Goal: Information Seeking & Learning: Understand process/instructions

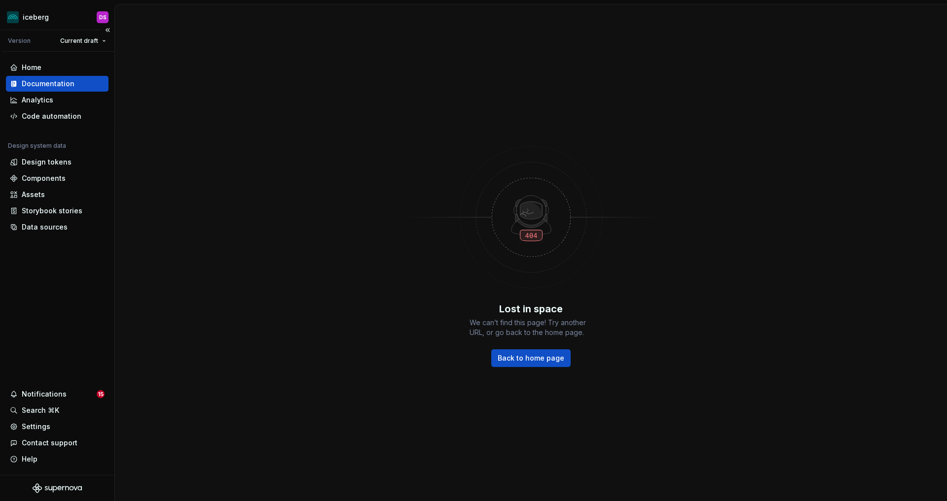
click at [57, 86] on div "Documentation" at bounding box center [48, 84] width 53 height 10
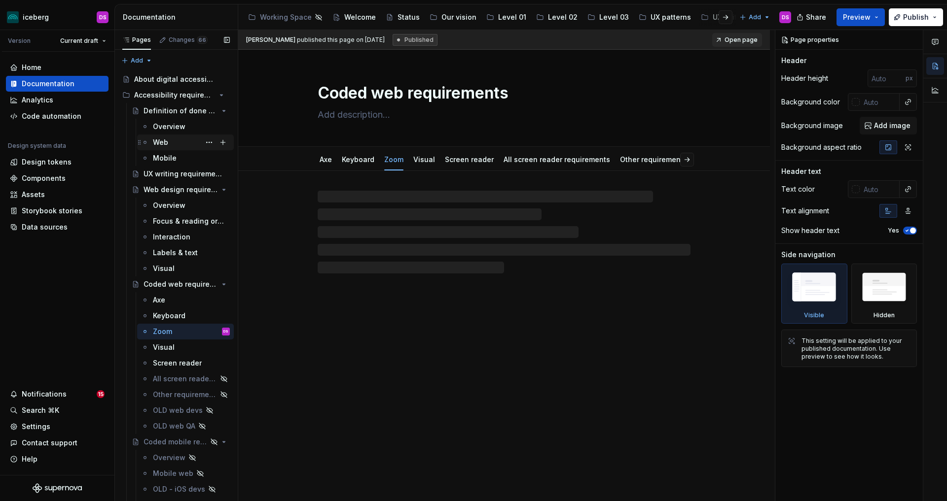
click at [164, 140] on div "Web" at bounding box center [160, 143] width 15 height 10
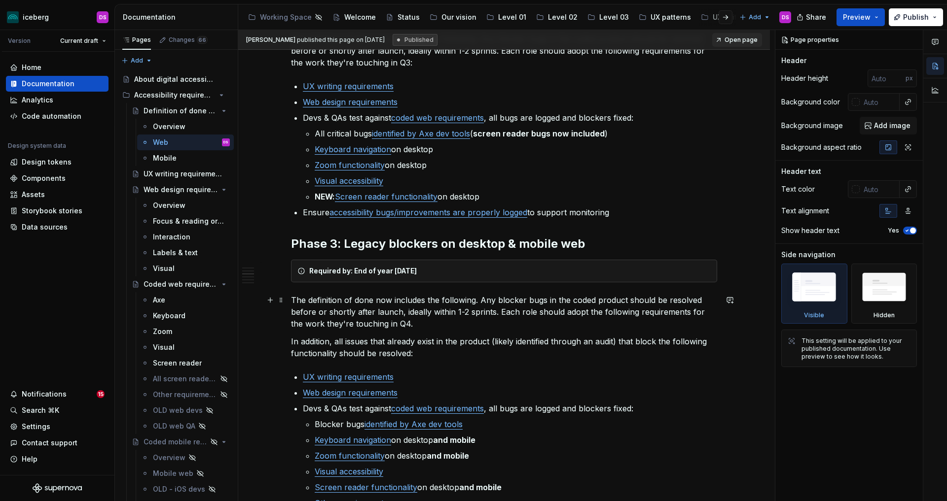
scroll to position [477, 0]
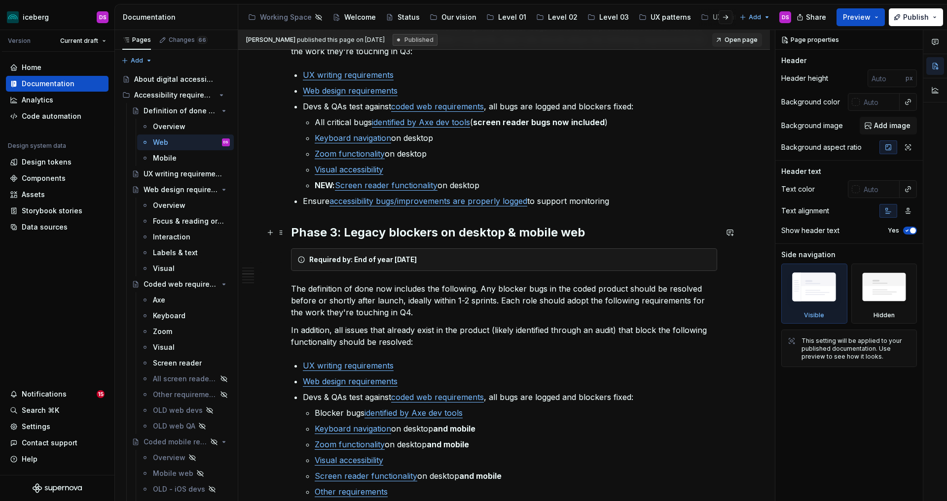
type textarea "*"
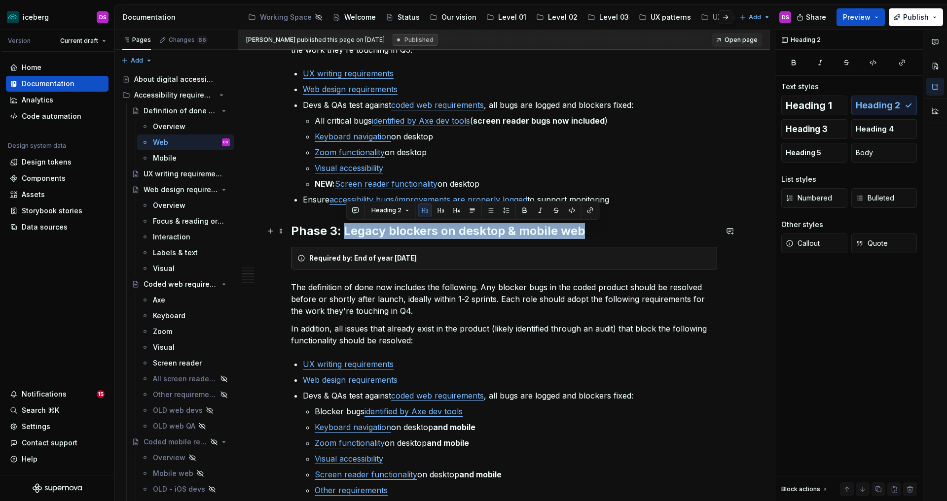
drag, startPoint x: 399, startPoint y: 233, endPoint x: 583, endPoint y: 232, distance: 184.4
click at [583, 232] on h2 "Phase 3: Legacy blockers on desktop & mobile web" at bounding box center [504, 231] width 426 height 16
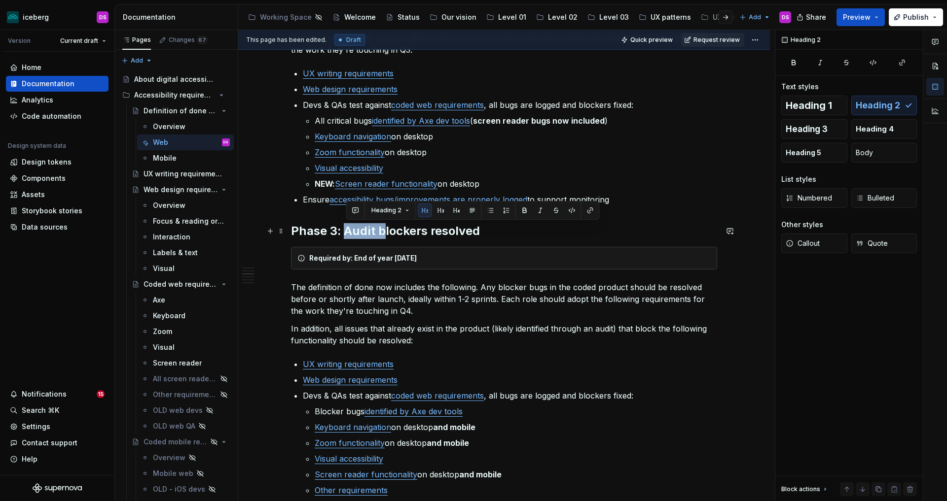
drag, startPoint x: 386, startPoint y: 230, endPoint x: 349, endPoint y: 234, distance: 37.7
click at [349, 234] on h2 "Phase 3: Audit blockers resolved" at bounding box center [504, 231] width 426 height 16
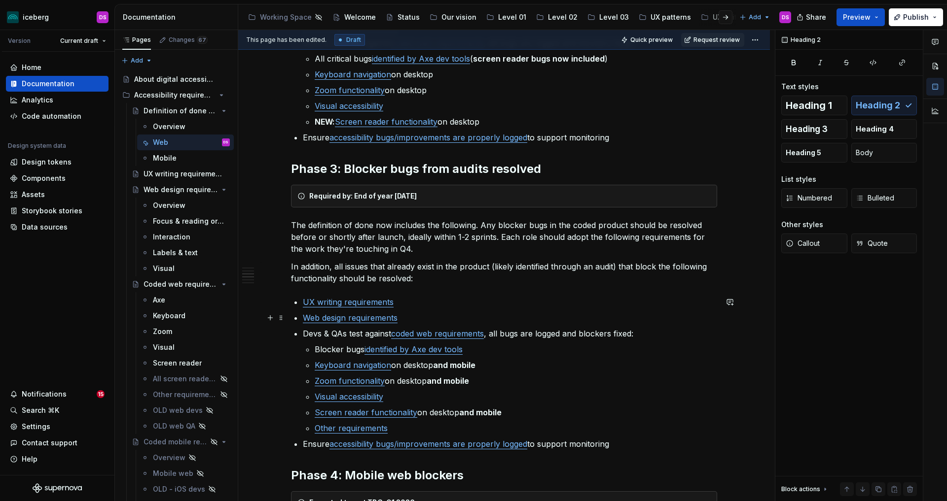
scroll to position [541, 0]
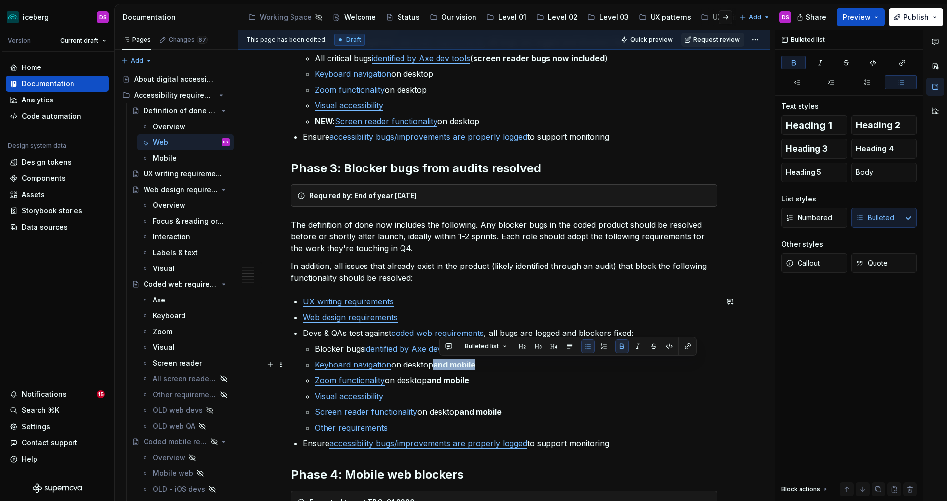
drag, startPoint x: 490, startPoint y: 365, endPoint x: 440, endPoint y: 365, distance: 49.8
click at [440, 365] on p "Keyboard navigation on desktop and mobile" at bounding box center [516, 365] width 402 height 12
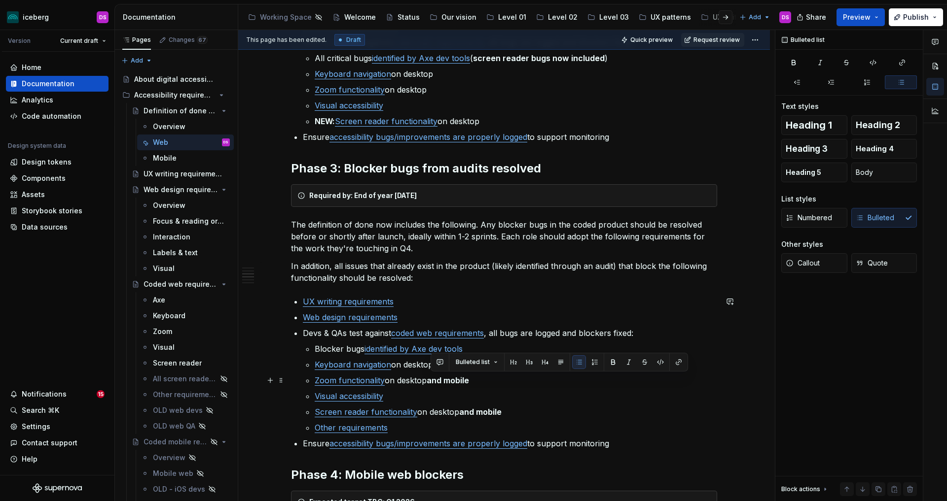
drag, startPoint x: 456, startPoint y: 382, endPoint x: 429, endPoint y: 385, distance: 27.7
click at [429, 385] on p "Zoom functionality on desktop and mobile" at bounding box center [516, 381] width 402 height 12
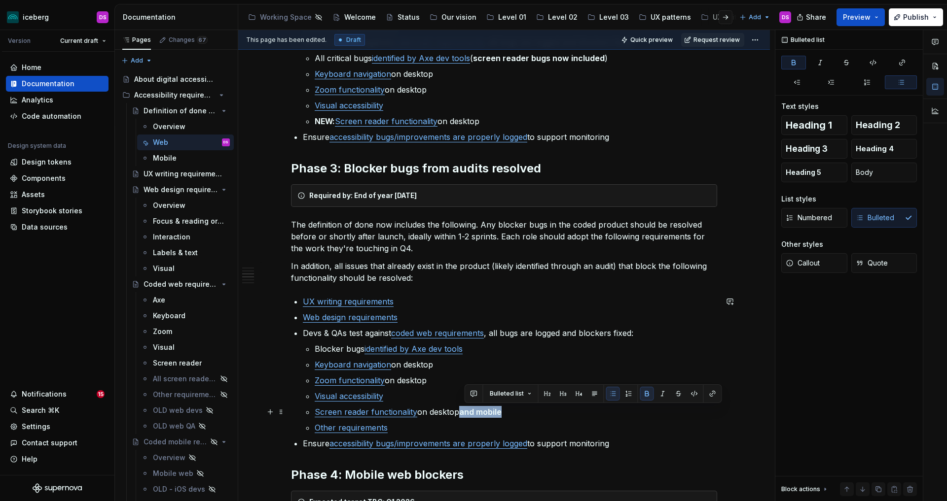
drag, startPoint x: 504, startPoint y: 413, endPoint x: 463, endPoint y: 415, distance: 40.5
click at [463, 415] on p "Screen reader functionality on desktop and mobile" at bounding box center [516, 412] width 402 height 12
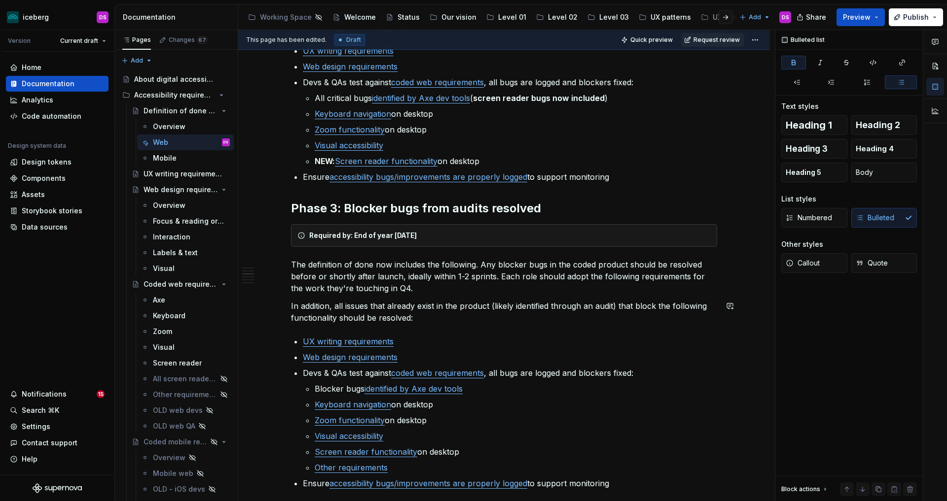
scroll to position [502, 0]
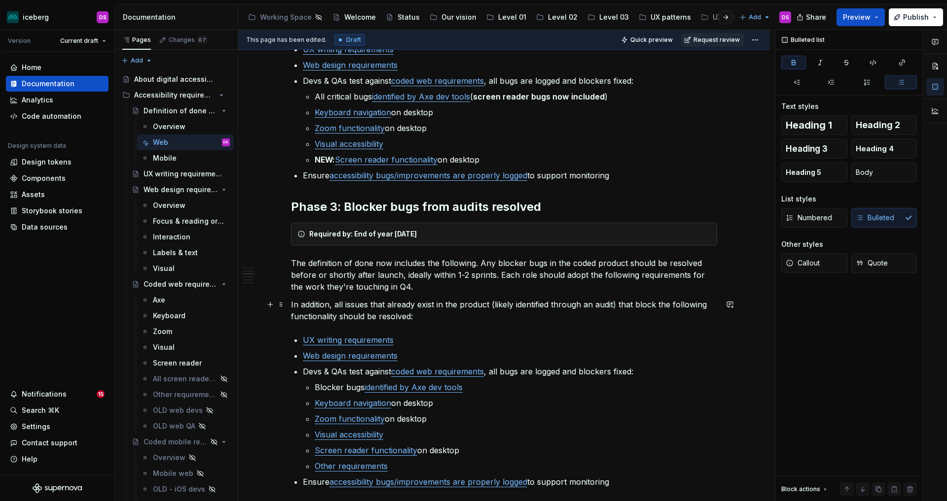
type textarea "*"
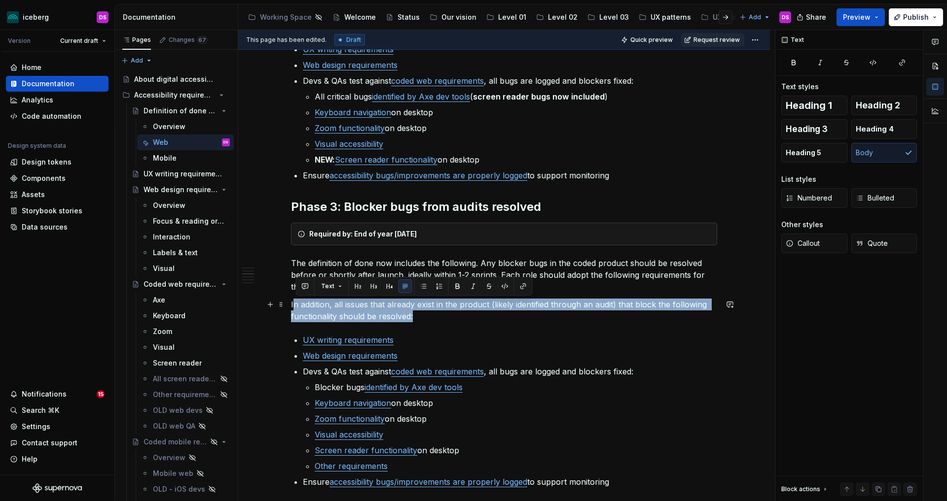
drag, startPoint x: 411, startPoint y: 316, endPoint x: 295, endPoint y: 309, distance: 116.1
click at [295, 309] on p "In addition, all issues that already exist in the product (likely identified th…" at bounding box center [504, 311] width 426 height 24
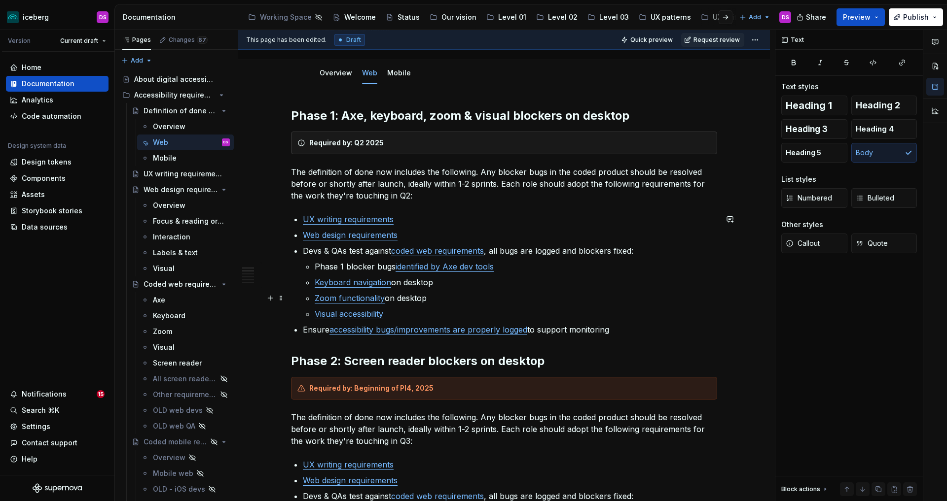
scroll to position [81, 0]
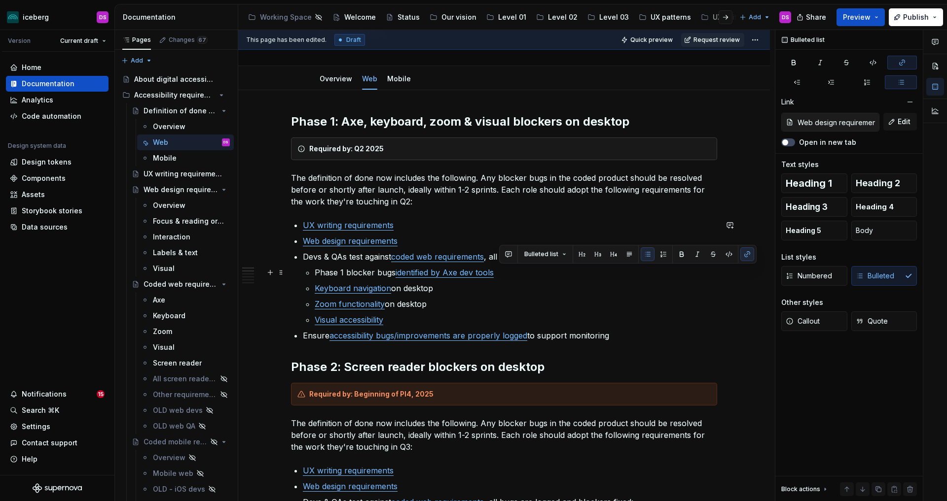
type input "Accessibility requirements / UX writing requirements"
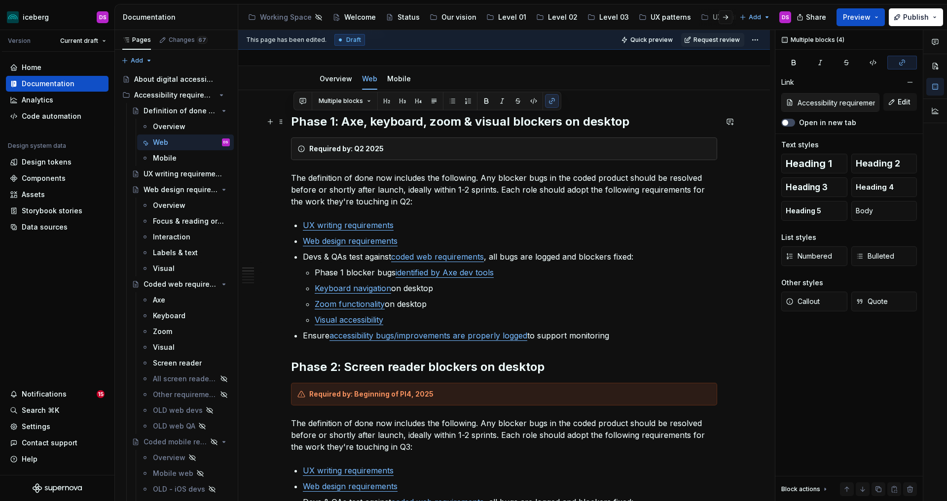
drag, startPoint x: 626, startPoint y: 333, endPoint x: 291, endPoint y: 124, distance: 394.5
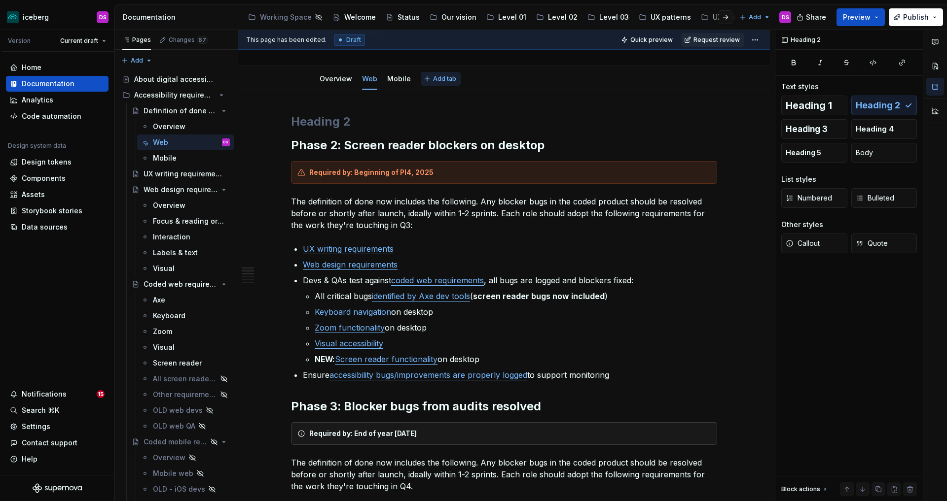
click at [441, 78] on span "Add tab" at bounding box center [444, 79] width 23 height 8
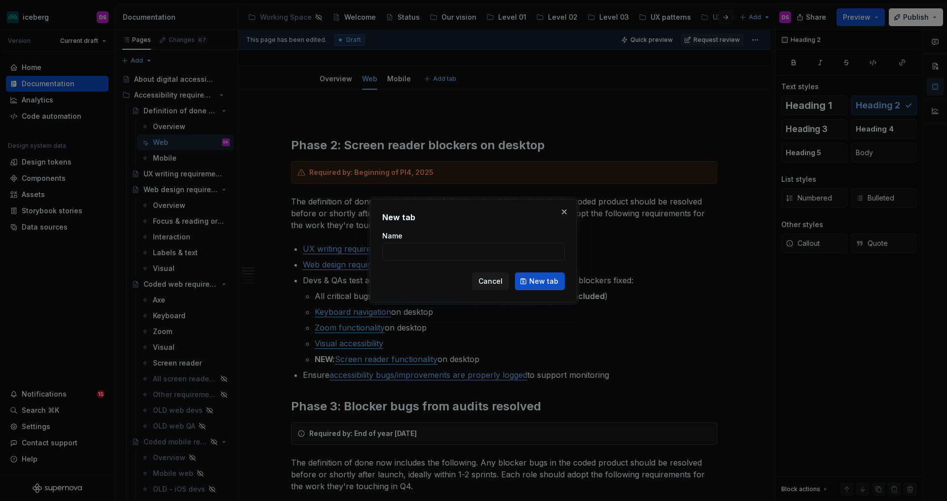
type textarea "*"
type input "O"
type input "ARCHIVE"
click button "New tab" at bounding box center [540, 282] width 50 height 18
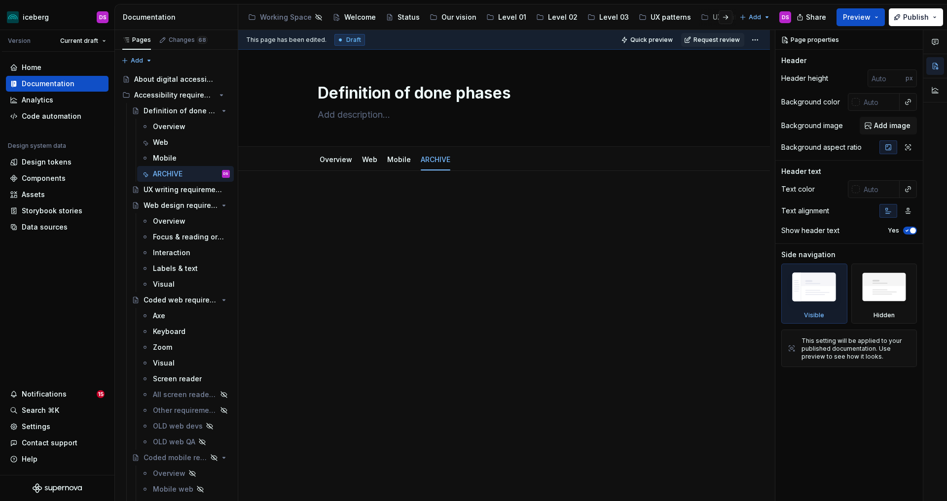
click at [377, 197] on p at bounding box center [504, 201] width 426 height 12
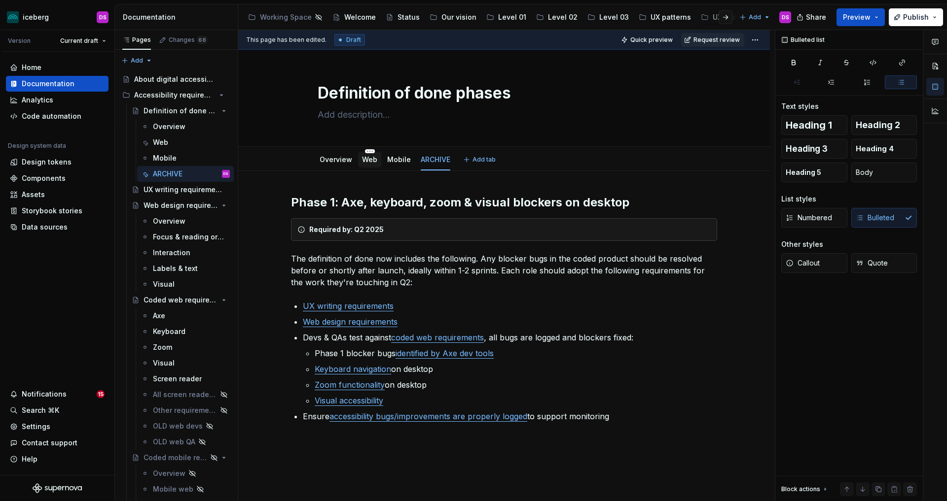
click at [368, 159] on link "Web" at bounding box center [369, 159] width 15 height 8
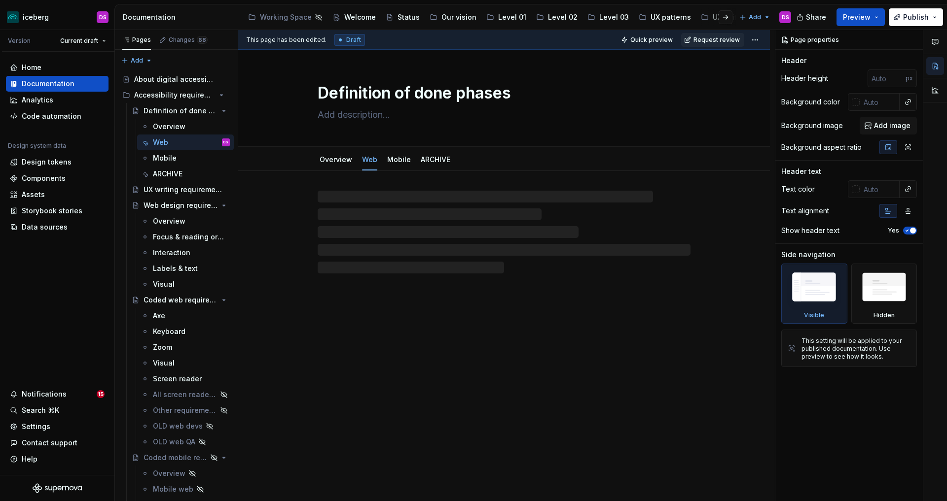
type textarea "*"
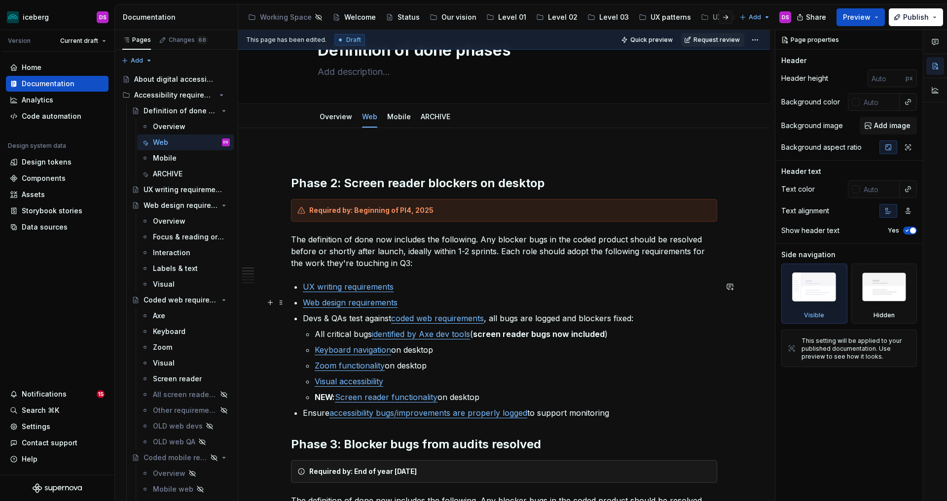
scroll to position [46, 0]
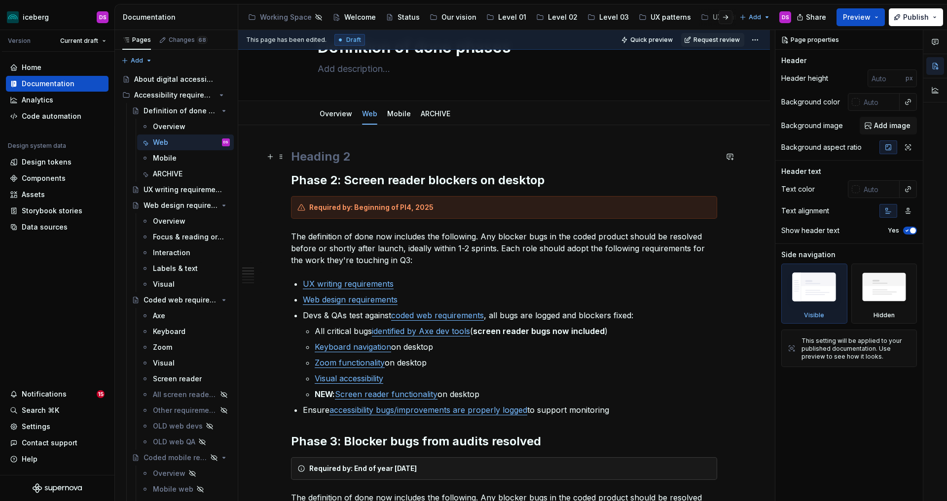
click at [355, 150] on h2 at bounding box center [504, 157] width 426 height 16
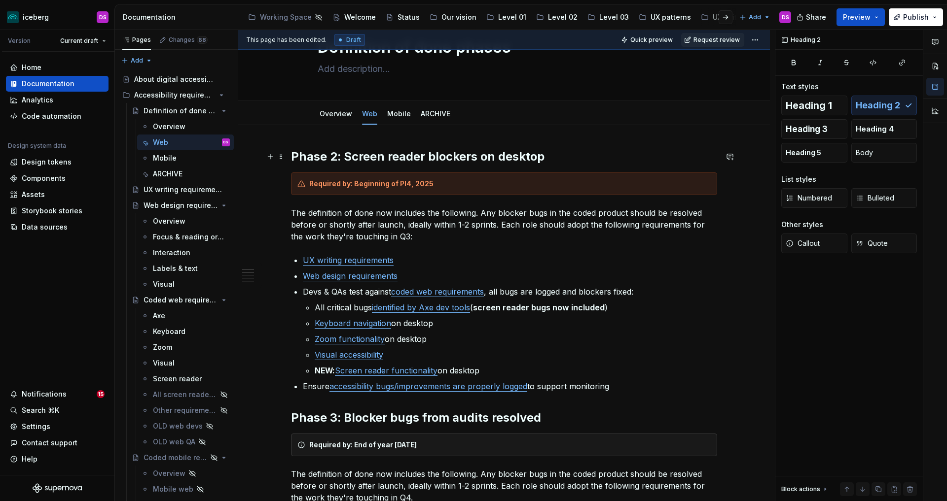
click at [345, 154] on h2 "Phase 2: Screen reader blockers on desktop" at bounding box center [504, 157] width 426 height 16
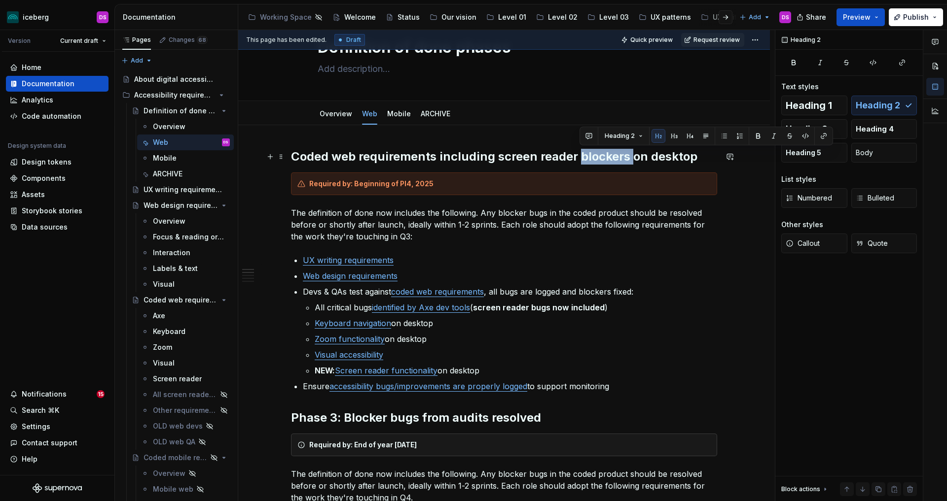
drag, startPoint x: 631, startPoint y: 157, endPoint x: 581, endPoint y: 161, distance: 49.9
click at [581, 161] on h2 "Coded web requirements including screen reader blockers on desktop" at bounding box center [504, 157] width 426 height 16
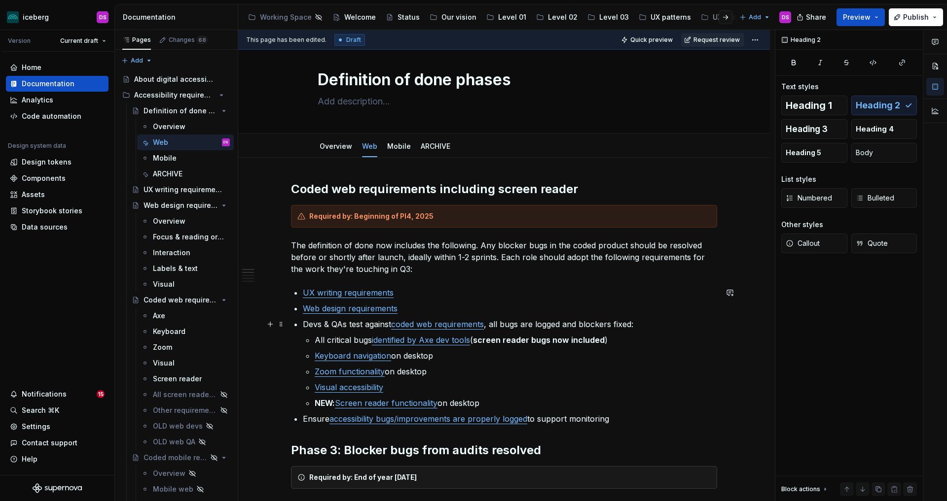
scroll to position [0, 0]
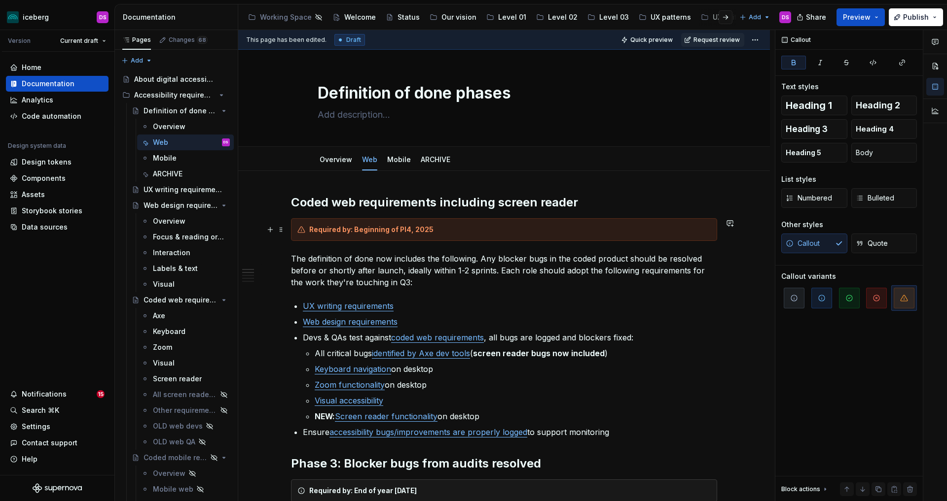
click at [351, 229] on strong "Required by: Beginning of PI4, 2025" at bounding box center [371, 229] width 124 height 8
click at [564, 229] on div "Required to test on all new work as of the beginning of PI4, 2025" at bounding box center [509, 230] width 401 height 10
click at [793, 295] on icon "button" at bounding box center [794, 298] width 6 height 6
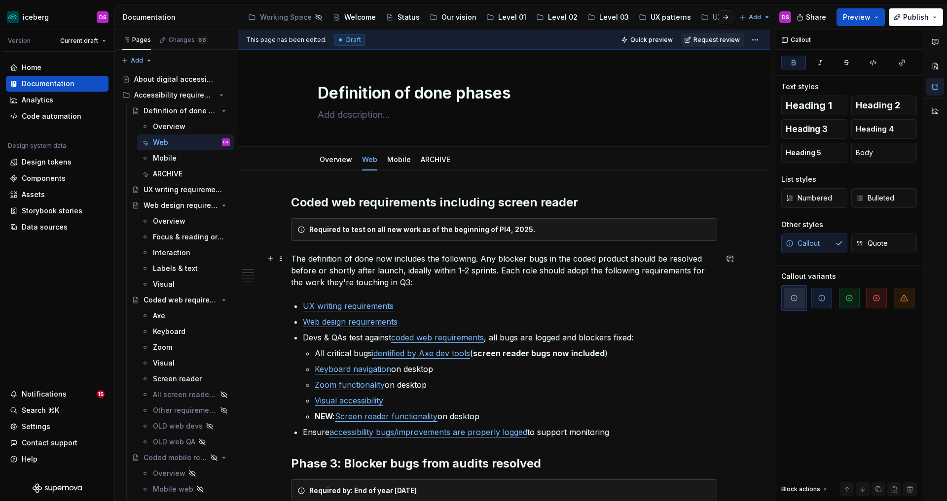
click at [310, 257] on p "The definition of done now includes the following. Any blocker bugs in the code…" at bounding box center [504, 270] width 426 height 35
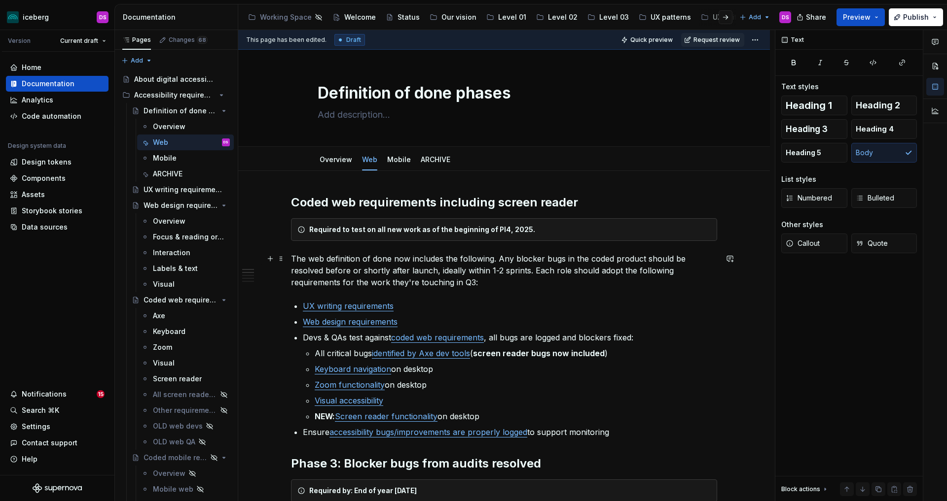
click at [394, 259] on p "The web definition of done now includes the following. Any blocker bugs in the …" at bounding box center [504, 270] width 426 height 35
click at [643, 257] on p "The web definition of done that must be applied for any new work now includes t…" at bounding box center [504, 270] width 426 height 35
click at [584, 201] on h2 "Coded web requirements including screen reader" at bounding box center [504, 203] width 426 height 16
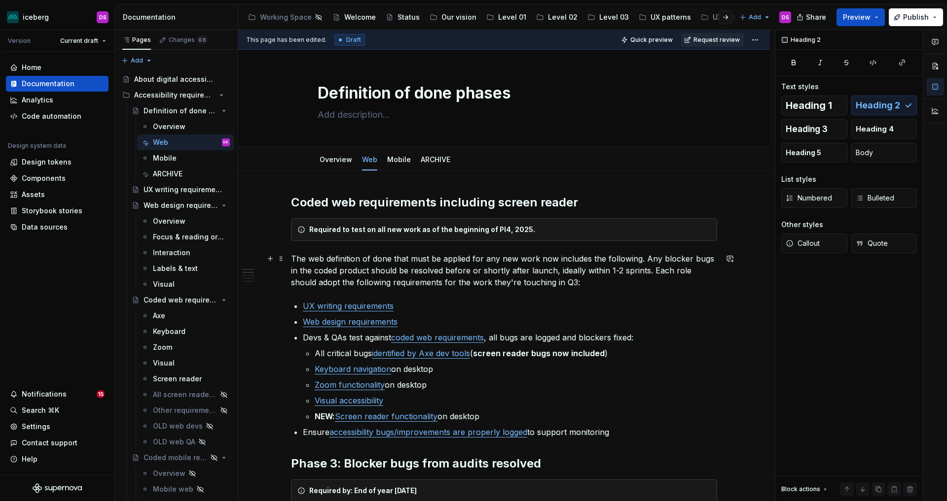
click at [412, 261] on p "The web definition of done that must be applied for any new work now includes t…" at bounding box center [504, 270] width 426 height 35
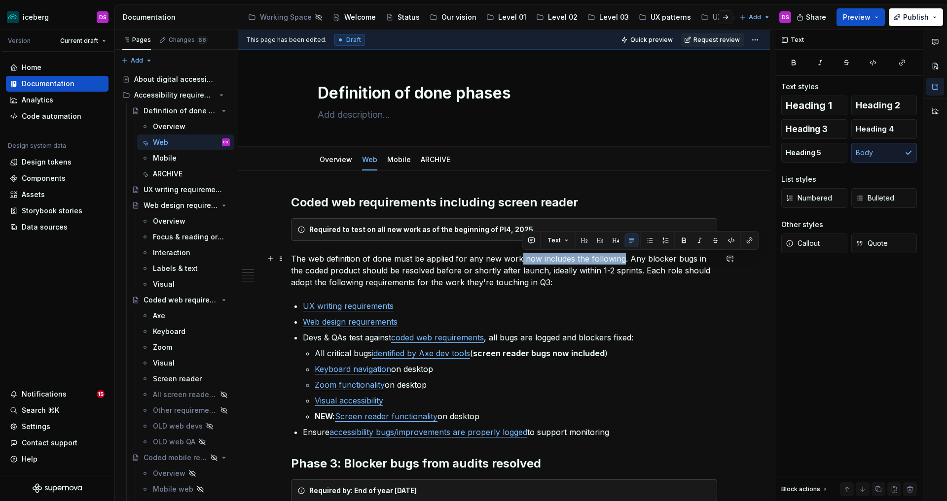
drag, startPoint x: 623, startPoint y: 259, endPoint x: 523, endPoint y: 262, distance: 100.1
click at [523, 262] on p "The web definition of done must be applied for any new work now includes the fo…" at bounding box center [504, 270] width 426 height 35
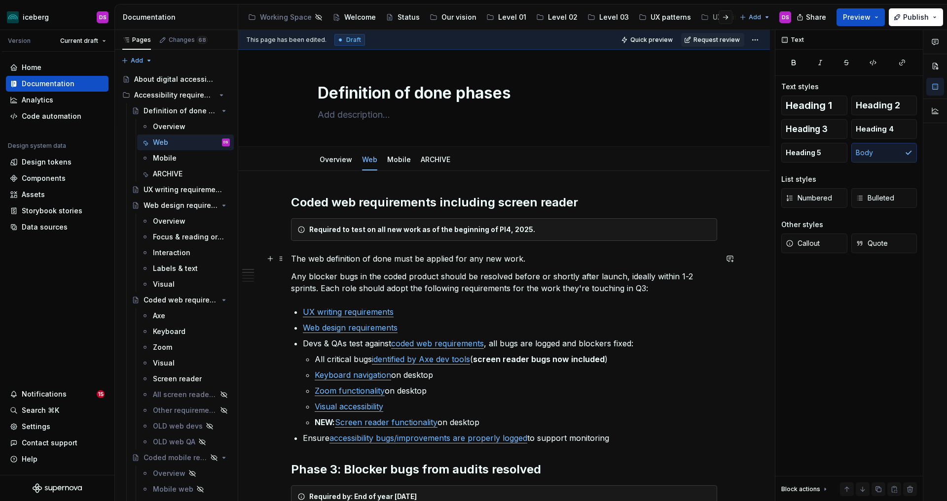
click at [553, 259] on p "The web definition of done must be applied for any new work." at bounding box center [504, 259] width 426 height 12
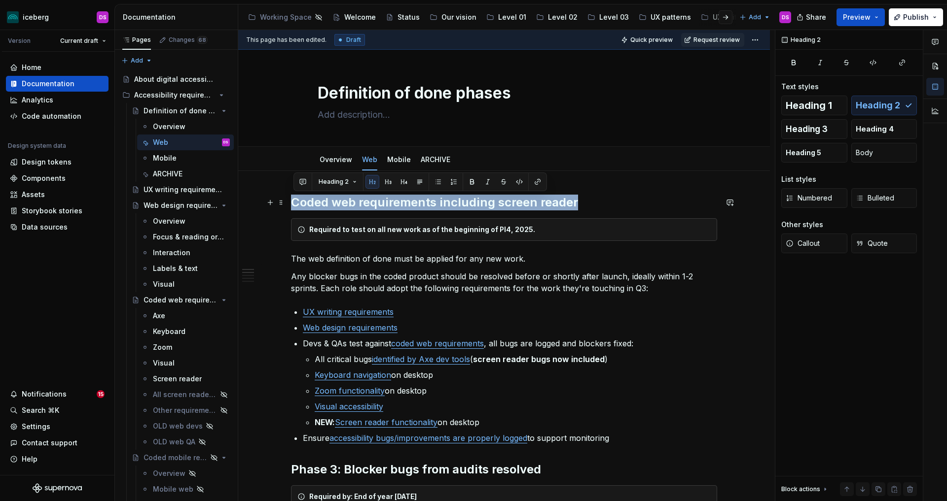
drag, startPoint x: 577, startPoint y: 202, endPoint x: 294, endPoint y: 200, distance: 283.0
click at [294, 200] on h2 "Coded web requirements including screen reader" at bounding box center [504, 203] width 426 height 16
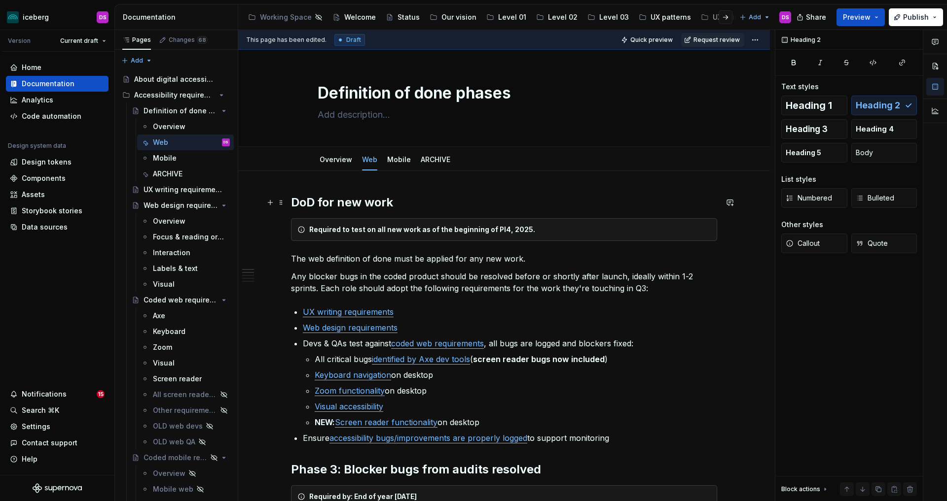
click at [295, 203] on h2 "DoD for new work" at bounding box center [504, 203] width 426 height 16
click at [538, 259] on p "The web definition of done must be applied for any new work." at bounding box center [504, 259] width 426 height 12
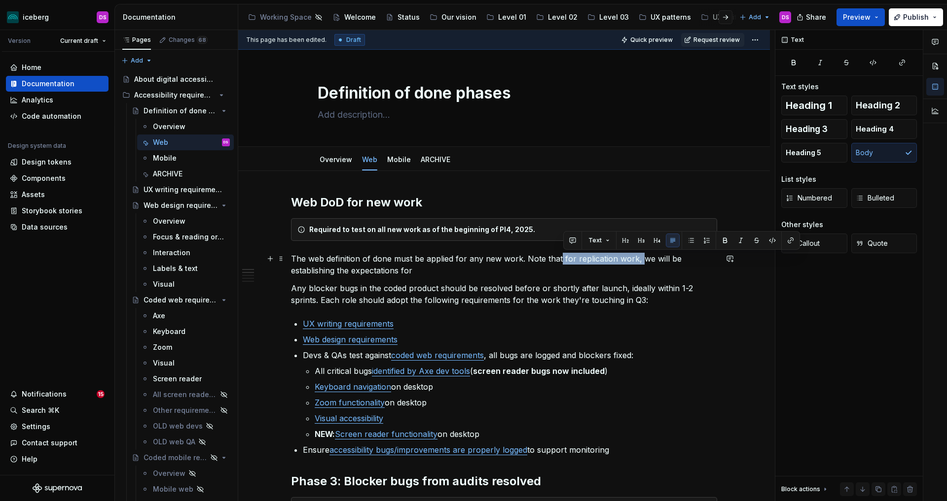
drag, startPoint x: 640, startPoint y: 259, endPoint x: 561, endPoint y: 261, distance: 78.4
click at [561, 261] on p "The web definition of done must be applied for any new work. Note that for repl…" at bounding box center [504, 265] width 426 height 24
click at [631, 269] on p "The web definition of done must be applied for any new work. Note that we will …" at bounding box center [504, 265] width 426 height 24
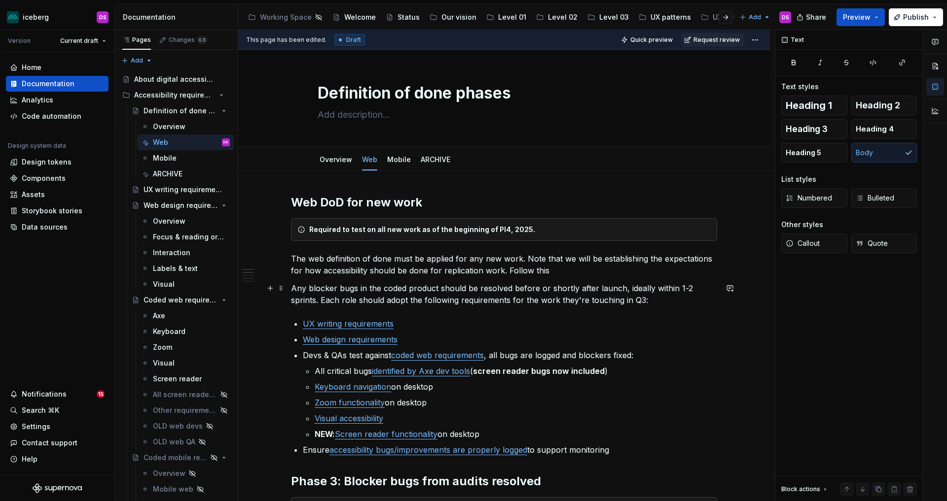
type textarea "*"
click at [509, 271] on p "The web definition of done must be applied for any new work. Note that we will …" at bounding box center [504, 265] width 426 height 24
click at [509, 272] on p "The web definition of done must be applied for any new work. Note that we will …" at bounding box center [504, 265] width 426 height 24
click at [526, 258] on p "The web definition of done must be applied for any new work. Note that we will …" at bounding box center [504, 265] width 426 height 24
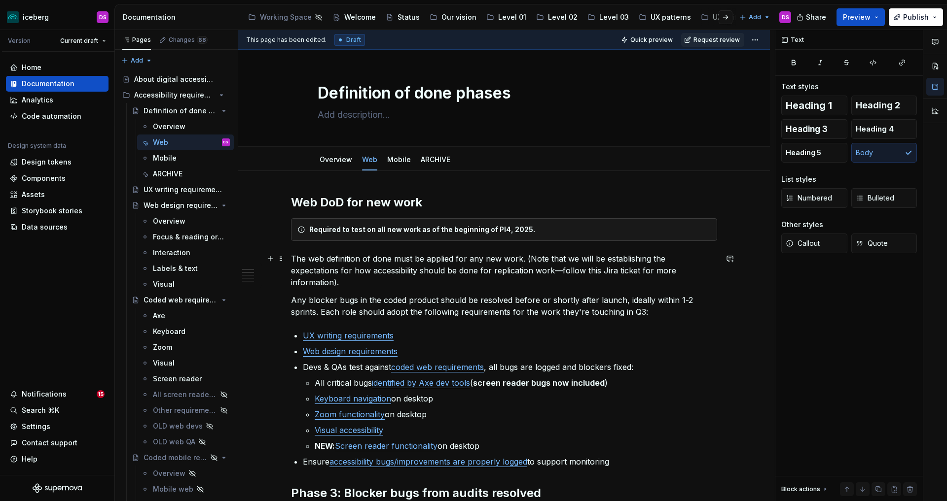
click at [504, 272] on p "The web definition of done must be applied for any new work. (Note that we will…" at bounding box center [504, 270] width 426 height 35
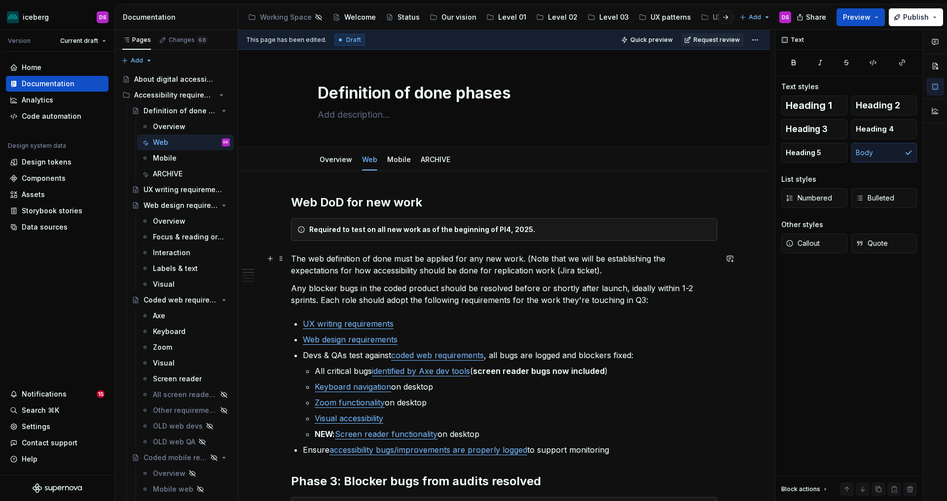
click at [528, 256] on p "The web definition of done must be applied for any new work. (Note that we will…" at bounding box center [504, 265] width 426 height 24
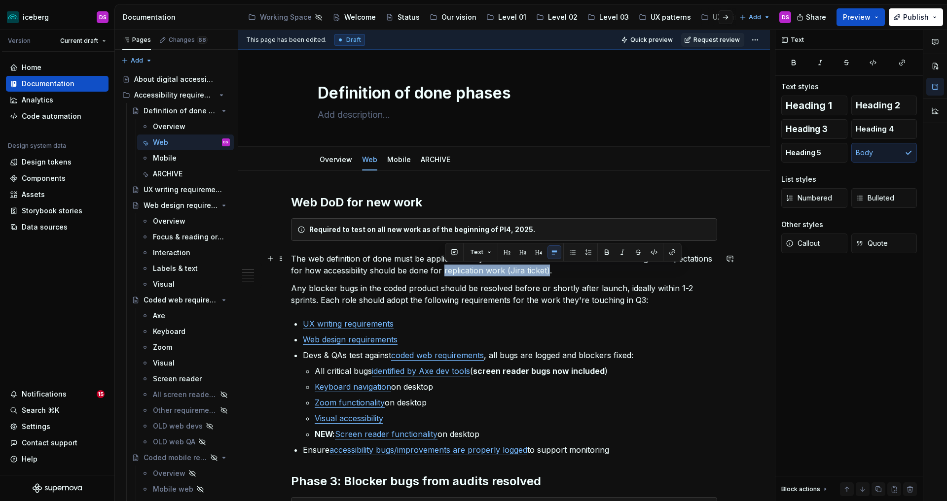
drag, startPoint x: 549, startPoint y: 272, endPoint x: 444, endPoint y: 273, distance: 104.5
click at [444, 273] on p "The web definition of done must be applied for any new work. Note that we will …" at bounding box center [504, 265] width 426 height 24
click at [668, 250] on button "button" at bounding box center [672, 252] width 14 height 14
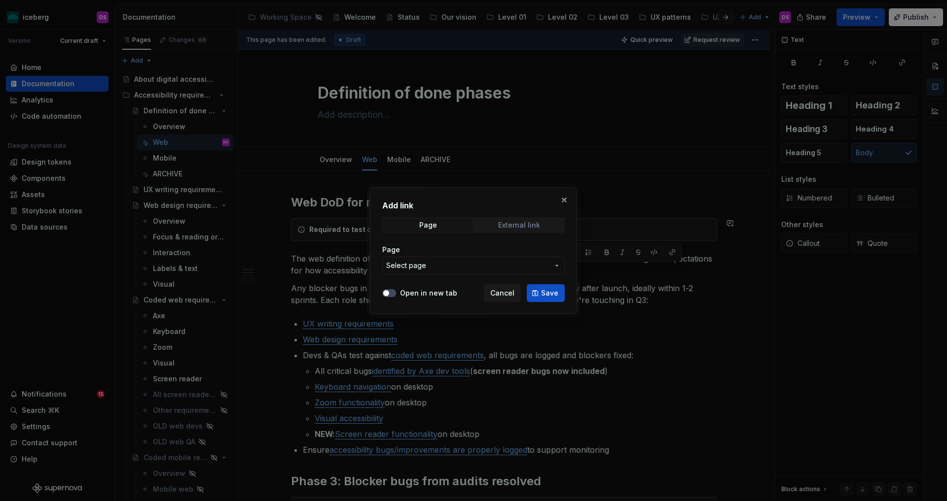
click at [511, 226] on div "External link" at bounding box center [519, 225] width 42 height 8
click at [382, 291] on icon "button" at bounding box center [386, 293] width 8 height 6
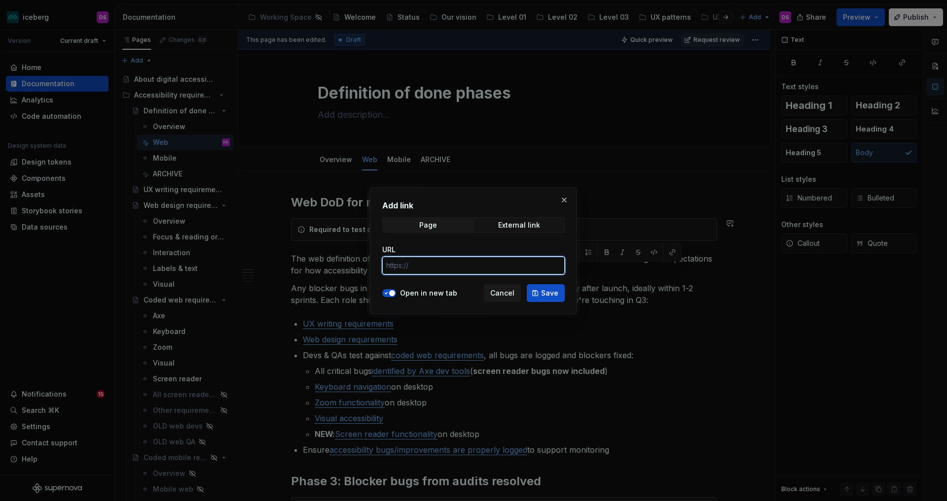
click at [432, 268] on input "URL" at bounding box center [473, 266] width 182 height 18
paste input "https://intact-lab.atlassian.net/browse/ASKS-9?atlOrigin=eyJpIjoiMDdkMTk1MGQ2NG…"
type input "https://intact-lab.atlassian.net/browse/ASKS-9?atlOrigin=eyJpIjoiMDdkMTk1MGQ2NG…"
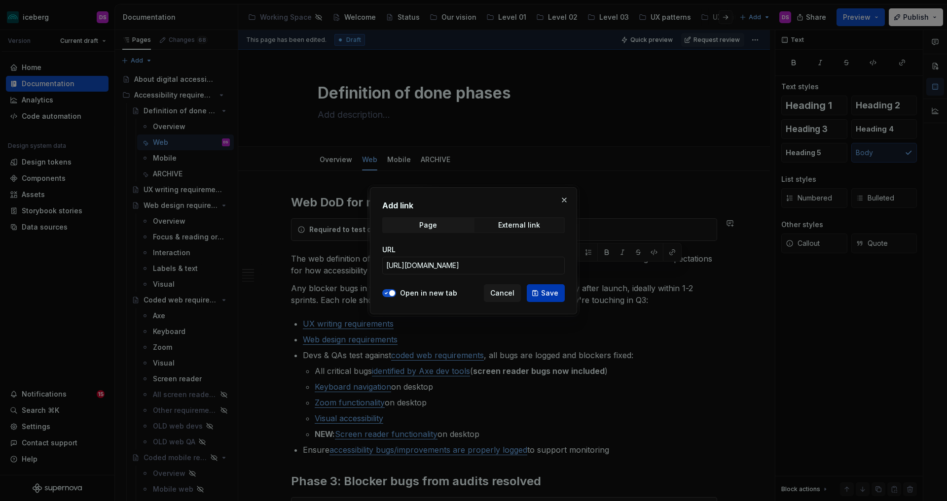
click at [554, 292] on span "Save" at bounding box center [549, 293] width 17 height 10
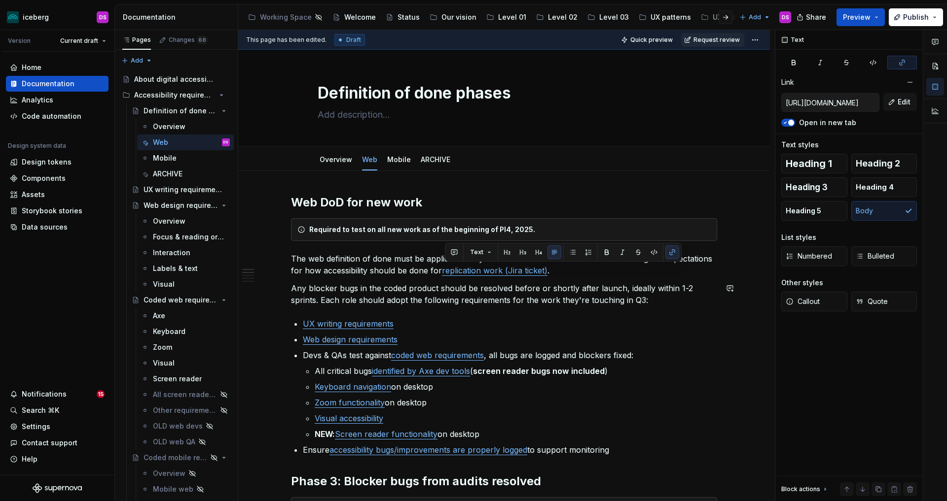
click at [614, 298] on p "Any blocker bugs in the coded product should be resolved before or shortly afte…" at bounding box center [504, 294] width 426 height 24
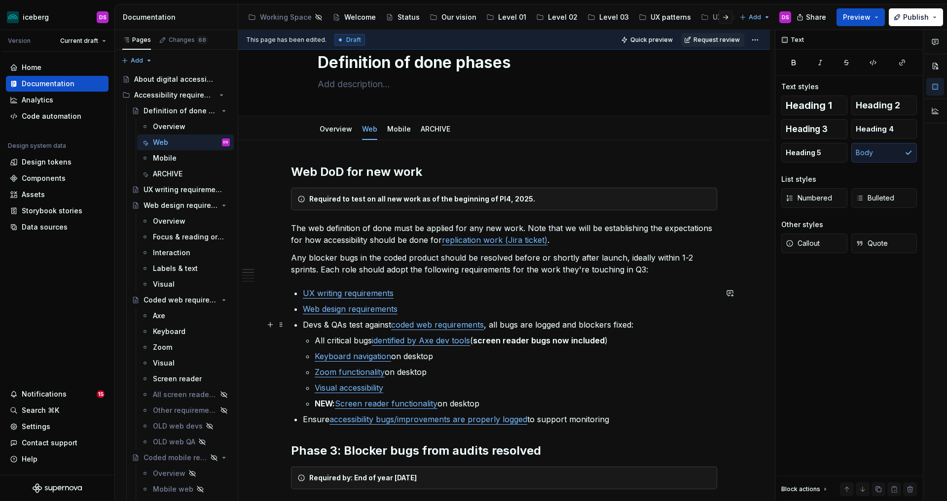
scroll to position [31, 0]
click at [527, 227] on p "The web definition of done must be applied for any new work. Note that we will …" at bounding box center [504, 234] width 426 height 24
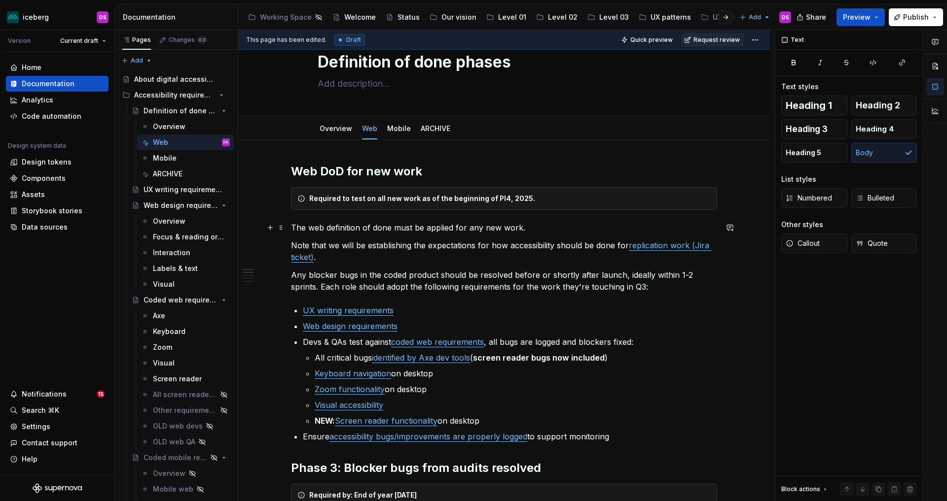
click at [529, 229] on p "The web definition of done must be applied for any new work." at bounding box center [504, 228] width 426 height 12
click at [294, 244] on p "Note that we will be establishing the expectations for how accessibility should…" at bounding box center [504, 252] width 426 height 24
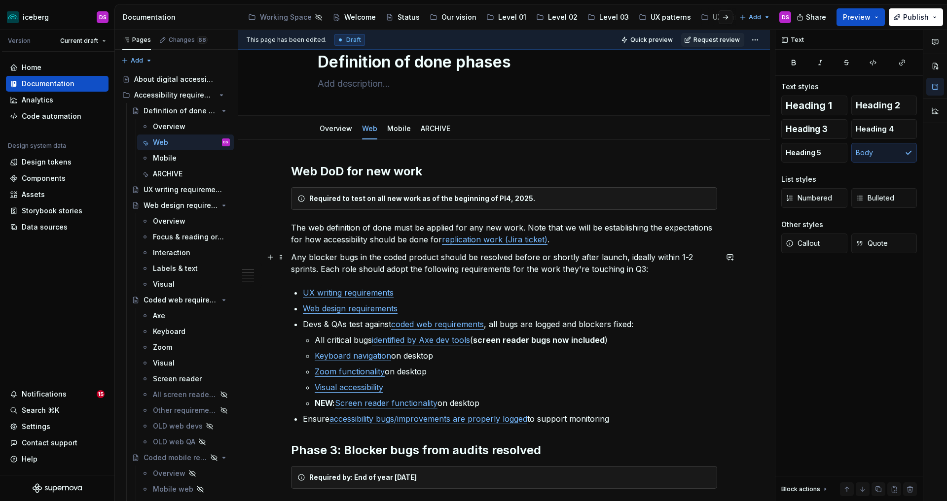
click at [641, 270] on p "Any blocker bugs in the coded product should be resolved before or shortly afte…" at bounding box center [504, 263] width 426 height 24
drag, startPoint x: 650, startPoint y: 269, endPoint x: 673, endPoint y: 360, distance: 94.1
click at [509, 270] on p "Any blocker bugs in the coded product should be resolved before or shortly afte…" at bounding box center [504, 263] width 426 height 24
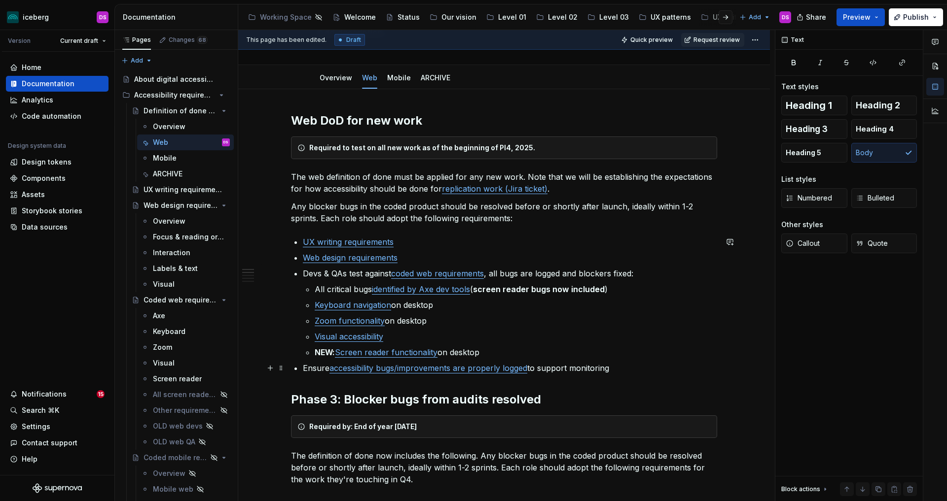
scroll to position [85, 0]
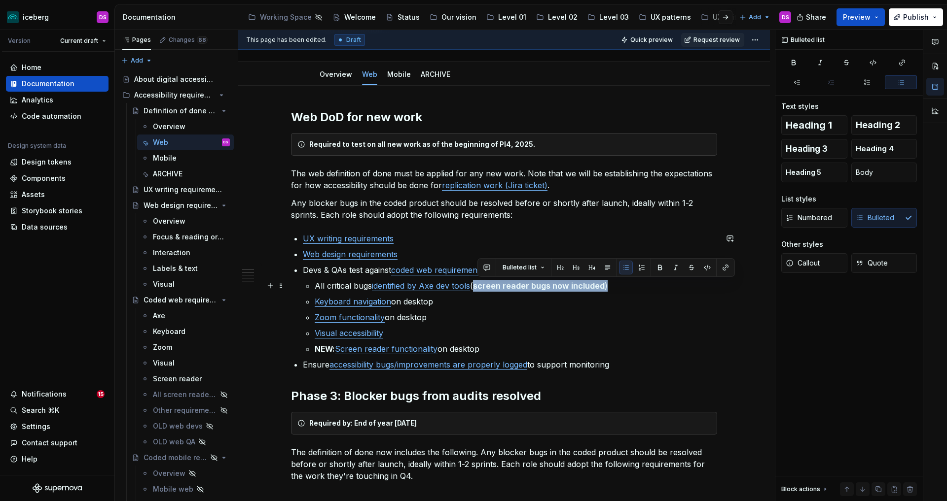
drag, startPoint x: 615, startPoint y: 286, endPoint x: 533, endPoint y: 308, distance: 84.3
click at [478, 285] on p "All critical bugs identified by Axe dev tools ( screen reader bugs now included…" at bounding box center [516, 286] width 402 height 12
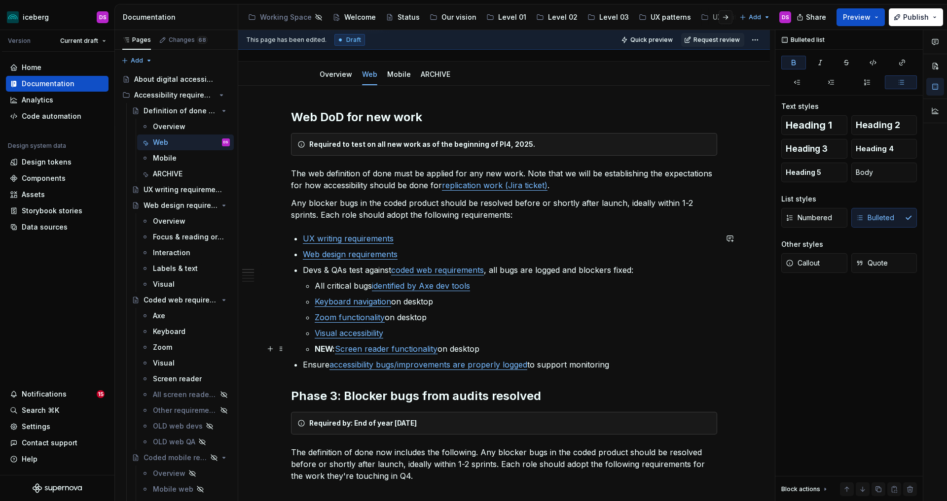
click at [340, 351] on link "Screen reader functionality" at bounding box center [386, 349] width 103 height 10
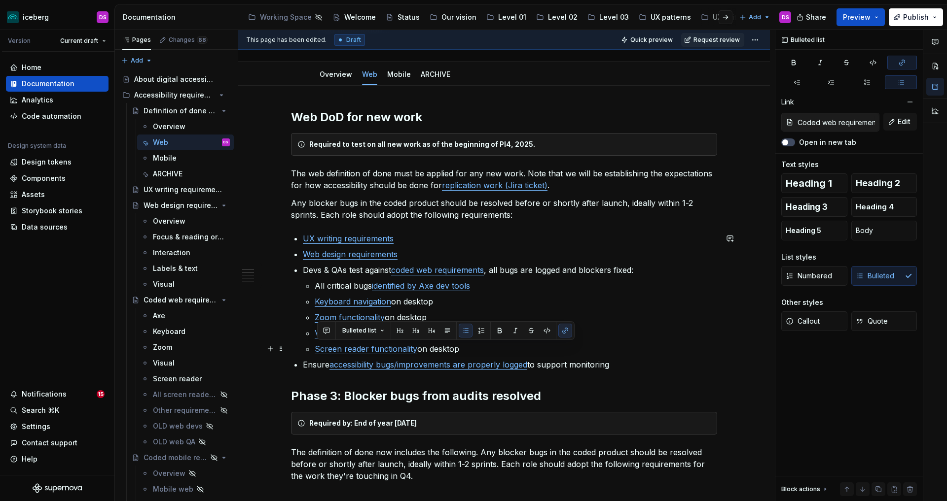
drag, startPoint x: 477, startPoint y: 348, endPoint x: 316, endPoint y: 351, distance: 160.7
click at [316, 351] on li "Devs & QAs test against coded web requirements , all bugs are logged and blocke…" at bounding box center [510, 309] width 414 height 91
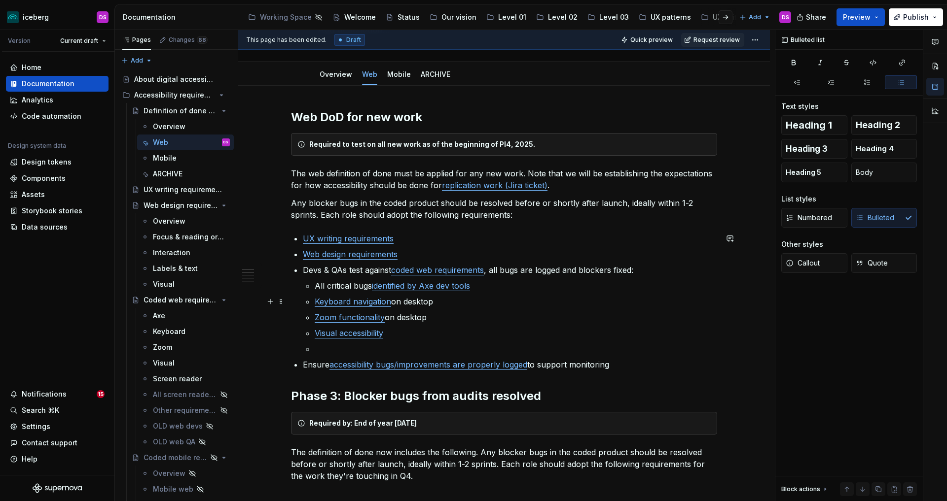
click at [447, 303] on p "Keyboard navigation on desktop" at bounding box center [516, 302] width 402 height 12
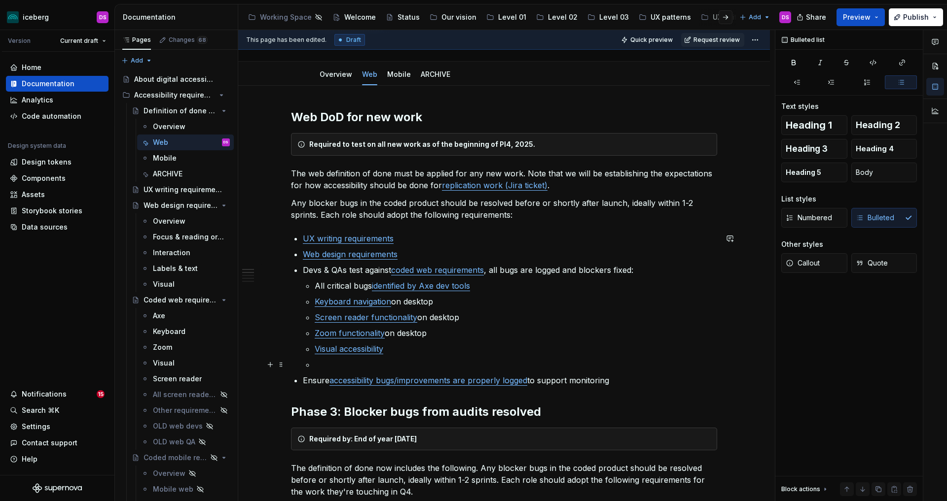
click at [382, 366] on p at bounding box center [516, 365] width 402 height 12
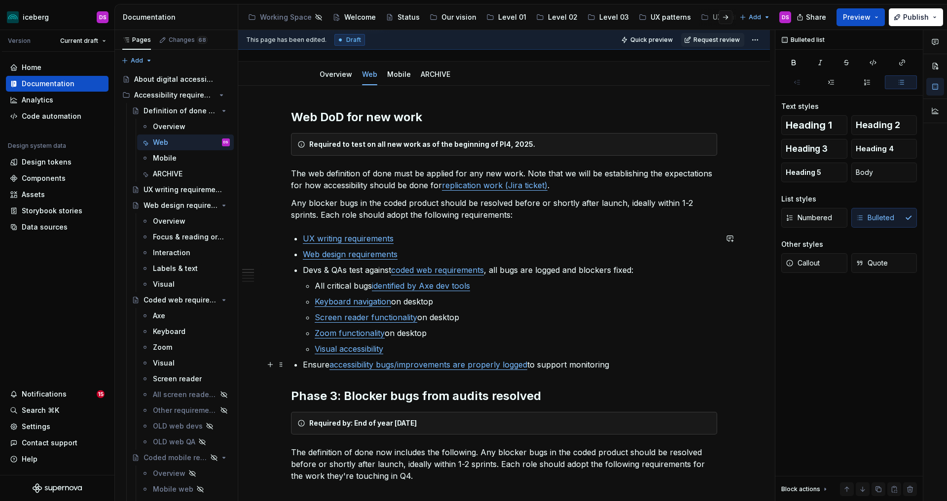
drag, startPoint x: 599, startPoint y: 366, endPoint x: 534, endPoint y: 367, distance: 65.6
click at [534, 367] on p "Ensure accessibility bugs/improvements are properly logged to support monitoring" at bounding box center [510, 365] width 414 height 12
click at [331, 367] on p "Ensure accessibility bugs/improvements are properly logged" at bounding box center [510, 365] width 414 height 12
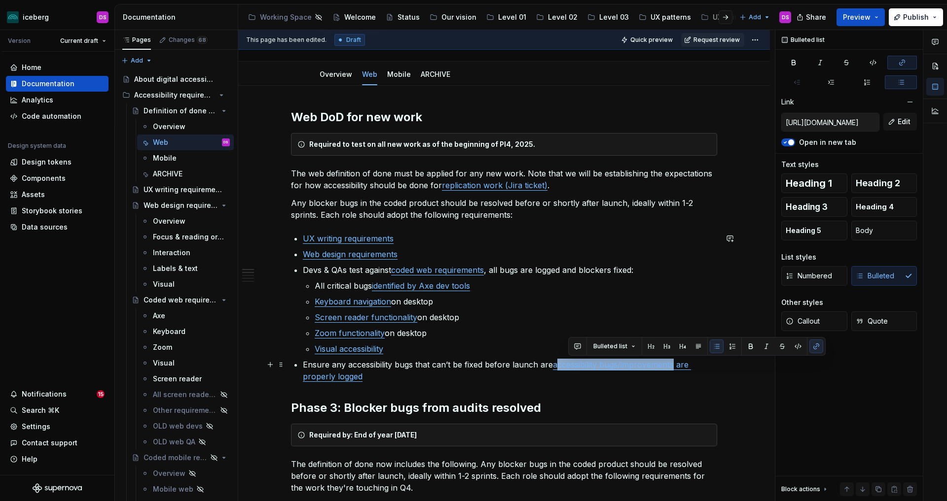
drag, startPoint x: 630, startPoint y: 366, endPoint x: 559, endPoint y: 368, distance: 71.5
click at [559, 368] on link "accessibility bugs/improvements are properly logged" at bounding box center [497, 371] width 388 height 22
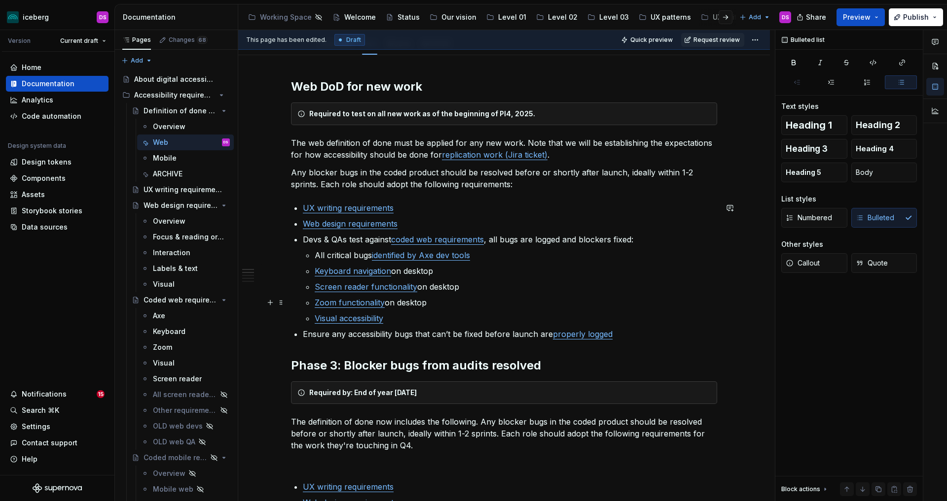
scroll to position [118, 0]
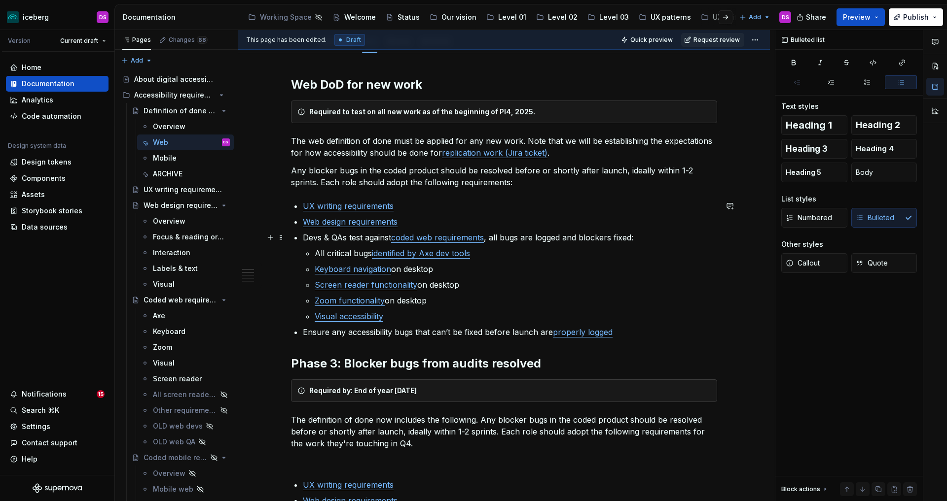
click at [394, 237] on p "Devs & QAs test against coded web requirements , all bugs are logged and blocke…" at bounding box center [510, 238] width 414 height 12
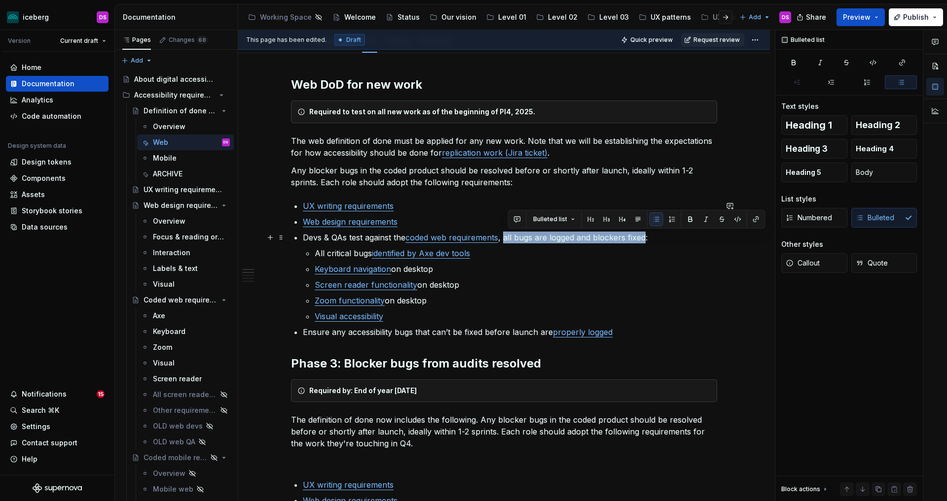
drag, startPoint x: 509, startPoint y: 240, endPoint x: 678, endPoint y: 288, distance: 176.3
click at [648, 241] on p "Devs & QAs test against the coded web requirements , all bugs are logged and bl…" at bounding box center [510, 238] width 414 height 12
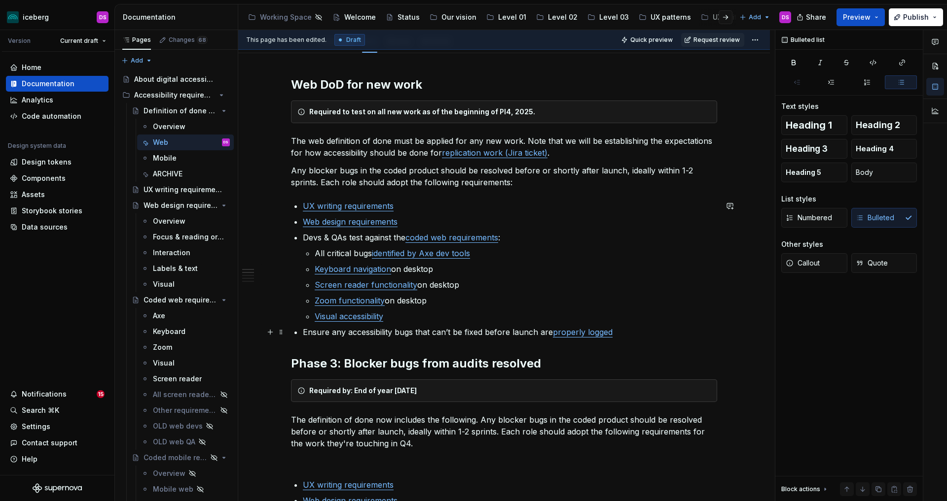
click at [851, 172] on button "Body" at bounding box center [884, 173] width 66 height 20
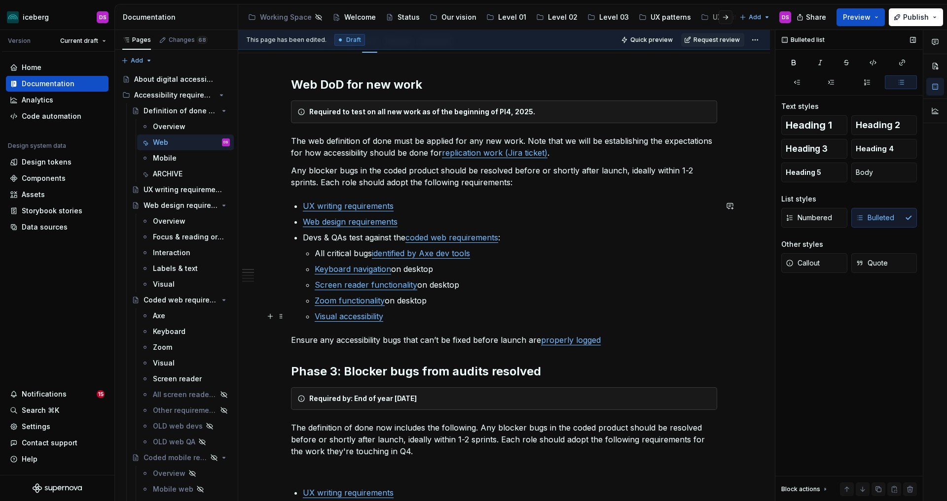
click at [578, 316] on p "Visual accessibility" at bounding box center [516, 317] width 402 height 12
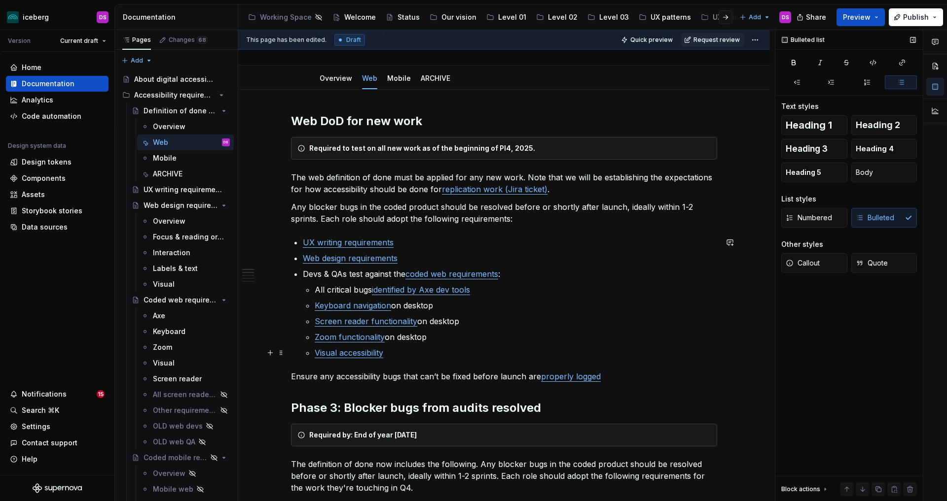
scroll to position [80, 0]
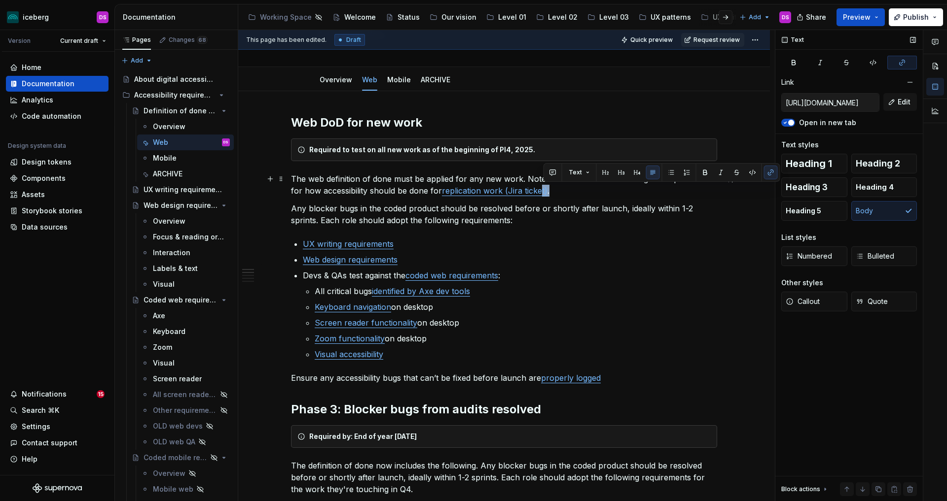
drag, startPoint x: 556, startPoint y: 194, endPoint x: 542, endPoint y: 185, distance: 16.8
click at [542, 185] on p "The web definition of done must be applied for any new work. Note that we will …" at bounding box center [504, 185] width 426 height 24
click at [567, 190] on p "The web definition of done must be applied for any new work. Note that we will …" at bounding box center [504, 186] width 426 height 24
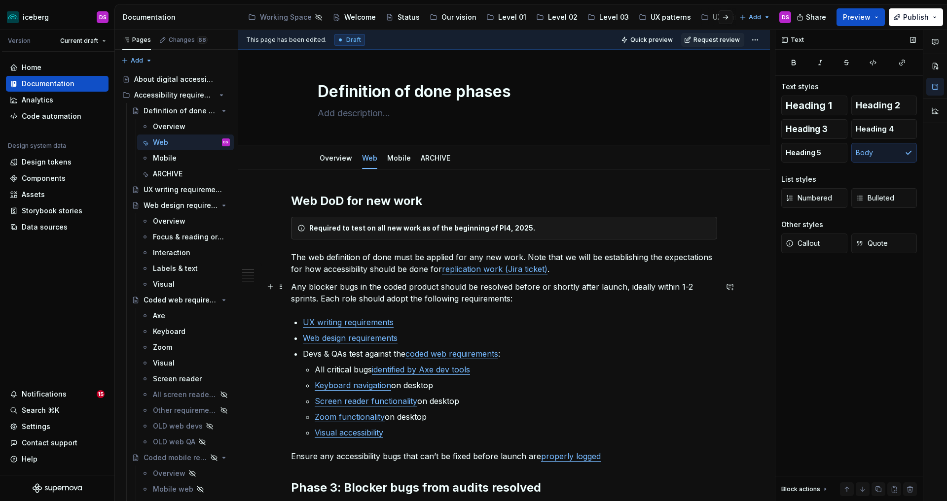
scroll to position [0, 0]
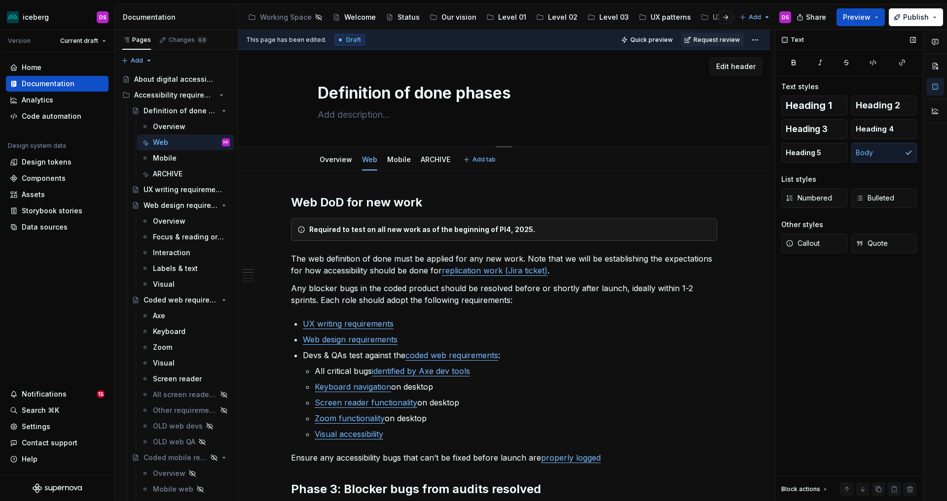
drag, startPoint x: 515, startPoint y: 93, endPoint x: 470, endPoint y: 94, distance: 45.4
click at [470, 94] on textarea "Definition of done phases" at bounding box center [502, 93] width 373 height 24
click at [463, 95] on textarea "Definition of done phases" at bounding box center [502, 93] width 373 height 24
type textarea "*"
type textarea "Definition of done"
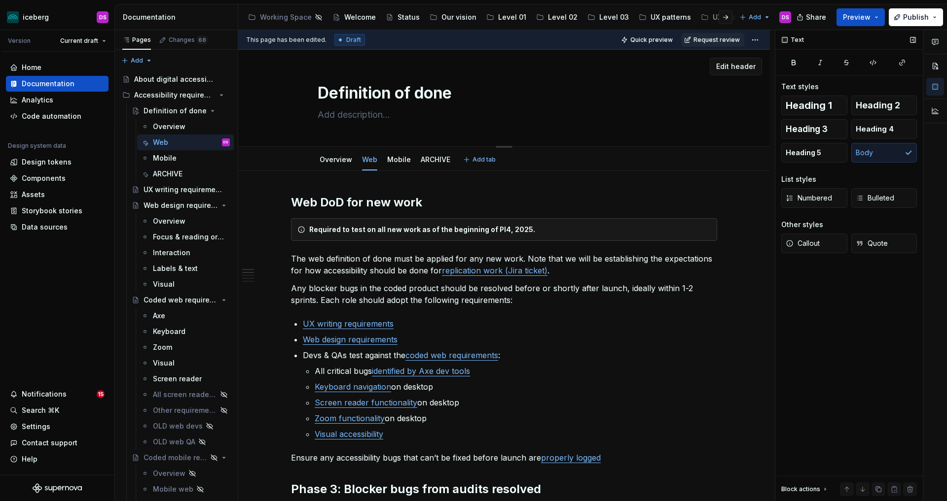
type textarea "*"
type textarea "Definition of done"
type textarea "*"
type textarea "Definition of done"
click at [567, 376] on p "All critical bugs identified by Axe dev tools" at bounding box center [516, 371] width 402 height 12
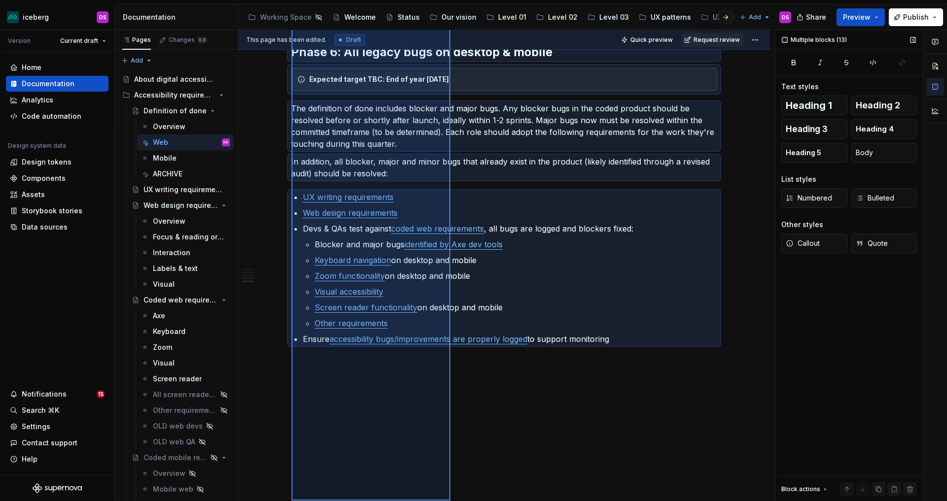
scroll to position [1303, 0]
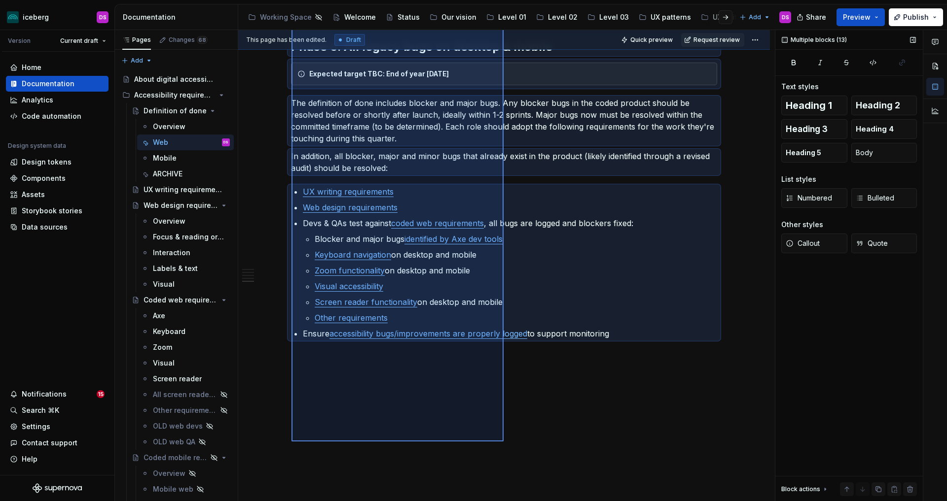
drag, startPoint x: 295, startPoint y: 260, endPoint x: 503, endPoint y: 442, distance: 276.7
click at [503, 442] on div "This page has been edited. Draft Quick preview Request review Definition of don…" at bounding box center [506, 266] width 536 height 472
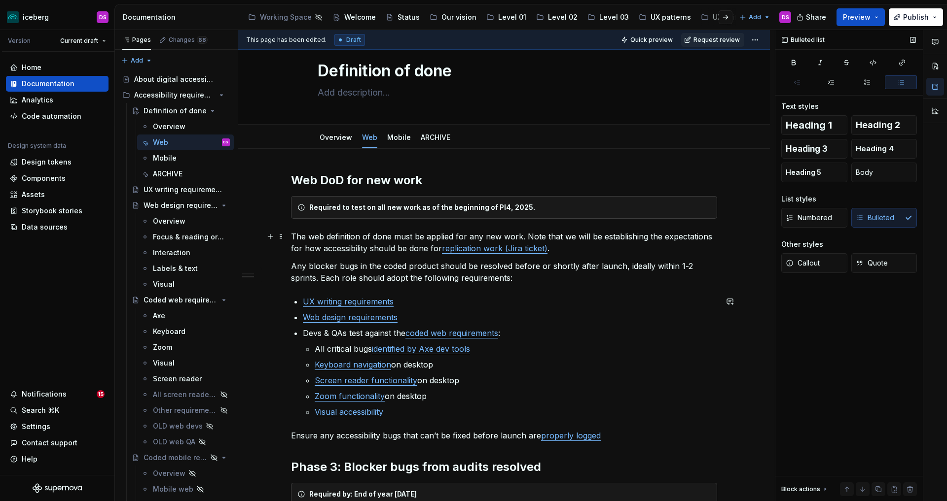
scroll to position [0, 0]
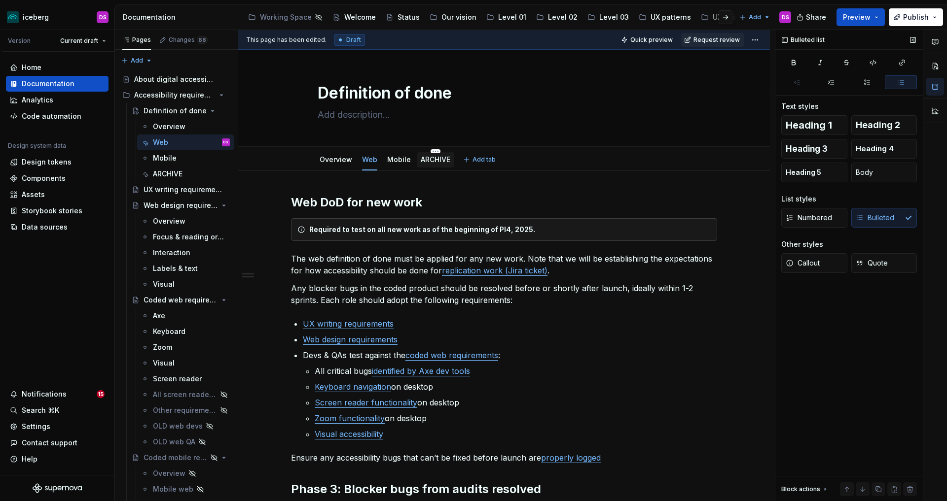
click at [439, 160] on link "ARCHIVE" at bounding box center [436, 159] width 30 height 8
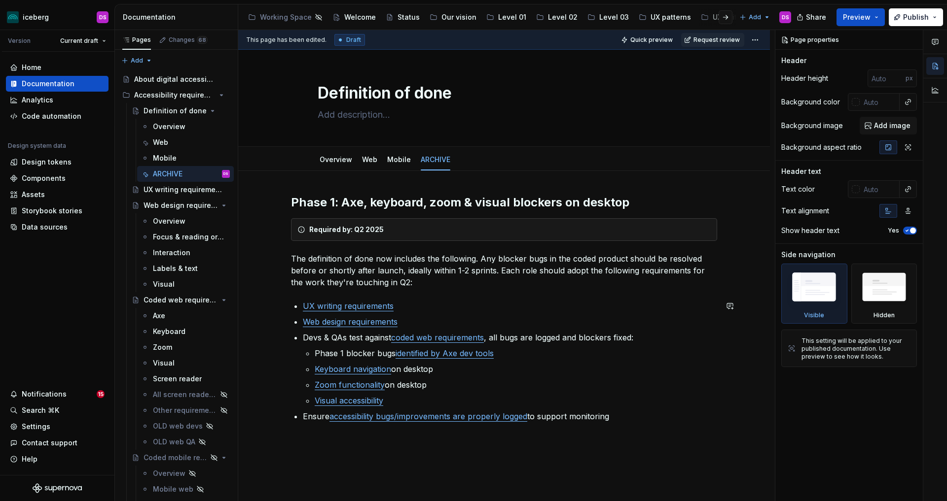
click at [415, 446] on div "Phase 1: Axe, keyboard, zoom & visual blockers on desktop Required by: Q2 2025 …" at bounding box center [503, 378] width 531 height 414
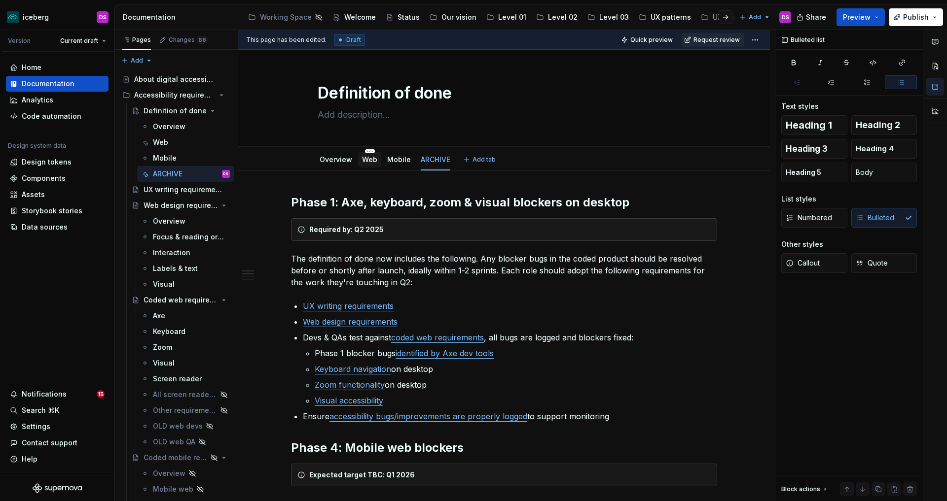
click at [371, 160] on link "Web" at bounding box center [369, 159] width 15 height 8
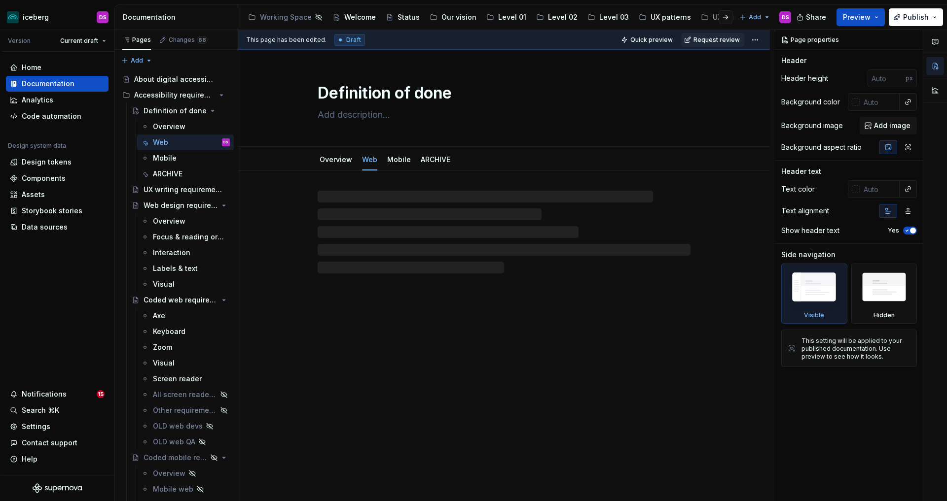
type textarea "*"
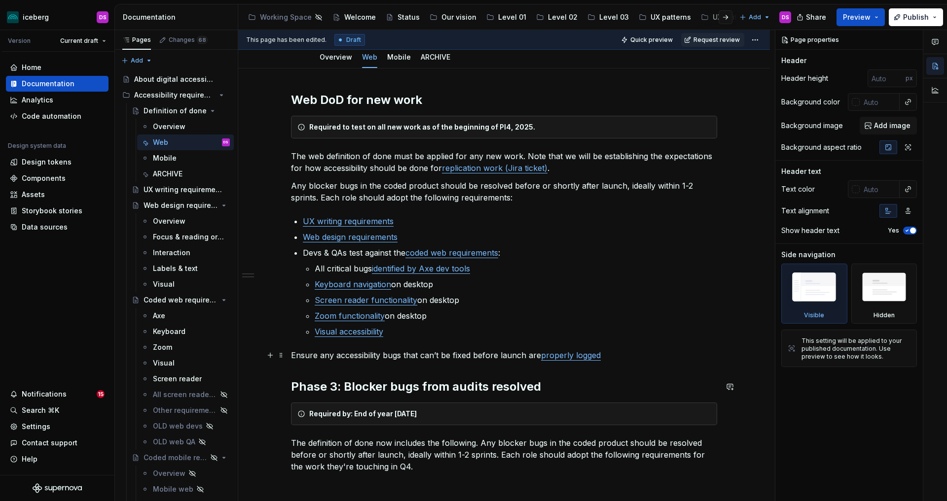
scroll to position [87, 0]
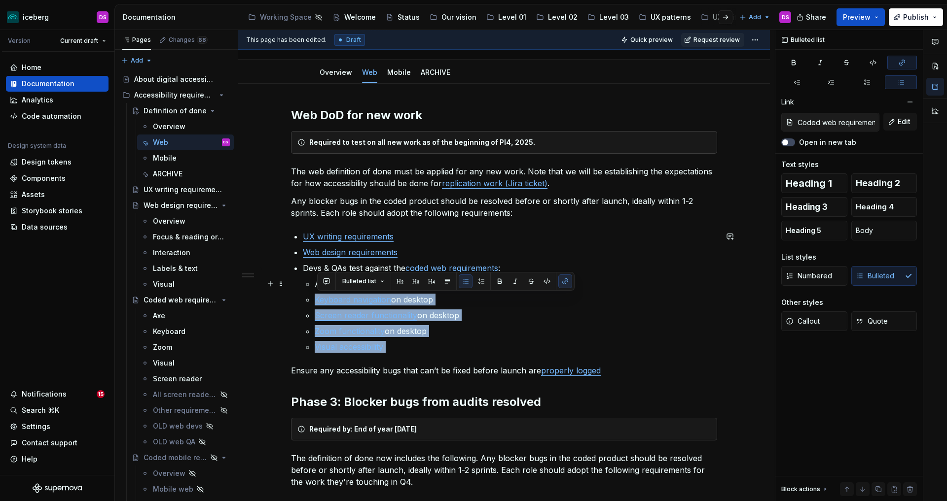
type input "Coded web requirements / Axe"
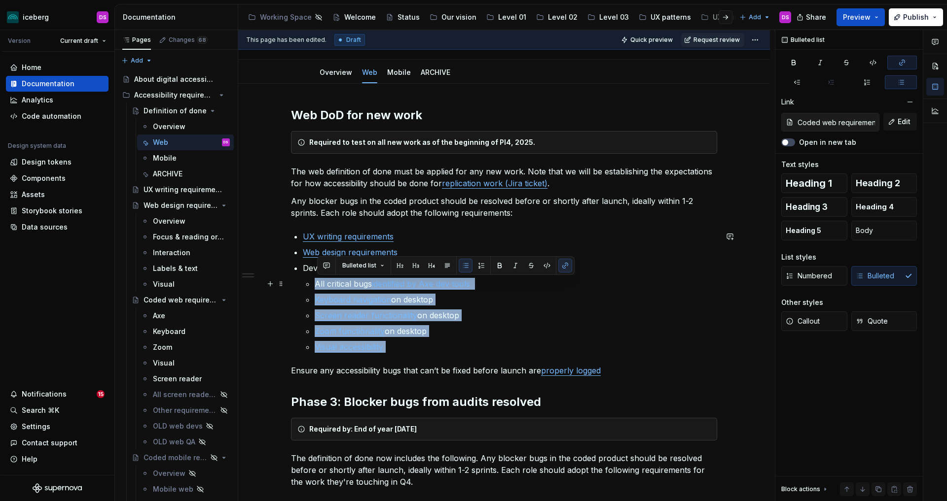
drag, startPoint x: 396, startPoint y: 344, endPoint x: 316, endPoint y: 287, distance: 98.2
click at [316, 287] on ul "All critical bugs identified by Axe dev tools Keyboard navigation on desktop Sc…" at bounding box center [516, 315] width 402 height 75
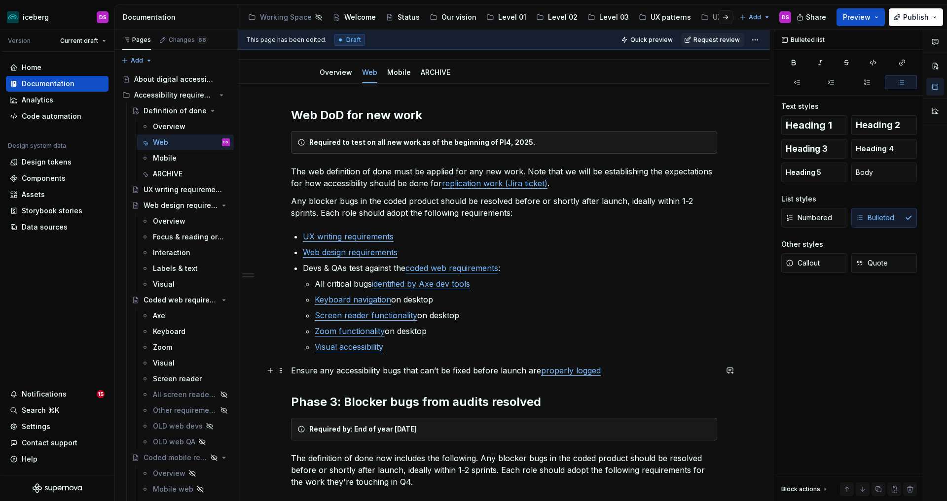
click at [293, 372] on div "Web DoD for new work Required to test on all new work as of the beginning of PI…" at bounding box center [503, 459] width 531 height 750
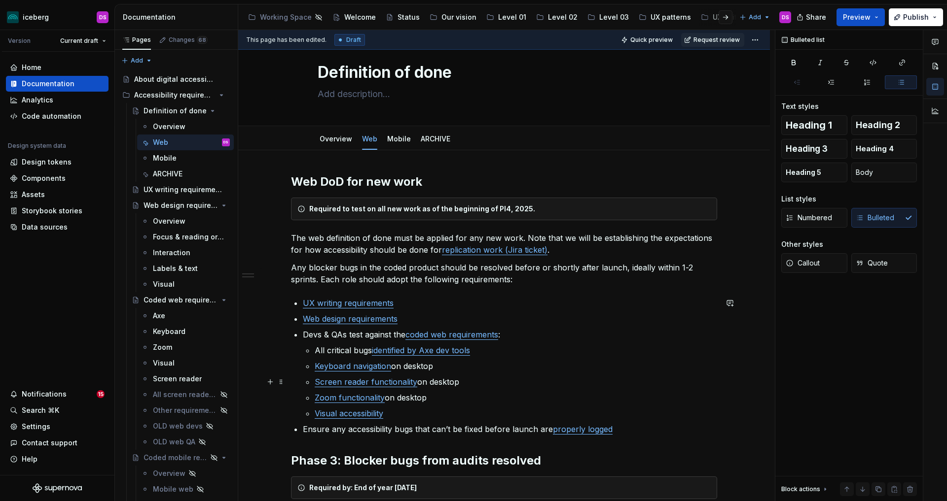
scroll to position [20, 0]
type textarea "*"
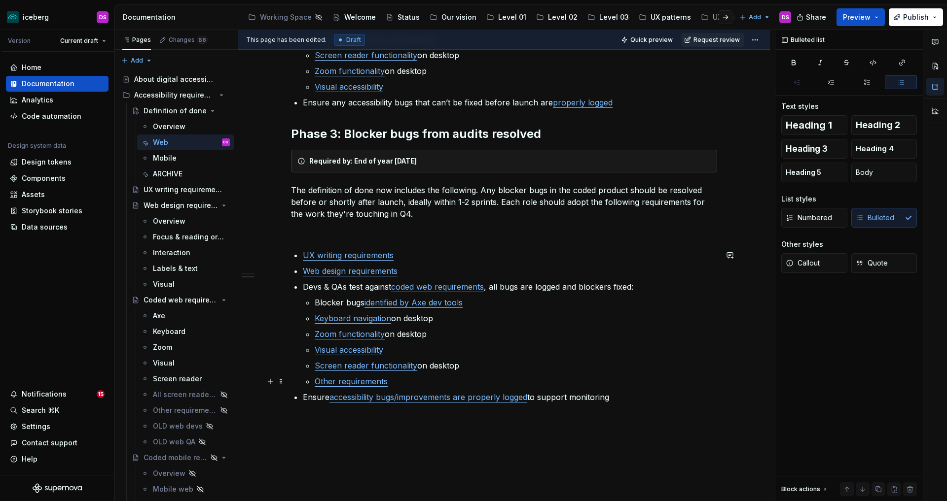
scroll to position [343, 0]
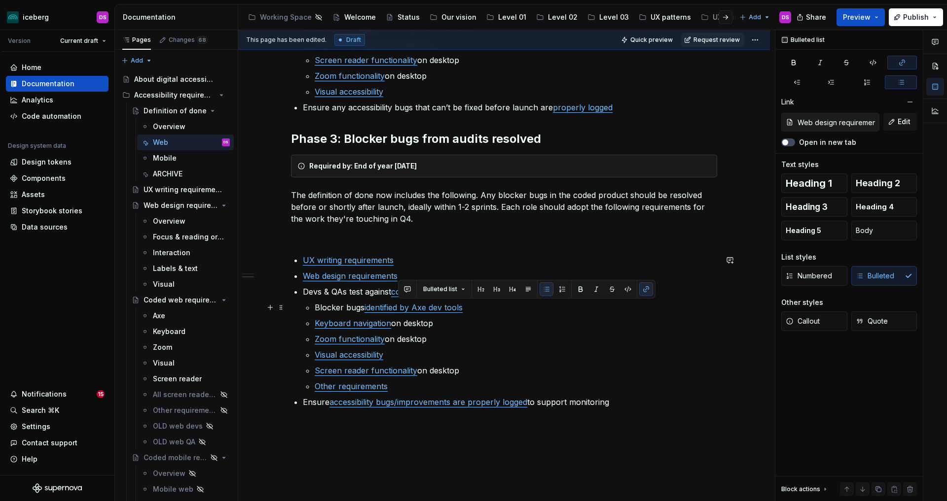
type input "Accessibility requirements / UX writing requirements"
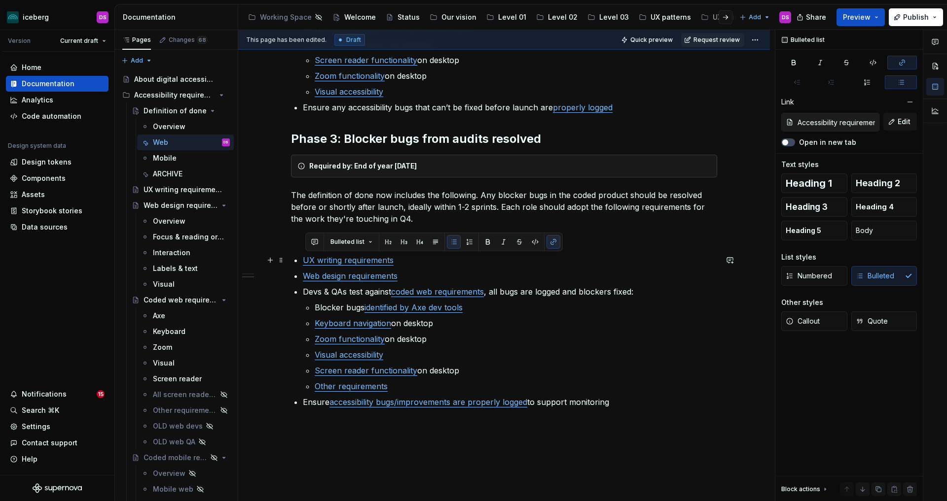
drag, startPoint x: 613, startPoint y: 403, endPoint x: 329, endPoint y: 274, distance: 311.9
click at [296, 254] on div "Web DoD for new work Required to test on all new work as of the beginning of PI…" at bounding box center [504, 130] width 426 height 556
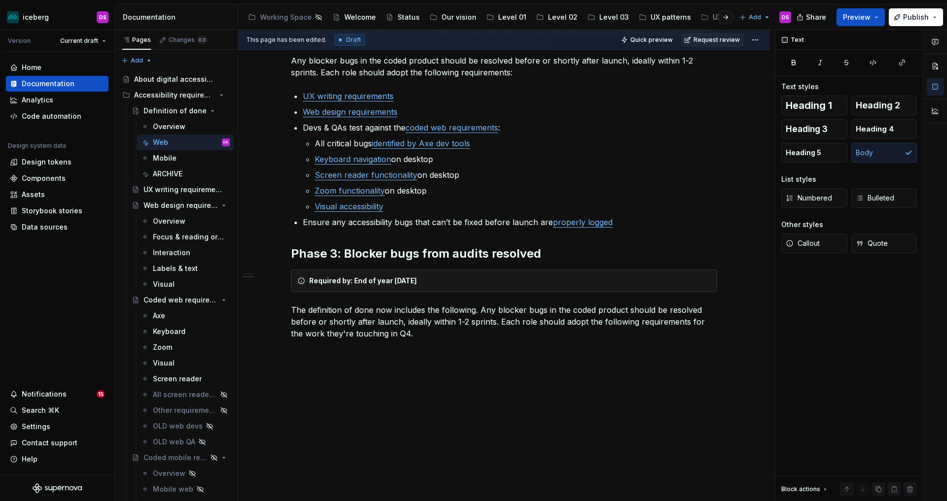
scroll to position [228, 0]
drag, startPoint x: 416, startPoint y: 334, endPoint x: 289, endPoint y: 310, distance: 128.9
click at [289, 310] on div "Web DoD for new work Required to test on all new work as of the beginning of PI…" at bounding box center [503, 222] width 531 height 559
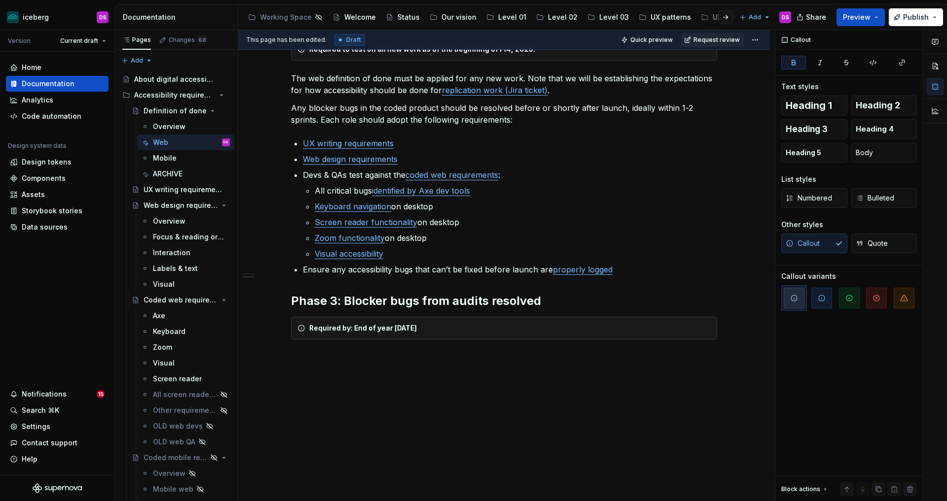
scroll to position [180, 0]
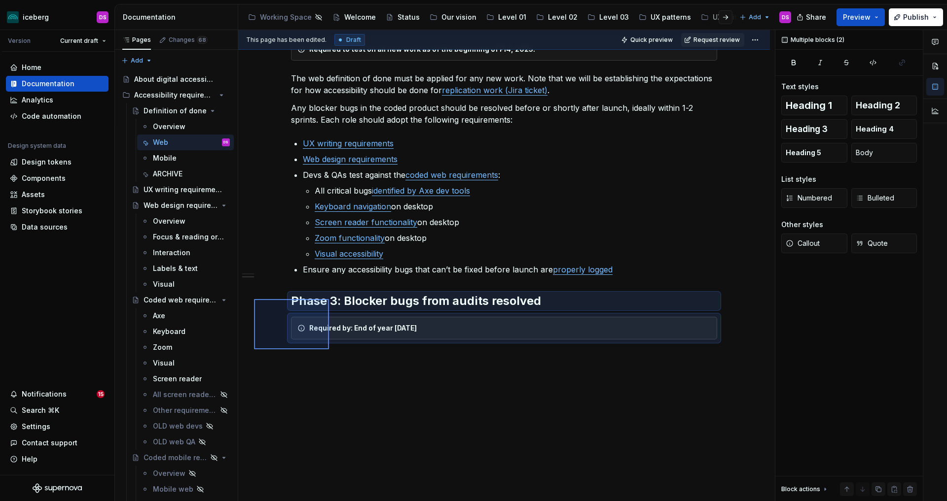
drag, startPoint x: 254, startPoint y: 299, endPoint x: 342, endPoint y: 373, distance: 115.1
click at [330, 351] on div "This page has been edited. Draft Quick preview Request review Definition of don…" at bounding box center [506, 266] width 536 height 472
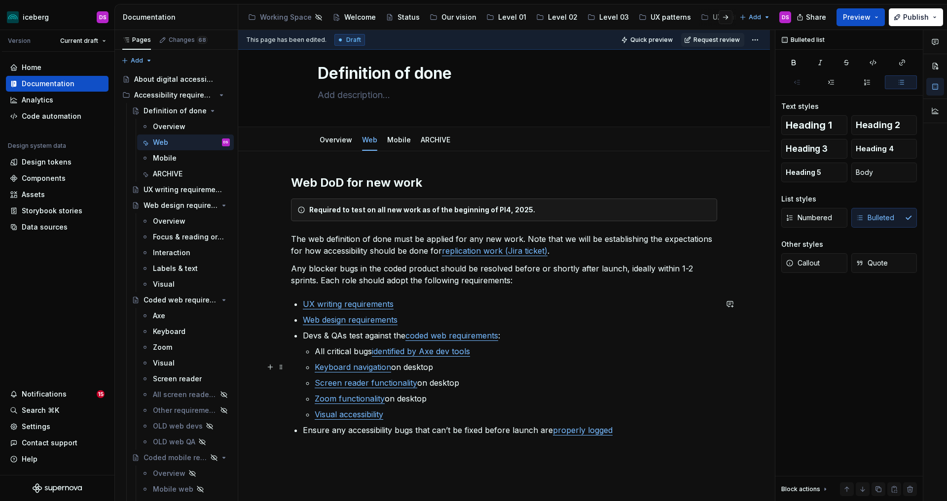
scroll to position [19, 0]
click at [344, 144] on link "Overview" at bounding box center [335, 141] width 33 height 8
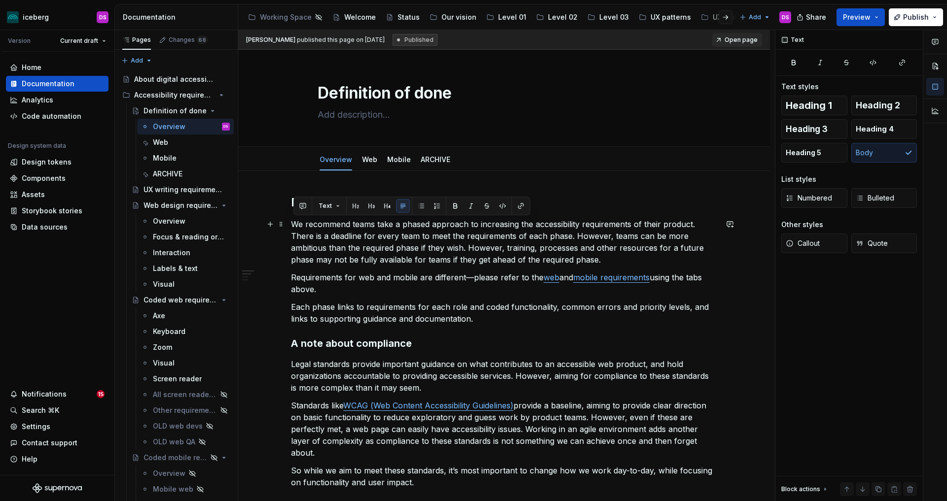
drag, startPoint x: 610, startPoint y: 262, endPoint x: 288, endPoint y: 226, distance: 324.0
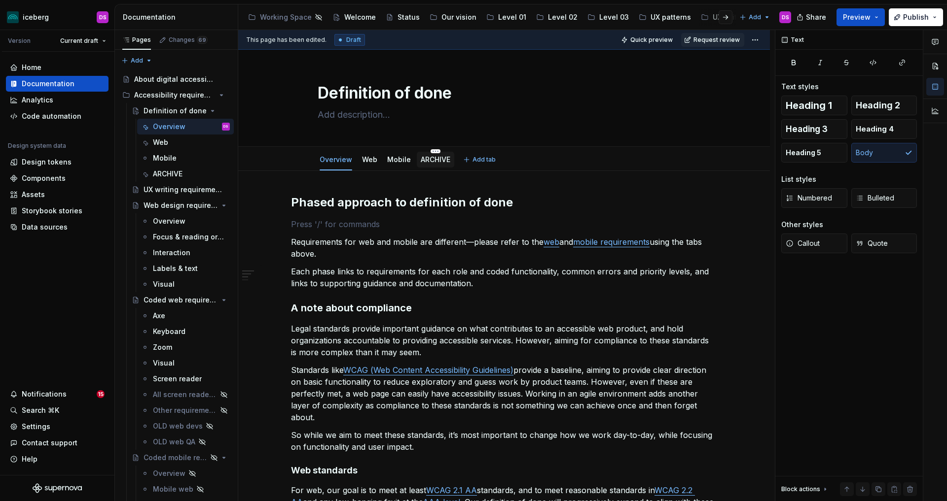
click at [437, 159] on link "ARCHIVE" at bounding box center [436, 159] width 30 height 8
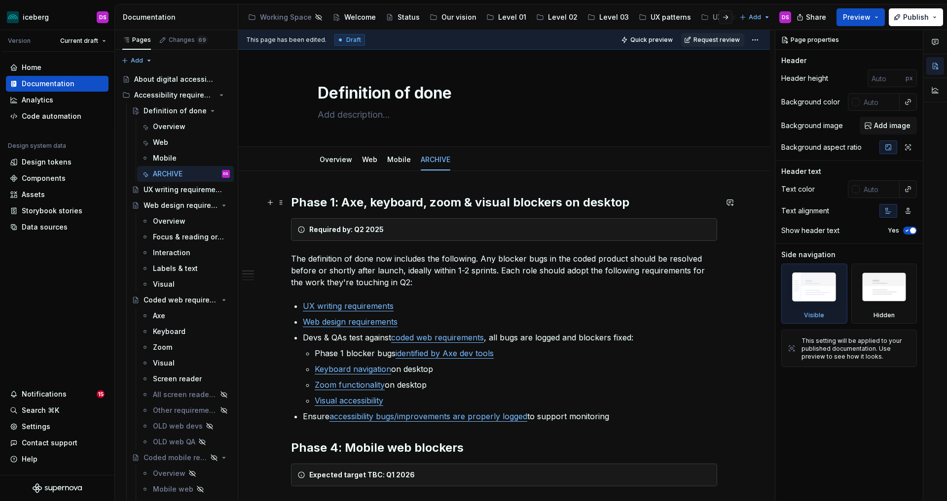
click at [293, 202] on h2 "Phase 1: Axe, keyboard, zoom & visual blockers on desktop" at bounding box center [504, 203] width 426 height 16
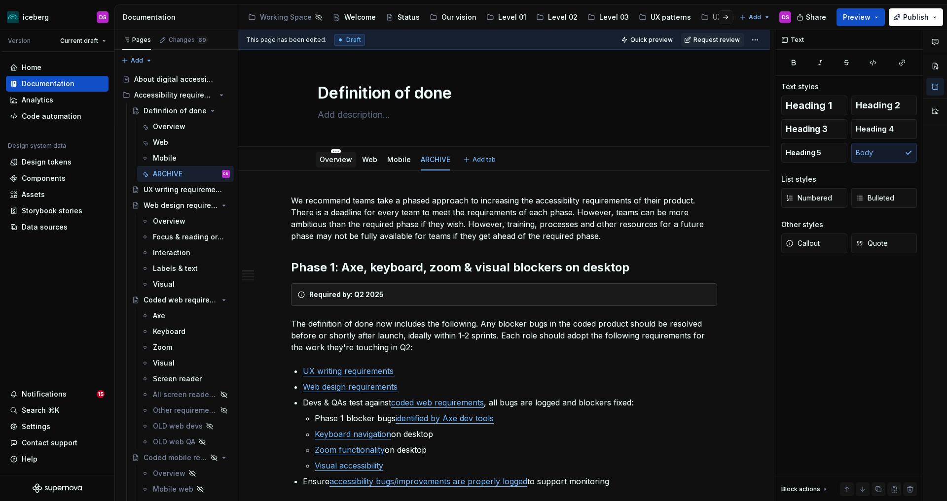
click at [344, 162] on link "Overview" at bounding box center [335, 159] width 33 height 8
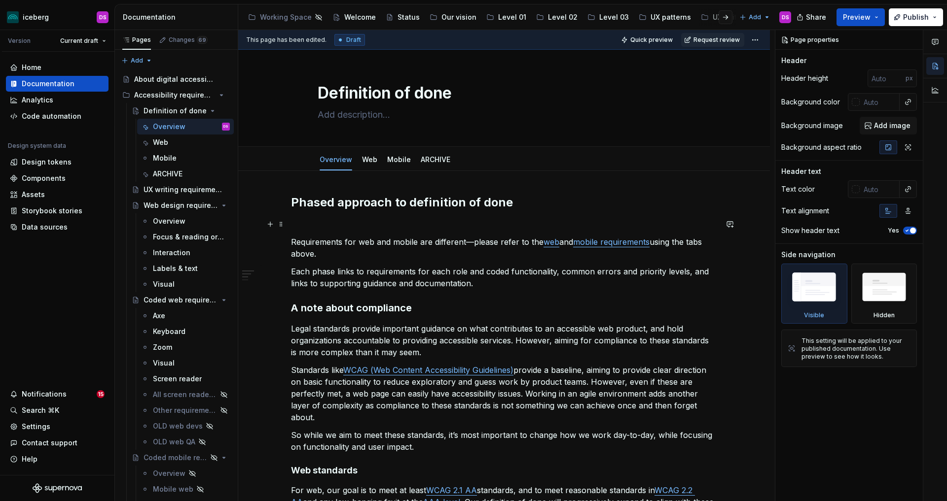
type textarea "*"
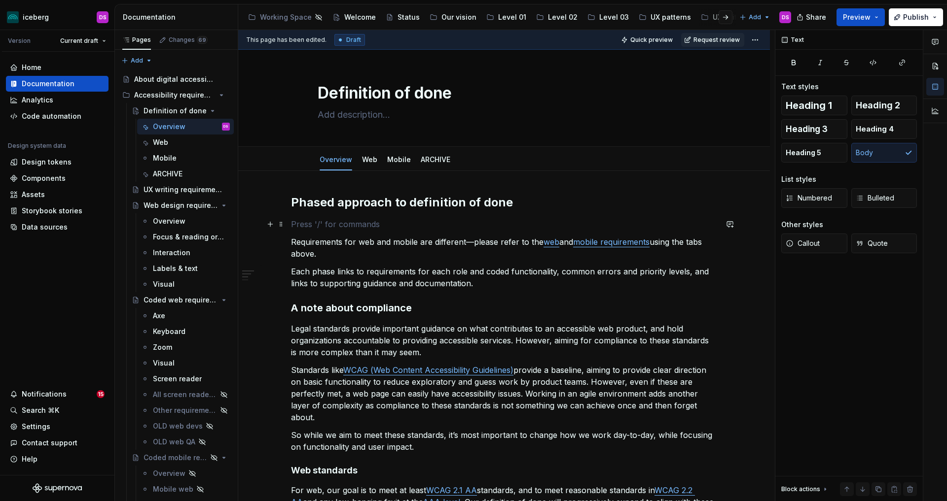
click at [377, 221] on p at bounding box center [504, 224] width 426 height 12
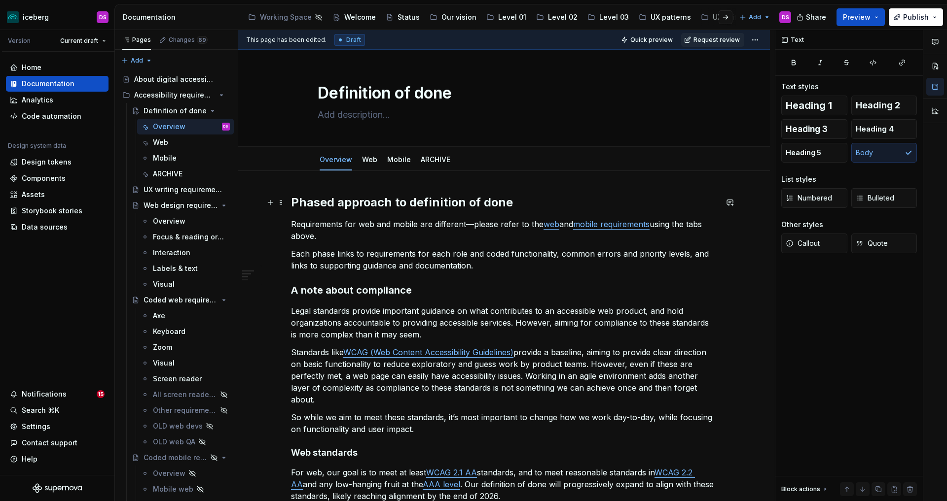
click at [522, 203] on h2 "Phased approach to definition of done" at bounding box center [504, 203] width 426 height 16
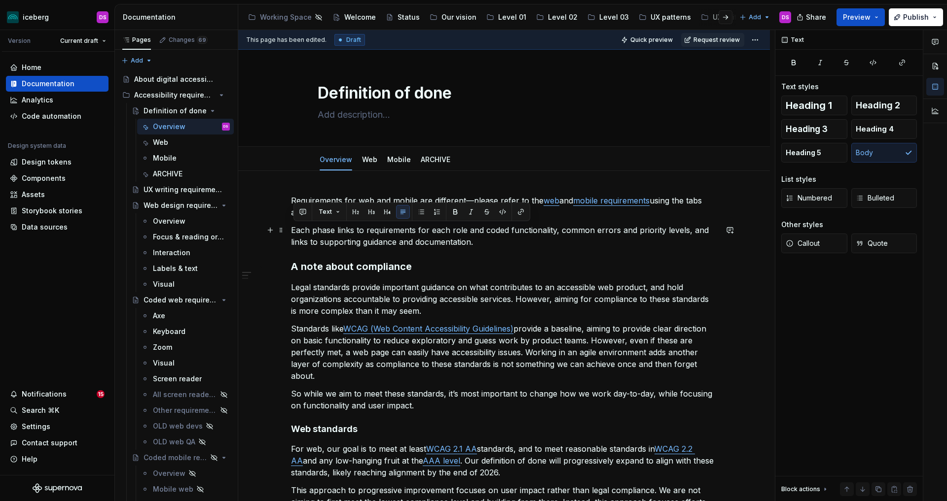
drag, startPoint x: 478, startPoint y: 241, endPoint x: 291, endPoint y: 234, distance: 187.0
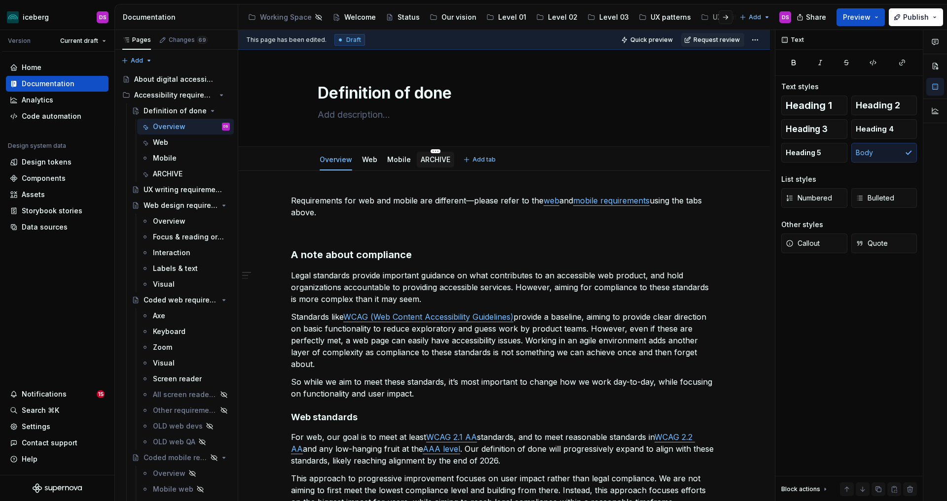
click at [442, 160] on link "ARCHIVE" at bounding box center [436, 159] width 30 height 8
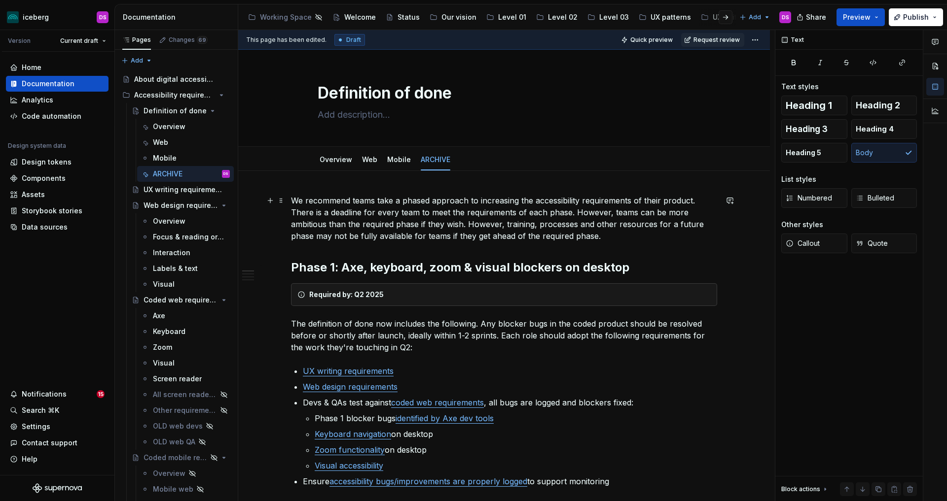
click at [646, 240] on p "We recommend teams take a phased approach to increasing the accessibility requi…" at bounding box center [504, 218] width 426 height 47
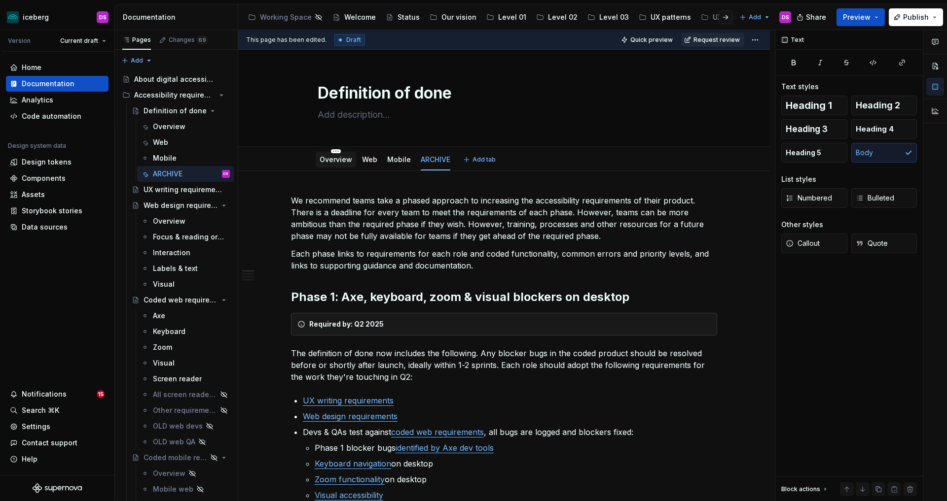
click at [338, 161] on link "Overview" at bounding box center [335, 159] width 33 height 8
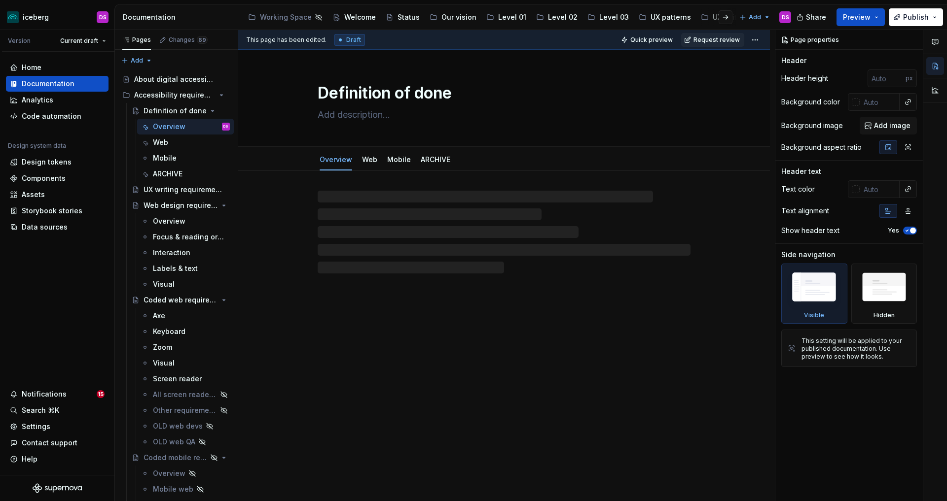
type textarea "*"
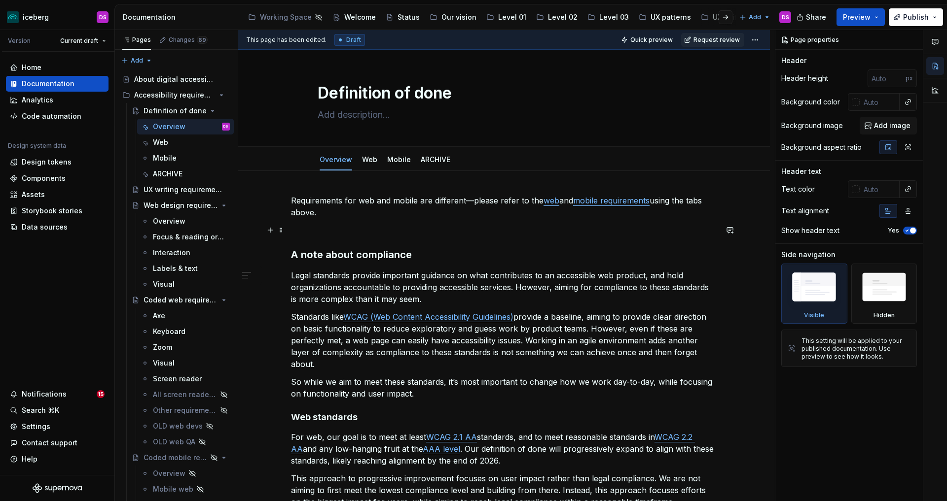
click at [373, 232] on p at bounding box center [504, 230] width 426 height 12
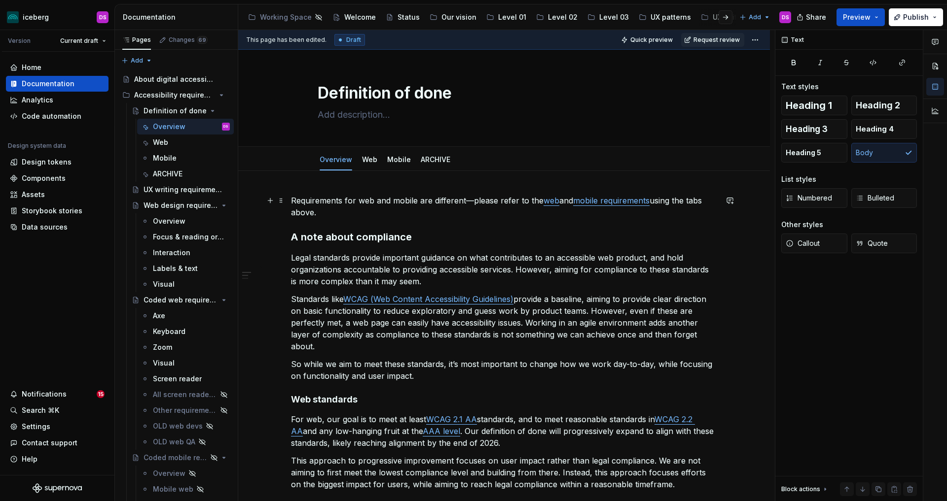
click at [603, 201] on link "mobile requirements" at bounding box center [611, 201] width 76 height 10
click at [366, 217] on p "Requirements for web and mobile are different—please refer to the web and mobil…" at bounding box center [504, 207] width 426 height 24
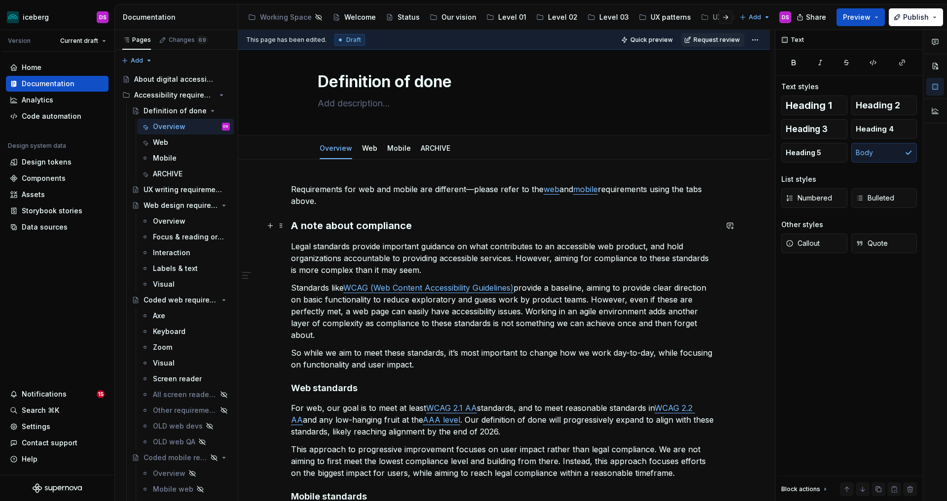
scroll to position [12, 0]
type textarea "*"
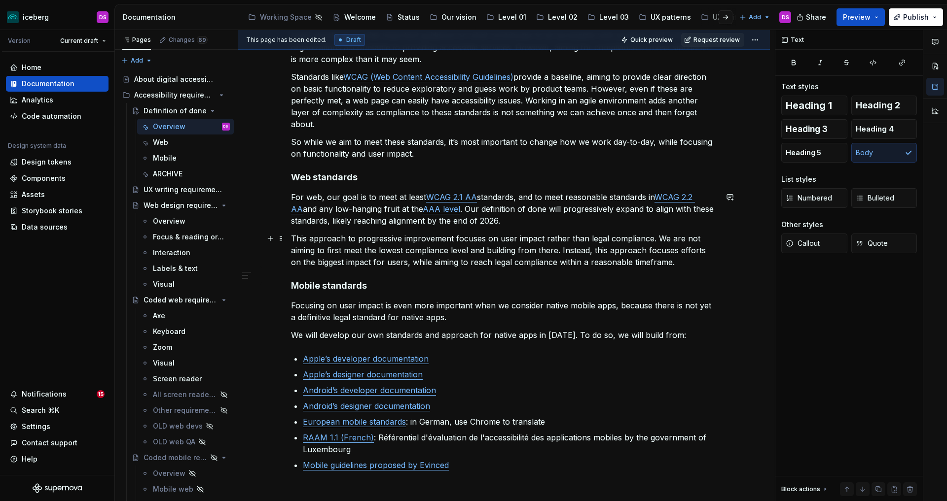
scroll to position [237, 0]
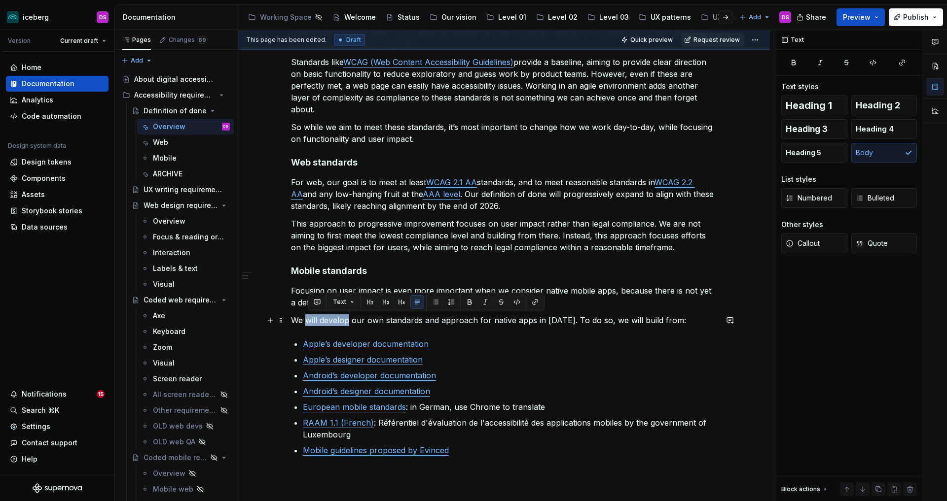
drag, startPoint x: 341, startPoint y: 320, endPoint x: 309, endPoint y: 321, distance: 32.0
click at [309, 321] on p "We will develop our own standards and approach for native apps in 2025. To do s…" at bounding box center [504, 321] width 426 height 12
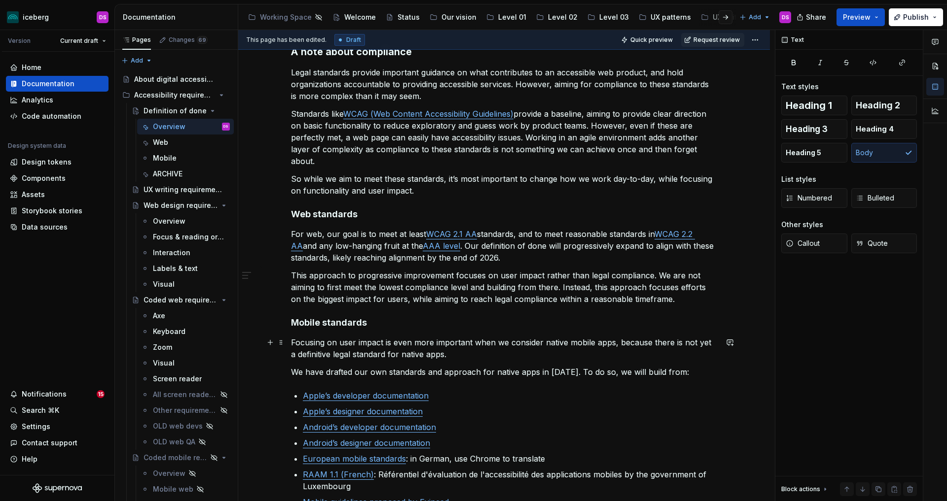
scroll to position [186, 0]
drag, startPoint x: 428, startPoint y: 375, endPoint x: 480, endPoint y: 371, distance: 51.9
click at [480, 371] on p "We have drafted our own standards and approach for native apps in 2025. To do s…" at bounding box center [504, 372] width 426 height 12
click at [482, 370] on p "We have drafted our own standards for native apps in 2025. To do so, we will bu…" at bounding box center [504, 372] width 426 height 12
click at [582, 372] on p "We have drafted our own standards for native app definition of done in 2025. To…" at bounding box center [504, 372] width 426 height 12
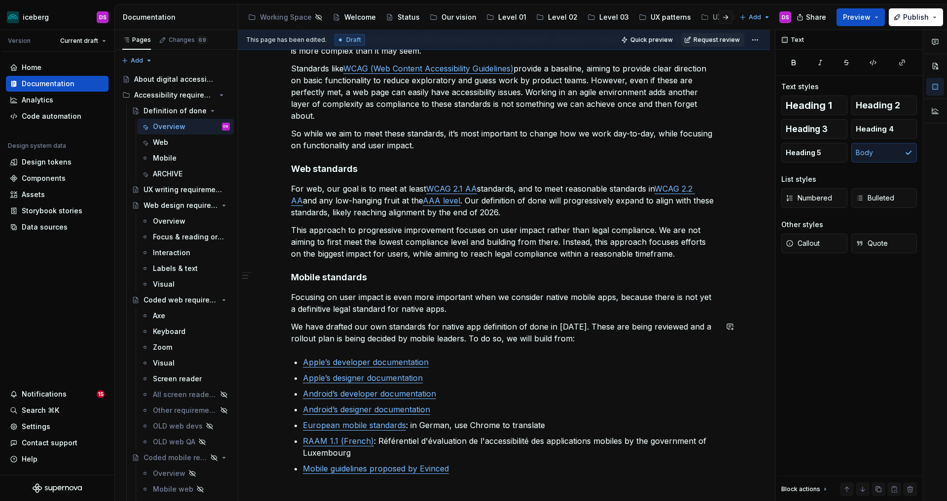
scroll to position [244, 0]
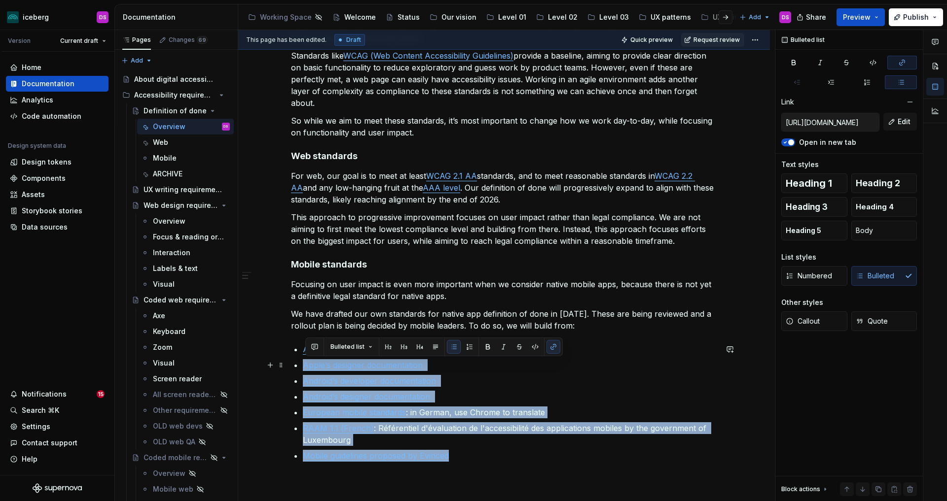
type input "https://developer.apple.com/documentation/accessibility/"
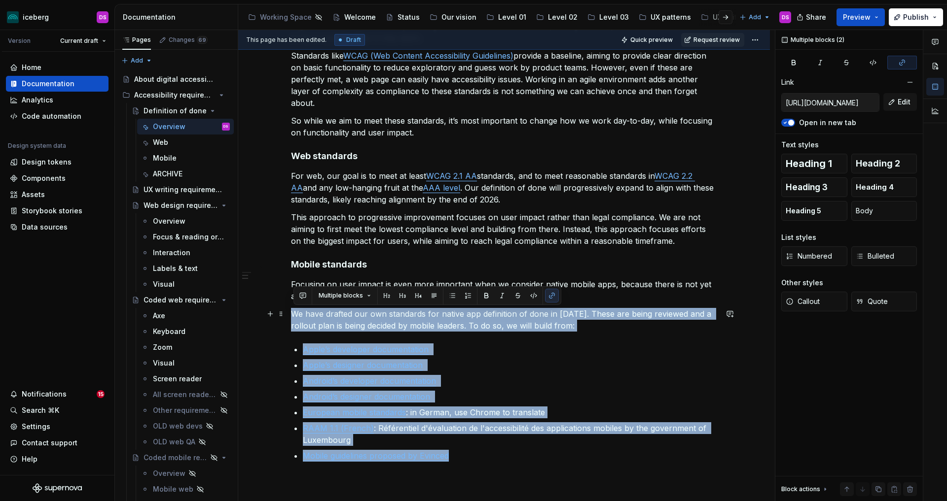
drag, startPoint x: 492, startPoint y: 457, endPoint x: 294, endPoint y: 314, distance: 244.6
click at [294, 314] on div "Requirements for web and mobile are different—please refer to the web and mobil…" at bounding box center [504, 206] width 426 height 511
copy div "We have drafted our own standards for native app definition of done in 2025. Th…"
click at [515, 376] on p "Android’s developer documentation" at bounding box center [510, 381] width 414 height 12
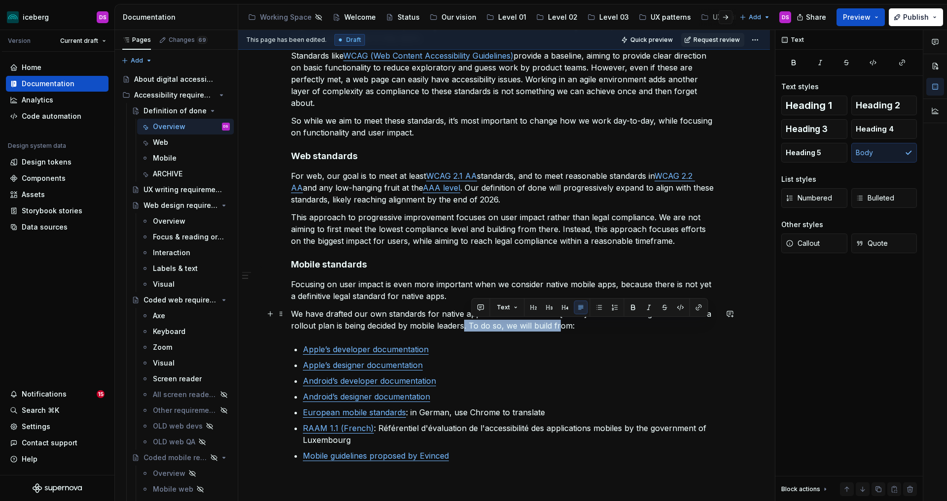
drag, startPoint x: 471, startPoint y: 323, endPoint x: 573, endPoint y: 322, distance: 101.6
click at [573, 322] on p "We have drafted our own standards for native app definition of done in 2025. Th…" at bounding box center [504, 320] width 426 height 24
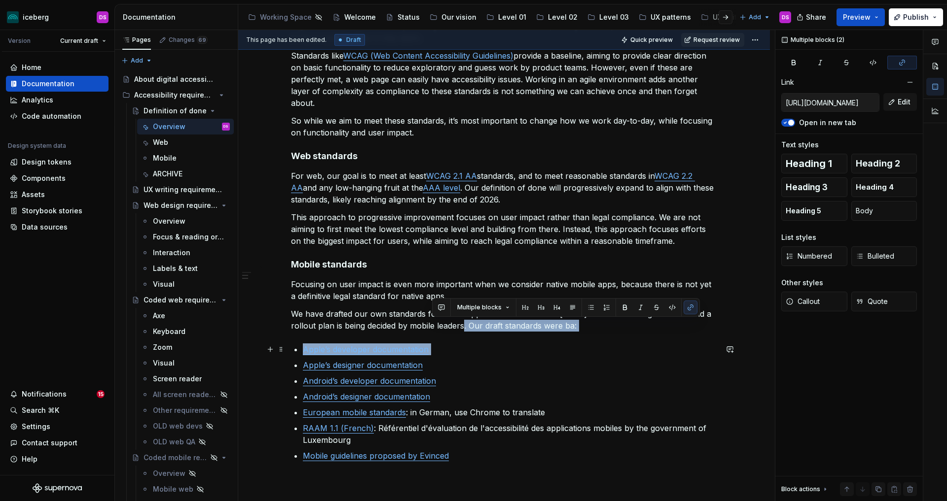
drag, startPoint x: 471, startPoint y: 327, endPoint x: 579, endPoint y: 340, distance: 108.8
click at [564, 351] on div "Requirements for web and mobile are different—please refer to the web and mobil…" at bounding box center [504, 206] width 426 height 511
click at [580, 339] on div "Requirements for web and mobile are different—please refer to the web and mobil…" at bounding box center [504, 206] width 426 height 511
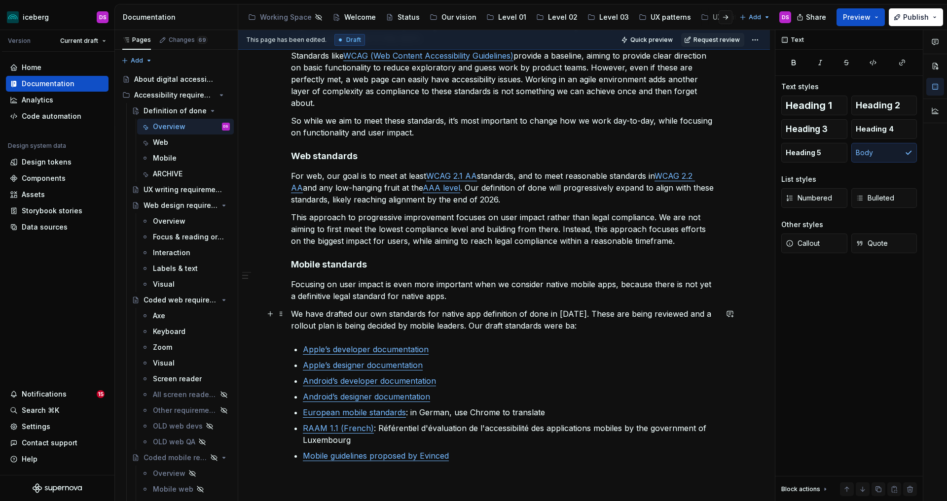
drag, startPoint x: 575, startPoint y: 327, endPoint x: 595, endPoint y: 375, distance: 51.9
click at [575, 327] on p "We have drafted our own standards for native app definition of done in 2025. Th…" at bounding box center [504, 320] width 426 height 24
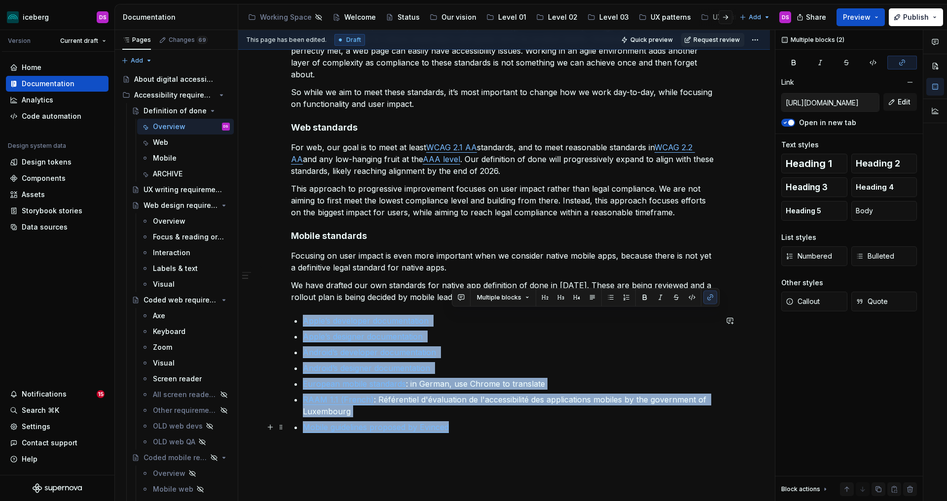
drag, startPoint x: 472, startPoint y: 325, endPoint x: 492, endPoint y: 454, distance: 130.7
click at [492, 454] on div "Requirements for web and mobile are different—please refer to the web and mobil…" at bounding box center [503, 247] width 531 height 697
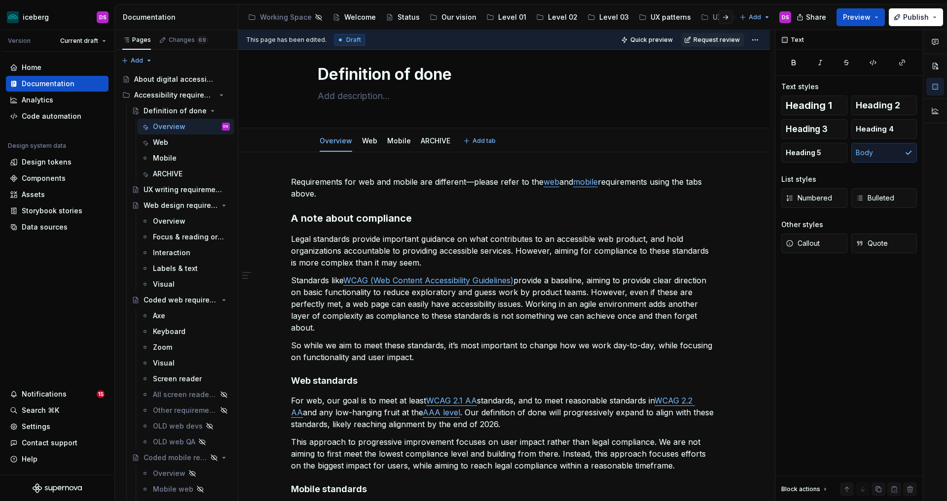
scroll to position [15, 0]
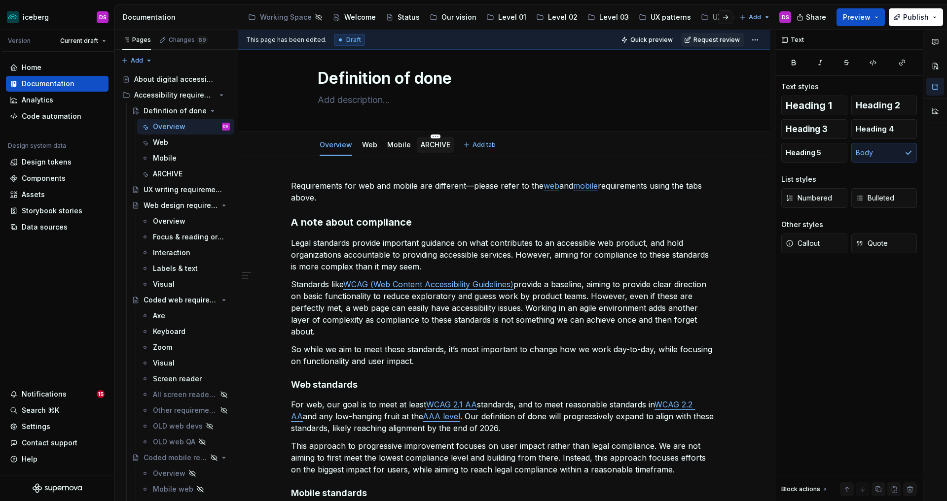
click at [435, 147] on link "ARCHIVE" at bounding box center [436, 144] width 30 height 8
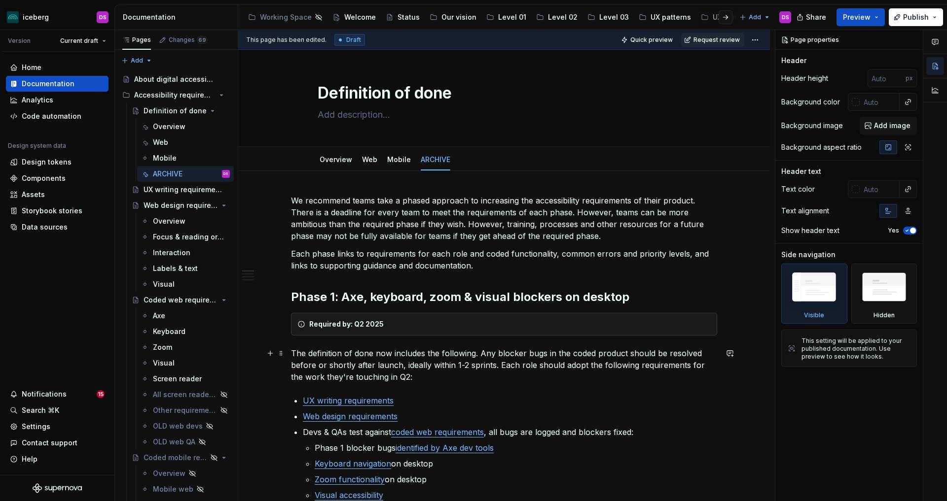
type textarea "*"
click at [295, 202] on p "We recommend teams take a phased approach to increasing the accessibility requi…" at bounding box center [504, 218] width 426 height 47
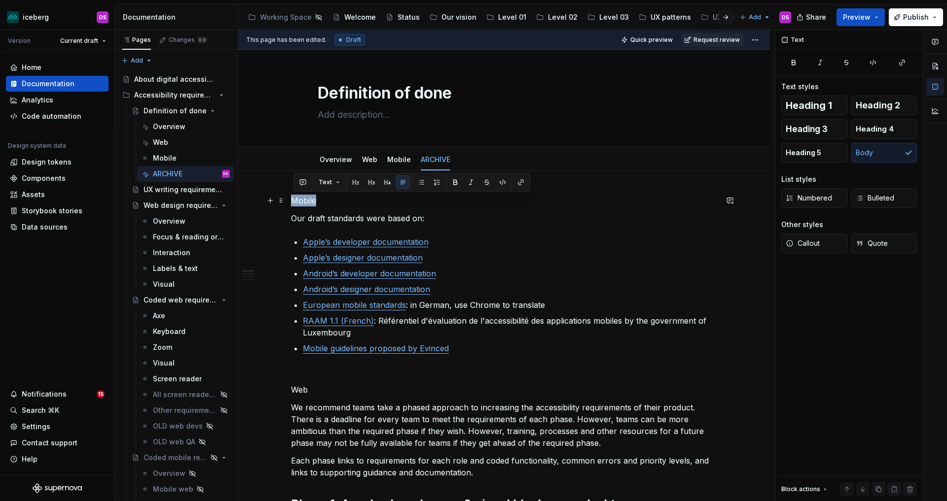
drag, startPoint x: 328, startPoint y: 201, endPoint x: 289, endPoint y: 201, distance: 38.9
click at [355, 183] on button "button" at bounding box center [356, 182] width 14 height 14
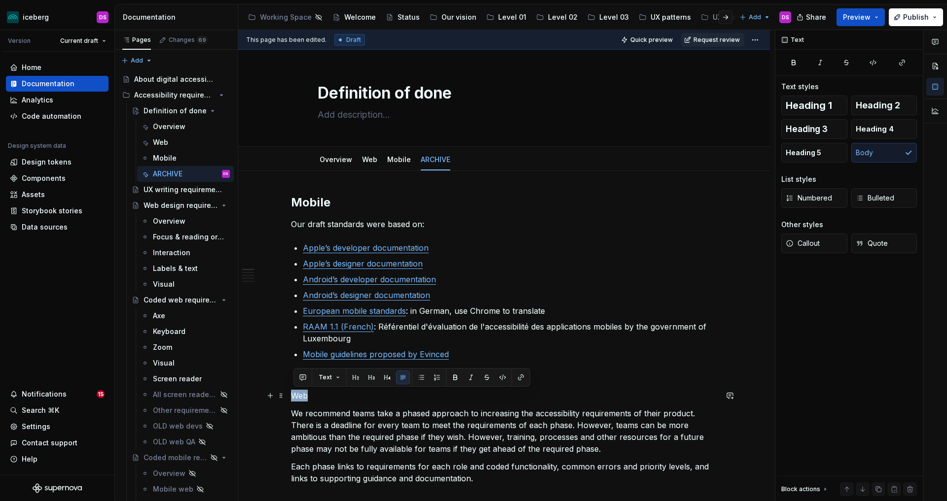
drag, startPoint x: 315, startPoint y: 395, endPoint x: 284, endPoint y: 366, distance: 42.6
click at [356, 377] on button "button" at bounding box center [356, 378] width 14 height 14
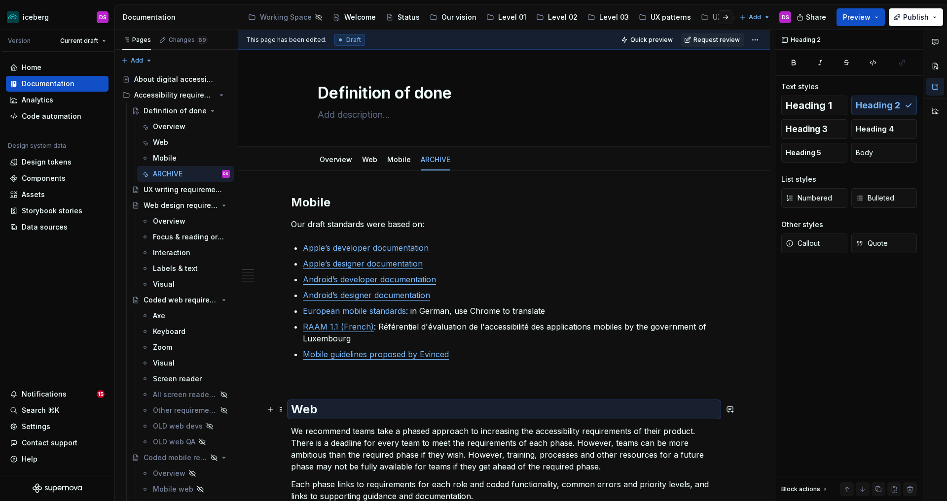
click at [369, 414] on h2 "Web" at bounding box center [504, 410] width 426 height 16
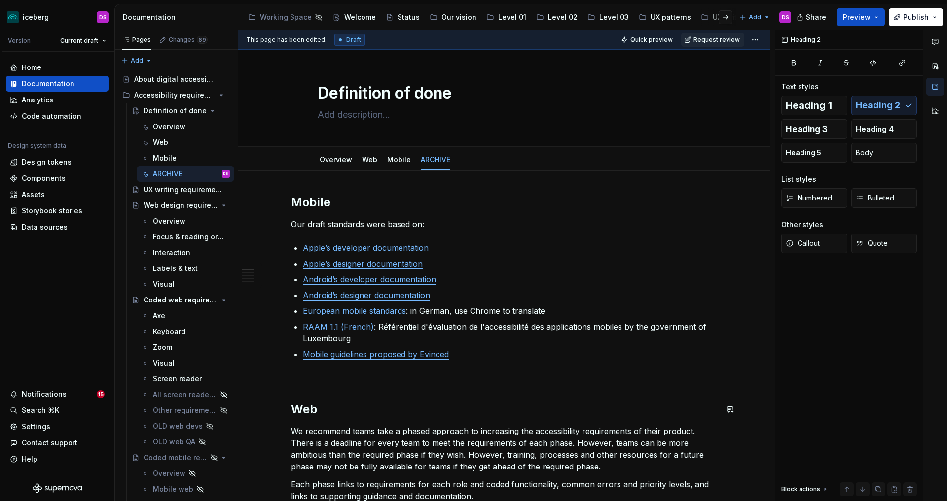
click at [371, 379] on p at bounding box center [504, 378] width 426 height 12
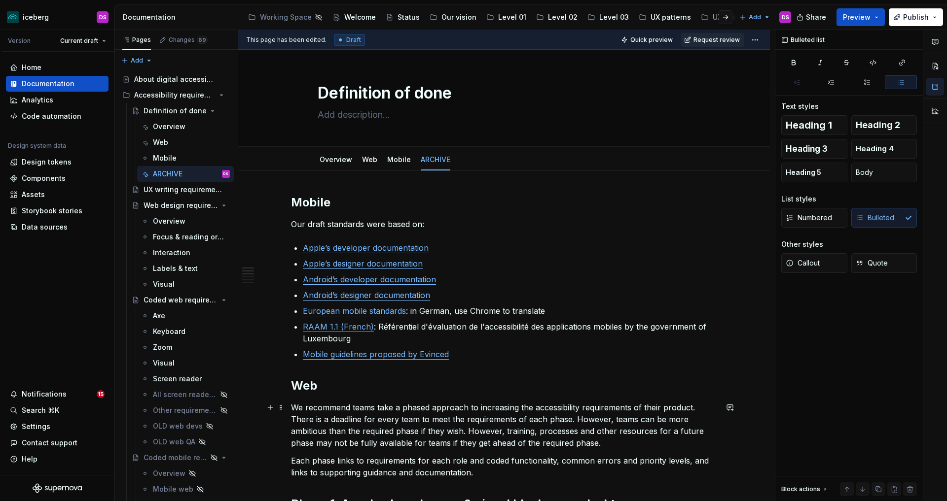
scroll to position [62, 0]
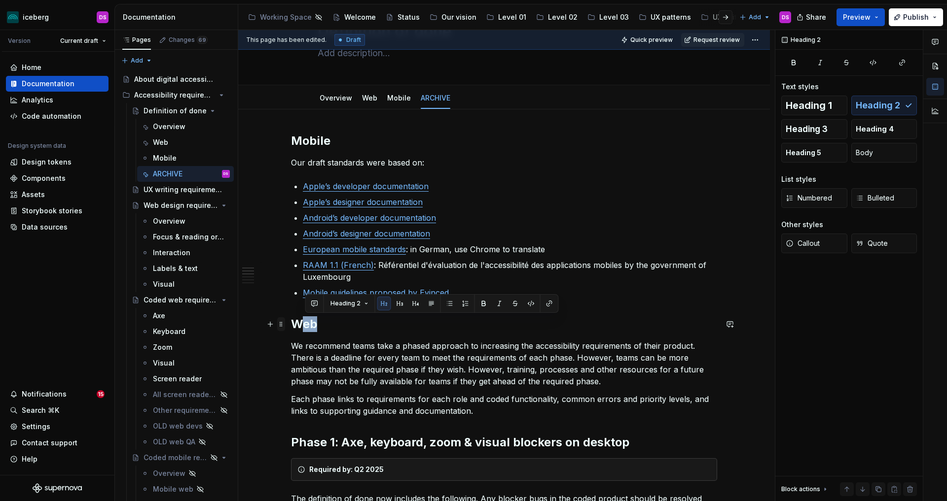
drag, startPoint x: 322, startPoint y: 327, endPoint x: 281, endPoint y: 326, distance: 40.5
click at [817, 101] on span "Heading 1" at bounding box center [808, 106] width 46 height 10
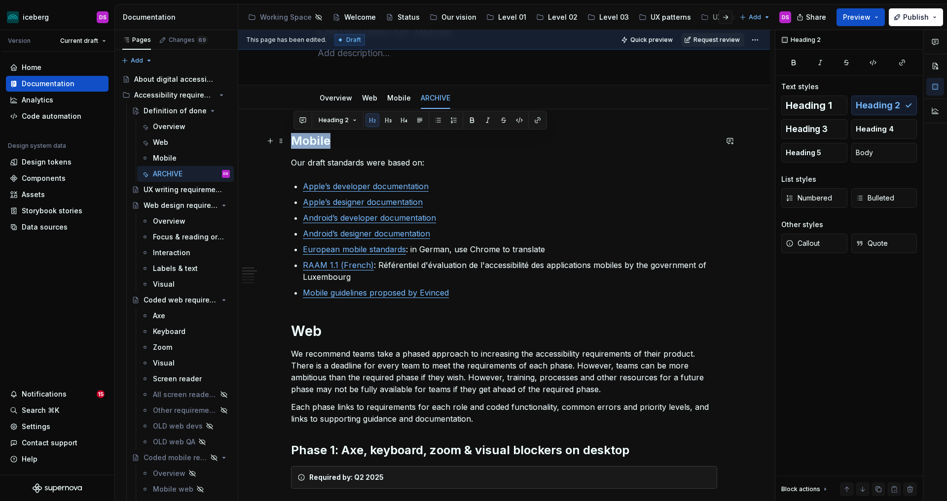
drag, startPoint x: 338, startPoint y: 143, endPoint x: 288, endPoint y: 143, distance: 49.8
click at [827, 109] on span "Heading 1" at bounding box center [808, 106] width 46 height 10
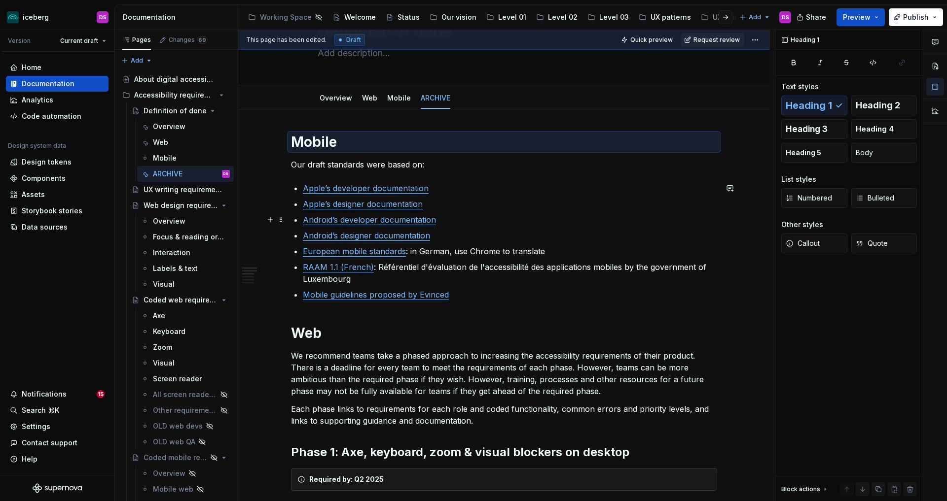
drag, startPoint x: 603, startPoint y: 211, endPoint x: 581, endPoint y: 215, distance: 23.0
click at [603, 211] on ul "Apple’s developer documentation Apple’s designer documentation Android’s develo…" at bounding box center [510, 241] width 414 height 118
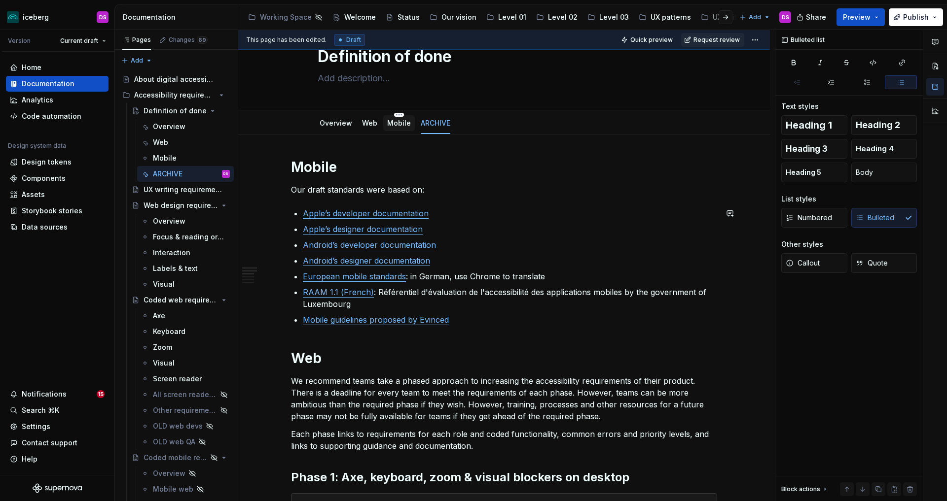
scroll to position [12, 0]
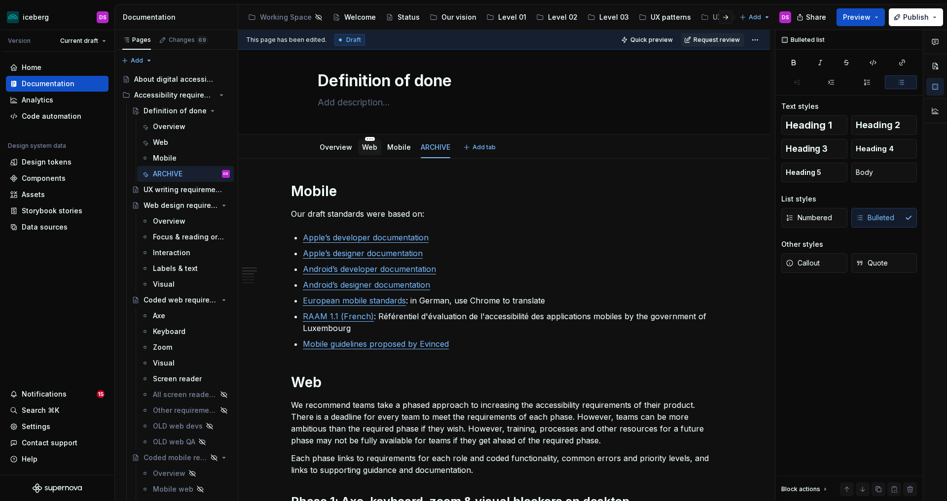
click at [372, 146] on link "Web" at bounding box center [369, 147] width 15 height 8
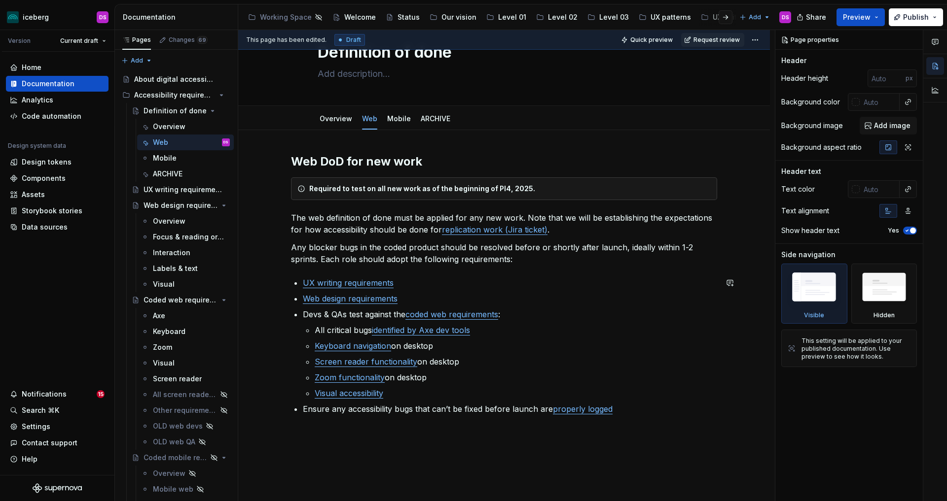
scroll to position [21, 0]
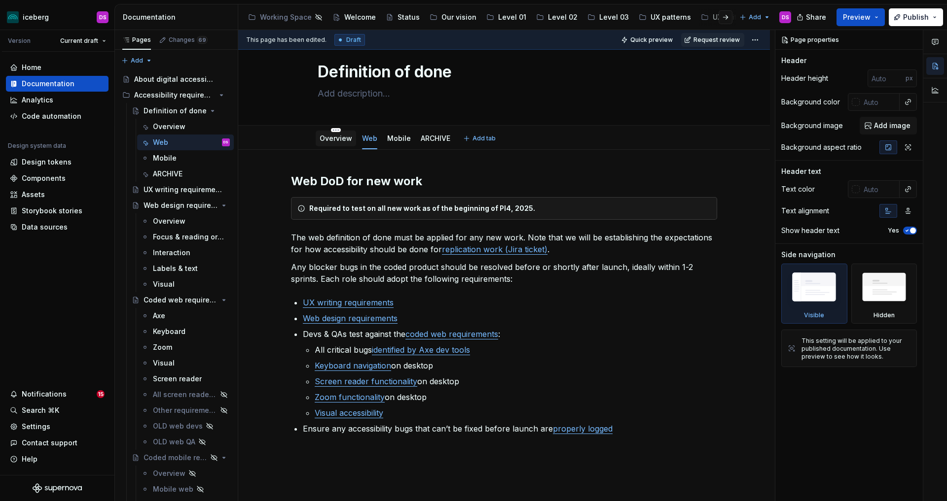
click at [341, 140] on link "Overview" at bounding box center [335, 138] width 33 height 8
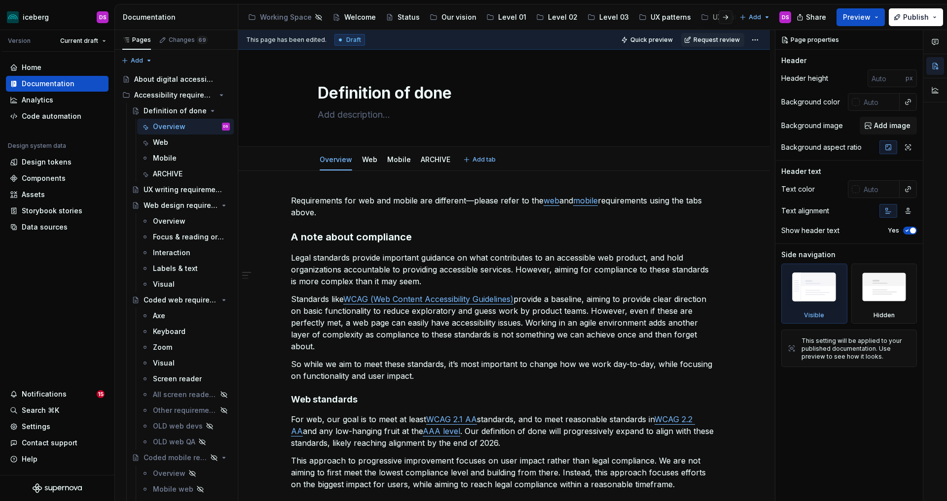
type textarea "*"
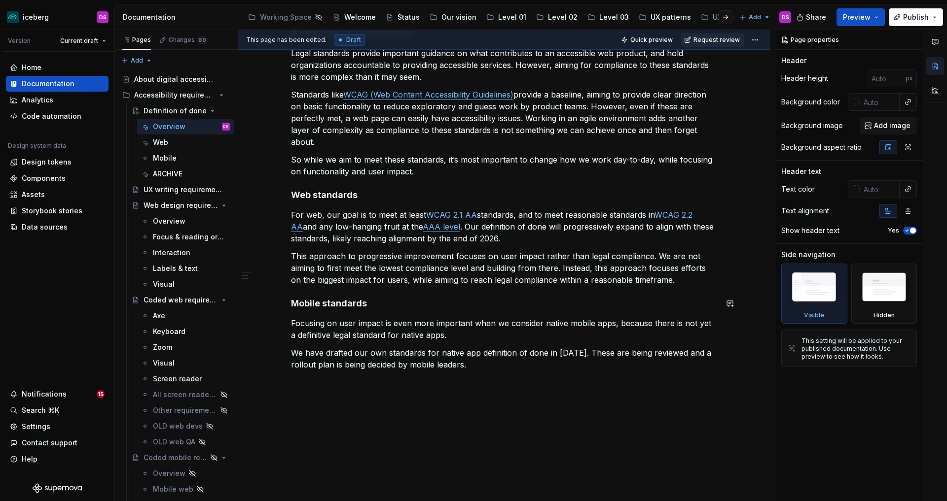
scroll to position [230, 0]
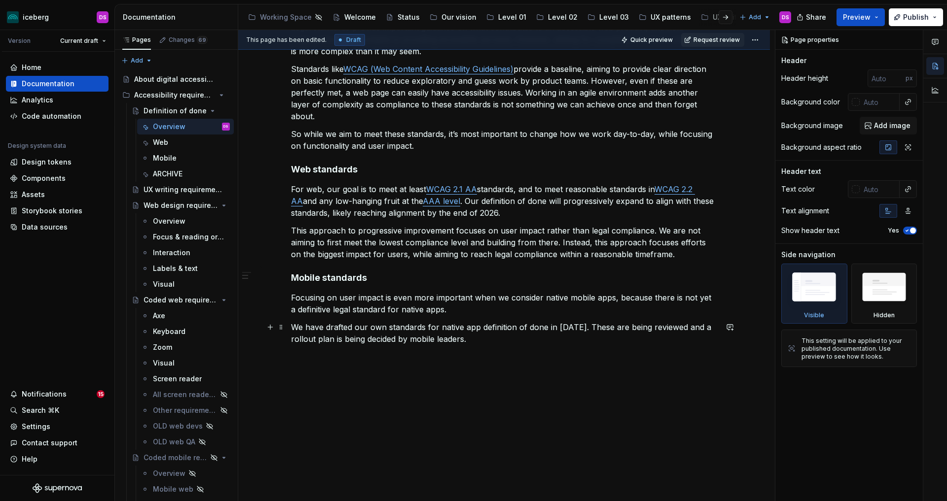
click at [441, 329] on p "We have drafted our own standards for native app definition of done in 2025. Th…" at bounding box center [504, 333] width 426 height 24
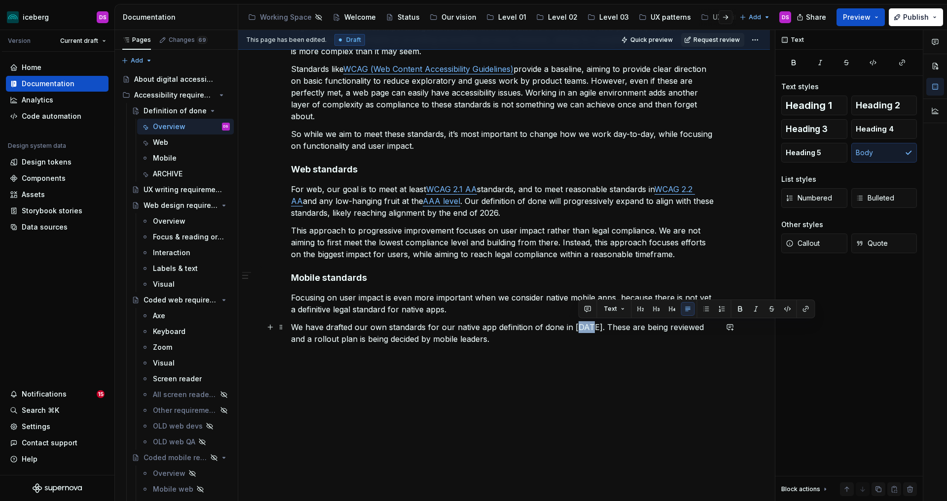
drag, startPoint x: 592, startPoint y: 326, endPoint x: 577, endPoint y: 329, distance: 15.6
click at [577, 329] on p "We have drafted our own standards for our native app definition of done in 2025…" at bounding box center [504, 333] width 426 height 24
click at [570, 337] on p "We have drafted our own standards for our native app definition of done in 2025…" at bounding box center [504, 333] width 426 height 24
drag, startPoint x: 591, startPoint y: 327, endPoint x: 574, endPoint y: 331, distance: 17.7
click at [574, 331] on p "We have drafted our own standards for our native app definition of done in 2025…" at bounding box center [504, 333] width 426 height 24
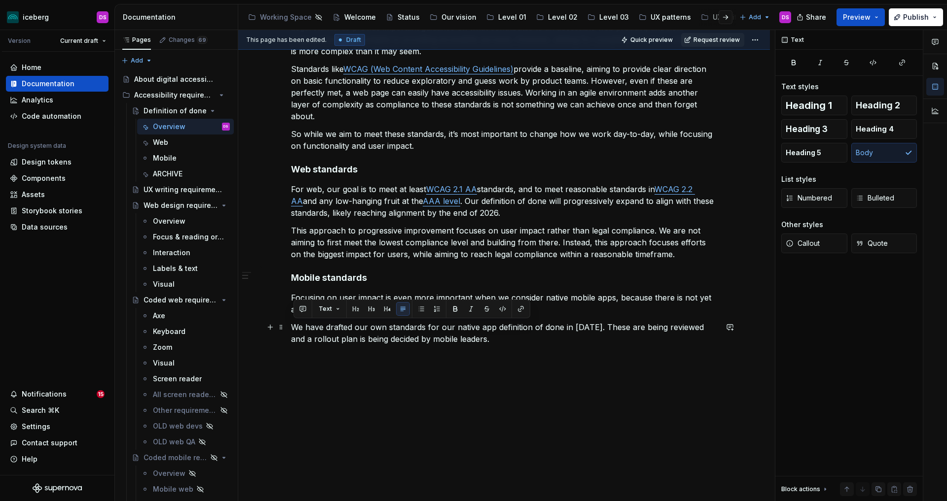
drag, startPoint x: 464, startPoint y: 335, endPoint x: 294, endPoint y: 330, distance: 169.7
click at [294, 330] on p "We have drafted our own standards for our native app definition of done in [DAT…" at bounding box center [504, 333] width 426 height 24
copy p "We have drafted our own standards for our native app definition of done in [DAT…"
click at [548, 345] on p "We have drafted our own standards for our native app definition of done in [DAT…" at bounding box center [504, 333] width 426 height 24
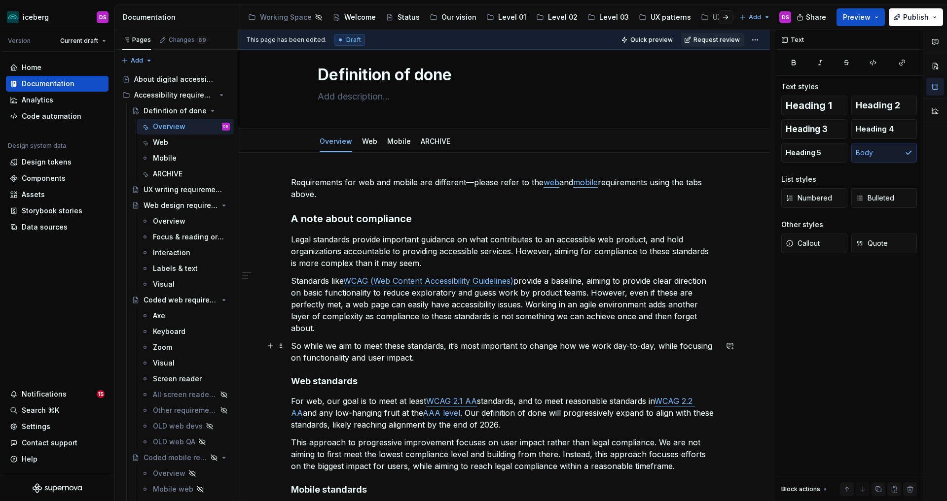
scroll to position [0, 0]
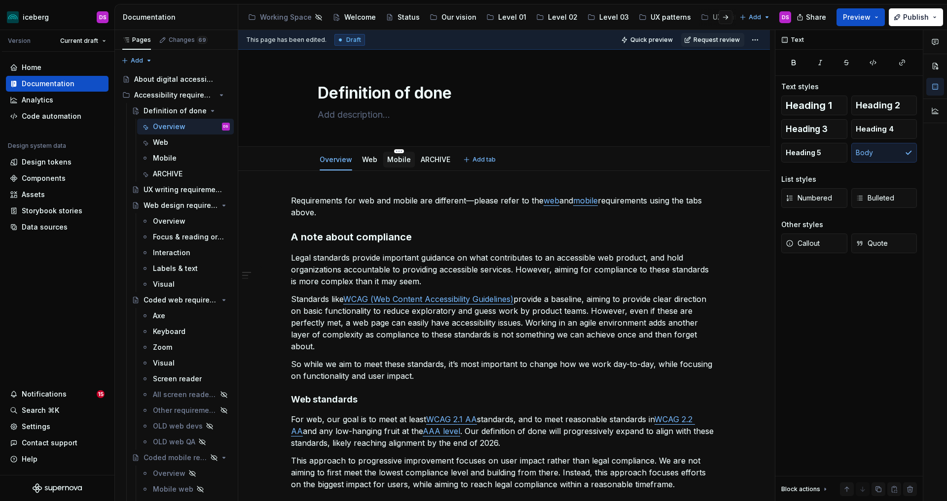
click at [400, 159] on link "Mobile" at bounding box center [399, 159] width 24 height 8
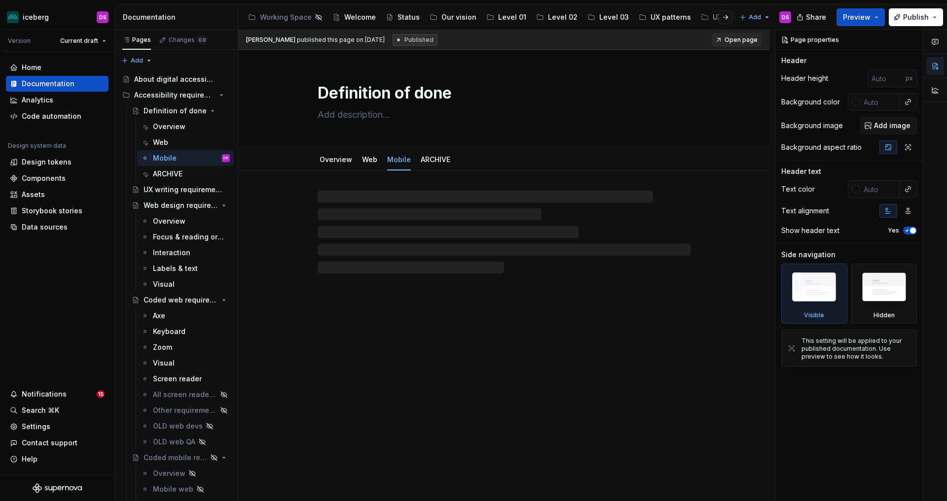
type textarea "*"
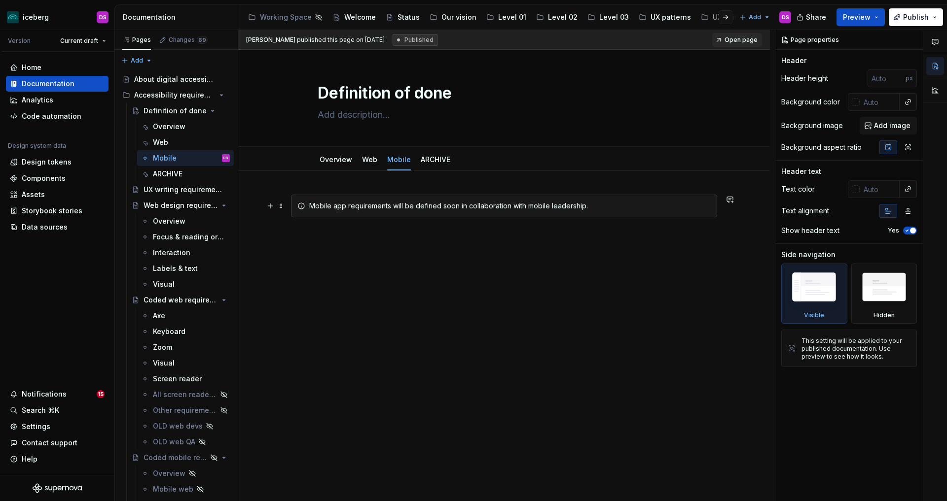
click at [312, 207] on div "Mobile app requirements will be defined soon in collaboration with mobile leade…" at bounding box center [509, 206] width 401 height 10
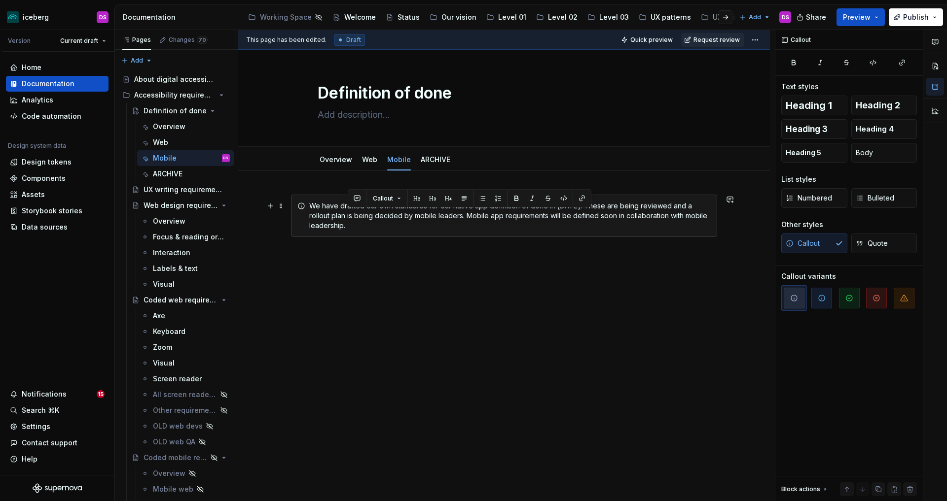
drag, startPoint x: 486, startPoint y: 229, endPoint x: 469, endPoint y: 220, distance: 19.0
click at [469, 220] on div "We have drafted our own standards for our native app definition of done in May …" at bounding box center [509, 216] width 401 height 30
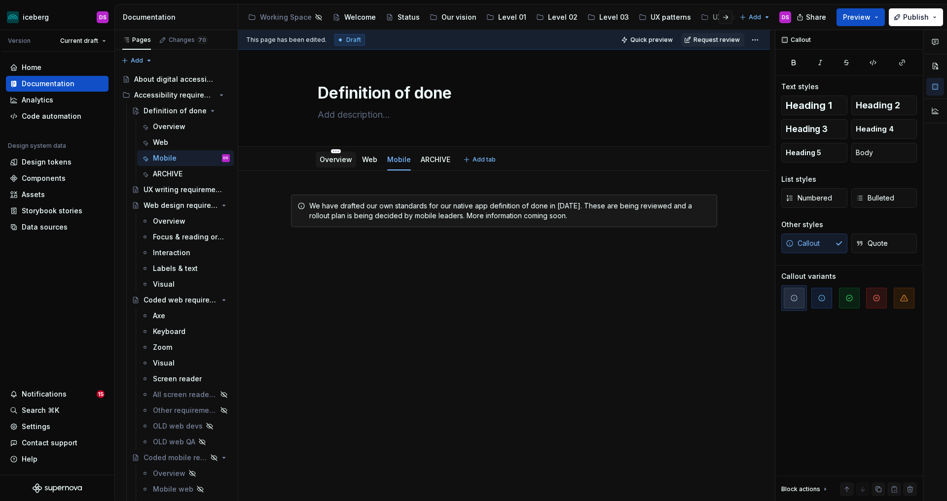
click at [347, 160] on link "Overview" at bounding box center [335, 159] width 33 height 8
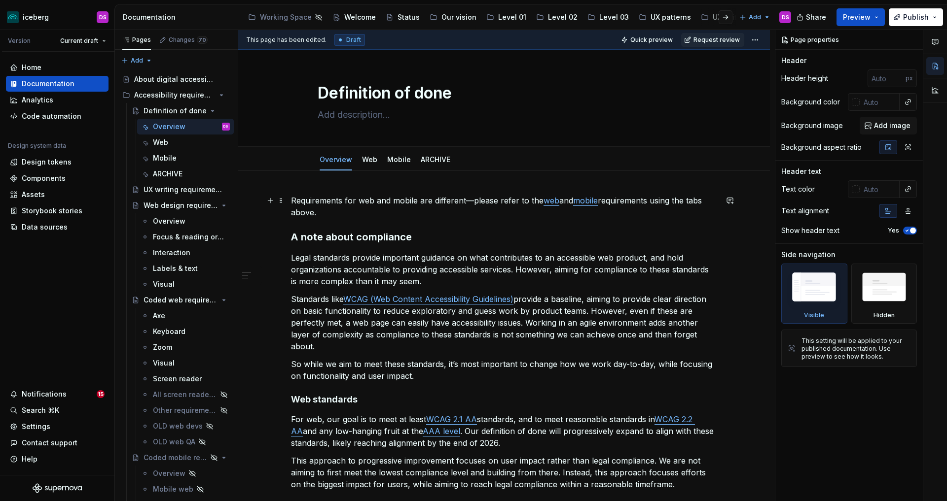
click at [336, 214] on p "Requirements for web and mobile are different—please refer to the web and mobil…" at bounding box center [504, 207] width 426 height 24
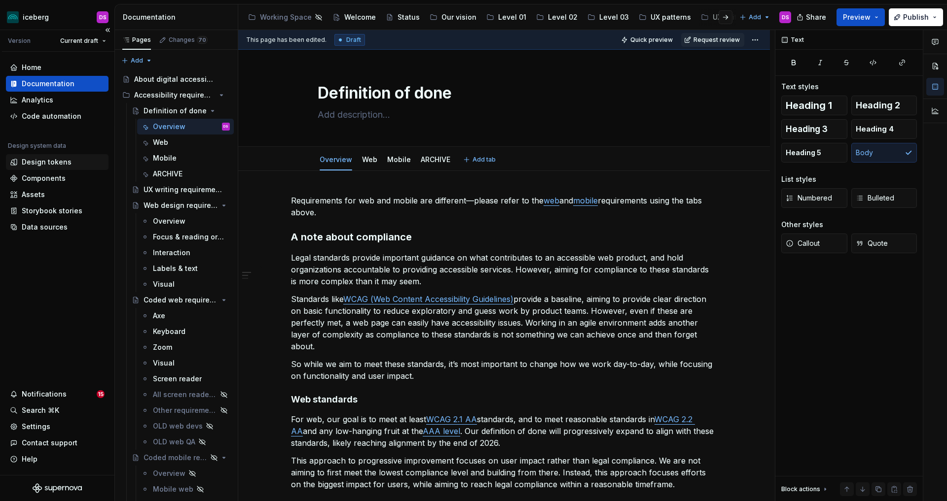
type textarea "*"
click at [585, 202] on link "mobile" at bounding box center [585, 201] width 25 height 10
click at [401, 152] on html "iceberg DS Version Current draft Home Documentation Analytics Code automation D…" at bounding box center [473, 250] width 947 height 501
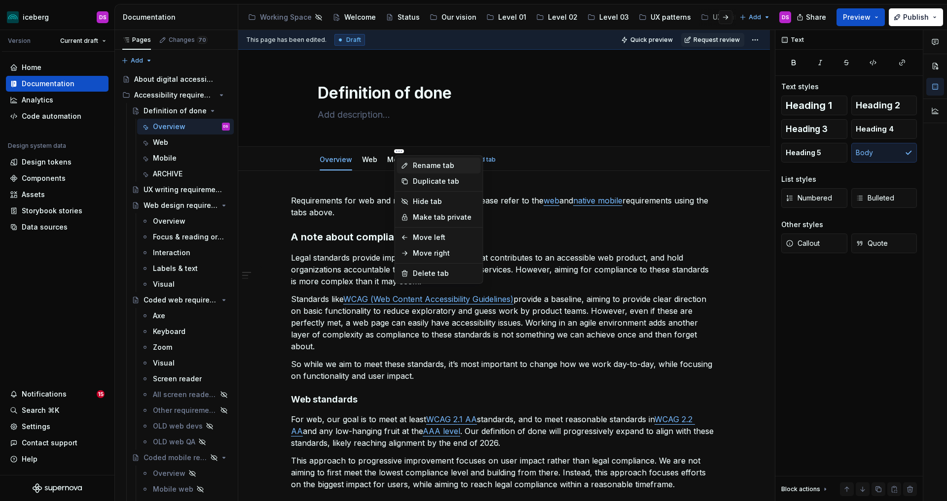
type textarea "*"
click at [442, 166] on div "Rename tab" at bounding box center [445, 166] width 64 height 10
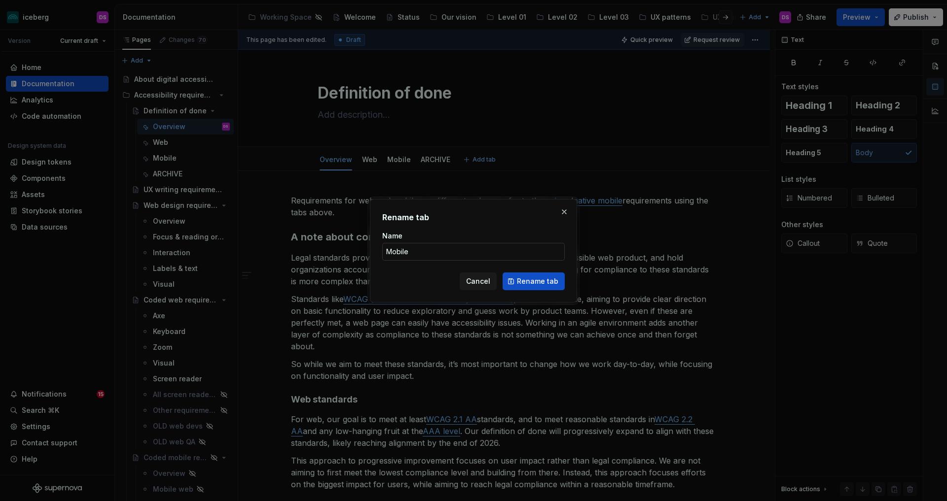
click at [421, 247] on input "Mobile" at bounding box center [473, 252] width 182 height 18
type input "Native mobile"
click at [528, 277] on span "Rename tab" at bounding box center [537, 282] width 41 height 10
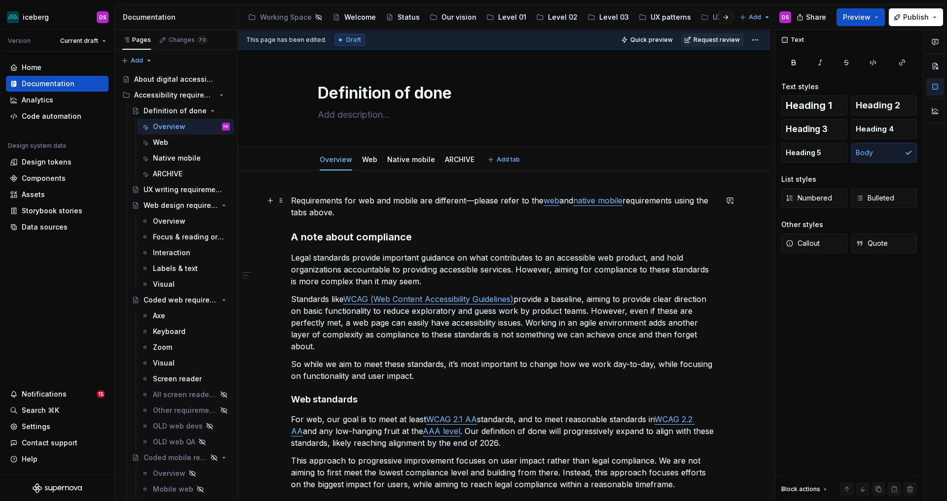
click at [611, 205] on p "Requirements for web and mobile are different—please refer to the web and nativ…" at bounding box center [504, 207] width 426 height 24
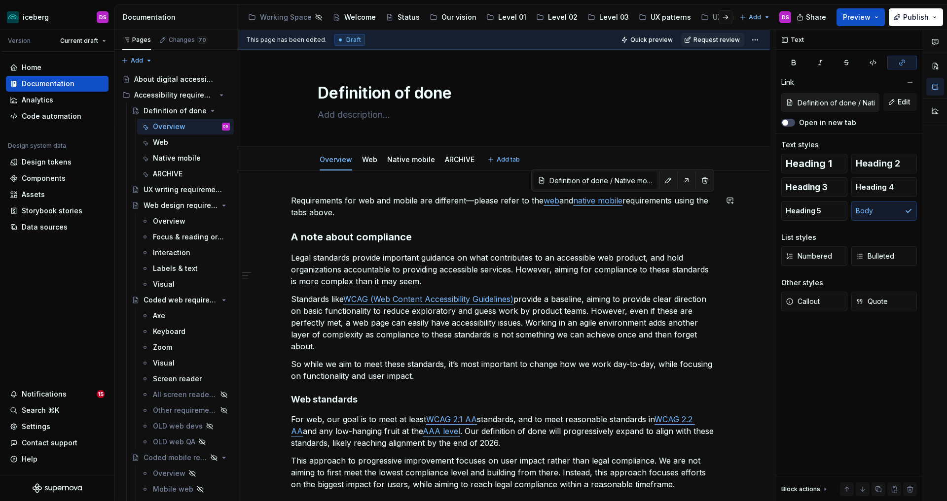
click at [616, 220] on div "Requirements for web and mobile are different—please refer to the web and nativ…" at bounding box center [504, 385] width 426 height 381
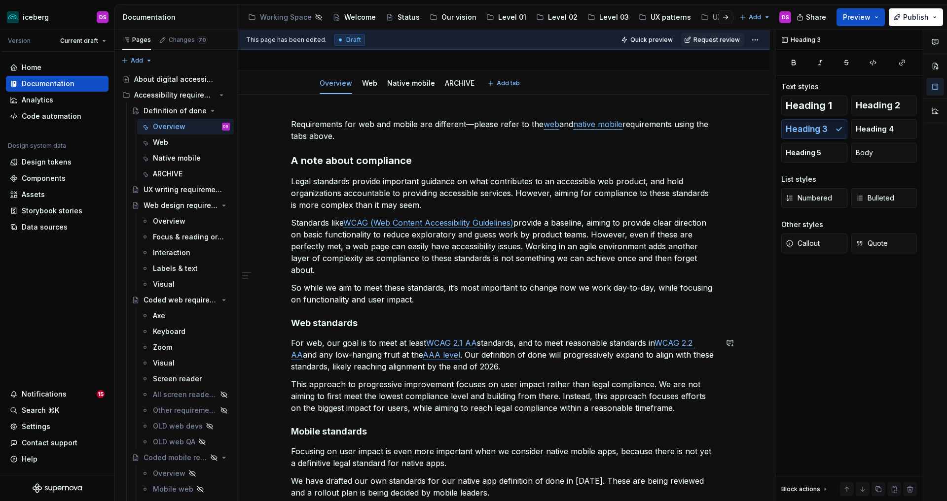
scroll to position [101, 0]
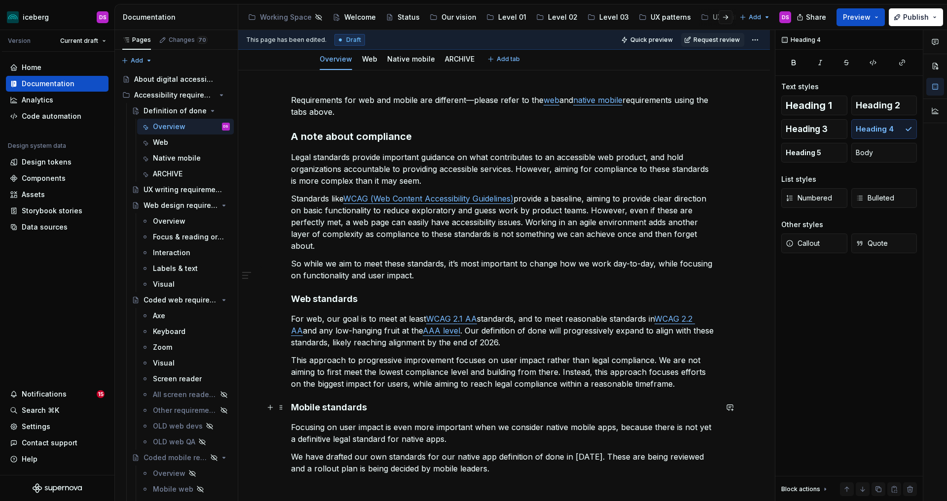
click at [299, 409] on h4 "Mobile standards" at bounding box center [504, 408] width 426 height 12
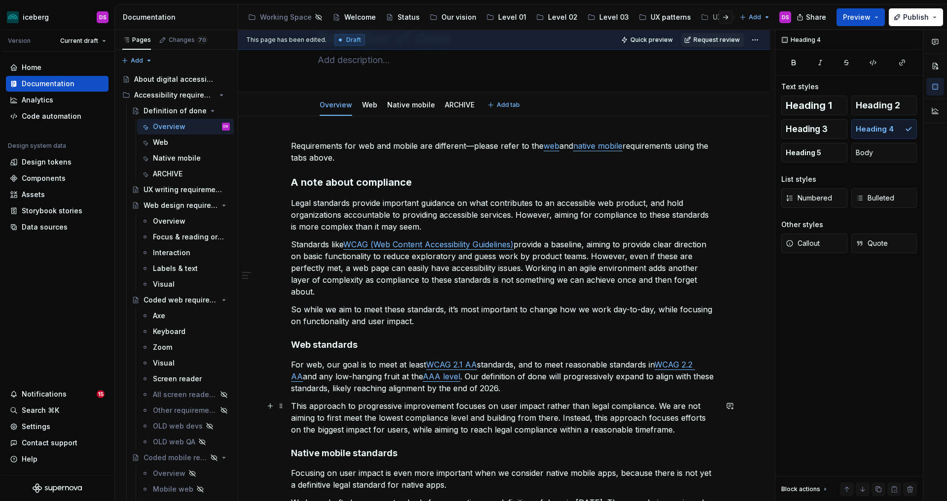
scroll to position [53, 0]
click at [626, 260] on p "Standards like WCAG (Web Content Accessibility Guidelines) provide a baseline, …" at bounding box center [504, 269] width 426 height 59
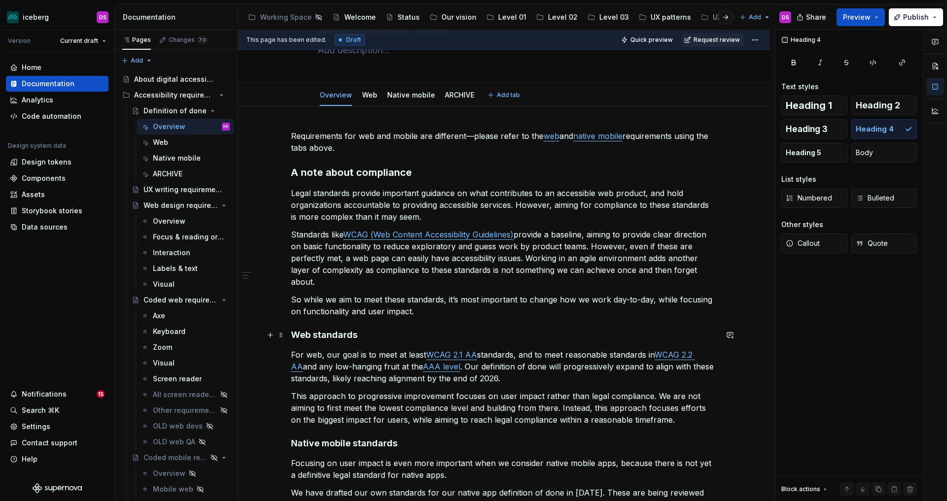
click at [294, 336] on h4 "Web standards" at bounding box center [504, 335] width 426 height 12
drag, startPoint x: 391, startPoint y: 336, endPoint x: 358, endPoint y: 340, distance: 33.7
click at [358, 340] on h4 "A note on web standards" at bounding box center [504, 335] width 426 height 12
drag, startPoint x: 357, startPoint y: 335, endPoint x: 338, endPoint y: 337, distance: 19.3
click at [338, 337] on h4 "A note on web compliance" at bounding box center [504, 335] width 426 height 12
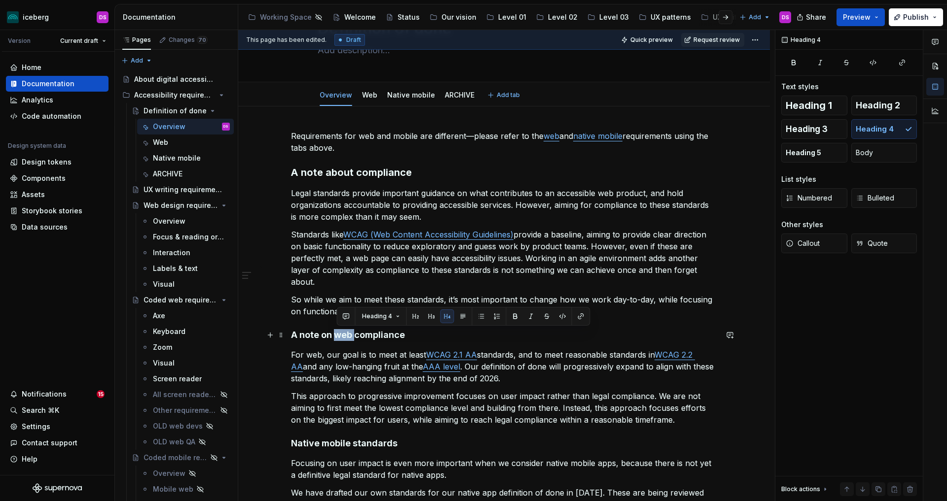
click at [355, 335] on h4 "A note on web compliance" at bounding box center [504, 335] width 426 height 12
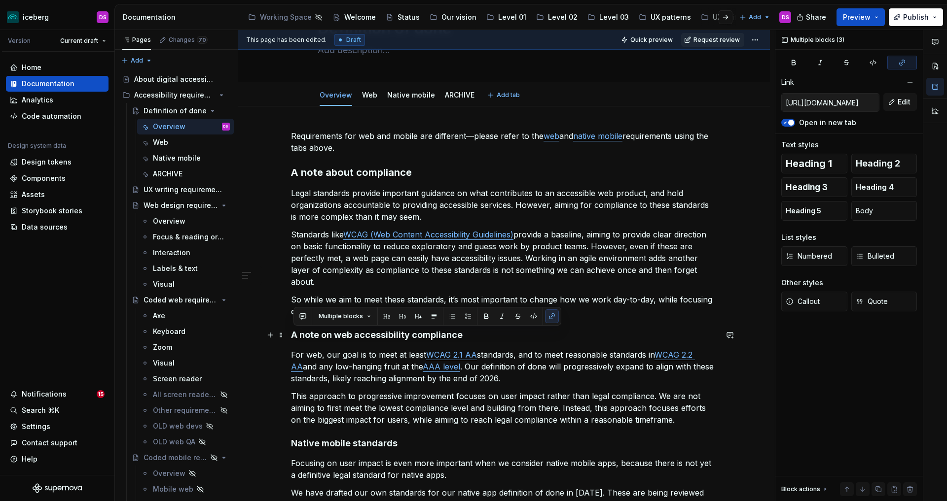
drag, startPoint x: 679, startPoint y: 420, endPoint x: 295, endPoint y: 336, distance: 393.1
click at [295, 336] on div "Requirements for web and mobile are different—please refer to the web and nativ…" at bounding box center [504, 320] width 426 height 381
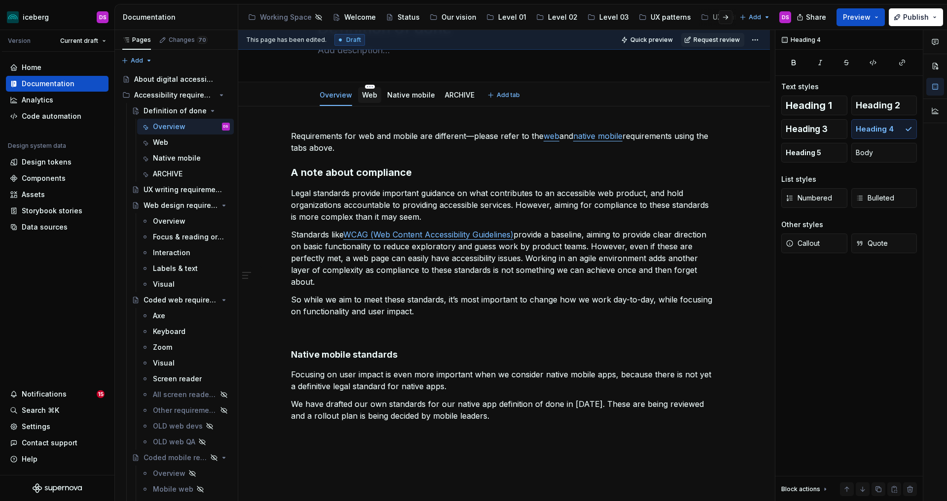
click at [372, 96] on link "Web" at bounding box center [369, 95] width 15 height 8
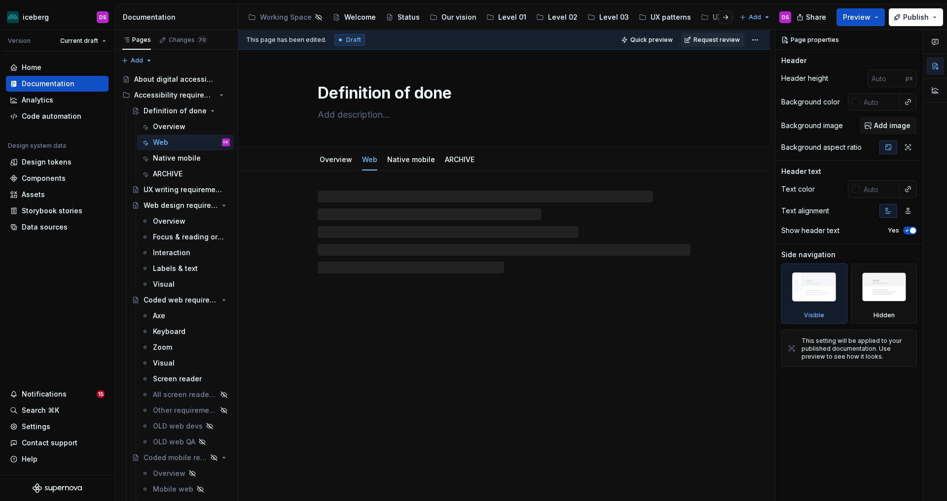
type textarea "*"
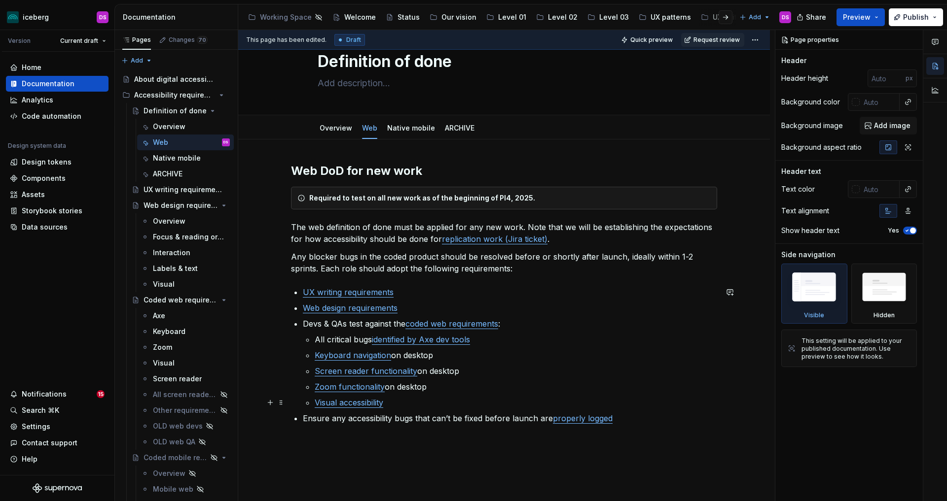
scroll to position [33, 0]
click at [452, 439] on div "Web DoD for new work Required to test on all new work as of the beginning of PI…" at bounding box center [503, 361] width 531 height 447
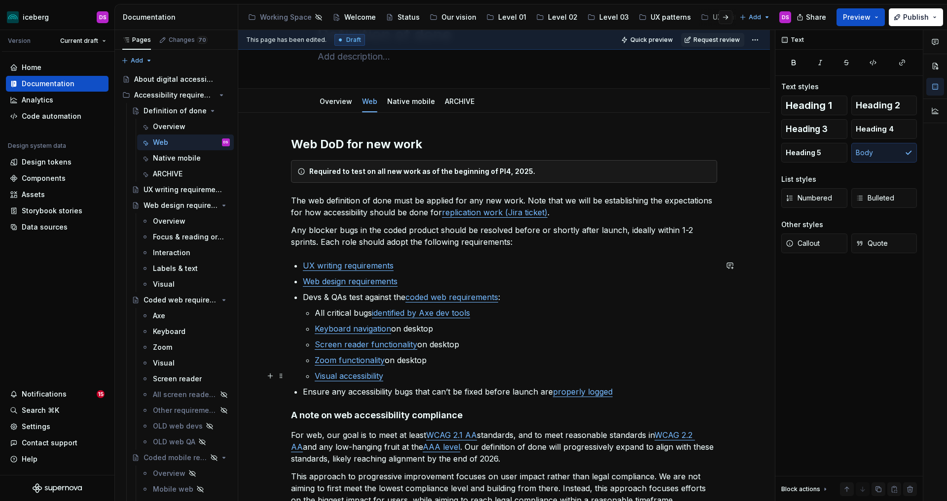
scroll to position [73, 0]
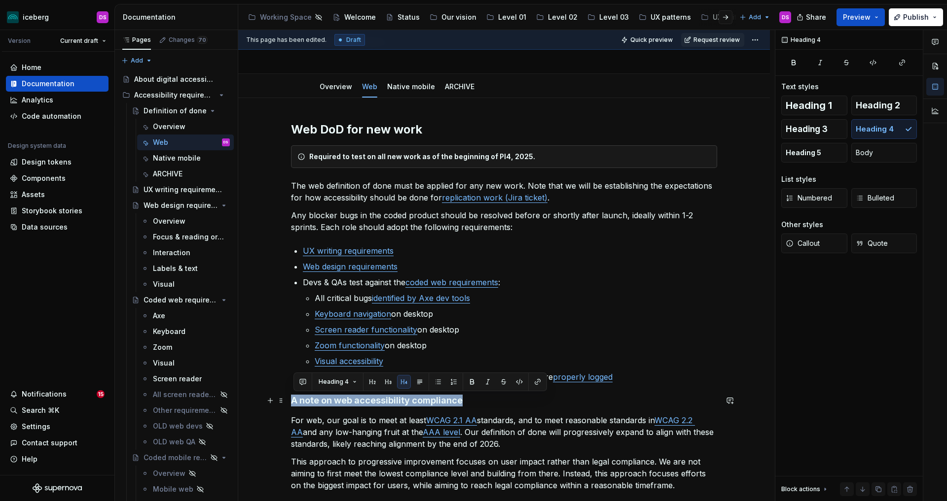
drag, startPoint x: 470, startPoint y: 402, endPoint x: 293, endPoint y: 404, distance: 177.5
click at [293, 404] on h4 "A note on web accessibility compliance" at bounding box center [504, 401] width 426 height 12
click at [344, 385] on span "Heading 4" at bounding box center [333, 382] width 30 height 8
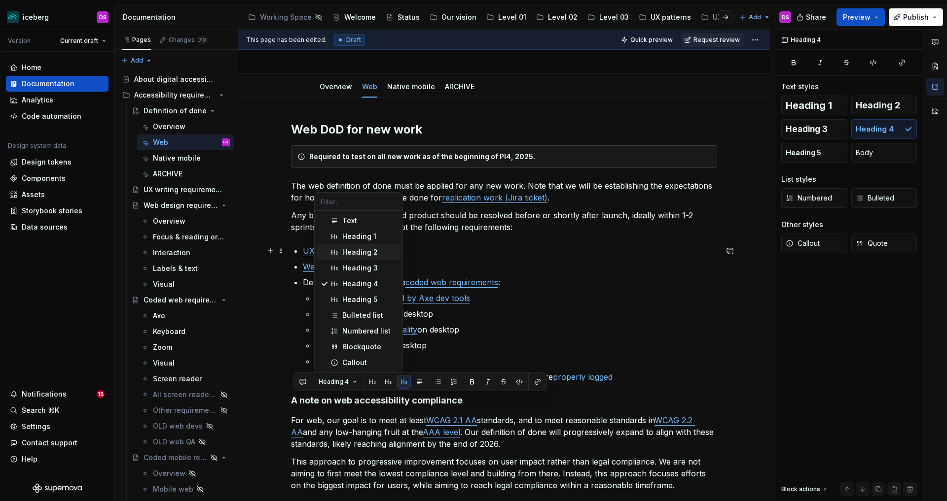
click at [347, 251] on div "Heading 2" at bounding box center [359, 252] width 35 height 10
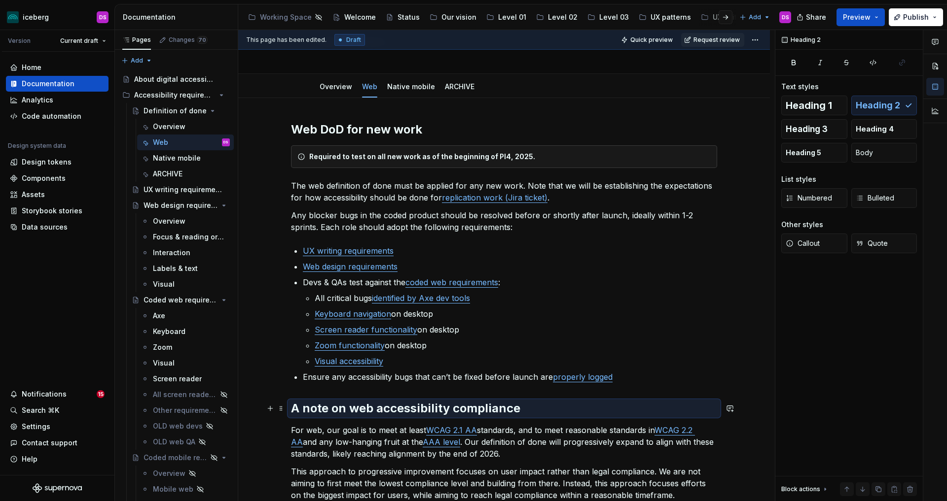
click at [457, 409] on h2 "A note on web accessibility compliance" at bounding box center [504, 409] width 426 height 16
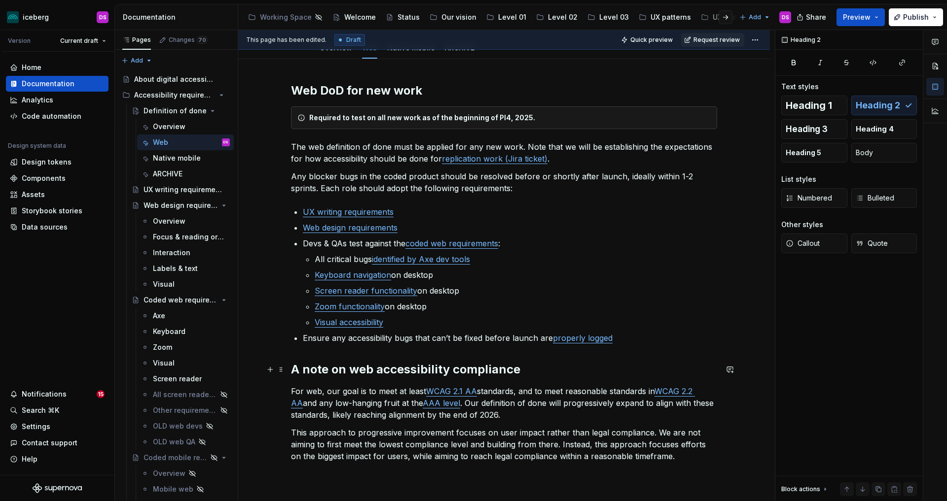
scroll to position [111, 0]
click at [340, 393] on p "For web, our goal is to meet at least WCAG 2.1 AA standards, and to meet reason…" at bounding box center [504, 403] width 426 height 35
click at [539, 416] on p "For web, our goal is to meet at least WCAG 2.1 AA standards, and to meet reason…" at bounding box center [504, 403] width 426 height 35
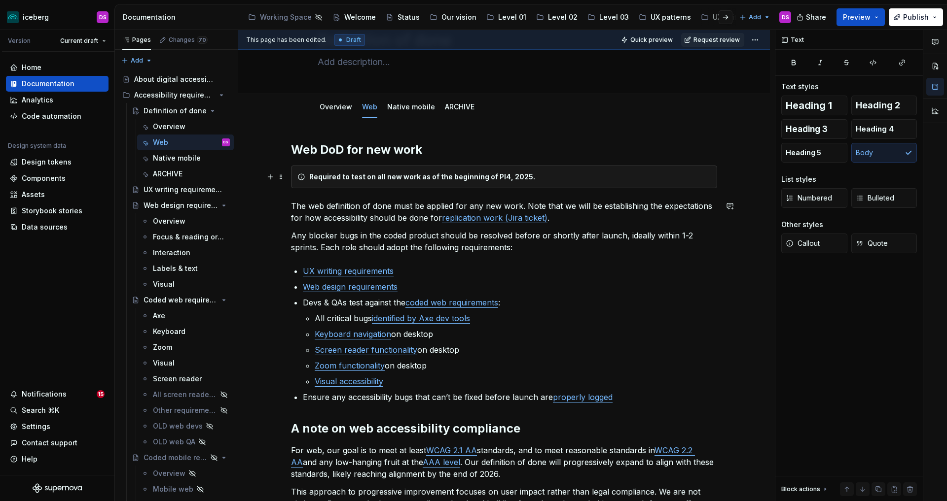
scroll to position [0, 0]
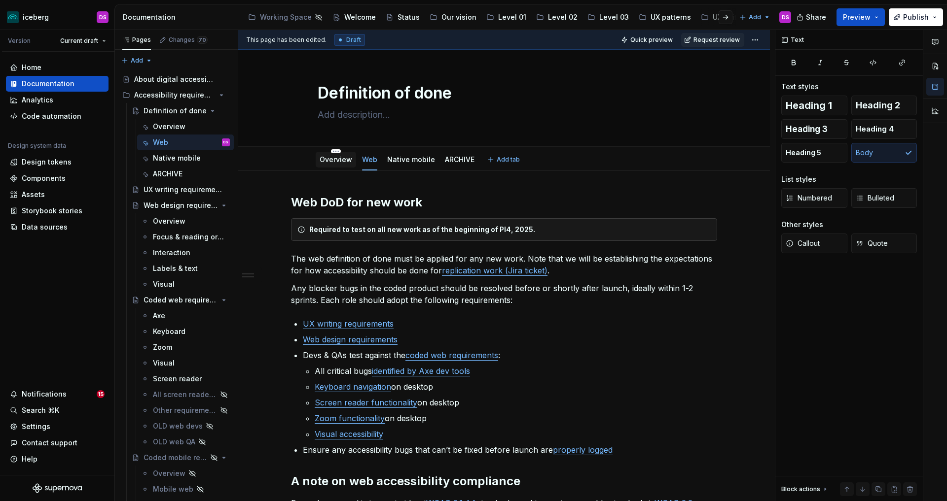
click at [334, 161] on link "Overview" at bounding box center [335, 159] width 33 height 8
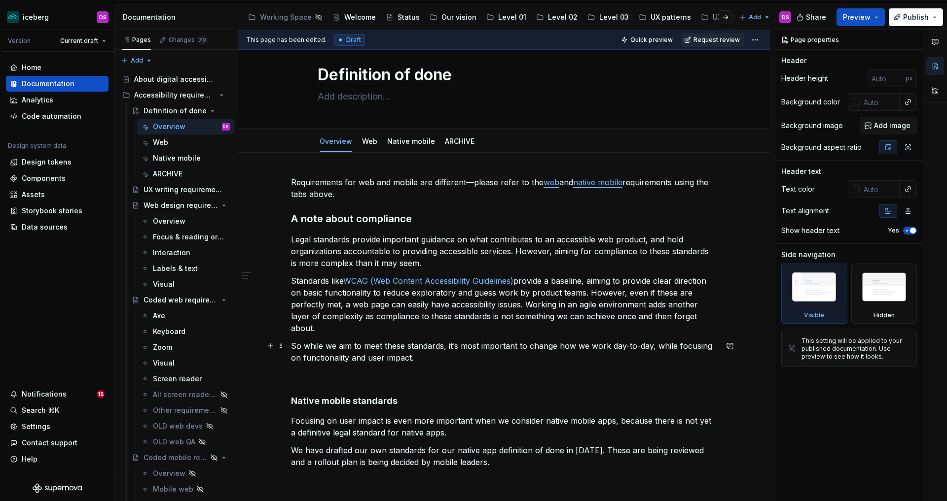
scroll to position [20, 0]
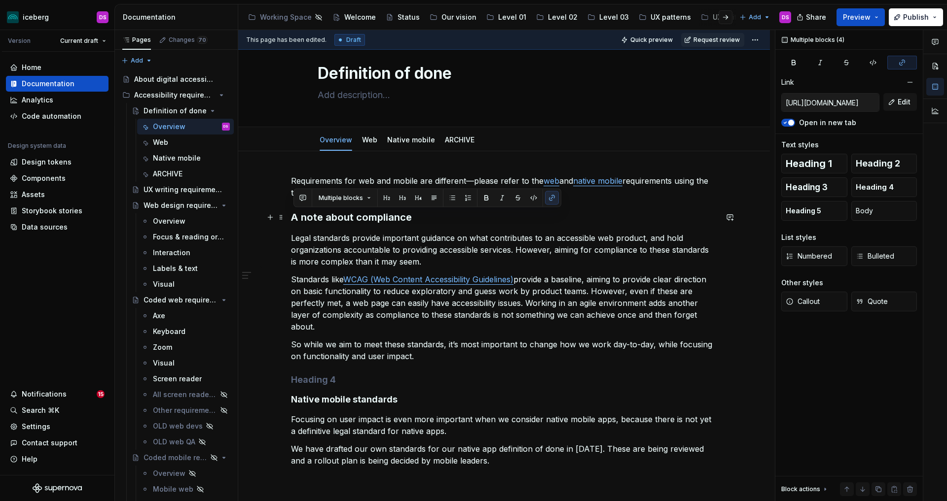
drag, startPoint x: 432, startPoint y: 355, endPoint x: 296, endPoint y: 220, distance: 192.1
click at [296, 220] on div "Requirements for web and mobile are different—please refer to the web and nativ…" at bounding box center [504, 321] width 426 height 292
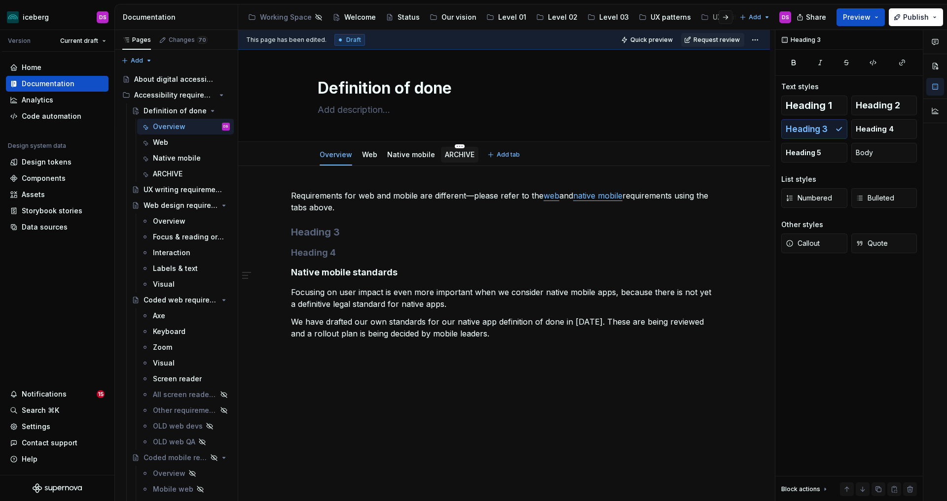
scroll to position [5, 0]
click at [456, 154] on link "ARCHIVE" at bounding box center [460, 154] width 30 height 8
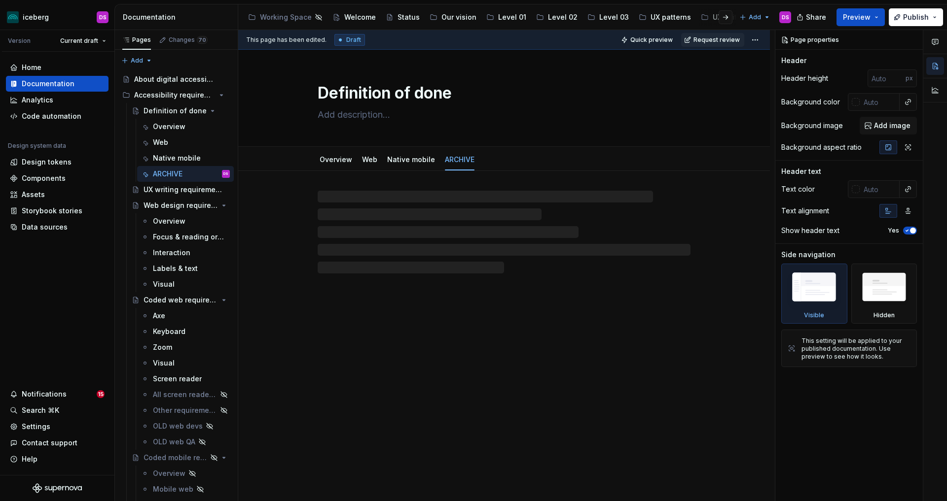
type textarea "*"
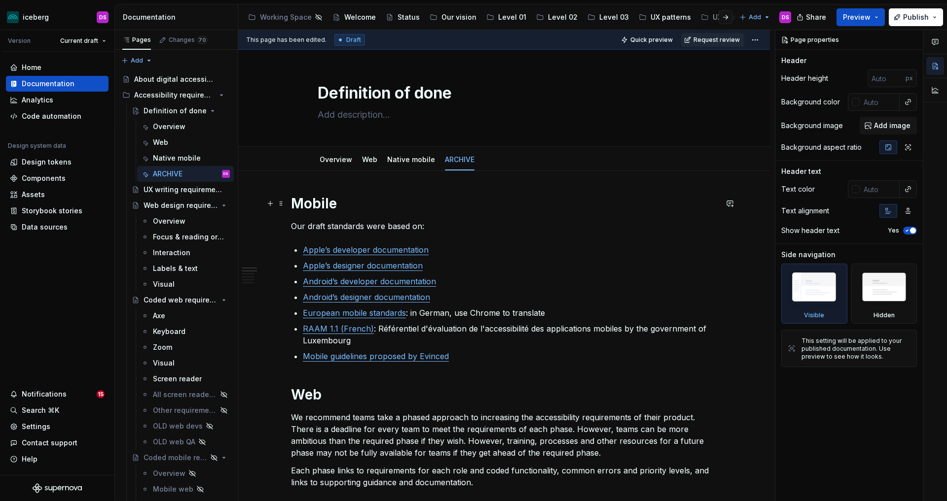
click at [298, 207] on h1 "Mobile" at bounding box center [504, 204] width 426 height 18
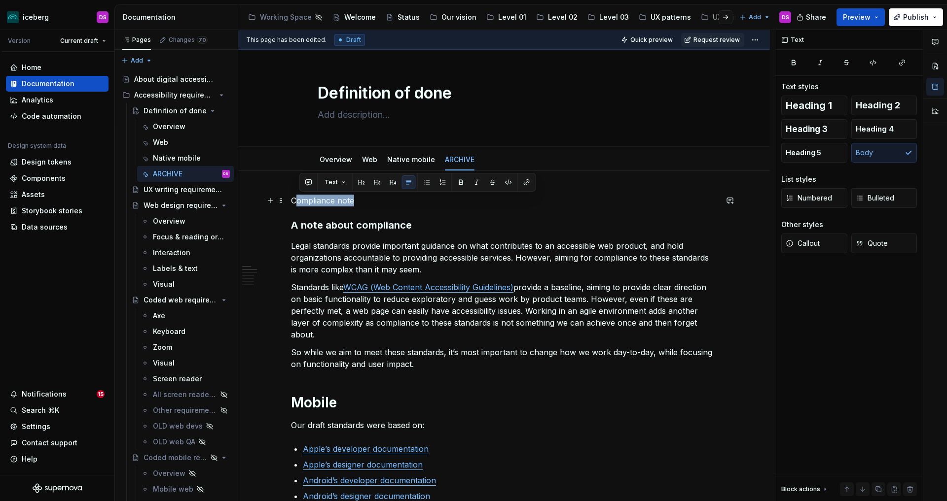
drag, startPoint x: 344, startPoint y: 201, endPoint x: 298, endPoint y: 201, distance: 45.8
click at [298, 201] on p "Compliance note" at bounding box center [504, 201] width 426 height 12
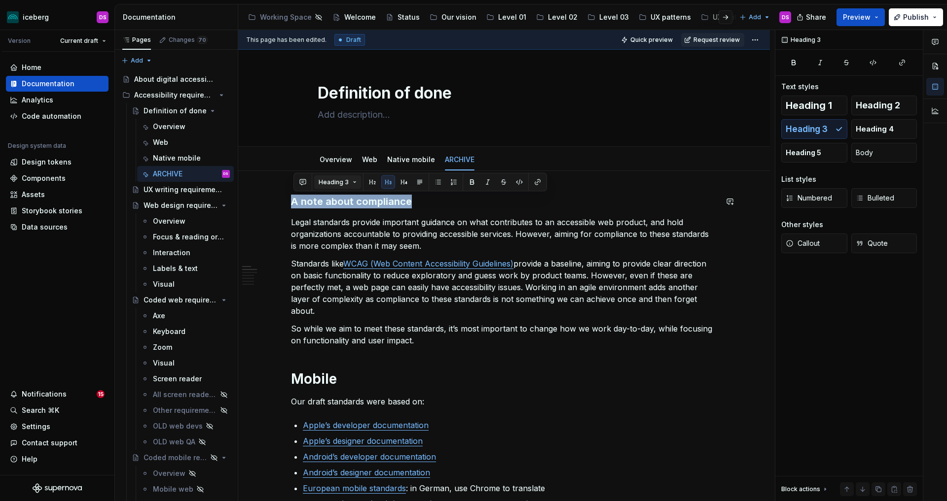
click at [349, 181] on button "Heading 3" at bounding box center [337, 182] width 47 height 14
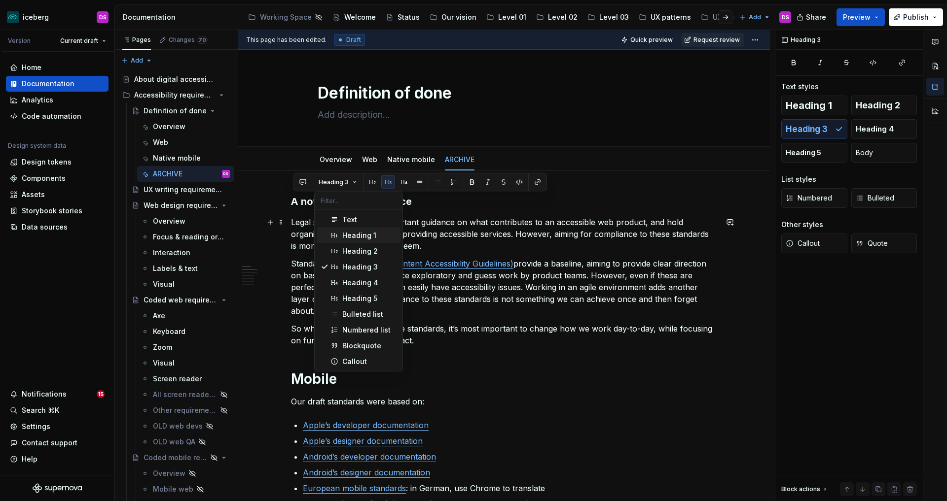
click at [353, 234] on div "Heading 1" at bounding box center [359, 236] width 34 height 10
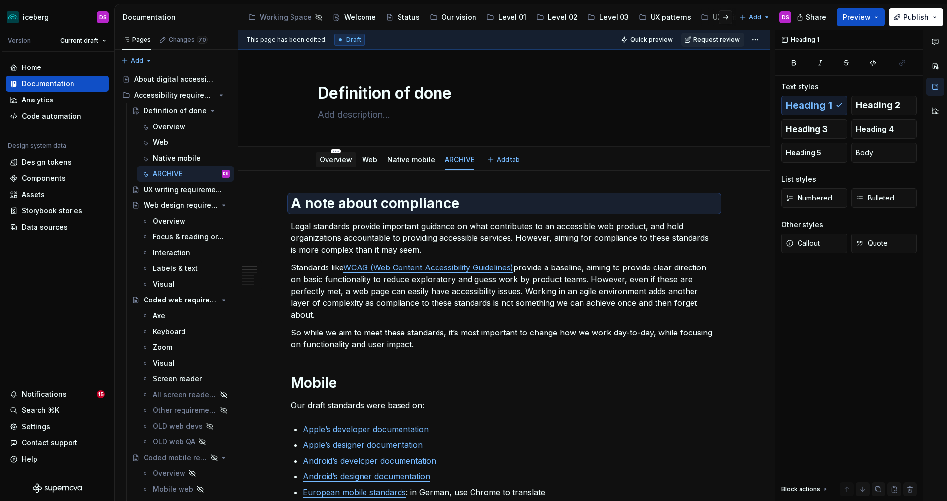
click at [339, 160] on link "Overview" at bounding box center [335, 159] width 33 height 8
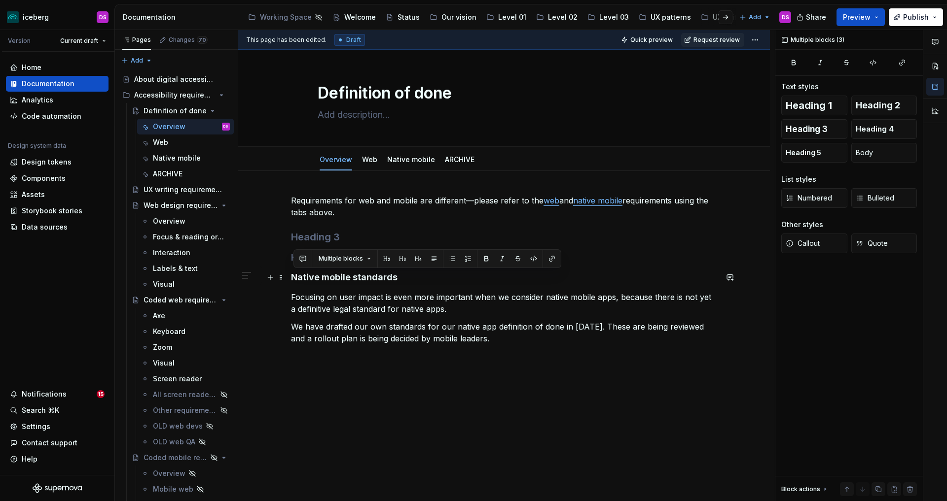
drag, startPoint x: 507, startPoint y: 339, endPoint x: 294, endPoint y: 278, distance: 221.1
click at [294, 278] on div "Requirements for web and mobile are different—please refer to the web and nativ…" at bounding box center [504, 270] width 426 height 150
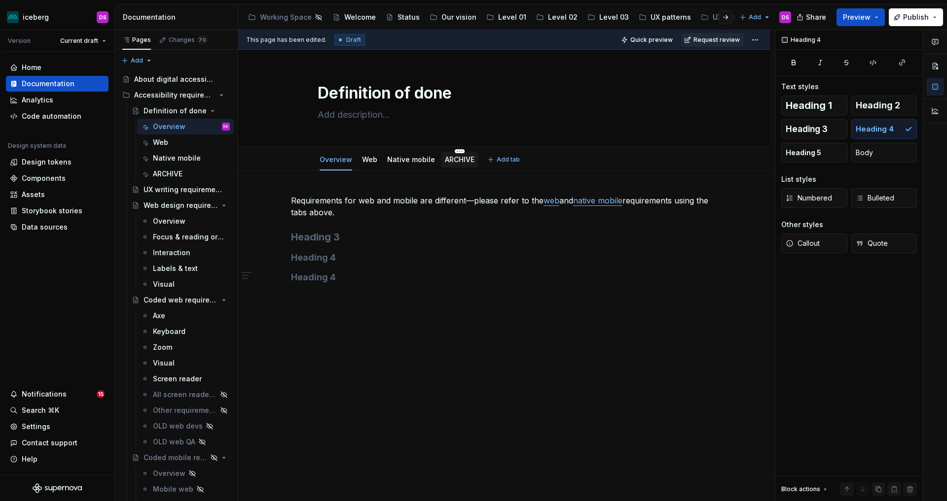
click at [458, 160] on link "ARCHIVE" at bounding box center [460, 159] width 30 height 8
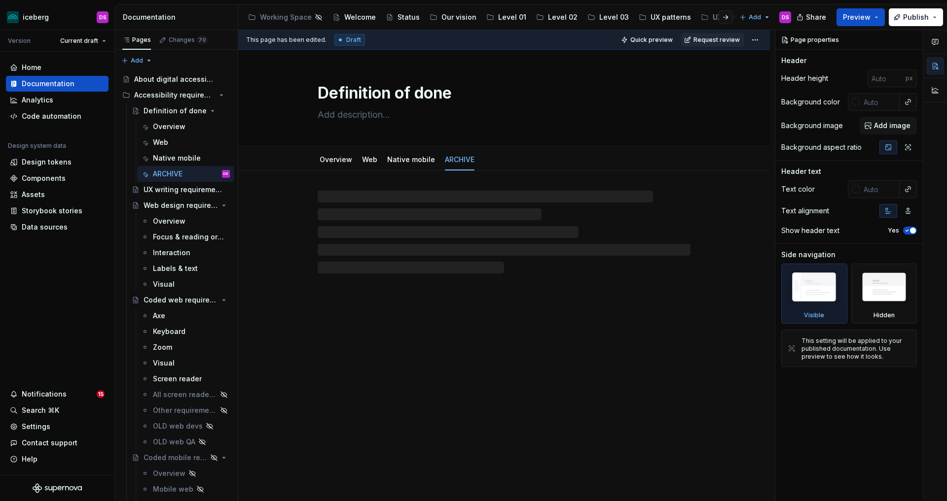
type textarea "*"
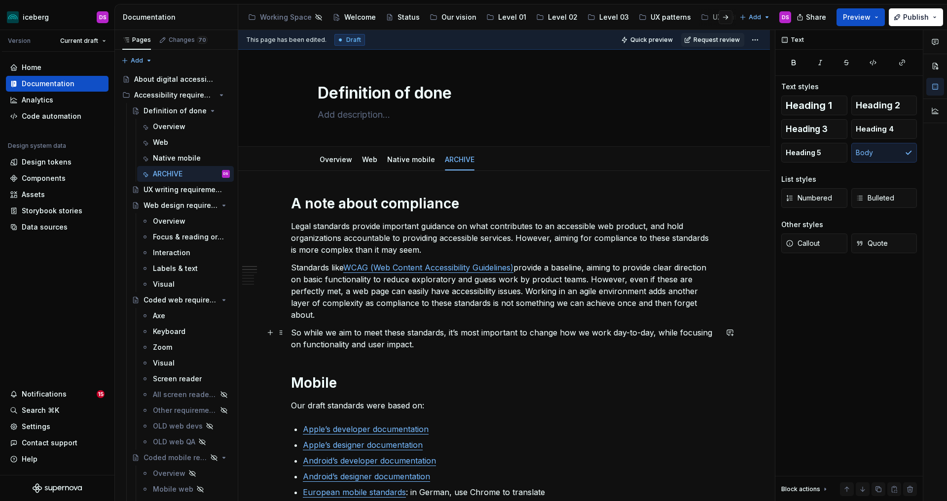
click at [435, 345] on p "So while we aim to meet these standards, it’s most important to change how we w…" at bounding box center [504, 339] width 426 height 24
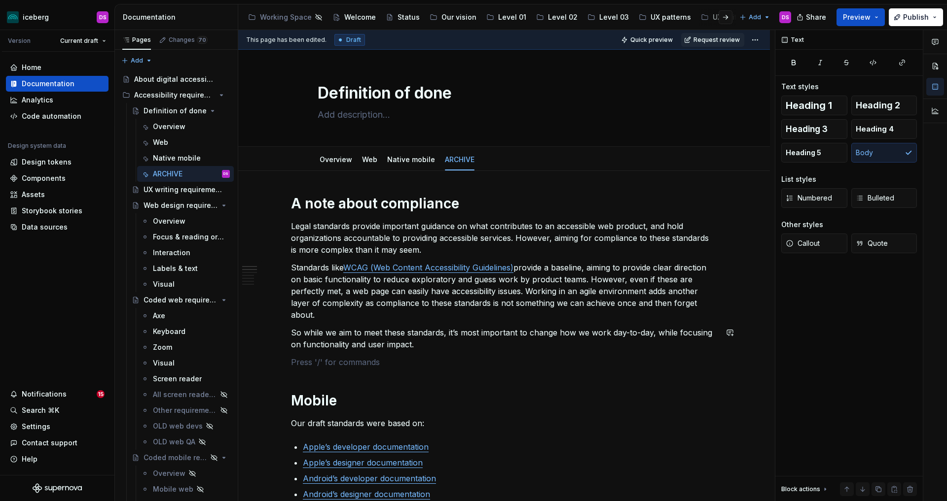
paste div
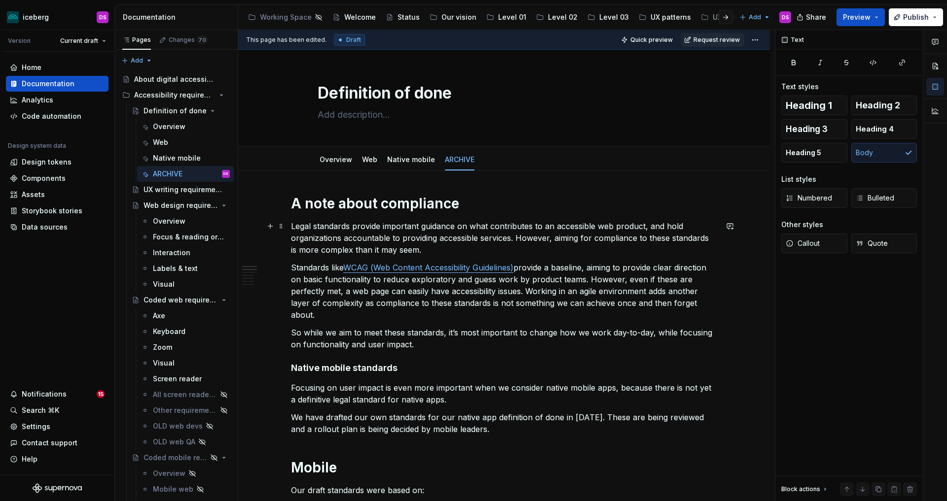
click at [294, 228] on p "Legal standards provide important guidance on what contributes to an accessible…" at bounding box center [504, 237] width 426 height 35
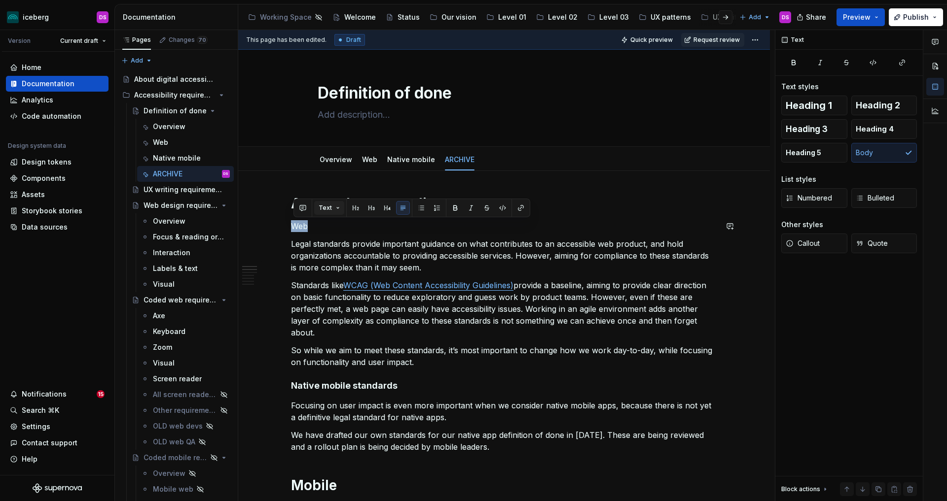
click at [330, 208] on span "Text" at bounding box center [324, 208] width 13 height 8
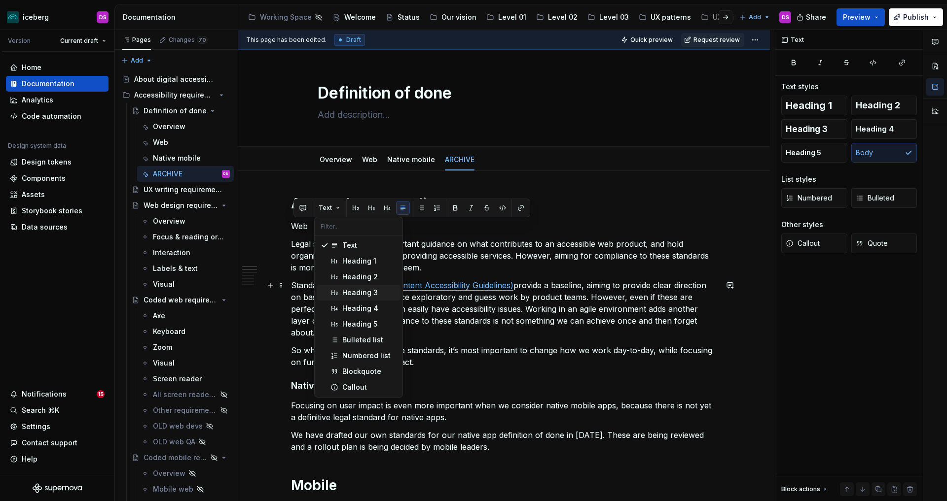
drag, startPoint x: 359, startPoint y: 289, endPoint x: 355, endPoint y: 307, distance: 17.7
click at [359, 289] on div "Heading 3" at bounding box center [359, 293] width 35 height 10
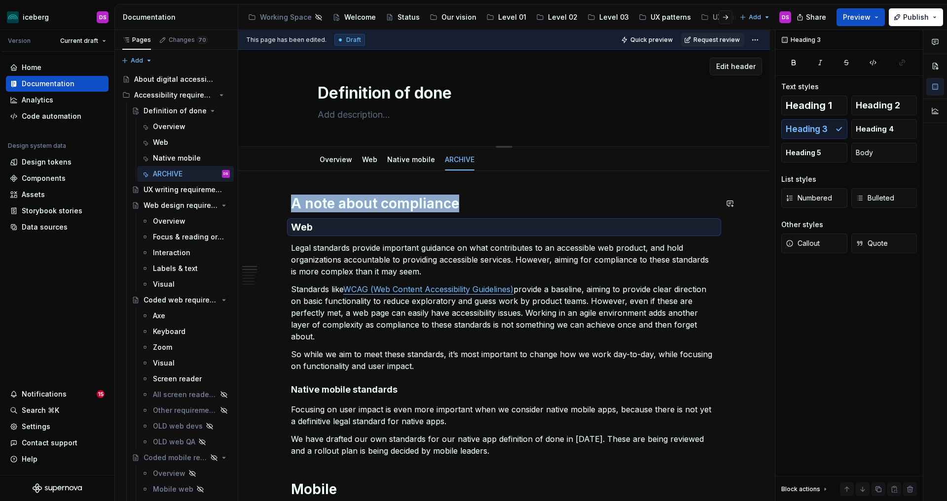
scroll to position [3, 0]
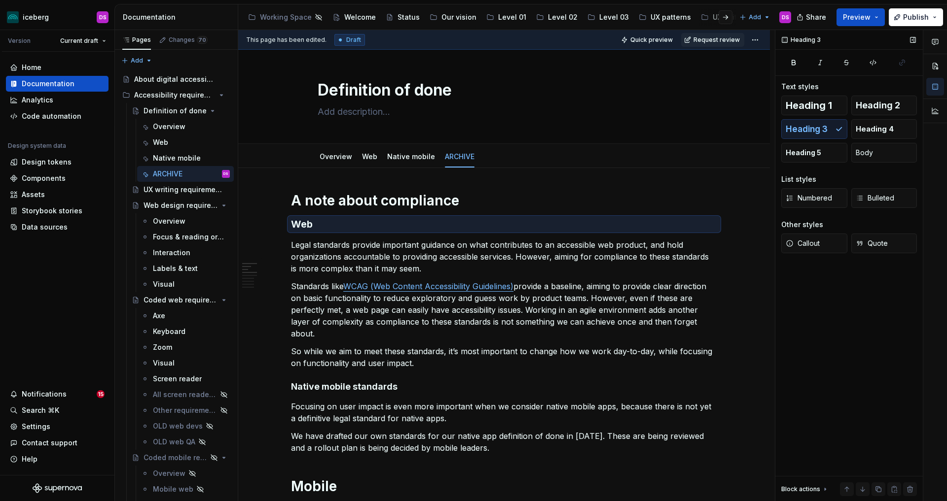
click at [851, 94] on div "Text styles Heading 1 Heading 2 Heading 3 Heading 4 Heading 5 Body List styles …" at bounding box center [849, 173] width 136 height 183
drag, startPoint x: 878, startPoint y: 105, endPoint x: 865, endPoint y: 114, distance: 16.7
click at [851, 105] on span "Heading 2" at bounding box center [877, 106] width 44 height 10
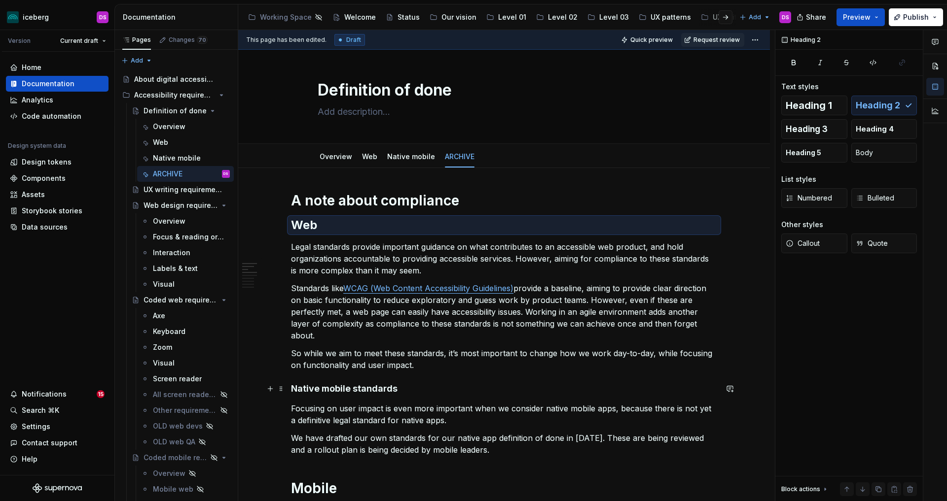
click at [395, 385] on h4 "Native mobile standards" at bounding box center [504, 389] width 426 height 12
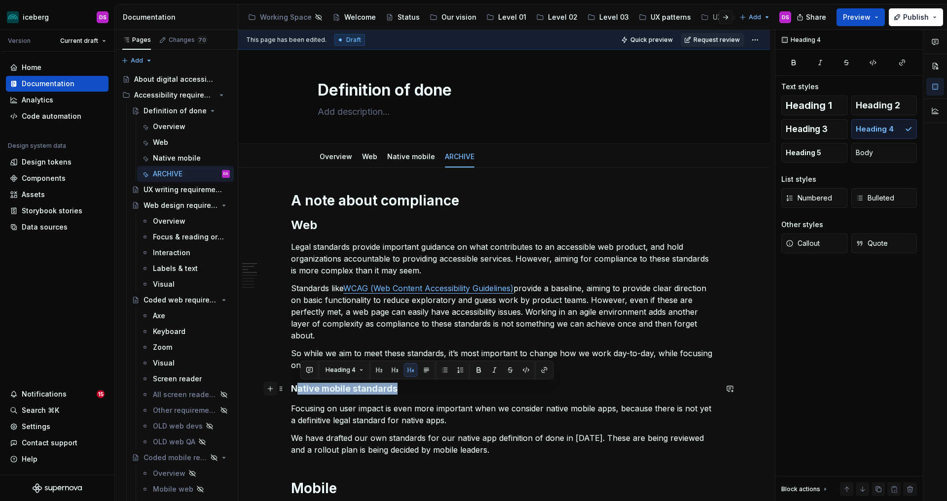
drag, startPoint x: 365, startPoint y: 387, endPoint x: 275, endPoint y: 387, distance: 90.2
click at [851, 107] on span "Heading 2" at bounding box center [877, 106] width 44 height 10
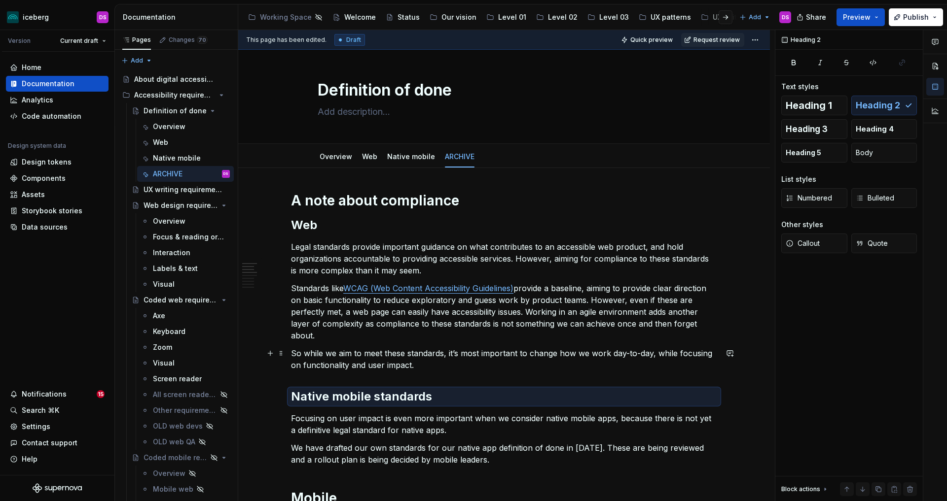
click at [517, 361] on p "So while we aim to meet these standards, it’s most important to change how we w…" at bounding box center [504, 360] width 426 height 24
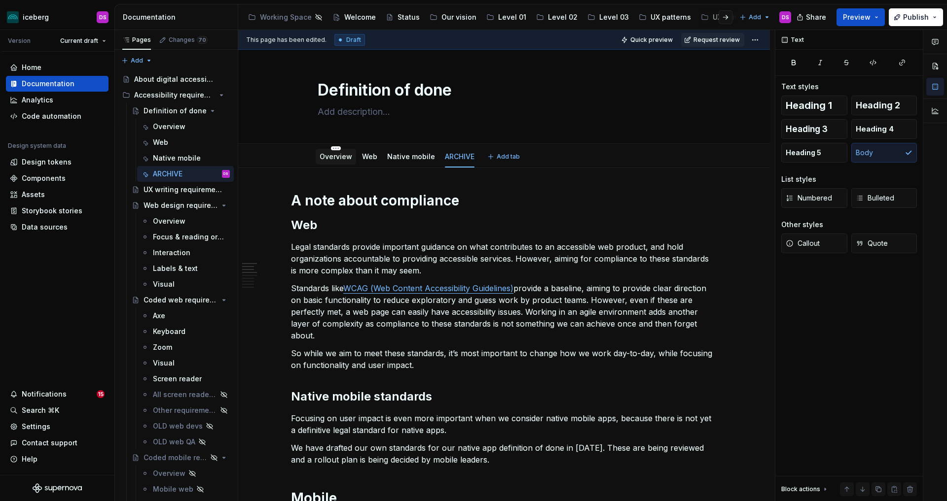
click at [343, 156] on link "Overview" at bounding box center [335, 156] width 33 height 8
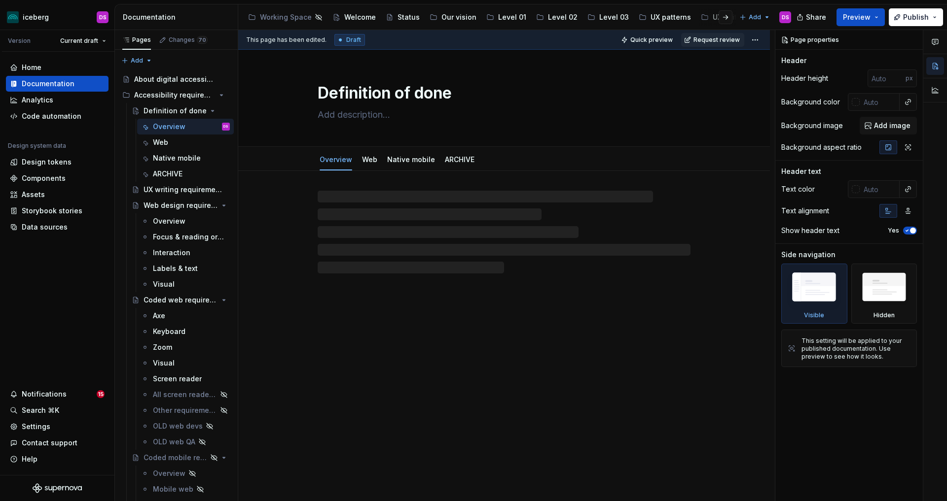
type textarea "*"
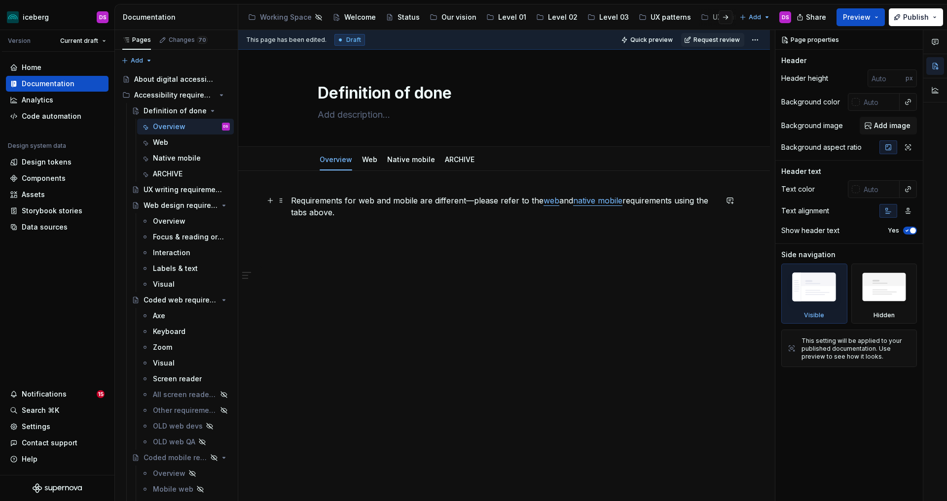
click at [343, 201] on p "Requirements for web and mobile are different—please refer to the web and nativ…" at bounding box center [504, 207] width 426 height 24
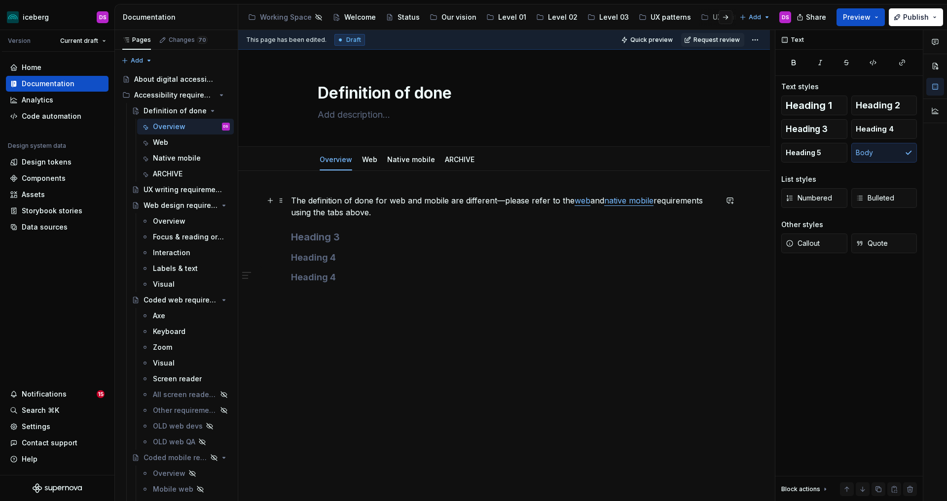
click at [425, 201] on p "The definition of done for web and mobile are different—please refer to the web…" at bounding box center [504, 207] width 426 height 24
click at [370, 282] on h4 at bounding box center [504, 278] width 426 height 12
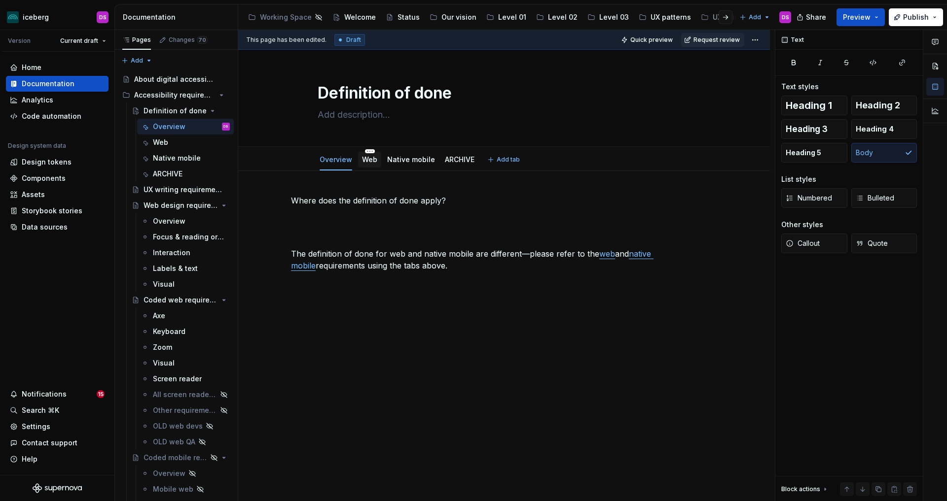
click at [371, 162] on link "Web" at bounding box center [369, 159] width 15 height 8
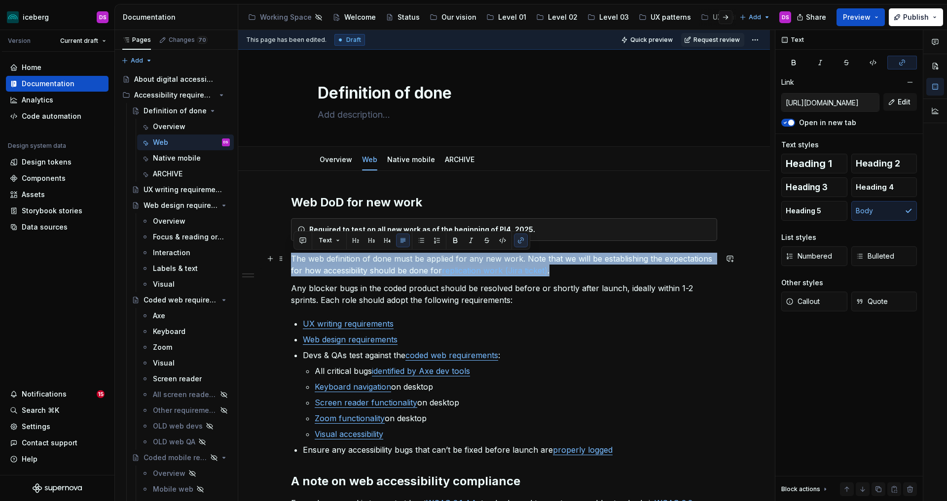
drag, startPoint x: 565, startPoint y: 271, endPoint x: 294, endPoint y: 260, distance: 271.8
click at [294, 260] on p "The web definition of done must be applied for any new work. Note that we will …" at bounding box center [504, 265] width 426 height 24
copy p "The web definition of done must be applied for any new work. Note that we will …"
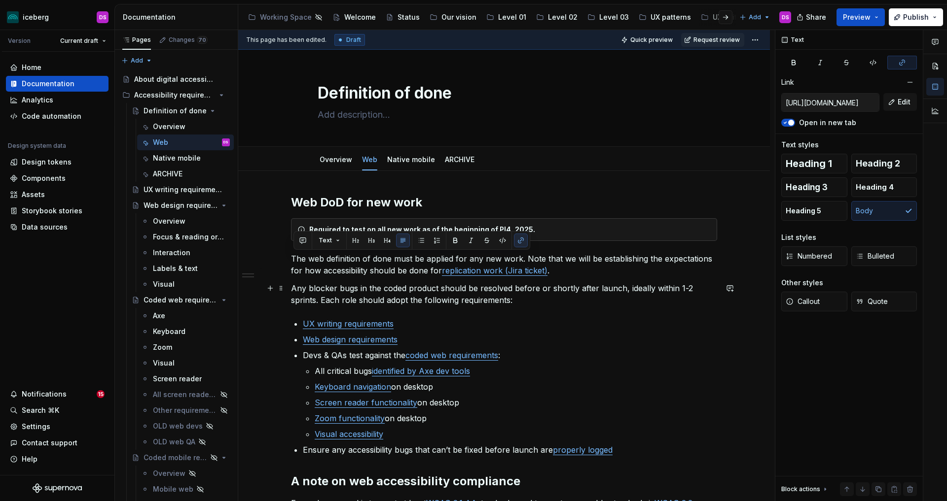
click at [531, 296] on p "Any blocker bugs in the coded product should be resolved before or shortly afte…" at bounding box center [504, 294] width 426 height 24
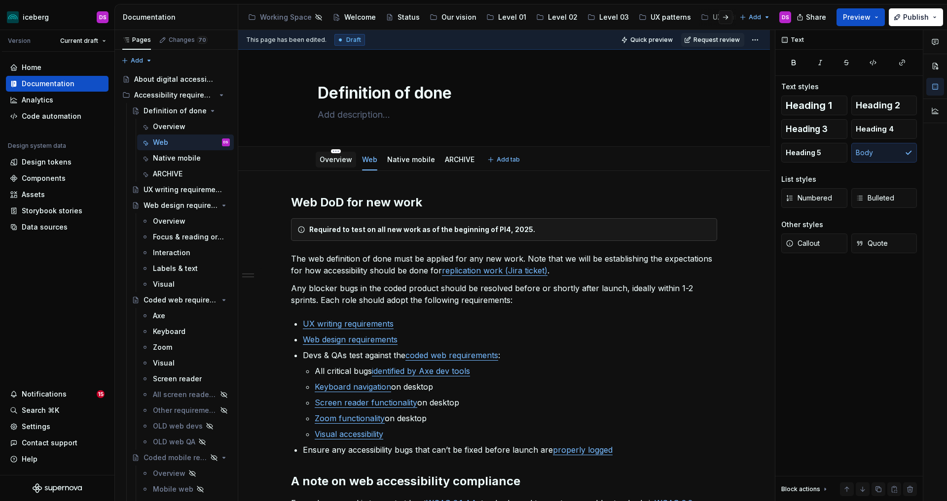
click at [338, 162] on link "Overview" at bounding box center [335, 159] width 33 height 8
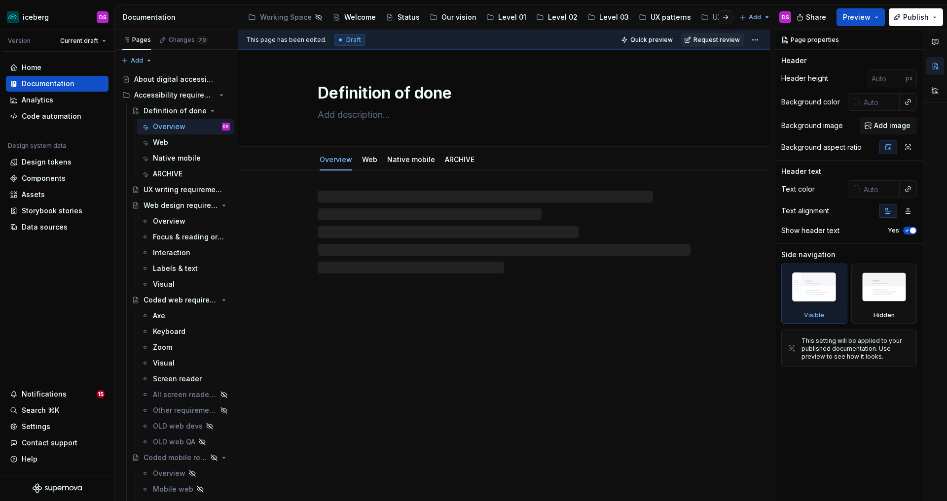
type textarea "*"
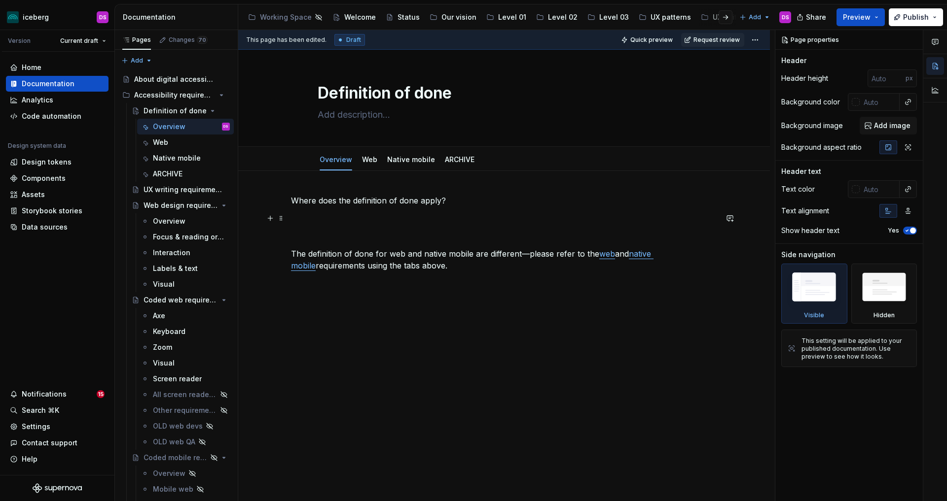
click at [333, 220] on p at bounding box center [504, 218] width 426 height 12
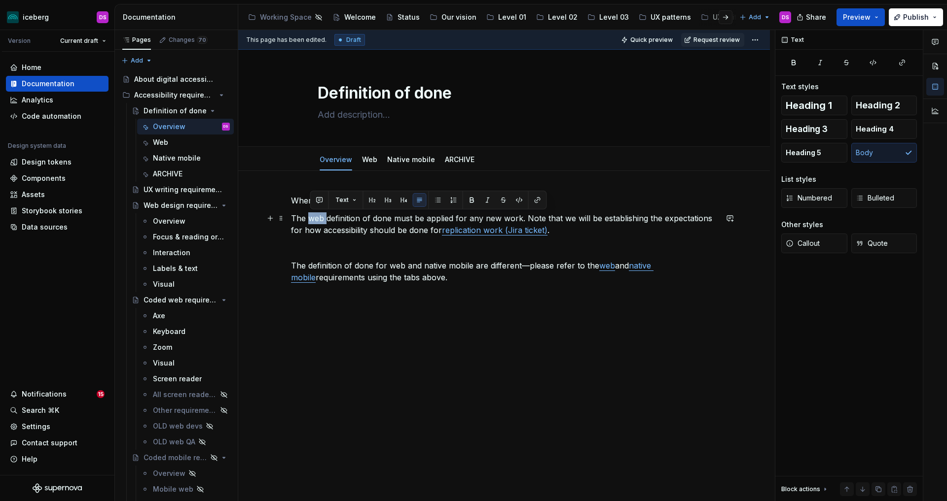
drag, startPoint x: 327, startPoint y: 219, endPoint x: 311, endPoint y: 220, distance: 16.8
click at [311, 220] on p "The web definition of done must be applied for any new work. Note that we will …" at bounding box center [504, 224] width 426 height 24
drag, startPoint x: 409, startPoint y: 220, endPoint x: 380, endPoint y: 222, distance: 29.6
click at [380, 222] on p "The definition of done must be applied for any new work. Note that we will be e…" at bounding box center [504, 224] width 426 height 24
click at [451, 222] on p "The definition of done applies to new work. Note that we will be establishing t…" at bounding box center [504, 224] width 426 height 24
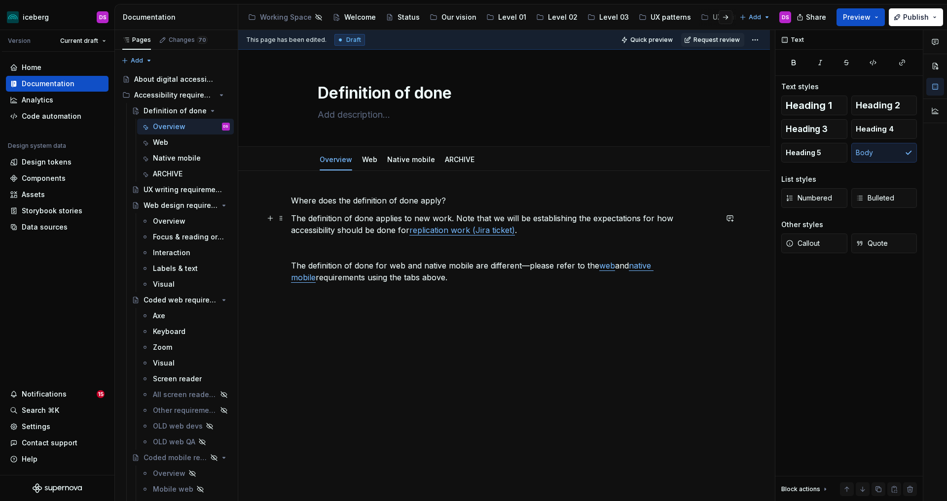
click at [378, 219] on p "The definition of done applies to new work. Note that we will be establishing t…" at bounding box center [504, 224] width 426 height 24
click at [443, 216] on p "The definition of done ideally applies to new work. Note that we will be establ…" at bounding box center [504, 224] width 426 height 24
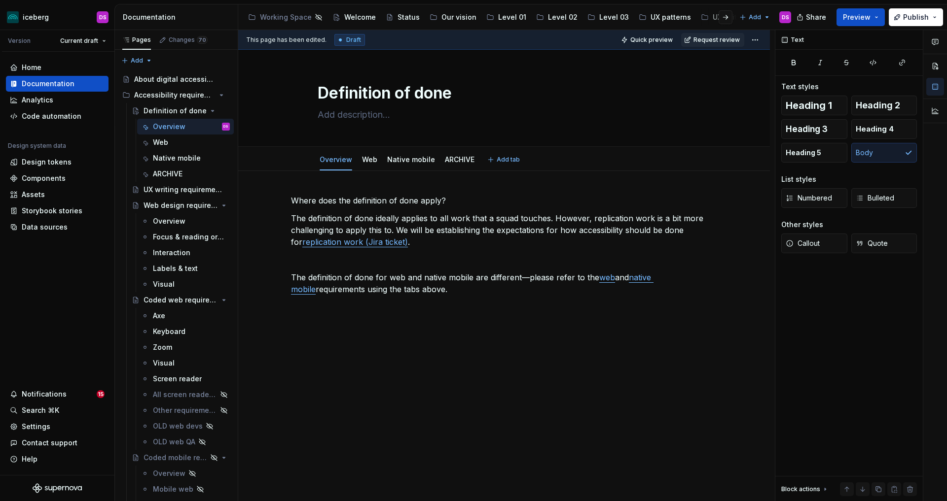
type textarea "*"
click at [592, 220] on p "The definition of done ideally applies to all work that a squad touches. Howeve…" at bounding box center [504, 229] width 426 height 35
click at [717, 219] on p "The definition of done ideally applies to all work that a squad touches. Howeve…" at bounding box center [504, 229] width 426 height 35
click at [657, 217] on p "The definition of done ideally applies to all work that a squad touches. Howeve…" at bounding box center [504, 229] width 426 height 35
click at [302, 233] on p "The definition of done ideally applies to all work that a squad touches. Howeve…" at bounding box center [504, 229] width 426 height 35
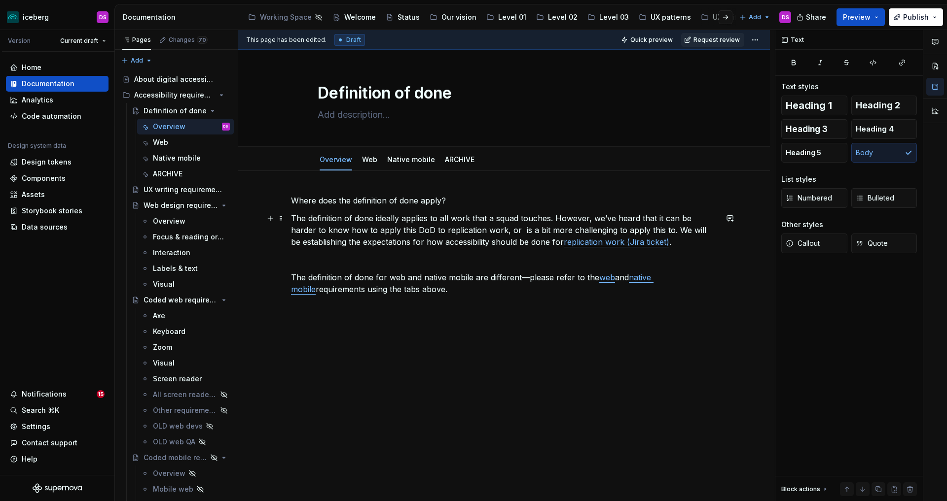
drag, startPoint x: 483, startPoint y: 232, endPoint x: 485, endPoint y: 239, distance: 7.1
click at [483, 233] on p "The definition of done ideally applies to all work that a squad touches. Howeve…" at bounding box center [504, 229] width 426 height 35
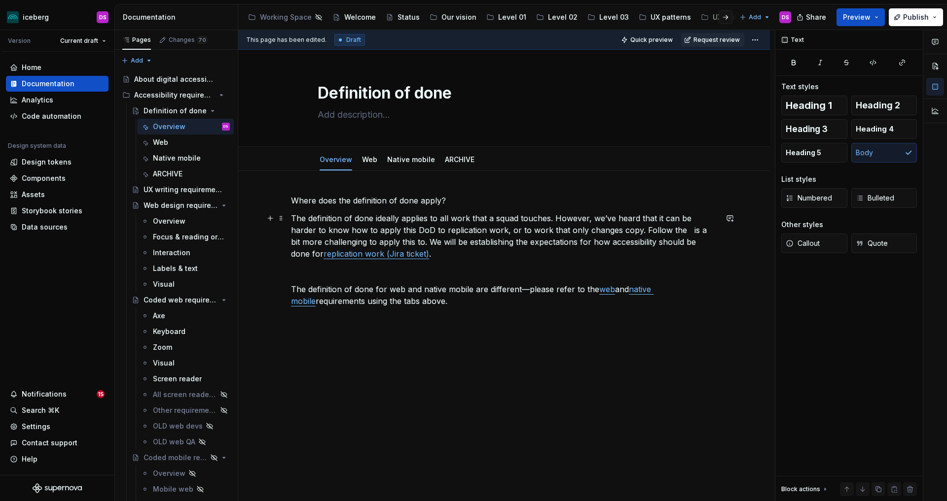
click at [613, 228] on p "The definition of done ideally applies to all work that a squad touches. Howeve…" at bounding box center [504, 235] width 426 height 47
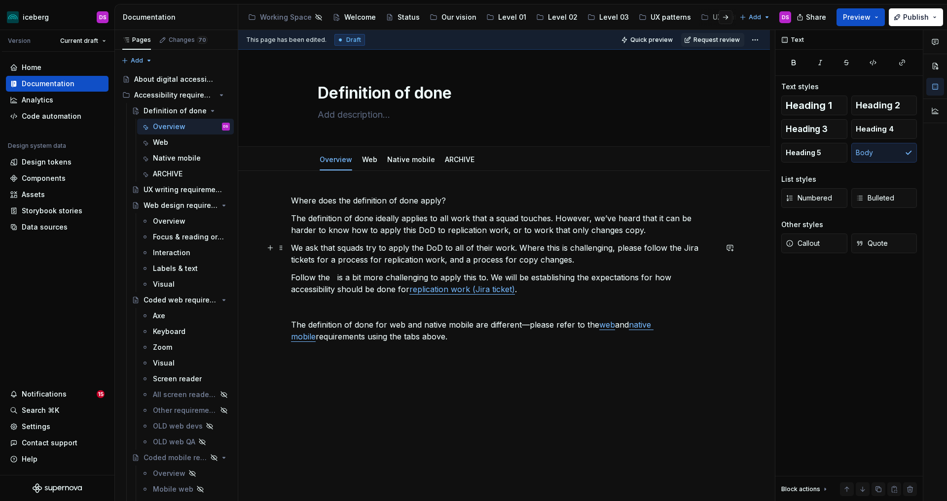
click at [515, 262] on p "We ask that squads try to apply the DoD to all of their work. Where this is cha…" at bounding box center [504, 254] width 426 height 24
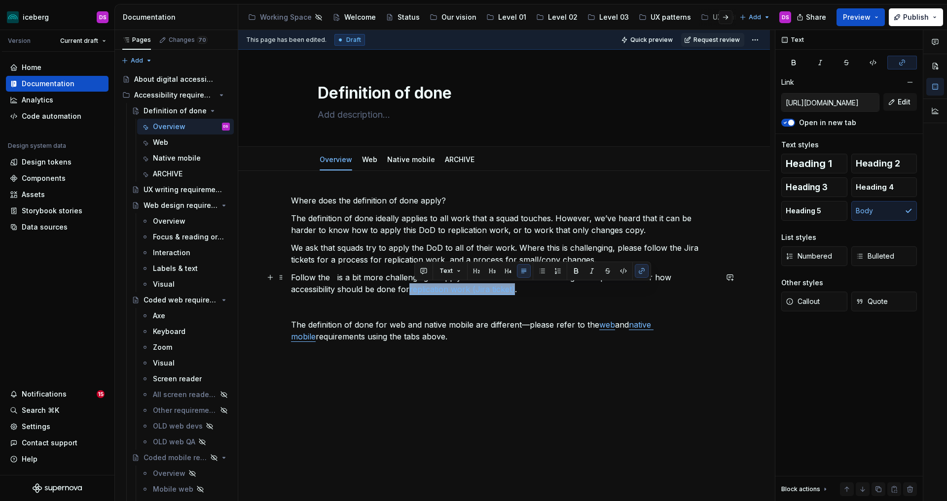
drag, startPoint x: 518, startPoint y: 291, endPoint x: 414, endPoint y: 291, distance: 104.0
click at [414, 291] on p "Follow the is a bit more challenging to apply this to. We will be establishing …" at bounding box center [504, 284] width 426 height 24
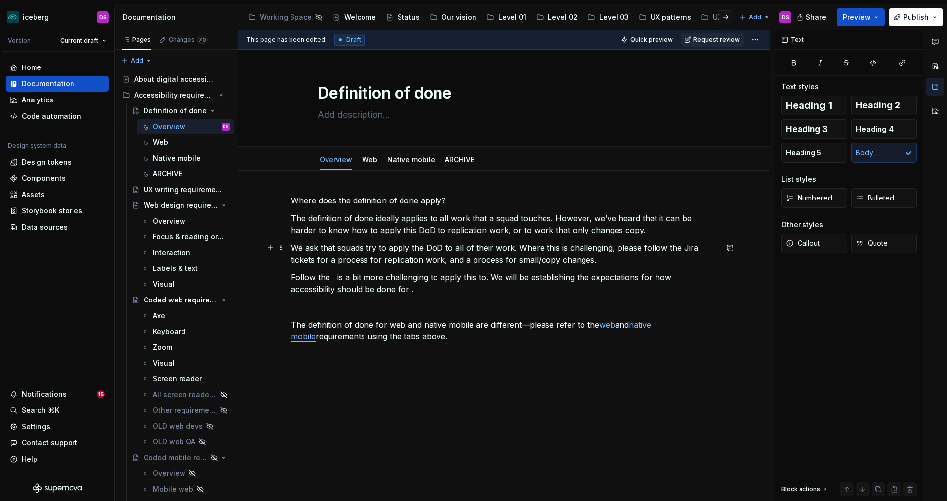
click at [384, 261] on p "We ask that squads try to apply the DoD to all of their work. Where this is cha…" at bounding box center [504, 254] width 426 height 24
drag, startPoint x: 382, startPoint y: 261, endPoint x: 331, endPoint y: 263, distance: 50.3
click at [331, 263] on p "We ask that squads try to apply the DoD to all of their work. Where this is cha…" at bounding box center [504, 254] width 426 height 24
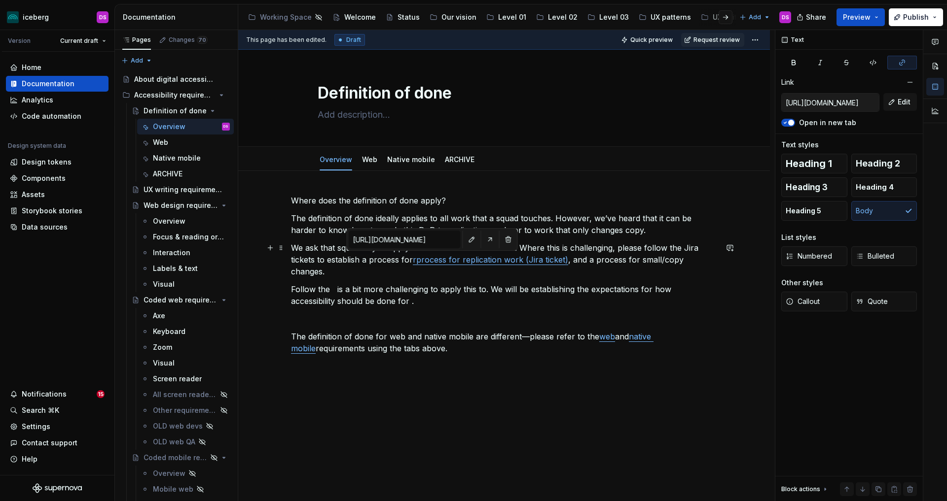
click at [418, 262] on link "rprocess for replication work (Jira ticket)" at bounding box center [490, 260] width 155 height 10
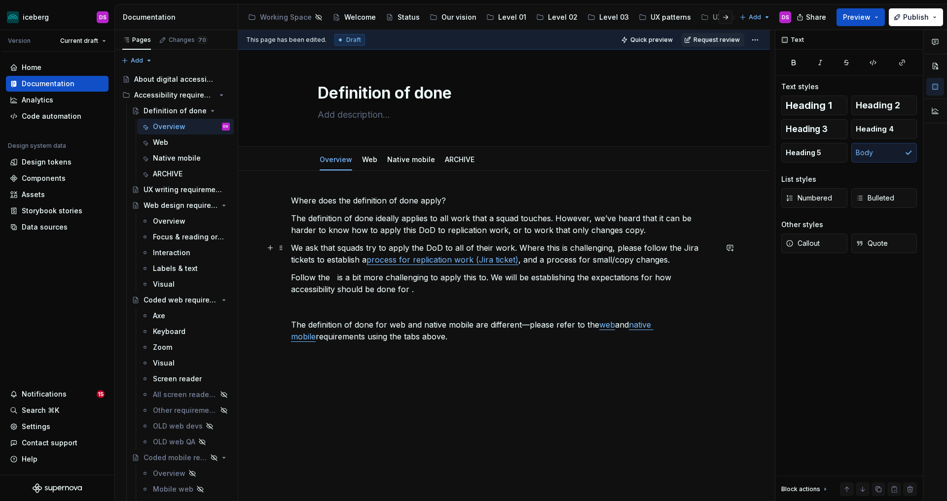
click at [665, 262] on p "We ask that squads try to apply the DoD to all of their work. Where this is cha…" at bounding box center [504, 254] width 426 height 24
click at [546, 262] on p "We ask that squads try to apply the DoD to all of their work. Where this is cha…" at bounding box center [504, 254] width 426 height 24
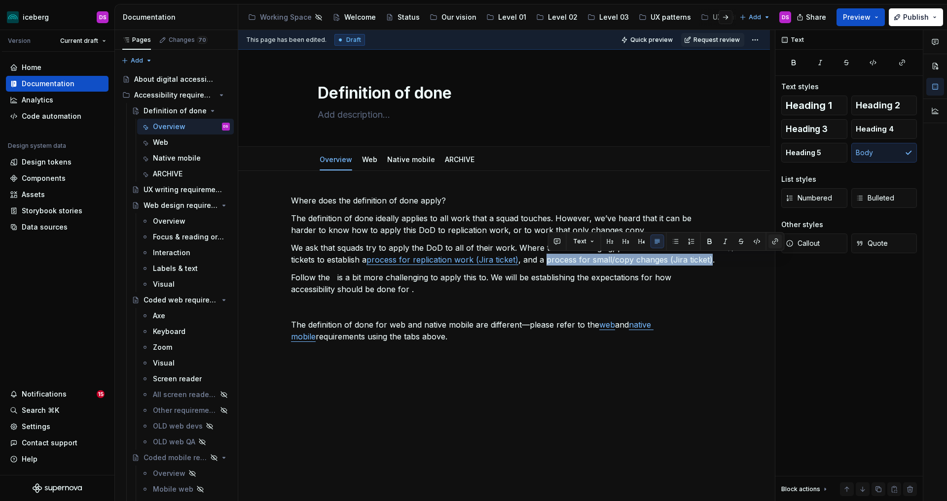
click at [772, 241] on button "button" at bounding box center [775, 242] width 14 height 14
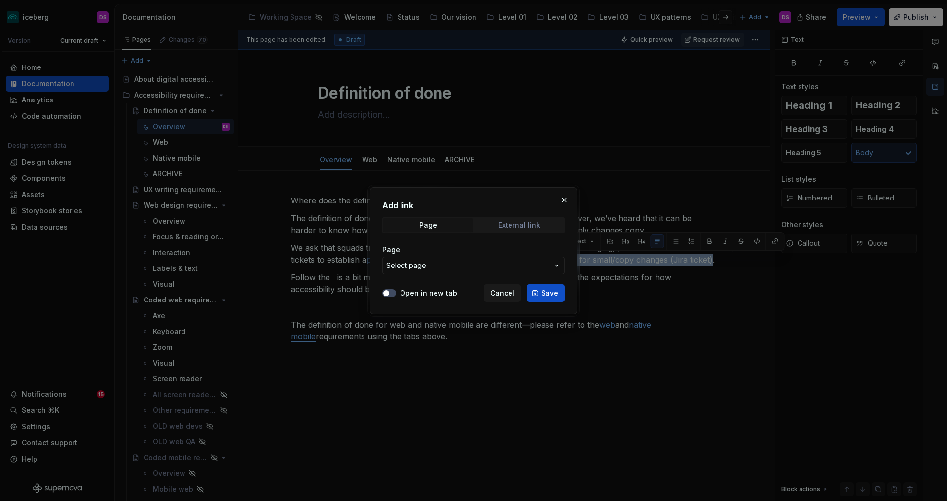
click at [530, 227] on div "External link" at bounding box center [519, 225] width 42 height 8
click at [390, 292] on button "Open in new tab" at bounding box center [389, 293] width 14 height 8
click at [414, 268] on input "URL" at bounding box center [473, 266] width 182 height 18
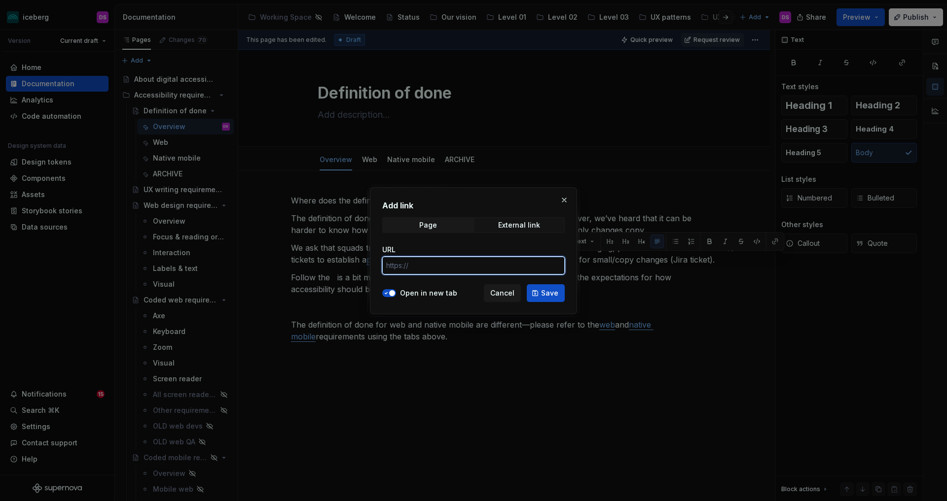
paste input "https://intact-lab.atlassian.net/browse/ASKS-44?atlOrigin=eyJpIjoiNDFlMmYzNDI4N…"
type input "https://intact-lab.atlassian.net/browse/ASKS-44?atlOrigin=eyJpIjoiNDFlMmYzNDI4N…"
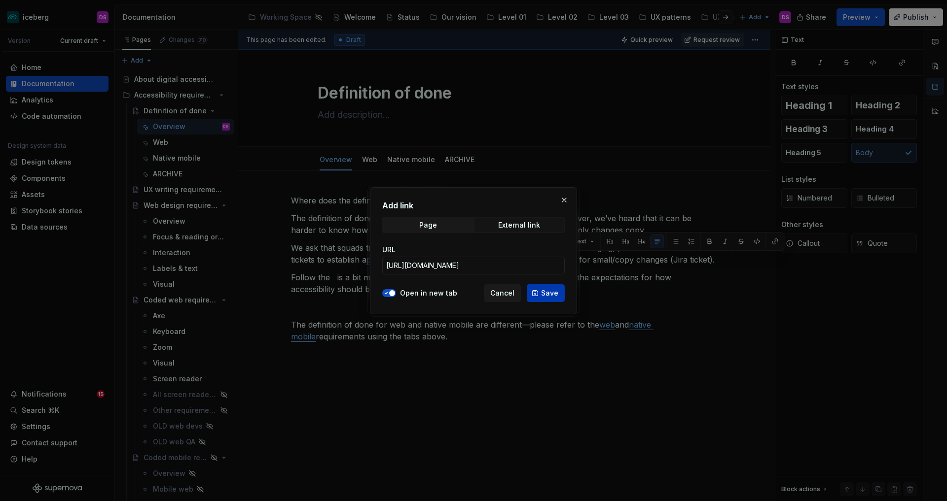
click at [539, 291] on button "Save" at bounding box center [545, 293] width 38 height 18
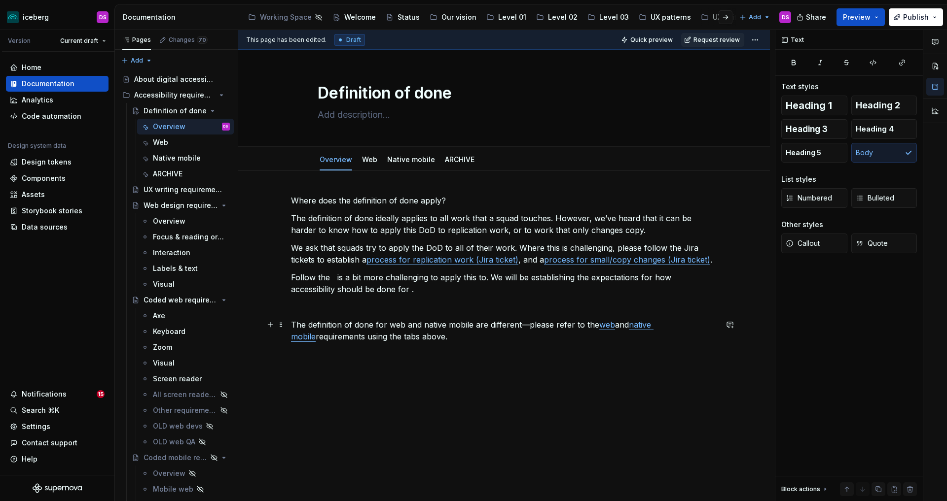
click at [549, 338] on p "The definition of done for web and native mobile are different—please refer to …" at bounding box center [504, 331] width 426 height 24
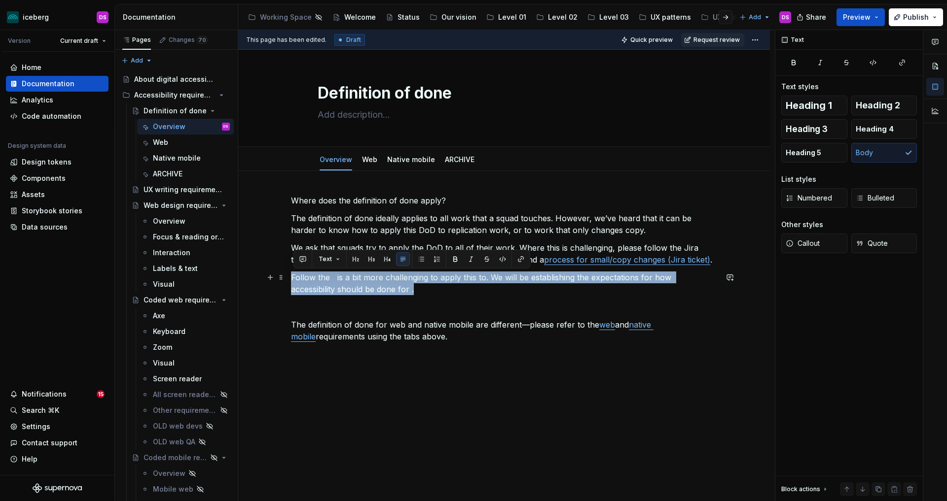
drag, startPoint x: 443, startPoint y: 288, endPoint x: 292, endPoint y: 280, distance: 151.6
click at [292, 280] on div "Where does the definition of done apply? The definition of done ideally applies…" at bounding box center [503, 338] width 531 height 334
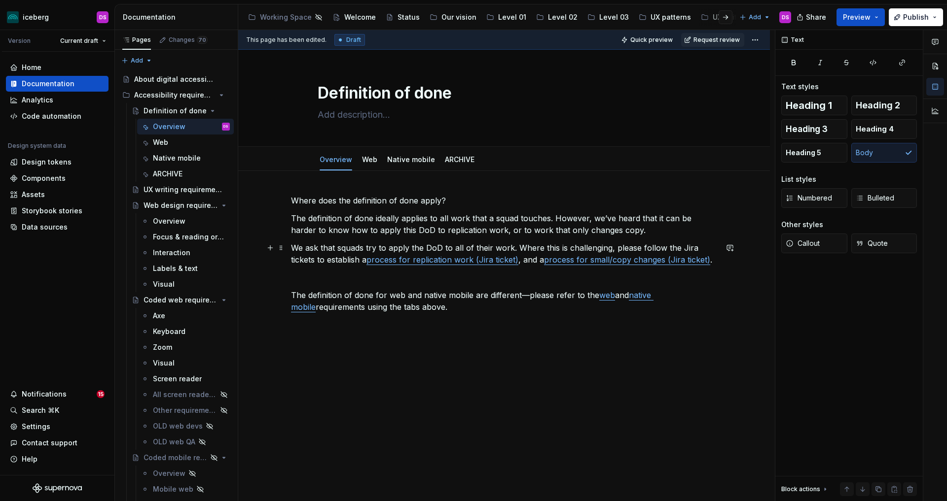
click at [610, 247] on p "We ask that squads try to apply the DoD to all of their work. Where this is cha…" at bounding box center [504, 254] width 426 height 24
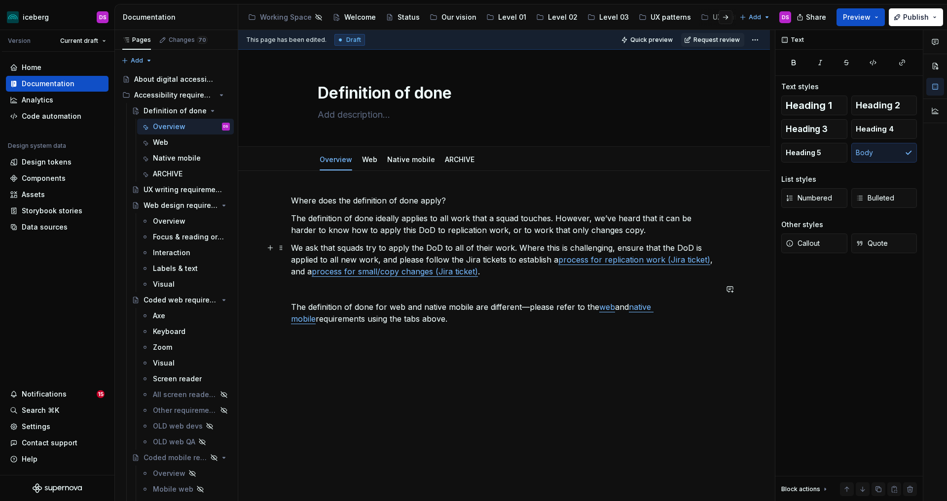
click at [530, 273] on p "We ask that squads try to apply the DoD to all of their work. Where this is cha…" at bounding box center [504, 259] width 426 height 35
click at [436, 285] on p at bounding box center [504, 289] width 426 height 12
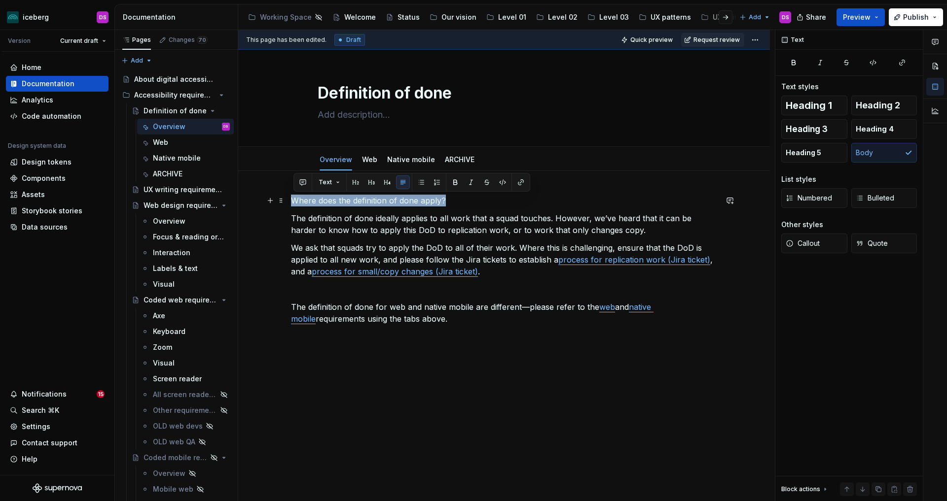
drag, startPoint x: 427, startPoint y: 202, endPoint x: 295, endPoint y: 199, distance: 132.1
click at [295, 199] on p "Where does the definition of done apply?" at bounding box center [504, 201] width 426 height 12
click at [355, 186] on button "button" at bounding box center [356, 182] width 14 height 14
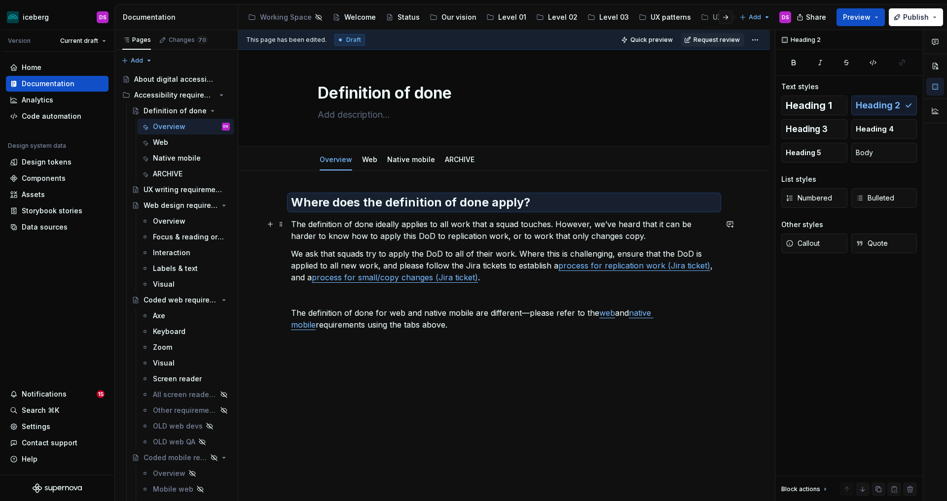
click at [359, 230] on p "The definition of done ideally applies to all work that a squad touches. Howeve…" at bounding box center [504, 230] width 426 height 24
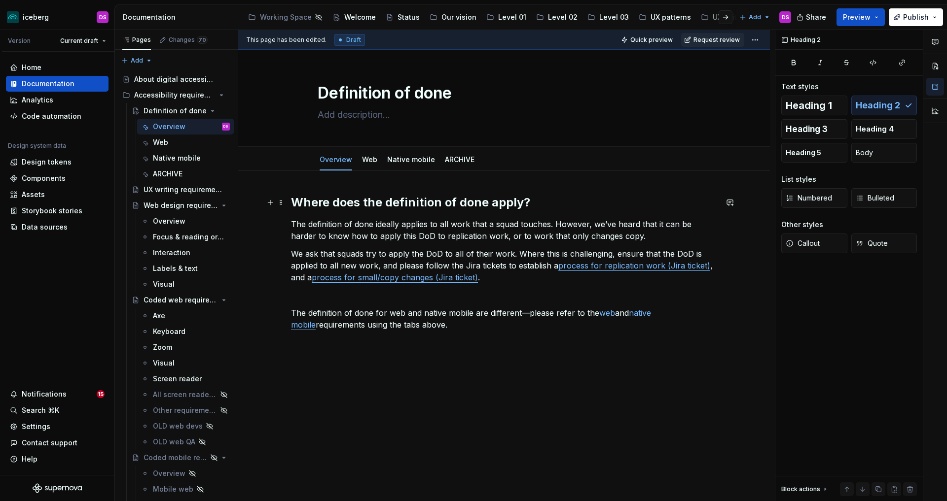
click at [295, 205] on h2 "Where does the definition of done apply?" at bounding box center [504, 203] width 426 height 16
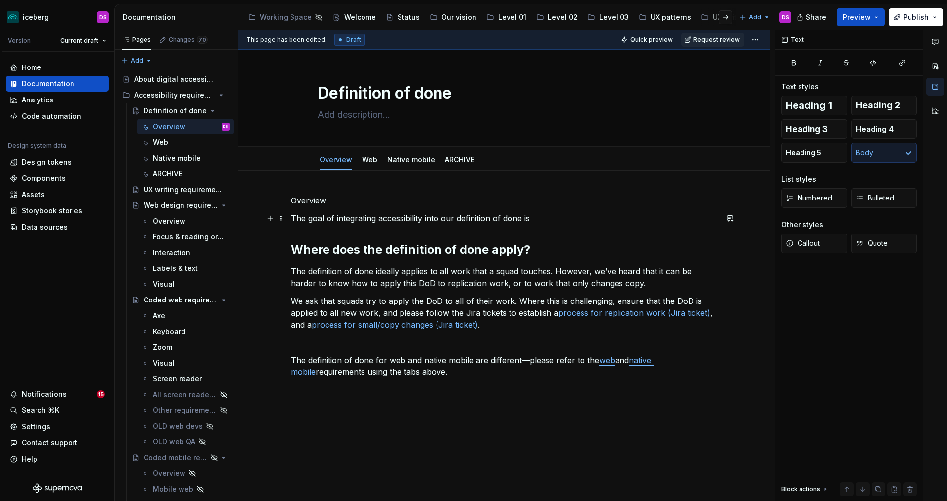
click at [543, 223] on p "The goal of integrating accessibility into our definition of done is" at bounding box center [504, 218] width 426 height 12
click at [574, 217] on p "The goal of integrating accessibility into our definition of done is to change …" at bounding box center [504, 218] width 426 height 12
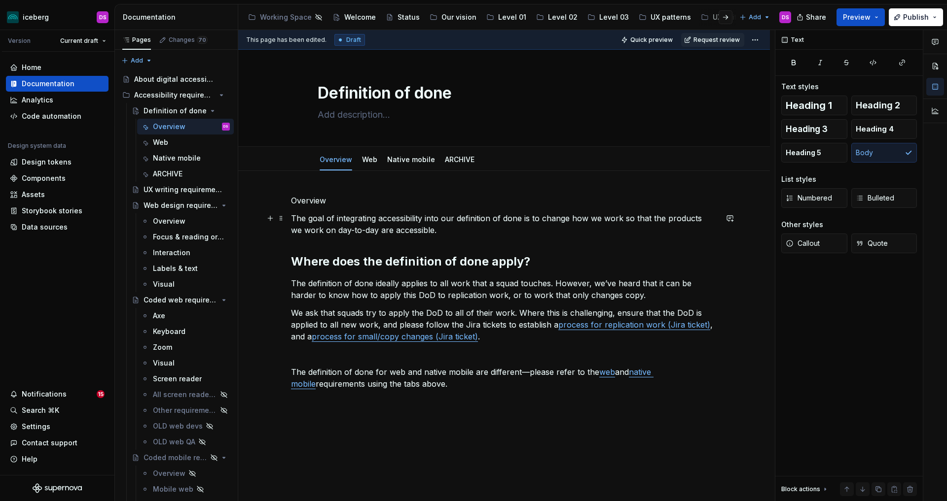
click at [384, 229] on p "The goal of integrating accessibility into our definition of done is to change …" at bounding box center [504, 224] width 426 height 24
click at [498, 226] on p "The goal of integrating accessibility into our definition of done is to change …" at bounding box center [504, 224] width 426 height 24
drag, startPoint x: 377, startPoint y: 200, endPoint x: 287, endPoint y: 201, distance: 89.7
click at [287, 201] on div "Overview The goal of integrating accessibility into our definition of done is t…" at bounding box center [503, 361] width 531 height 381
click at [353, 182] on button "button" at bounding box center [356, 182] width 14 height 14
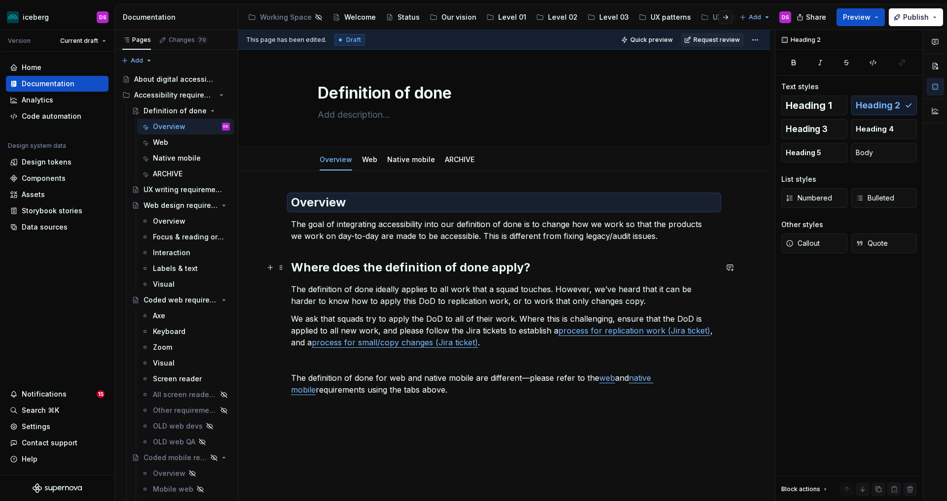
click at [364, 269] on h2 "Where does the definition of done apply?" at bounding box center [504, 268] width 426 height 16
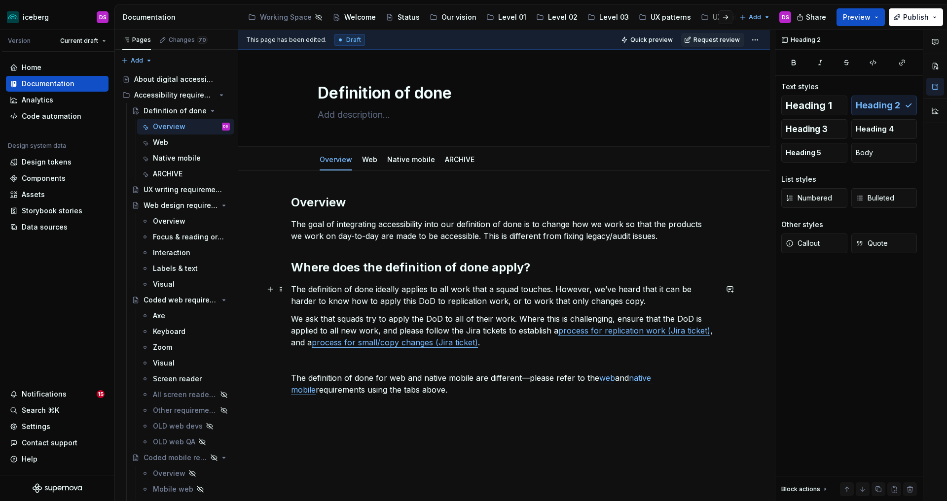
click at [454, 289] on p "The definition of done ideally applies to all work that a squad touches. Howeve…" at bounding box center [504, 295] width 426 height 24
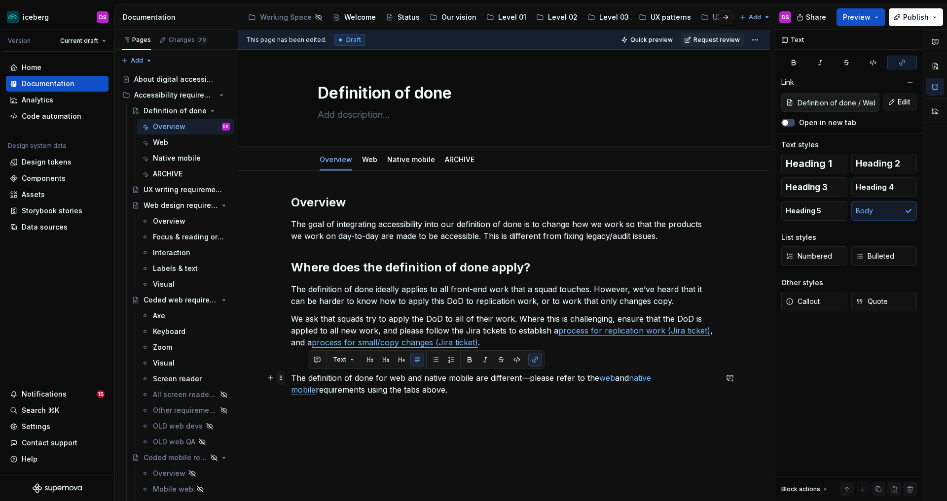
drag, startPoint x: 441, startPoint y: 390, endPoint x: 283, endPoint y: 379, distance: 158.2
click at [291, 379] on div "Overview The goal of integrating accessibility into our definition of done is t…" at bounding box center [504, 301] width 426 height 213
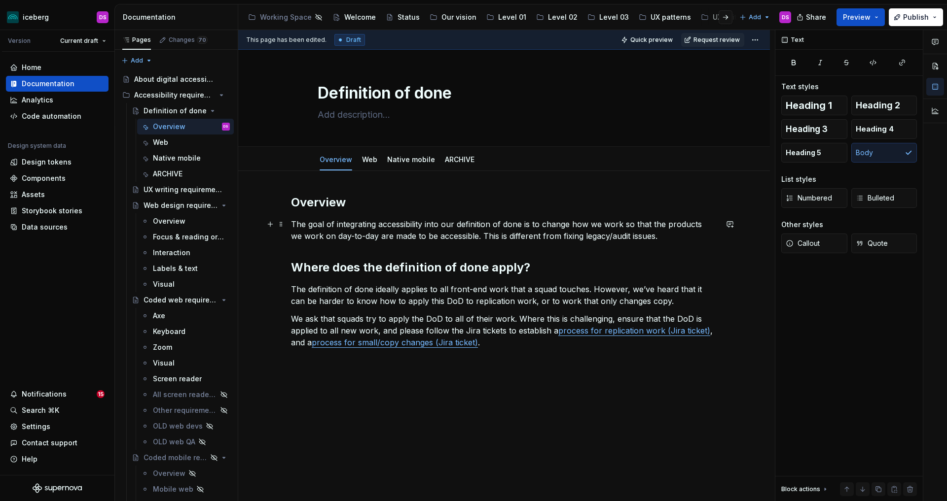
click at [671, 234] on p "The goal of integrating accessibility into our definition of done is to change …" at bounding box center [504, 230] width 426 height 24
click at [206, 174] on button "Page tree" at bounding box center [209, 174] width 14 height 14
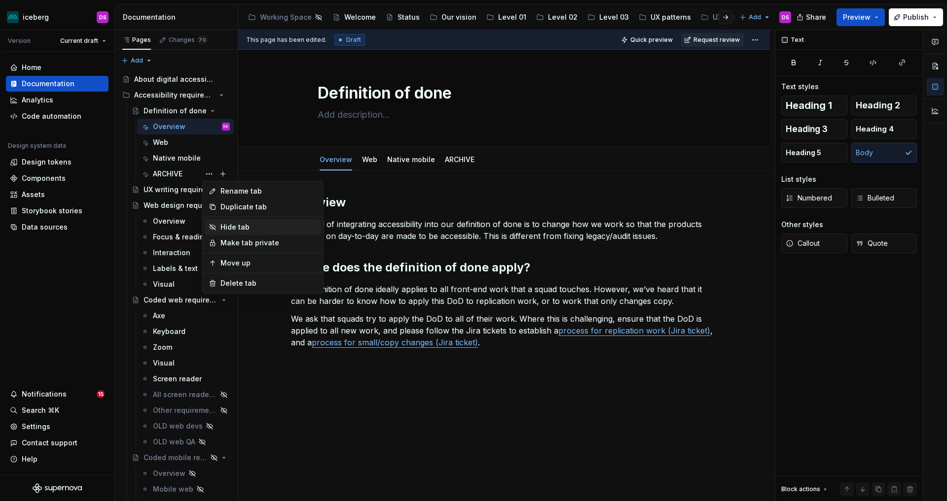
click at [248, 227] on div "Hide tab" at bounding box center [268, 227] width 97 height 10
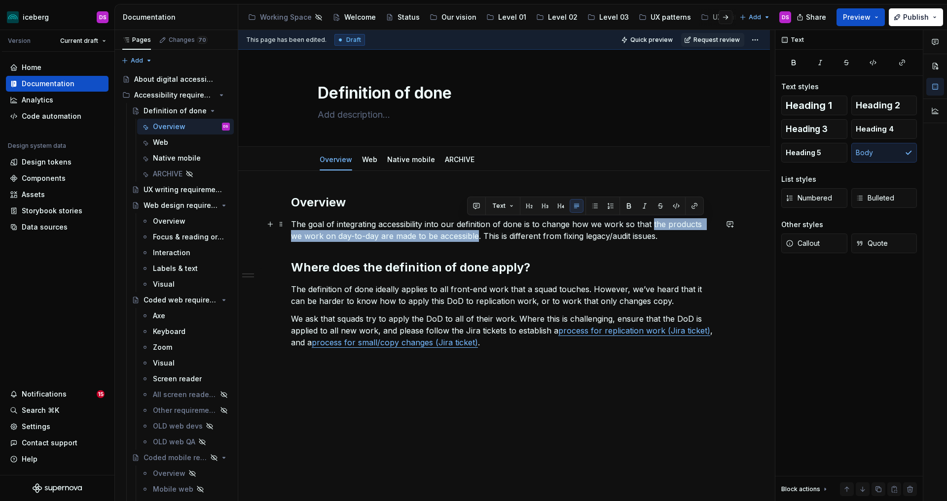
drag, startPoint x: 466, startPoint y: 238, endPoint x: 680, endPoint y: 284, distance: 219.4
click at [653, 224] on p "The goal of integrating accessibility into our definition of done is to change …" at bounding box center [504, 230] width 426 height 24
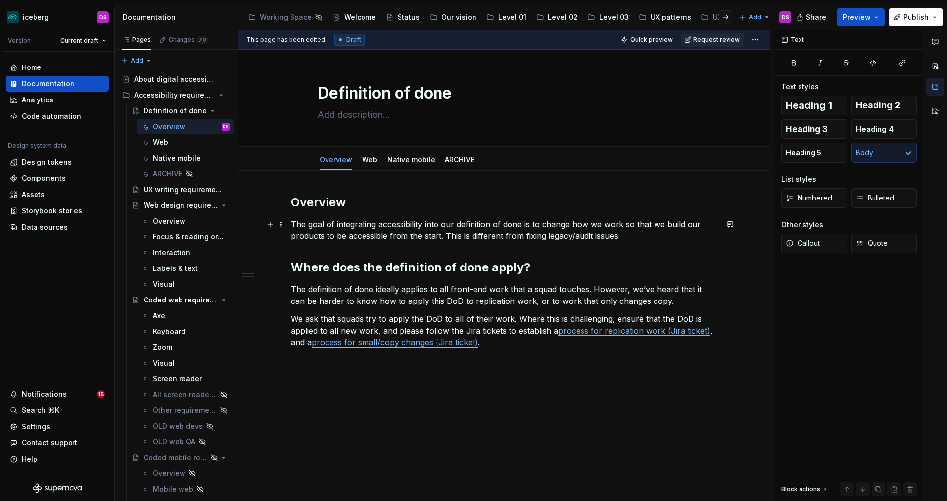
click at [650, 237] on p "The goal of integrating accessibility into our definition of done is to change …" at bounding box center [504, 230] width 426 height 24
click at [445, 238] on p "The goal of integrating accessibility into our definition of done is to change …" at bounding box center [504, 230] width 426 height 24
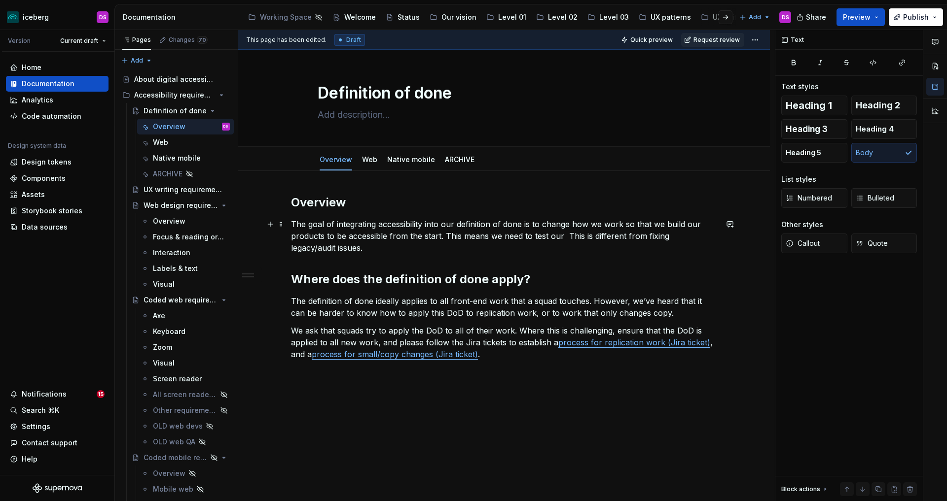
click at [535, 237] on p "The goal of integrating accessibility into our definition of done is to change …" at bounding box center [504, 235] width 426 height 35
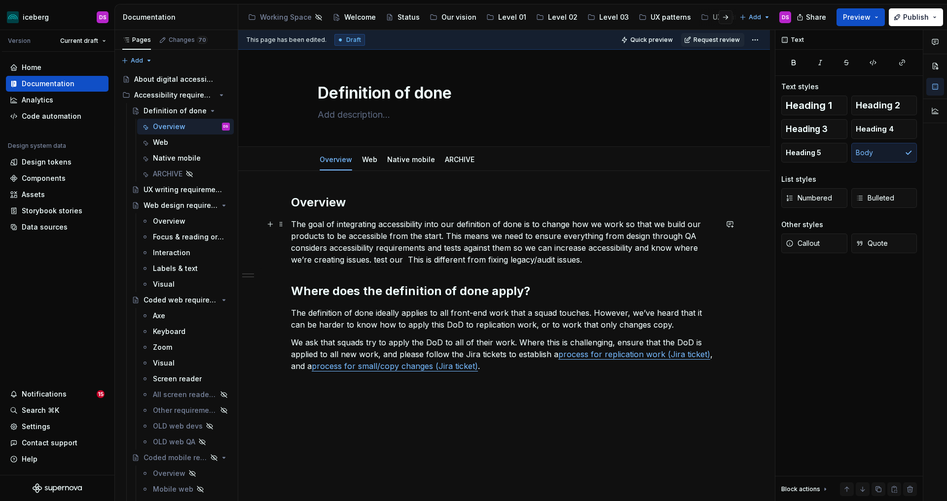
click at [347, 257] on p "The goal of integrating accessibility into our definition of done is to change …" at bounding box center [504, 241] width 426 height 47
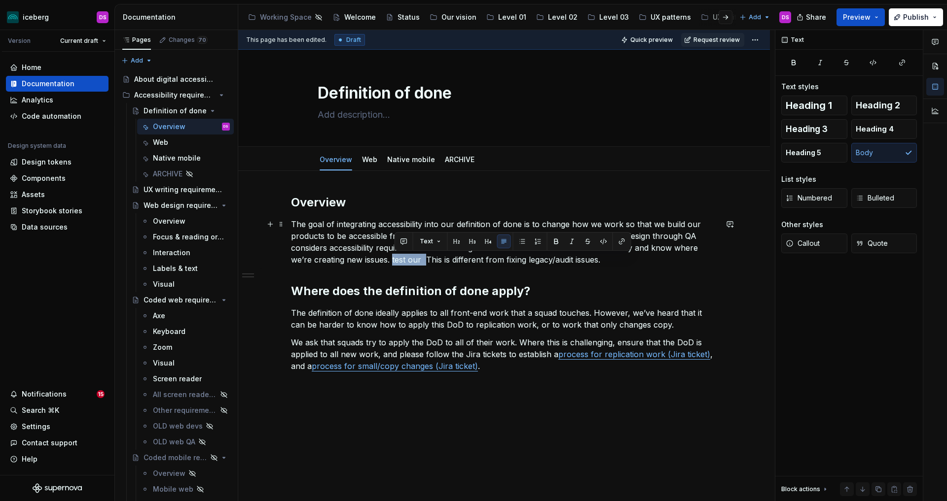
drag, startPoint x: 422, startPoint y: 259, endPoint x: 394, endPoint y: 263, distance: 28.3
click at [394, 263] on p "The goal of integrating accessibility into our definition of done is to change …" at bounding box center [504, 241] width 426 height 47
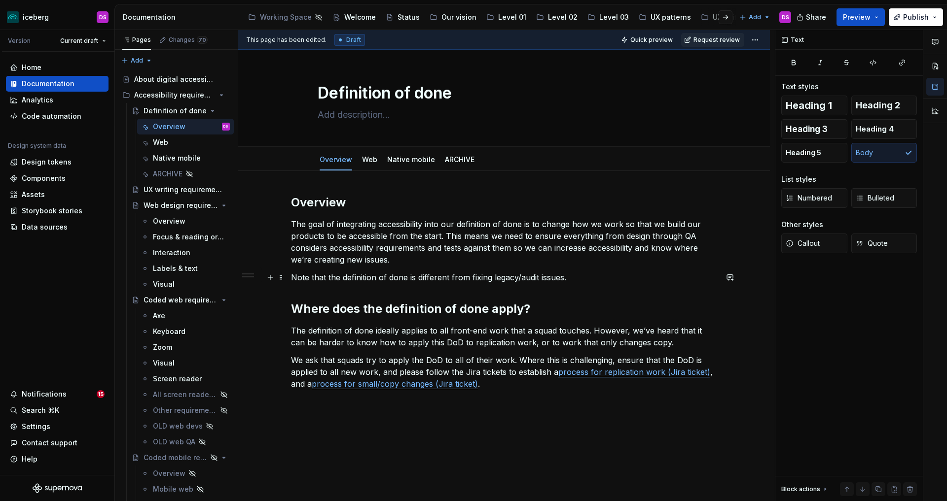
click at [584, 277] on p "Note that the definition of done is different from fixing legacy/audit issues." at bounding box center [504, 278] width 426 height 12
click at [339, 278] on p "Note that the definition of done is different from fixing legacy/audit issues." at bounding box center [504, 278] width 426 height 12
click at [444, 278] on p "Note that changing our definition of done is different from fixing legacy/audit…" at bounding box center [504, 278] width 426 height 12
click at [447, 278] on p "Note that changing our definition of done is different from fixing legacy/audit…" at bounding box center [504, 278] width 426 height 12
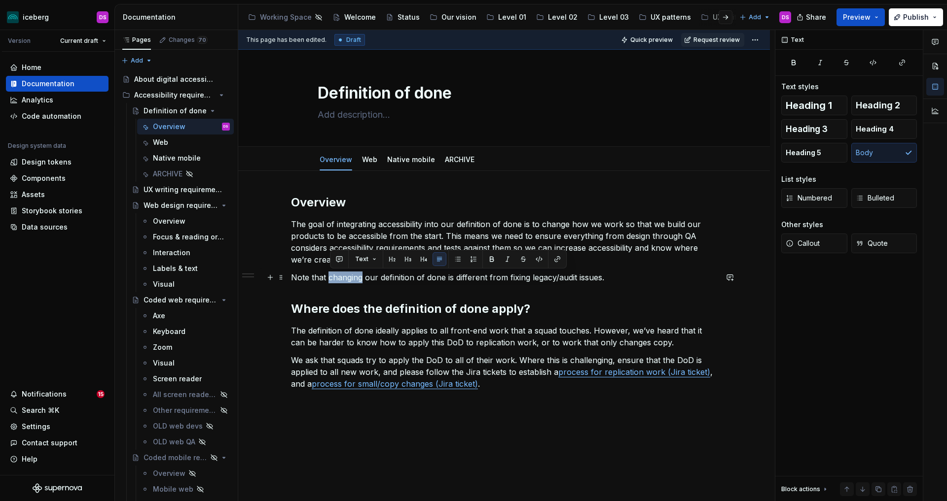
drag, startPoint x: 357, startPoint y: 279, endPoint x: 330, endPoint y: 280, distance: 26.6
click at [330, 280] on p "Note that changing our definition of done is different from fixing legacy/audit…" at bounding box center [504, 278] width 426 height 12
click at [448, 280] on p "Note that changing our definition of done is different from fixing legacy/audit…" at bounding box center [504, 278] width 426 height 12
click at [697, 276] on p "Note that changing our definition of done to include accessibility is different…" at bounding box center [504, 278] width 426 height 12
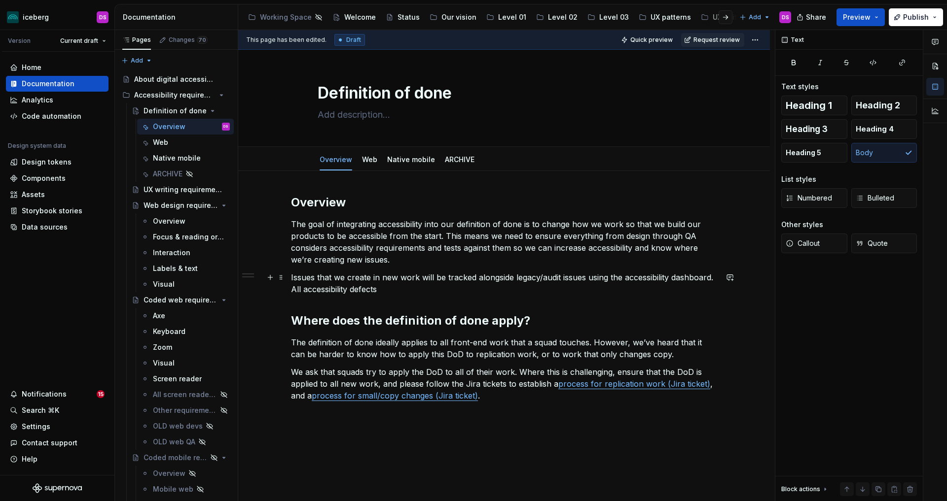
click at [573, 276] on p "Issues that we create in new work will be tracked alongside legacy/audit issues…" at bounding box center [504, 284] width 426 height 24
click at [444, 290] on p "Issues that we create in new work will be tracked alongside legacy/audit bugs u…" at bounding box center [504, 284] width 426 height 24
click at [548, 289] on p "Issues that we create in new work will be tracked alongside legacy/audit bugs u…" at bounding box center [504, 284] width 426 height 24
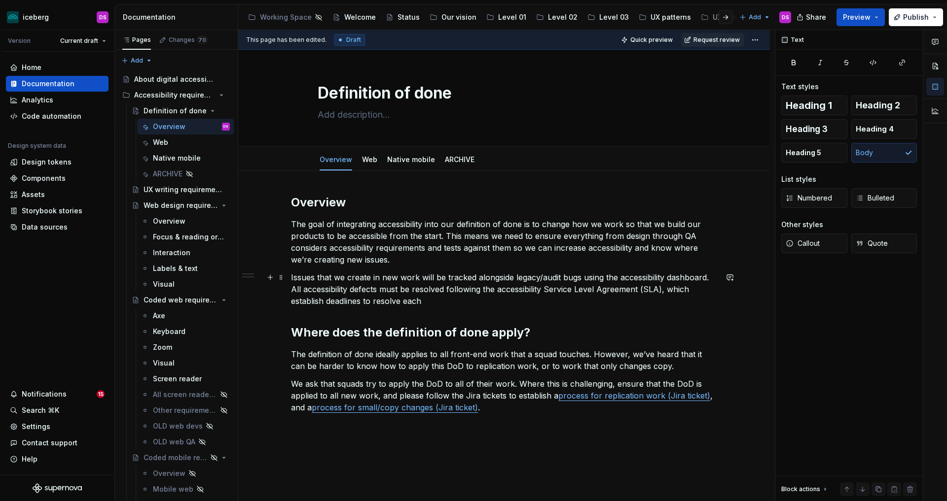
click at [309, 290] on p "Issues that we create in new work will be tracked alongside legacy/audit bugs u…" at bounding box center [504, 289] width 426 height 35
click at [408, 302] on p "Issues that we create in new work will be tracked alongside legacy/audit bugs u…" at bounding box center [504, 289] width 426 height 35
click at [376, 356] on p "The definition of done ideally applies to all front-end work that a squad touch…" at bounding box center [504, 361] width 426 height 24
click at [526, 227] on p "The goal of integrating accessibility into our definition of done is to change …" at bounding box center [504, 241] width 426 height 47
click at [385, 396] on p "We ask that squads try to apply the DoD to all of their work. Where this is cha…" at bounding box center [504, 395] width 426 height 35
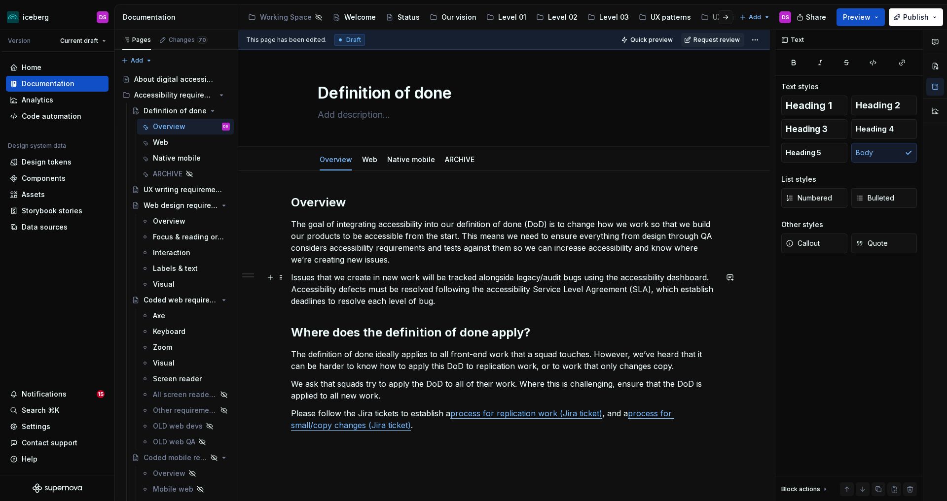
click at [716, 291] on p "Issues that we create in new work will be tracked alongside legacy/audit bugs u…" at bounding box center [504, 289] width 426 height 35
click at [498, 304] on p "Issues that we create in new work will be tracked alongside legacy/audit bugs u…" at bounding box center [504, 289] width 426 height 35
click at [224, 96] on button "Page tree" at bounding box center [223, 95] width 14 height 14
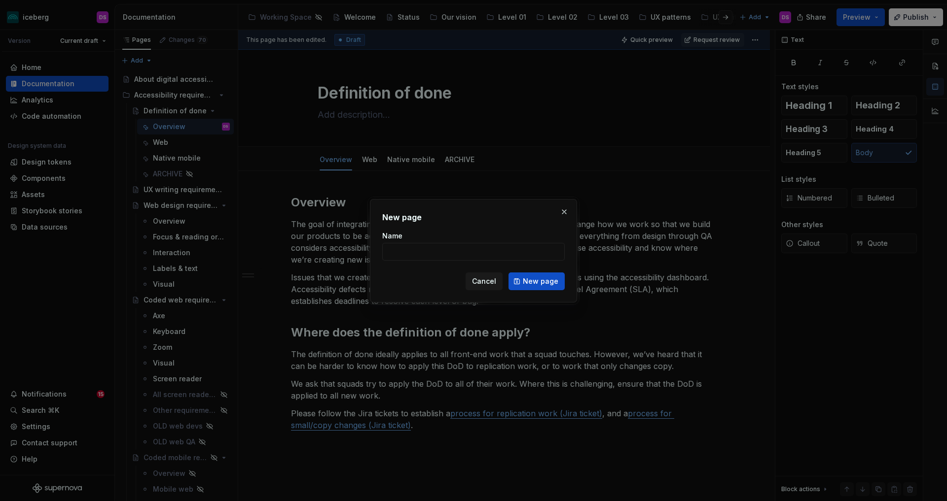
type textarea "*"
click at [404, 254] on input "SLA (Service Level Agreement)" at bounding box center [473, 252] width 182 height 18
type input "SLA (Deadlines)"
click at [548, 283] on span "New page" at bounding box center [540, 282] width 35 height 10
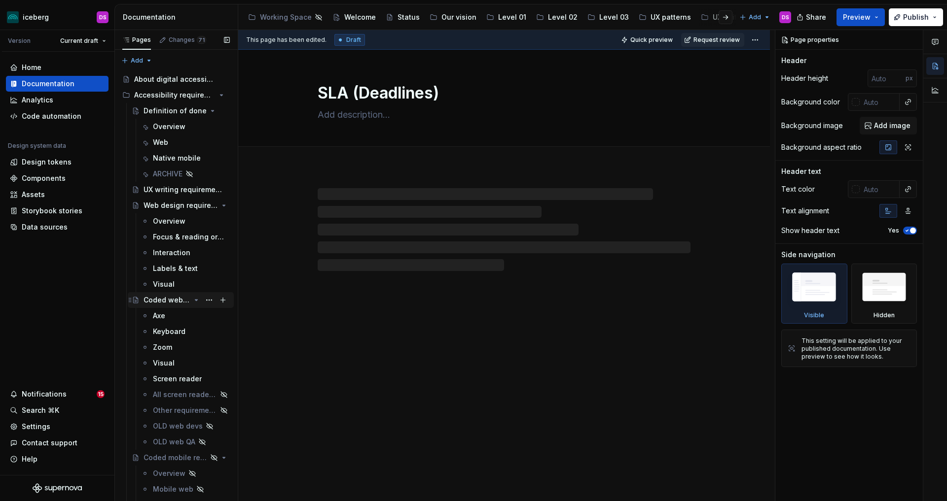
click at [197, 301] on icon "Page tree" at bounding box center [196, 300] width 8 height 8
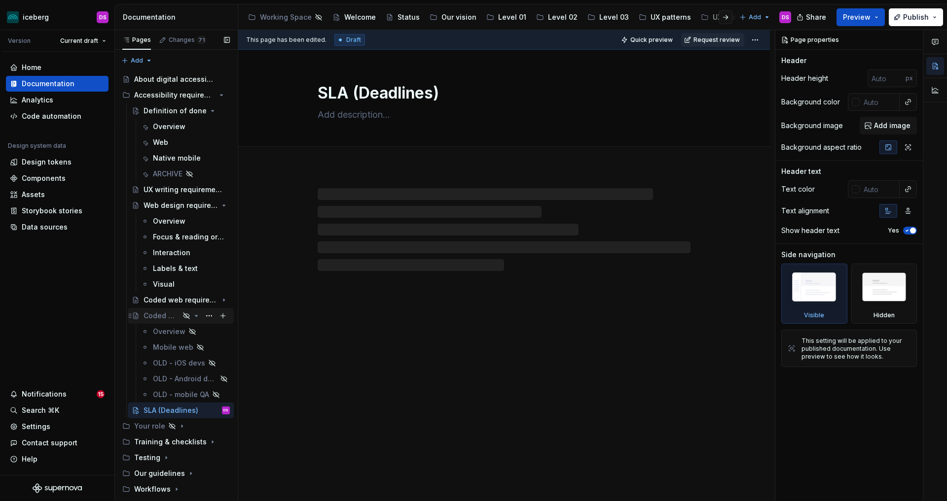
click at [197, 316] on icon "Page tree" at bounding box center [196, 316] width 2 height 1
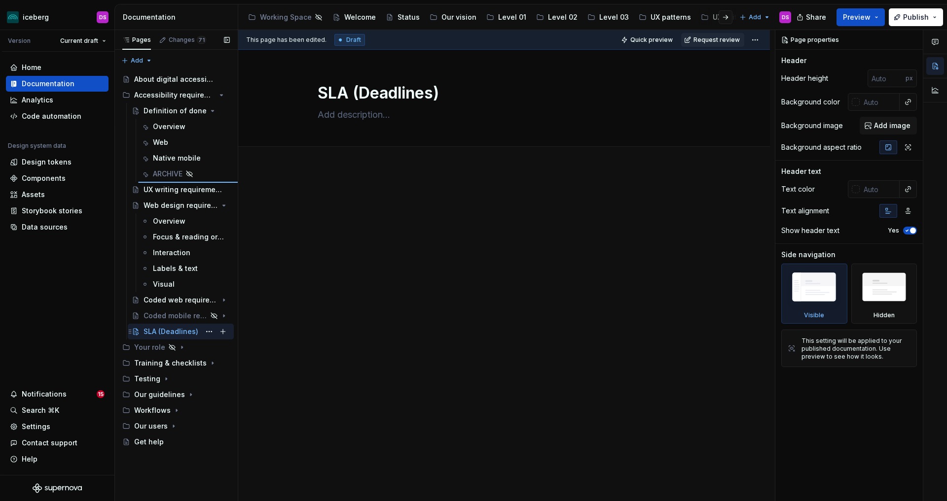
type textarea "*"
type textarea "Definition of done"
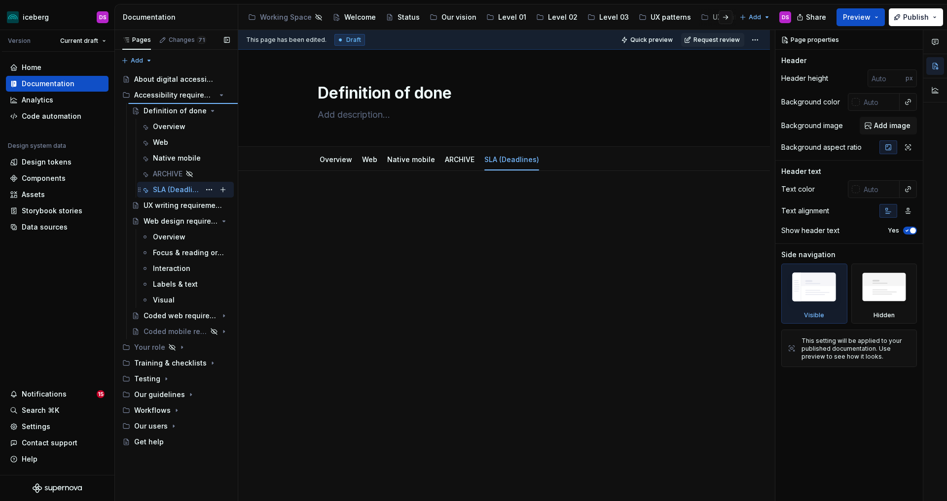
type textarea "*"
type textarea "SLA (Deadlines)"
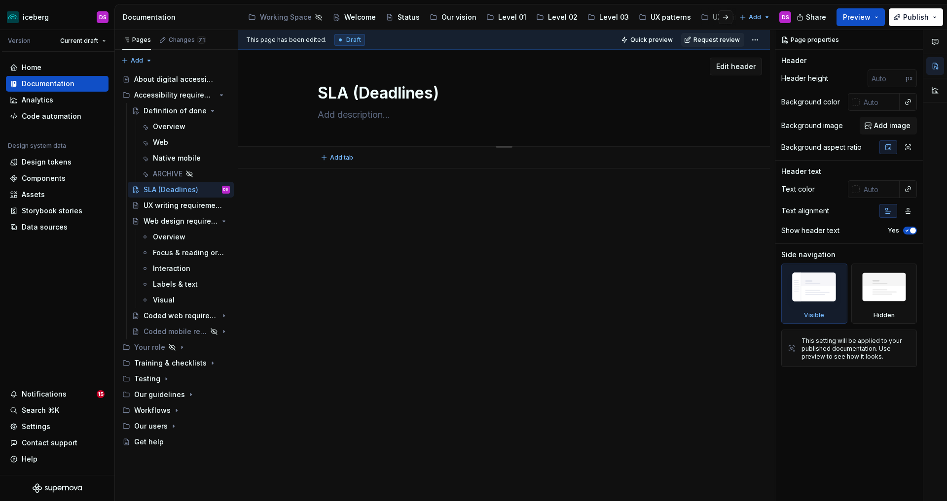
click at [339, 113] on textarea at bounding box center [502, 115] width 373 height 16
type textarea "*"
type textarea "Sl"
type textarea "*"
type textarea "S"
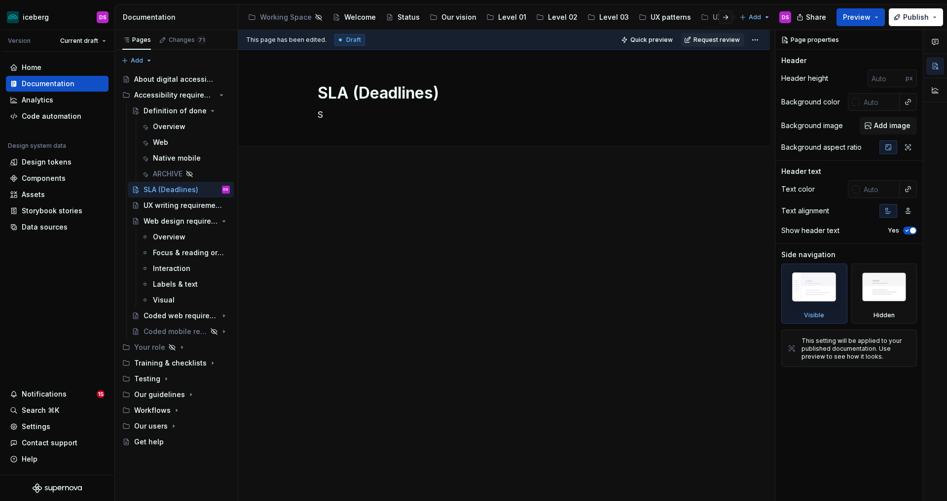
type textarea "*"
type textarea "SL"
type textarea "*"
type textarea "SLA"
type textarea "*"
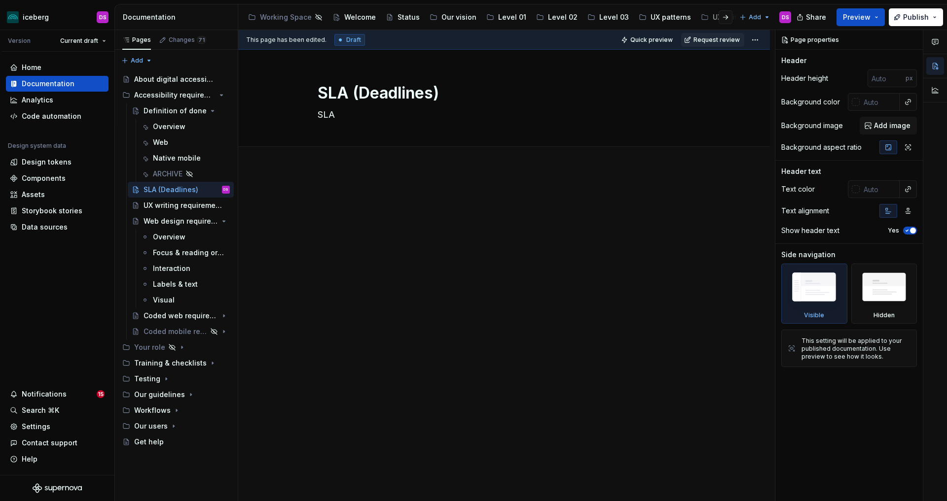
type textarea "SLAs"
type textarea "*"
type textarea "SLAs,"
type textarea "*"
type textarea "SLAs, o"
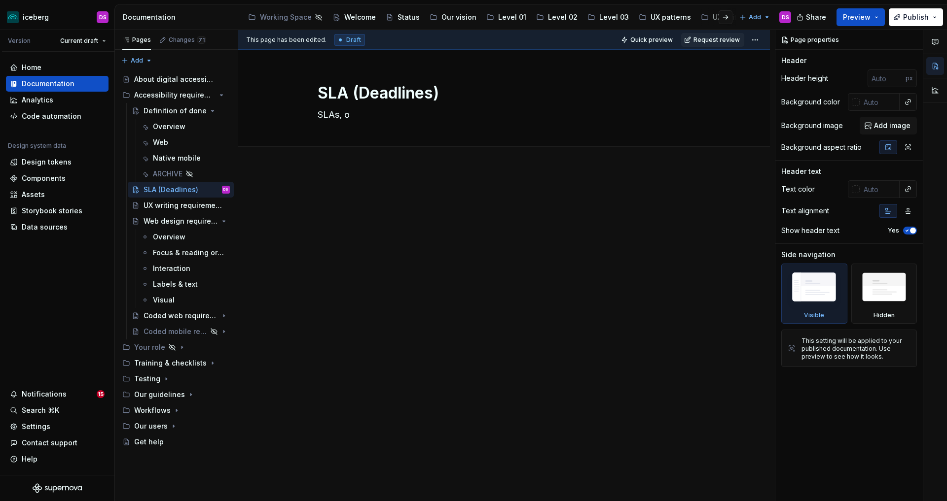
type textarea "*"
type textarea "SLAs, or"
type textarea "*"
type textarea "SLAs, or"
type textarea "*"
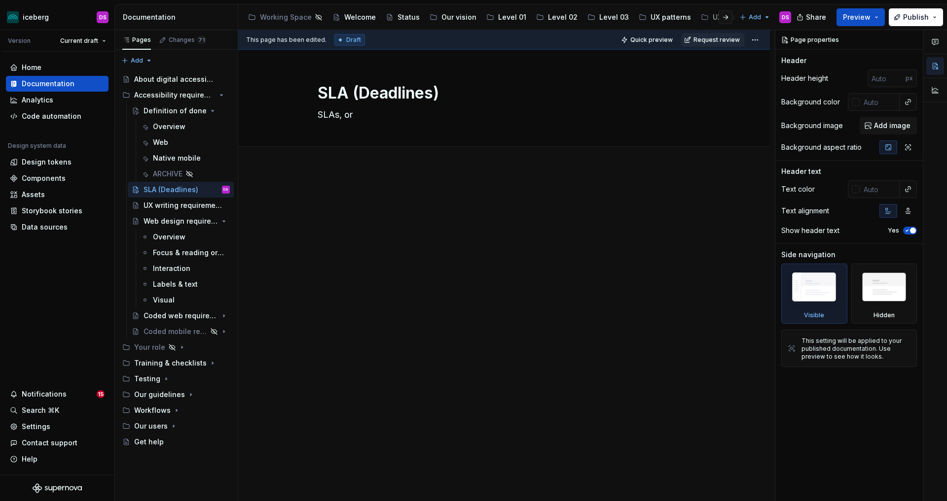
type textarea "SLAs, or s"
type textarea "*"
type textarea "SLAs, or"
type textarea "*"
type textarea "SLAs, or S"
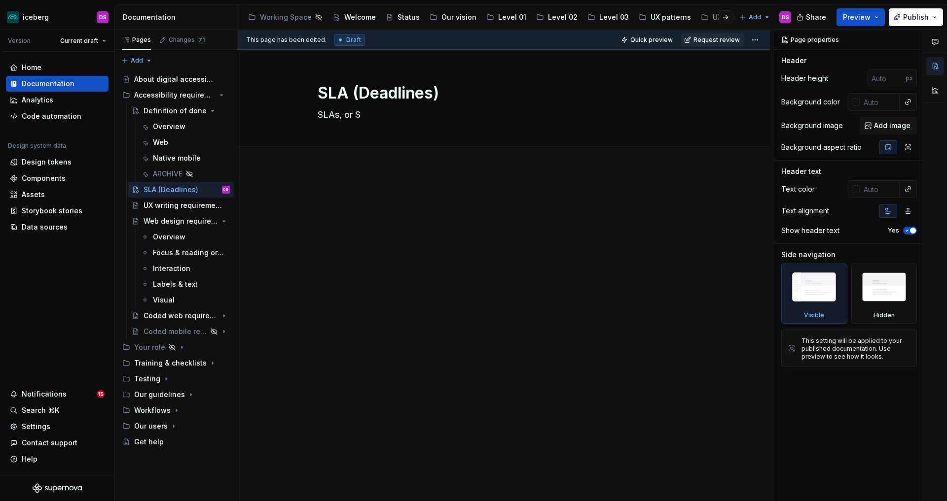
type textarea "*"
type textarea "SLAs, or Se"
type textarea "*"
type textarea "SLAs, or Ser"
type textarea "*"
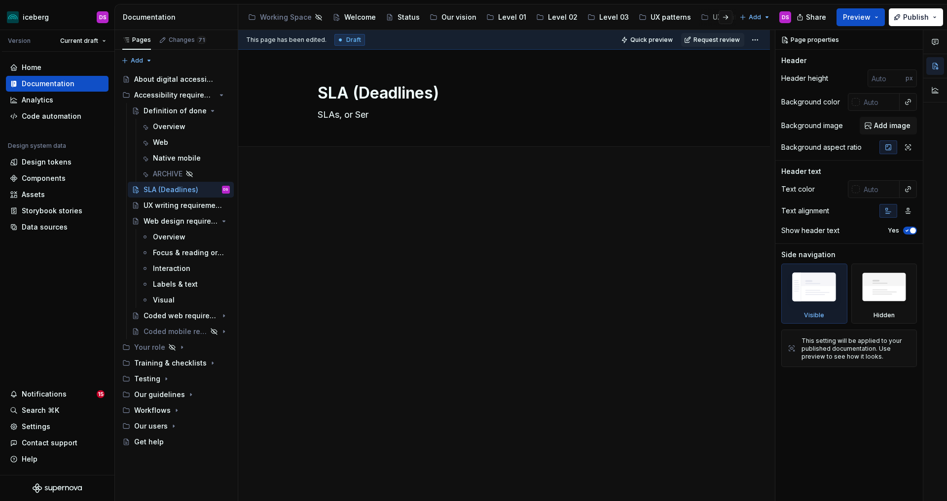
type textarea "SLAs, or Serv"
type textarea "*"
type textarea "SLAs, or Servi"
type textarea "*"
type textarea "SLAs, or Servic"
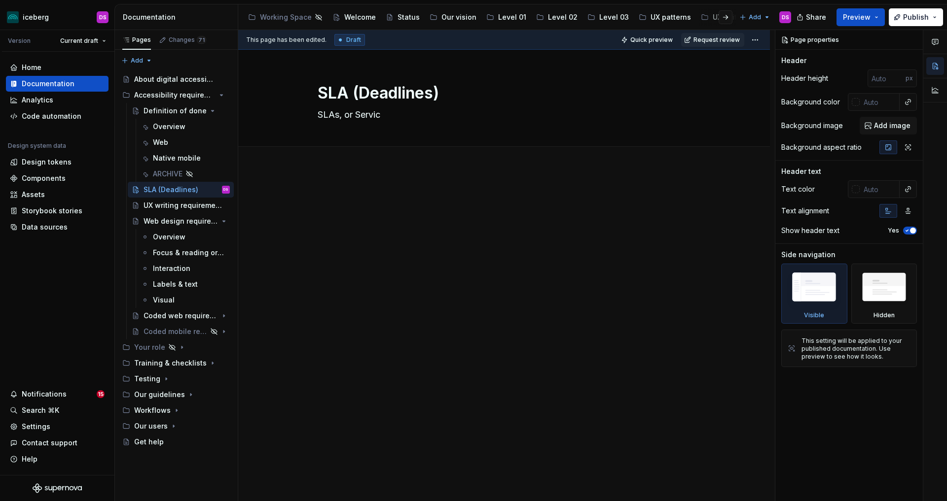
type textarea "*"
type textarea "SLAs, or Service"
type textarea "*"
type textarea "SLAs, or Service L"
type textarea "*"
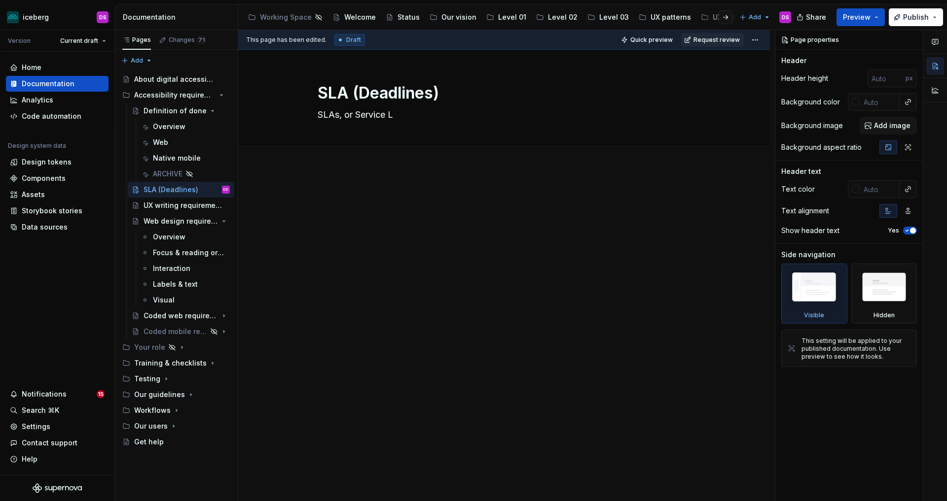
type textarea "SLAs, or Service Le"
type textarea "*"
type textarea "SLAs, or Service Lea"
type textarea "*"
type textarea "SLAs, or Service Le"
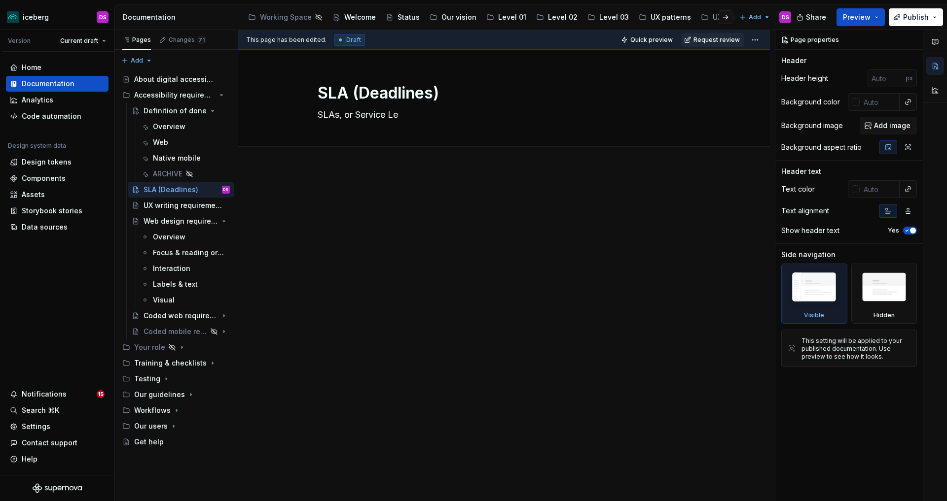
type textarea "*"
type textarea "SLAs, or Service Lev"
type textarea "*"
type textarea "SLAs, or Service Level"
type textarea "*"
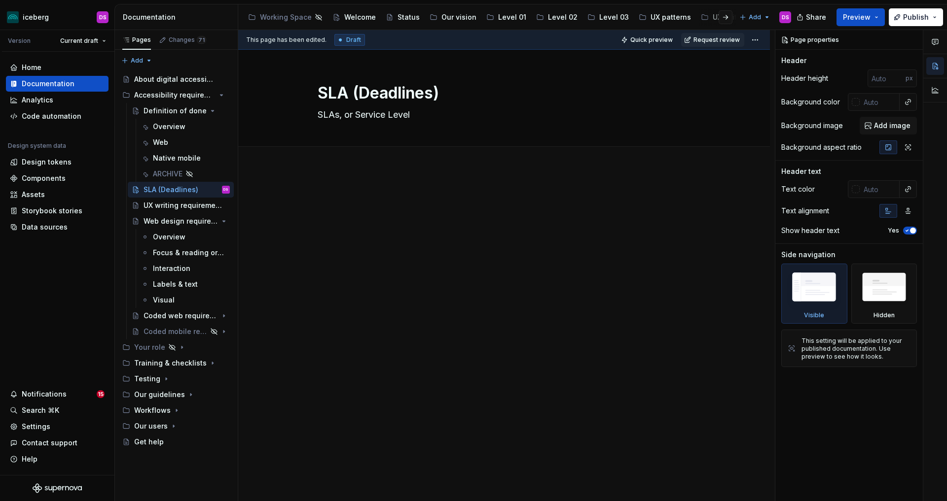
type textarea "SLAs, or Service Level"
type textarea "*"
type textarea "SLAs, or Service Level A"
type textarea "*"
type textarea "SLAs, or Service Level Ag"
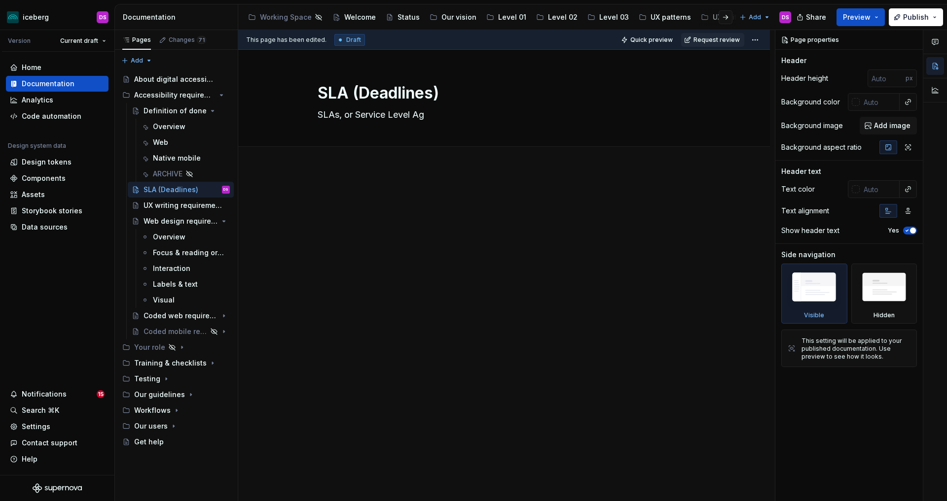
type textarea "*"
type textarea "SLAs, or Service Level Agr"
type textarea "*"
type textarea "SLAs, or Service Level Agre"
type textarea "*"
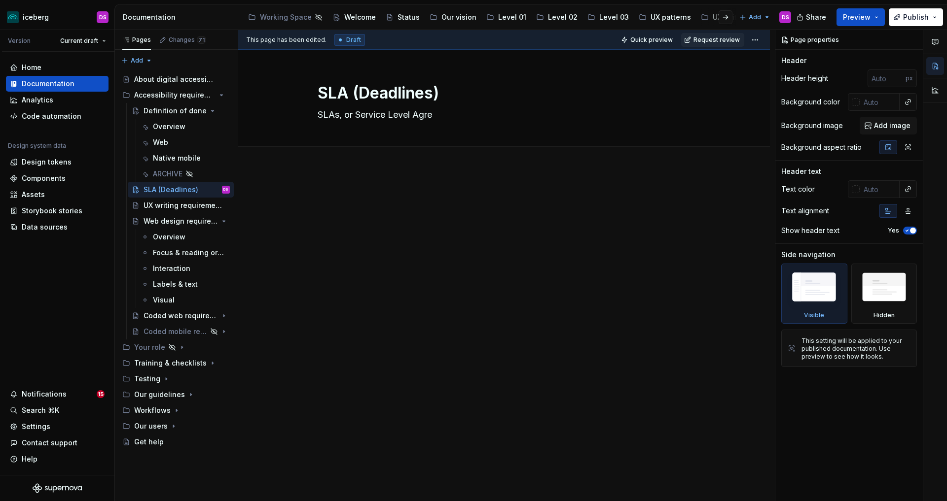
type textarea "SLAs, or Service Level Agree"
type textarea "*"
type textarea "SLAs, or Service Level Agreem"
type textarea "*"
type textarea "SLAs, or Service Level Agreeme"
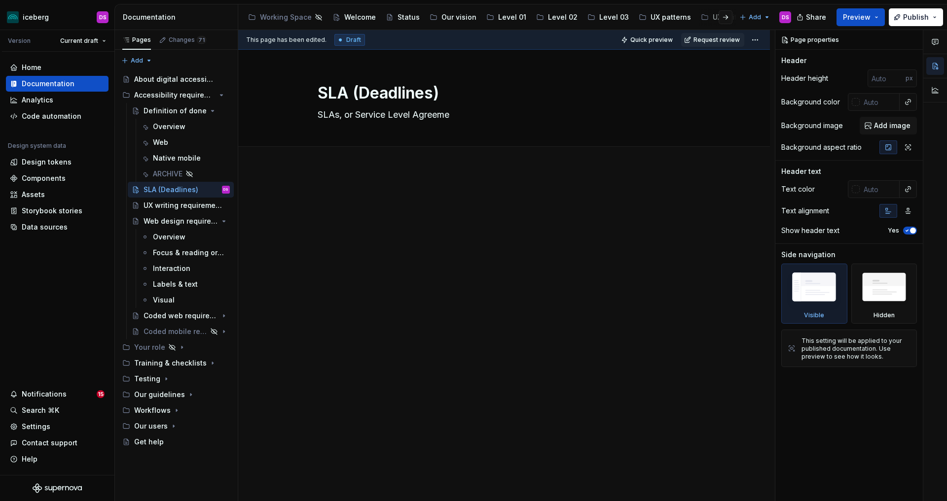
type textarea "*"
type textarea "SLAs, or Service Level Agreemen"
type textarea "*"
type textarea "SLAs, or Service Level Agreement"
type textarea "*"
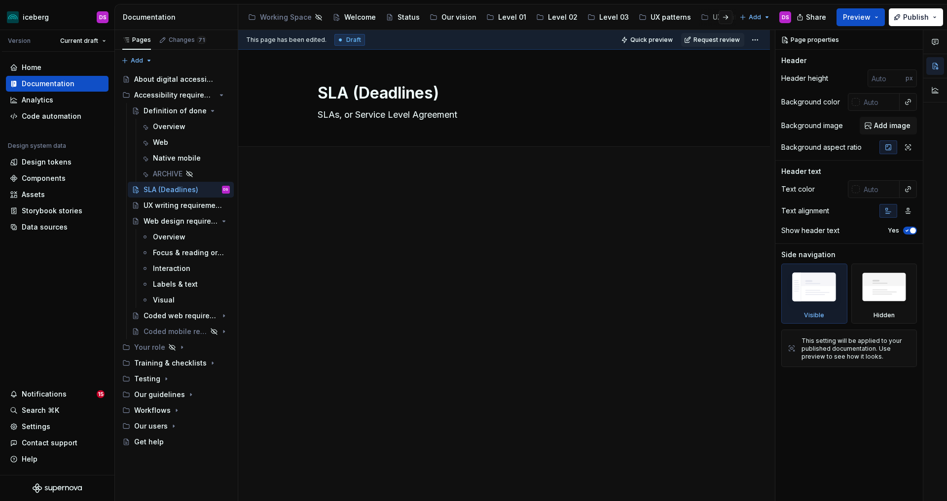
type textarea "SLAs, or Service Level Agreements"
type textarea "*"
type textarea "SLAs, or Service Level Agreements,"
type textarea "*"
type textarea "SLAs, or Service Level Agreements,"
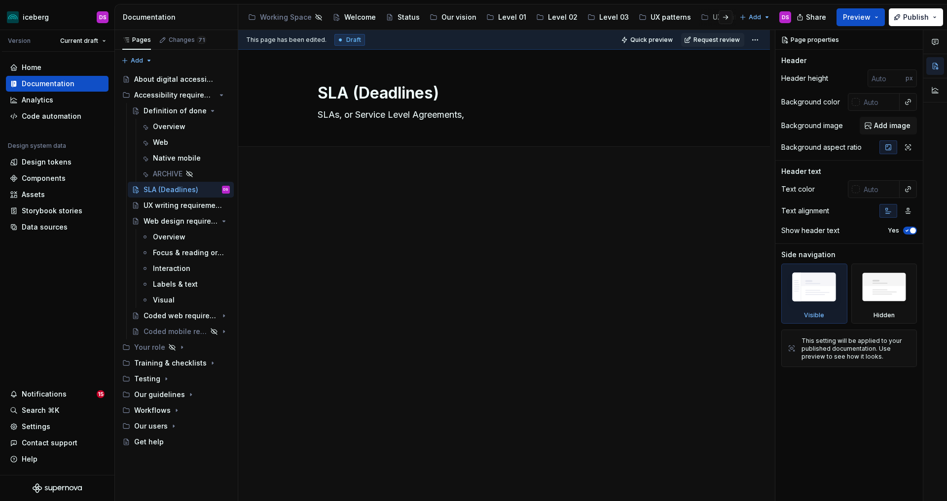
type textarea "*"
type textarea "SLAs, or Service Level Agreements, e"
type textarea "*"
type textarea "SLAs, or Service Level Agreements, es"
type textarea "*"
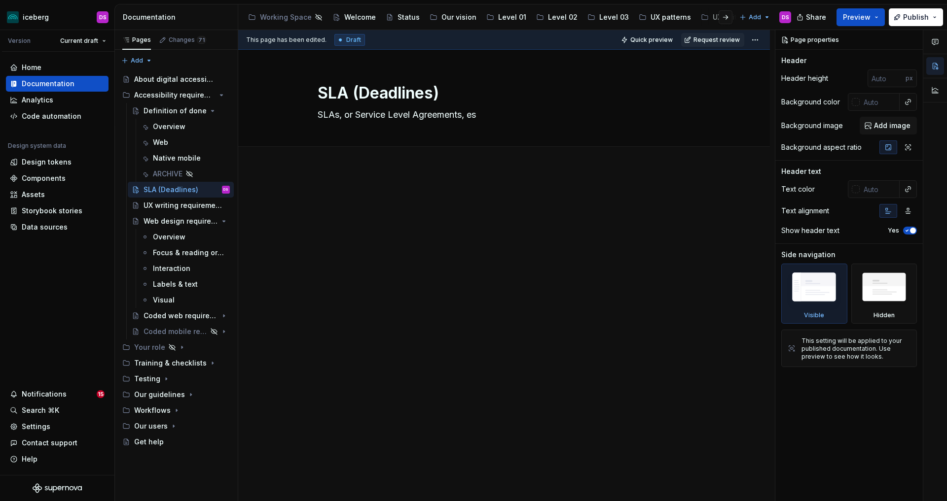
type textarea "SLAs, or Service Level Agreements, est"
type textarea "*"
type textarea "SLAs, or Service Level Agreements, esta"
type textarea "*"
type textarea "SLAs, or Service Level Agreements, estab"
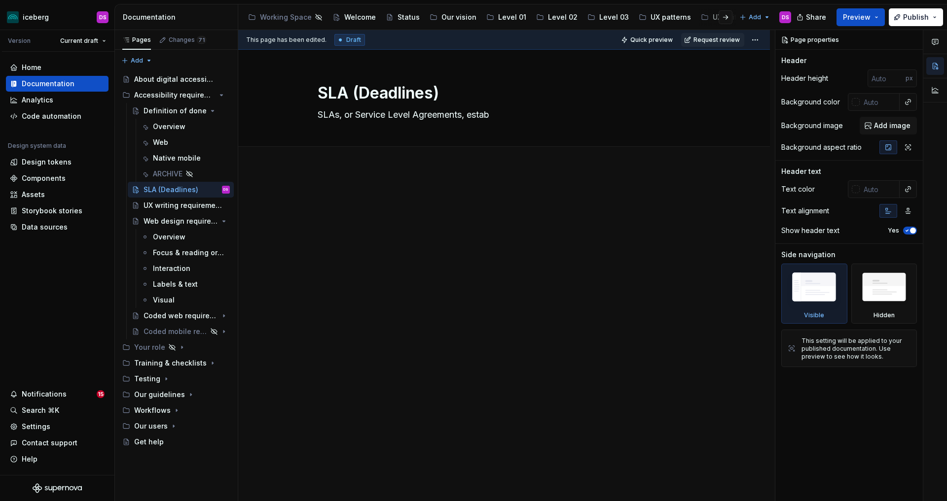
type textarea "*"
type textarea "SLAs, or Service Level Agreements, establ"
type textarea "*"
type textarea "SLAs, or Service Level Agreements, establi"
type textarea "*"
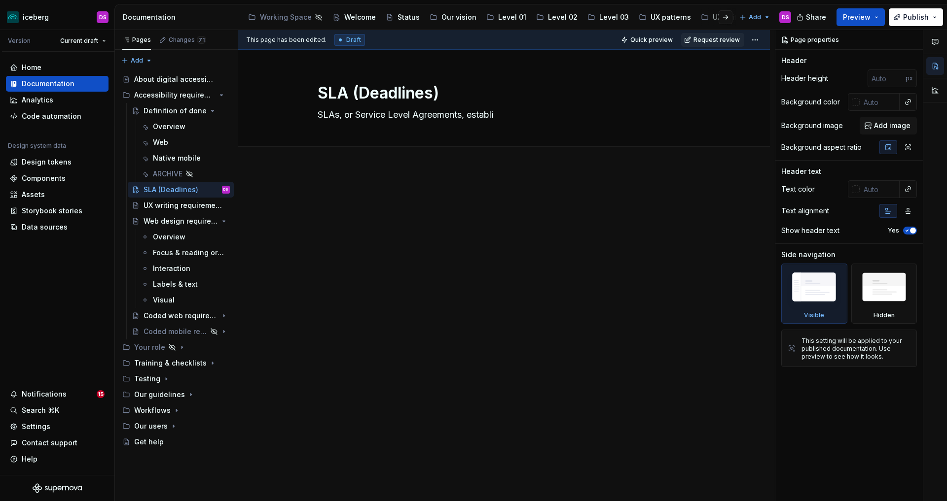
type textarea "SLAs, or Service Level Agreements, establis"
type textarea "*"
type textarea "SLAs, or Service Level Agreements, establish"
type textarea "*"
type textarea "SLAs, or Service Level Agreements, establish"
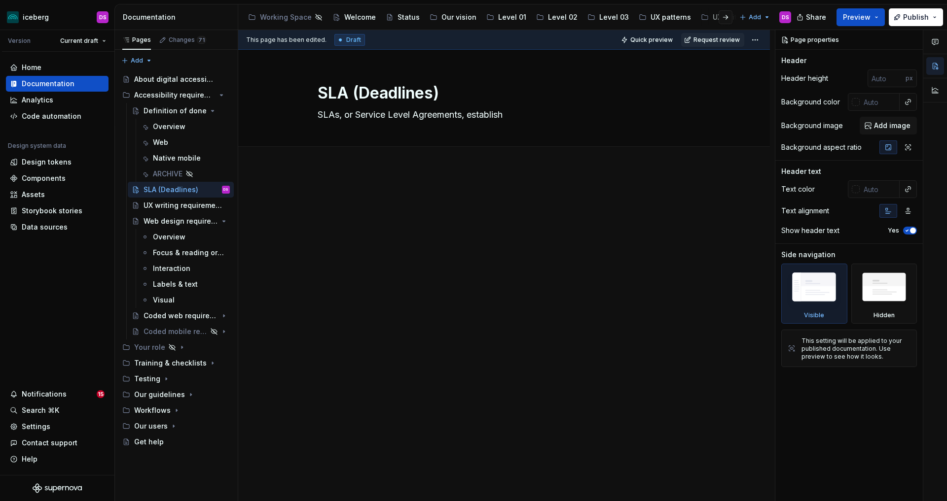
type textarea "*"
type textarea "SLAs, or Service Level Agreements, establish t"
type textarea "*"
type textarea "SLAs, or Service Level Agreements, establish ta"
type textarea "*"
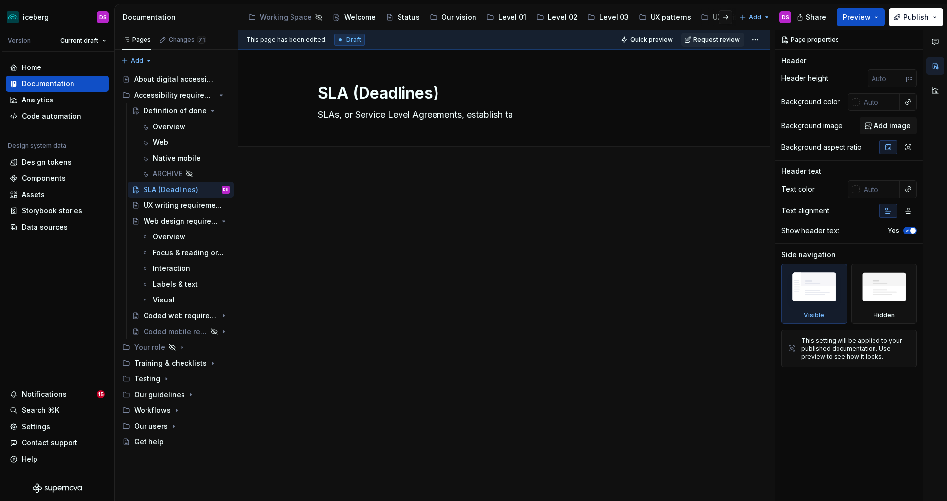
type textarea "SLAs, or Service Level Agreements, establish tar"
type textarea "*"
type textarea "SLAs, or Service Level Agreements, establish targ"
type textarea "*"
type textarea "SLAs, or Service Level Agreements, establish targe"
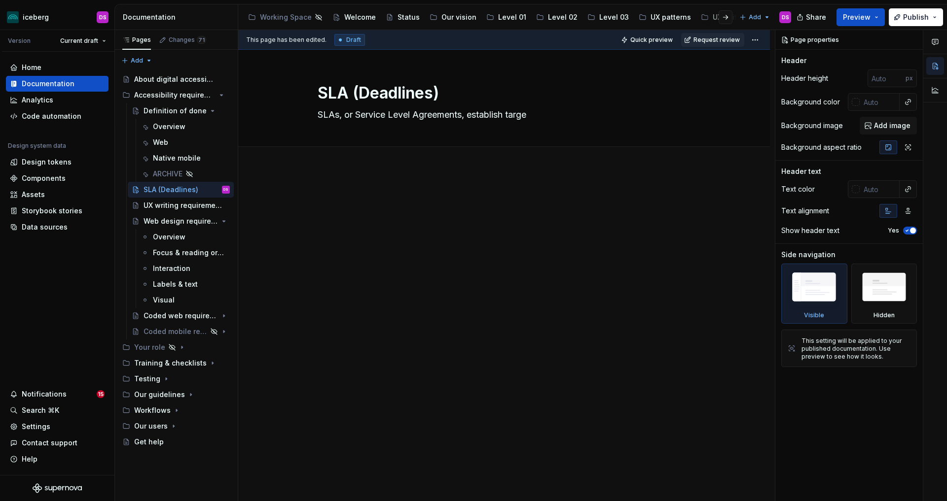
type textarea "*"
type textarea "SLAs, or Service Level Agreements, establish targets"
type textarea "*"
type textarea "SLAs, or Service Level Agreements, establish targets"
type textarea "*"
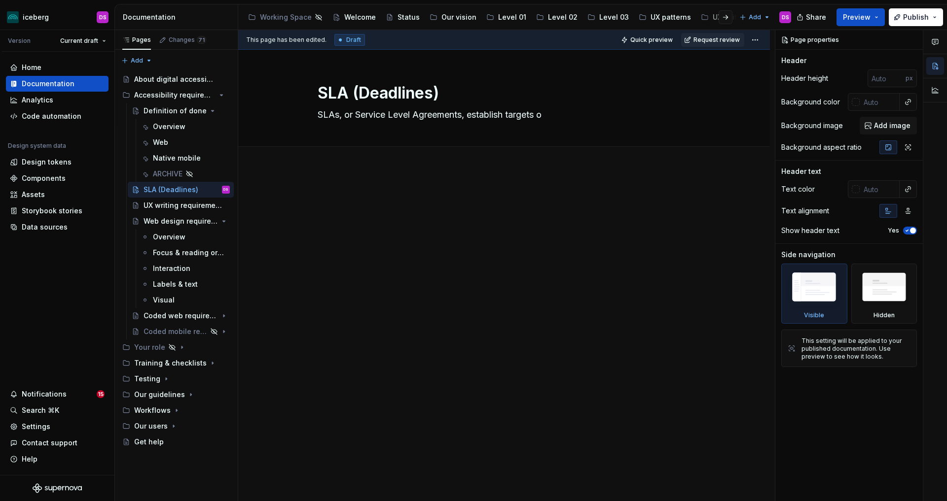
type textarea "SLAs, or Service Level Agreements, establish targets or"
type textarea "*"
type textarea "SLAs, or Service Level Agreements, establish targets or"
type textarea "*"
type textarea "SLAs, or Service Level Agreements, establish targets or d"
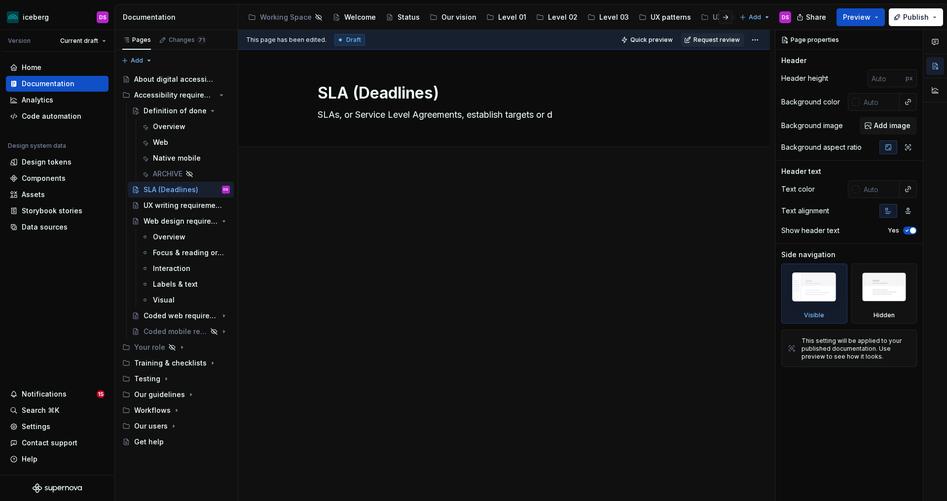
type textarea "*"
type textarea "SLAs, or Service Level Agreements, establish targets or de"
type textarea "*"
type textarea "SLAs, or Service Level Agreements, establish targets or dea"
type textarea "*"
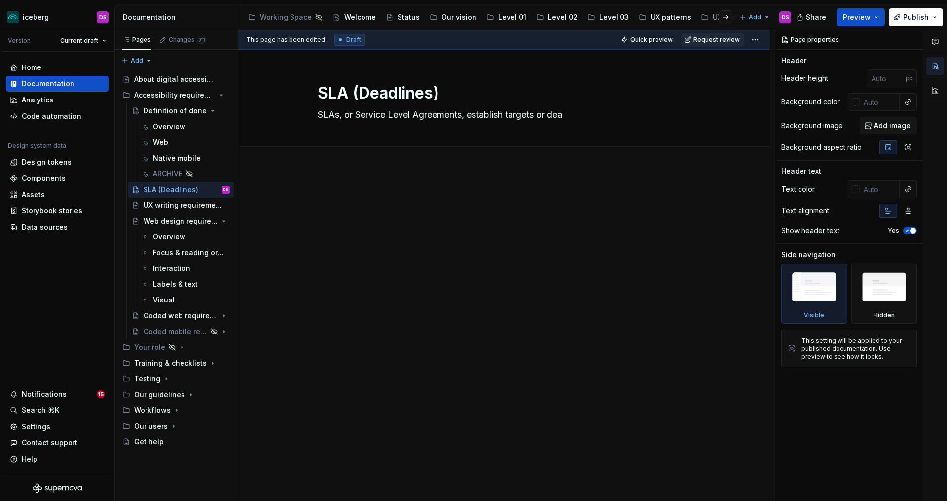
type textarea "SLAs, or Service Level Agreements, establish targets or dead"
type textarea "*"
type textarea "SLAs, or Service Level Agreements, establish targets or deadl"
type textarea "*"
type textarea "SLAs, or Service Level Agreements, establish targets or deadli"
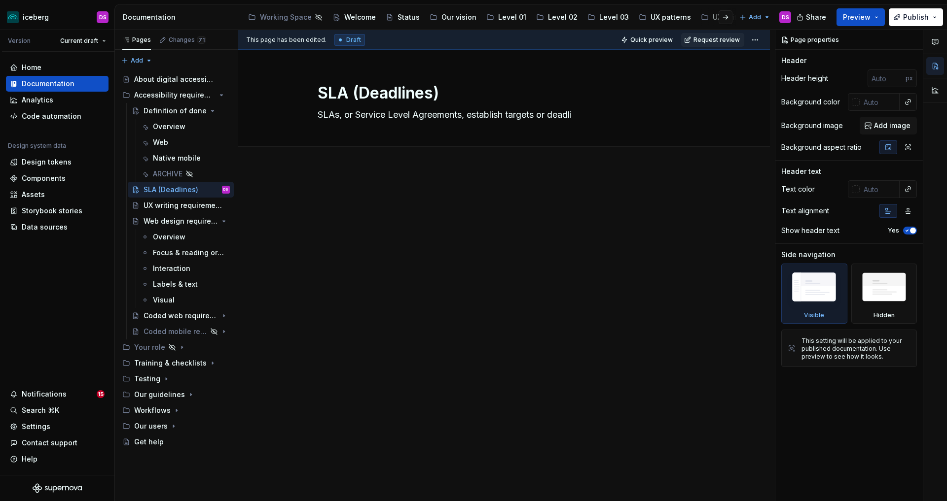
type textarea "*"
type textarea "SLAs, or Service Level Agreements, establish targets or deadlin"
type textarea "*"
type textarea "SLAs, or Service Level Agreements, establish targets or deadline"
type textarea "*"
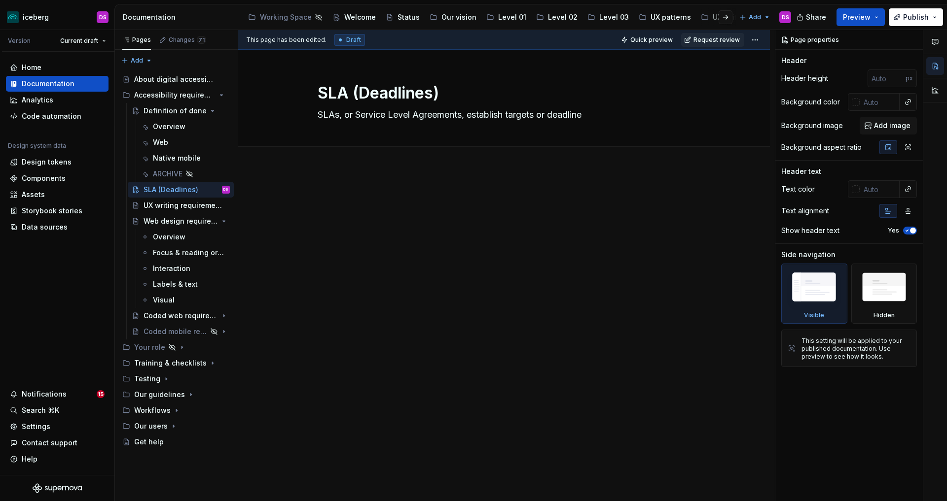
type textarea "SLAs, or Service Level Agreements, establish targets or deadlines"
type textarea "*"
type textarea "SLAs, or Service Level Agreements, establish targets or deadlines t"
type textarea "*"
type textarea "SLAs, or Service Level Agreements, establish targets or deadlines to"
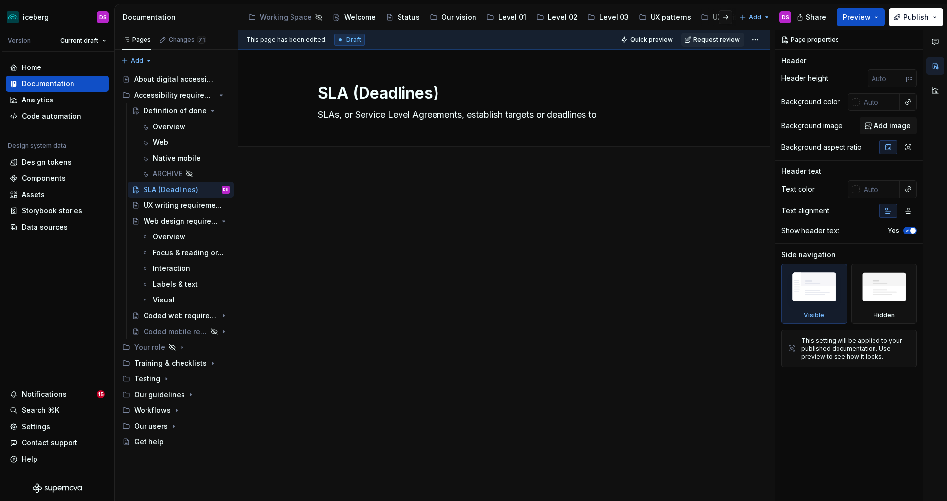
type textarea "*"
type textarea "SLAs, or Service Level Agreements, establish targets or deadlines to"
type textarea "*"
type textarea "SLAs, or Service Level Agreements, establish targets or deadlines to r"
type textarea "*"
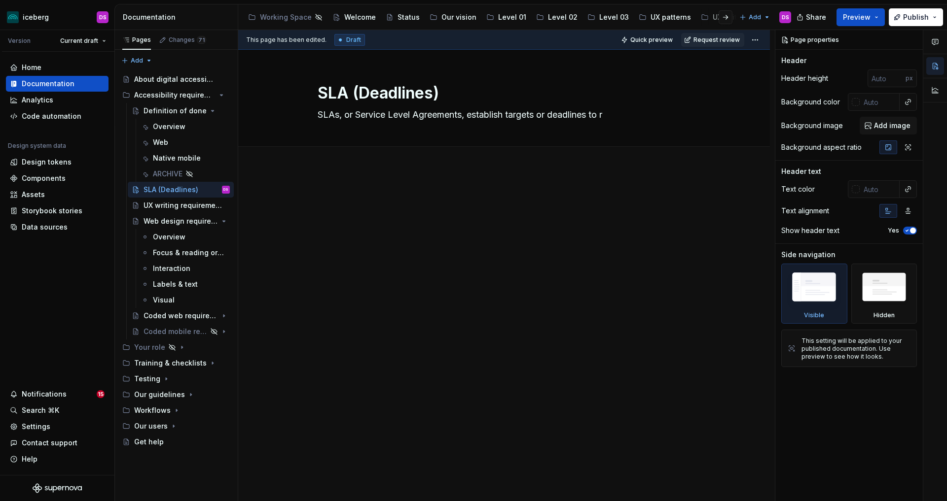
type textarea "SLAs, or Service Level Agreements, establish targets or deadlines to re"
type textarea "*"
type textarea "SLAs, or Service Level Agreements, establish targets or deadlines to res"
type textarea "*"
click at [349, 182] on div at bounding box center [503, 291] width 531 height 223
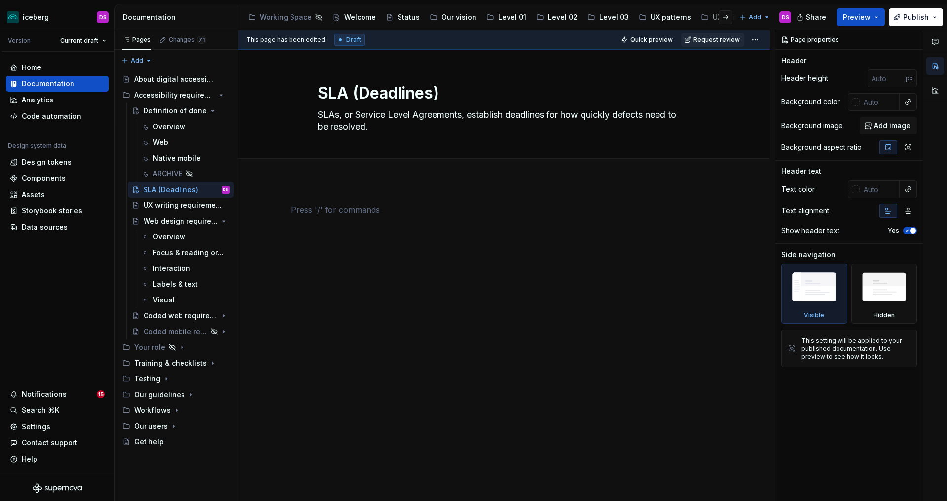
click at [299, 195] on div at bounding box center [503, 291] width 531 height 223
drag, startPoint x: 358, startPoint y: 115, endPoint x: 319, endPoint y: 115, distance: 38.9
click at [319, 115] on textarea "SLAs, or Service Level Agreements, establish deadlines for how quickly defects …" at bounding box center [502, 121] width 373 height 28
click at [360, 114] on textarea "SLAs, or Service Level Agreements, establish deadlines for how quickly defects …" at bounding box center [502, 121] width 373 height 28
click at [357, 117] on textarea "SLAs, or Service Level Agreements, establish deadlines for how quickly defects …" at bounding box center [502, 121] width 373 height 28
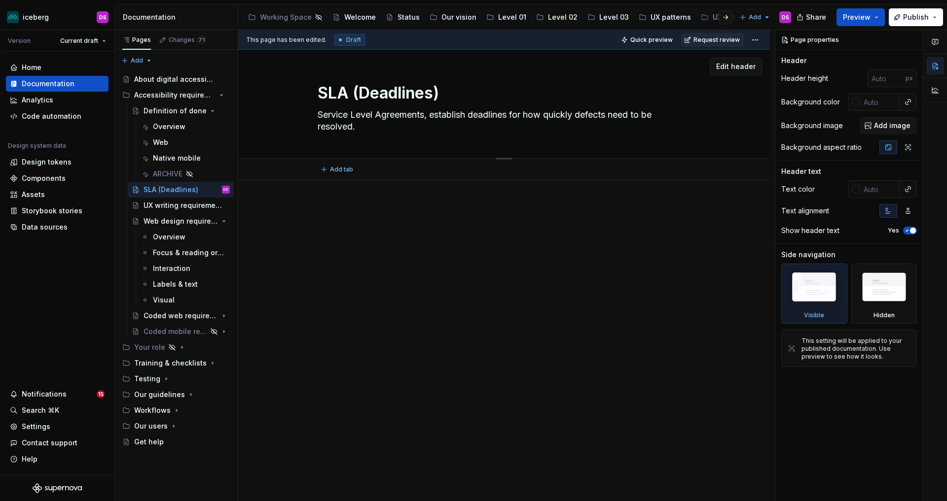
click at [429, 117] on textarea "Service Level Agreements, establish deadlines for how quickly defects need to b…" at bounding box center [502, 121] width 373 height 28
click at [319, 117] on textarea "Service Level Agreements (SLAs) establish deadlines for how quickly defects nee…" at bounding box center [502, 121] width 373 height 28
click at [491, 116] on textarea "The Lab has a Service Level Agreements (SLAs) establish deadlines for how quick…" at bounding box center [502, 121] width 373 height 28
click at [512, 114] on textarea "The Lab has a Service Level Agreement (SLAs) establish deadlines for how quickl…" at bounding box center [502, 121] width 373 height 28
click at [356, 128] on textarea "The Lab has a Service Level Agreement (SLA) in place as of January 1, 2026, whi…" at bounding box center [502, 121] width 373 height 28
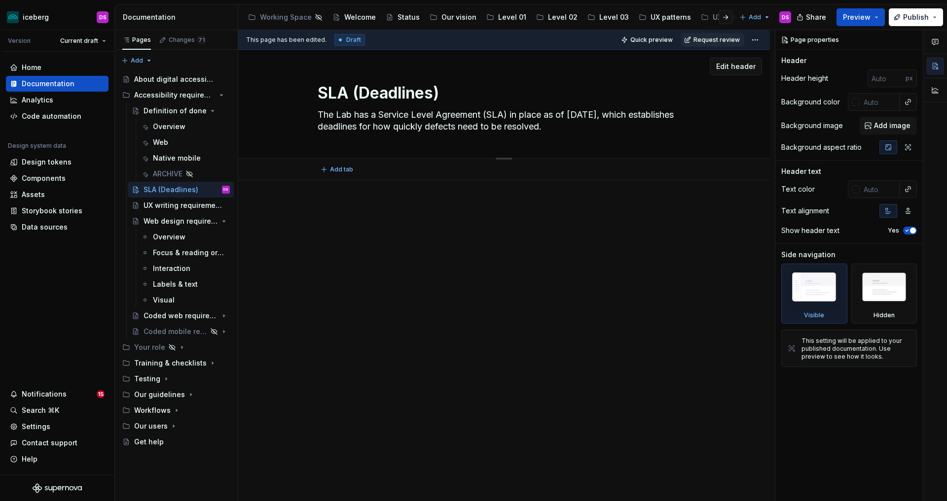
drag, startPoint x: 566, startPoint y: 126, endPoint x: 314, endPoint y: 116, distance: 253.1
click at [314, 116] on div "SLA (Deadlines) The Lab has a Service Level Agreement (SLA) in place as of Janu…" at bounding box center [504, 104] width 453 height 108
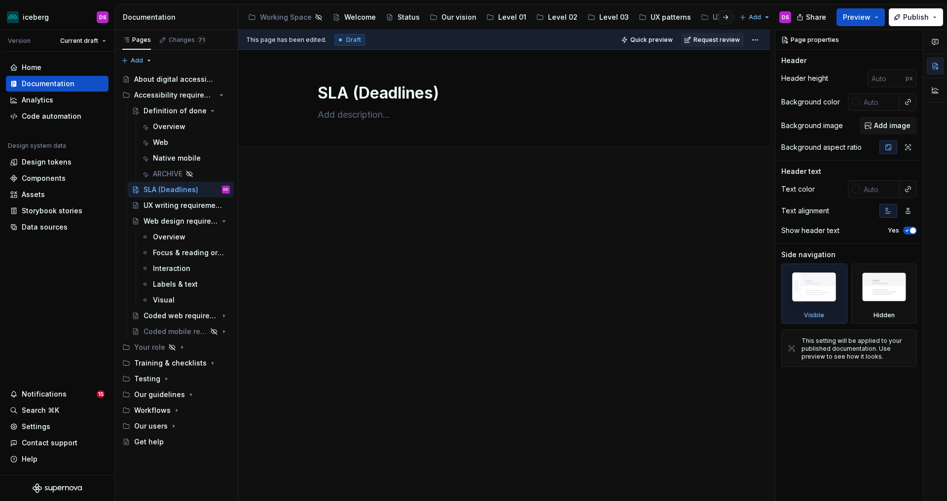
click at [338, 197] on p at bounding box center [504, 198] width 426 height 12
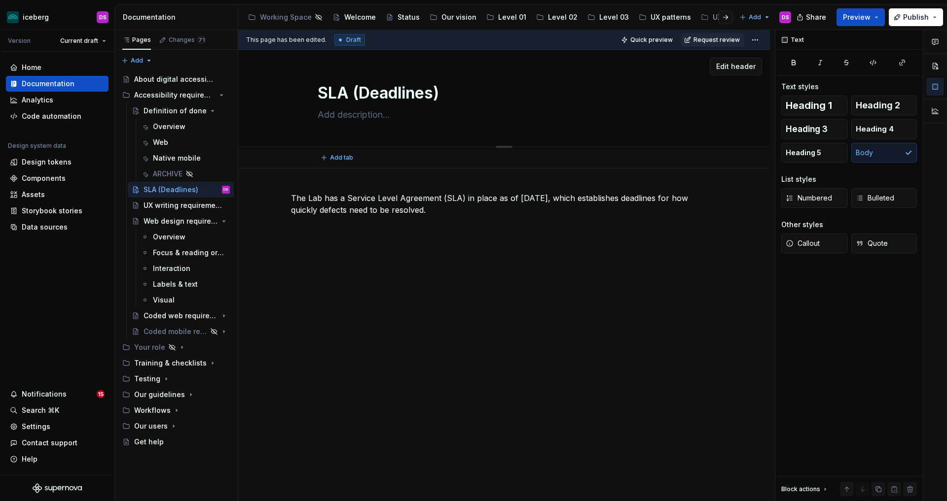
click at [355, 116] on textarea at bounding box center [502, 115] width 373 height 16
drag, startPoint x: 610, startPoint y: 210, endPoint x: 607, endPoint y: 203, distance: 7.8
click at [607, 203] on p "The Lab has a Service Level Agreement (SLA) in place as of January 1, 2026, whi…" at bounding box center [504, 204] width 426 height 24
copy p "establishes deadlines for how quickly defects need to be resolved."
click at [415, 117] on textarea at bounding box center [502, 115] width 373 height 16
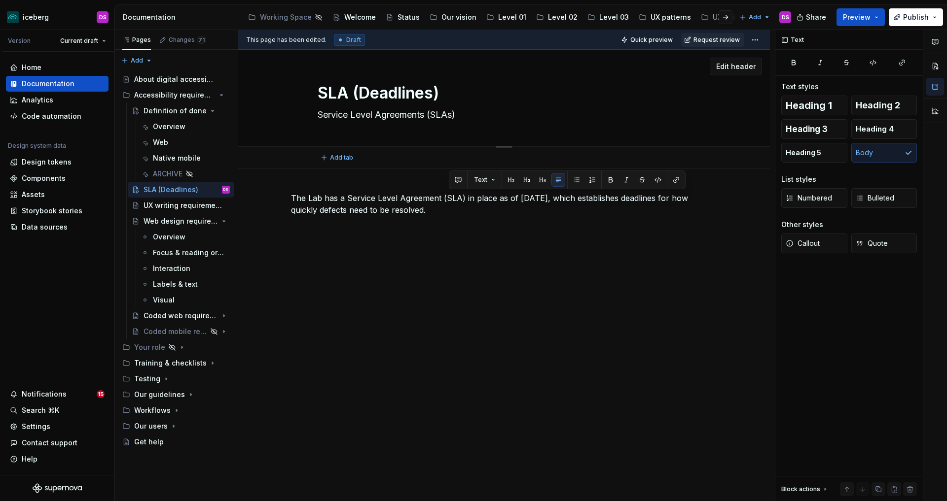
paste textarea "establishes deadlines for how quickly defects need to be resolved."
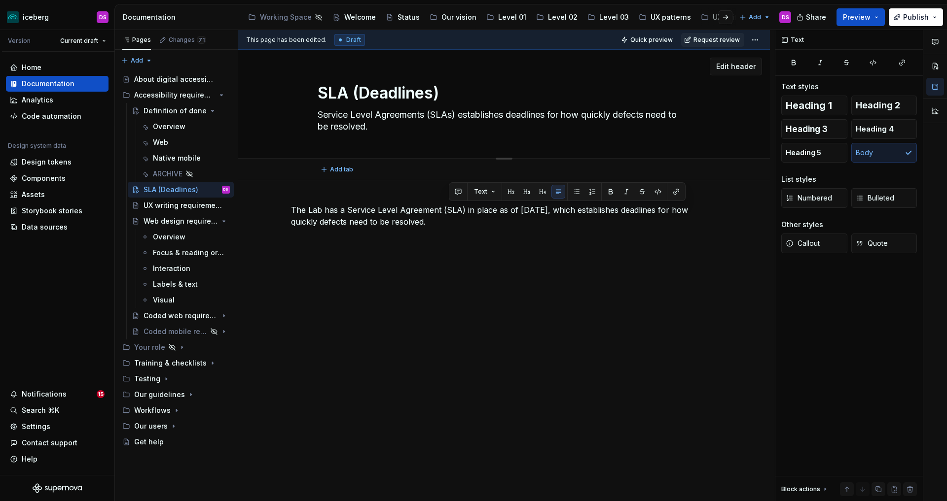
click at [508, 114] on textarea "Service Level Agreements (SLAs) establishes deadlines for how quickly defects n…" at bounding box center [502, 121] width 373 height 28
click at [413, 128] on textarea "Service Level Agreements (SLAs) establish deadlines for how quickly defects nee…" at bounding box center [502, 121] width 373 height 28
click at [479, 222] on p "The Lab has a Service Level Agreement (SLA) in place as of January 1, 2026, whi…" at bounding box center [504, 216] width 426 height 24
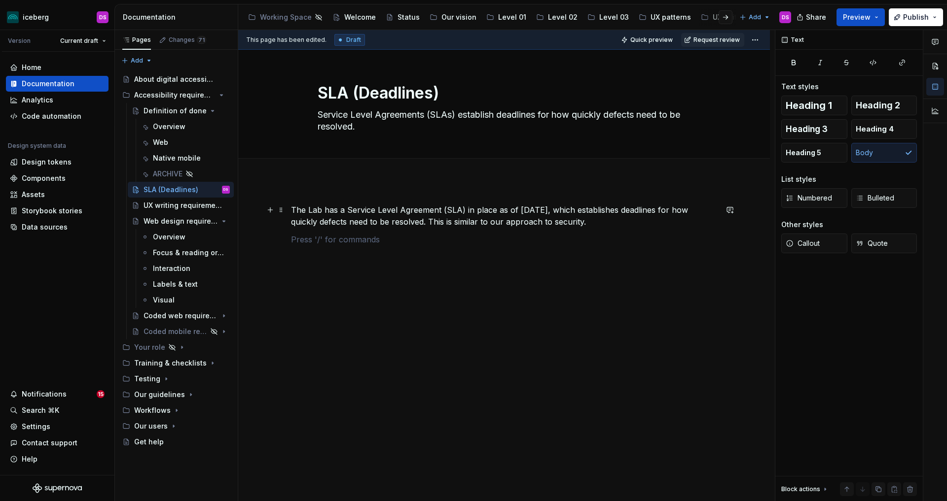
click at [292, 209] on div "The Lab has a Service Level Agreement (SLA) in place as of January 1, 2026, whi…" at bounding box center [503, 293] width 531 height 227
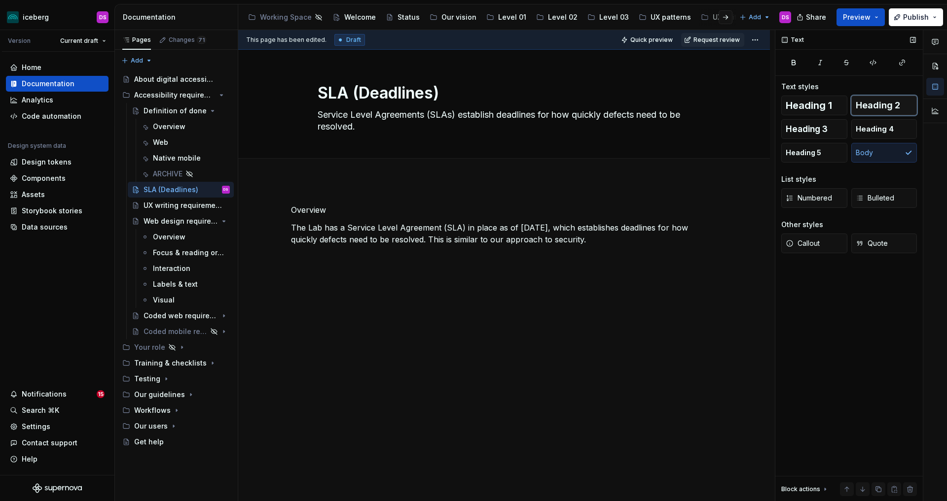
click at [851, 103] on span "Heading 2" at bounding box center [877, 106] width 44 height 10
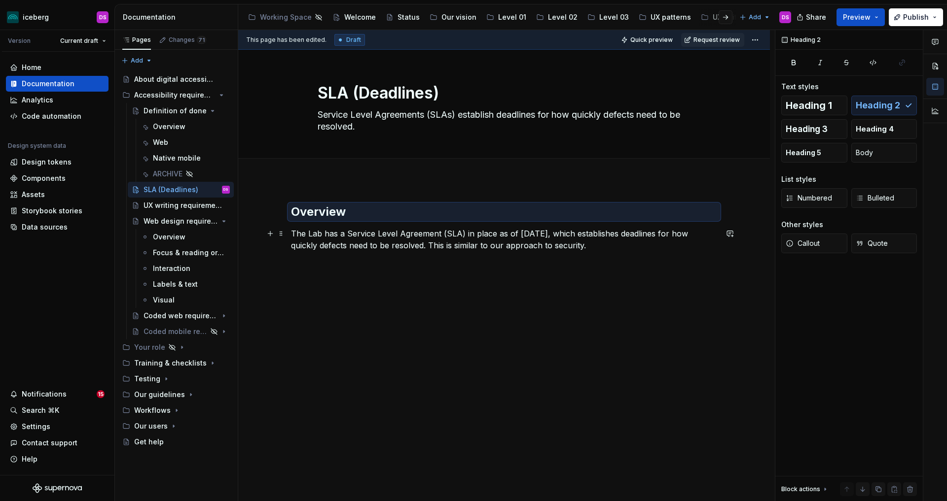
click at [466, 243] on p "The Lab has a Service Level Agreement (SLA) in place as of January 1, 2026, whi…" at bounding box center [504, 240] width 426 height 24
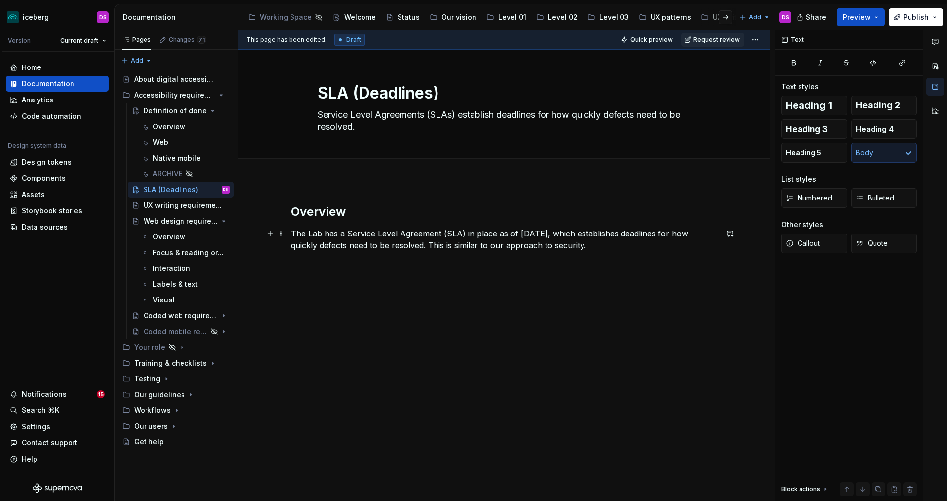
click at [617, 246] on p "The Lab has a Service Level Agreement (SLA) in place as of January 1, 2026, whi…" at bounding box center [504, 240] width 426 height 24
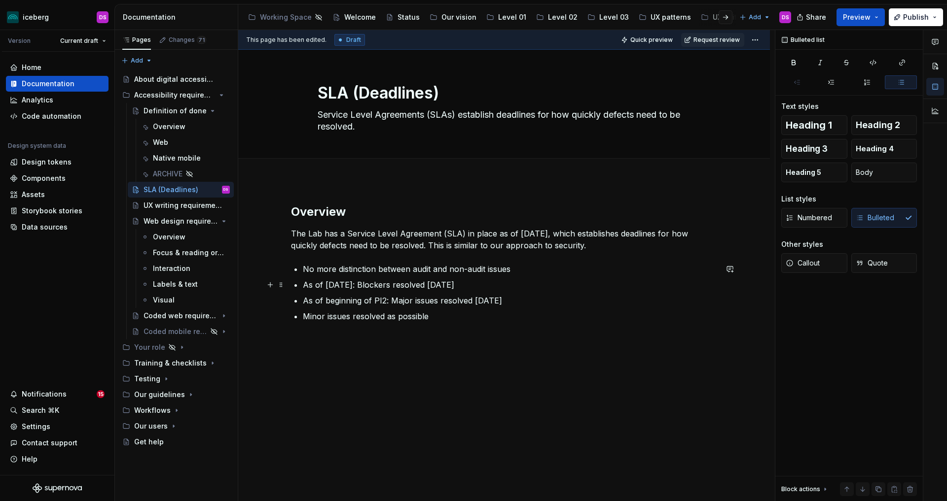
drag, startPoint x: 381, startPoint y: 285, endPoint x: 417, endPoint y: 321, distance: 50.5
click at [381, 286] on p "As of Jan 1: Blockers resolved within 60 days​" at bounding box center [510, 285] width 414 height 12
click at [426, 300] on p "As of beginning of PI2: Major issues resolved within 90 days​" at bounding box center [510, 301] width 414 height 12
click at [345, 317] on p "Minor issues resolved as possible" at bounding box center [510, 317] width 414 height 12
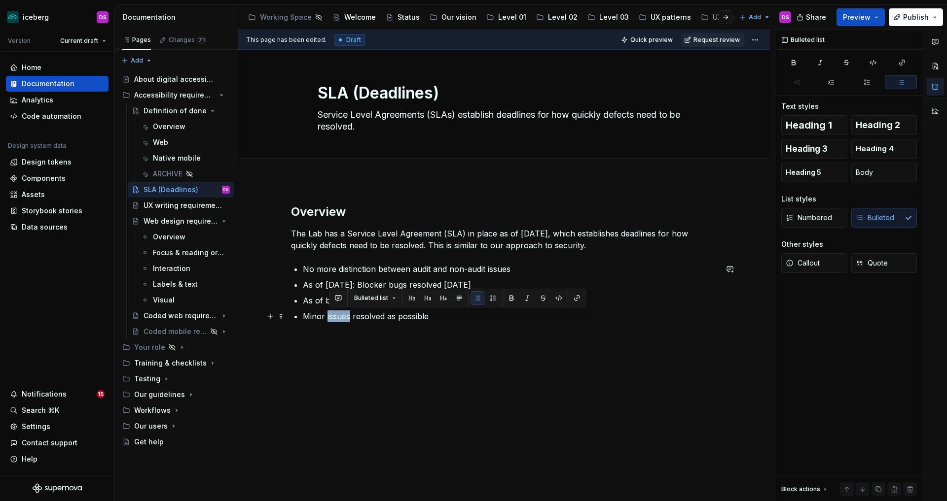
click at [345, 317] on p "Minor issues resolved as possible" at bounding box center [510, 317] width 414 height 12
click at [517, 270] on p "No more distinction between audit and non-audit issues​" at bounding box center [510, 269] width 414 height 12
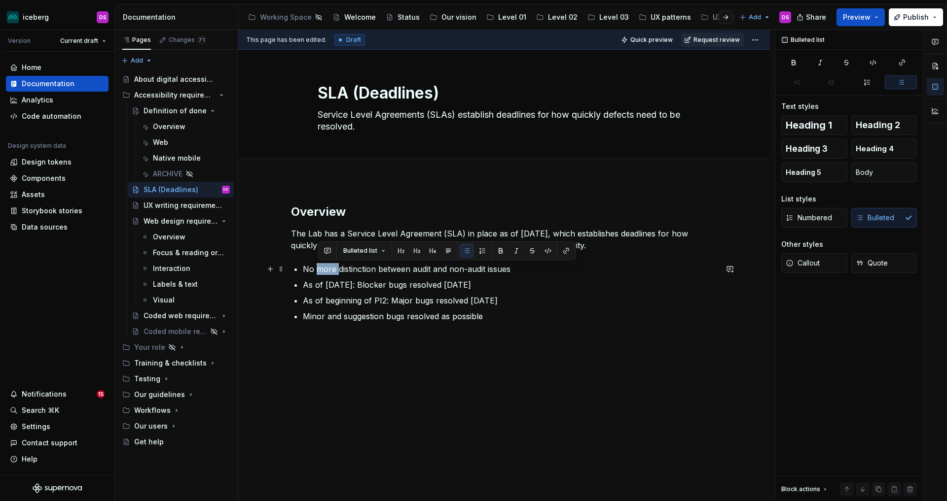
drag, startPoint x: 338, startPoint y: 272, endPoint x: 318, endPoint y: 272, distance: 19.7
click at [318, 272] on p "No more distinction between audit and non-audit issues​" at bounding box center [510, 269] width 414 height 12
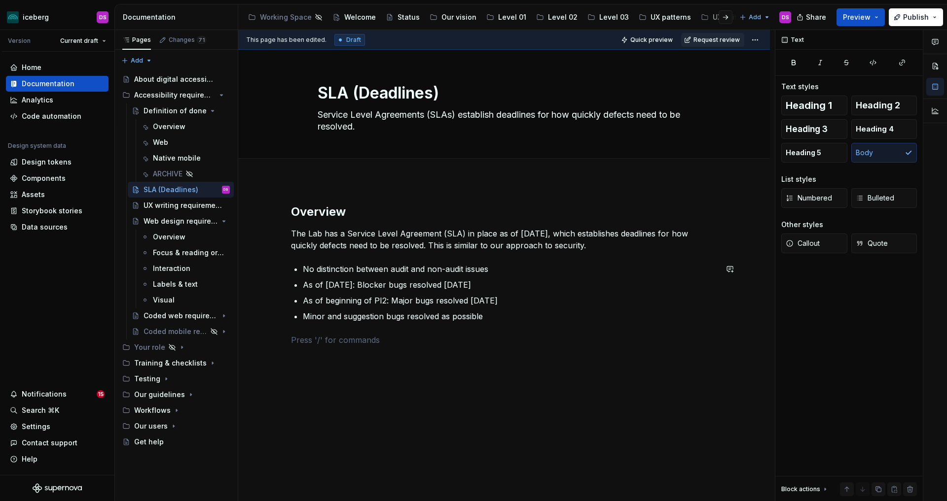
click at [504, 329] on div "Overview The Lab has a Service Level Agreement (SLA) in place as of January 1, …" at bounding box center [504, 275] width 426 height 142
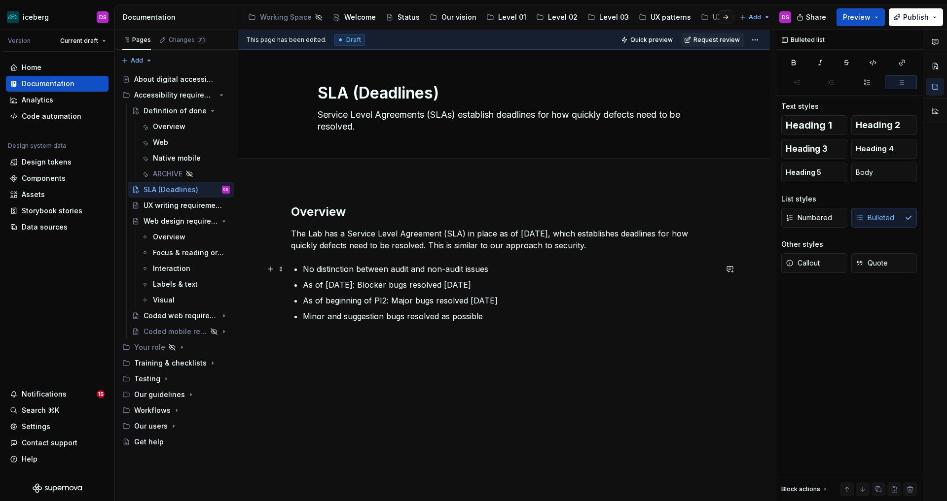
click at [317, 269] on p "No distinction between audit and non-audit issues​" at bounding box center [510, 269] width 414 height 12
drag, startPoint x: 391, startPoint y: 269, endPoint x: 429, endPoint y: 292, distance: 44.5
click at [391, 269] on p "No distinction between audit and non-audit issues​" at bounding box center [510, 269] width 414 height 12
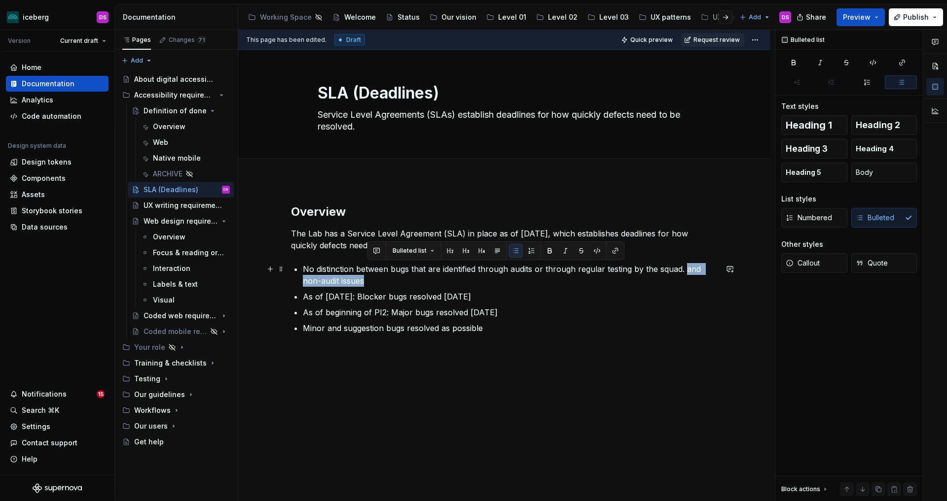
drag, startPoint x: 673, startPoint y: 281, endPoint x: 687, endPoint y: 272, distance: 16.6
click at [687, 272] on p "No distinction between bugs that are identified through audits or through regul…" at bounding box center [510, 275] width 414 height 24
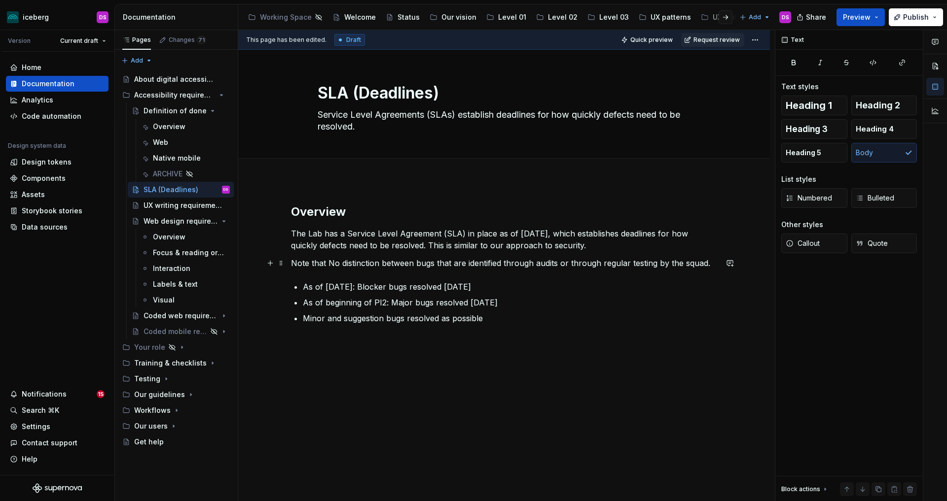
click at [335, 262] on p "Note that No distinction between bugs that are identified through audits or thr…" at bounding box center [504, 263] width 426 height 12
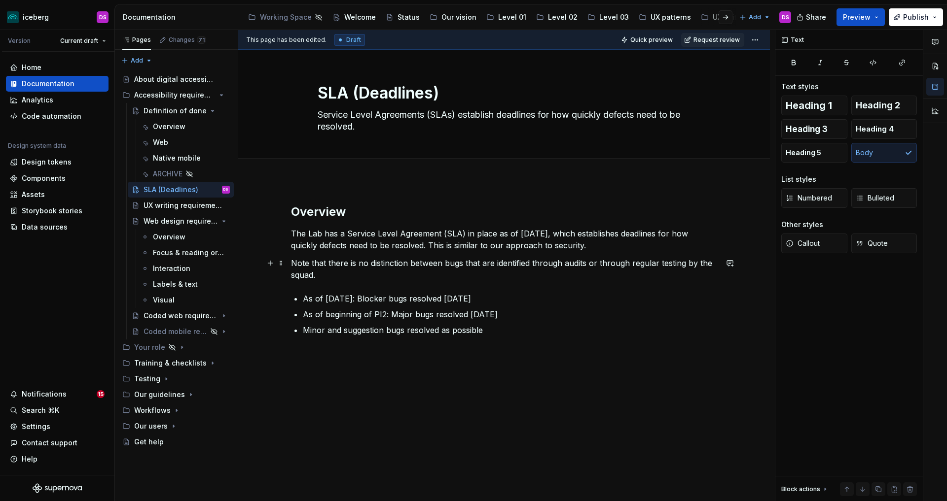
click at [409, 273] on p "Note that there is no distinction between bugs that are identified through audi…" at bounding box center [504, 269] width 426 height 24
click at [389, 268] on p "Note that there is no distinction between bugs that are identified through audi…" at bounding box center [504, 269] width 426 height 24
drag, startPoint x: 443, startPoint y: 264, endPoint x: 341, endPoint y: 266, distance: 101.6
click at [341, 266] on p "Note that there is no distinction between bugs that are identified through audi…" at bounding box center [504, 269] width 426 height 24
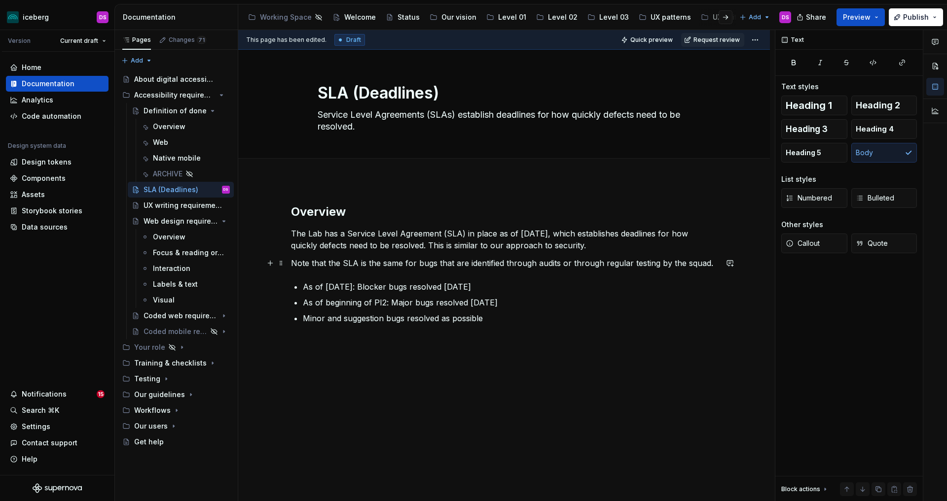
click at [570, 263] on p "Note that the SLA is the same for bugs that are identified through audits or th…" at bounding box center [504, 263] width 426 height 12
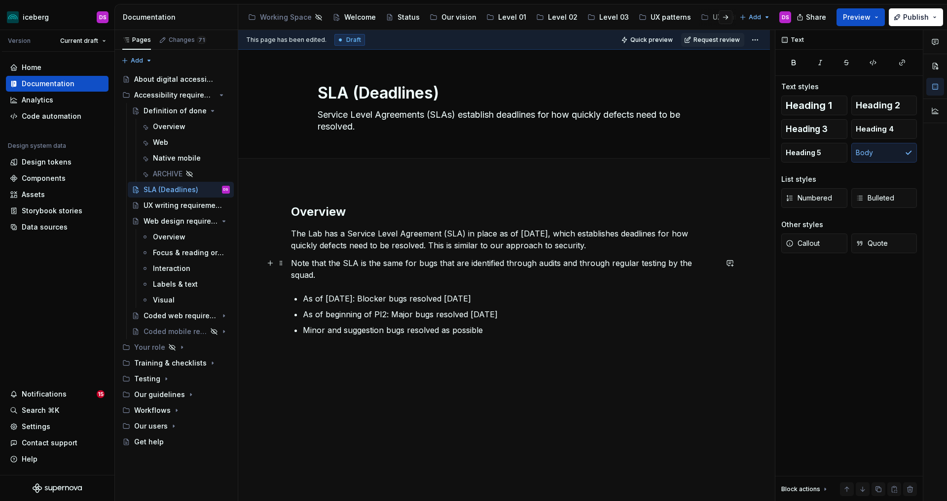
click at [716, 264] on p "Note that the SLA is the same for bugs that are identified through audits and t…" at bounding box center [504, 269] width 426 height 24
click at [692, 267] on p "Note that the SLA is the same for bugs that are identified through audits and t…" at bounding box center [504, 269] width 426 height 24
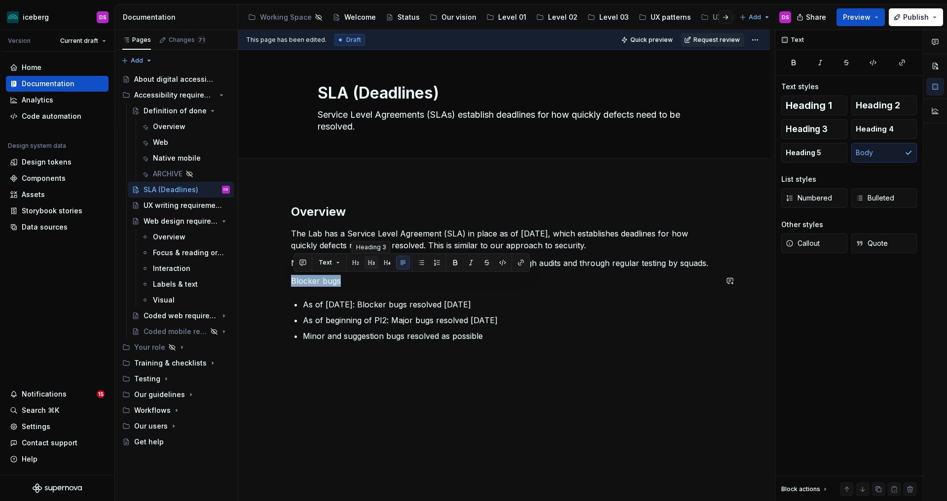
click at [369, 262] on button "button" at bounding box center [371, 263] width 14 height 14
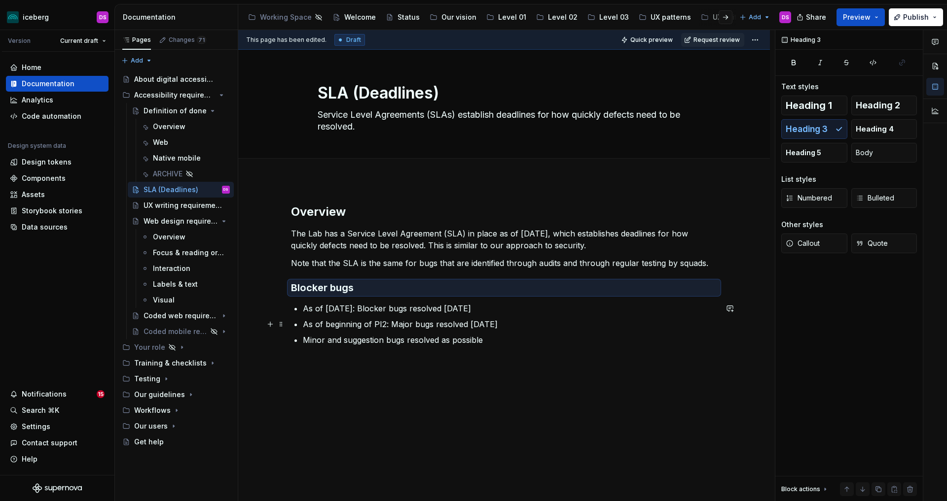
click at [382, 324] on p "As of beginning of PI2: Major bugs resolved within 90 days​" at bounding box center [510, 324] width 414 height 12
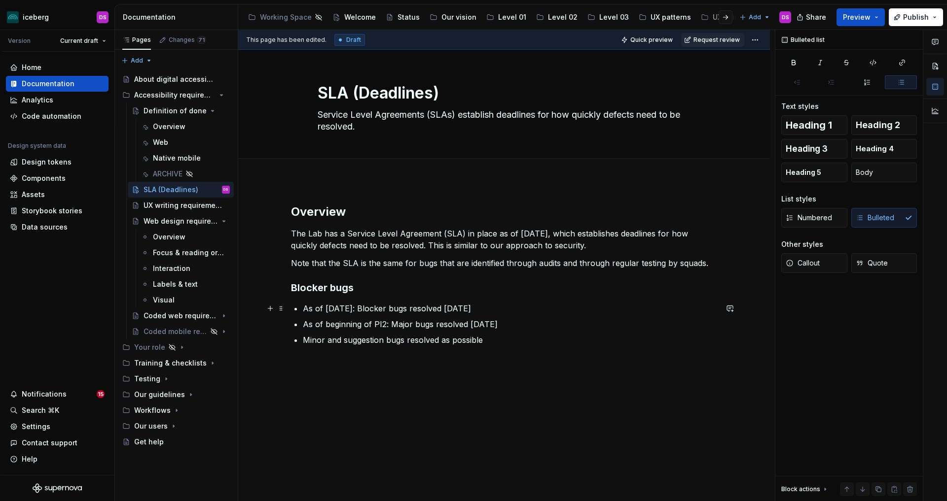
click at [506, 310] on p "As of Jan 1: Blocker bugs resolved within 60 days​" at bounding box center [510, 309] width 414 height 12
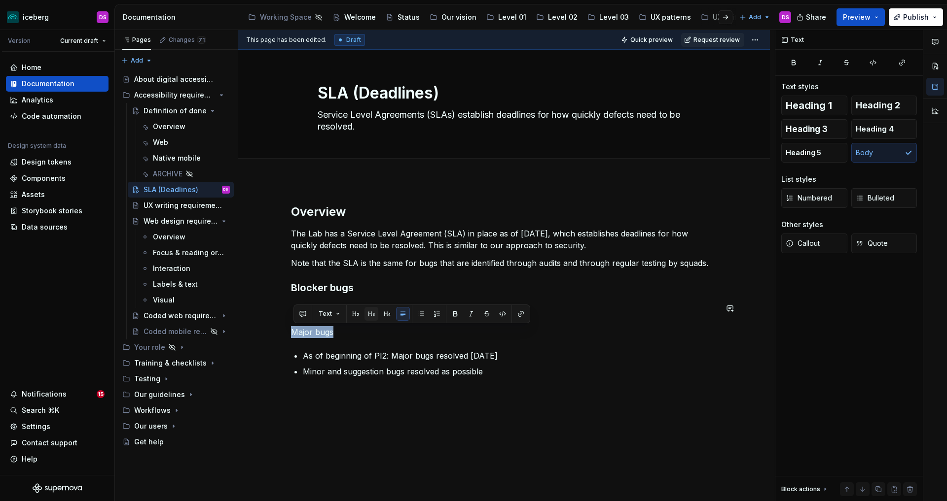
click at [370, 313] on button "button" at bounding box center [371, 314] width 14 height 14
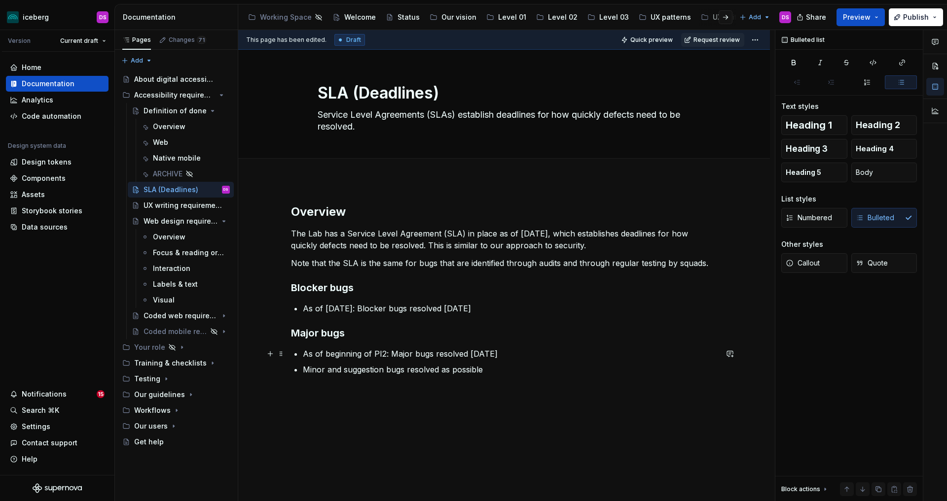
click at [538, 357] on p "As of beginning of PI2: Major bugs resolved within 90 days​" at bounding box center [510, 354] width 414 height 12
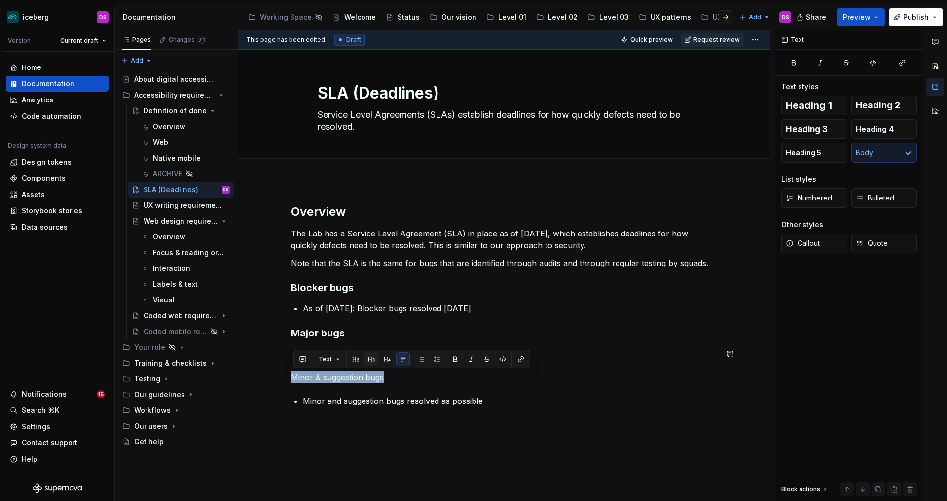
click at [373, 358] on button "button" at bounding box center [371, 359] width 14 height 14
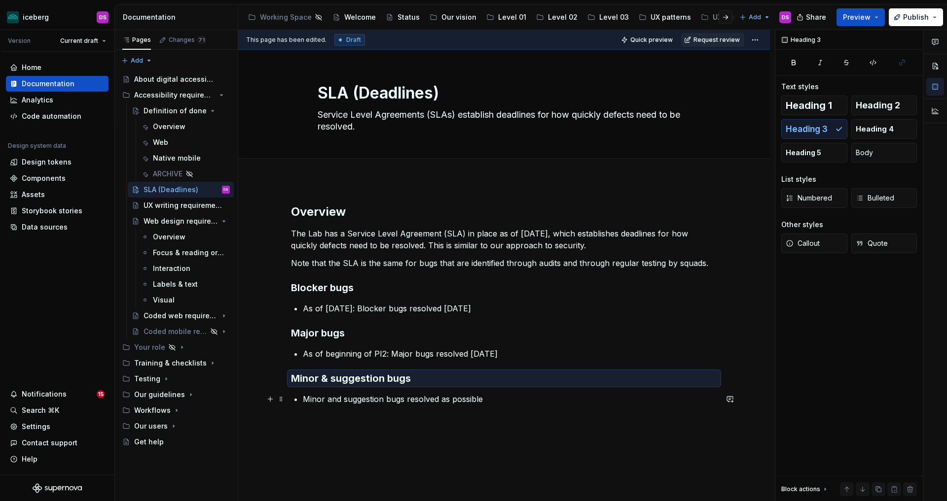
click at [421, 401] on p "Minor and suggestion bugs resolved as possible" at bounding box center [510, 399] width 414 height 12
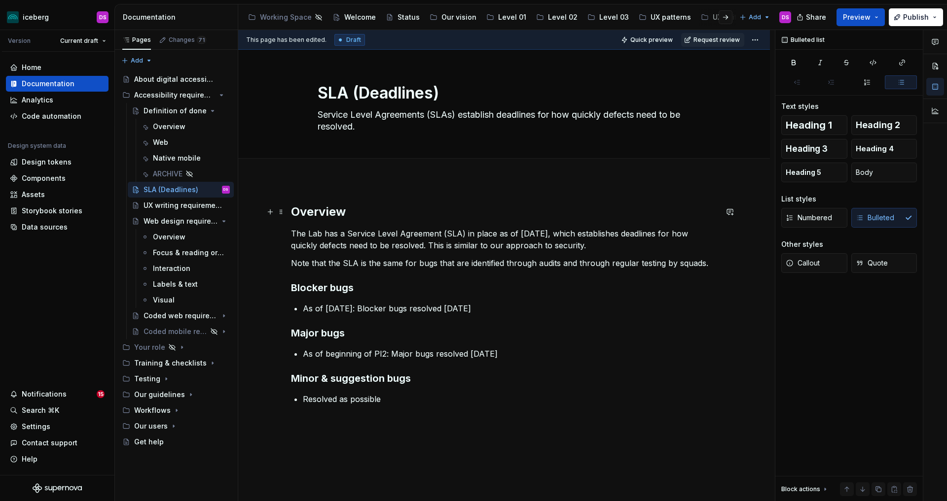
click at [344, 213] on h2 "Overview" at bounding box center [504, 212] width 426 height 16
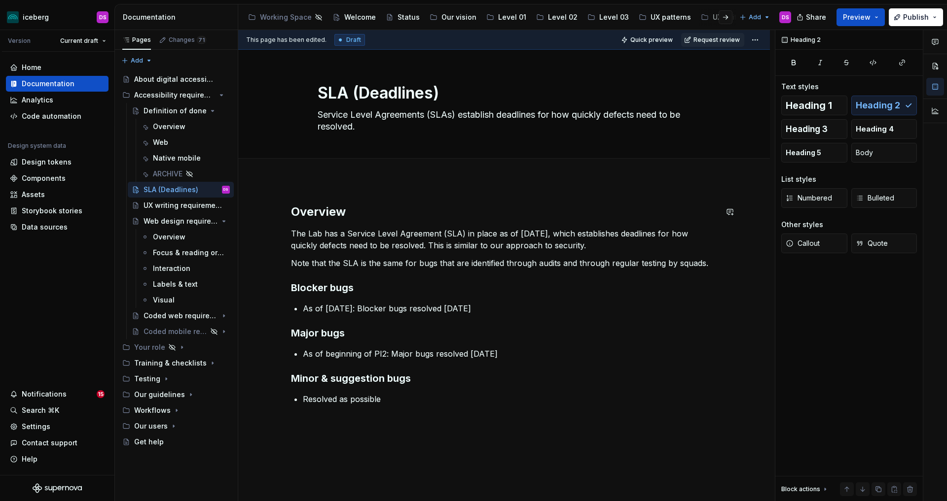
click at [392, 187] on div "Overview The Lab has a Service Level Agreement (SLA) in place as of January 1, …" at bounding box center [503, 385] width 531 height 411
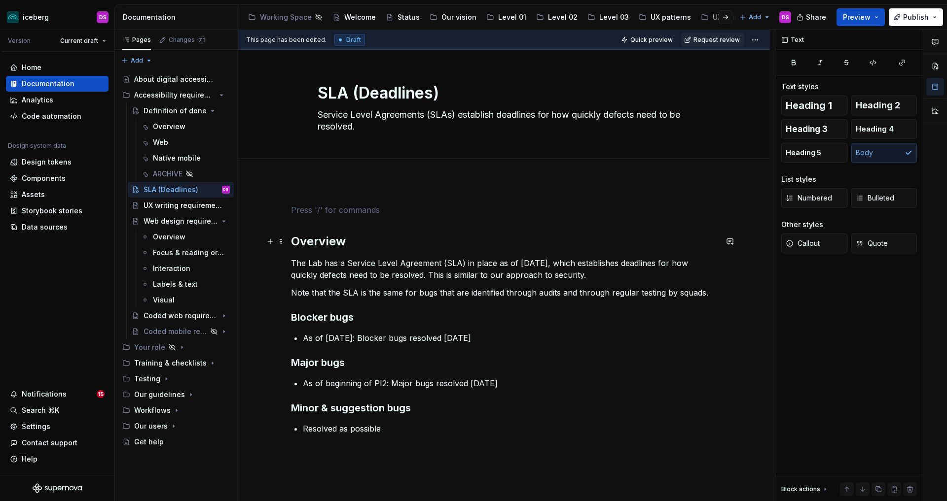
click at [346, 236] on h2 "Overview" at bounding box center [504, 242] width 426 height 16
click at [361, 211] on p at bounding box center [504, 210] width 426 height 12
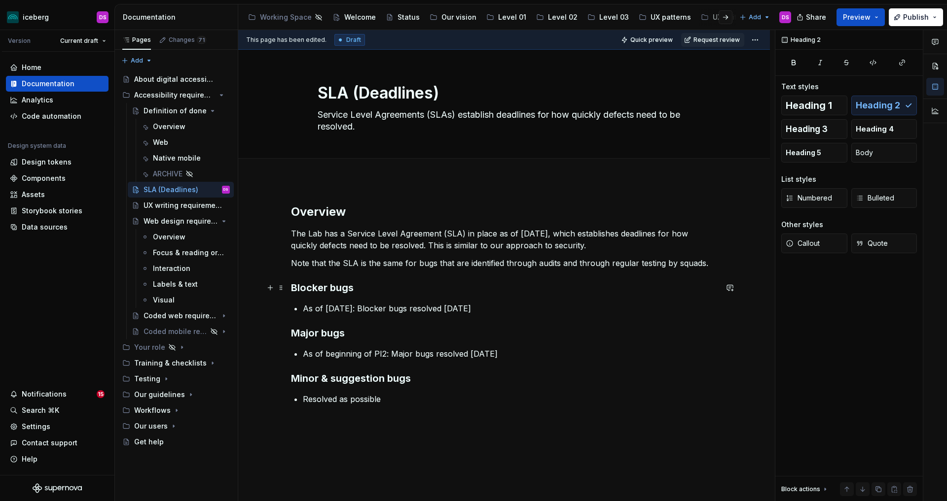
click at [370, 291] on h3 "Blocker bugs" at bounding box center [504, 288] width 426 height 14
click at [851, 102] on span "Heading 2" at bounding box center [877, 106] width 44 height 10
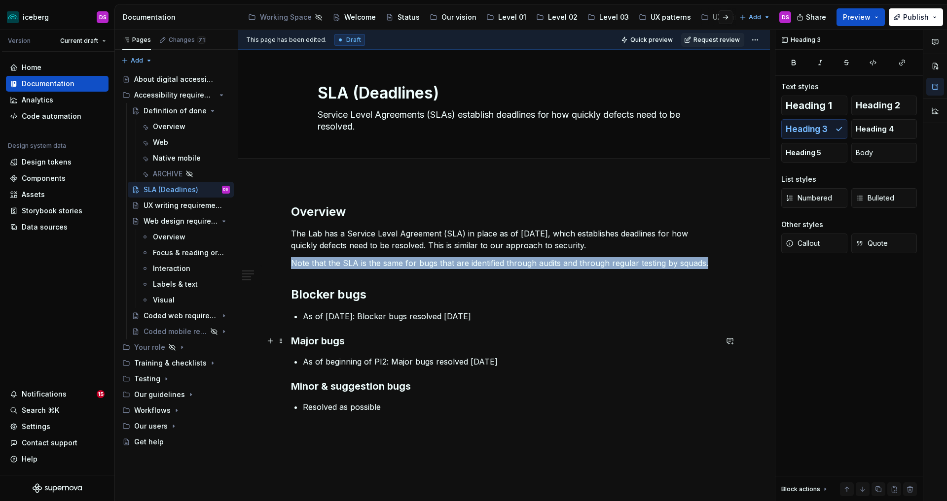
click at [358, 343] on h3 "Major bugs" at bounding box center [504, 341] width 426 height 14
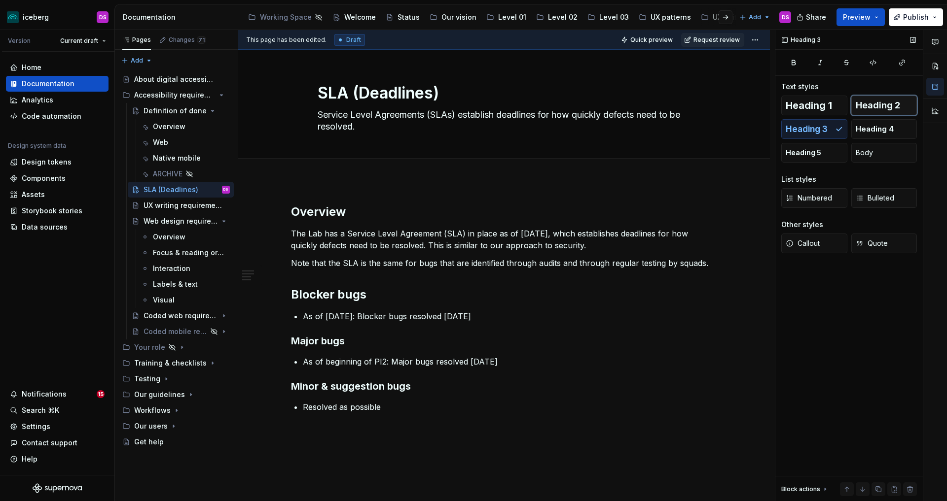
click at [851, 101] on span "Heading 2" at bounding box center [877, 106] width 44 height 10
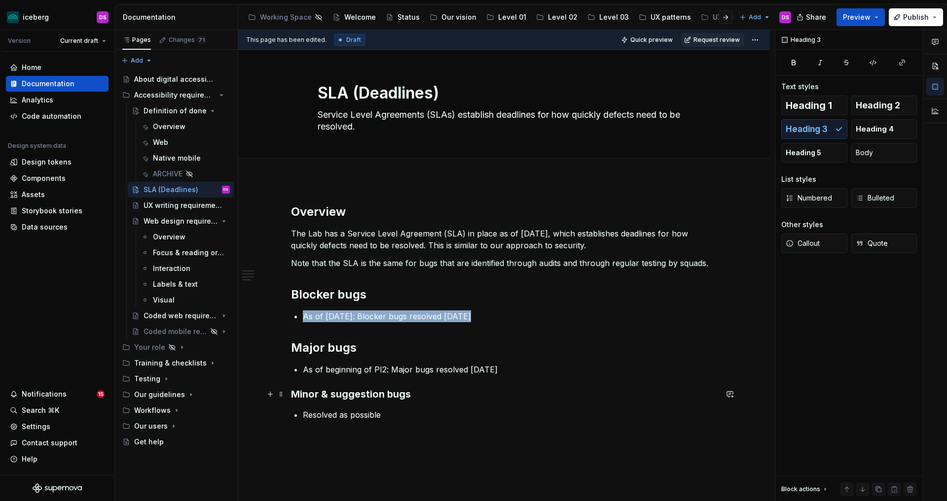
click at [418, 392] on h3 "Minor & suggestion bugs" at bounding box center [504, 394] width 426 height 14
click at [851, 105] on span "Heading 2" at bounding box center [877, 106] width 44 height 10
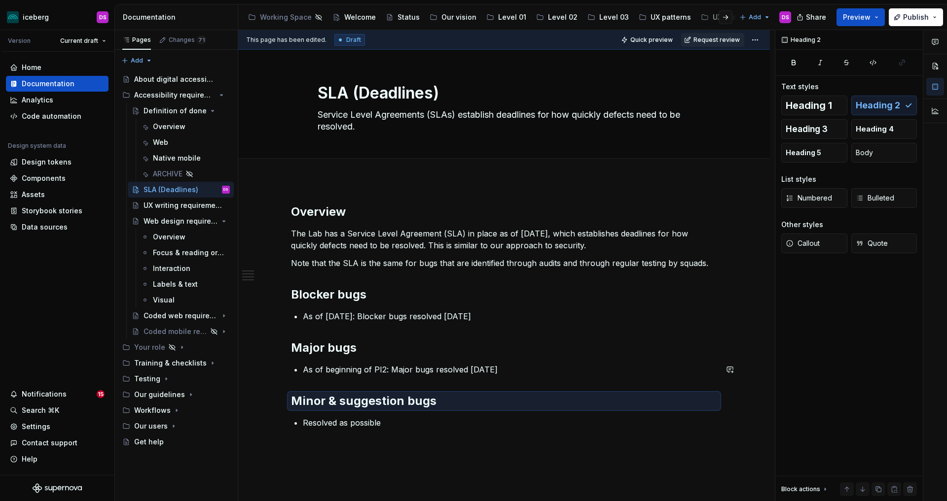
click at [425, 376] on div "Overview The Lab has a Service Level Agreement (SLA) in place as of January 1, …" at bounding box center [504, 328] width 426 height 248
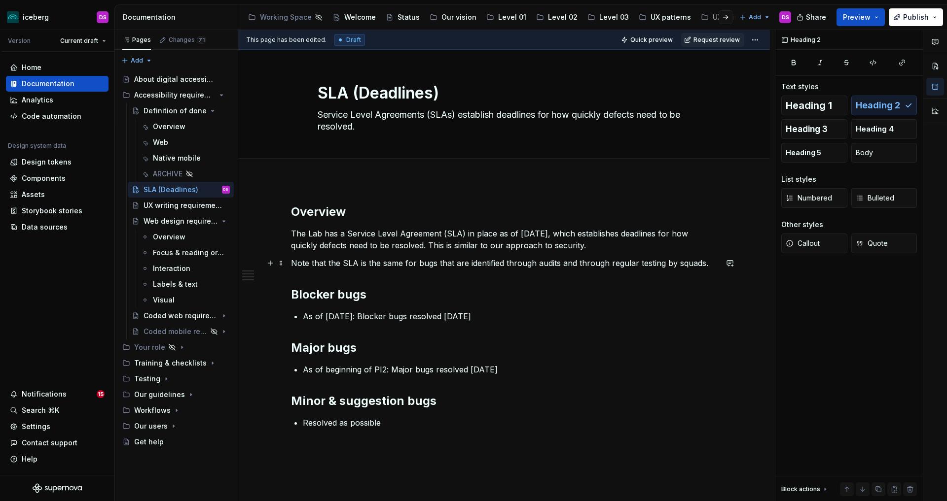
click at [711, 265] on p "Note that the SLA is the same for bugs that are identified through audits and t…" at bounding box center [504, 263] width 426 height 12
click at [609, 249] on p "The Lab has a Service Level Agreement (SLA) in place as of January 1, 2026, whi…" at bounding box center [504, 240] width 426 height 24
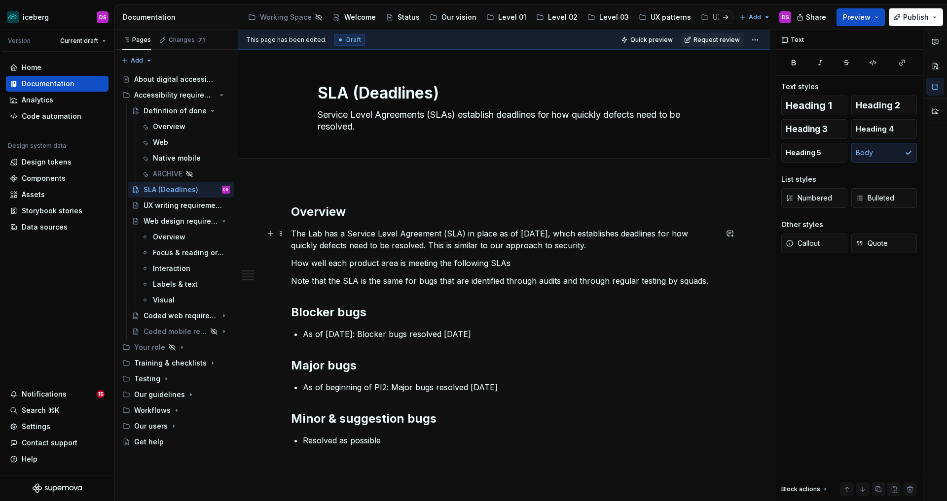
click at [440, 235] on p "The Lab has a Service Level Agreement (SLA) in place as of January 1, 2026, whi…" at bounding box center [504, 240] width 426 height 24
click at [516, 264] on p "How well each product area is meeting the following SLAs" at bounding box center [504, 263] width 426 height 12
click at [452, 261] on p "How well each product area is meeting the following SLA" at bounding box center [504, 263] width 426 height 12
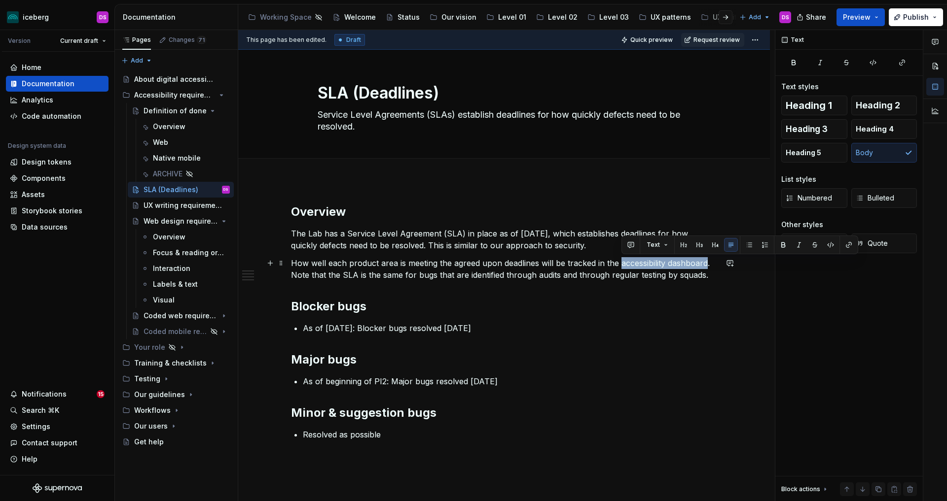
drag, startPoint x: 622, startPoint y: 264, endPoint x: 708, endPoint y: 264, distance: 86.3
click at [708, 264] on p "How well each product area is meeting the agreed upon deadlines will be tracked…" at bounding box center [504, 269] width 426 height 24
click at [846, 244] on button "button" at bounding box center [849, 245] width 14 height 14
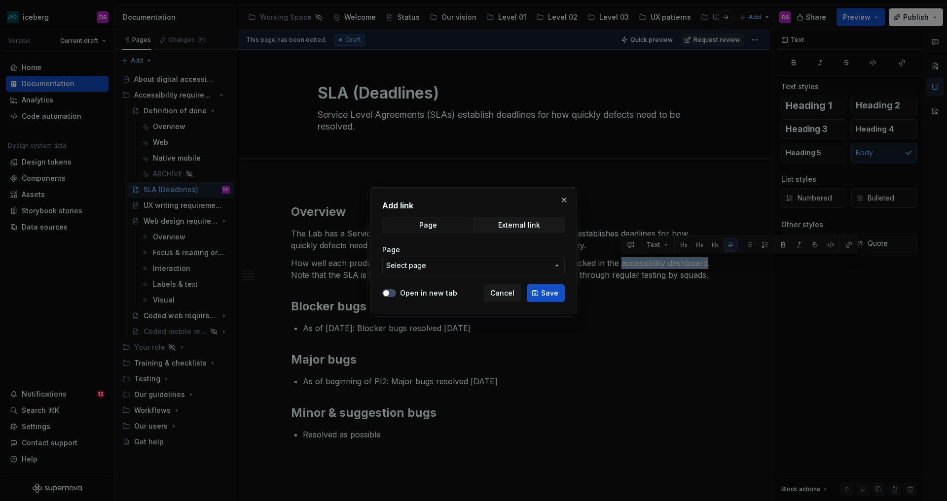
click at [397, 267] on span "Select page" at bounding box center [406, 266] width 40 height 10
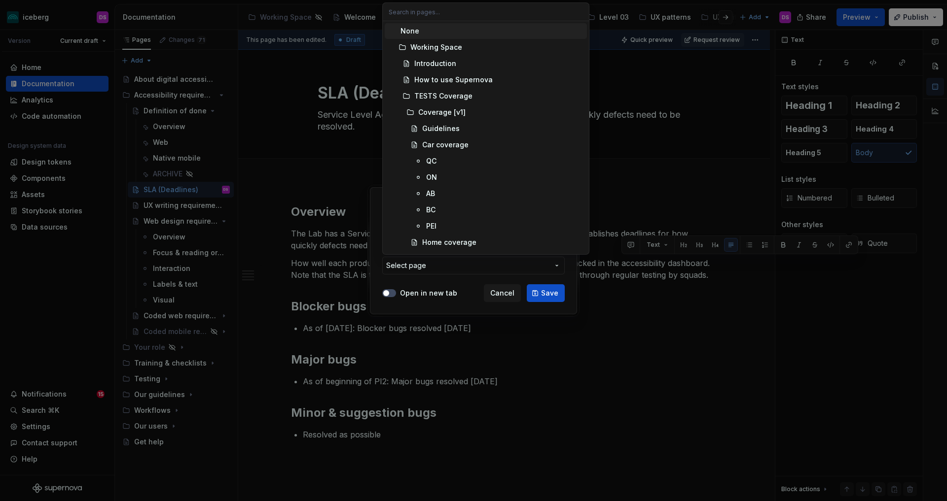
click at [456, 283] on div "Add link Page External link Page Select page Open in new tab Cancel Save" at bounding box center [473, 250] width 947 height 501
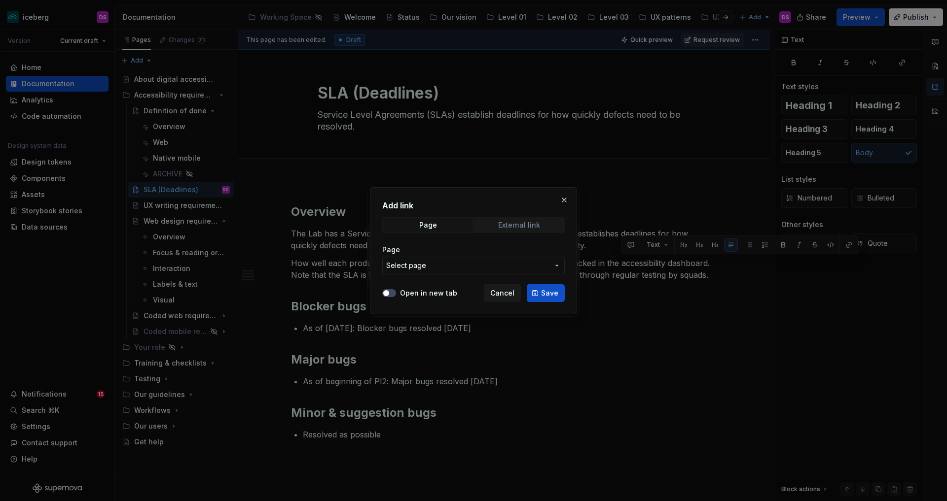
click at [505, 224] on div "External link" at bounding box center [519, 225] width 42 height 8
click at [482, 270] on input "URL" at bounding box center [473, 266] width 182 height 18
paste input "https://app.powerbi.com/Redirect?action=OpenReport&appId=6a536490-c74a-42fb-ba0…"
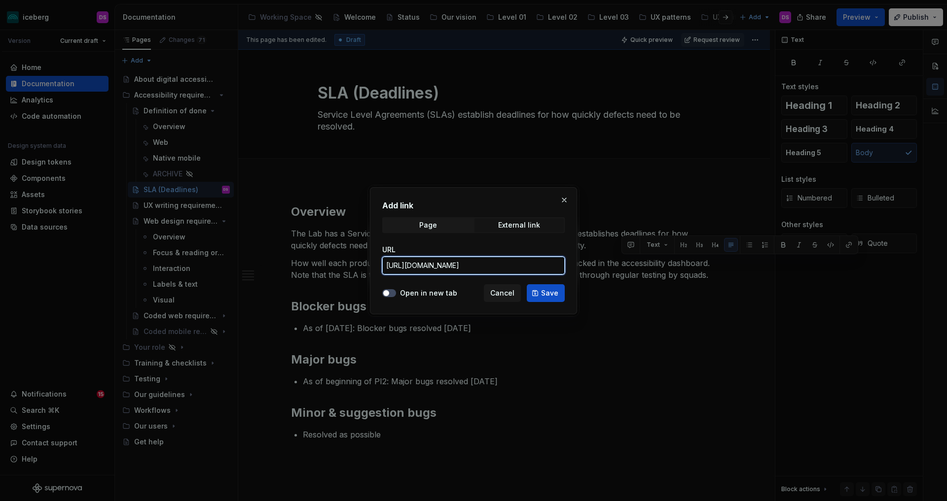
scroll to position [0, 946]
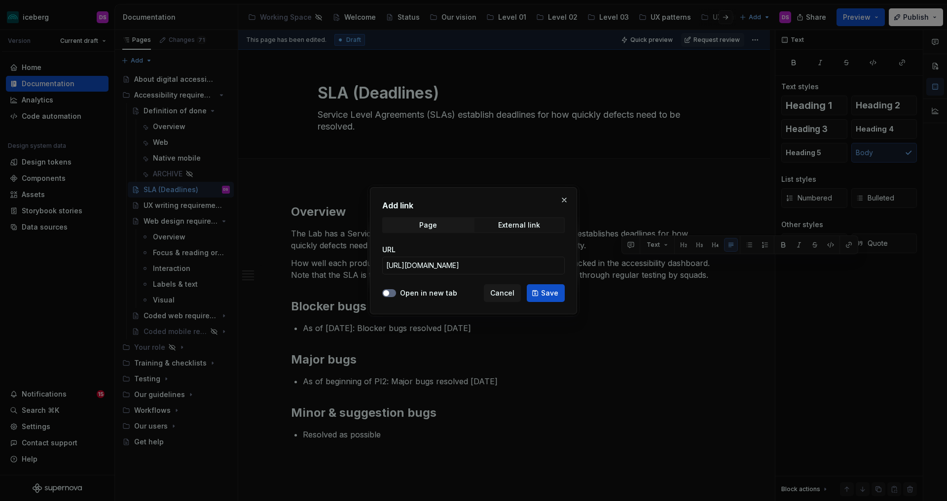
click at [392, 292] on button "Open in new tab" at bounding box center [389, 293] width 14 height 8
click at [547, 296] on span "Save" at bounding box center [549, 293] width 17 height 10
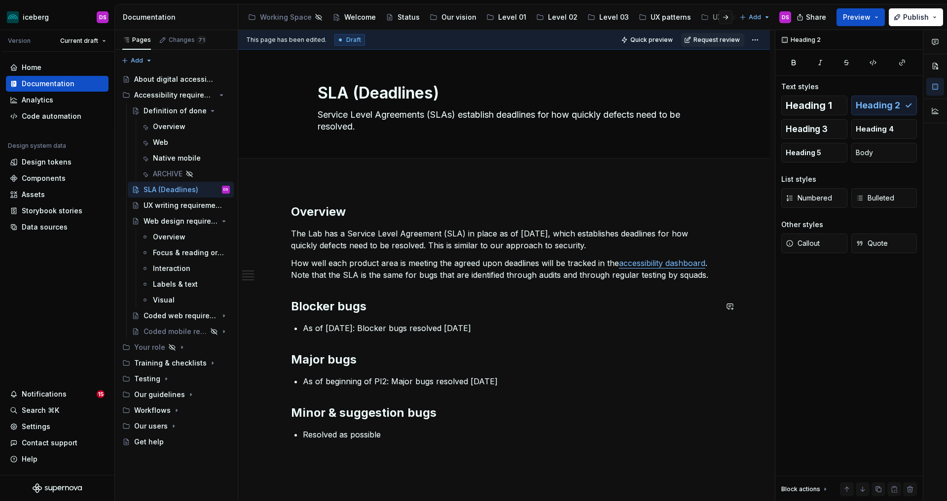
click at [551, 286] on div "Overview The Lab has a Service Level Agreement (SLA) in place as of January 1, …" at bounding box center [504, 334] width 426 height 260
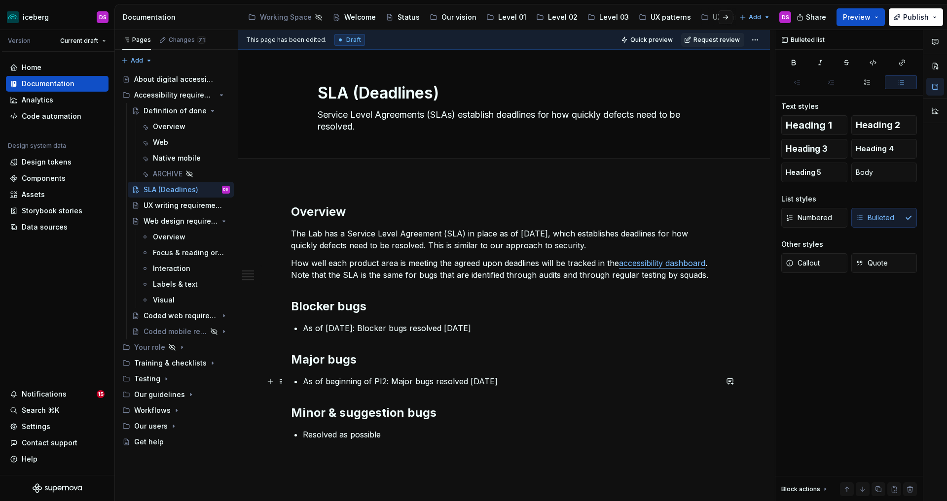
click at [387, 382] on p "As of beginning of PI2: Major bugs resolved within 90 days​" at bounding box center [510, 382] width 414 height 12
click at [345, 326] on p "As of Jan 1: Blocker bugs resolved within 60 days​" at bounding box center [510, 328] width 414 height 12
click at [540, 370] on div "Overview The Lab has a Service Level Agreement (SLA) in place as of January 1, …" at bounding box center [504, 334] width 426 height 260
click at [326, 381] on p "As of beginning of PI2, 2026: Major bugs resolved within 90 days​" at bounding box center [510, 382] width 414 height 12
click at [168, 128] on div "Overview" at bounding box center [169, 127] width 33 height 10
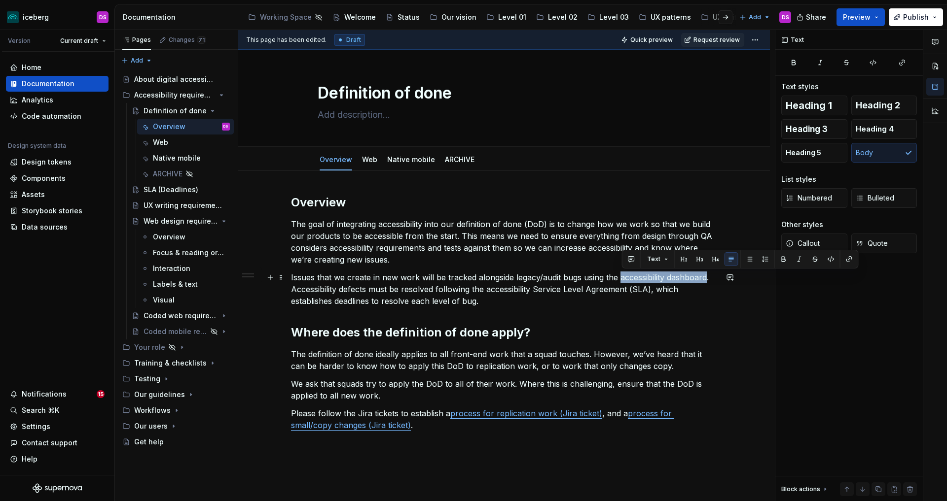
drag, startPoint x: 623, startPoint y: 278, endPoint x: 707, endPoint y: 279, distance: 84.8
click at [707, 279] on p "Issues that we create in new work will be tracked alongside legacy/audit bugs u…" at bounding box center [504, 289] width 426 height 35
click at [848, 255] on button "button" at bounding box center [849, 259] width 14 height 14
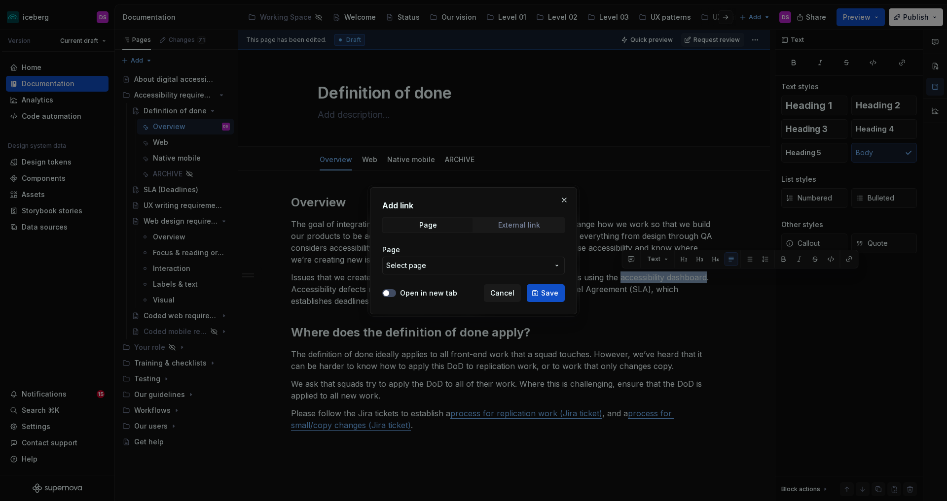
click at [526, 224] on div "External link" at bounding box center [519, 225] width 42 height 8
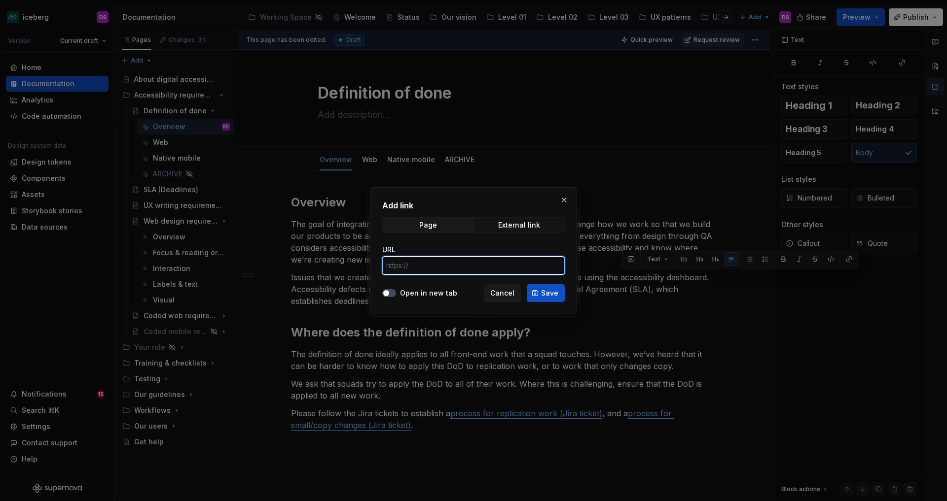
click at [457, 266] on input "URL" at bounding box center [473, 266] width 182 height 18
paste input "https://app.powerbi.com/Redirect?action=OpenReport&appId=6a536490-c74a-42fb-ba0…"
click at [383, 291] on icon "button" at bounding box center [386, 293] width 8 height 6
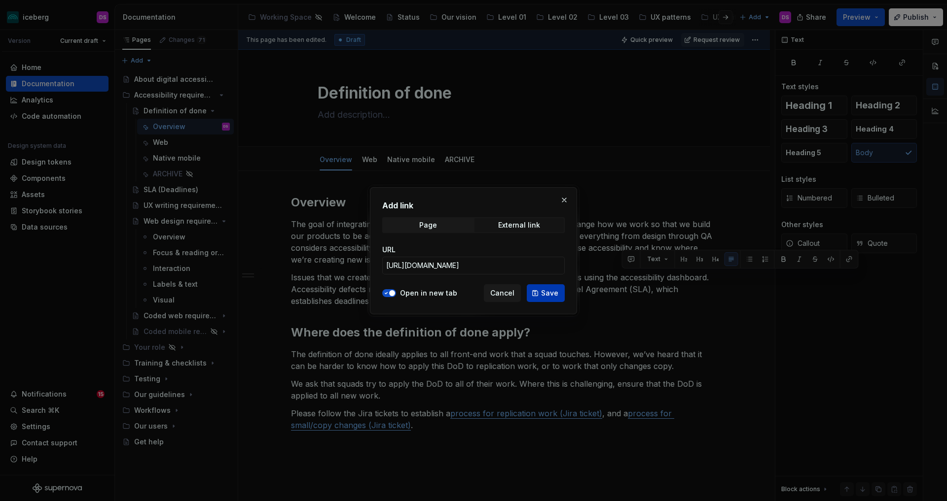
click at [539, 293] on button "Save" at bounding box center [545, 293] width 38 height 18
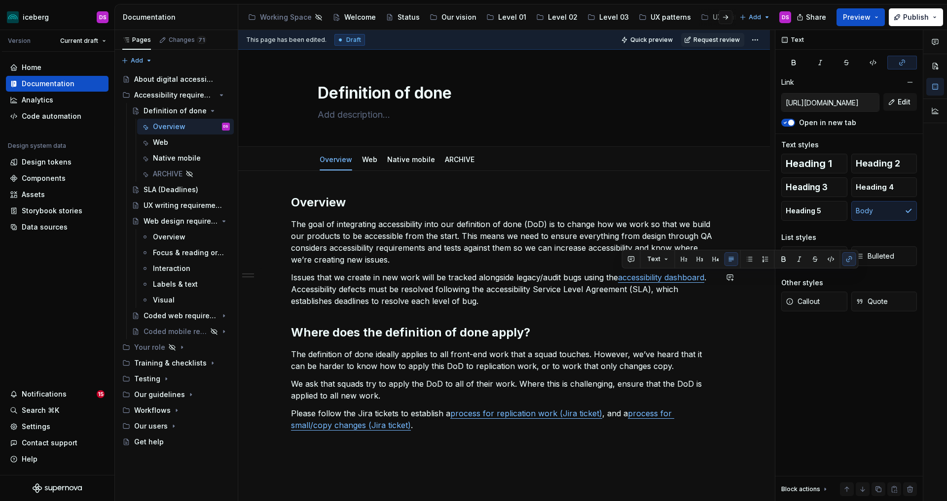
click at [565, 309] on div "Overview The goal of integrating accessibility into our definition of done (DoD…" at bounding box center [504, 313] width 426 height 237
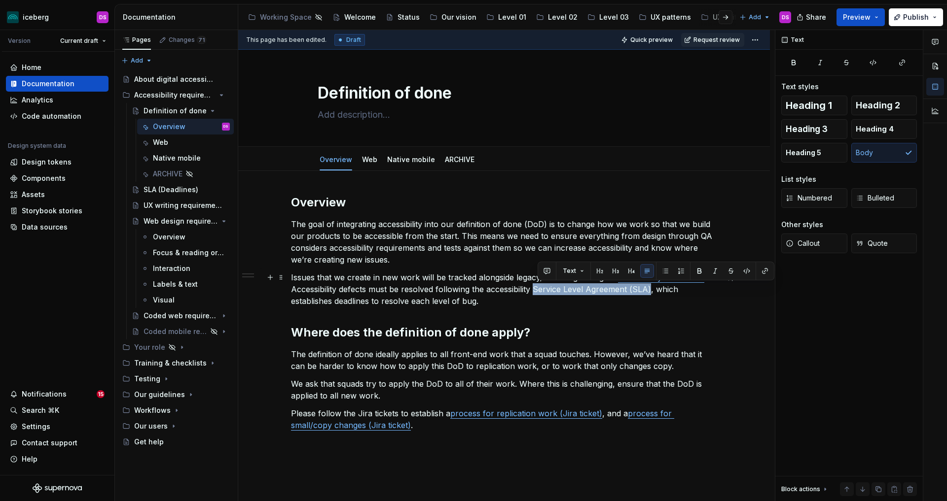
drag, startPoint x: 539, startPoint y: 290, endPoint x: 653, endPoint y: 291, distance: 114.4
click at [653, 291] on p "Issues that we create in new work will be tracked alongside legacy/audit bugs u…" at bounding box center [504, 289] width 426 height 35
click at [760, 270] on button "button" at bounding box center [765, 271] width 14 height 14
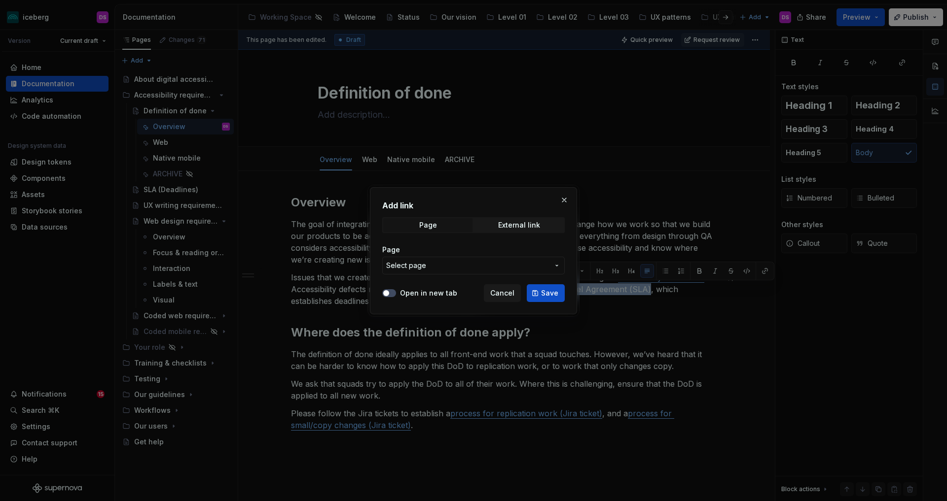
click at [441, 262] on span "Select page" at bounding box center [467, 266] width 163 height 10
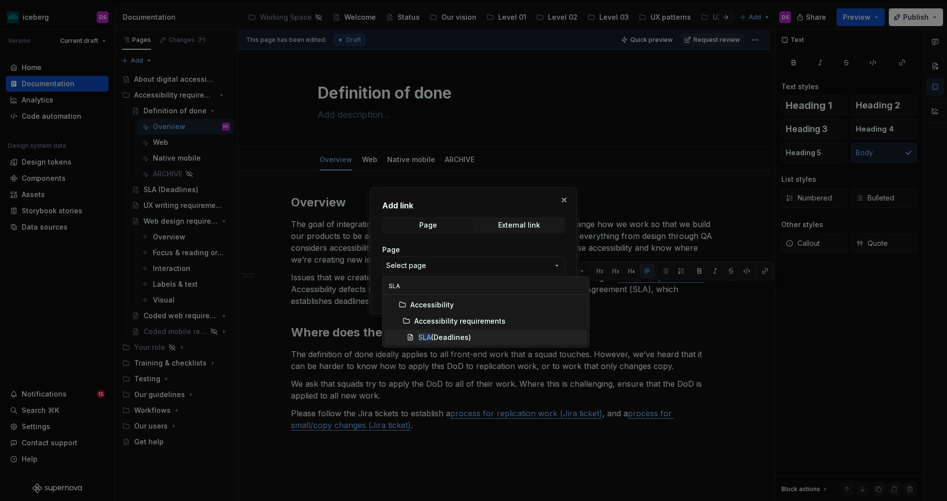
click at [447, 338] on div "SLA (Deadlines)" at bounding box center [444, 338] width 53 height 10
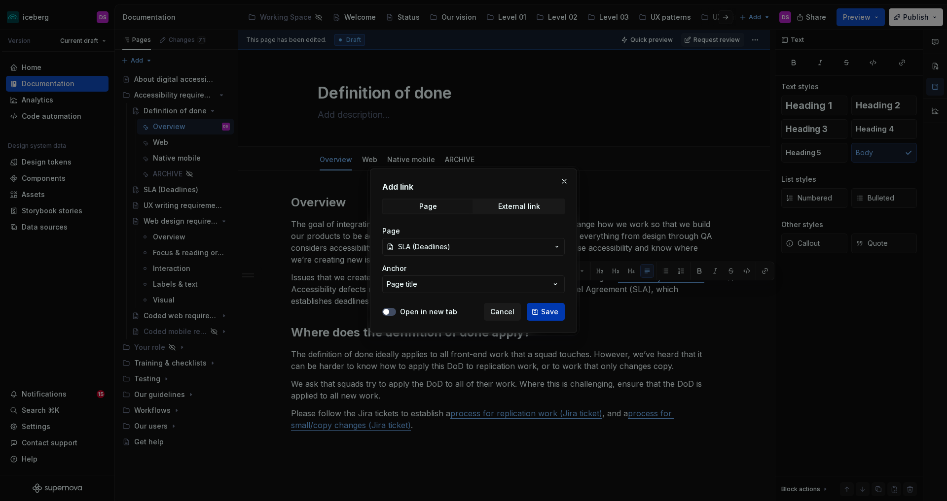
click at [547, 315] on span "Save" at bounding box center [549, 312] width 17 height 10
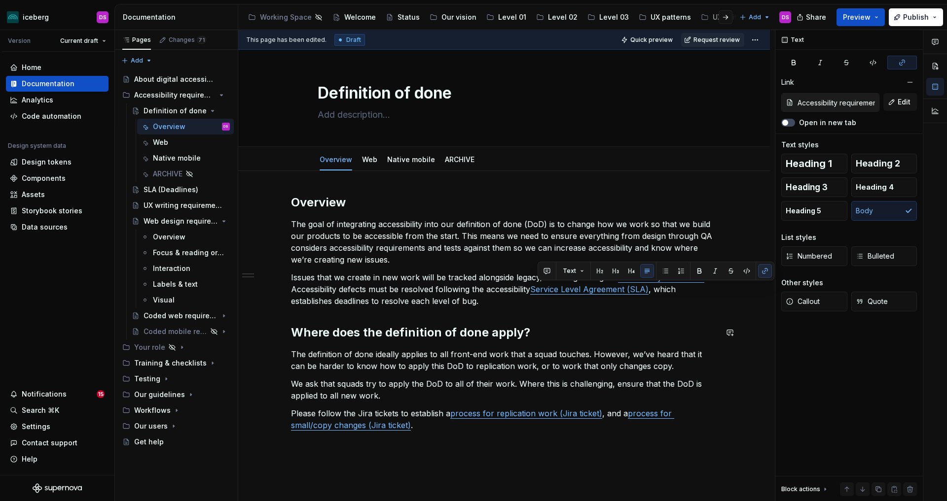
click at [622, 317] on div "Overview The goal of integrating accessibility into our definition of done (DoD…" at bounding box center [504, 313] width 426 height 237
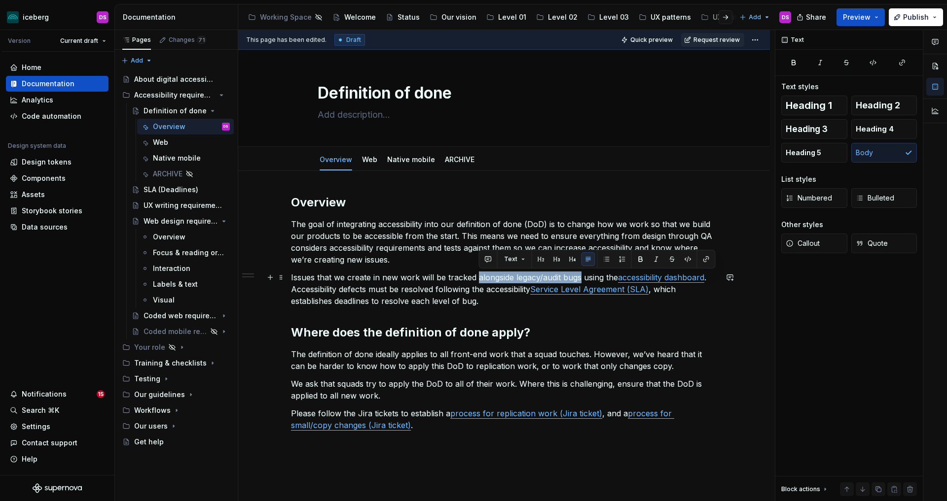
drag, startPoint x: 583, startPoint y: 278, endPoint x: 480, endPoint y: 277, distance: 103.5
click at [480, 277] on p "Issues that we create in new work will be tracked alongside legacy/audit bugs u…" at bounding box center [504, 289] width 426 height 35
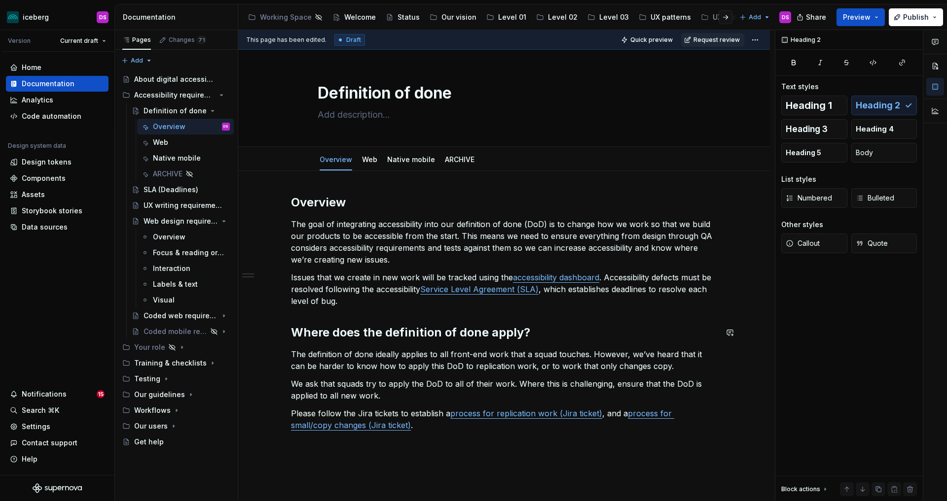
click at [591, 323] on div "Overview The goal of integrating accessibility into our definition of done (DoD…" at bounding box center [504, 313] width 426 height 237
click at [703, 386] on p "We ask that squads try to apply the DoD to all of their work. Where this is cha…" at bounding box center [504, 390] width 426 height 24
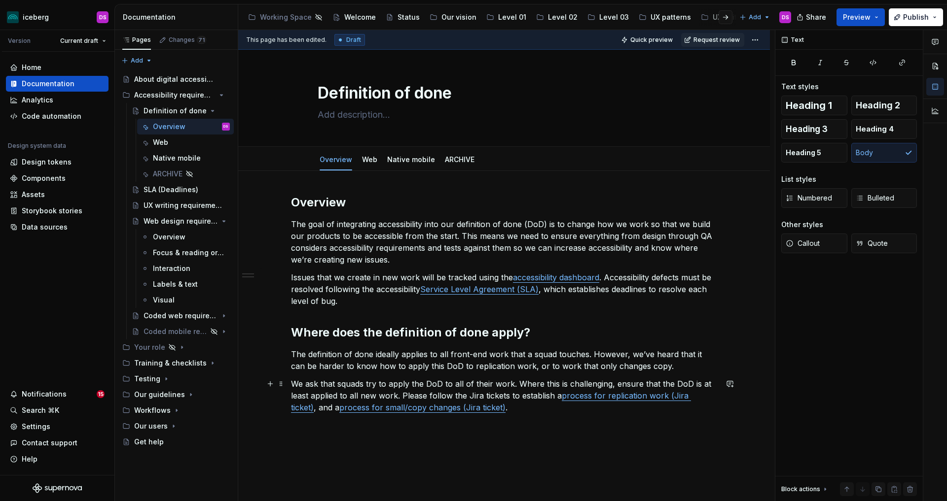
click at [469, 397] on p "We ask that squads try to apply the DoD to all of their work. Where this is cha…" at bounding box center [504, 395] width 426 height 35
click at [372, 162] on link "Web" at bounding box center [369, 159] width 15 height 8
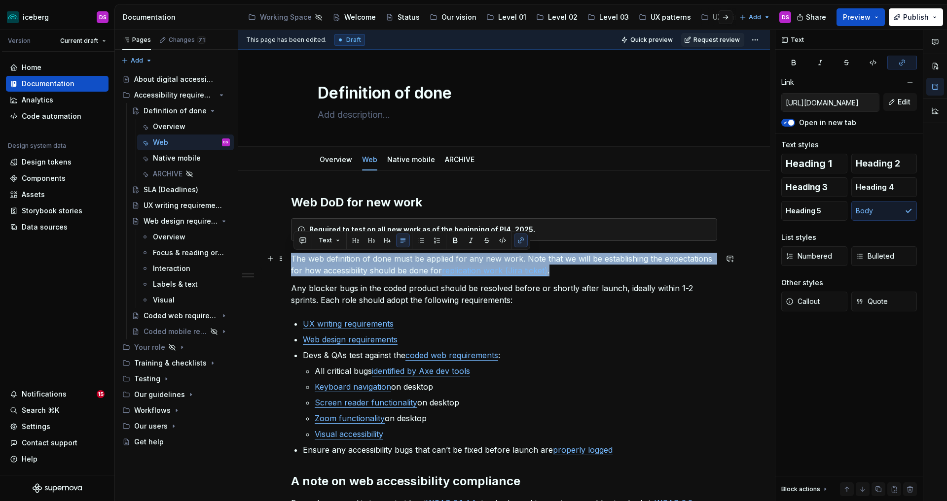
drag, startPoint x: 566, startPoint y: 272, endPoint x: 296, endPoint y: 258, distance: 270.5
click at [296, 258] on p "The web definition of done must be applied for any new work. Note that we will …" at bounding box center [504, 265] width 426 height 24
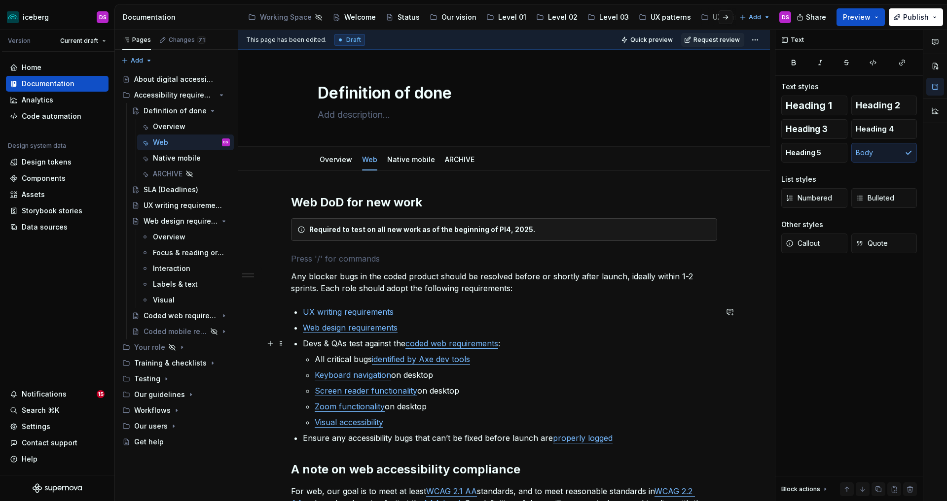
click at [306, 344] on p "Devs & QAs test against the coded web requirements :" at bounding box center [510, 344] width 414 height 12
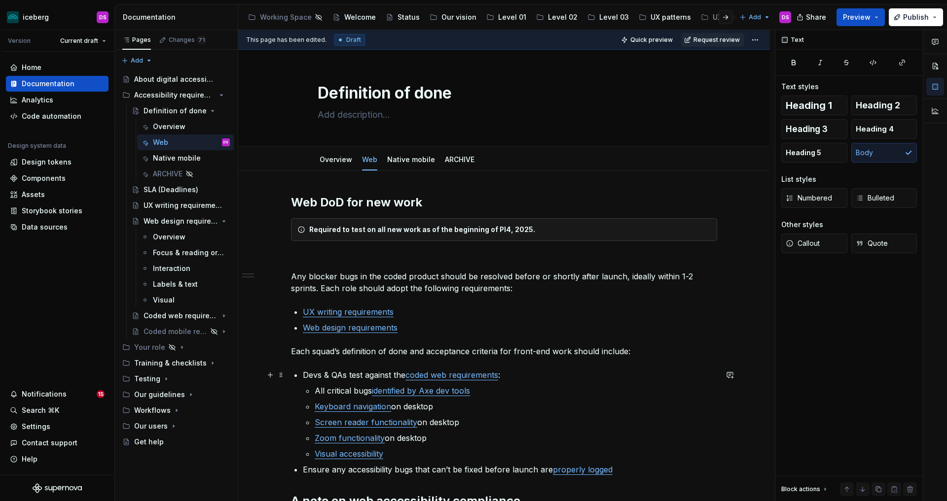
click at [306, 374] on p "Devs & QAs test against the coded web requirements :" at bounding box center [510, 375] width 414 height 12
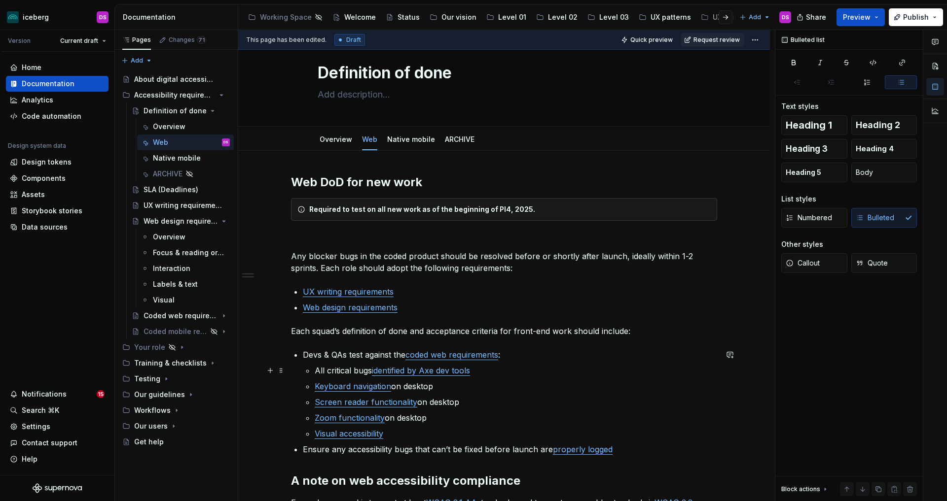
scroll to position [22, 0]
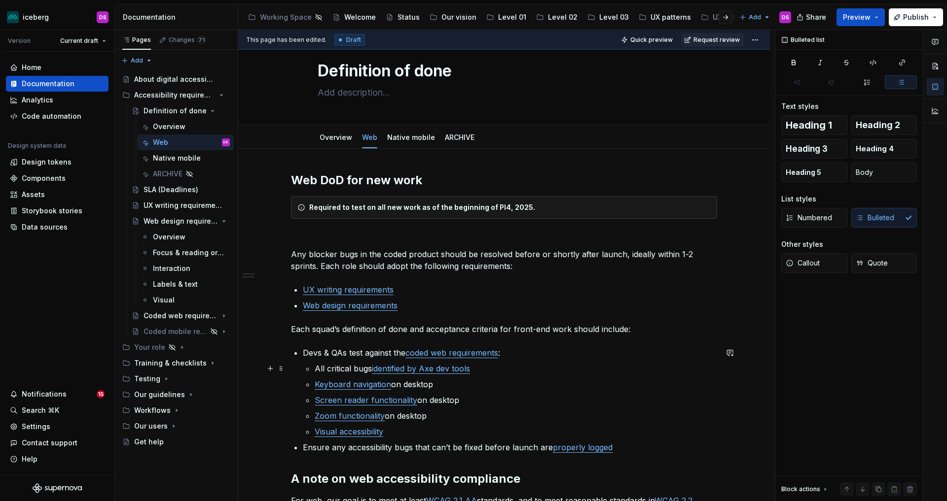
click at [424, 372] on link "identified by Axe dev tools" at bounding box center [421, 369] width 98 height 10
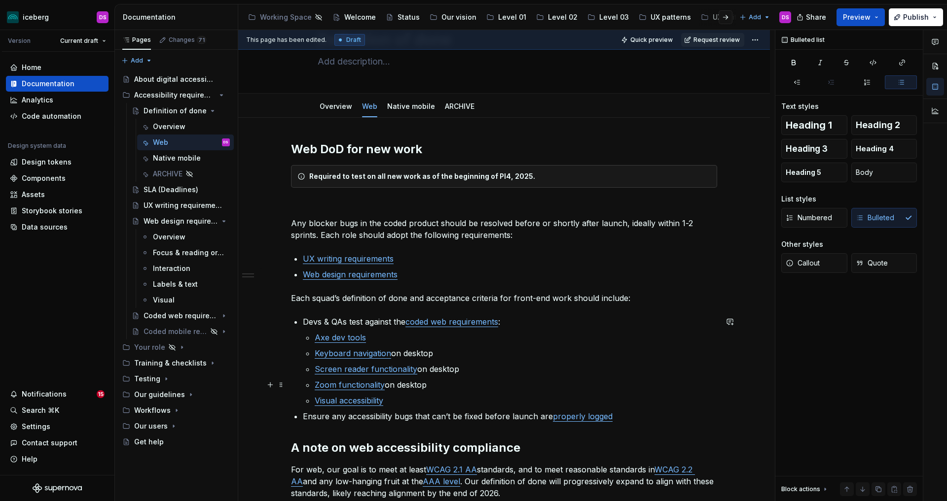
scroll to position [56, 0]
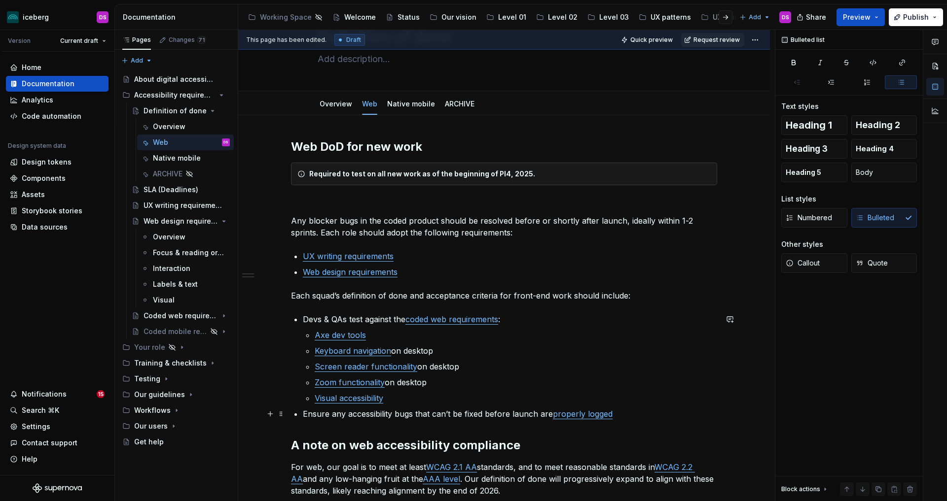
click at [304, 414] on div "Web DoD for new work Required to test on all new work as of the beginning of PI…" at bounding box center [504, 338] width 426 height 399
click at [851, 174] on button "Body" at bounding box center [884, 173] width 66 height 20
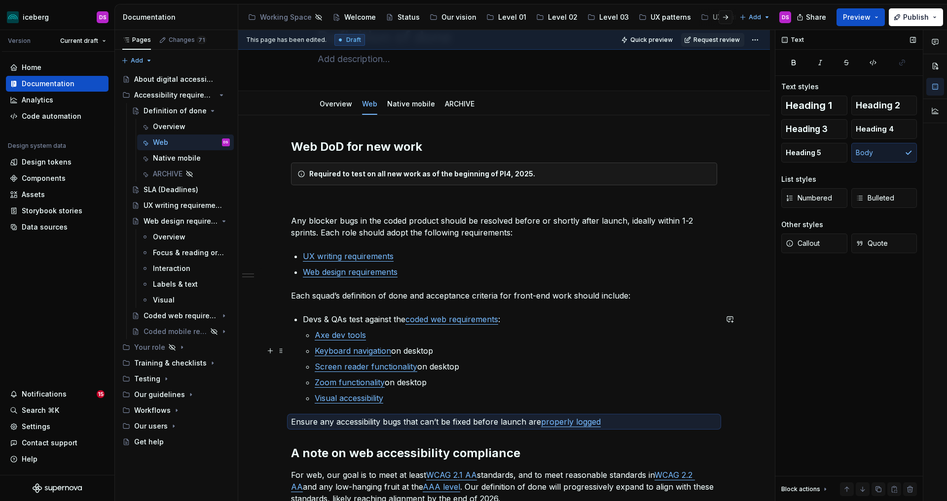
click at [593, 350] on p "Keyboard navigation on desktop" at bounding box center [516, 351] width 402 height 12
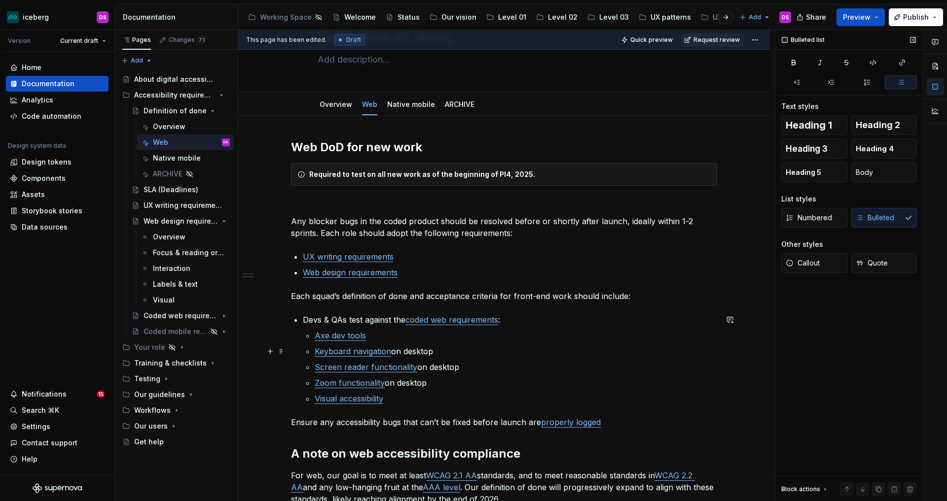
scroll to position [55, 0]
click at [624, 423] on p "Ensure any accessibility bugs that can’t be fixed before launch are properly lo…" at bounding box center [504, 423] width 426 height 12
click at [305, 320] on p "Devs & QAs test against the coded web requirements :" at bounding box center [510, 321] width 414 height 12
click at [323, 233] on p "Any blocker bugs in the coded product should be resolved before or shortly afte…" at bounding box center [504, 228] width 426 height 24
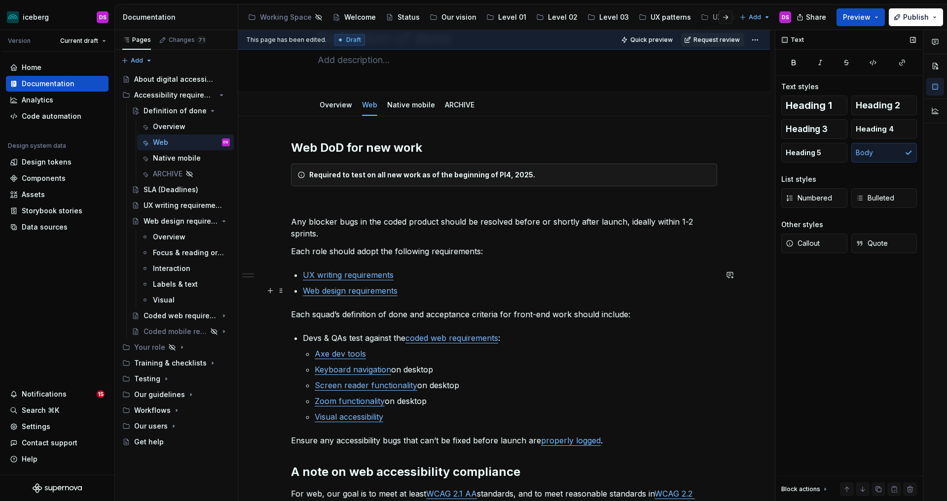
click at [306, 291] on link "Web design requirements" at bounding box center [350, 291] width 95 height 10
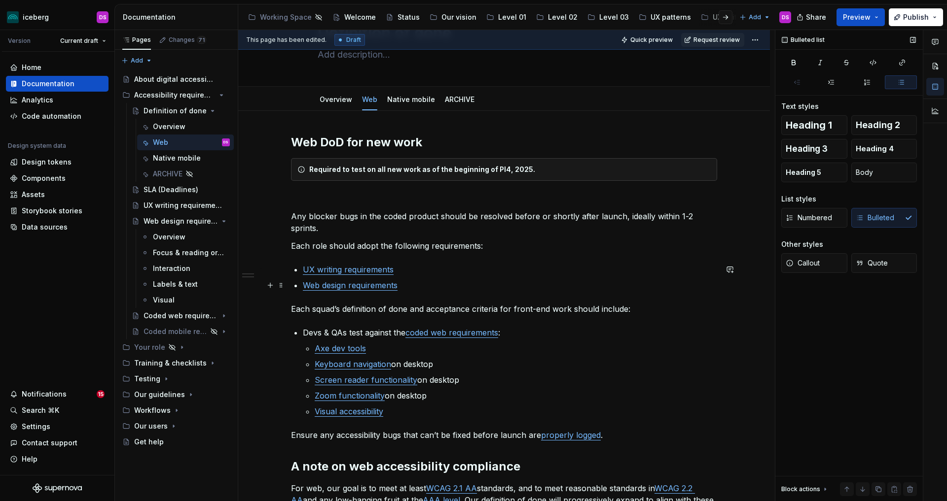
scroll to position [55, 0]
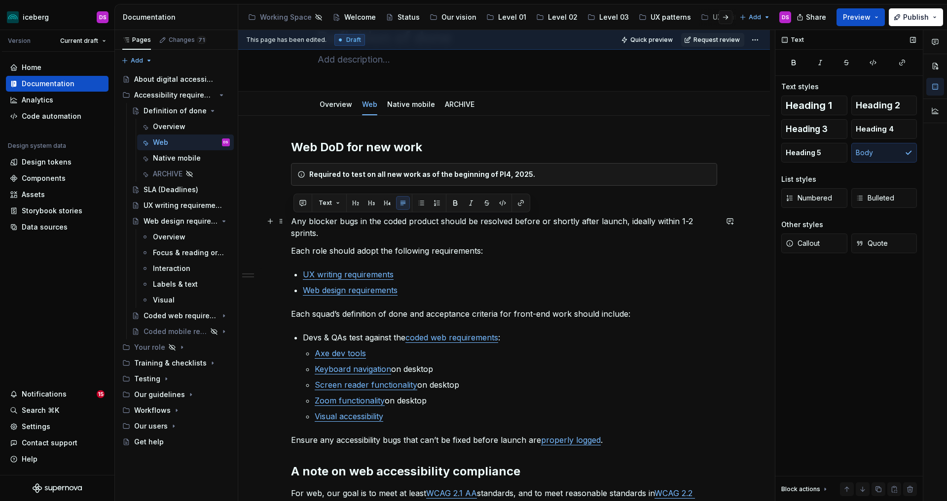
drag, startPoint x: 325, startPoint y: 234, endPoint x: 295, endPoint y: 225, distance: 31.5
click at [295, 225] on p "Any blocker bugs in the coded product should be resolved before or shortly afte…" at bounding box center [504, 227] width 426 height 24
click at [326, 235] on p "Any blocker bugs in the coded product should be resolved before or shortly afte…" at bounding box center [504, 227] width 426 height 24
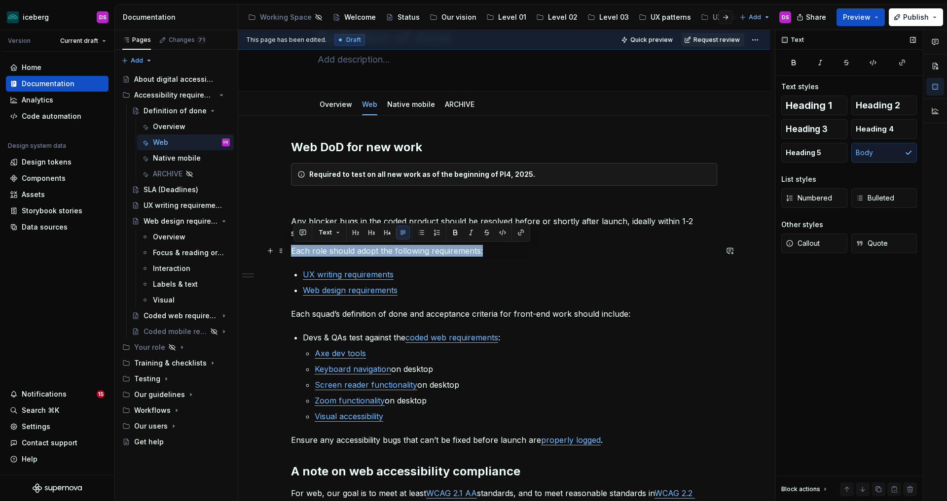
drag, startPoint x: 462, startPoint y: 253, endPoint x: 293, endPoint y: 253, distance: 169.1
click at [293, 253] on p "Each role should adopt the following requirements:" at bounding box center [504, 251] width 426 height 12
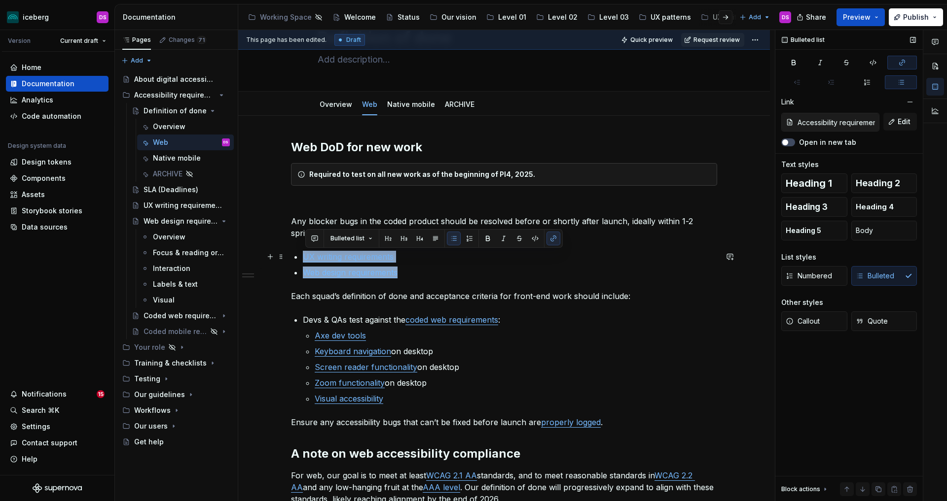
drag, startPoint x: 411, startPoint y: 273, endPoint x: 306, endPoint y: 259, distance: 105.4
click at [306, 259] on ul "UX writing requirements Web design requirements" at bounding box center [510, 265] width 414 height 28
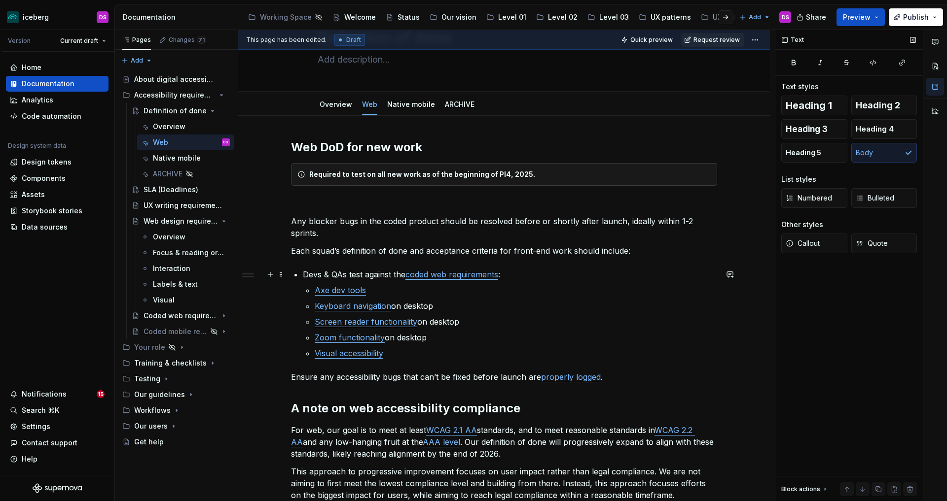
click at [306, 276] on p "Devs & QAs test against the coded web requirements :" at bounding box center [510, 275] width 414 height 12
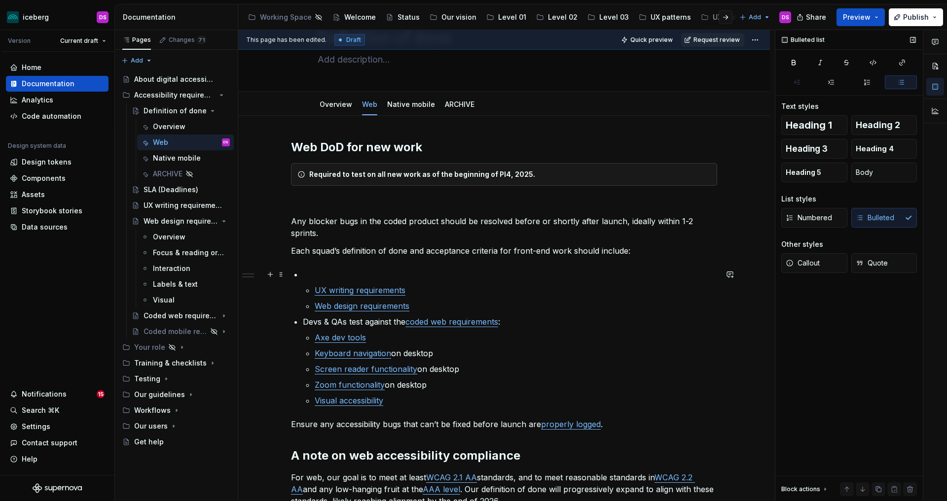
click at [315, 271] on p at bounding box center [510, 275] width 414 height 12
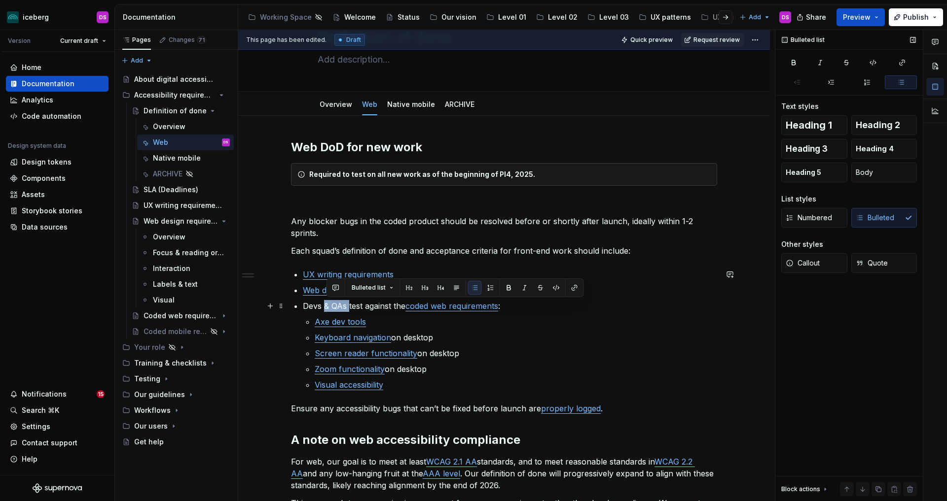
drag, startPoint x: 347, startPoint y: 308, endPoint x: 327, endPoint y: 309, distance: 19.7
click at [327, 309] on p "Devs & QAs test against the coded web requirements :" at bounding box center [510, 306] width 414 height 12
click at [479, 308] on p "Devs test against the coded web requirements :" at bounding box center [510, 306] width 414 height 12
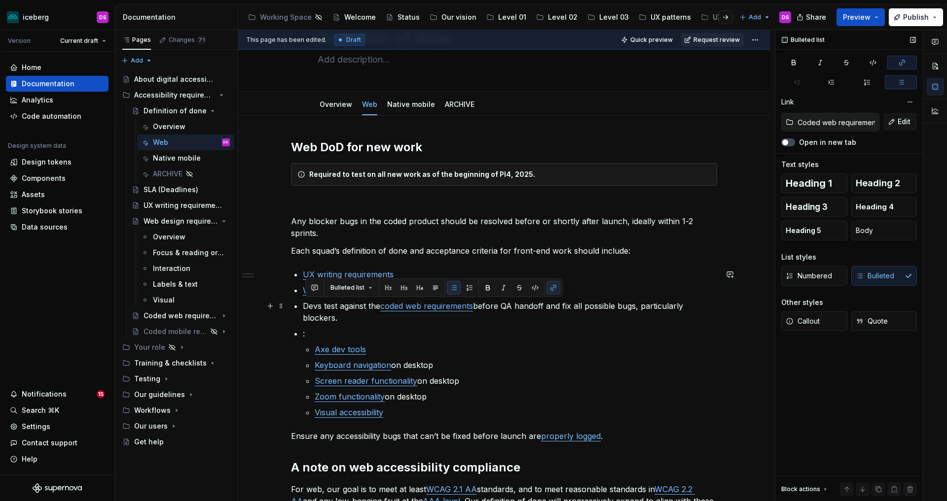
drag, startPoint x: 335, startPoint y: 316, endPoint x: 305, endPoint y: 310, distance: 31.2
click at [305, 310] on div "Web DoD for new work Required to test on all new work as of the beginning of PI…" at bounding box center [504, 350] width 426 height 421
copy p "Devs test against the coded web requirements before QA handoff and fix all poss…"
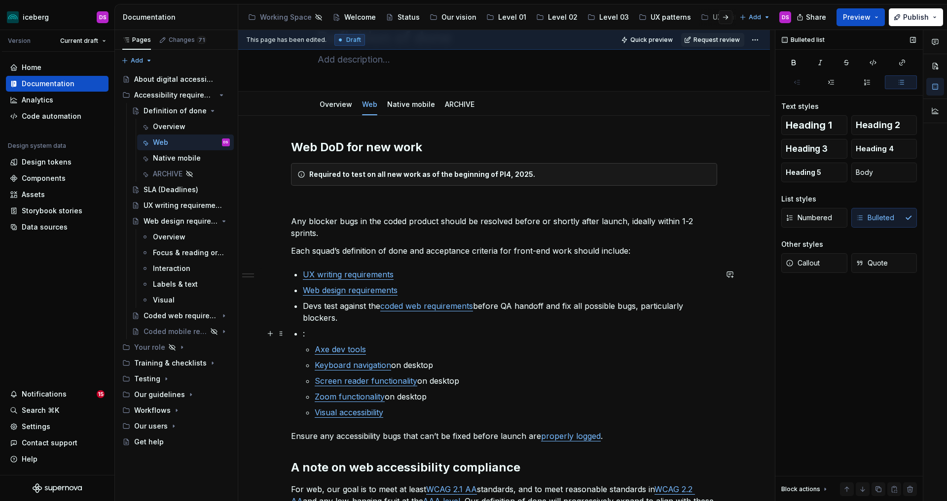
click at [316, 334] on p ":" at bounding box center [510, 334] width 414 height 12
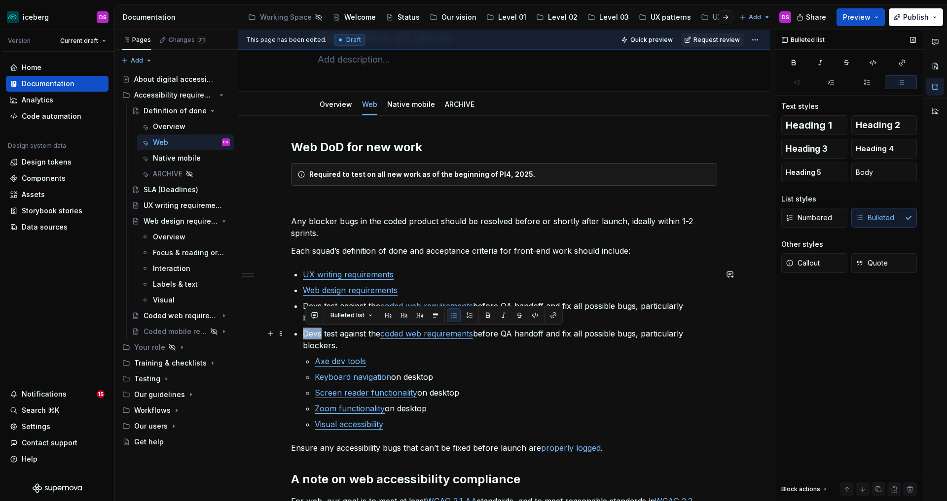
drag, startPoint x: 322, startPoint y: 335, endPoint x: 307, endPoint y: 336, distance: 15.3
click at [307, 336] on p "Devs test against the coded web requirements before QA handoff and fix all poss…" at bounding box center [510, 340] width 414 height 24
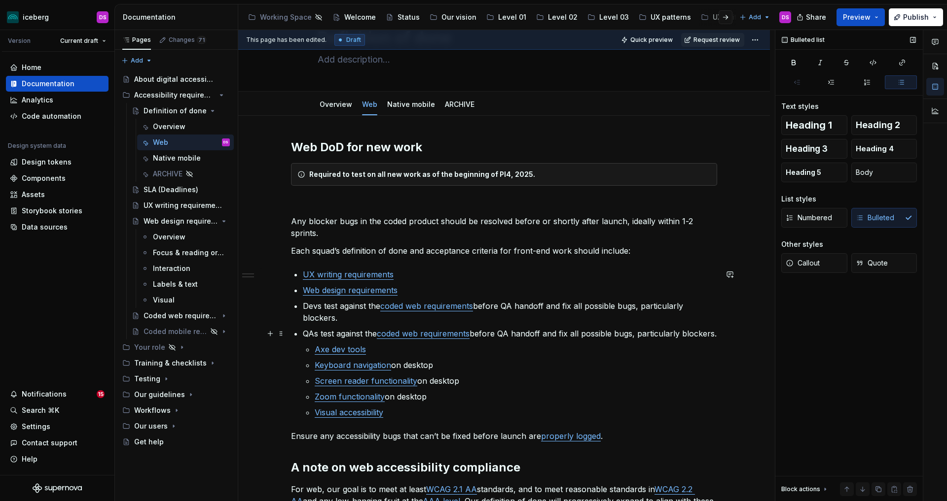
scroll to position [56, 0]
drag, startPoint x: 478, startPoint y: 334, endPoint x: 477, endPoint y: 341, distance: 6.5
click at [477, 339] on p "QAs test against the coded web requirements before QA handoff and fix all possi…" at bounding box center [510, 333] width 414 height 12
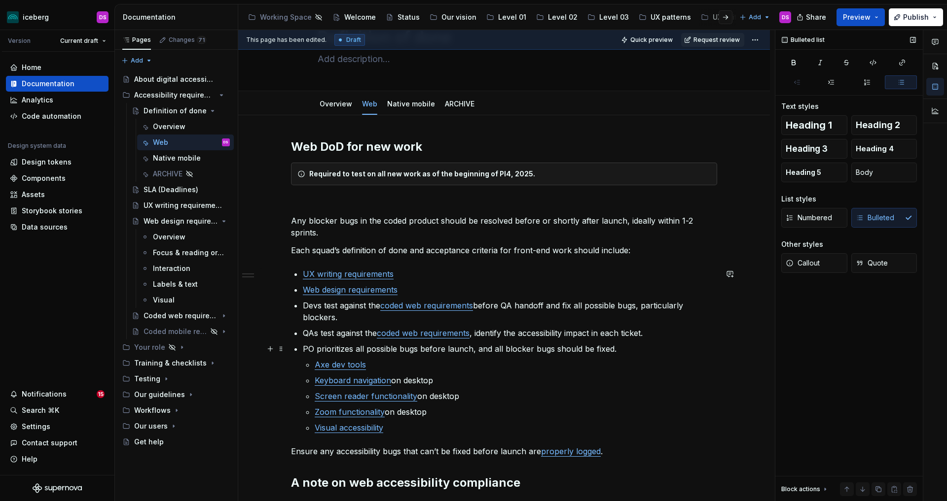
click at [495, 349] on p "PO prioritizes all possible bugs before launch, and all blocker bugs should be …" at bounding box center [510, 349] width 414 height 12
click at [655, 347] on p "PO prioritizes all possible bugs before launch, and at least all blocker bugs s…" at bounding box center [510, 349] width 414 height 12
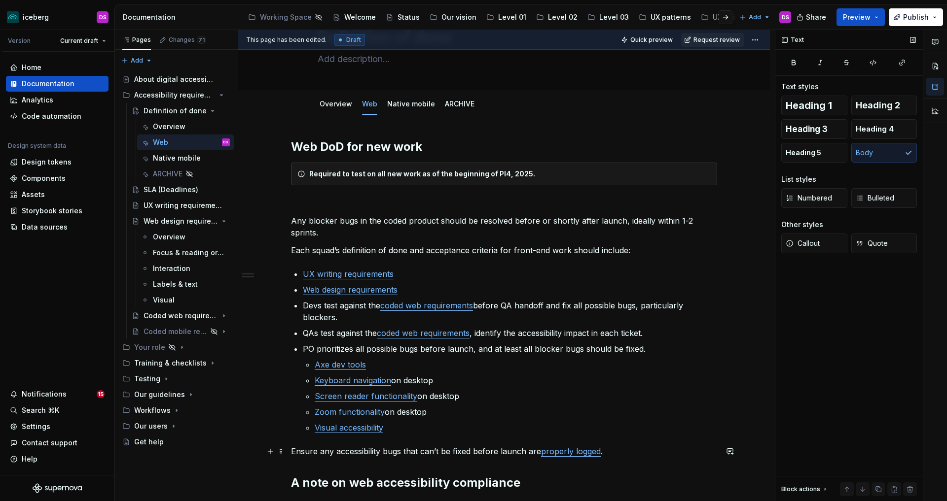
click at [613, 456] on p "Ensure any accessibility bugs that can’t be fixed before launch are properly lo…" at bounding box center [504, 452] width 426 height 12
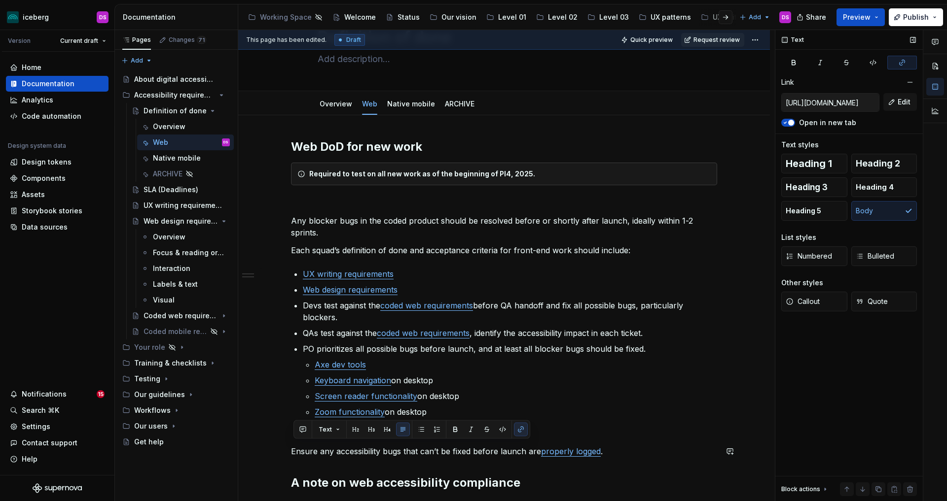
scroll to position [59, 0]
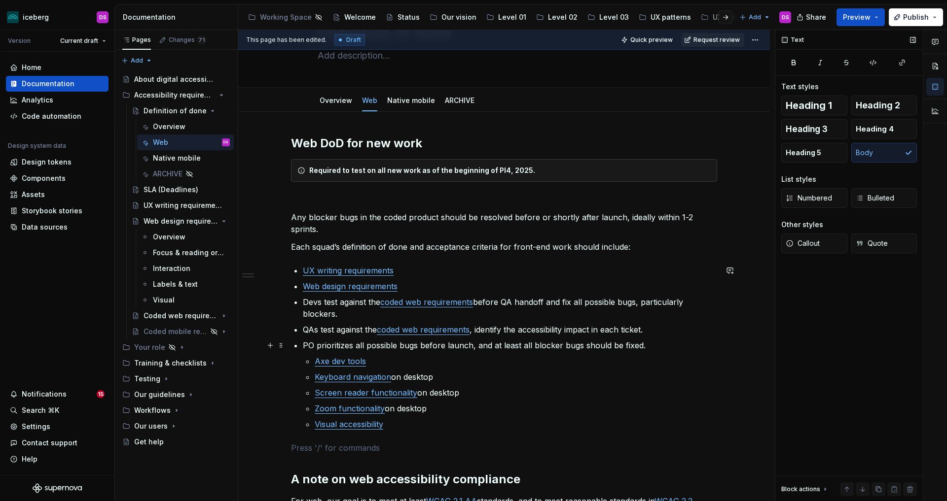
click at [663, 346] on p "PO prioritizes all possible bugs before launch, and at least all blocker bugs s…" at bounding box center [510, 346] width 414 height 12
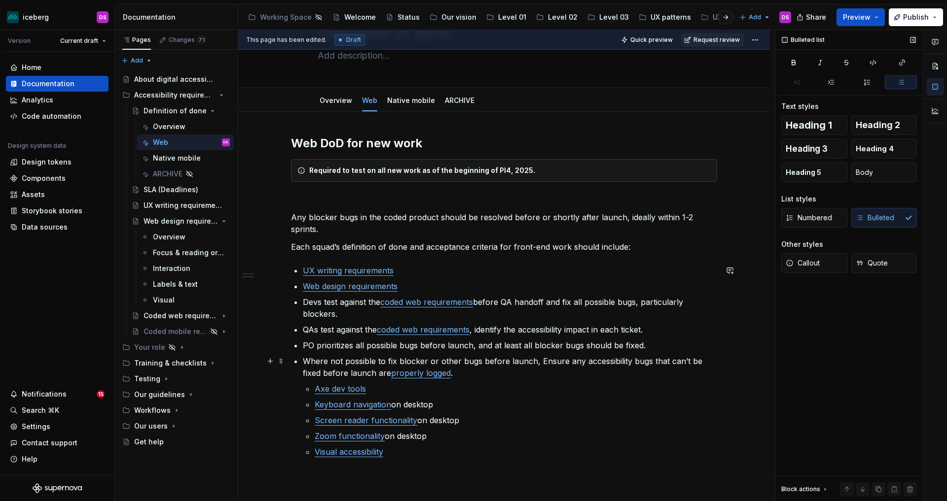
click at [631, 361] on p "Where not possible to fix blocker or other bugs before launch, Ensure any acces…" at bounding box center [510, 367] width 414 height 24
click at [559, 361] on p "Where not possible to fix blocker or other bugs before launch, bugs that can’t …" at bounding box center [510, 367] width 414 height 24
click at [693, 361] on p "Where not possible to fix blocker or other bugs before launch, bugs that can’t …" at bounding box center [510, 367] width 414 height 24
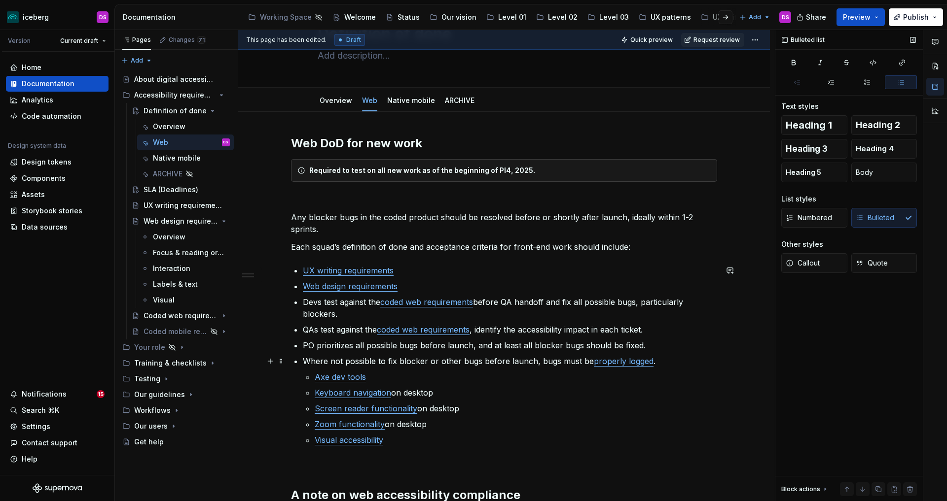
click at [651, 362] on p "Where not possible to fix blocker or other bugs before launch, bugs must be pro…" at bounding box center [510, 361] width 414 height 12
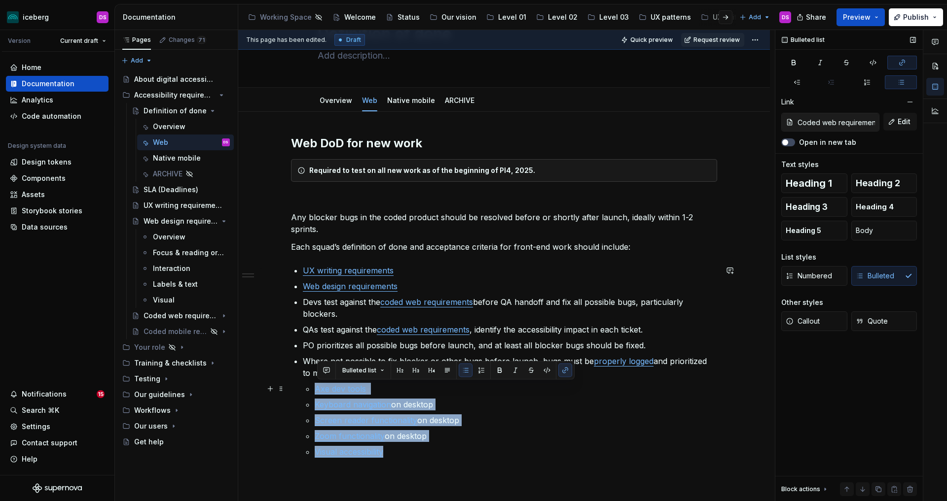
drag, startPoint x: 430, startPoint y: 452, endPoint x: 313, endPoint y: 393, distance: 131.0
click at [313, 393] on li "Where not possible to fix blocker or other bugs before launch, bugs must be pro…" at bounding box center [510, 406] width 414 height 103
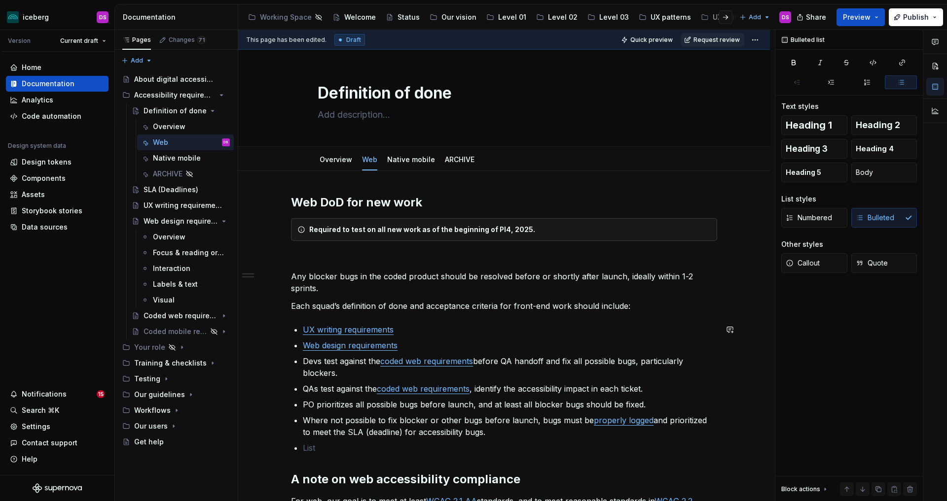
scroll to position [59, 0]
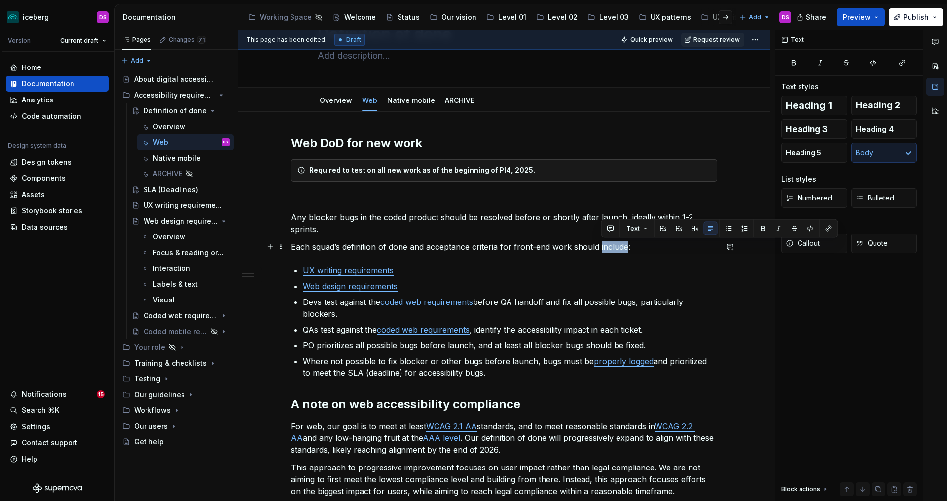
drag, startPoint x: 622, startPoint y: 245, endPoint x: 600, endPoint y: 248, distance: 22.0
click at [600, 248] on p "Each squad’s definition of done and acceptance criteria for front-end work shou…" at bounding box center [504, 247] width 426 height 12
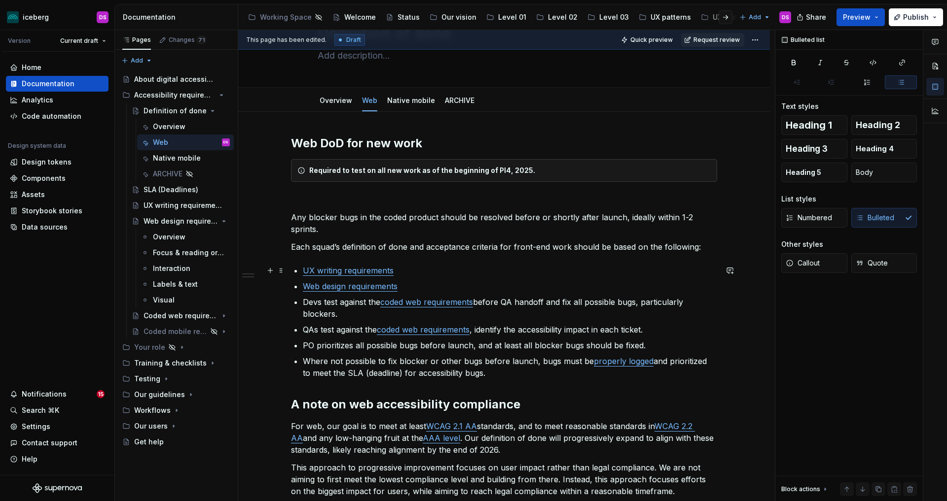
click at [530, 267] on p "UX writing requirements" at bounding box center [510, 271] width 414 height 12
click at [375, 317] on p "Devs test against the coded web requirements before QA handoff and fix all poss…" at bounding box center [510, 308] width 414 height 24
click at [526, 290] on p "UX/UI designers follow the web design requirements" at bounding box center [510, 287] width 414 height 12
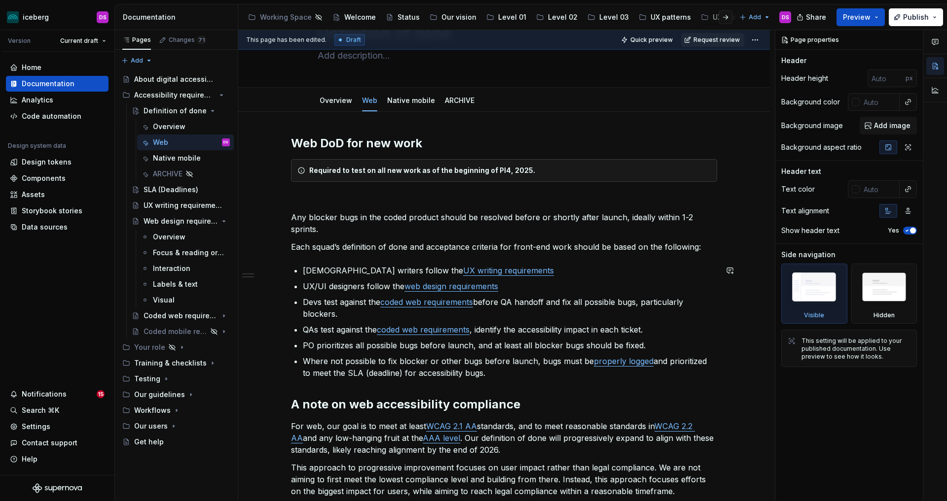
type textarea "*"
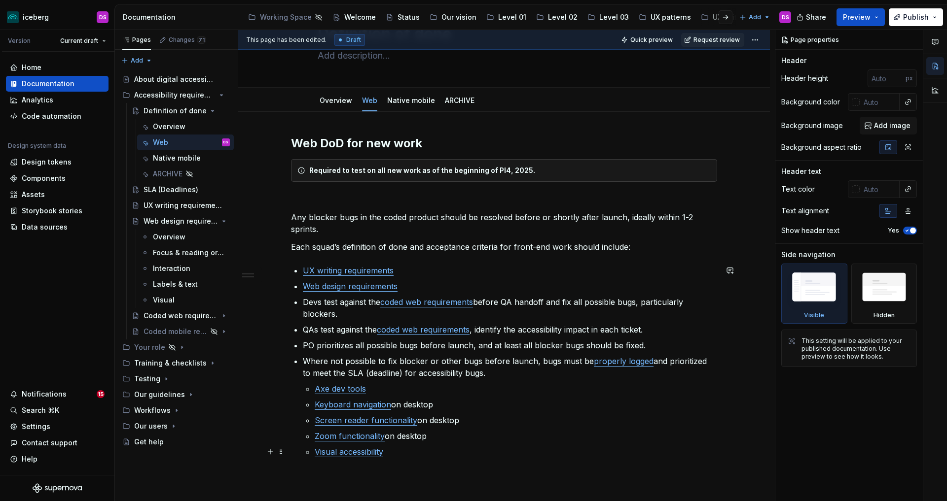
scroll to position [69, 0]
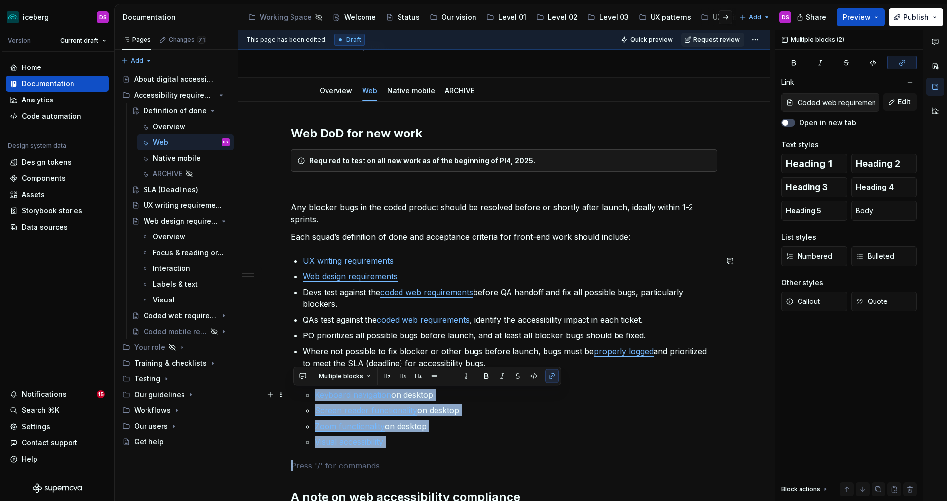
type input "Coded web requirements / Axe"
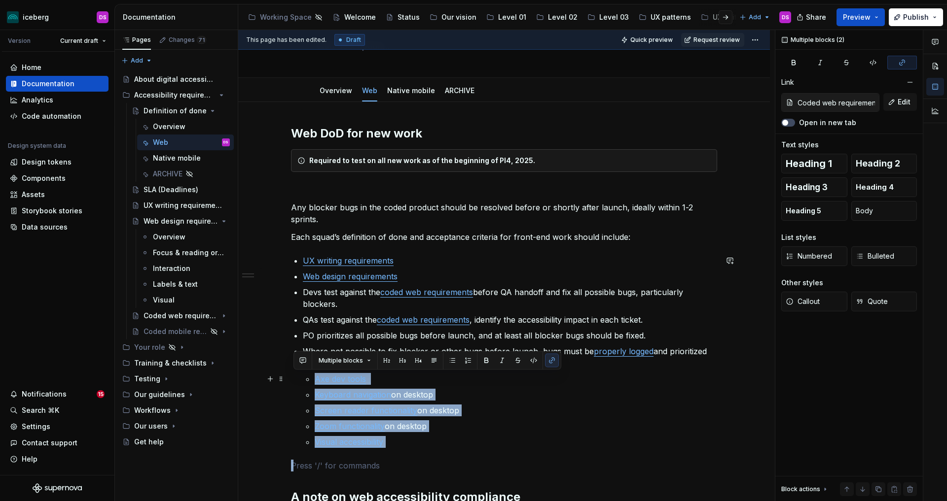
drag, startPoint x: 390, startPoint y: 451, endPoint x: 314, endPoint y: 381, distance: 103.6
click at [314, 381] on div "Web DoD for new work Required to test on all new work as of the beginning of PI…" at bounding box center [504, 358] width 426 height 464
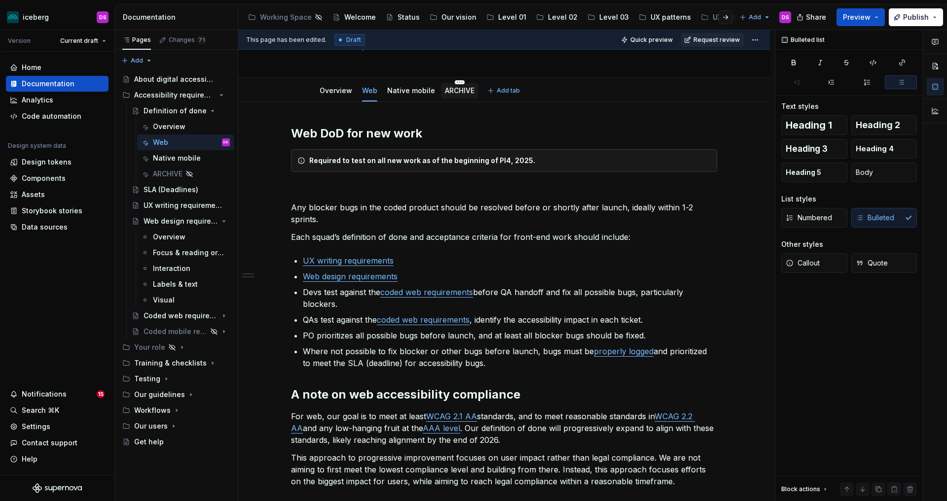
click at [456, 91] on link "ARCHIVE" at bounding box center [460, 90] width 30 height 8
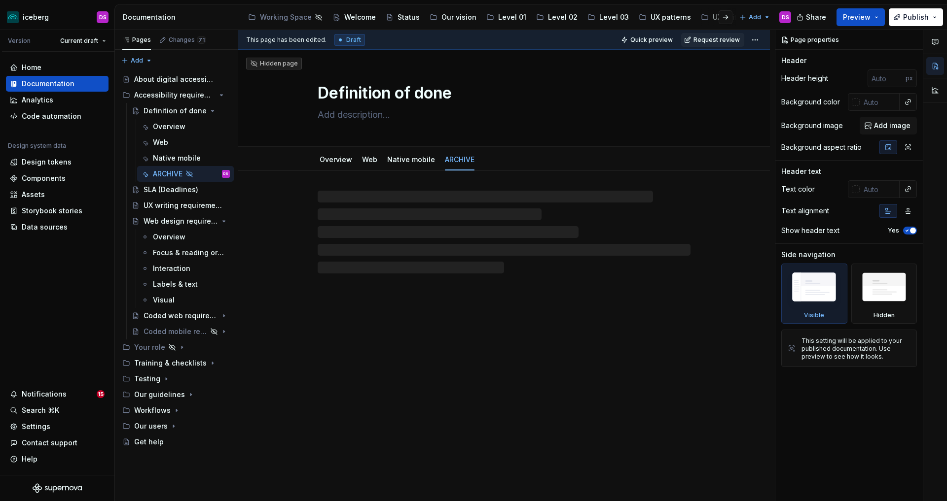
type textarea "*"
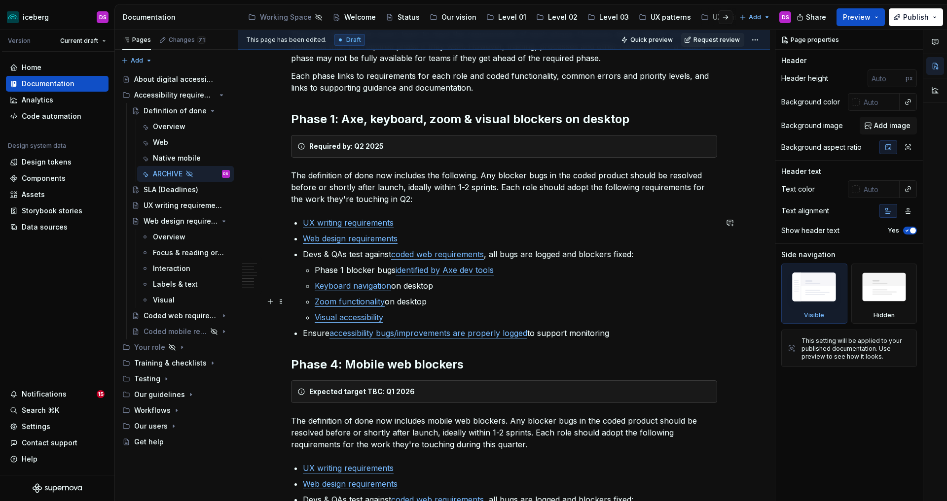
scroll to position [696, 0]
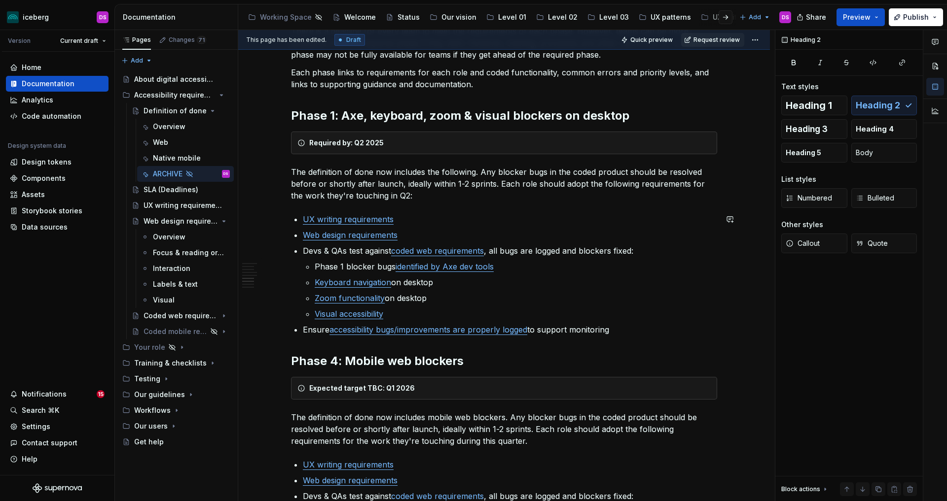
click at [318, 345] on div "A note about compliance Web Legal standards provide important guidance on what …" at bounding box center [504, 359] width 426 height 1721
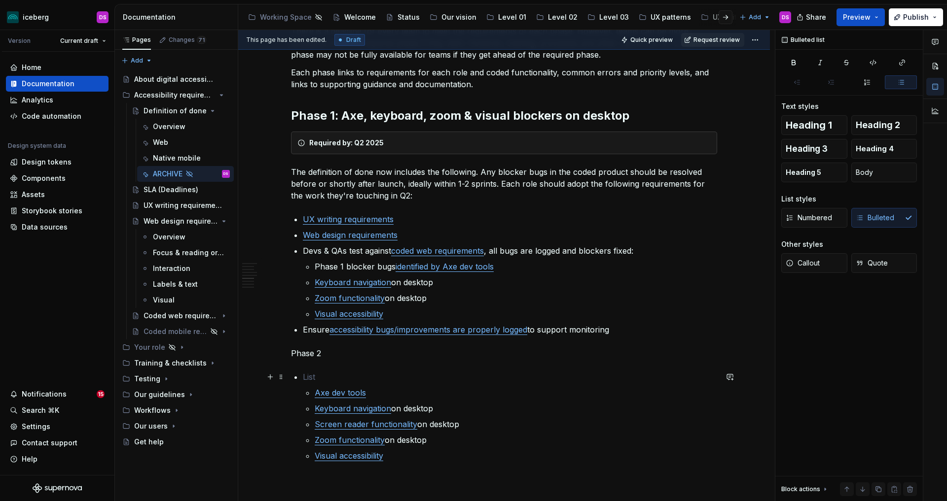
click at [330, 381] on p at bounding box center [510, 377] width 414 height 12
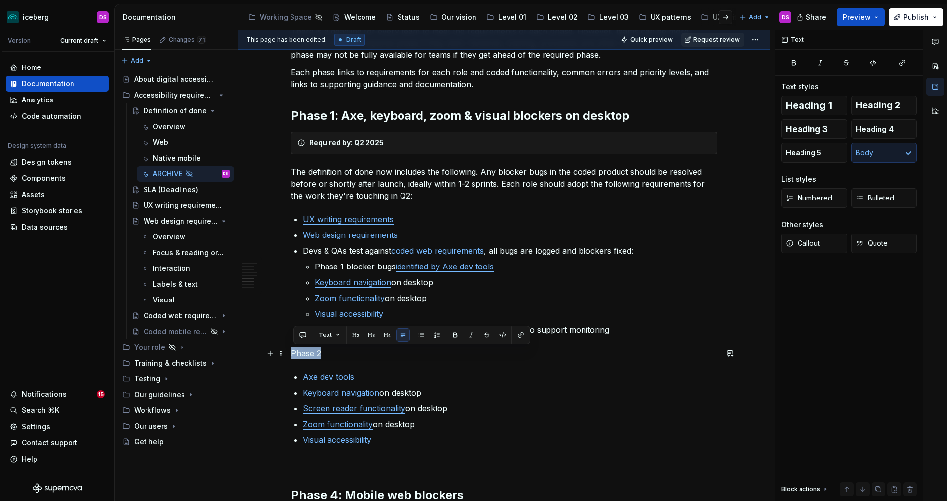
drag, startPoint x: 322, startPoint y: 356, endPoint x: 288, endPoint y: 355, distance: 33.5
click at [288, 355] on div "A note about compliance Web Legal standards provide important guidance on what …" at bounding box center [503, 495] width 531 height 2041
click at [355, 337] on button "button" at bounding box center [356, 335] width 14 height 14
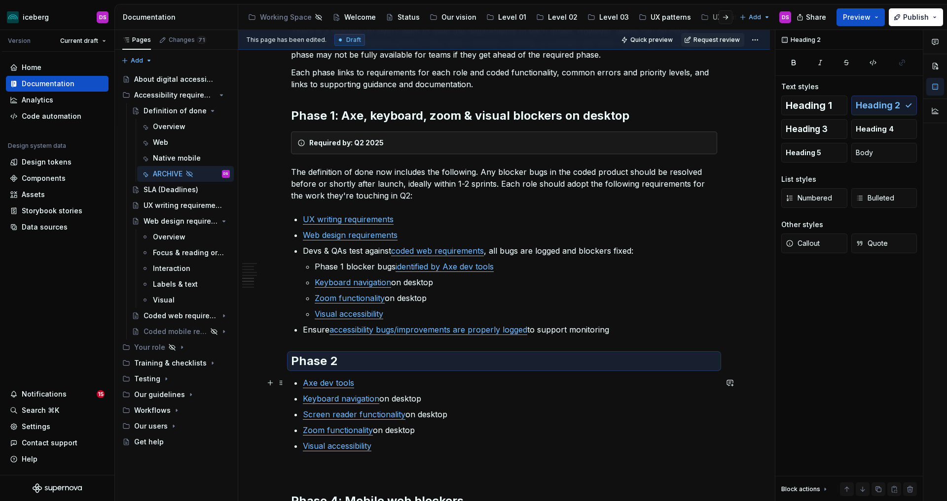
click at [508, 387] on p "Axe dev tools" at bounding box center [510, 383] width 414 height 12
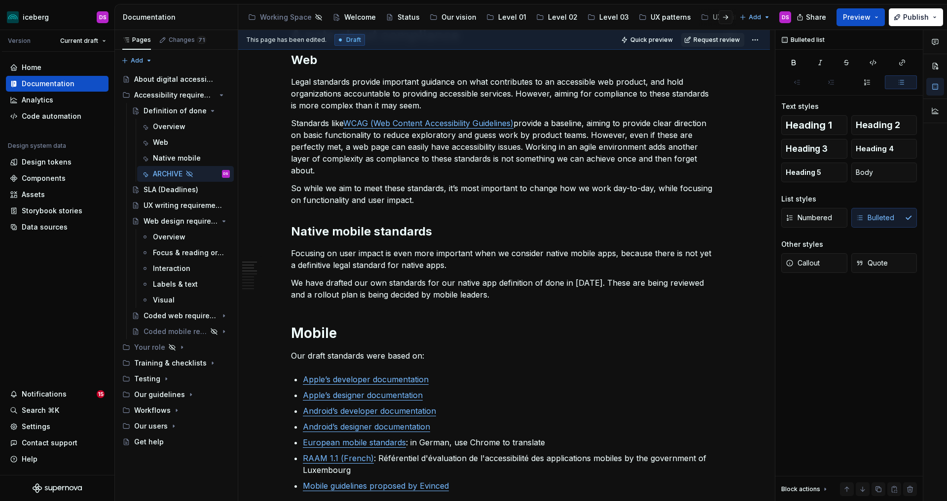
scroll to position [0, 0]
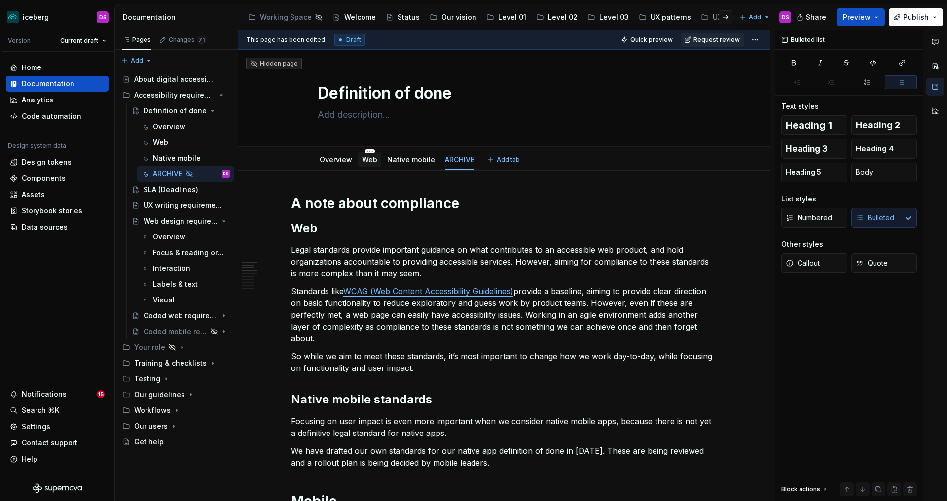
click at [372, 160] on link "Web" at bounding box center [369, 159] width 15 height 8
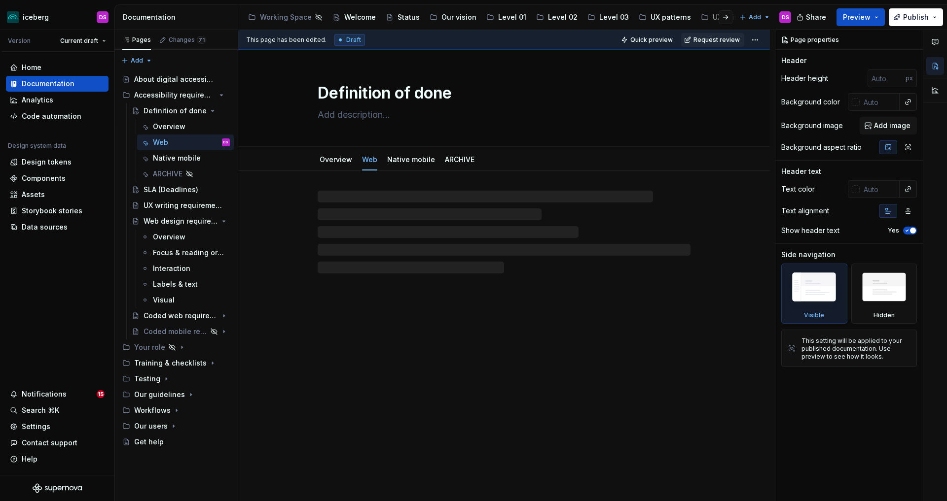
type textarea "*"
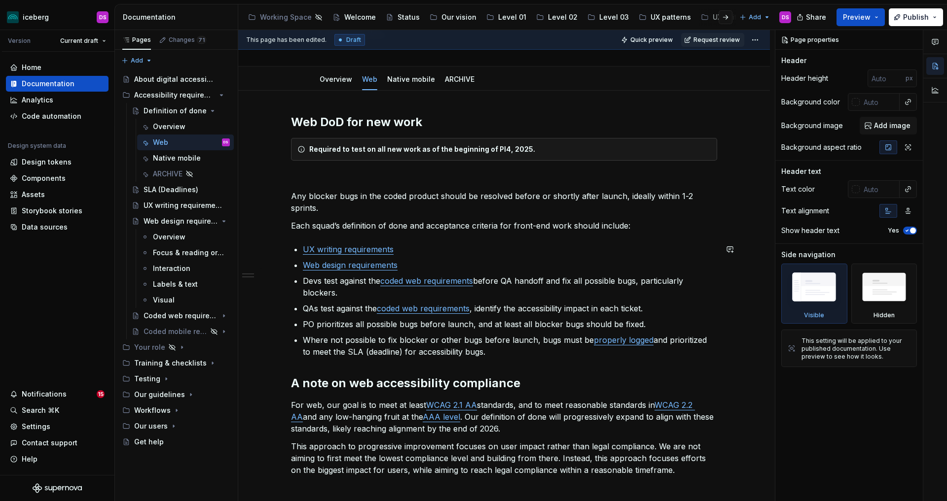
scroll to position [80, 0]
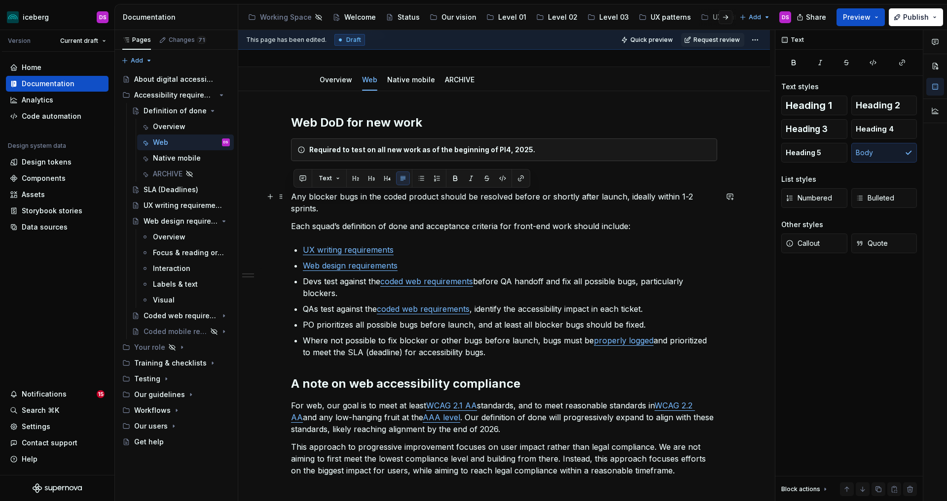
drag, startPoint x: 327, startPoint y: 209, endPoint x: 295, endPoint y: 199, distance: 33.5
click at [295, 199] on p "Any blocker bugs in the coded product should be resolved before or shortly afte…" at bounding box center [504, 203] width 426 height 24
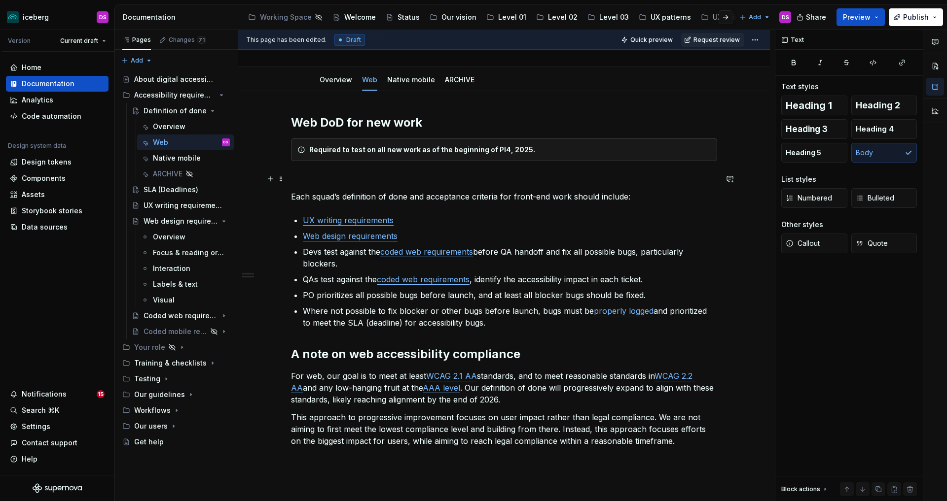
click at [398, 176] on p at bounding box center [504, 179] width 426 height 12
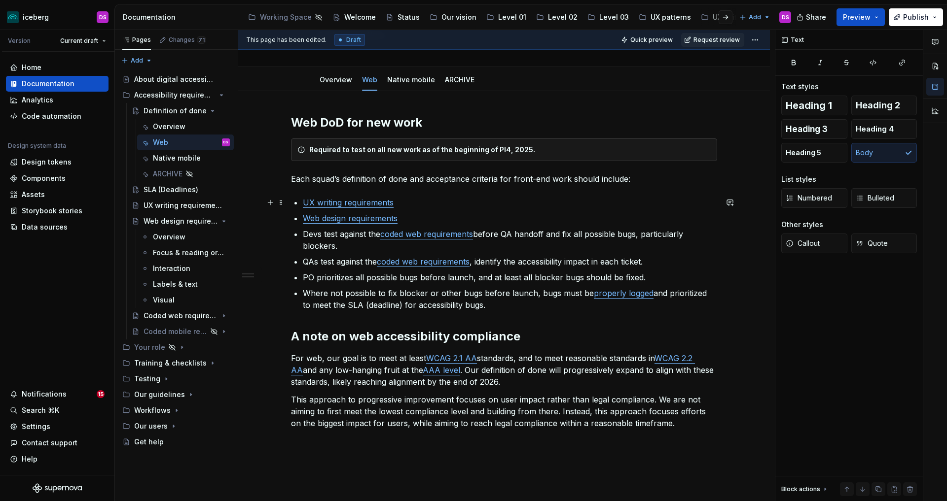
click at [472, 199] on p "UX writing requirements" at bounding box center [510, 203] width 414 height 12
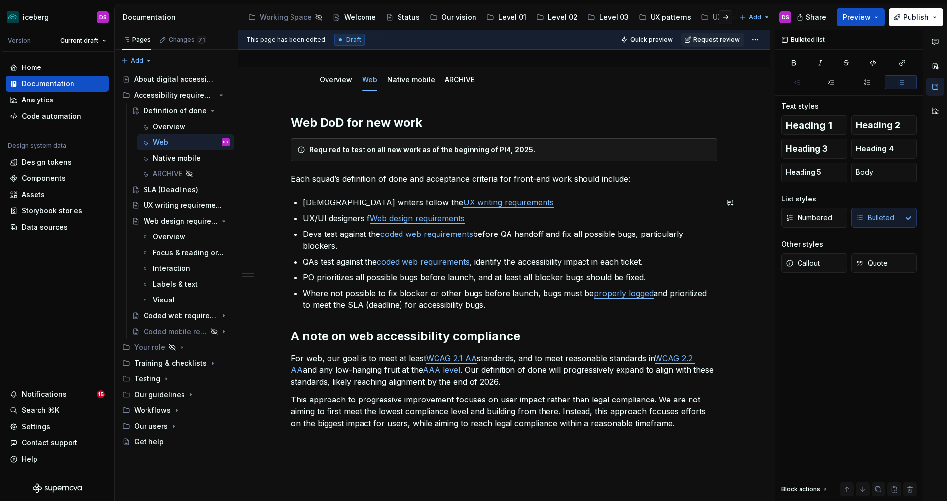
type textarea "*"
click at [597, 223] on p "UX/UI designers follow the web design requirements" at bounding box center [510, 218] width 414 height 12
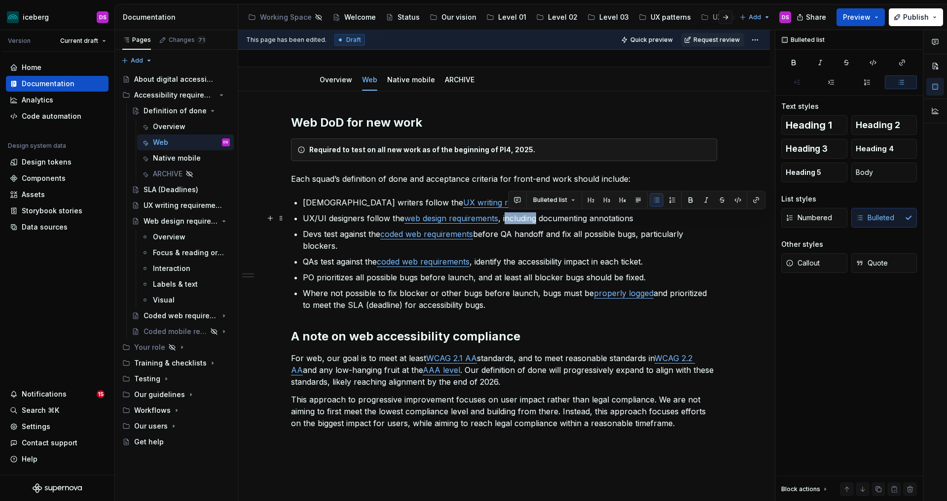
drag, startPoint x: 538, startPoint y: 218, endPoint x: 507, endPoint y: 220, distance: 31.2
click at [507, 220] on p "UX/UI designers follow the web design requirements , including documenting anno…" at bounding box center [510, 218] width 414 height 12
click at [611, 216] on p "UX/UI designers follow the web design requirements , which include documenting …" at bounding box center [510, 218] width 414 height 12
drag, startPoint x: 670, startPoint y: 220, endPoint x: 611, endPoint y: 220, distance: 59.6
click at [611, 220] on p "UX/UI designers follow the web design requirements , which include documenting …" at bounding box center [510, 218] width 414 height 12
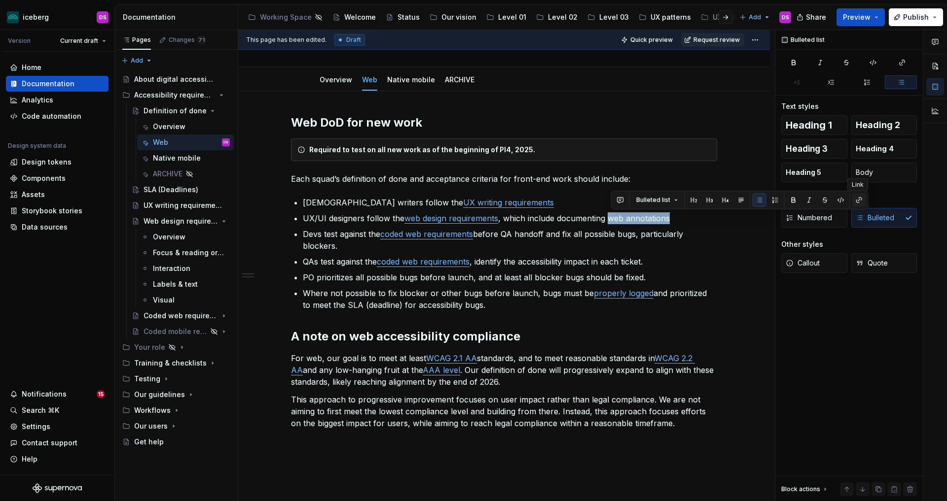
click at [857, 202] on button "button" at bounding box center [859, 200] width 14 height 14
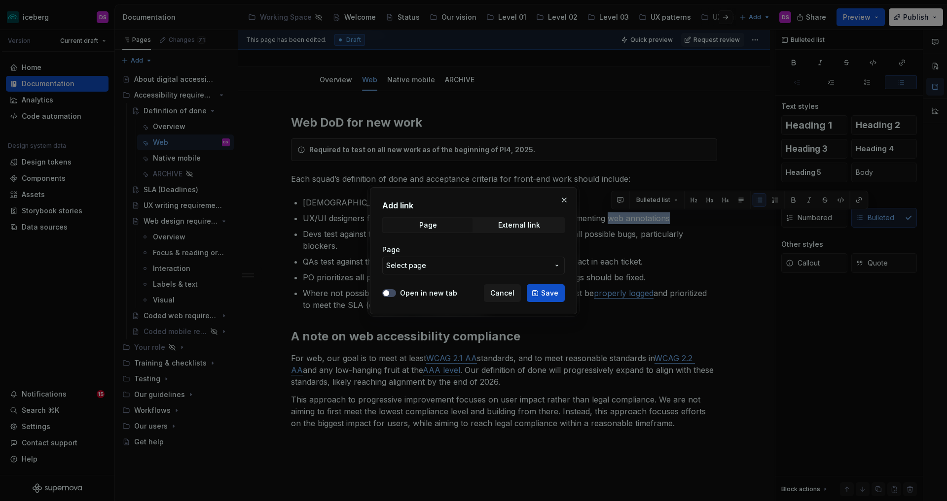
click at [450, 266] on span "Select page" at bounding box center [467, 266] width 163 height 10
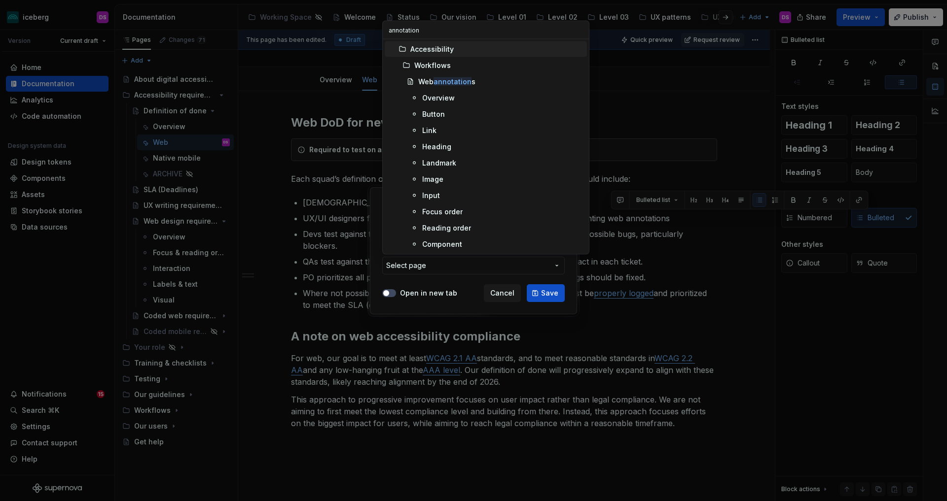
type input "annotations"
click at [470, 81] on mark "annotations" at bounding box center [454, 81] width 42 height 8
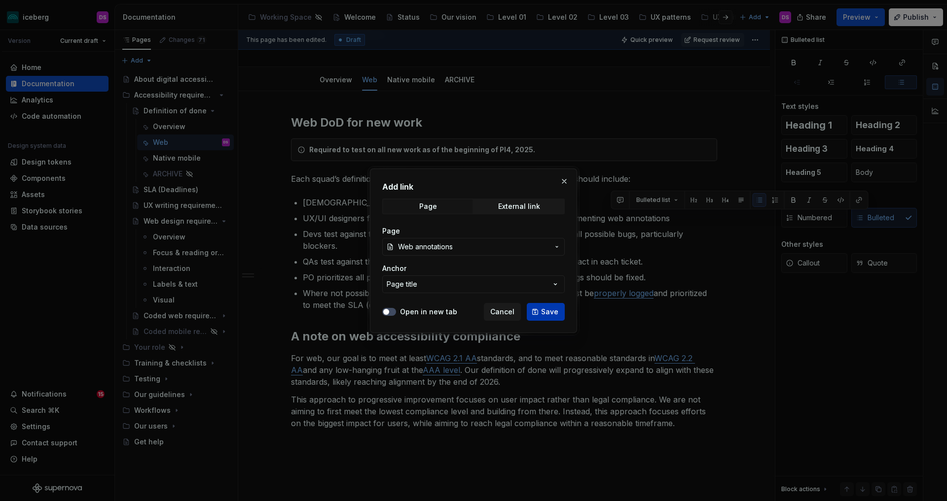
click at [538, 304] on button "Save" at bounding box center [545, 312] width 38 height 18
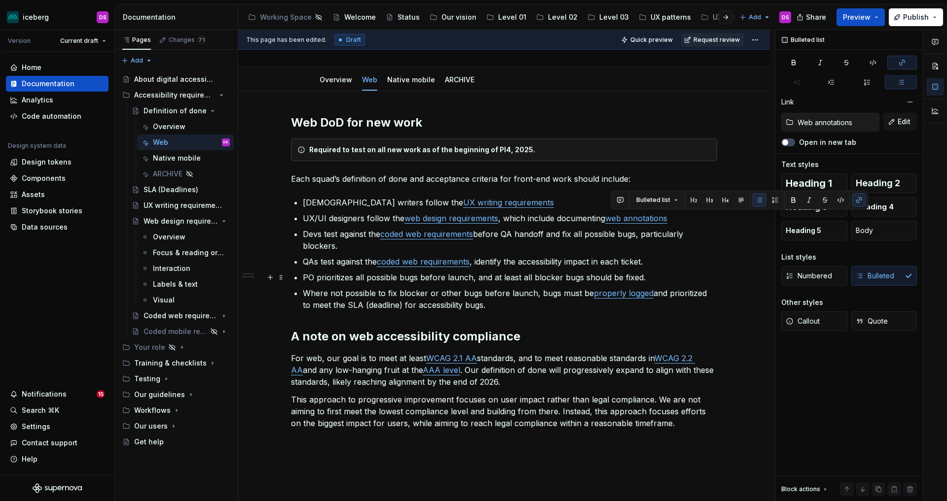
click at [534, 275] on p "PO prioritizes all possible bugs before launch, and at least all blocker bugs s…" at bounding box center [510, 278] width 414 height 12
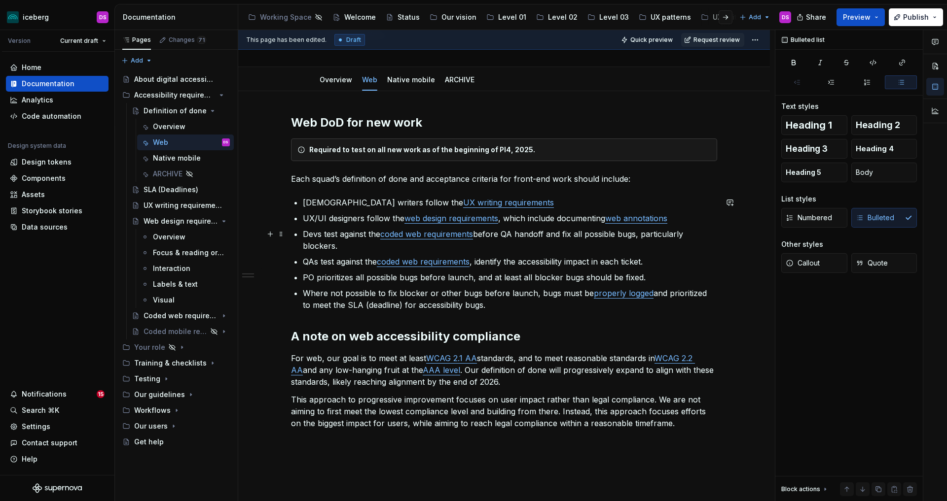
click at [365, 249] on p "Devs test against the coded web requirements before QA handoff and fix all poss…" at bounding box center [510, 240] width 414 height 24
click at [479, 263] on p "QAs test against the coded web requirements , identify the accessibility impact…" at bounding box center [510, 262] width 414 height 12
click at [668, 263] on p "QAs test against the coded web requirements , and identify the accessibility im…" at bounding box center [510, 262] width 414 height 12
type textarea "*"
click at [536, 263] on p "QAs test against the coded web requirements , and identify the accessibility im…" at bounding box center [510, 262] width 414 height 12
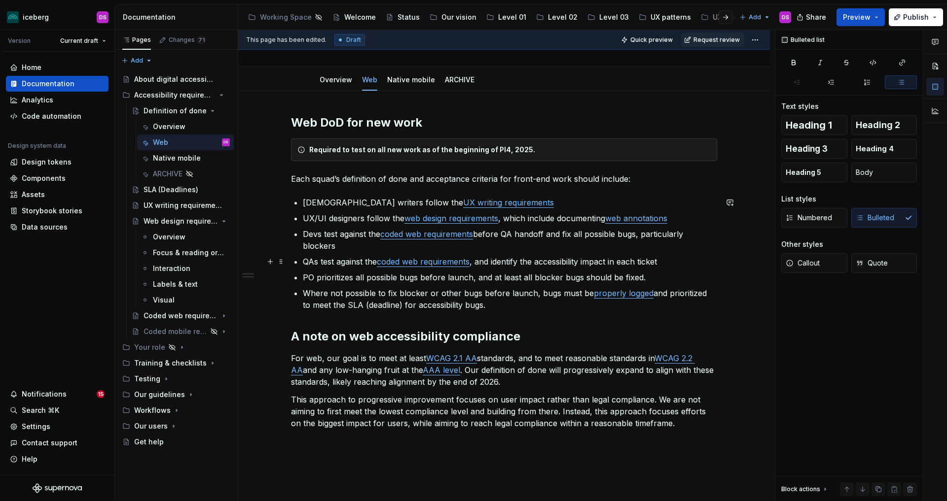
click at [496, 263] on p "QAs test against the coded web requirements , and identify the accessibility im…" at bounding box center [510, 262] width 414 height 12
click at [496, 261] on p "QAs test against the coded web requirements , and log accessibility bugs proper…" at bounding box center [510, 262] width 414 height 12
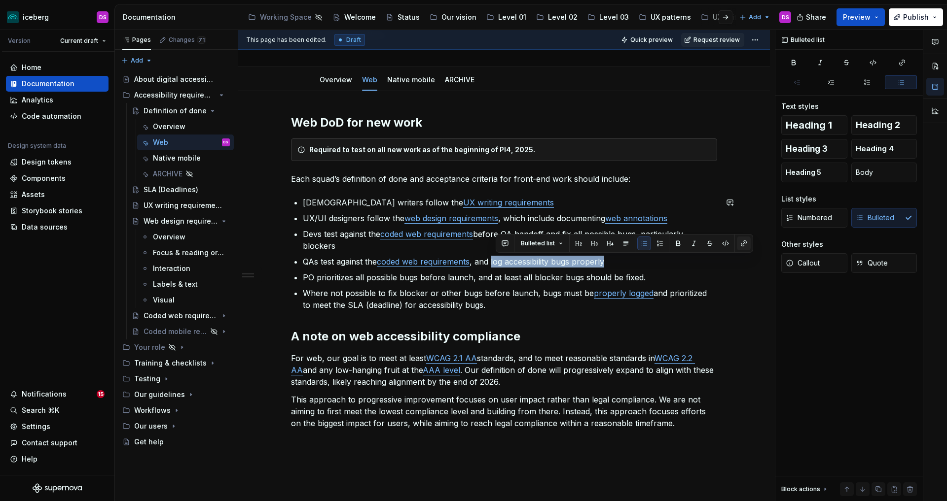
click at [742, 243] on button "button" at bounding box center [743, 244] width 14 height 14
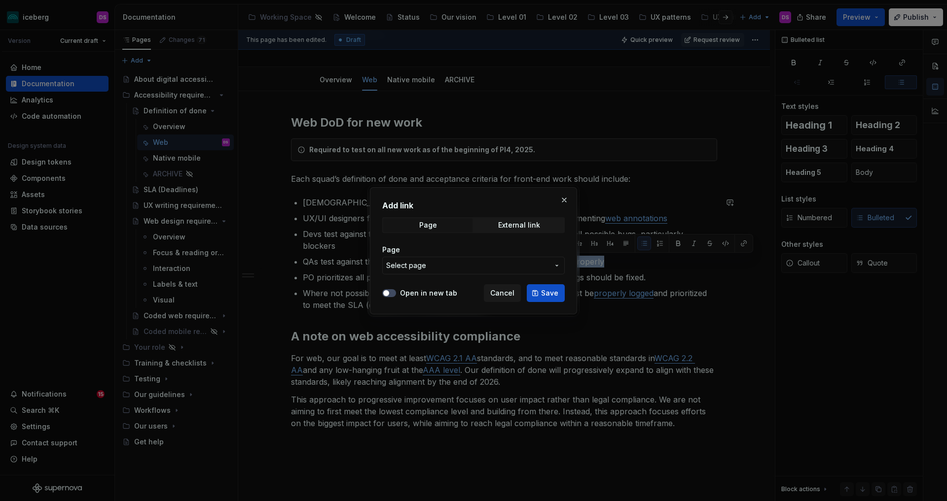
click at [512, 262] on span "Select page" at bounding box center [467, 266] width 163 height 10
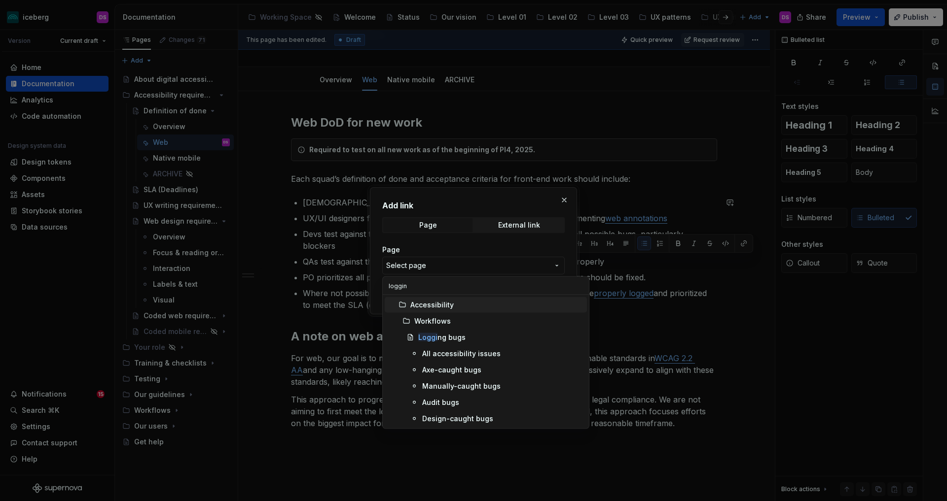
type input "logging"
click at [470, 339] on div "Logging bugs" at bounding box center [500, 338] width 165 height 10
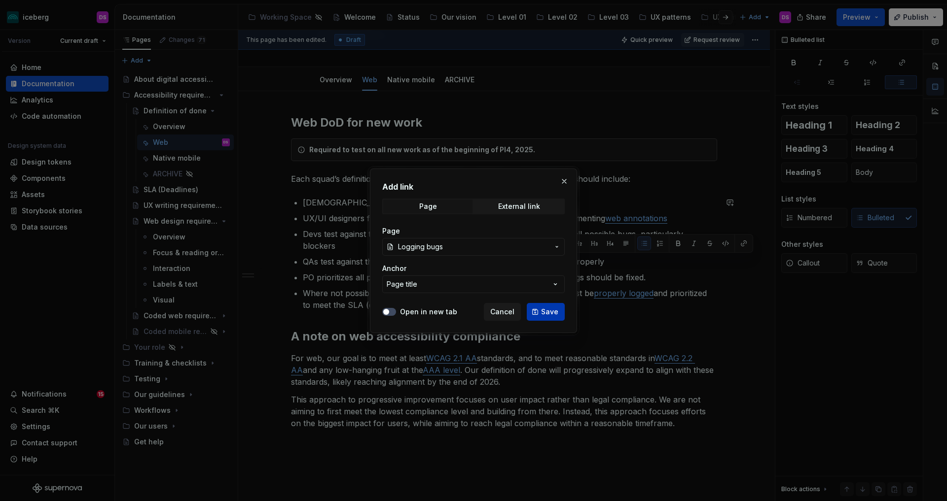
click at [538, 309] on button "Save" at bounding box center [545, 312] width 38 height 18
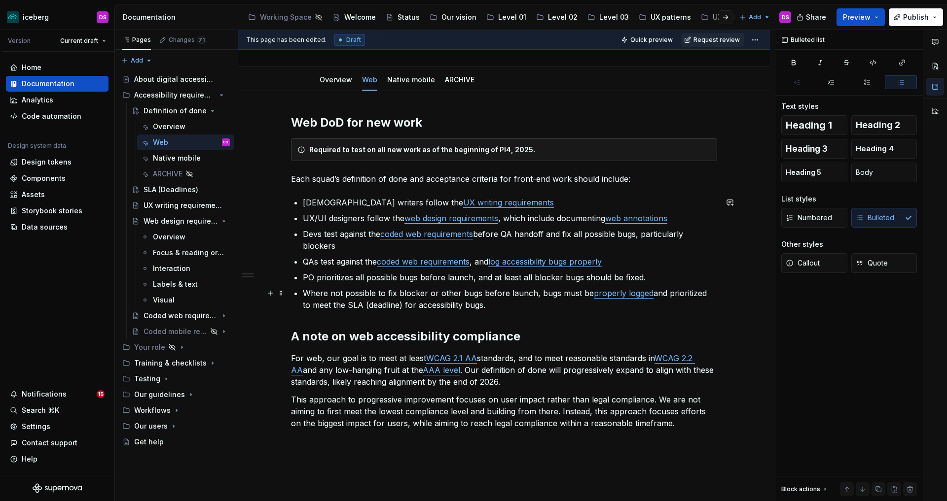
click at [553, 296] on p "Where not possible to fix blocker or other bugs before launch, bugs must be pro…" at bounding box center [510, 299] width 414 height 24
click at [648, 280] on p "PO prioritizes all possible bugs before launch, and at least all blocker bugs s…" at bounding box center [510, 278] width 414 height 12
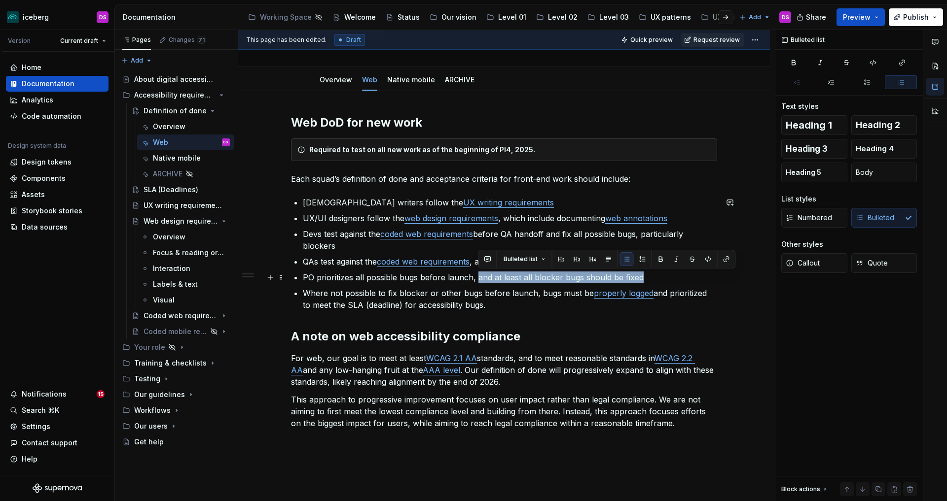
click at [479, 280] on p "PO prioritizes all possible bugs before launch, and at least all blocker bugs s…" at bounding box center [510, 278] width 414 height 12
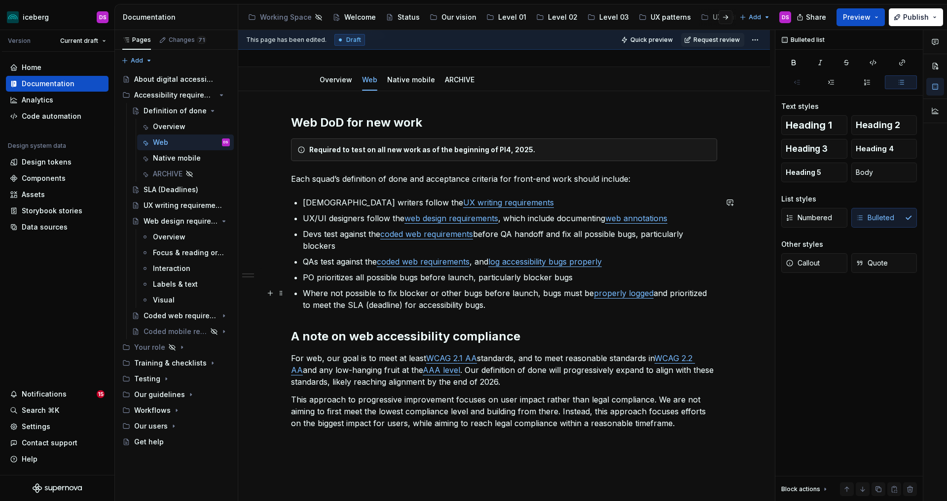
click at [514, 306] on p "Where not possible to fix blocker or other bugs before launch, bugs must be pro…" at bounding box center [510, 299] width 414 height 24
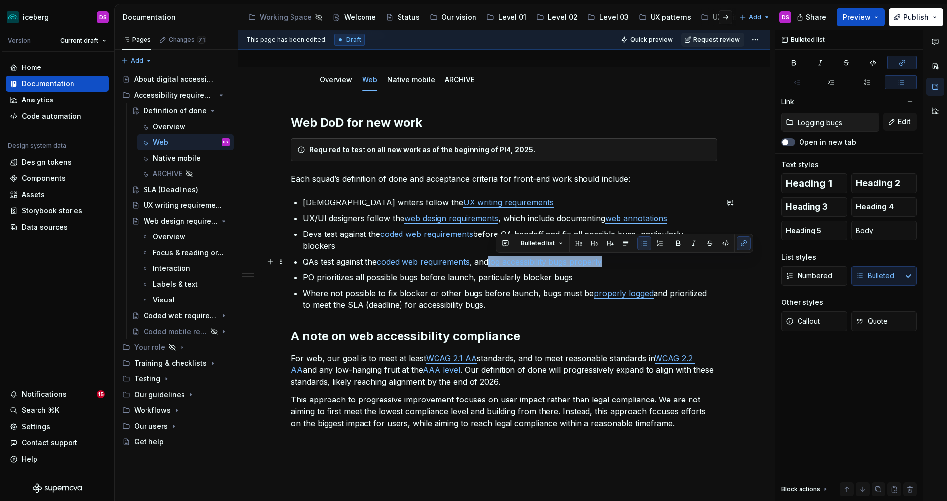
drag, startPoint x: 614, startPoint y: 264, endPoint x: 496, endPoint y: 267, distance: 117.9
click at [496, 267] on p "QAs test against the coded web requirements , and log accessibility bugs proper…" at bounding box center [510, 262] width 414 height 12
copy link "log accessibility bugs properly"
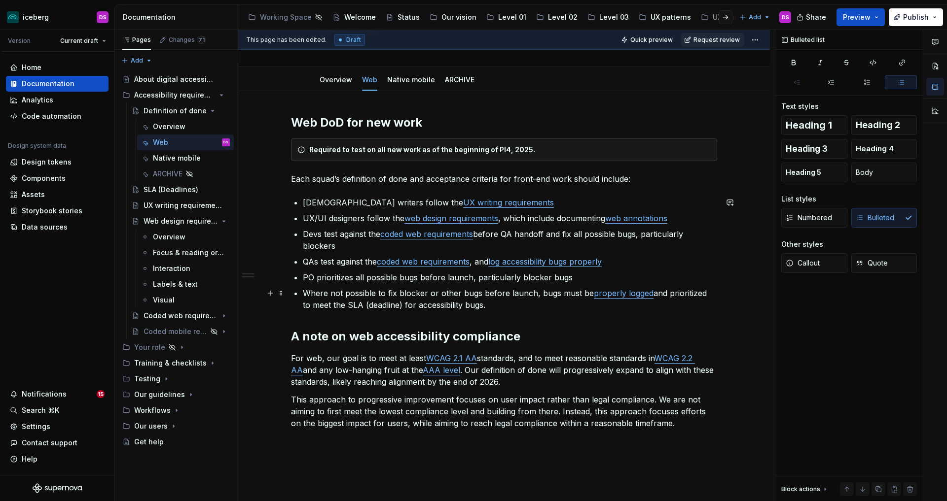
click at [575, 305] on p "Where not possible to fix blocker or other bugs before launch, bugs must be pro…" at bounding box center [510, 299] width 414 height 24
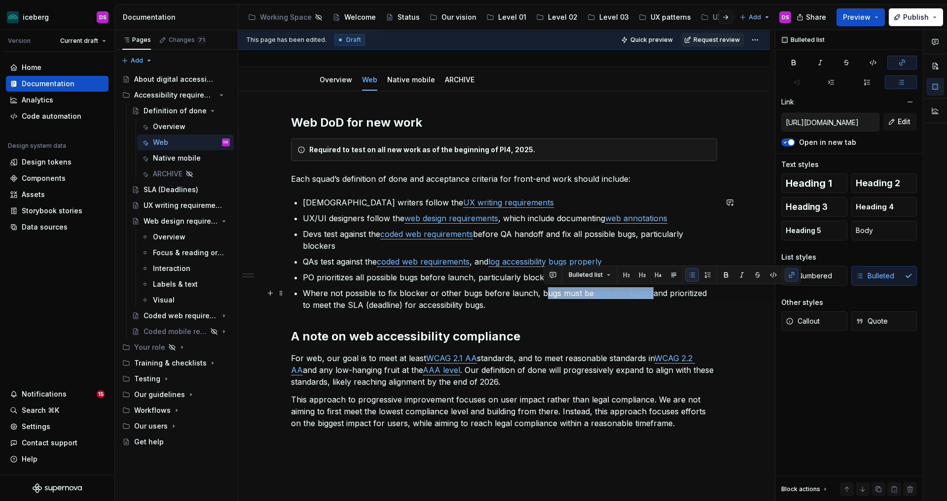
drag, startPoint x: 651, startPoint y: 292, endPoint x: 542, endPoint y: 296, distance: 109.0
click at [542, 296] on p "Where not possible to fix blocker or other bugs before launch, bugs must be pro…" at bounding box center [510, 299] width 414 height 24
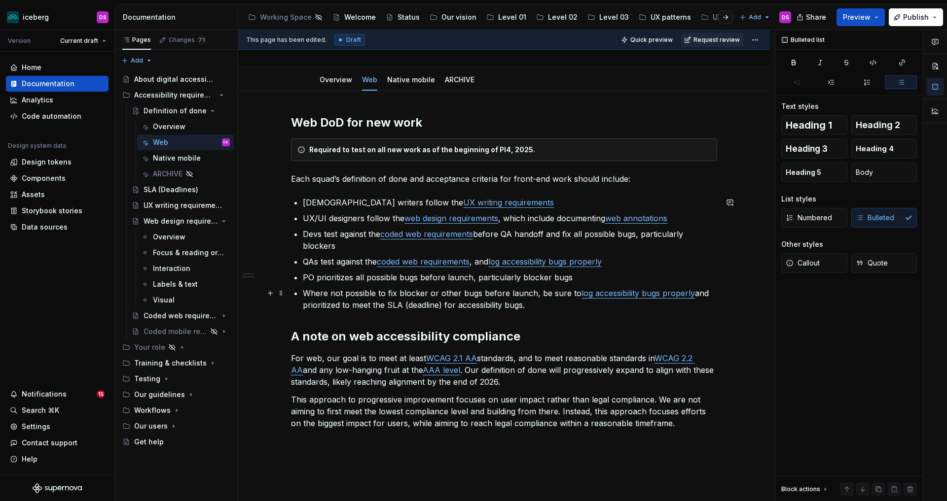
click at [344, 306] on p "Where not possible to fix blocker or other bugs before launch, be sure to log a…" at bounding box center [510, 299] width 414 height 24
click at [694, 294] on p "Where not possible to fix blocker or other bugs before launch, be sure to log a…" at bounding box center [510, 299] width 414 height 24
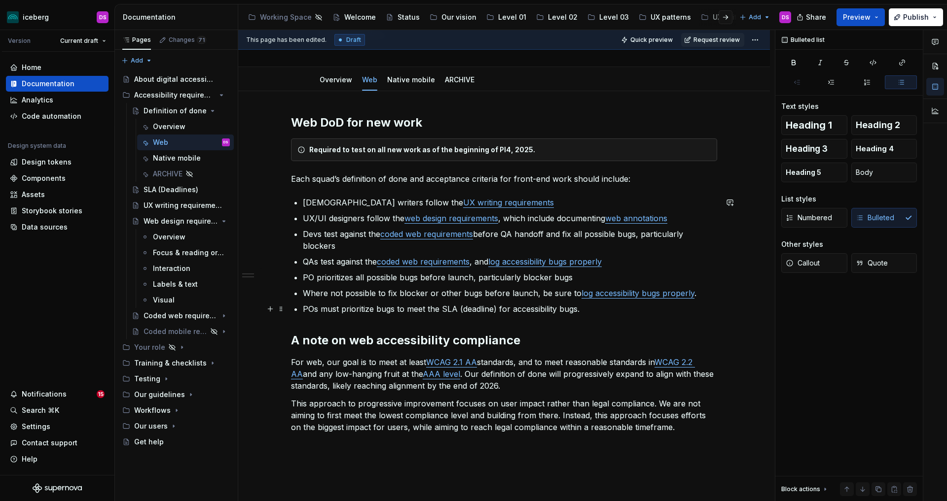
click at [627, 309] on p "POs must prioritize bugs to meet the SLA (deadline) for accessibility bugs." at bounding box center [510, 309] width 414 height 12
click at [694, 296] on p "Where not possible to fix blocker or other bugs before launch, be sure to log a…" at bounding box center [510, 293] width 414 height 12
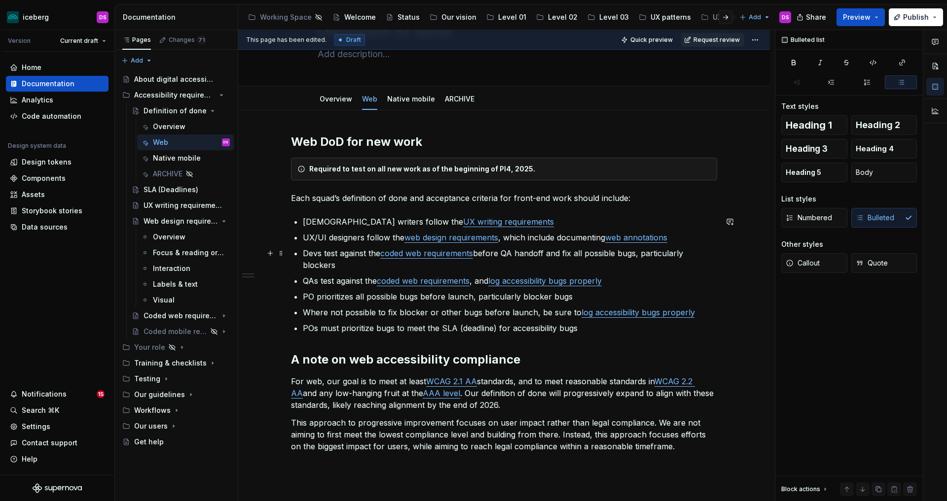
click at [305, 254] on p "Devs test against the coded web requirements before QA handoff and fix all poss…" at bounding box center [510, 259] width 414 height 24
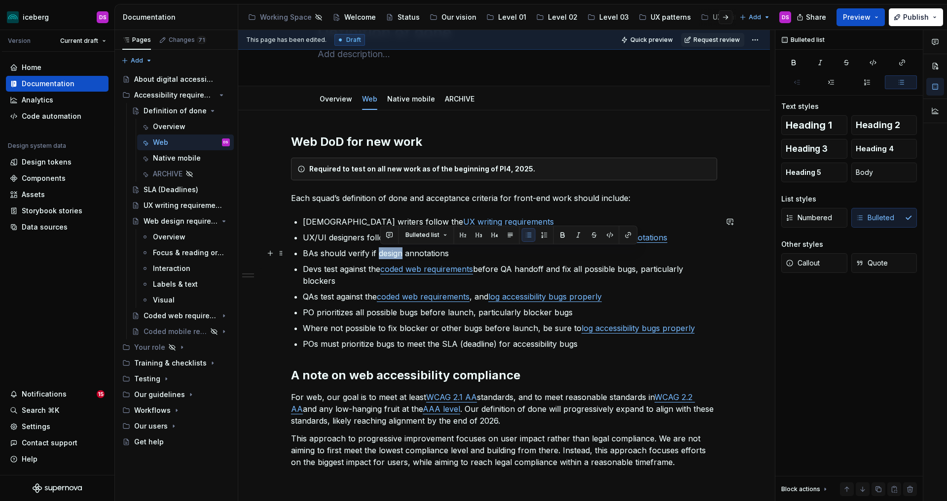
drag, startPoint x: 404, startPoint y: 254, endPoint x: 380, endPoint y: 256, distance: 24.2
click at [380, 256] on p "BAs should verify if design annotations" at bounding box center [510, 253] width 414 height 12
click at [440, 252] on p "BAs should verify if web annotations and/or hidden text have been" at bounding box center [510, 253] width 414 height 12
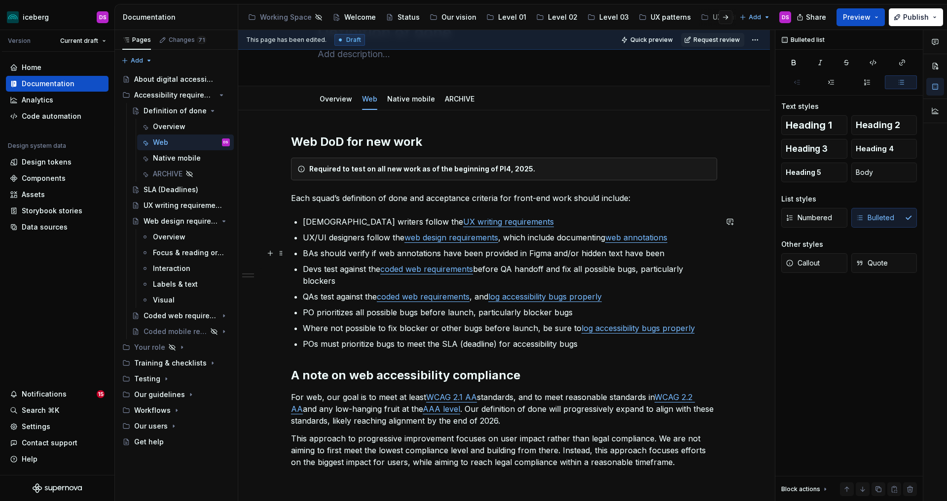
click at [576, 253] on p "BAs should verify if web annotations have been provided in Figma and/or hidden …" at bounding box center [510, 253] width 414 height 12
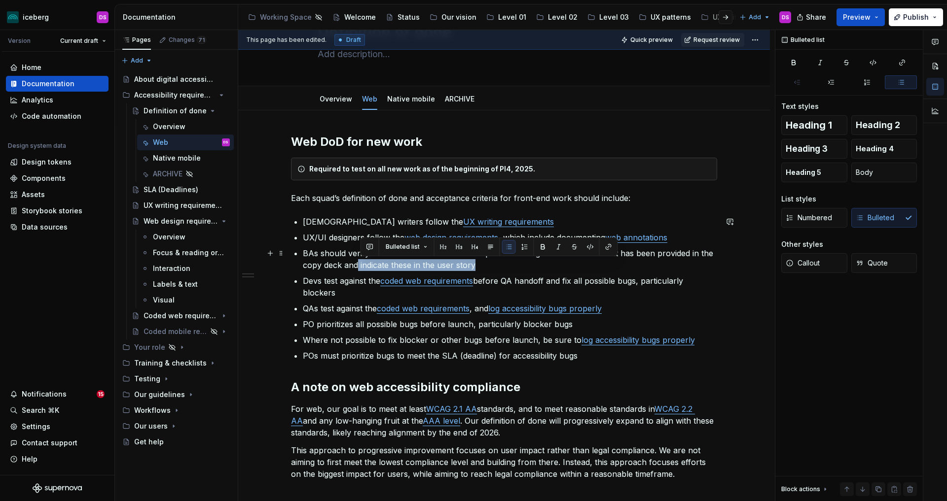
click at [360, 263] on p "BAs should verify if web annotations have been provided in Figma and if hidden …" at bounding box center [510, 259] width 414 height 24
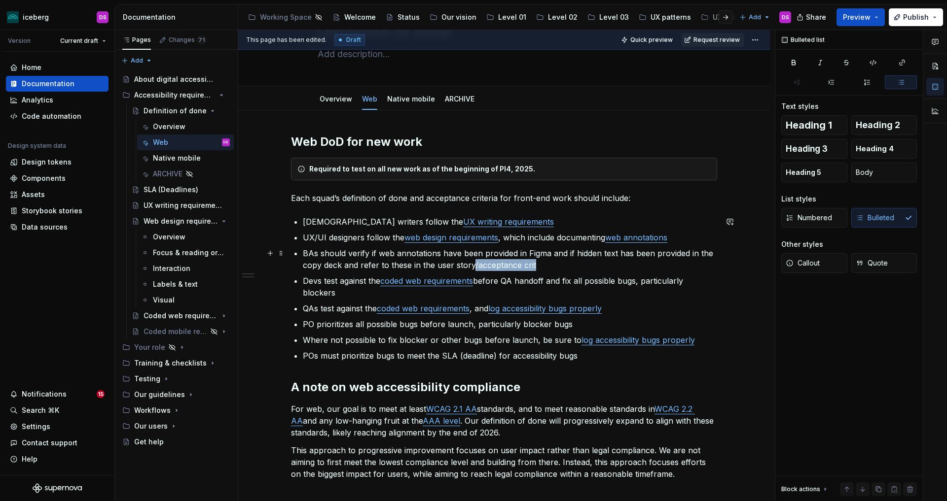
click at [475, 264] on p "BAs should verify if web annotations have been provided in Figma and if hidden …" at bounding box center [510, 259] width 414 height 24
drag, startPoint x: 440, startPoint y: 253, endPoint x: 538, endPoint y: 251, distance: 98.1
click at [382, 256] on p "BAs should verify if web annotations have been provided in Figma and if hidden …" at bounding box center [510, 259] width 414 height 24
click at [625, 239] on button "button" at bounding box center [628, 235] width 14 height 14
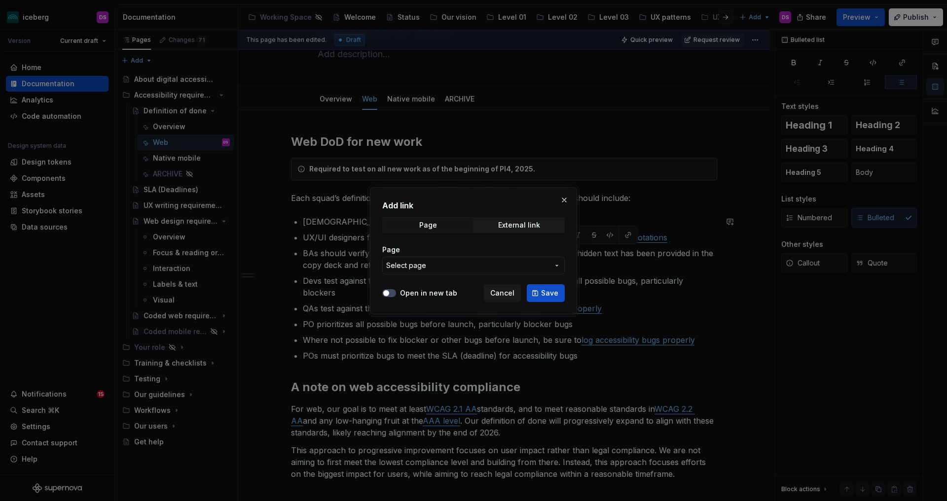
click at [459, 264] on span "Select page" at bounding box center [467, 266] width 163 height 10
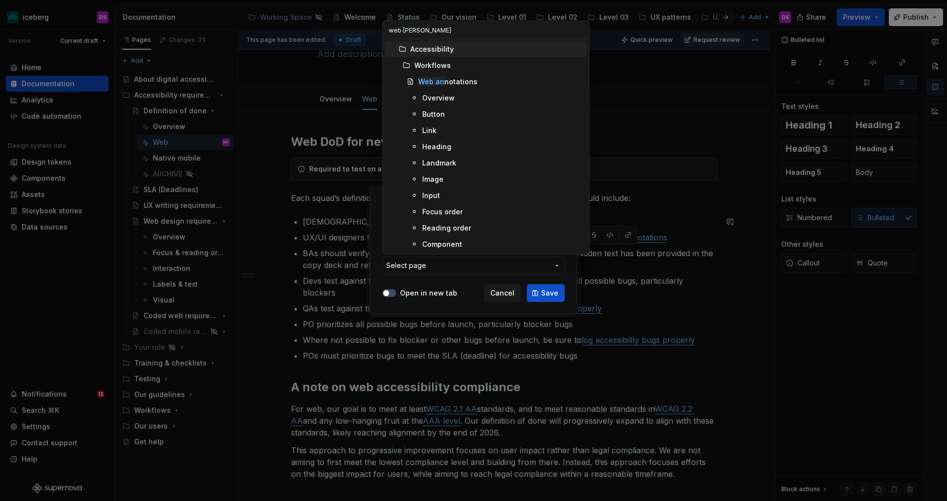
type input "web anno"
click at [449, 97] on div "Overview" at bounding box center [438, 98] width 33 height 10
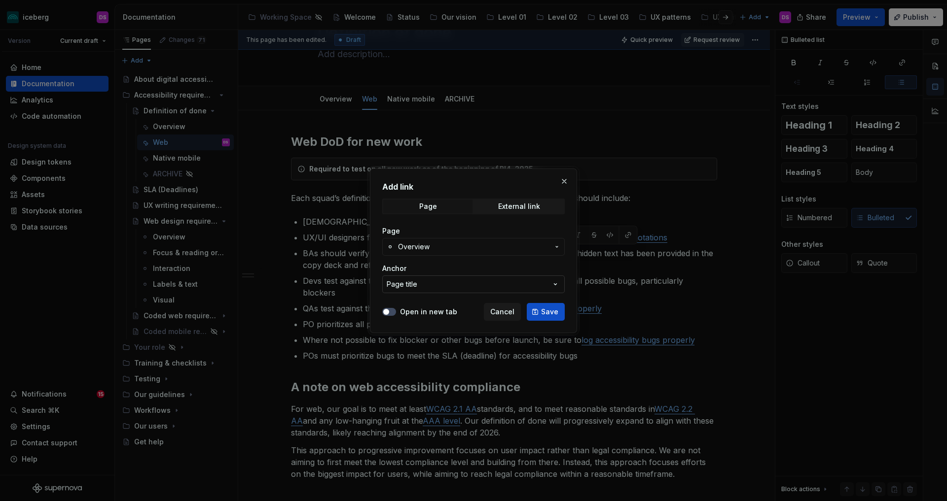
click at [465, 285] on button "Page title" at bounding box center [473, 285] width 182 height 18
click at [464, 265] on div "Add link Page External link Page Overview Anchor Page title Open in new tab Can…" at bounding box center [473, 250] width 947 height 501
click at [454, 286] on button "Page title" at bounding box center [473, 285] width 182 height 18
click at [457, 267] on div "Add link Page External link Page Overview Anchor Page title Open in new tab Can…" at bounding box center [473, 250] width 947 height 501
click at [459, 253] on button "Overview" at bounding box center [473, 247] width 182 height 18
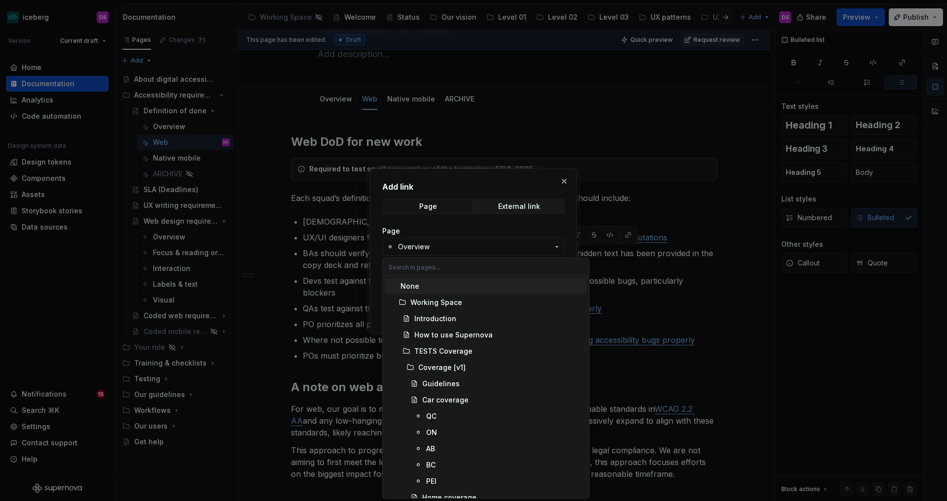
click at [461, 227] on div "Add link Page External link Page Overview Anchor Page title Open in new tab Can…" at bounding box center [473, 250] width 947 height 501
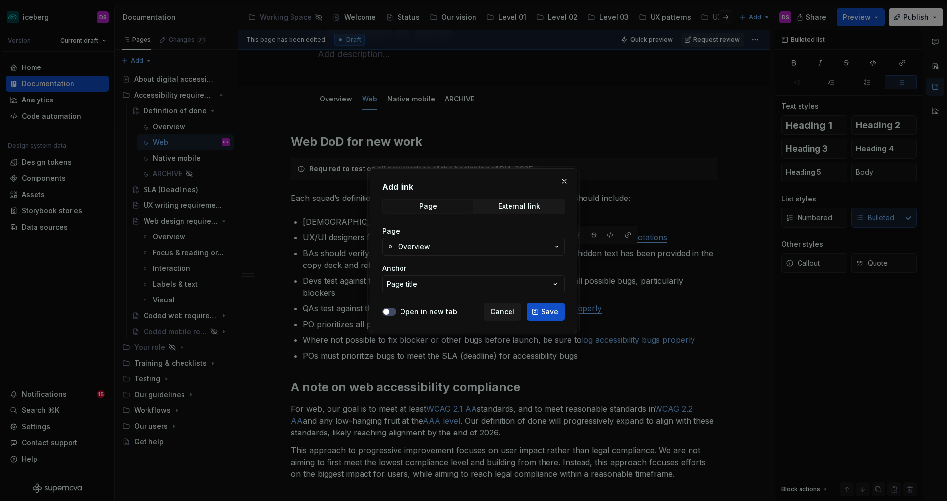
click at [449, 242] on span "Overview" at bounding box center [473, 247] width 151 height 10
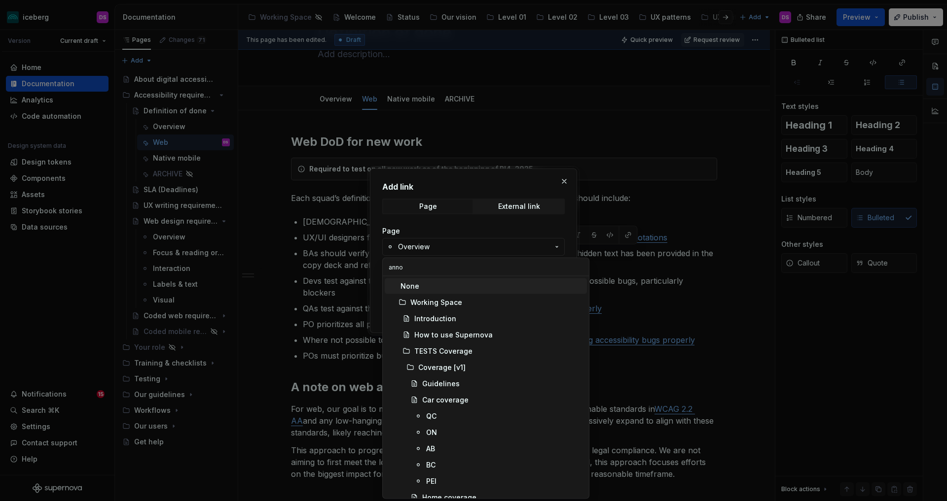
type input "annot"
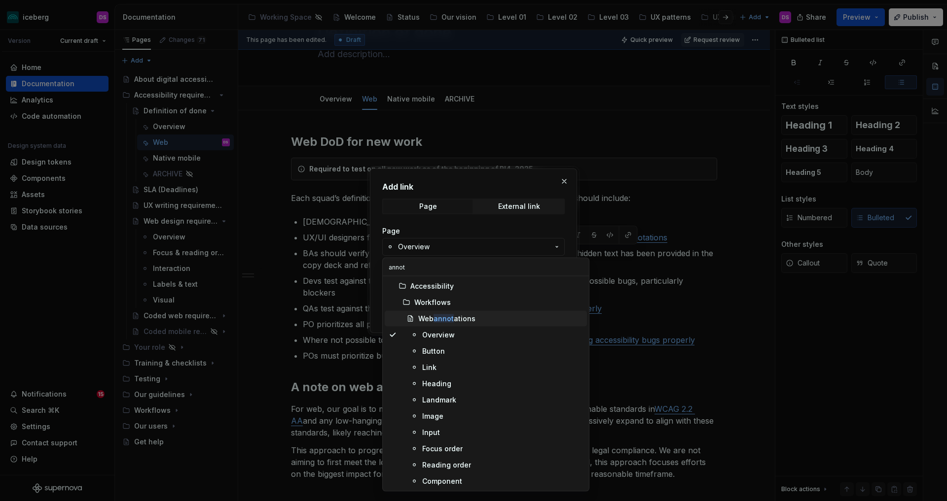
click at [469, 318] on div "Web annot ations" at bounding box center [446, 319] width 57 height 10
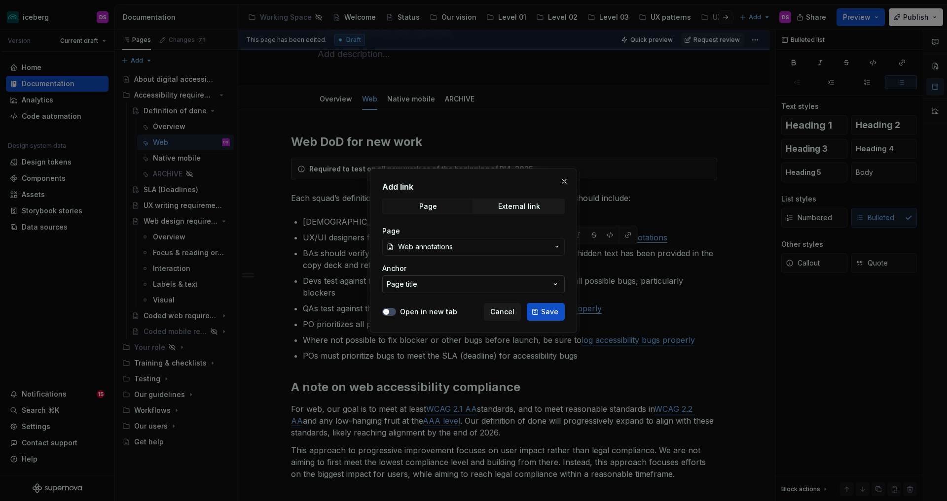
click at [449, 287] on button "Page title" at bounding box center [473, 285] width 182 height 18
click at [451, 266] on div "Add link Page External link Page Web annotations Anchor Page title Open in new …" at bounding box center [473, 250] width 947 height 501
click at [546, 306] on button "Save" at bounding box center [545, 312] width 38 height 18
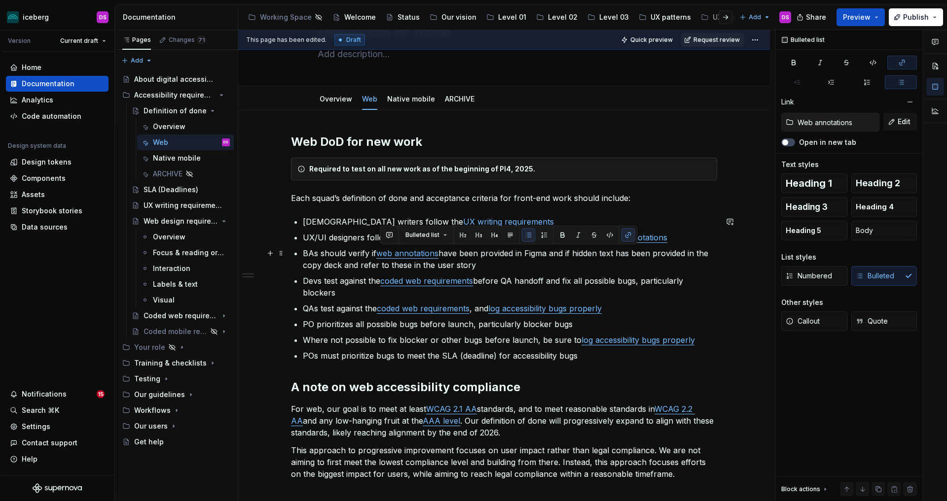
click at [507, 270] on p "BAs should verify if web annotations have been provided in Figma and if hidden …" at bounding box center [510, 259] width 414 height 24
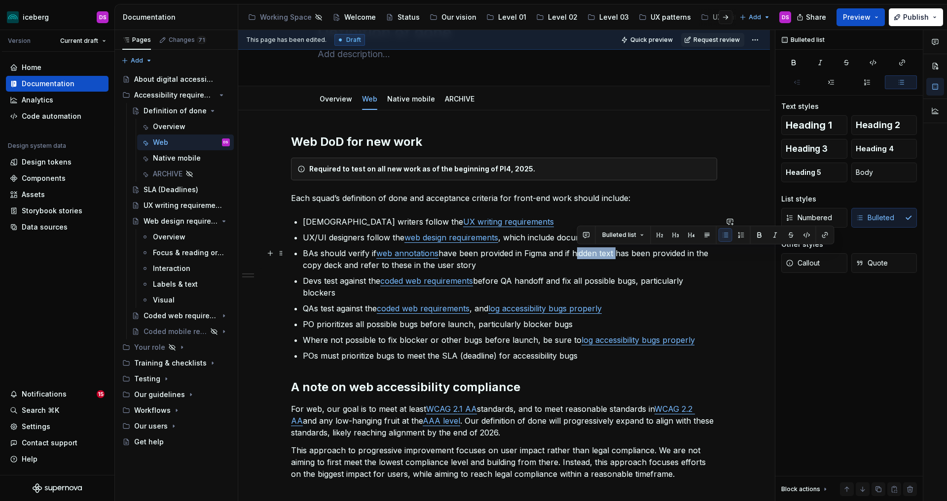
drag, startPoint x: 614, startPoint y: 252, endPoint x: 577, endPoint y: 255, distance: 36.6
click at [577, 255] on p "BAs should verify if web annotations have been provided in Figma and if hidden …" at bounding box center [510, 259] width 414 height 24
click at [825, 233] on button "button" at bounding box center [825, 235] width 14 height 14
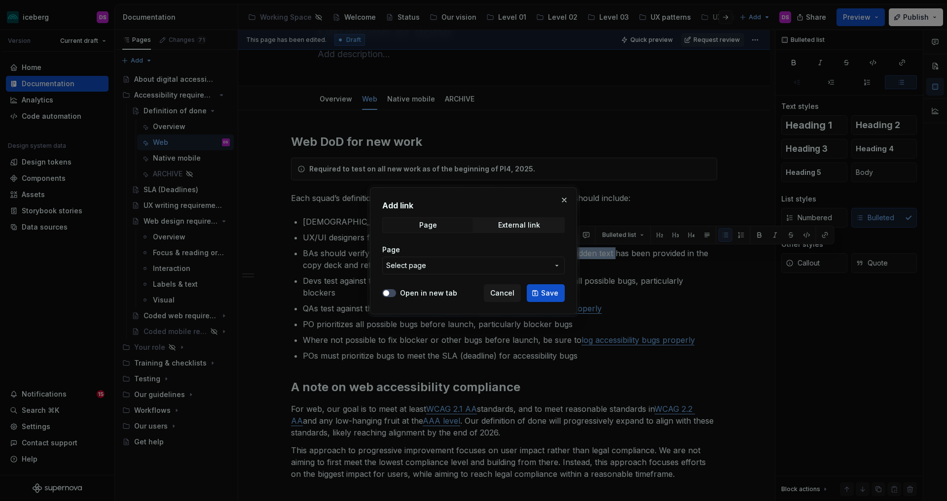
click at [508, 263] on span "Select page" at bounding box center [467, 266] width 163 height 10
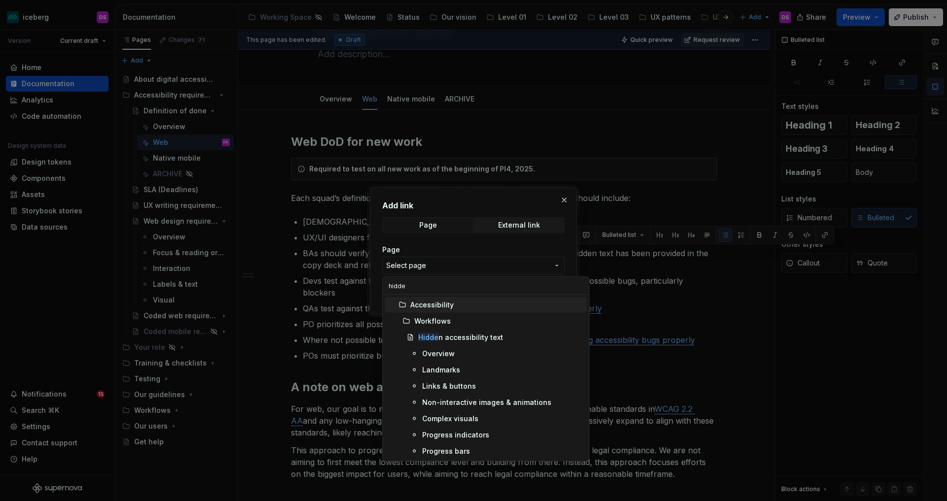
type input "hidden"
click at [509, 337] on div "Hidden accessibility text" at bounding box center [500, 338] width 165 height 10
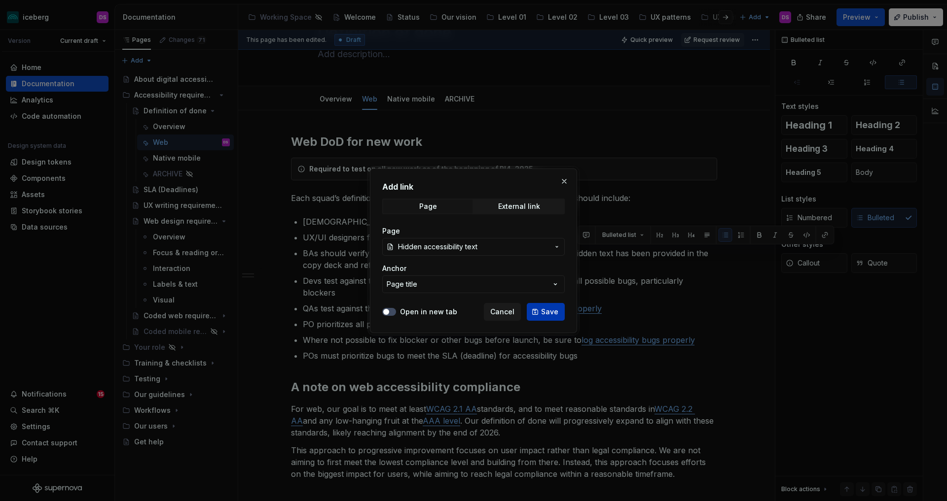
click at [551, 312] on span "Save" at bounding box center [549, 312] width 17 height 10
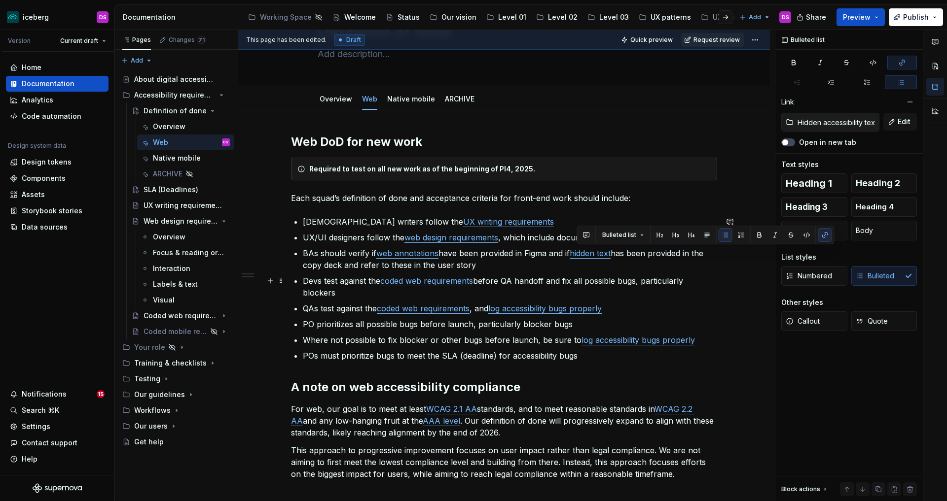
click at [584, 285] on p "Devs test against the coded web requirements before QA handoff and fix all poss…" at bounding box center [510, 287] width 414 height 24
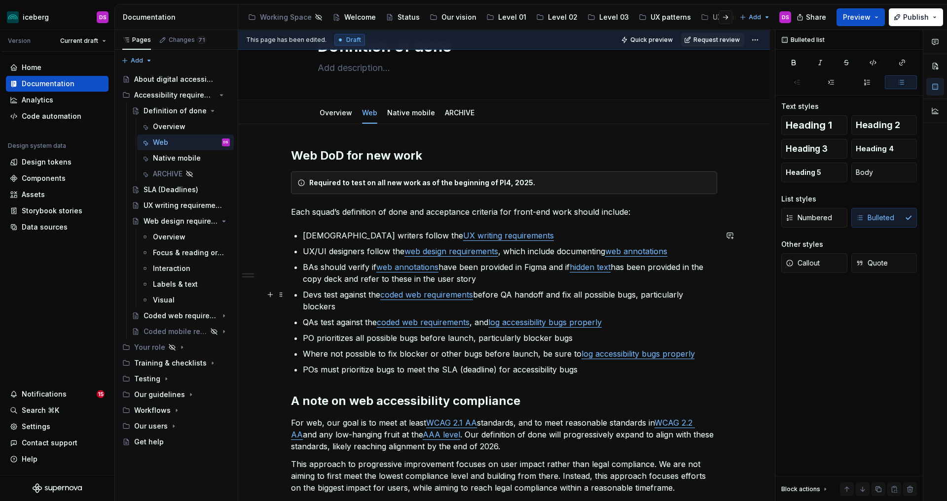
scroll to position [44, 0]
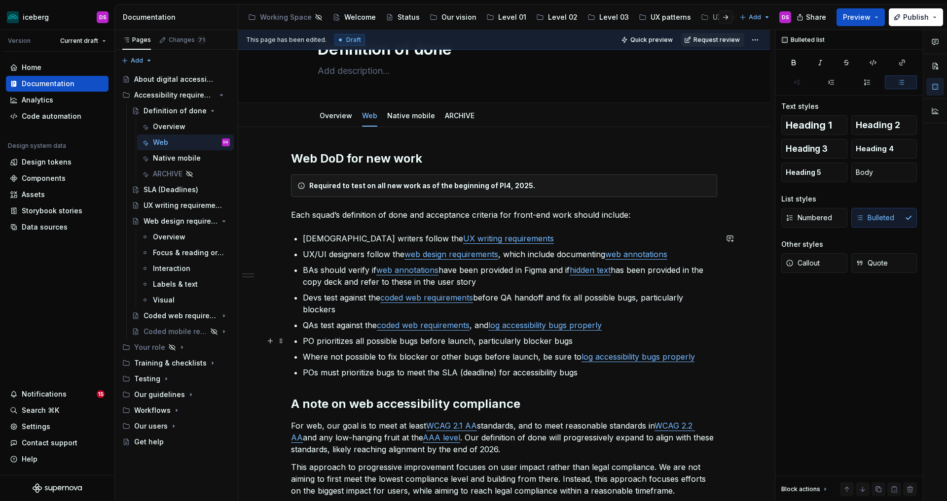
click at [571, 342] on p "PO prioritizes all possible bugs before launch, particularly blocker bugs" at bounding box center [510, 341] width 414 height 12
drag, startPoint x: 623, startPoint y: 341, endPoint x: 576, endPoint y: 342, distance: 46.9
click at [576, 342] on p "PO prioritizes all possible bugs before launch, particularly blocker bugs, and …" at bounding box center [510, 341] width 414 height 12
click at [418, 362] on p "Where not possible to fix blocker or other bugs before launch, be sure to log a…" at bounding box center [510, 357] width 414 height 12
drag, startPoint x: 350, startPoint y: 272, endPoint x: 324, endPoint y: 274, distance: 25.7
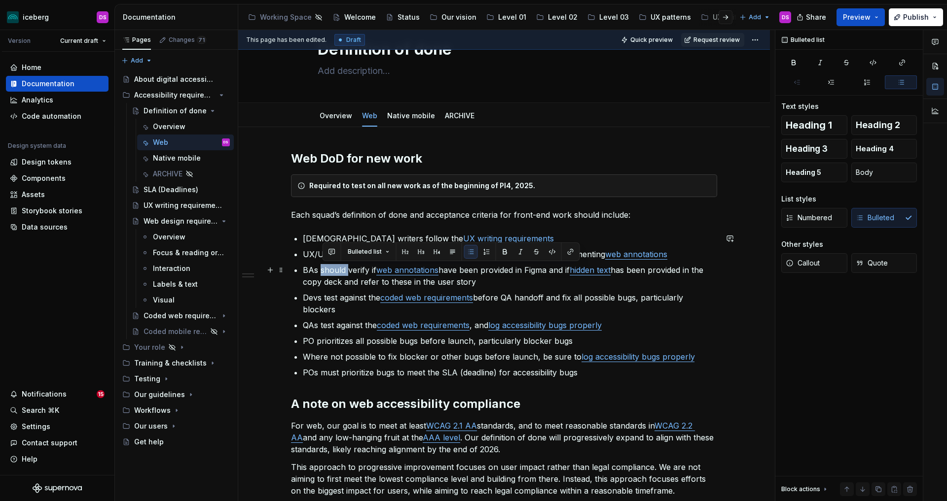
click at [324, 274] on p "BAs should verify if web annotations have been provided in Figma and if hidden …" at bounding box center [510, 276] width 414 height 24
click at [486, 282] on p "BAs verify if web annotations have been provided in Figma and if hidden text ha…" at bounding box center [510, 276] width 414 height 24
click at [680, 253] on p "UX/UI designers follow the web design requirements , which include documenting …" at bounding box center [510, 254] width 414 height 12
click at [509, 238] on p "UX writers follow the UX writing requirements" at bounding box center [510, 239] width 414 height 12
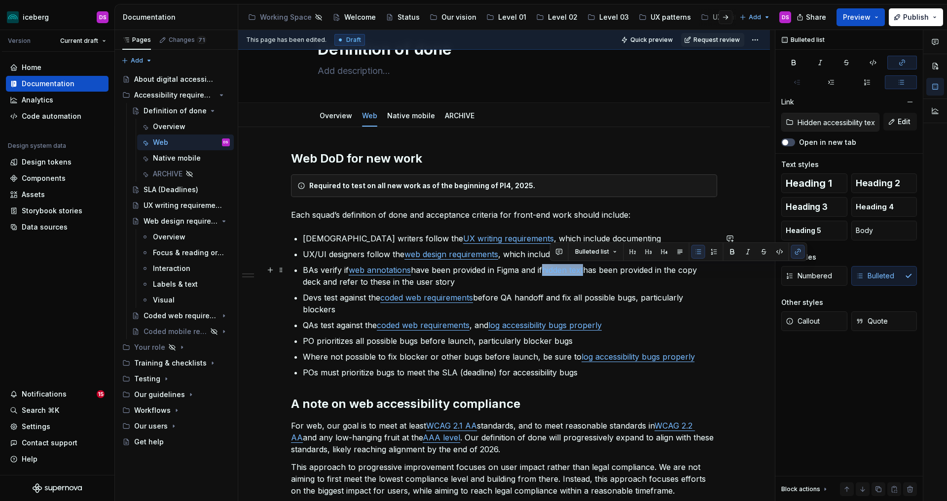
drag, startPoint x: 591, startPoint y: 269, endPoint x: 552, endPoint y: 271, distance: 39.5
click at [552, 271] on p "BAs verify if web annotations have been provided in Figma and if hidden text ha…" at bounding box center [510, 276] width 414 height 24
copy link "hidden text"
click at [595, 236] on p "UX writers follow the UX writing requirements , which include documenting" at bounding box center [510, 239] width 414 height 12
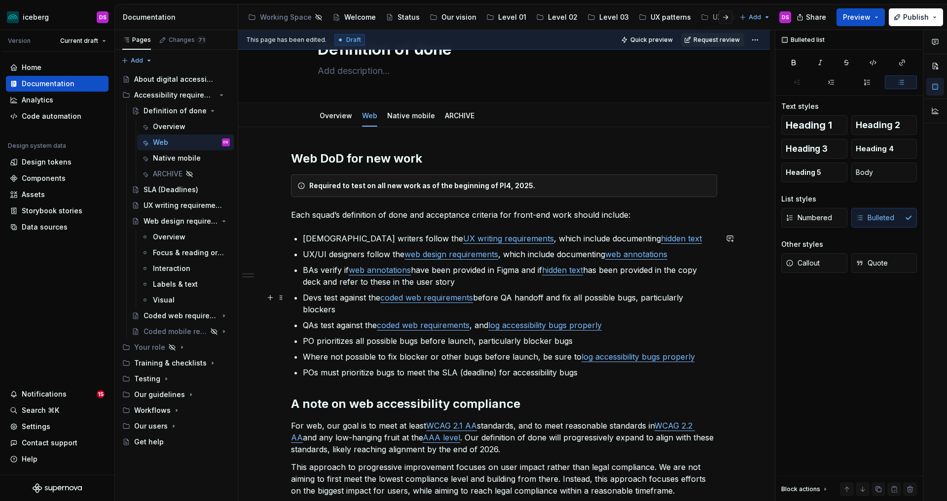
click at [637, 290] on ul "UX writers follow the UX writing requirements , which include documenting hidde…" at bounding box center [510, 306] width 414 height 146
click at [690, 254] on p "UX/UI designers follow the web design requirements , which include documenting …" at bounding box center [510, 254] width 414 height 12
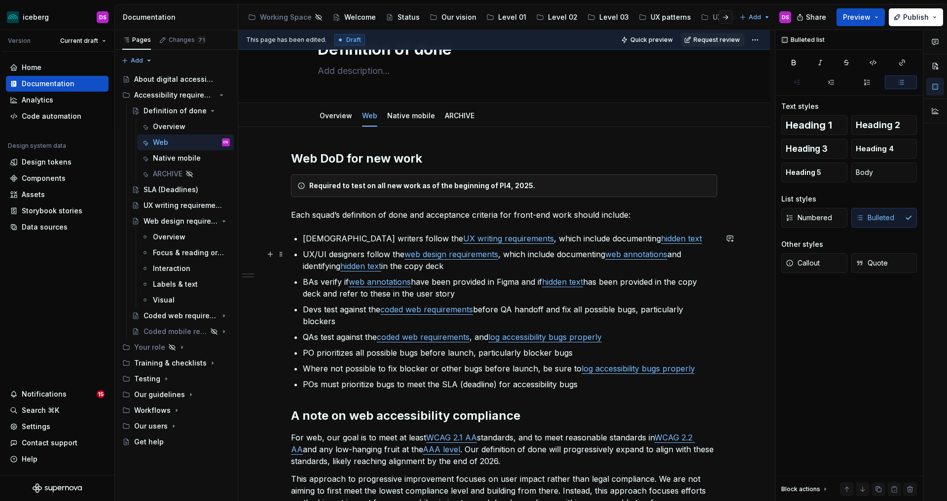
click at [663, 246] on ul "UX writers follow the UX writing requirements , which include documenting hidde…" at bounding box center [510, 312] width 414 height 158
click at [648, 241] on p "UX writers follow the UX writing requirements , which include documenting hidde…" at bounding box center [510, 239] width 414 height 12
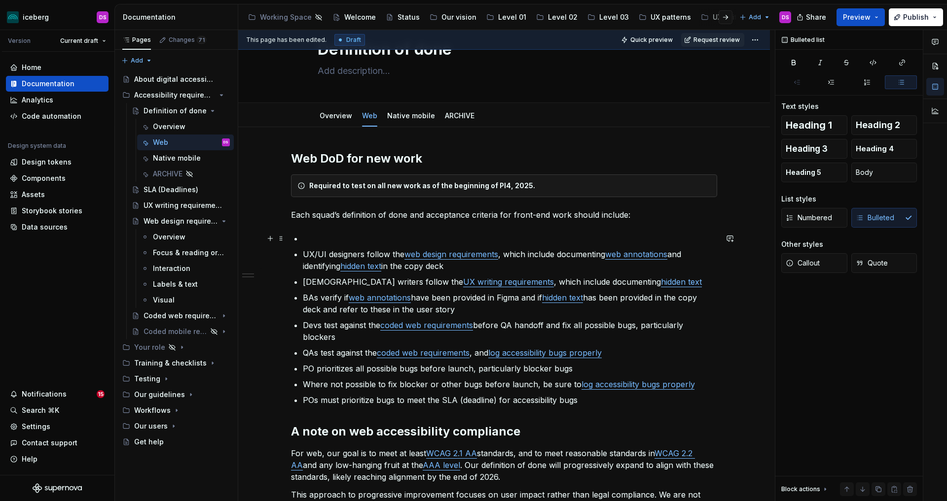
click at [503, 240] on p at bounding box center [510, 239] width 414 height 12
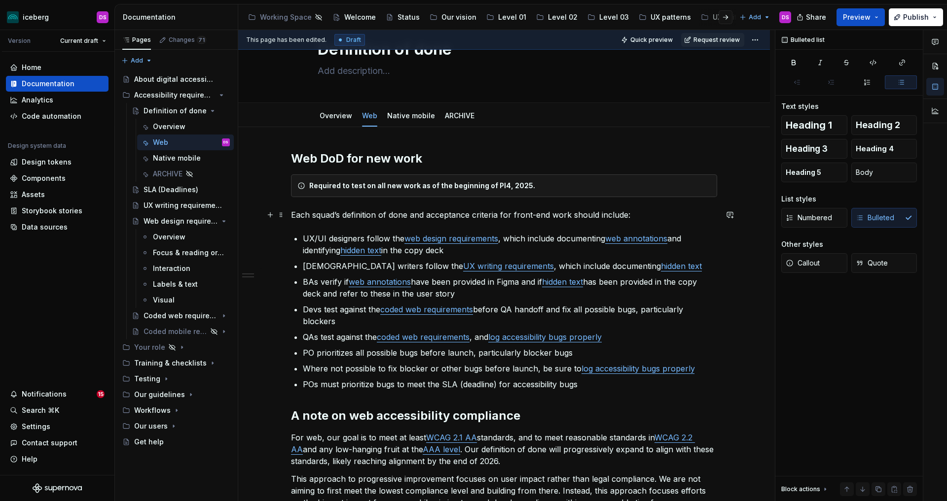
click at [295, 217] on p "Each squad’s definition of done and acceptance criteria for front-end work shou…" at bounding box center [504, 215] width 426 height 12
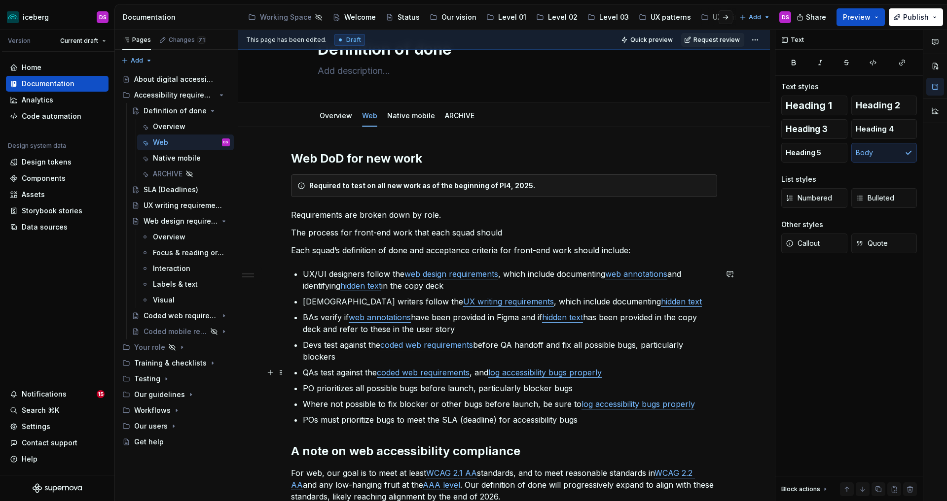
click at [478, 376] on p "QAs test against the coded web requirements , and log accessibility bugs proper…" at bounding box center [510, 373] width 414 height 12
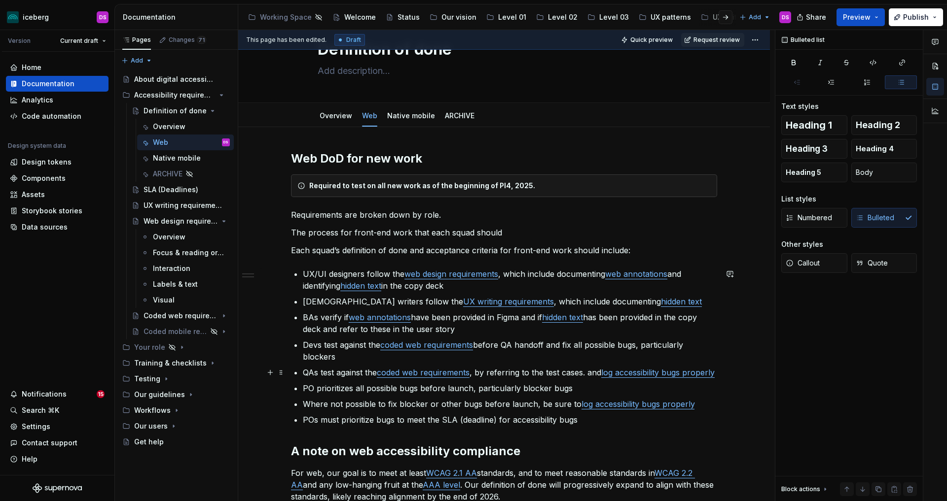
click at [548, 373] on p "QAs test against the coded web requirements , by referring to the test cases. a…" at bounding box center [510, 373] width 414 height 12
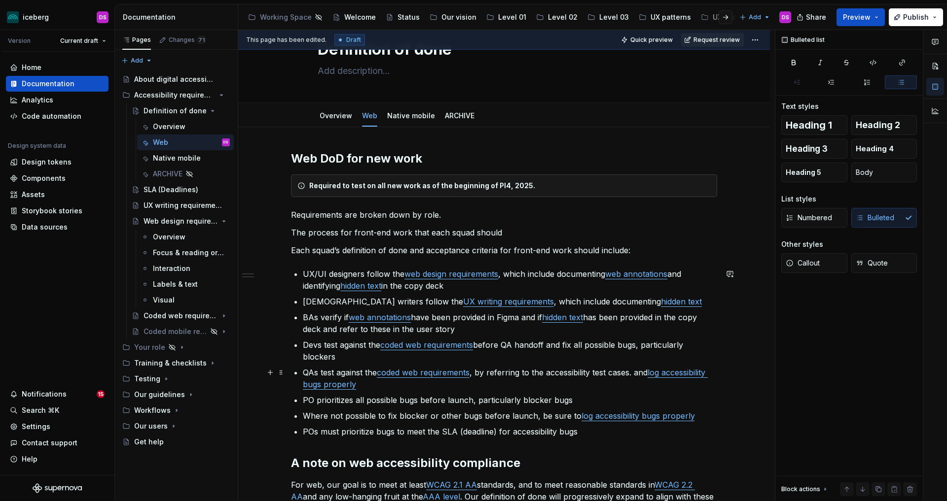
click at [635, 373] on p "QAs test against the coded web requirements , by referring to the accessibility…" at bounding box center [510, 379] width 414 height 24
click at [676, 373] on p "QAs test against the coded web requirements , by referring to the accessibility…" at bounding box center [510, 379] width 414 height 24
click at [585, 382] on p "QAs test against the coded web requirements , by referring to the accessibility…" at bounding box center [510, 379] width 414 height 24
click at [478, 375] on p "QAs test against the coded web requirements , by referring to the accessibility…" at bounding box center [510, 379] width 414 height 24
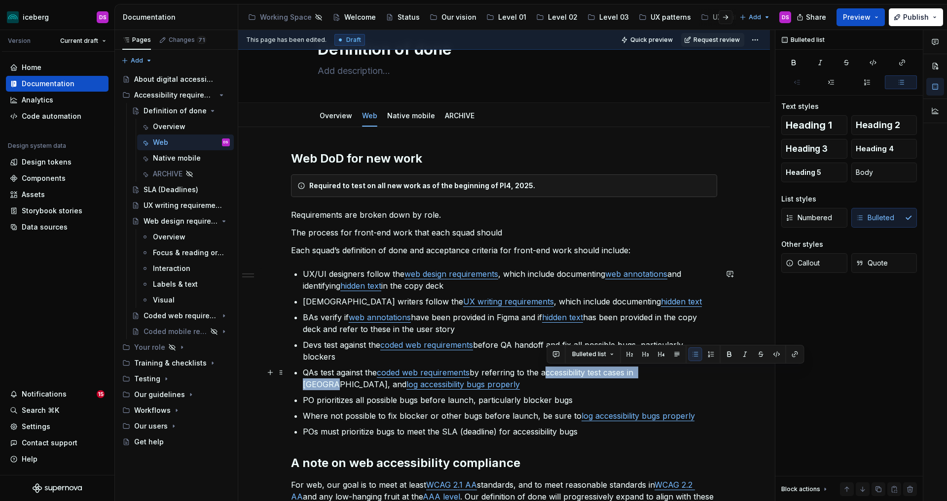
drag, startPoint x: 669, startPoint y: 371, endPoint x: 547, endPoint y: 371, distance: 122.3
click at [547, 371] on p "QAs test against the coded web requirements by referring to the accessibility t…" at bounding box center [510, 379] width 414 height 24
click at [795, 353] on button "button" at bounding box center [795, 355] width 14 height 14
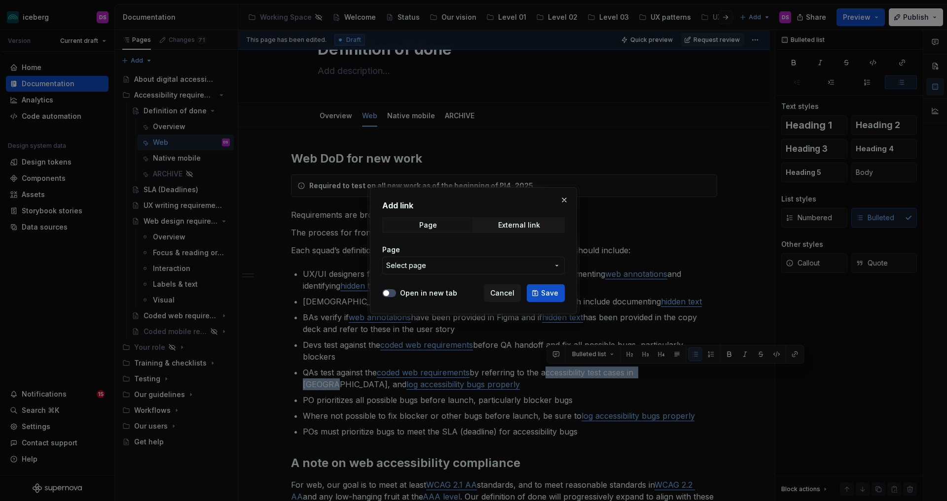
click at [454, 263] on span "Select page" at bounding box center [467, 266] width 163 height 10
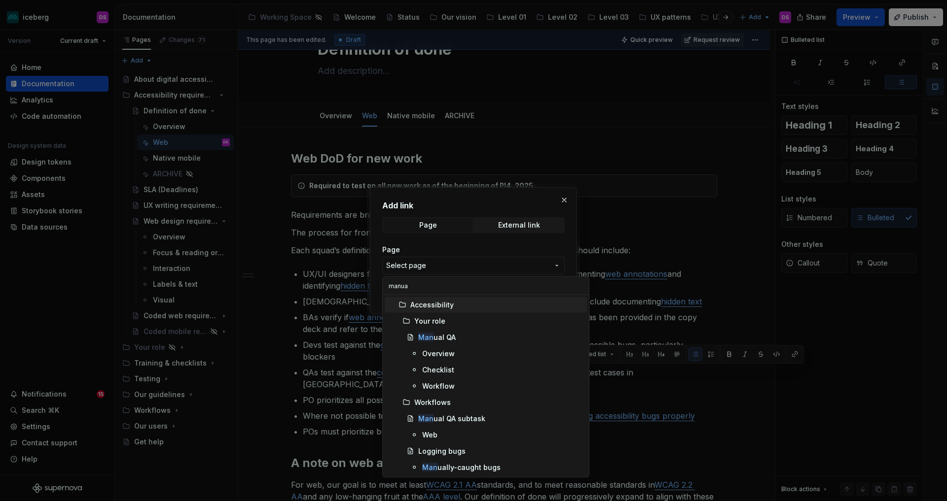
type input "manual"
click at [472, 419] on div "Manual QA subtask" at bounding box center [450, 419] width 65 height 10
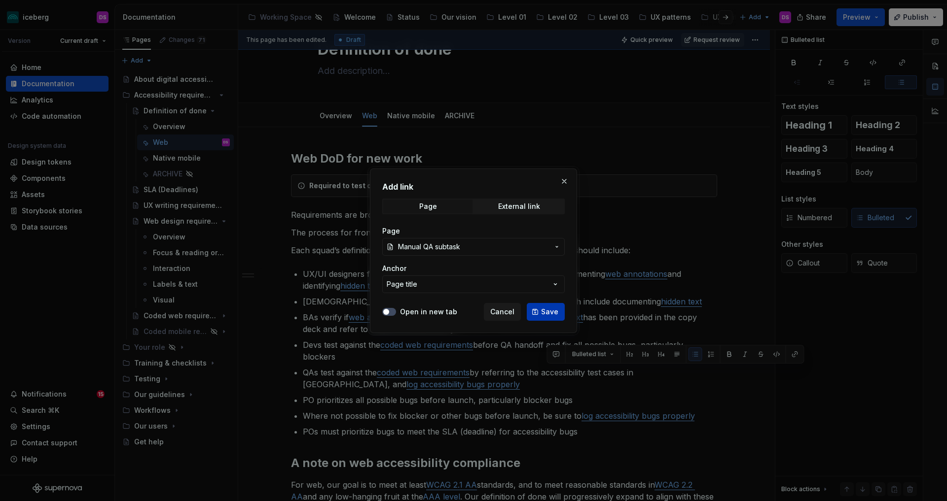
click at [547, 309] on span "Save" at bounding box center [549, 312] width 17 height 10
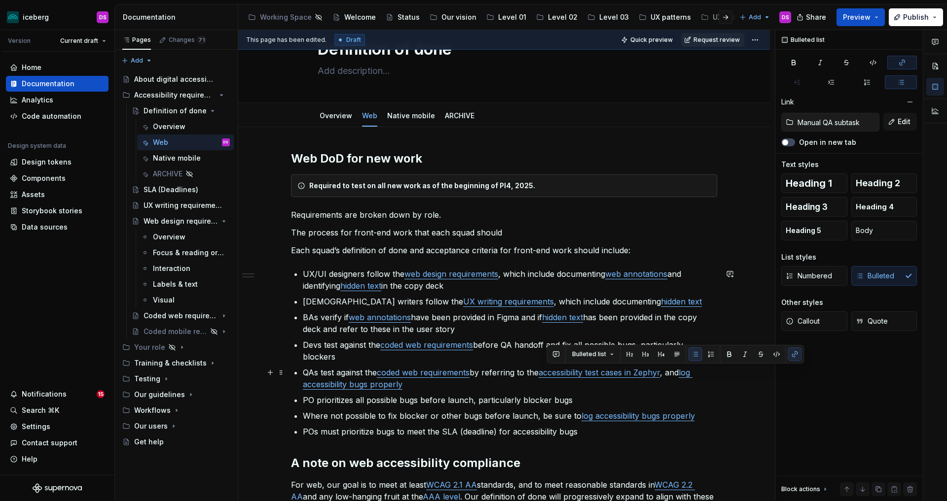
click at [529, 387] on p "QAs test against the coded web requirements by referring to the accessibility t…" at bounding box center [510, 379] width 414 height 24
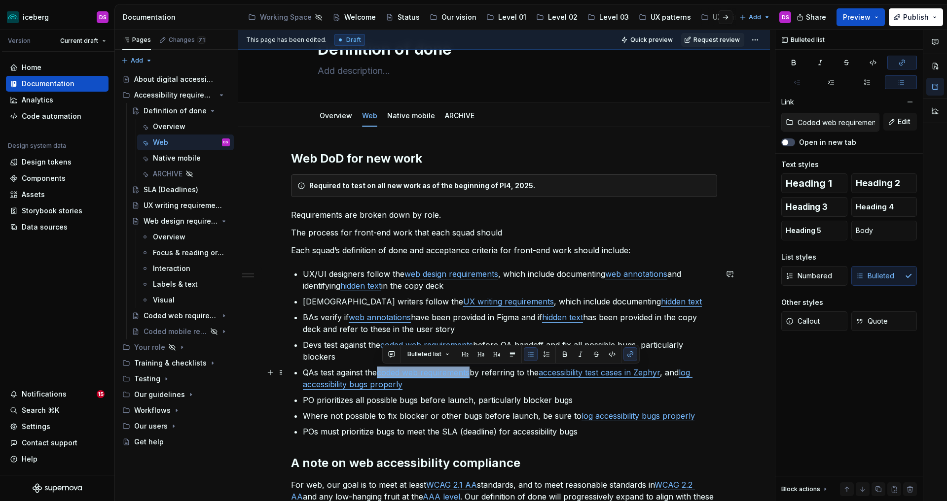
drag, startPoint x: 475, startPoint y: 372, endPoint x: 384, endPoint y: 376, distance: 91.3
click at [384, 376] on p "QAs test against the coded web requirements by referring to the accessibility t…" at bounding box center [510, 379] width 414 height 24
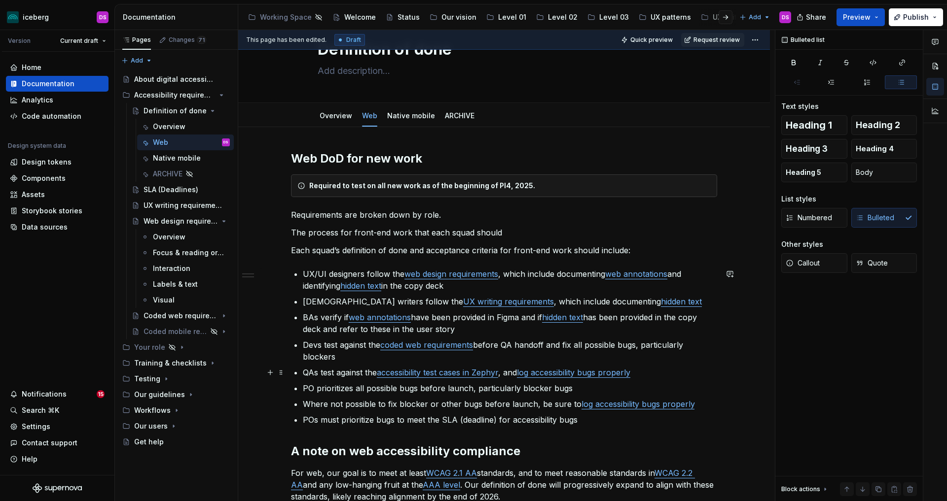
click at [506, 374] on p "QAs test against the accessibility test cases in Zephyr , and log accessibility…" at bounding box center [510, 373] width 414 height 12
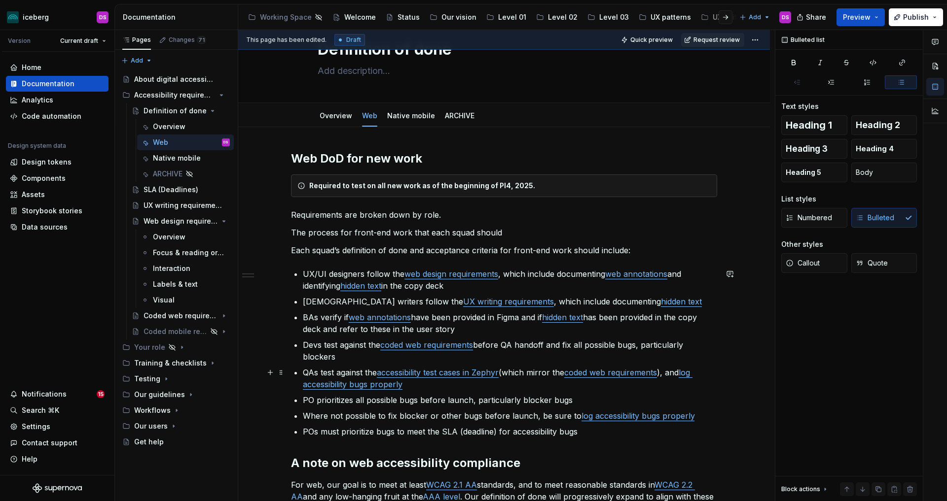
click at [464, 387] on p "QAs test against the accessibility test cases in Zephyr (which mirror the coded…" at bounding box center [510, 379] width 414 height 24
click at [469, 330] on p "BAs verify if web annotations have been provided in Figma and if hidden text ha…" at bounding box center [510, 324] width 414 height 24
click at [321, 316] on p "BAs verify if web annotations have been provided in Figma and if hidden text ha…" at bounding box center [510, 324] width 414 height 24
click at [485, 328] on p "BAs verify if web annotations have been provided in Figma and if hidden text ha…" at bounding box center [510, 324] width 414 height 24
click at [322, 317] on p "BAs verify if web annotations have been provided in Figma and if hidden text ha…" at bounding box center [510, 324] width 414 height 24
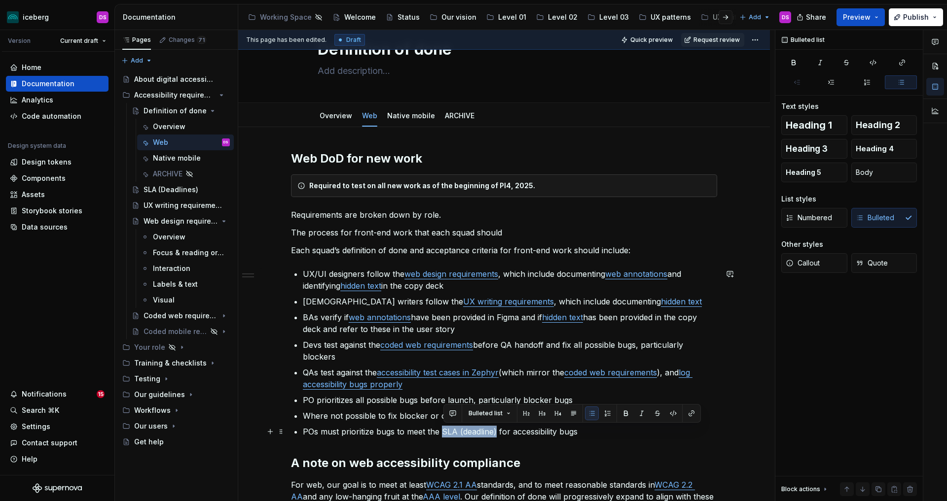
drag, startPoint x: 497, startPoint y: 430, endPoint x: 444, endPoint y: 433, distance: 53.8
click at [444, 433] on p "POs must prioritize bugs to meet the SLA (deadline) for accessibility bugs" at bounding box center [510, 432] width 414 height 12
click at [689, 414] on button "button" at bounding box center [691, 414] width 14 height 14
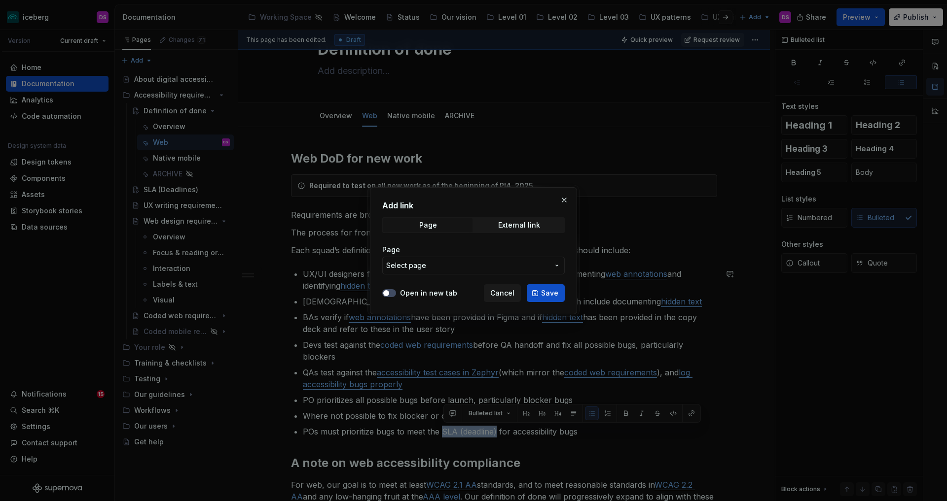
click at [479, 267] on span "Select page" at bounding box center [467, 266] width 163 height 10
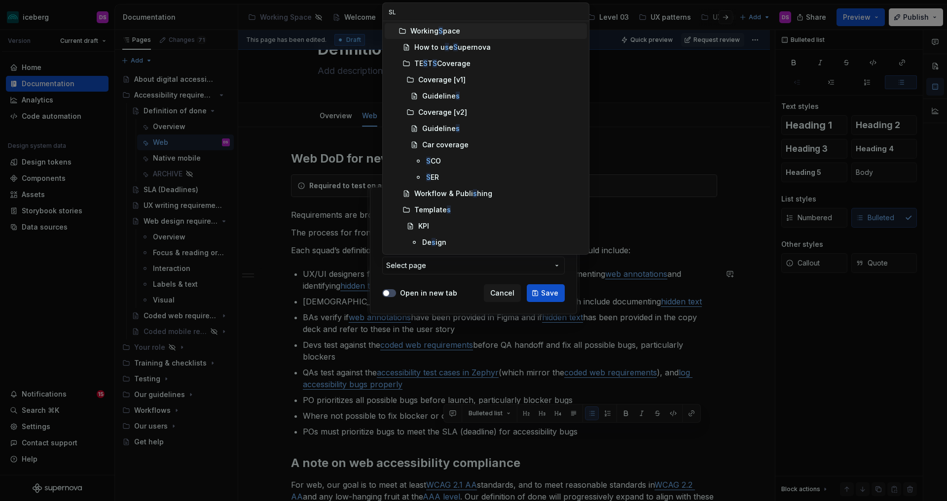
type input "SLA"
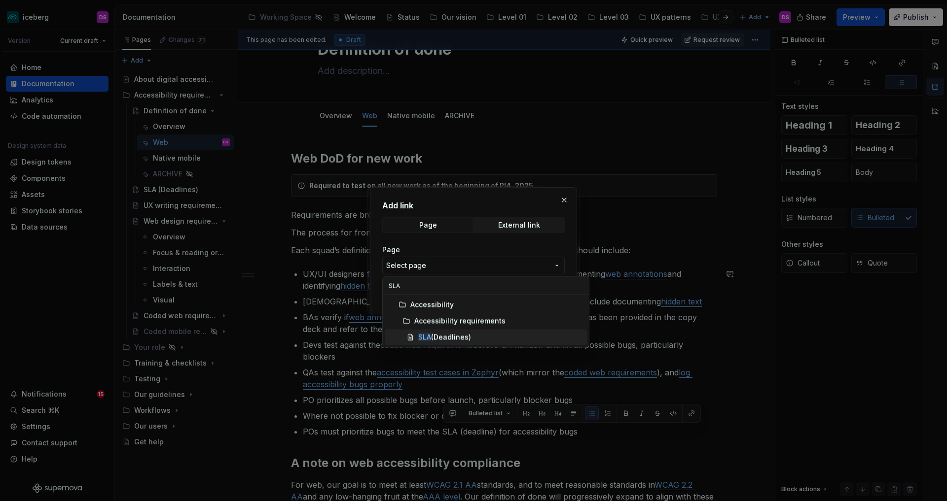
click at [459, 333] on div "SLA (Deadlines)" at bounding box center [444, 338] width 53 height 10
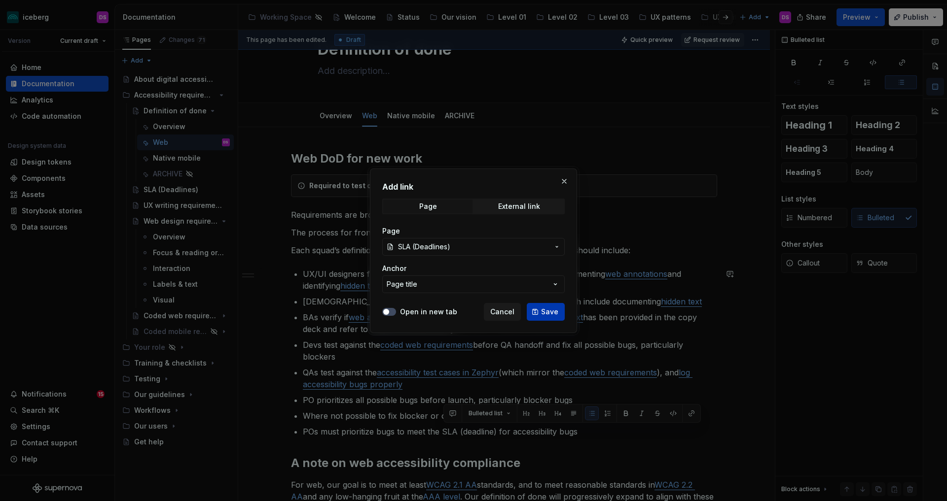
click at [546, 311] on span "Save" at bounding box center [549, 312] width 17 height 10
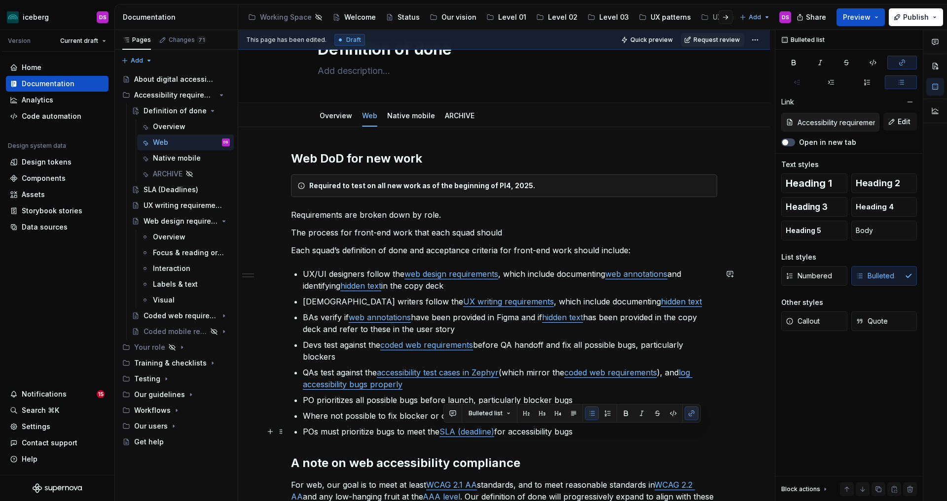
click at [597, 431] on p "POs must prioritize bugs to meet the SLA (deadline) for accessibility bugs" at bounding box center [510, 432] width 414 height 12
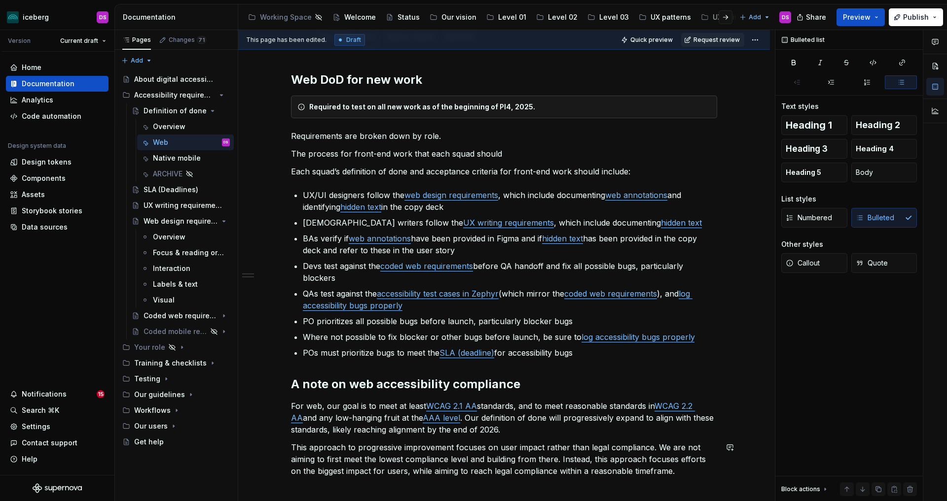
scroll to position [124, 0]
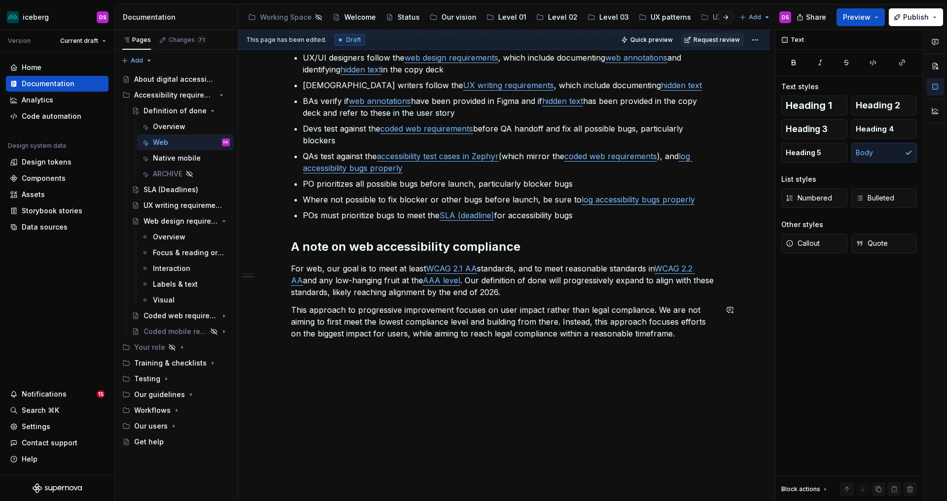
drag, startPoint x: 646, startPoint y: 472, endPoint x: 454, endPoint y: 440, distance: 194.9
click at [454, 440] on div "Web DoD for new work Required to test on all new work as of the beginning of PI…" at bounding box center [503, 206] width 531 height 591
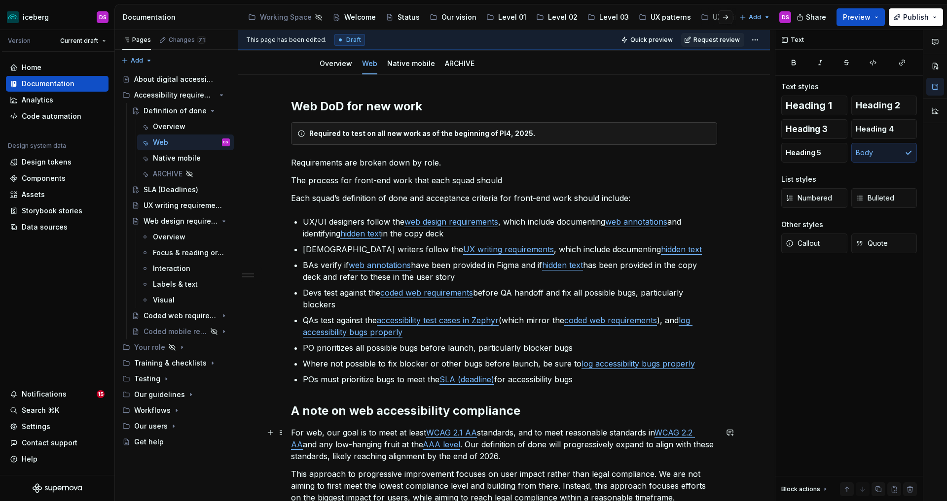
scroll to position [87, 0]
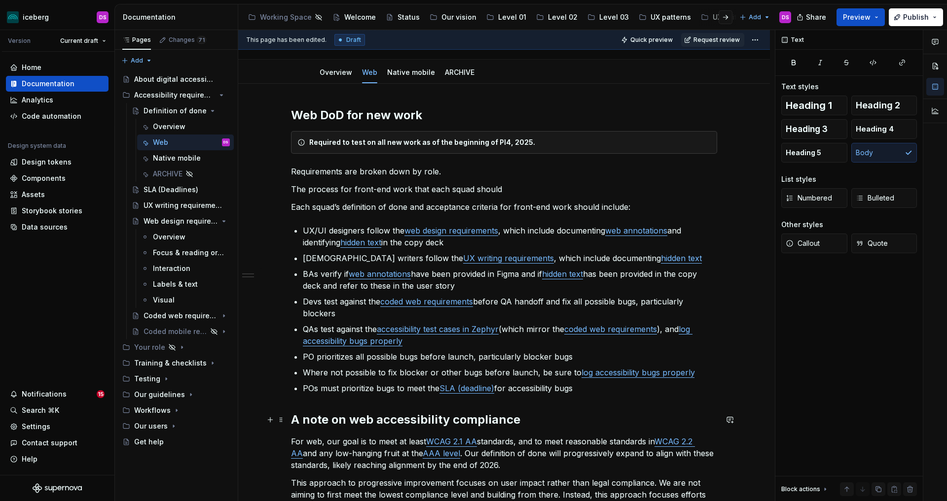
click at [290, 416] on div "Web DoD for new work Required to test on all new work as of the beginning of PI…" at bounding box center [503, 379] width 531 height 591
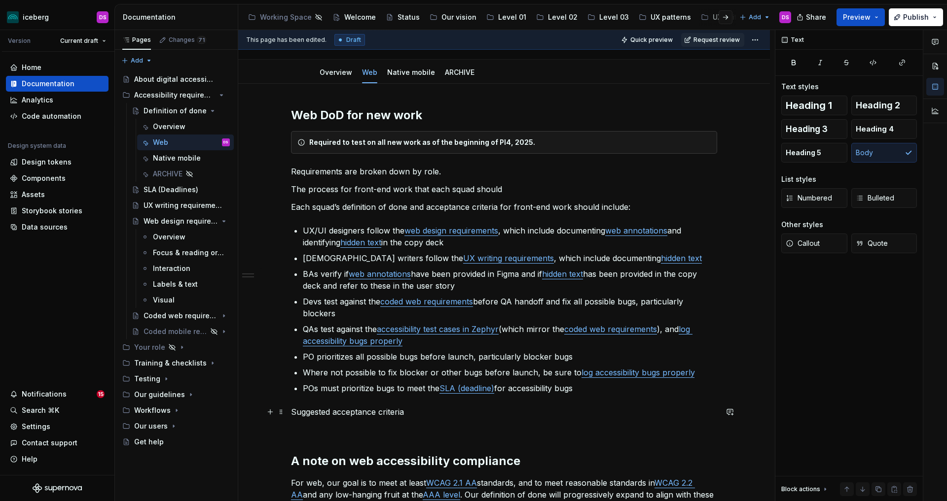
click at [339, 412] on p "Suggested acceptance criteria" at bounding box center [504, 412] width 426 height 12
click at [332, 413] on p "Suggested acceptance criteria" at bounding box center [504, 412] width 426 height 12
click at [334, 414] on p "Universal acceptance criteria" at bounding box center [504, 412] width 426 height 12
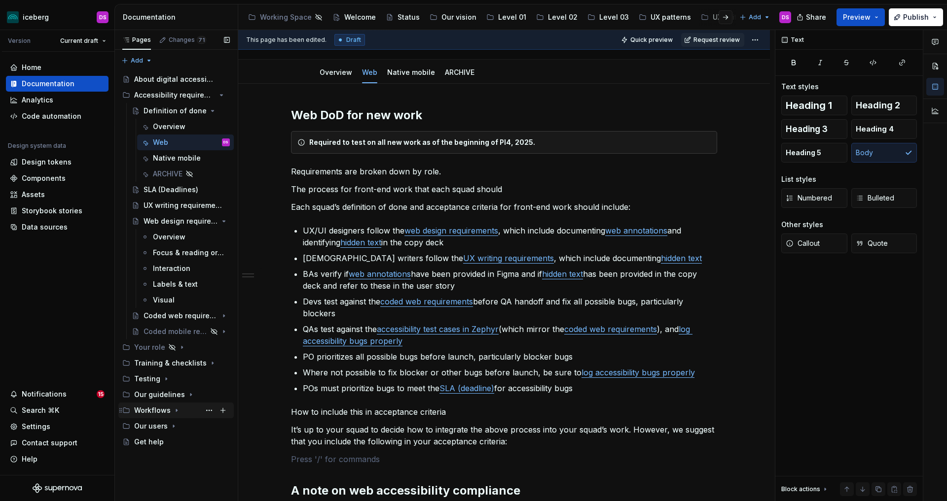
click at [161, 412] on div "Workflows" at bounding box center [152, 411] width 36 height 10
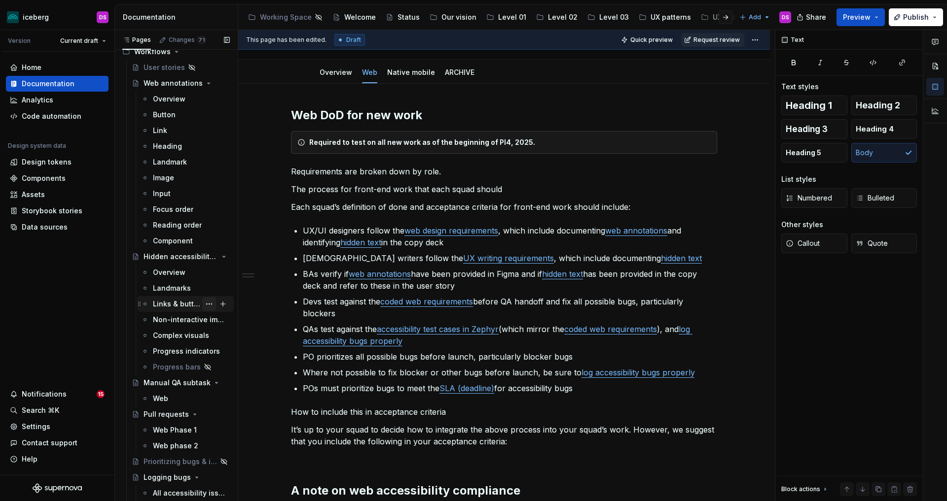
scroll to position [407, 0]
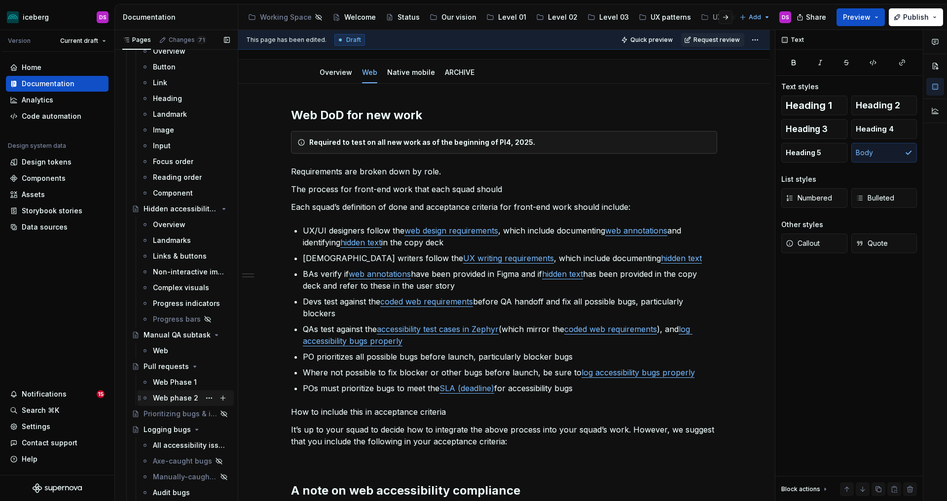
click at [178, 398] on div "Web phase 2" at bounding box center [175, 398] width 45 height 10
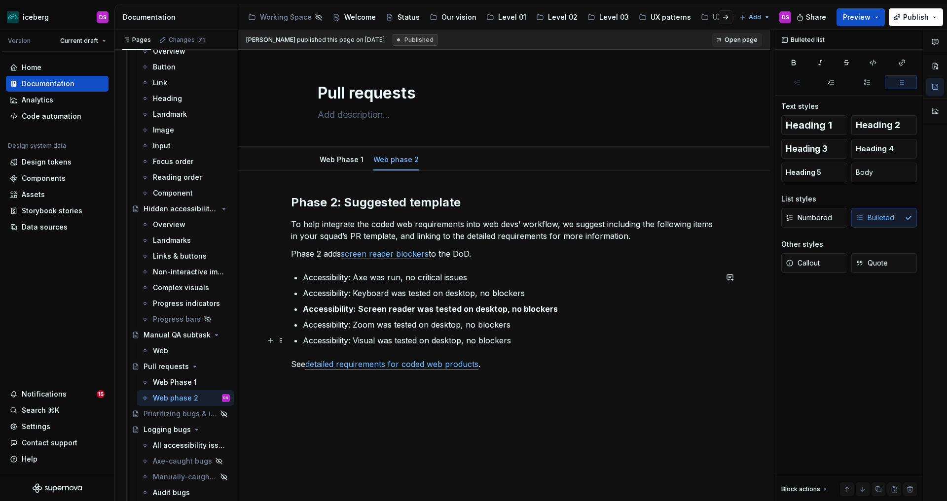
click at [522, 341] on p "Accessibility: Visual was tested on desktop, no blockers" at bounding box center [510, 341] width 414 height 12
click at [558, 307] on p "Accessibility: Screen reader was tested on desktop, no blockers" at bounding box center [510, 309] width 414 height 12
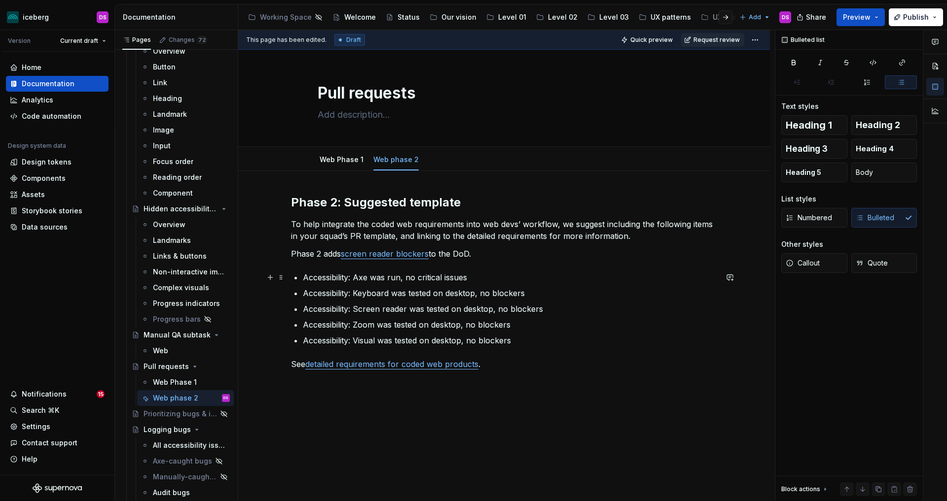
click at [357, 278] on p "Accessibility: Axe was run, no critical issues" at bounding box center [510, 278] width 414 height 12
click at [356, 293] on p "Accessibility: Keyboard was tested on desktop, no blockers" at bounding box center [510, 293] width 414 height 12
click at [359, 307] on p "Accessibility: Screen reader was tested on desktop, no blockers" at bounding box center [510, 309] width 414 height 12
click at [358, 325] on p "Accessibility: Zoom was tested on desktop, no blockers" at bounding box center [510, 325] width 414 height 12
click at [358, 340] on p "Accessibility: Visual was tested on desktop, no blockers" at bounding box center [510, 341] width 414 height 12
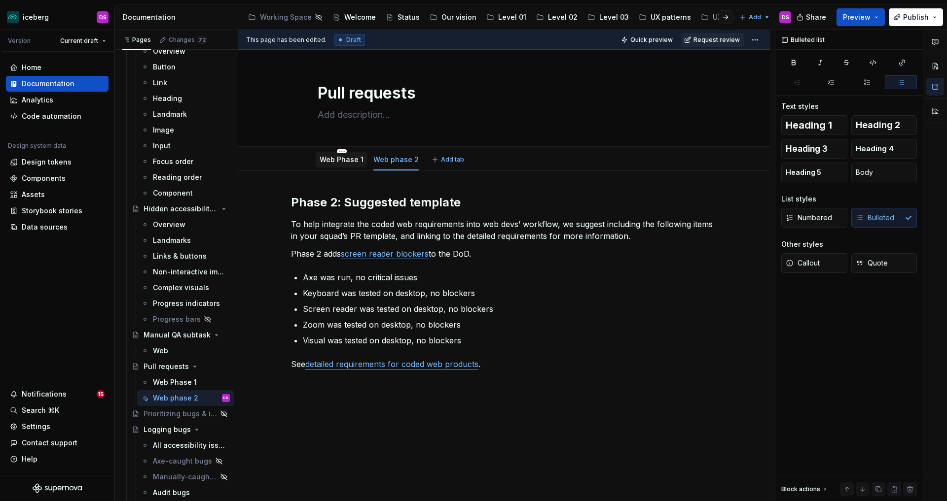
click at [350, 162] on link "Web Phase 1" at bounding box center [341, 159] width 44 height 8
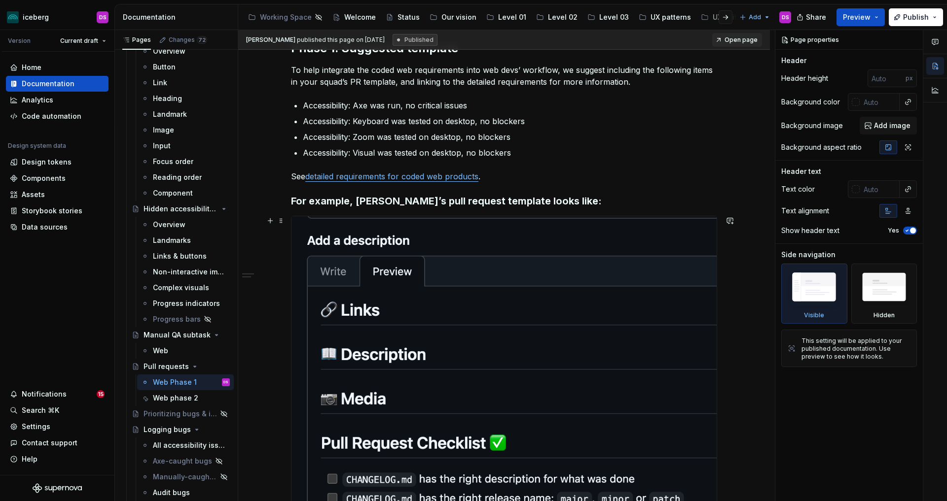
scroll to position [148, 0]
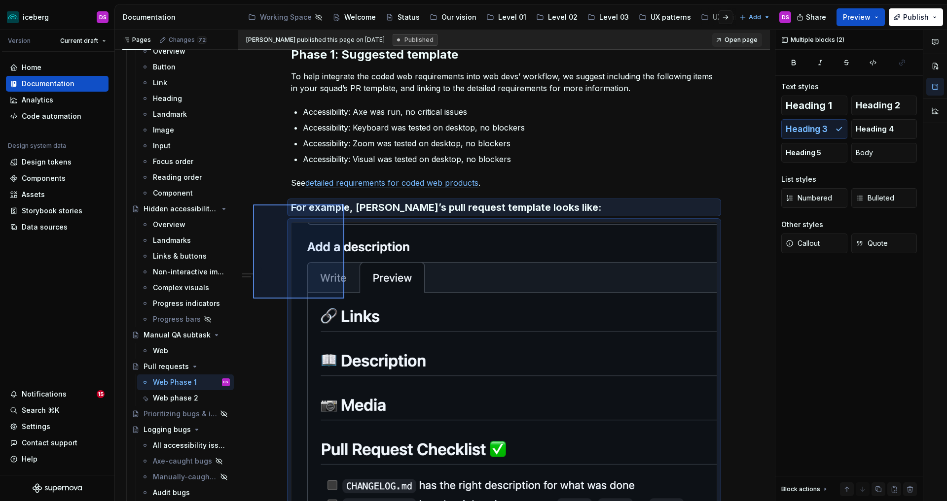
drag, startPoint x: 253, startPoint y: 205, endPoint x: 344, endPoint y: 299, distance: 131.1
click at [344, 299] on div "[PERSON_NAME] published this page on [DATE] Published Open page Pull requests E…" at bounding box center [506, 266] width 536 height 472
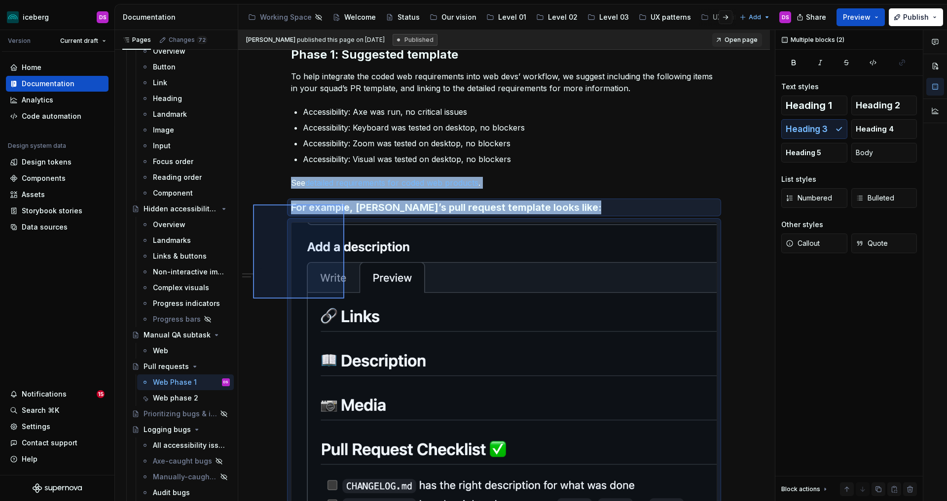
scroll to position [340, 0]
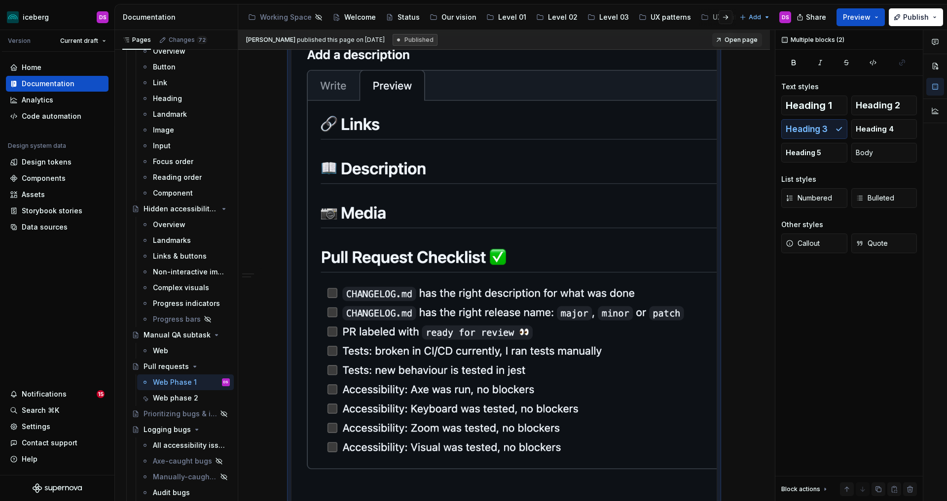
copy div "See detailed requirements for coded web products . For example, iceberg’s pull …"
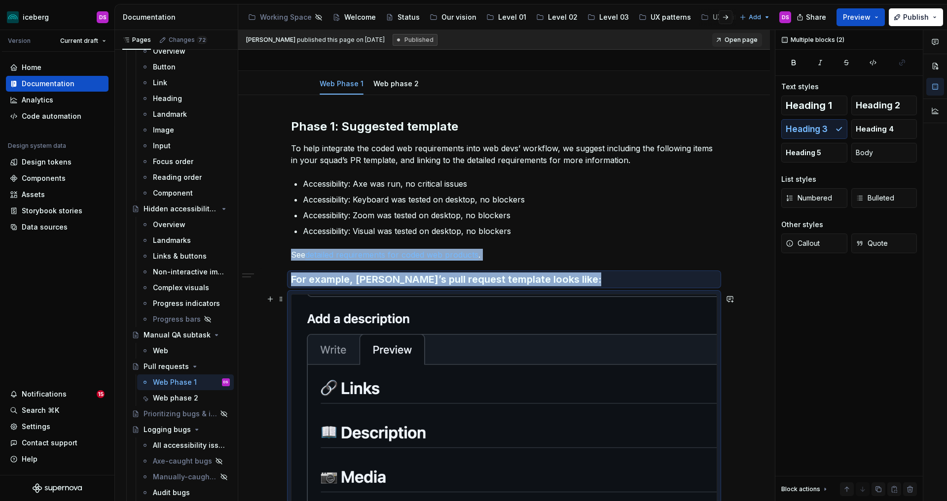
scroll to position [0, 0]
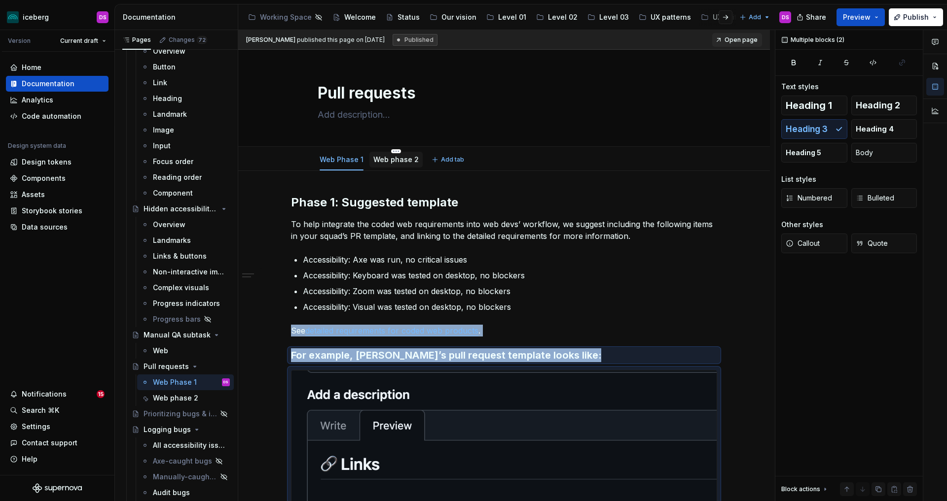
click at [402, 161] on link "Web phase 2" at bounding box center [395, 159] width 45 height 8
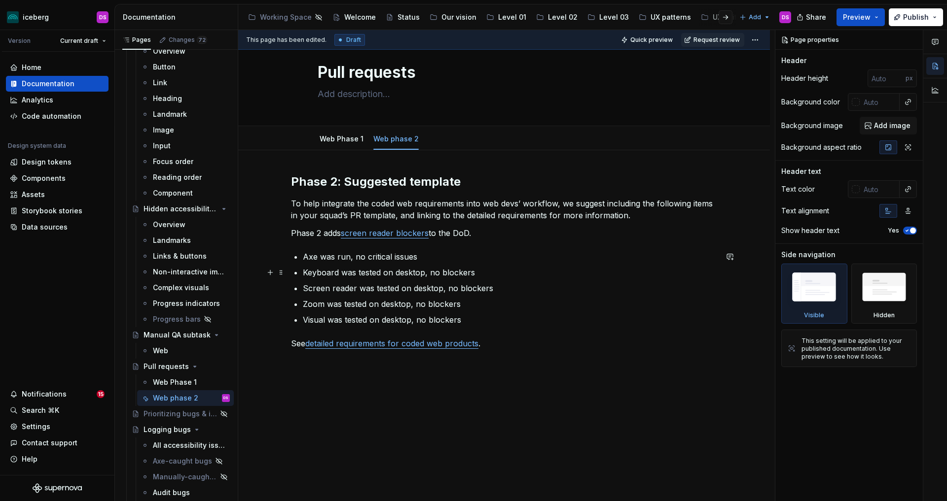
scroll to position [22, 0]
click at [425, 367] on div "Phase 2: Suggested template To help integrate the coded web requirements into w…" at bounding box center [503, 329] width 531 height 361
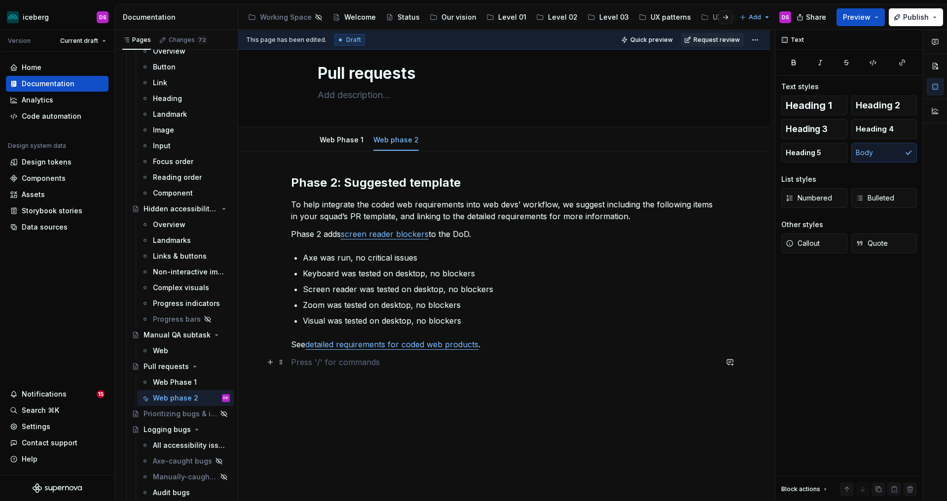
type textarea "*"
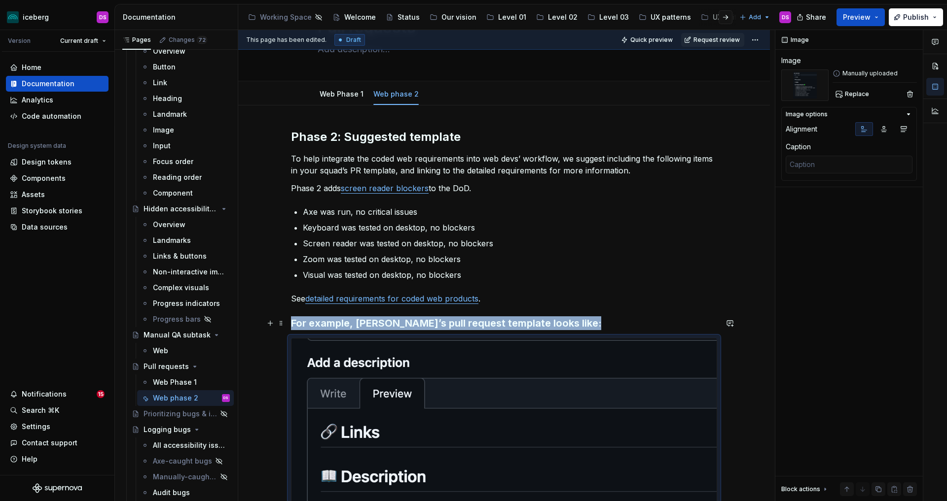
scroll to position [70, 0]
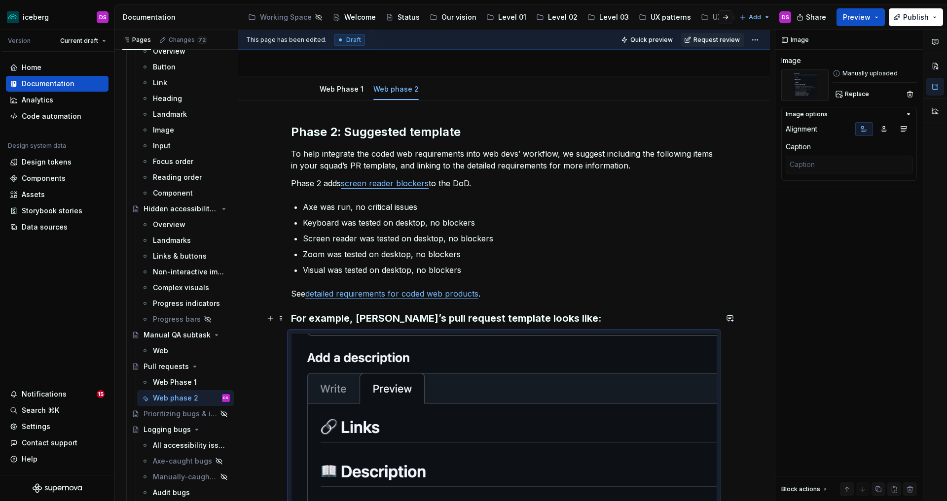
click at [505, 317] on h3 "For example, [PERSON_NAME]’s pull request template looks like:" at bounding box center [504, 319] width 426 height 14
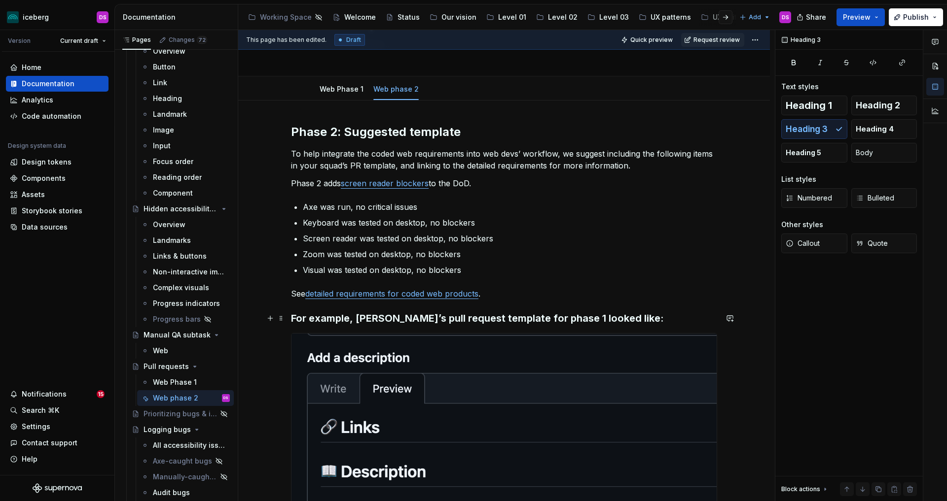
click at [355, 321] on h3 "For example, [PERSON_NAME]’s pull request template for phase 1 looked like:" at bounding box center [504, 319] width 426 height 14
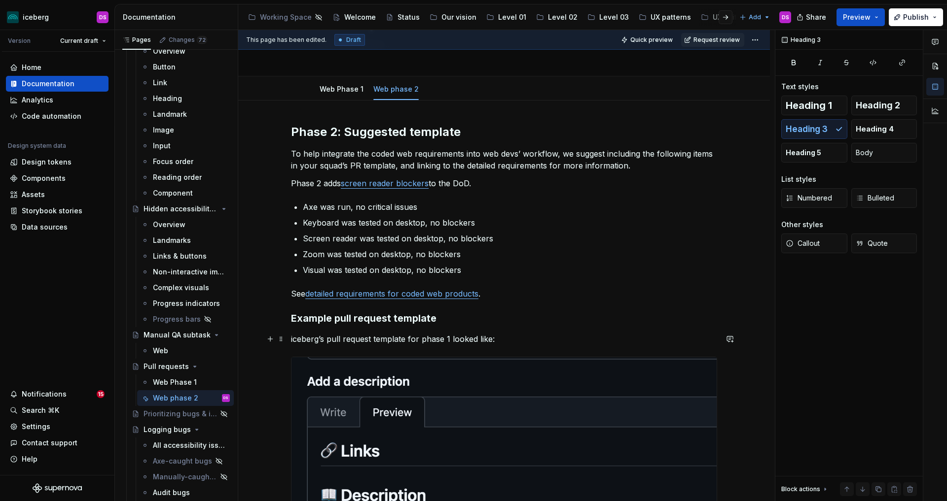
click at [453, 340] on p "iceberg’s pull request template for phase 1 looked like:" at bounding box center [504, 339] width 426 height 12
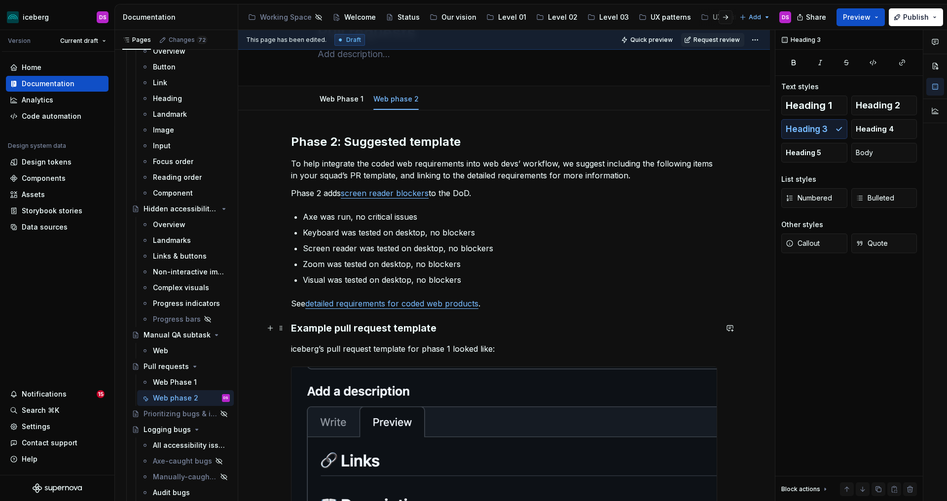
scroll to position [56, 0]
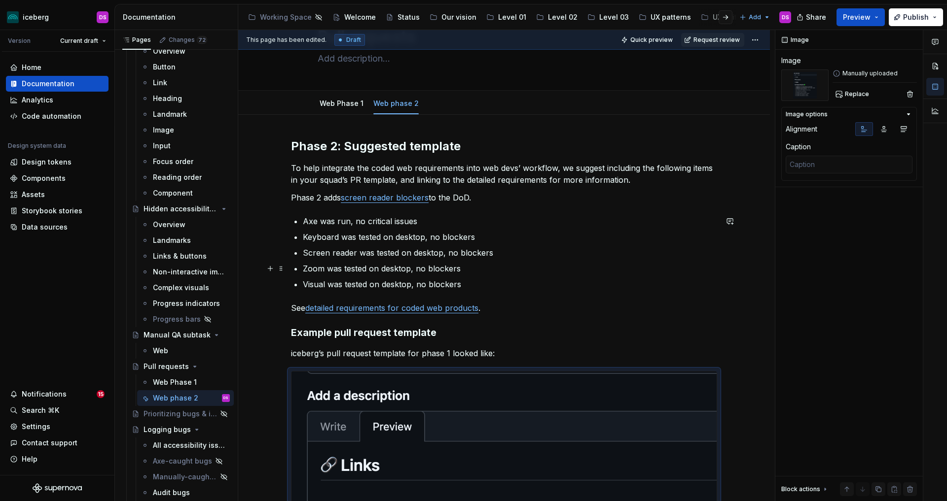
click at [502, 271] on p "Zoom was tested on desktop, no blockers" at bounding box center [510, 269] width 414 height 12
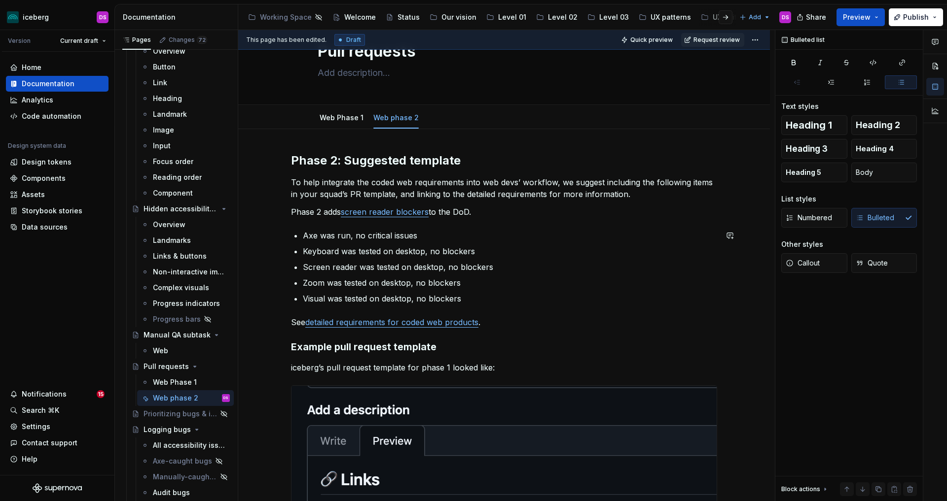
scroll to position [34, 0]
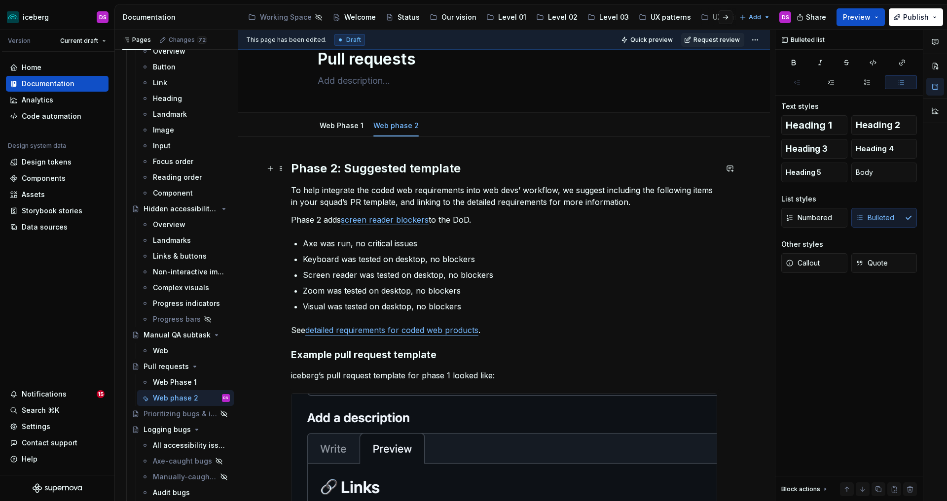
click at [347, 167] on h2 "Phase 2: Suggested template" at bounding box center [504, 169] width 426 height 16
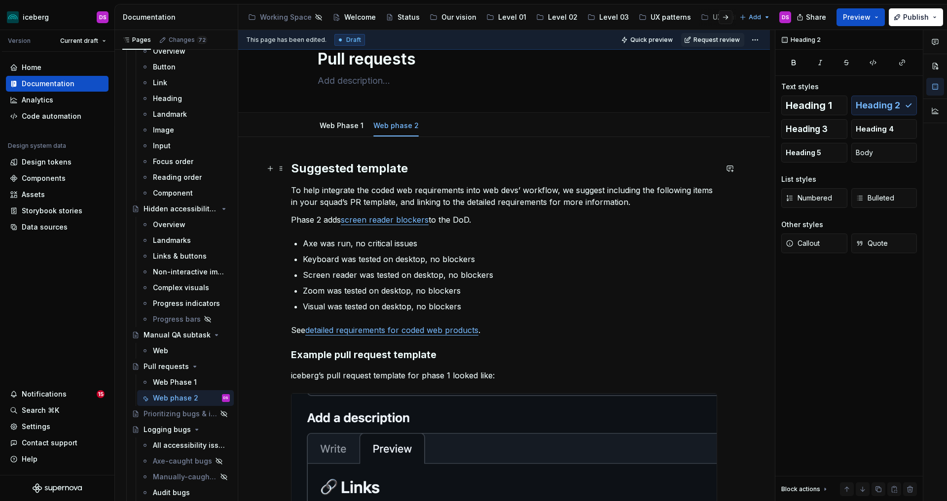
click at [357, 167] on h2 "Suggested template" at bounding box center [504, 169] width 426 height 16
type textarea "*"
click at [496, 220] on p "Phase 2 adds screen reader blockers to the DoD." at bounding box center [504, 220] width 426 height 12
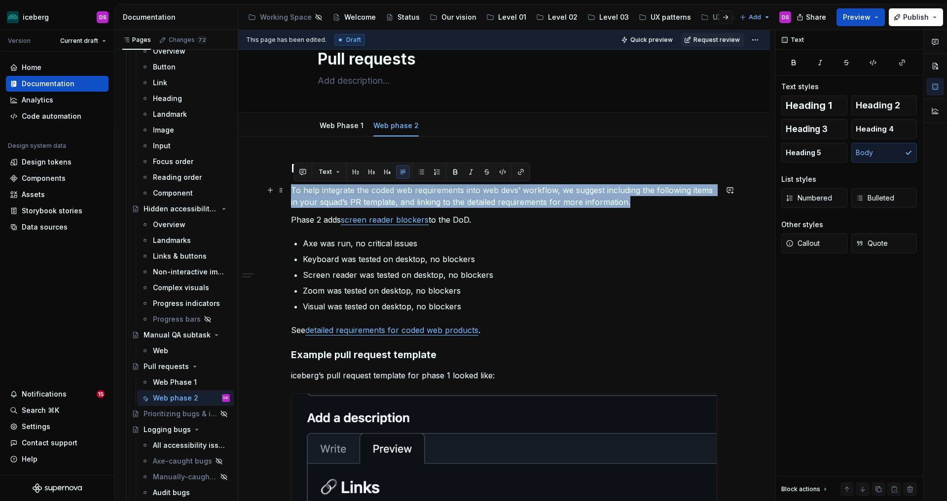
drag, startPoint x: 598, startPoint y: 205, endPoint x: 288, endPoint y: 193, distance: 310.3
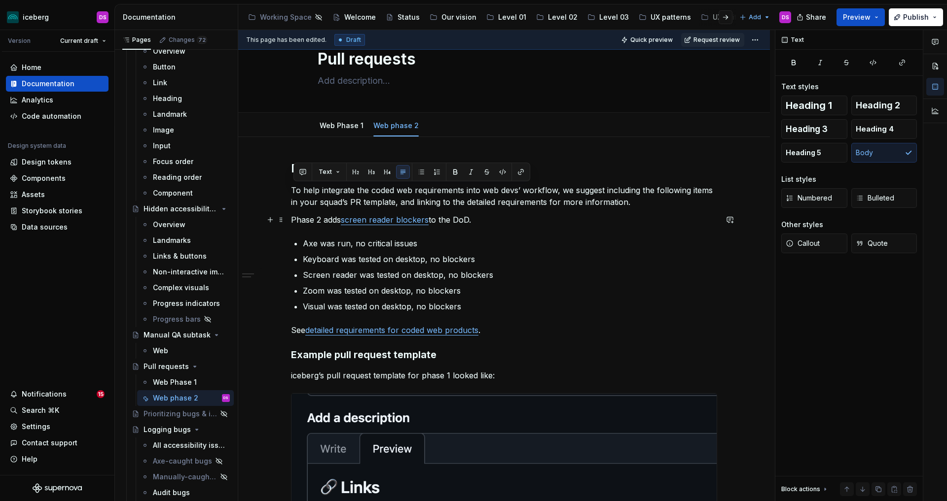
click at [537, 217] on p "Phase 2 adds screen reader blockers to the DoD." at bounding box center [504, 220] width 426 height 12
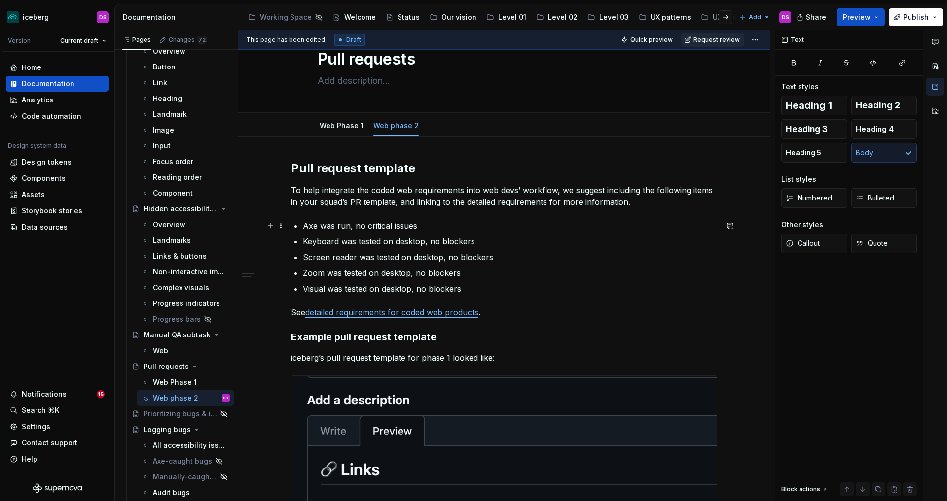
click at [318, 226] on p "Axe was run, no critical issues" at bounding box center [510, 226] width 414 height 12
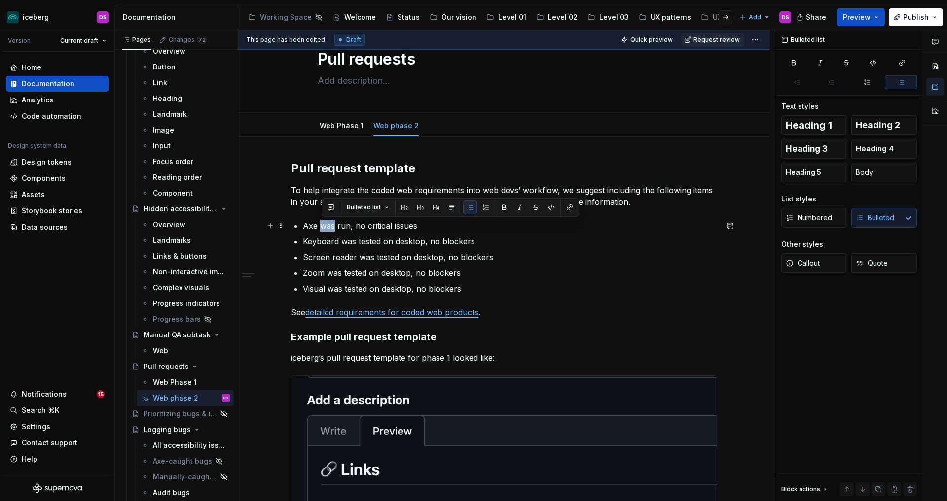
drag, startPoint x: 331, startPoint y: 227, endPoint x: 323, endPoint y: 228, distance: 8.4
click at [323, 228] on p "Axe was run, no critical issues" at bounding box center [510, 226] width 414 height 12
click at [550, 210] on button "button" at bounding box center [553, 208] width 14 height 14
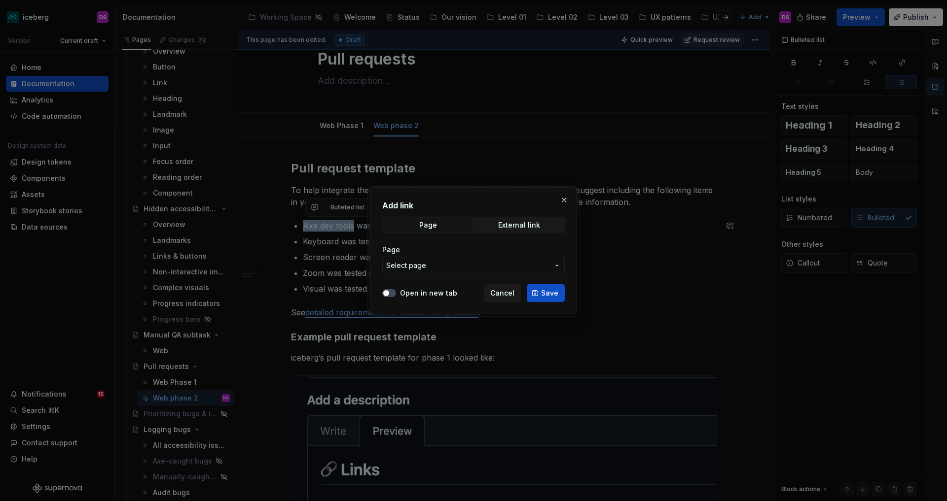
click at [461, 263] on span "Select page" at bounding box center [467, 266] width 163 height 10
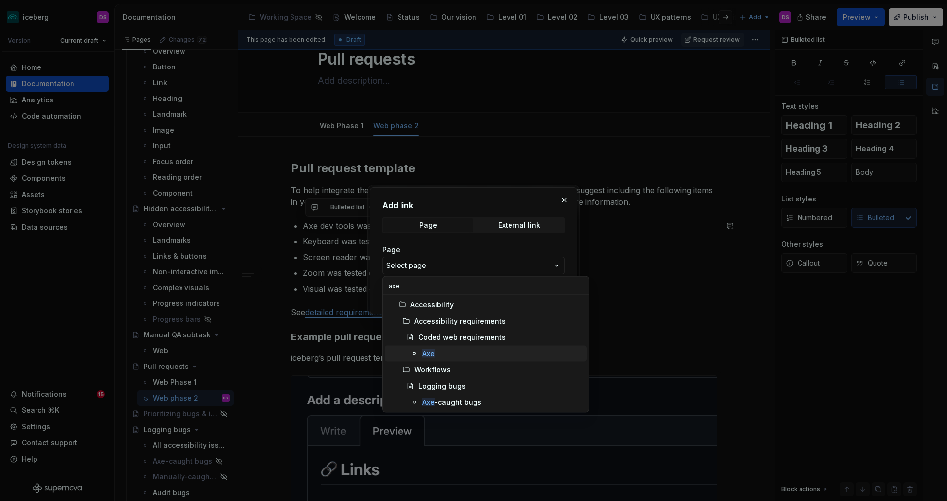
type input "axe"
click at [460, 354] on div "Axe" at bounding box center [502, 354] width 161 height 10
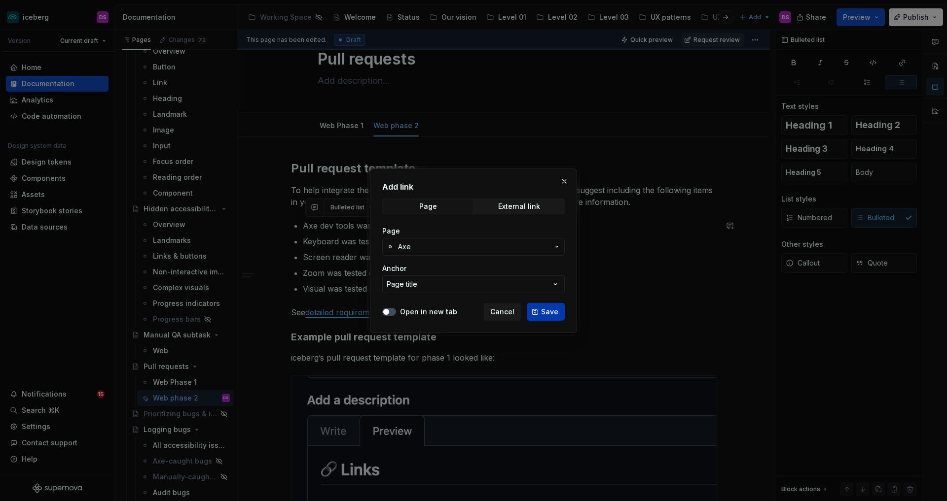
click at [543, 312] on span "Save" at bounding box center [549, 312] width 17 height 10
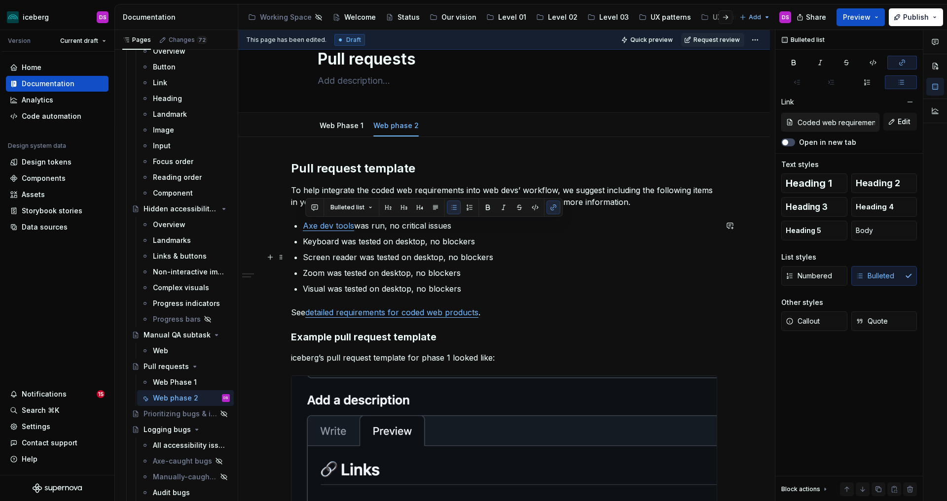
click at [410, 257] on p "Screen reader was tested on desktop, no blockers" at bounding box center [510, 257] width 414 height 12
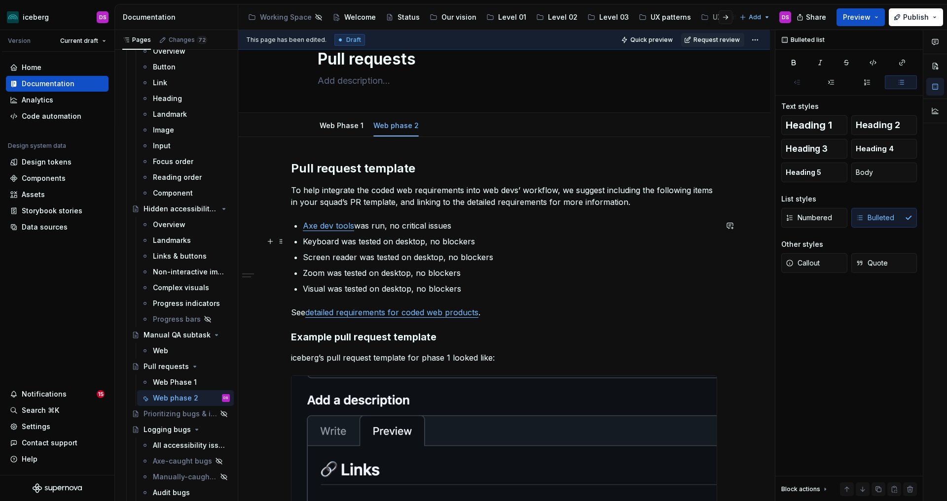
click at [383, 244] on p "Keyboard was tested on desktop, no blockers" at bounding box center [510, 242] width 414 height 12
click at [554, 219] on button "button" at bounding box center [553, 223] width 14 height 14
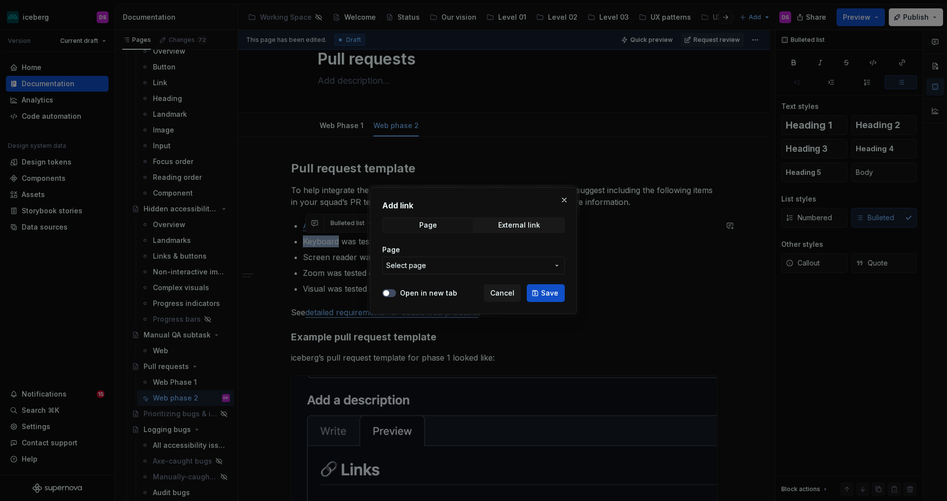
click at [465, 266] on span "Select page" at bounding box center [467, 266] width 163 height 10
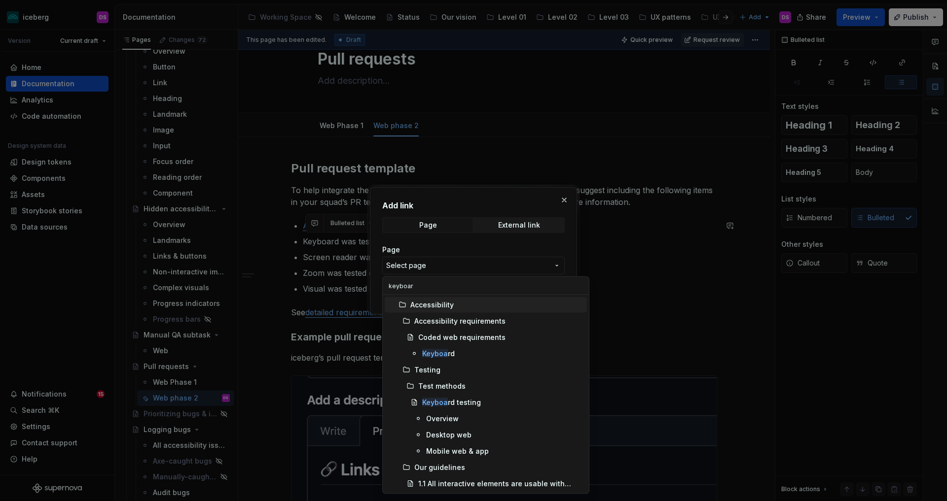
type input "keyboard"
click at [457, 351] on div "Keyboard" at bounding box center [502, 354] width 161 height 10
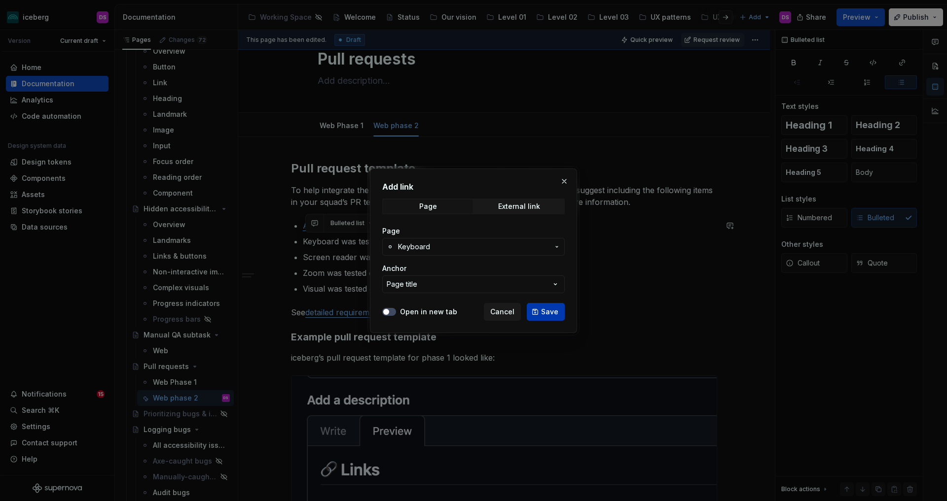
click at [549, 316] on span "Save" at bounding box center [549, 312] width 17 height 10
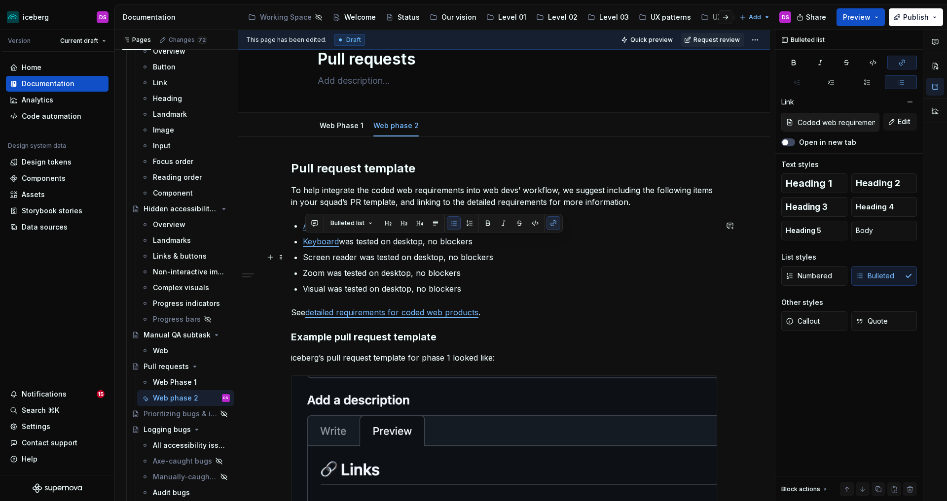
click at [357, 256] on p "Screen reader was tested on desktop, no blockers" at bounding box center [510, 257] width 414 height 12
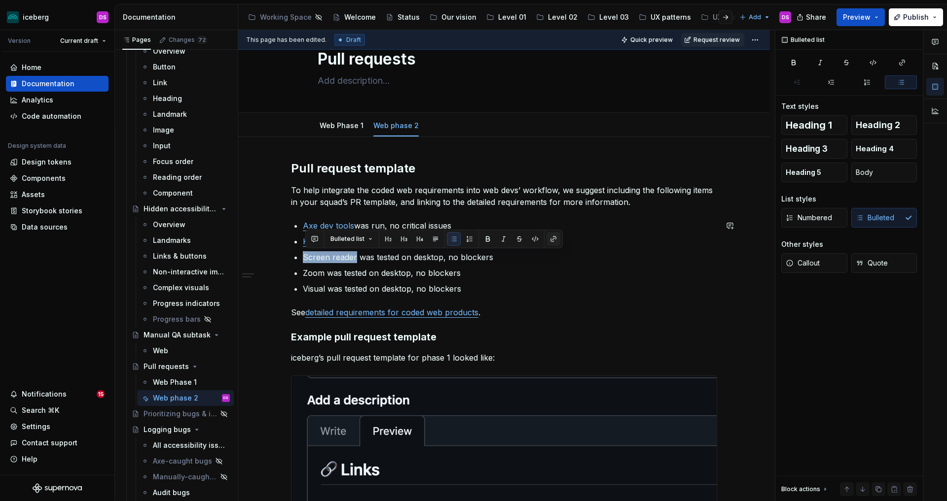
click at [553, 240] on button "button" at bounding box center [553, 239] width 14 height 14
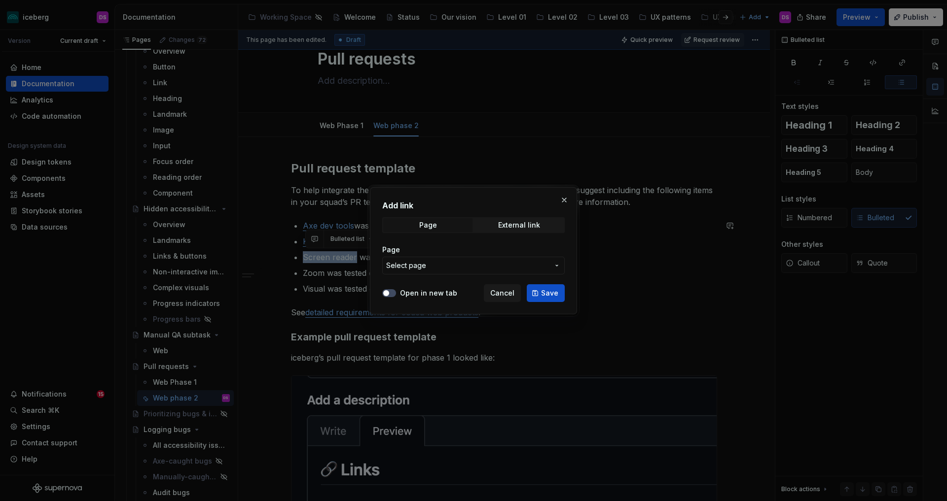
click at [519, 262] on span "Select page" at bounding box center [467, 266] width 163 height 10
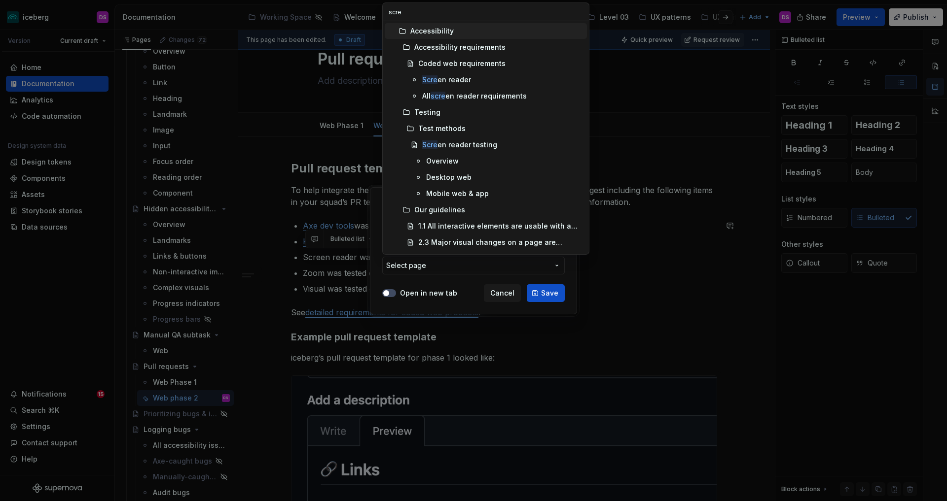
type input "scree"
click at [472, 82] on div "Scree n reader" at bounding box center [502, 80] width 161 height 10
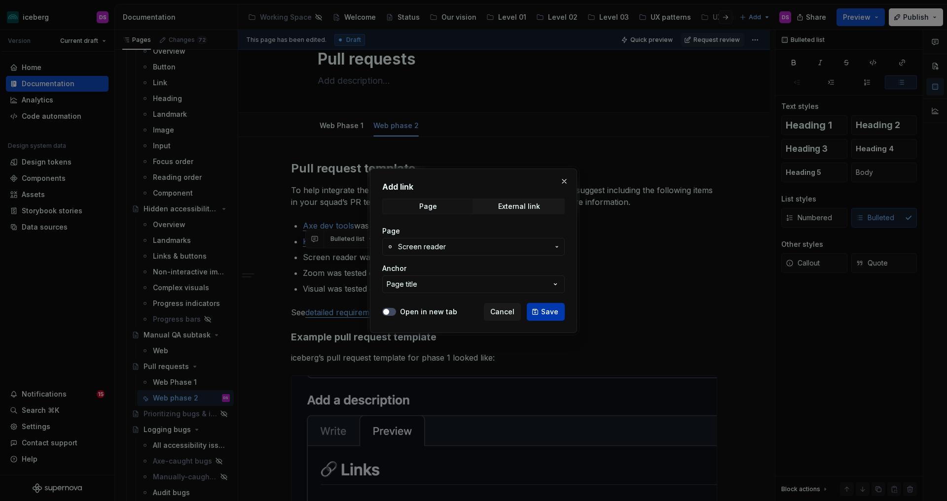
click at [541, 308] on button "Save" at bounding box center [545, 312] width 38 height 18
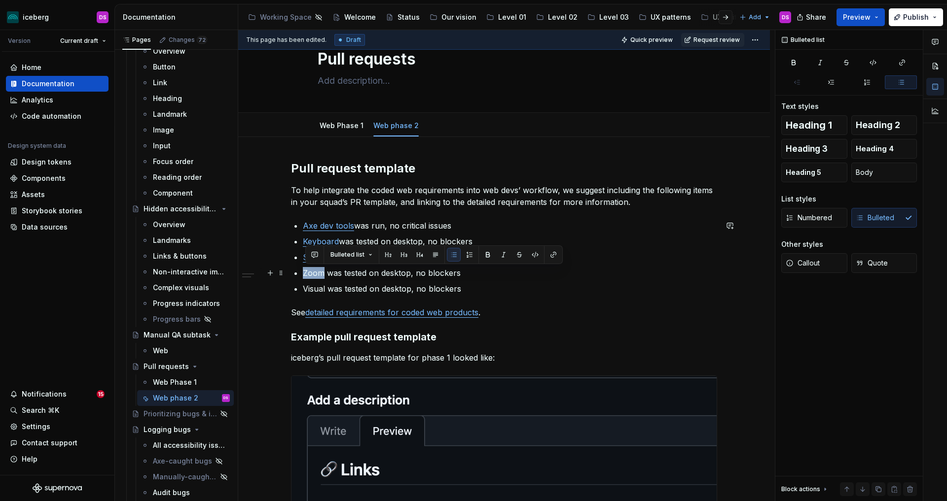
drag, startPoint x: 326, startPoint y: 272, endPoint x: 305, endPoint y: 272, distance: 21.7
click at [305, 272] on div "Pull request template To help integrate the coded web requirements into web dev…" at bounding box center [504, 504] width 426 height 687
click at [553, 254] on button "button" at bounding box center [553, 255] width 14 height 14
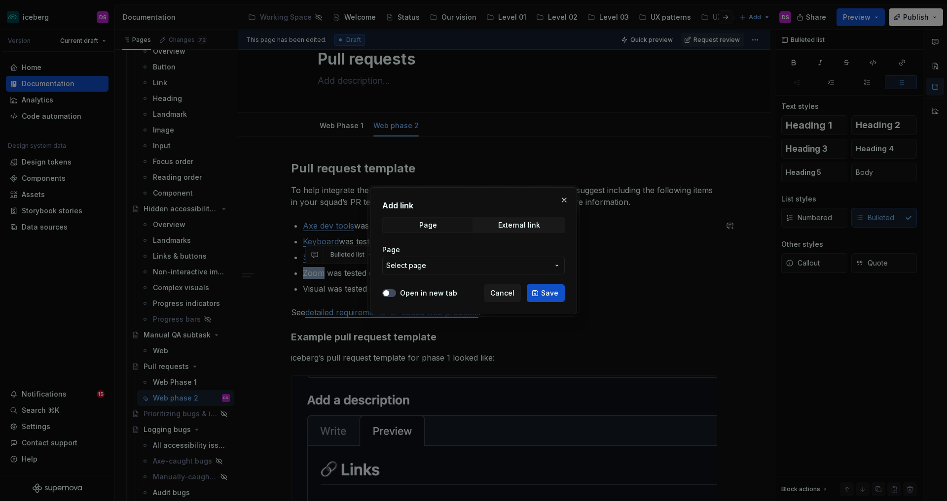
click at [524, 266] on span "Select page" at bounding box center [467, 266] width 163 height 10
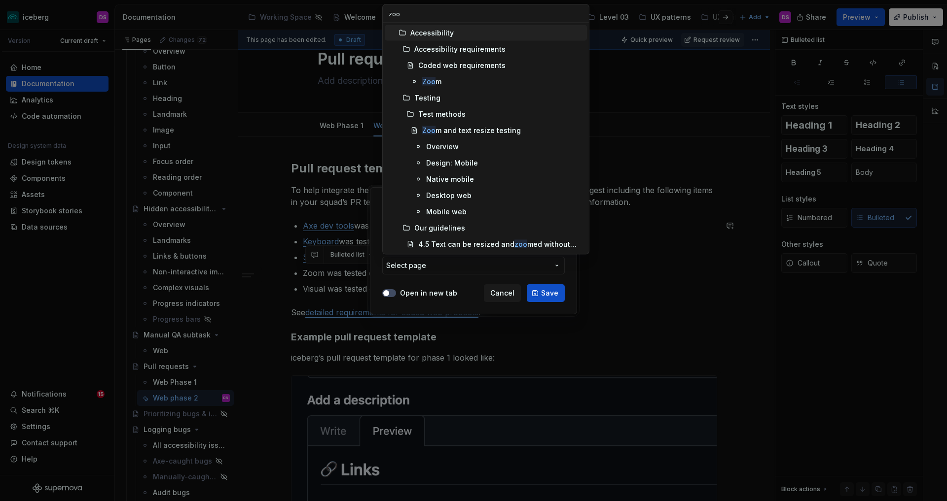
type input "zoom"
click at [444, 84] on div "Zoom" at bounding box center [502, 82] width 161 height 10
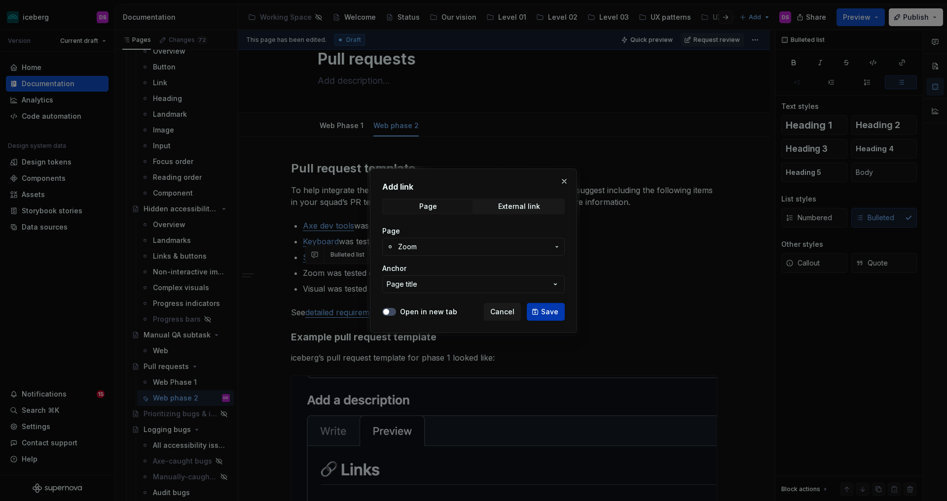
click at [537, 305] on button "Save" at bounding box center [545, 312] width 38 height 18
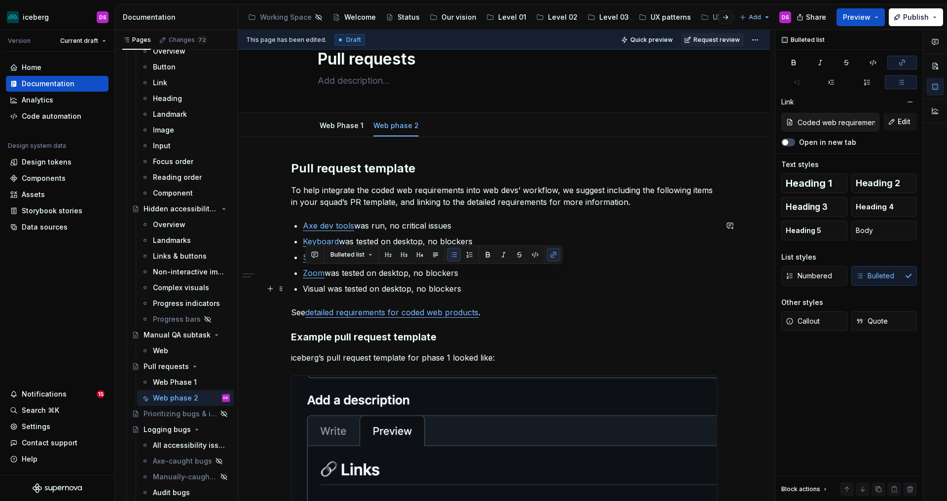
click at [326, 288] on p "Visual was tested on desktop, no blockers" at bounding box center [510, 289] width 414 height 12
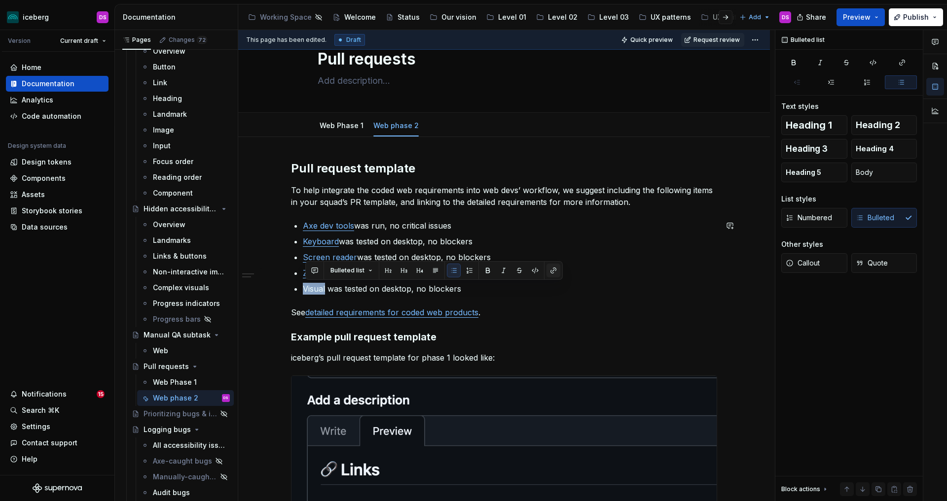
click at [547, 270] on button "button" at bounding box center [553, 271] width 14 height 14
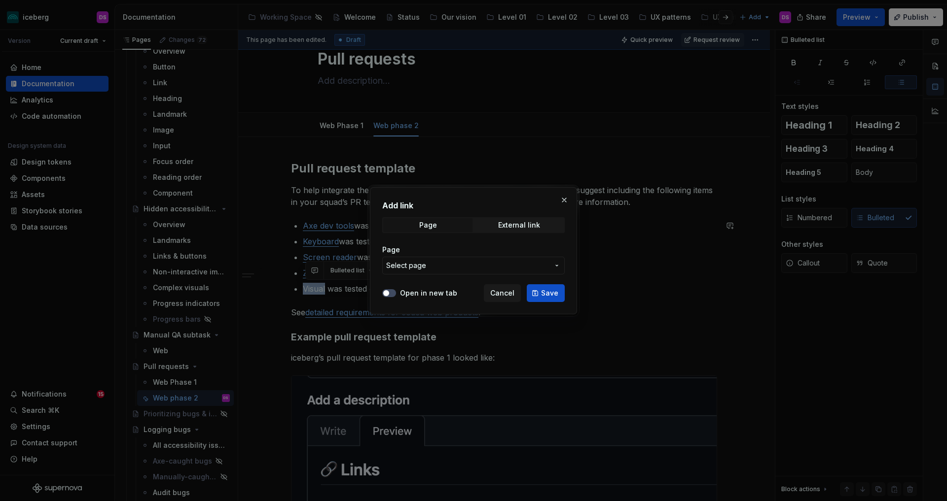
click at [475, 265] on span "Select page" at bounding box center [467, 266] width 163 height 10
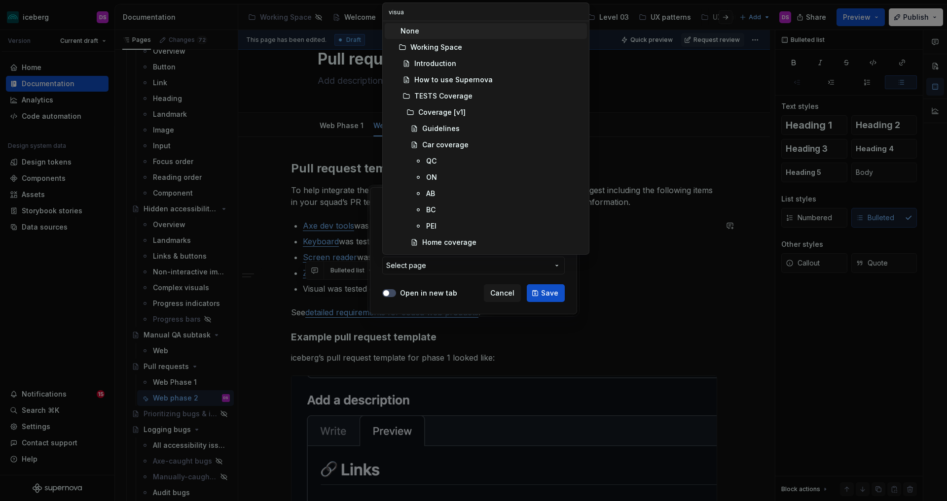
type input "visual"
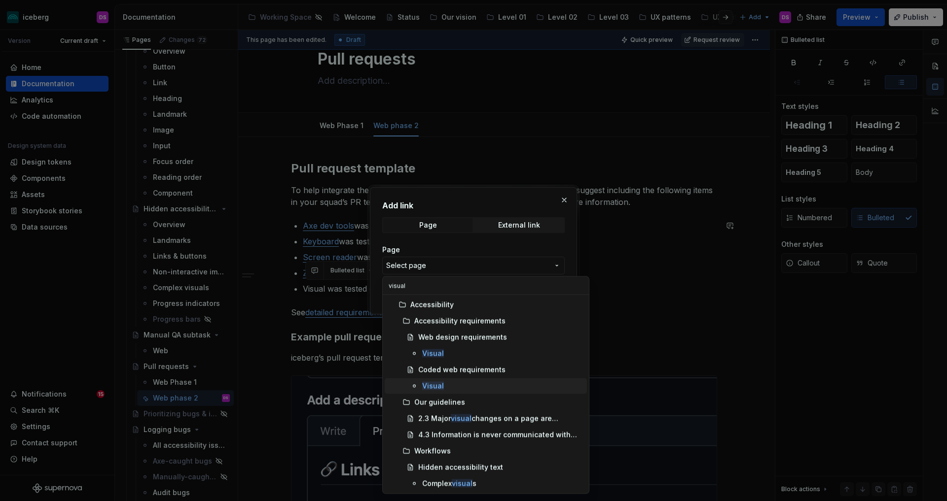
click at [437, 385] on mark "Visual" at bounding box center [433, 386] width 22 height 8
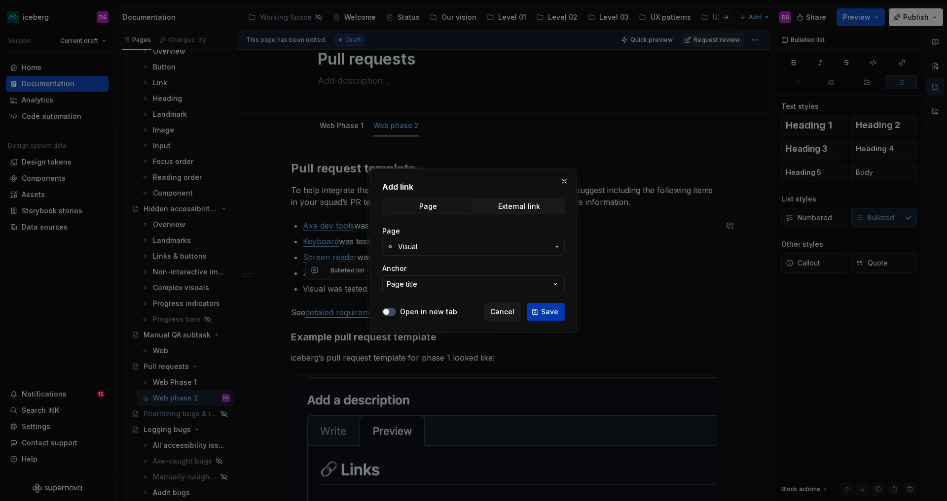
click at [552, 316] on span "Save" at bounding box center [549, 312] width 17 height 10
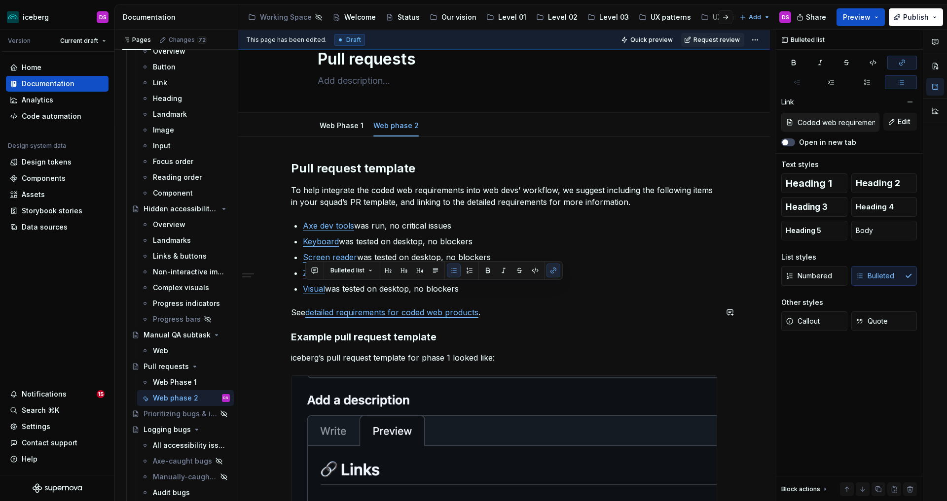
click at [532, 300] on div "Pull request template To help integrate the coded web requirements into web dev…" at bounding box center [504, 504] width 426 height 687
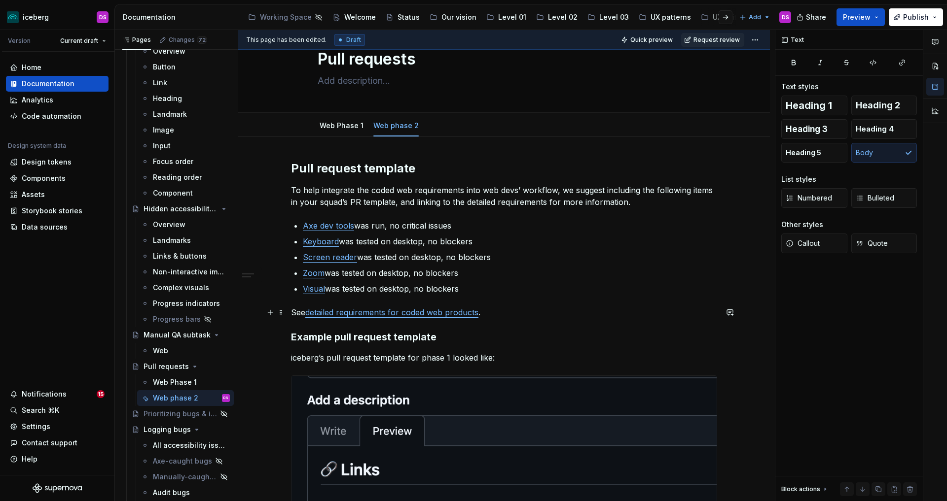
click at [515, 313] on p "See detailed requirements for coded web products ." at bounding box center [504, 313] width 426 height 12
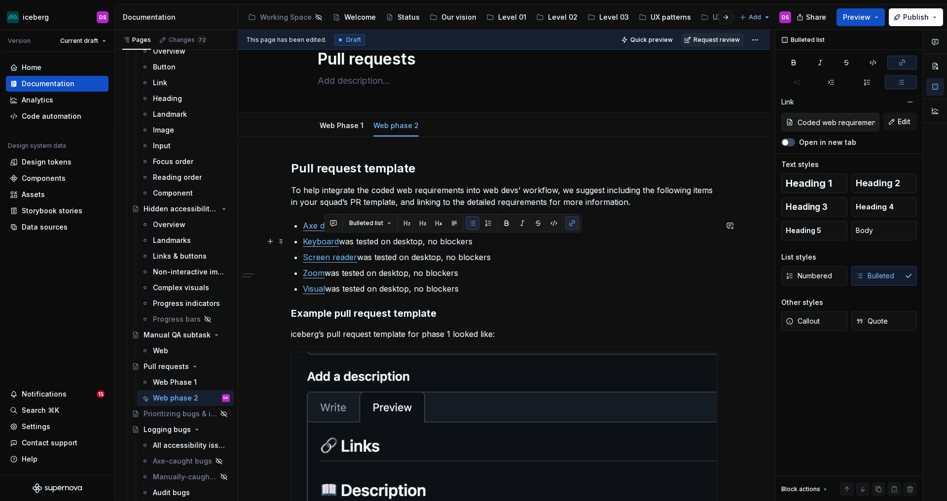
type input "Coded web requirements / Axe"
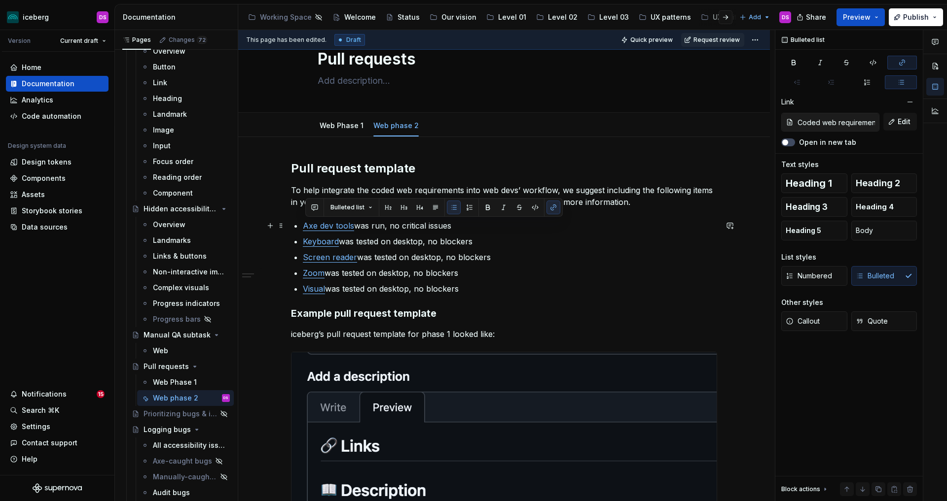
drag, startPoint x: 425, startPoint y: 280, endPoint x: 303, endPoint y: 229, distance: 132.6
click at [303, 229] on div "Pull request template To help integrate the coded web requirements into web dev…" at bounding box center [504, 493] width 426 height 664
copy ul "Axe dev tools was run, no critical issues Keyboard was tested on desktop, no bl…"
click at [534, 266] on ul "Axe dev tools was run, no critical issues Keyboard was tested on desktop, no bl…" at bounding box center [510, 257] width 414 height 75
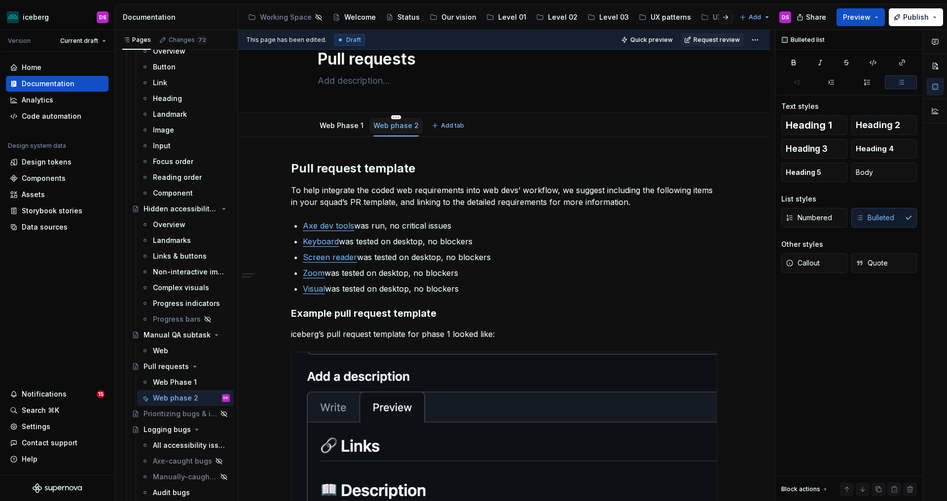
click at [395, 126] on link "Web phase 2" at bounding box center [395, 125] width 45 height 8
click at [343, 116] on html "iceberg DS Version Current draft Home Documentation Analytics Code automation D…" at bounding box center [473, 250] width 947 height 501
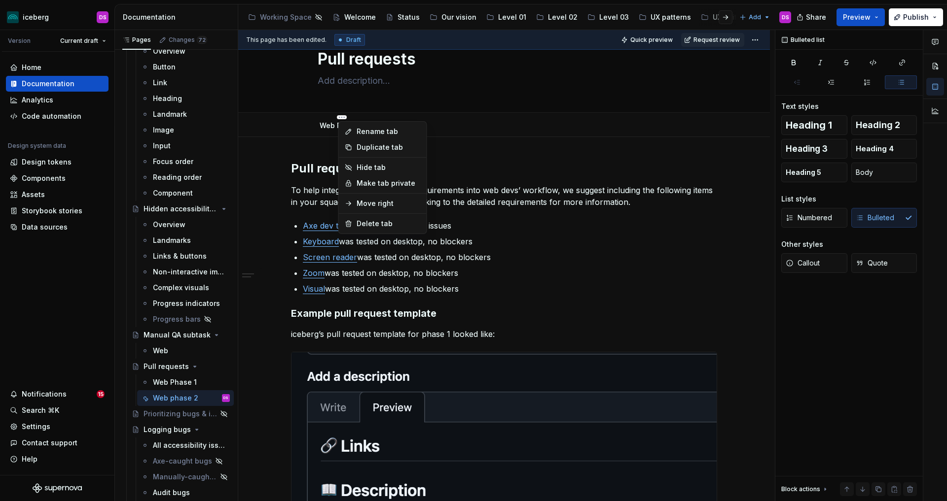
click at [470, 160] on html "iceberg DS Version Current draft Home Documentation Analytics Code automation D…" at bounding box center [473, 250] width 947 height 501
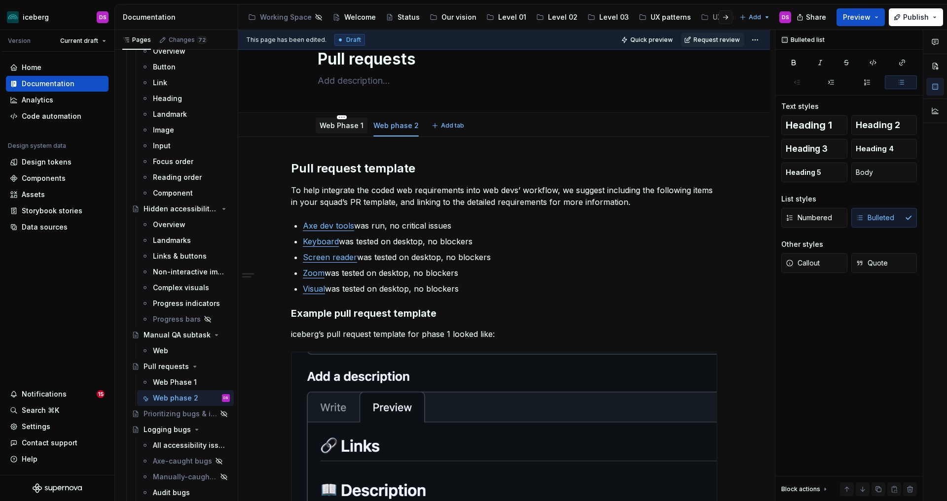
click at [341, 127] on link "Web Phase 1" at bounding box center [341, 125] width 44 height 8
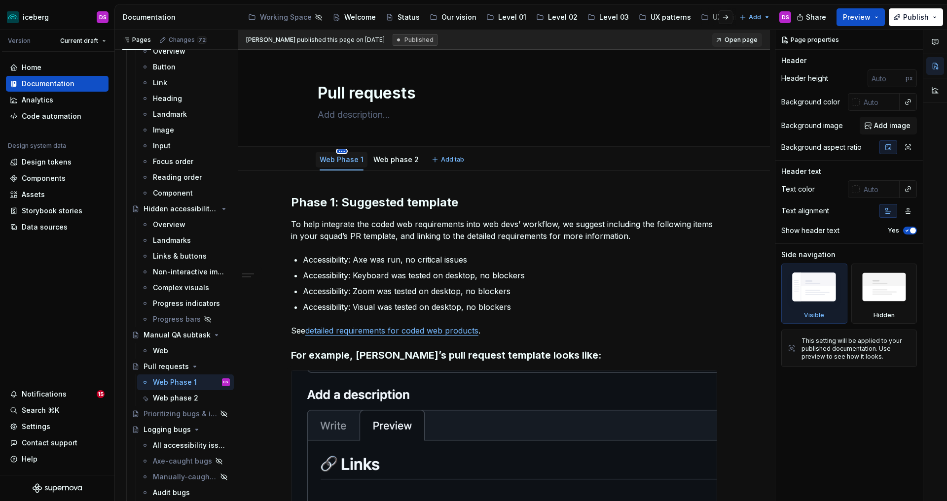
click at [344, 151] on html "iceberg DS Version Current draft Home Documentation Analytics Code automation D…" at bounding box center [473, 250] width 947 height 501
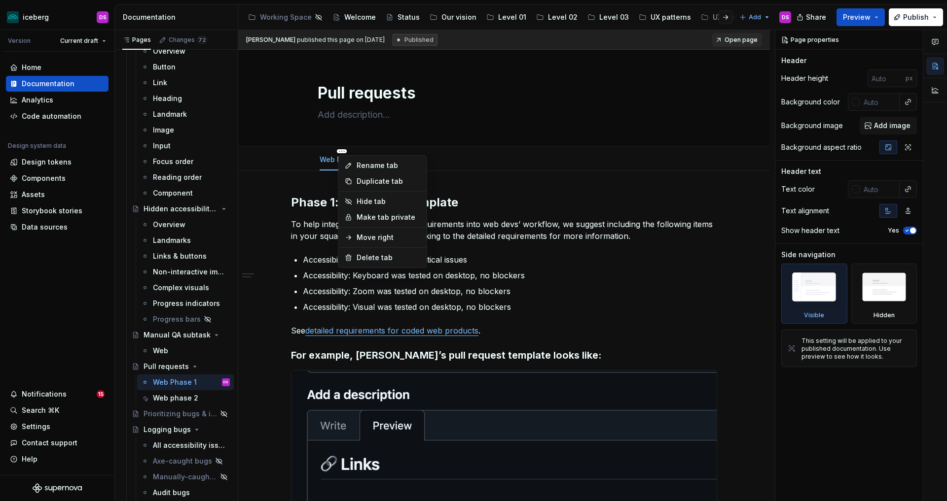
type textarea "*"
click at [367, 165] on div "Rename tab" at bounding box center [388, 166] width 64 height 10
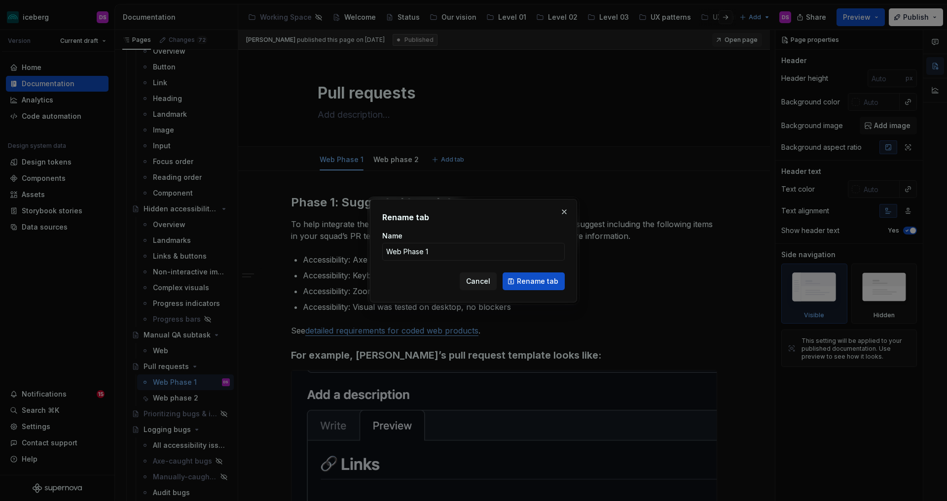
click at [456, 261] on form "Name Web Phase 1 Cancel Rename tab" at bounding box center [473, 260] width 182 height 59
click at [456, 254] on input "Web Phase 1" at bounding box center [473, 252] width 182 height 18
type input "ARCHIVE"
click button "Rename tab" at bounding box center [533, 282] width 62 height 18
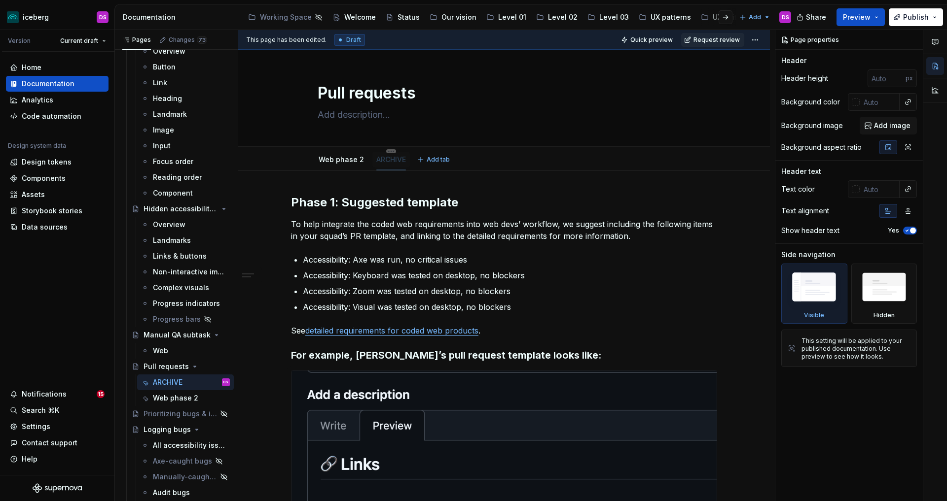
drag, startPoint x: 335, startPoint y: 161, endPoint x: 398, endPoint y: 162, distance: 63.1
click at [345, 151] on html "iceberg DS Version Current draft Home Documentation Analytics Code automation D…" at bounding box center [473, 250] width 947 height 501
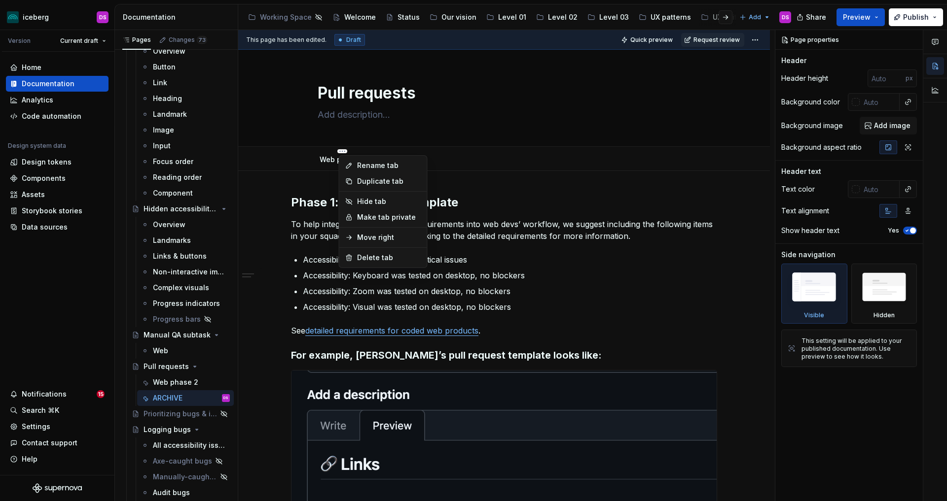
click at [510, 272] on html "iceberg DS Version Current draft Home Documentation Analytics Code automation D…" at bounding box center [473, 250] width 947 height 501
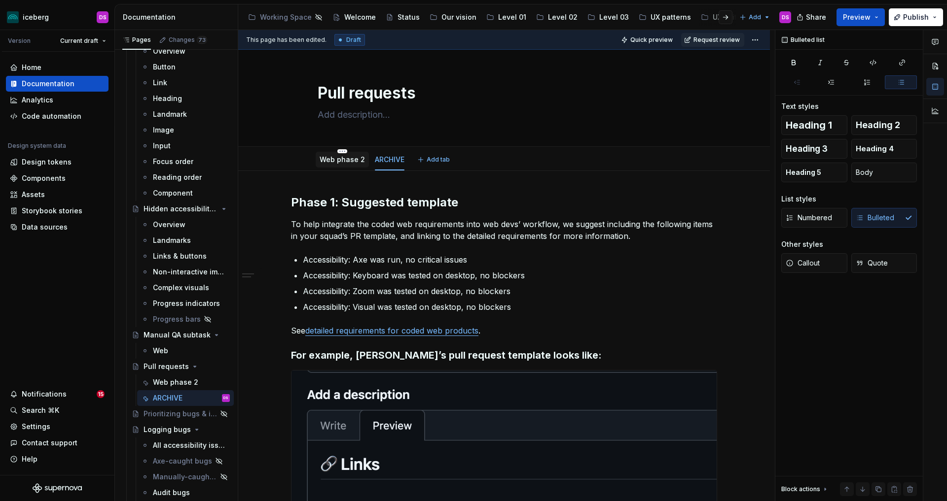
click at [343, 159] on link "Web phase 2" at bounding box center [341, 159] width 45 height 8
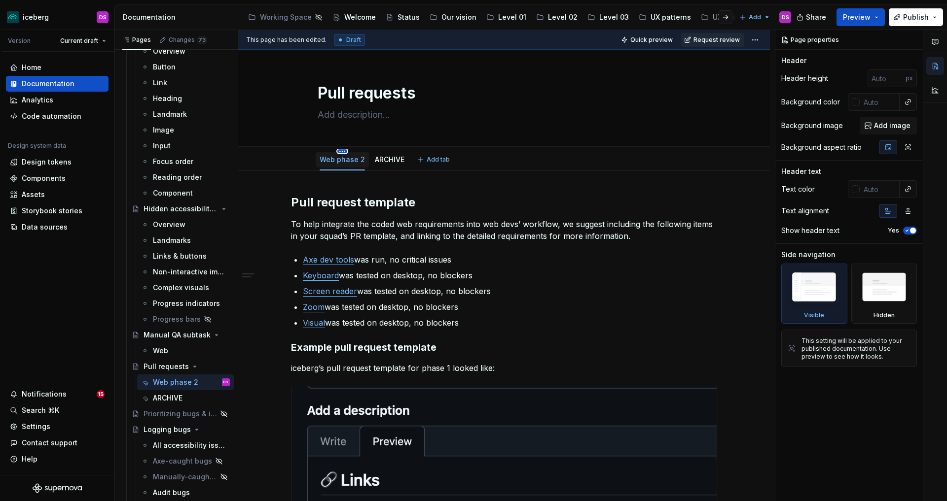
click at [345, 152] on html "iceberg DS Version Current draft Home Documentation Analytics Code automation D…" at bounding box center [473, 250] width 947 height 501
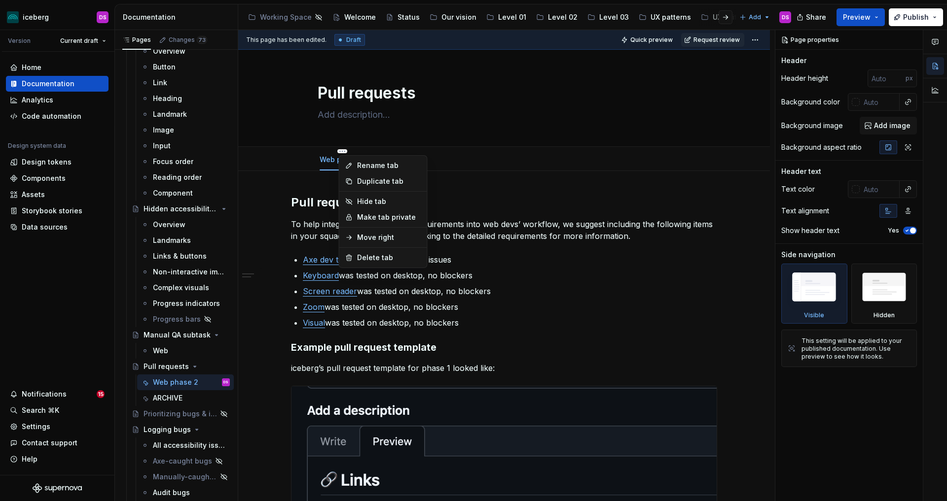
type textarea "*"
click at [365, 165] on div "Rename tab" at bounding box center [389, 166] width 64 height 10
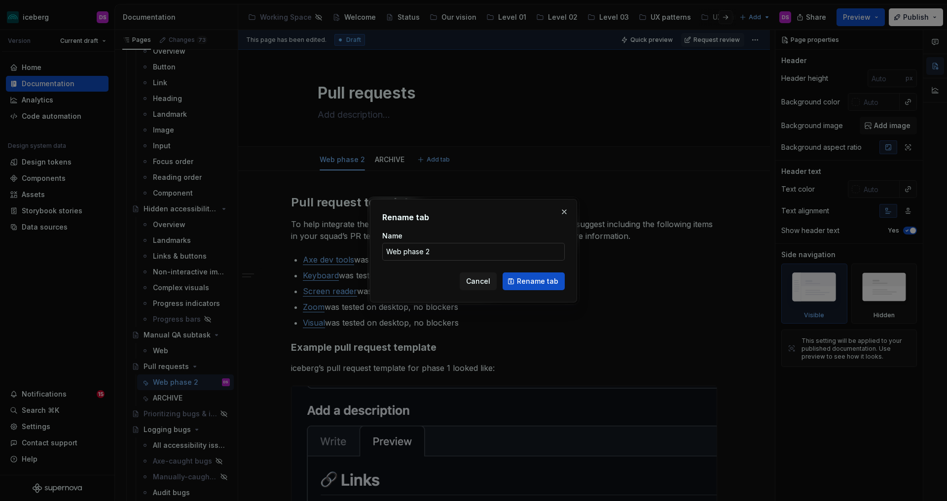
click at [439, 254] on input "Web phase 2" at bounding box center [473, 252] width 182 height 18
type input "Template"
click at [530, 287] on button "Rename tab" at bounding box center [533, 282] width 62 height 18
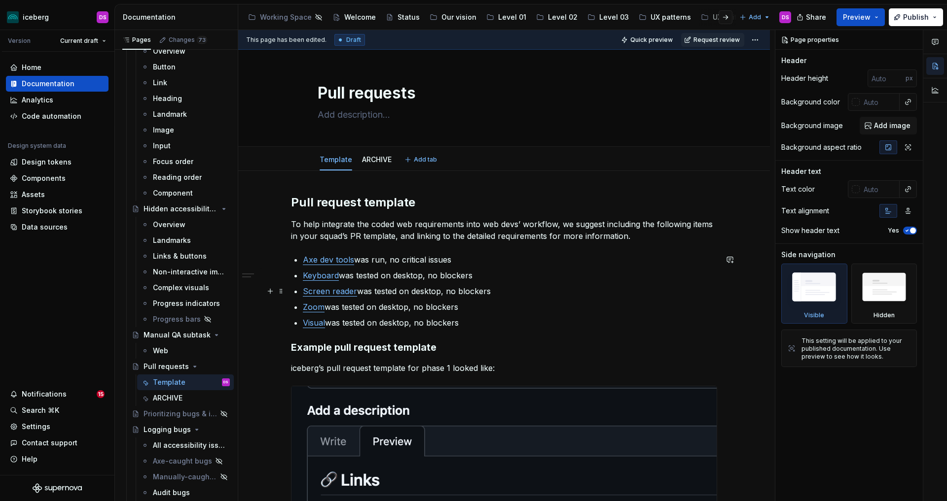
type textarea "*"
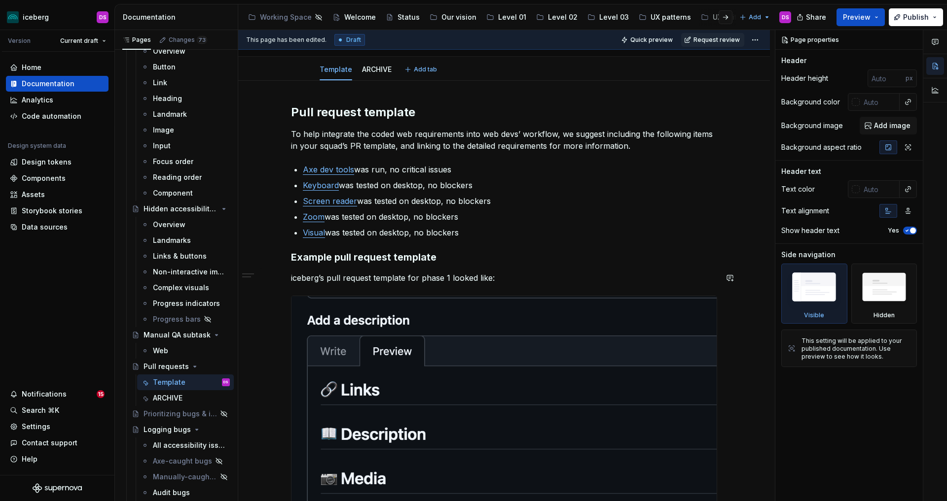
scroll to position [106, 0]
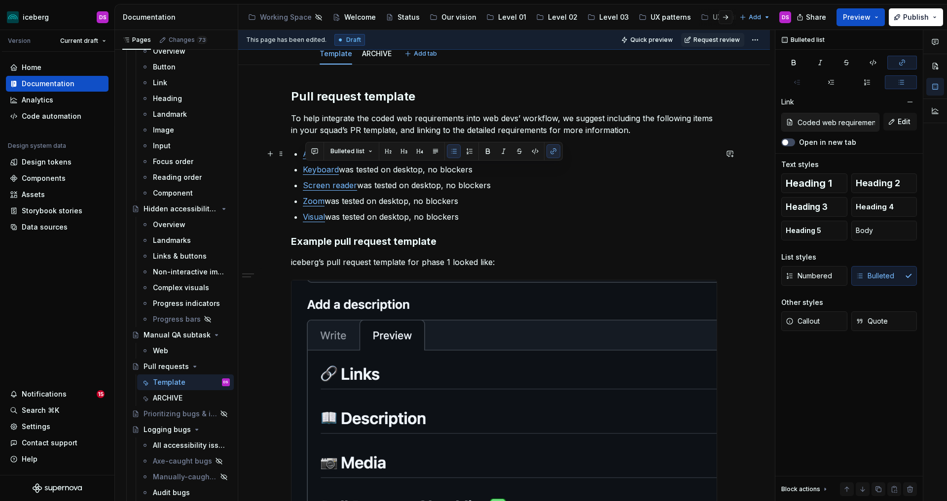
type input "Coded web requirements / Axe"
drag, startPoint x: 476, startPoint y: 217, endPoint x: 306, endPoint y: 154, distance: 181.7
click at [306, 154] on ul "Axe dev tools was run, no critical issues Keyboard was tested on desktop, no bl…" at bounding box center [510, 185] width 414 height 75
copy ul "Axe dev tools was run, no critical issues Keyboard was tested on desktop, no bl…"
click at [501, 217] on p "Visual was tested on desktop, no blockers" at bounding box center [510, 217] width 414 height 12
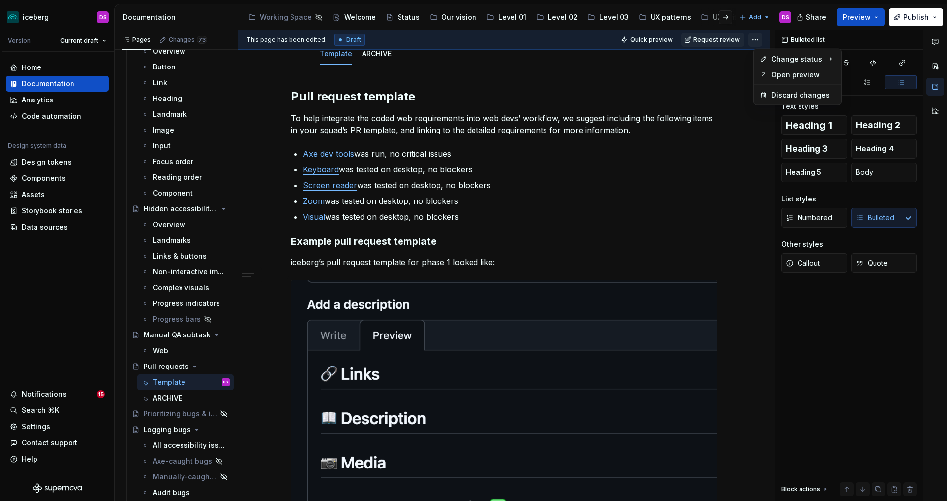
click at [758, 38] on html "iceberg DS Version Current draft Home Documentation Analytics Code automation D…" at bounding box center [473, 250] width 947 height 501
click at [903, 76] on div "Ready for review" at bounding box center [903, 77] width 69 height 10
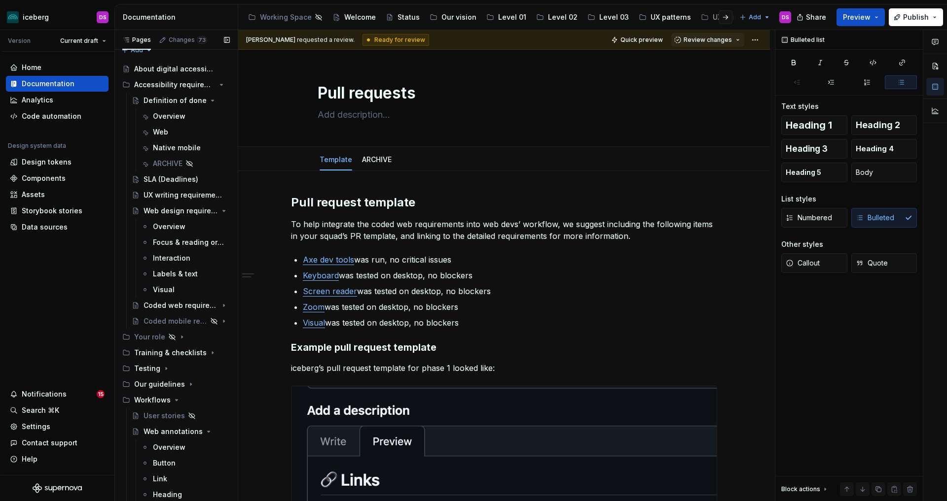
scroll to position [0, 0]
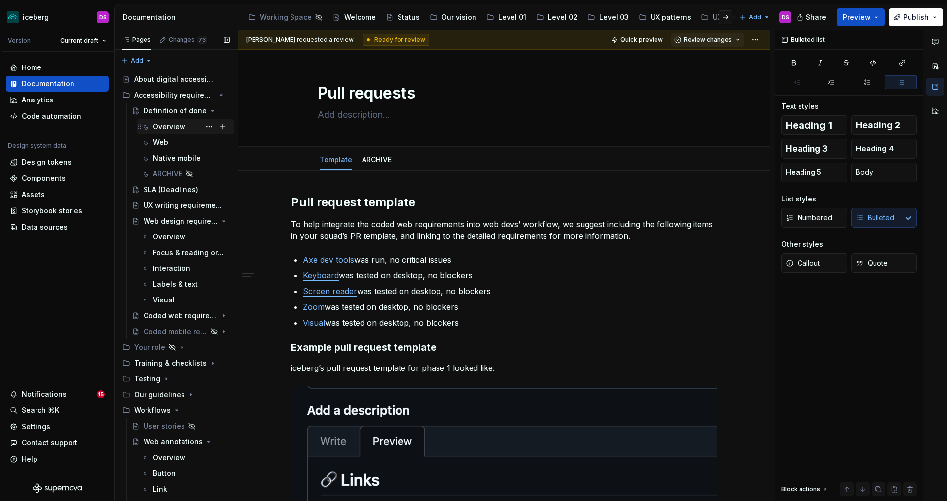
click at [175, 124] on div "Overview" at bounding box center [169, 127] width 33 height 10
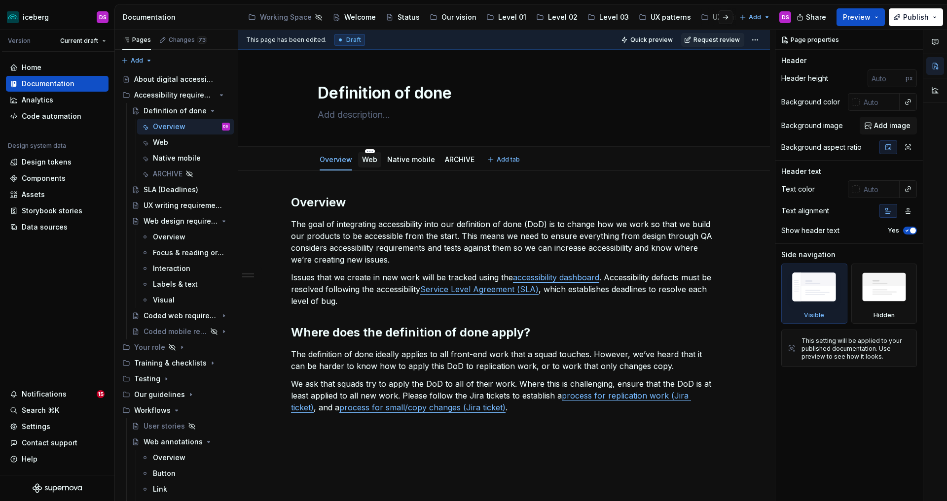
click at [372, 161] on link "Web" at bounding box center [369, 159] width 15 height 8
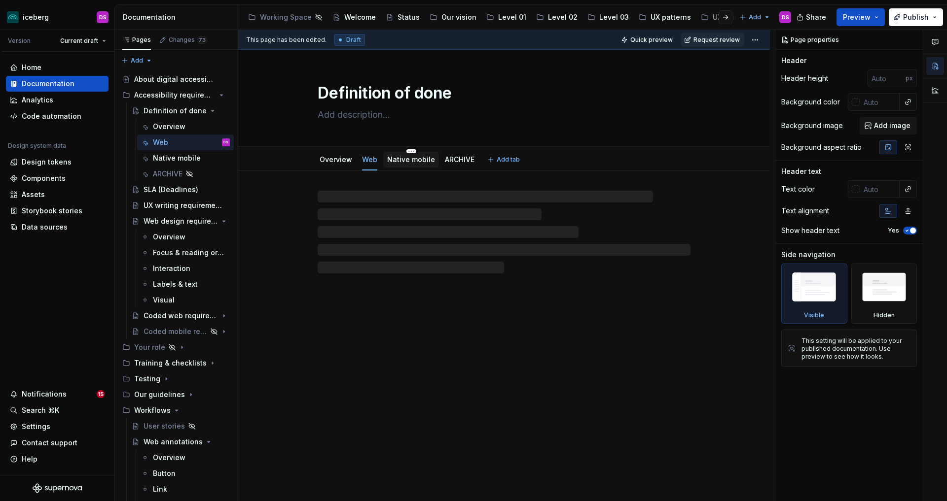
type textarea "*"
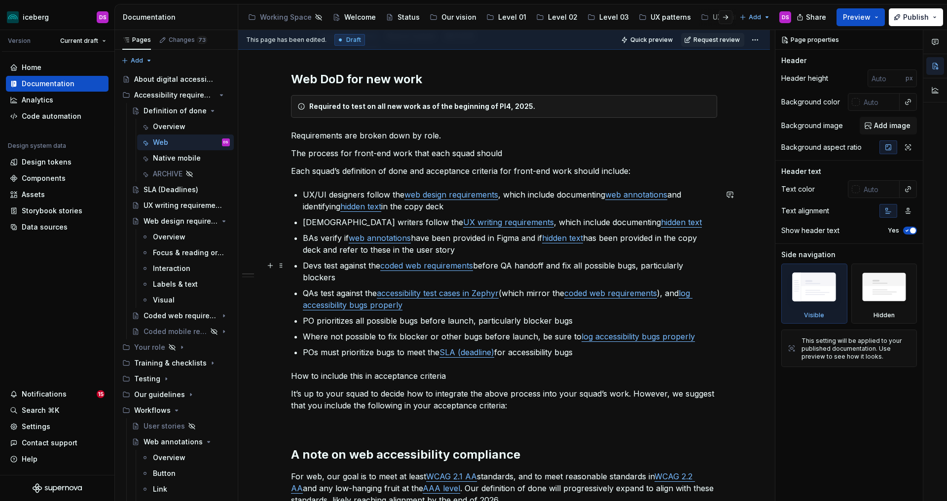
scroll to position [136, 0]
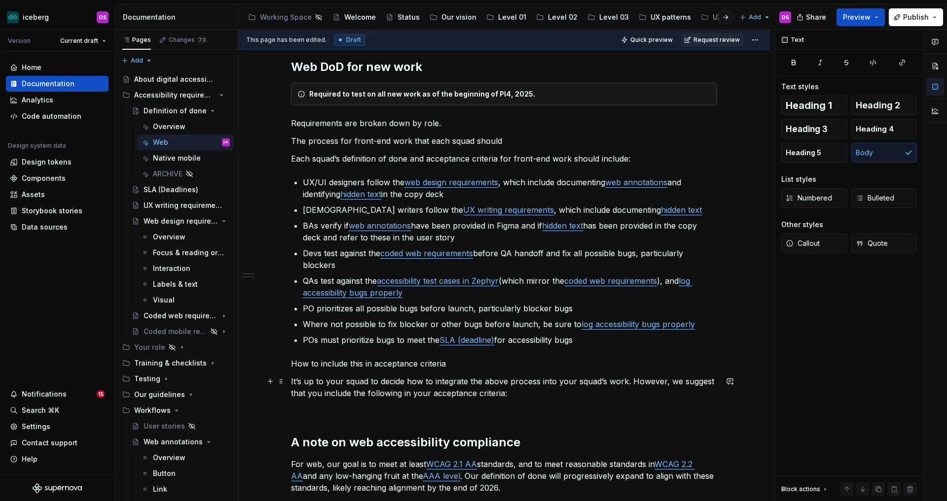
click at [517, 397] on p "It’s up to your squad to decide how to integrate the above process into your sq…" at bounding box center [504, 388] width 426 height 24
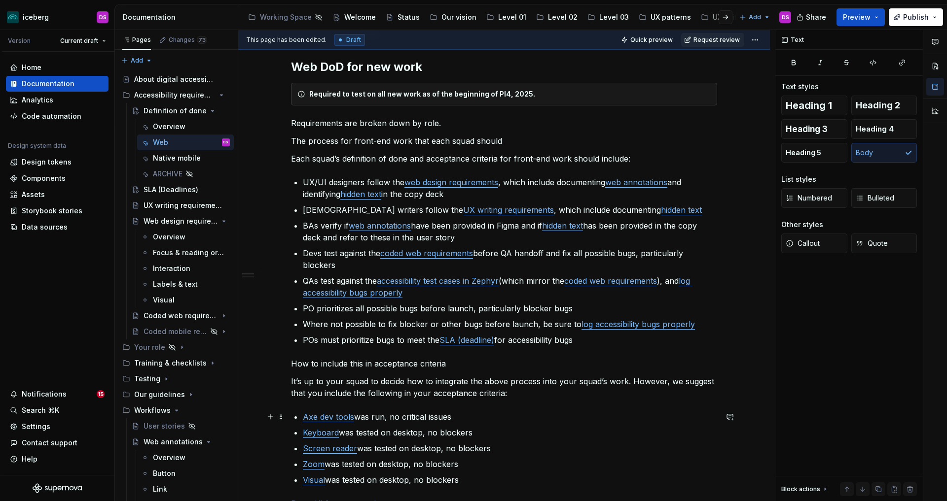
click at [391, 418] on p "Axe dev tools was run, no critical issues" at bounding box center [510, 417] width 414 height 12
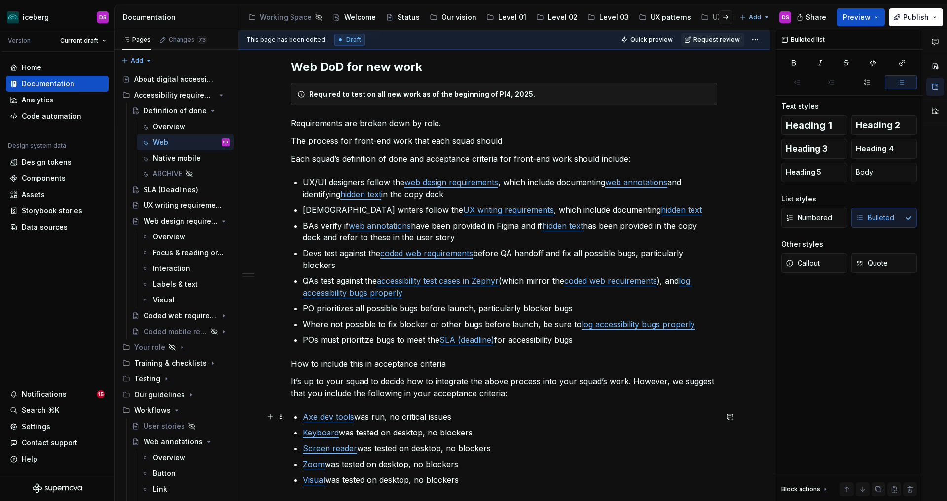
click at [404, 418] on p "Axe dev tools was run, no critical issues" at bounding box center [510, 417] width 414 height 12
type textarea "*"
click at [515, 391] on p "It’s up to your squad to decide how to integrate the above process into your sq…" at bounding box center [504, 388] width 426 height 24
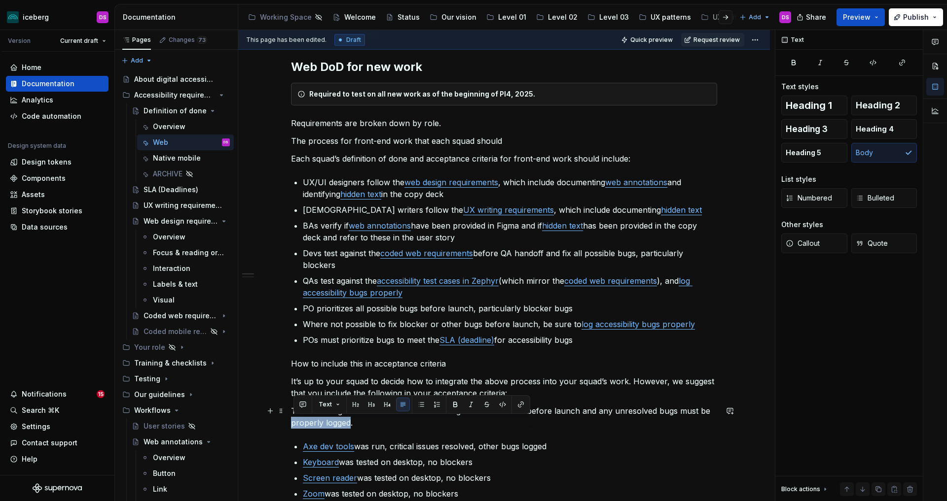
drag, startPoint x: 351, startPoint y: 424, endPoint x: 290, endPoint y: 426, distance: 61.2
click at [290, 426] on div "Web DoD for new work Required to test on all new work as of the beginning of PI…" at bounding box center [503, 427] width 531 height 784
click at [521, 404] on button "button" at bounding box center [521, 405] width 14 height 14
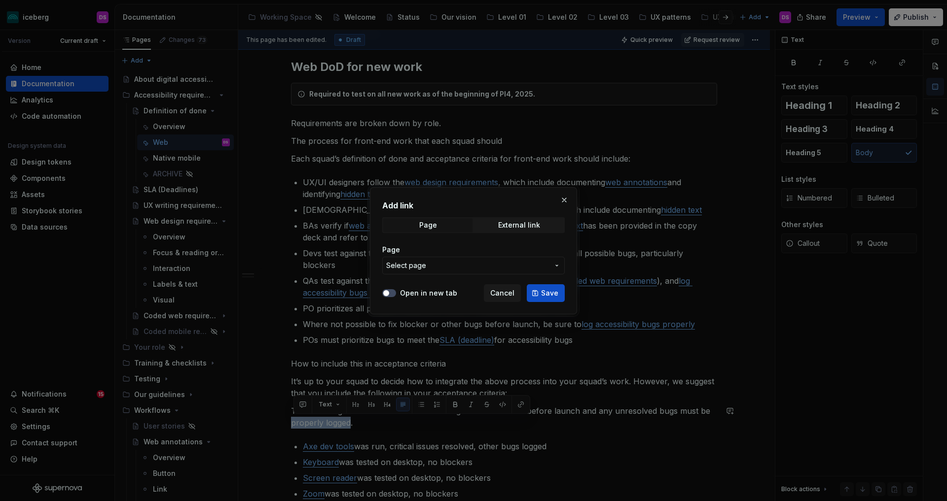
click at [476, 264] on span "Select page" at bounding box center [467, 266] width 163 height 10
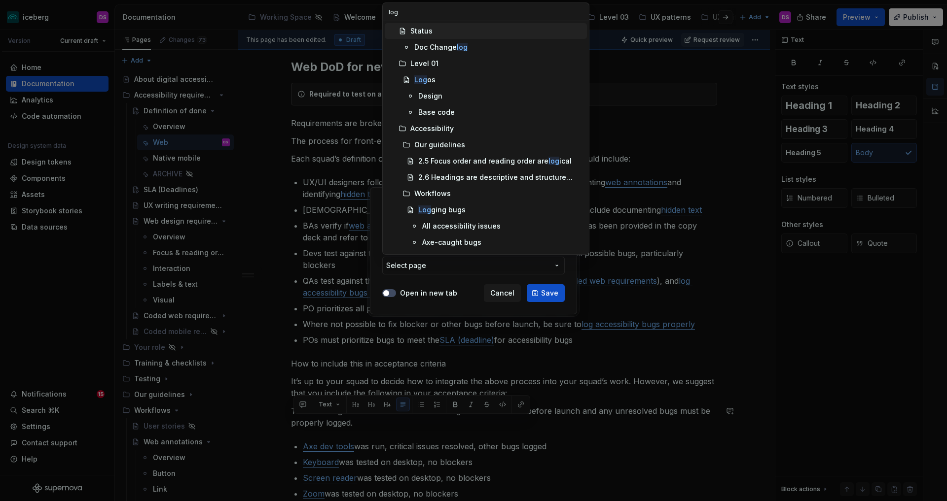
type input "logg"
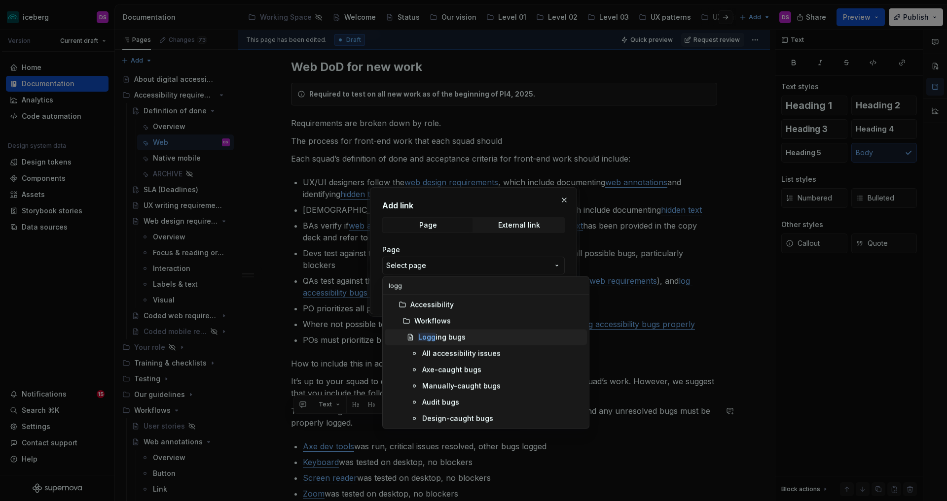
click at [457, 337] on div "Logg ing bugs" at bounding box center [441, 338] width 47 height 10
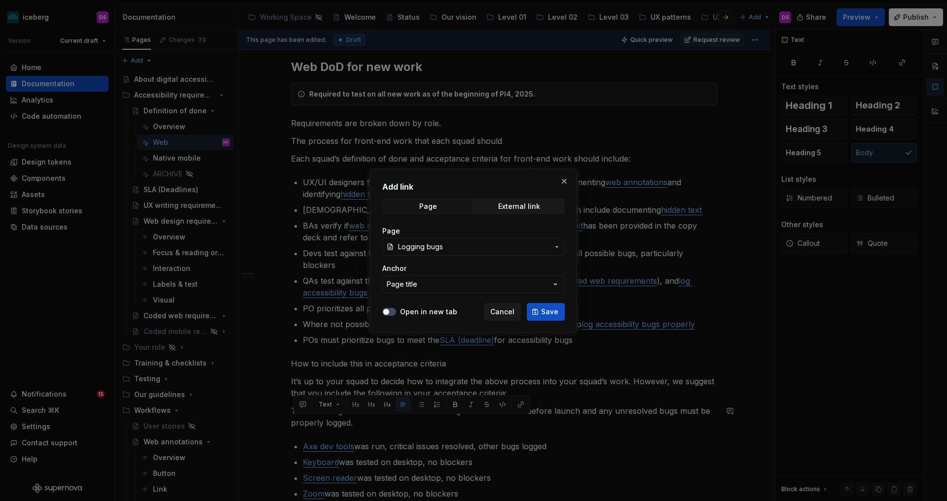
click at [545, 320] on div "Add link Page External link Page Logging bugs Anchor Page title Open in new tab…" at bounding box center [473, 251] width 207 height 165
click at [546, 316] on span "Save" at bounding box center [549, 312] width 17 height 10
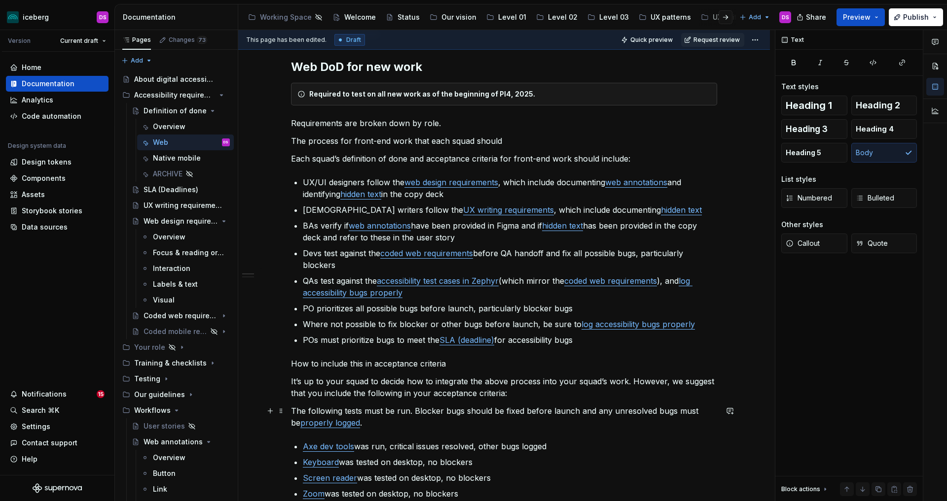
click at [475, 421] on p "The following tests must be run. Blocker bugs should be fixed before launch and…" at bounding box center [504, 417] width 426 height 24
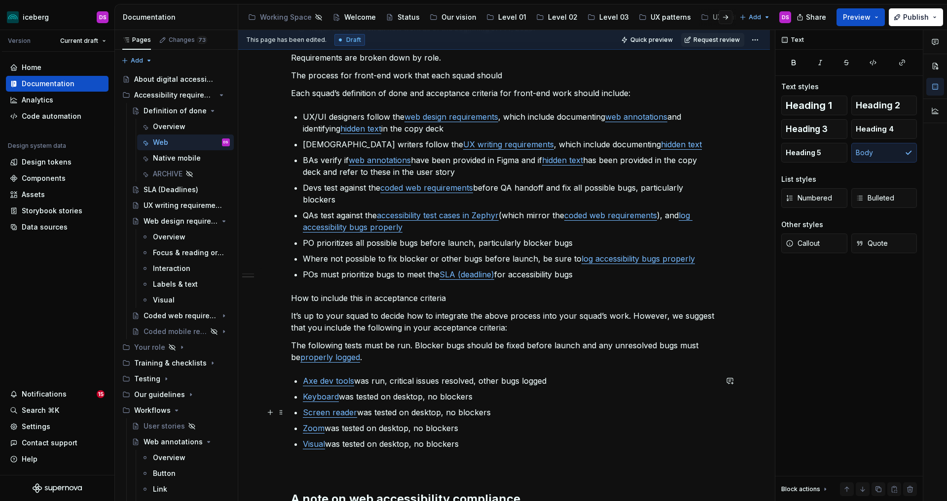
scroll to position [202, 0]
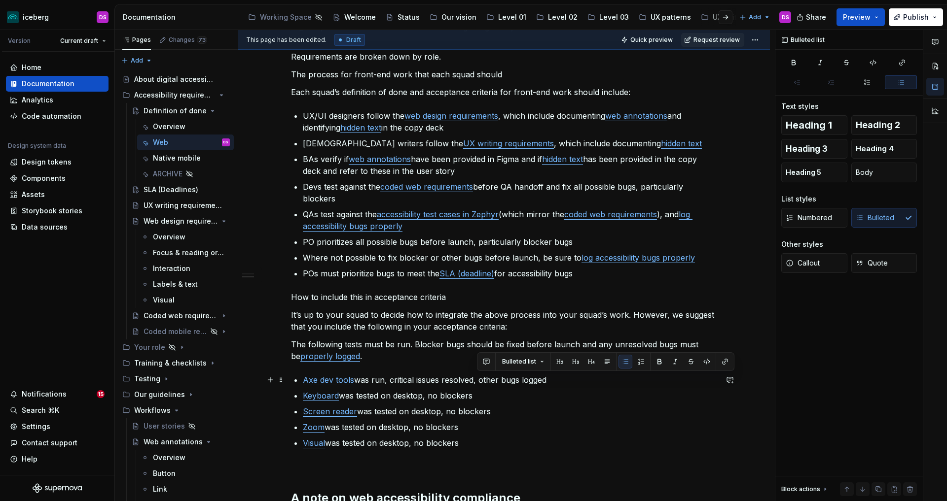
drag, startPoint x: 561, startPoint y: 382, endPoint x: 477, endPoint y: 382, distance: 83.8
click at [477, 382] on p "Axe dev tools was run, critical issues resolved, other bugs logged" at bounding box center [510, 380] width 414 height 12
click at [391, 382] on p "Axe dev tools was run, critical issues resolved" at bounding box center [510, 380] width 414 height 12
drag, startPoint x: 490, startPoint y: 382, endPoint x: 458, endPoint y: 382, distance: 31.6
click at [458, 382] on p "Axe dev tools was run, no critical issues resolved" at bounding box center [510, 380] width 414 height 12
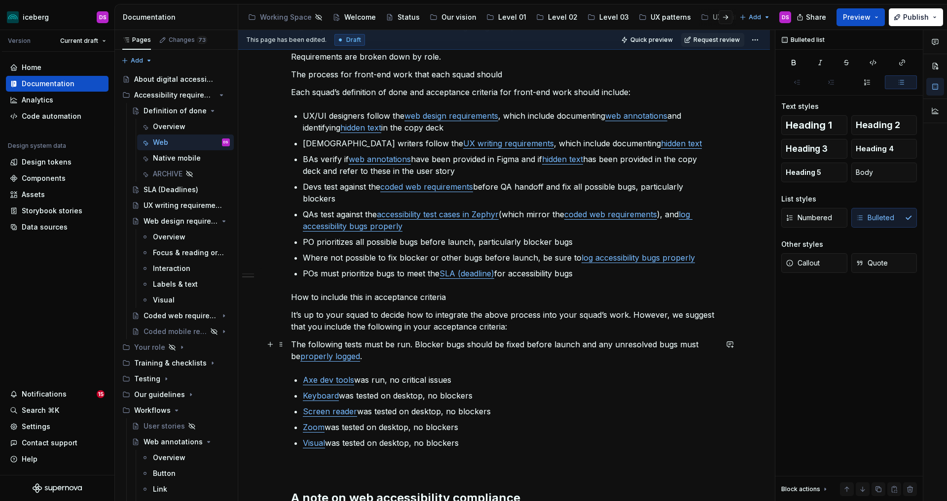
click at [369, 356] on p "The following tests must be run. Blocker bugs should be fixed before launch and…" at bounding box center [504, 351] width 426 height 24
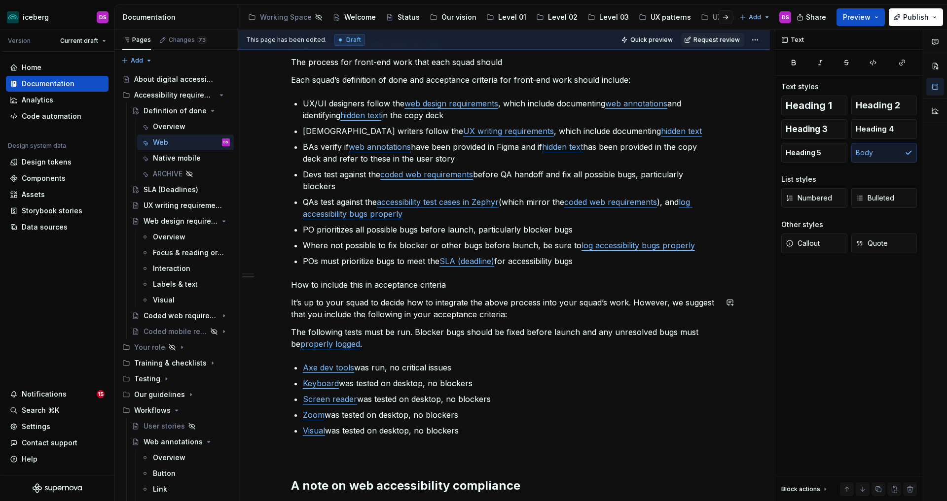
scroll to position [216, 0]
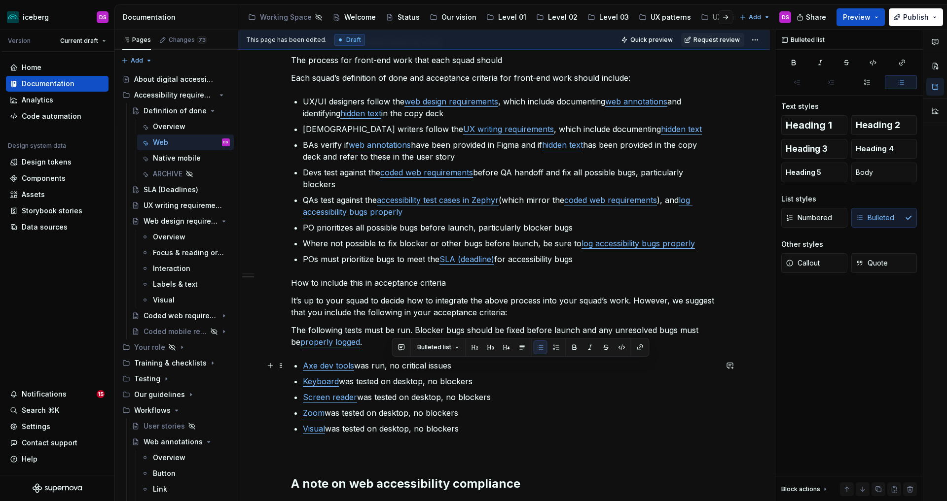
drag, startPoint x: 465, startPoint y: 370, endPoint x: 391, endPoint y: 371, distance: 74.0
click at [391, 371] on p "Axe dev tools was run, no critical issues" at bounding box center [510, 366] width 414 height 12
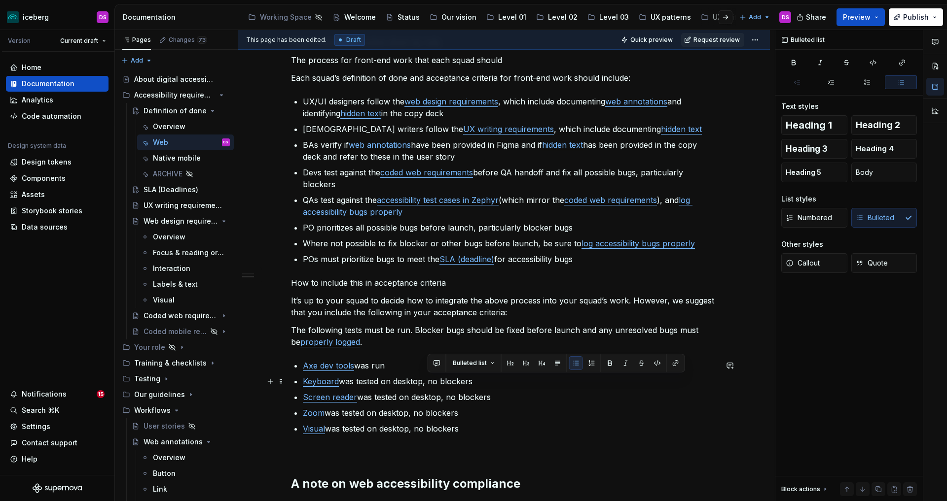
drag, startPoint x: 449, startPoint y: 381, endPoint x: 426, endPoint y: 382, distance: 23.2
click at [426, 382] on p "Keyboard was tested on desktop, no blockers" at bounding box center [510, 382] width 414 height 12
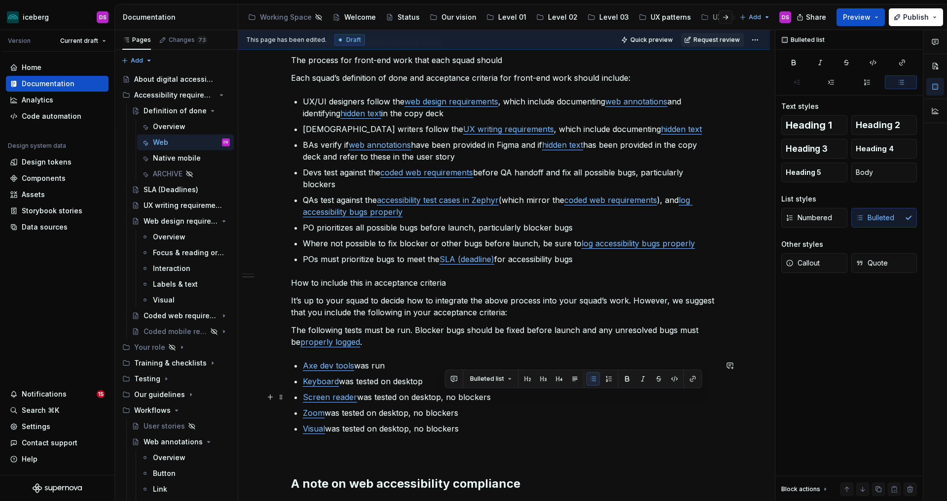
drag, startPoint x: 493, startPoint y: 399, endPoint x: 445, endPoint y: 400, distance: 48.8
click at [445, 400] on p "Screen reader was tested on desktop, no blockers" at bounding box center [510, 397] width 414 height 12
drag, startPoint x: 447, startPoint y: 413, endPoint x: 412, endPoint y: 415, distance: 34.6
click at [412, 415] on p "Zoom was tested on desktop, no blockers" at bounding box center [510, 413] width 414 height 12
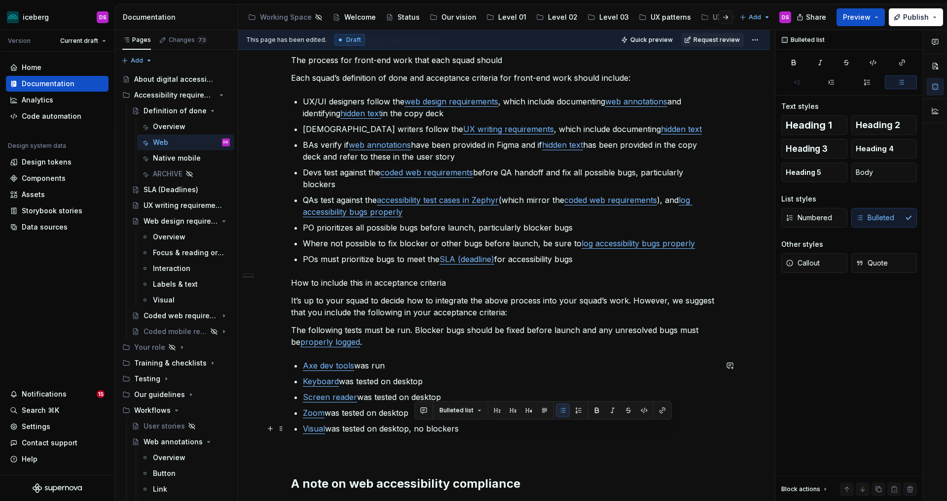
drag, startPoint x: 466, startPoint y: 431, endPoint x: 413, endPoint y: 432, distance: 53.7
click at [413, 432] on p "Visual was tested on desktop, no blockers" at bounding box center [510, 429] width 414 height 12
click at [415, 331] on p "The following tests must be run. Blocker bugs should be fixed before launch and…" at bounding box center [504, 336] width 426 height 24
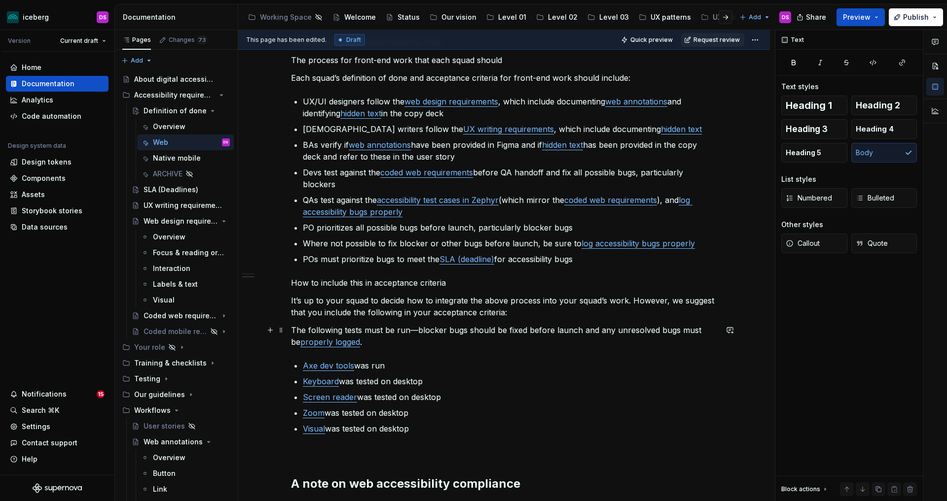
click at [367, 346] on p "The following tests must be run—blocker bugs should be fixed before launch and …" at bounding box center [504, 336] width 426 height 24
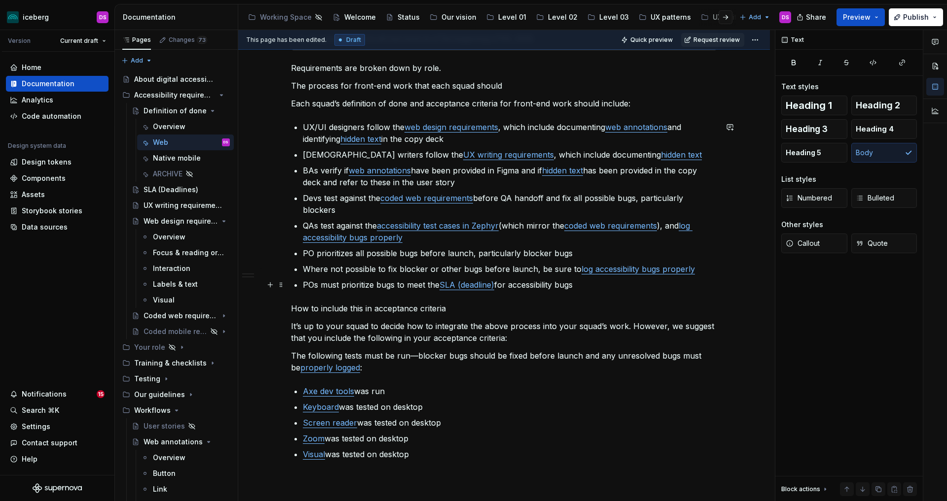
scroll to position [186, 0]
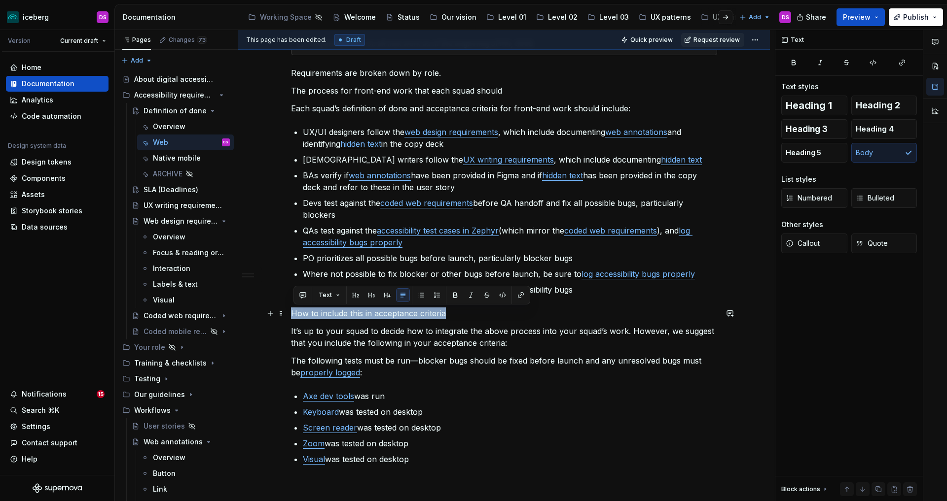
drag, startPoint x: 454, startPoint y: 316, endPoint x: 294, endPoint y: 313, distance: 159.2
click at [294, 313] on p "How to include this in acceptance criteria" at bounding box center [504, 314] width 426 height 12
click at [358, 296] on button "button" at bounding box center [356, 295] width 14 height 14
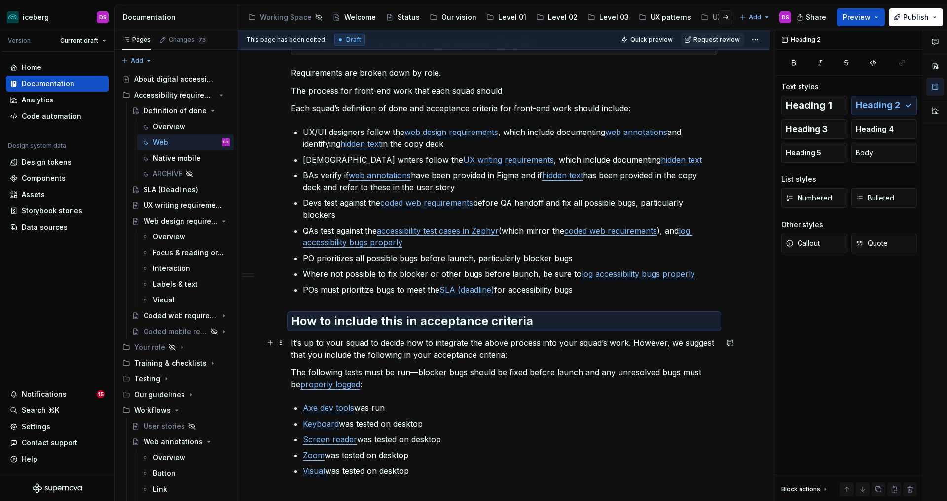
click at [460, 360] on p "It’s up to your squad to decide how to integrate the above process into your sq…" at bounding box center [504, 349] width 426 height 24
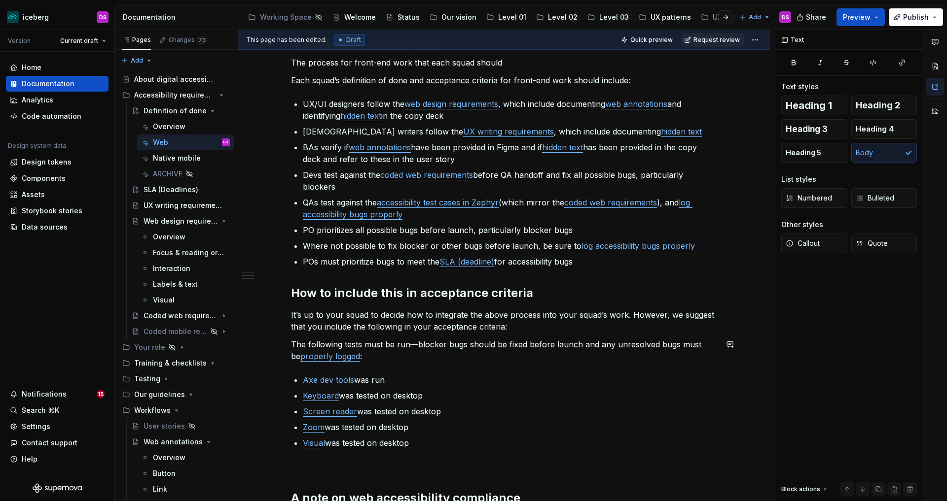
scroll to position [223, 0]
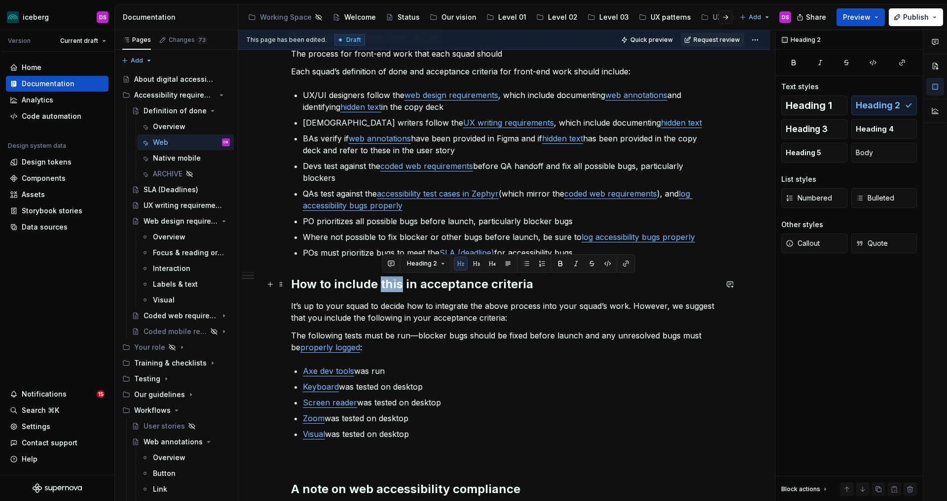
drag, startPoint x: 401, startPoint y: 286, endPoint x: 383, endPoint y: 287, distance: 18.8
click at [383, 287] on h2 "How to include this in acceptance criteria" at bounding box center [504, 285] width 426 height 16
click at [491, 324] on div "Web DoD for new work Required to test on all new work as of the beginning of PI…" at bounding box center [504, 277] width 426 height 610
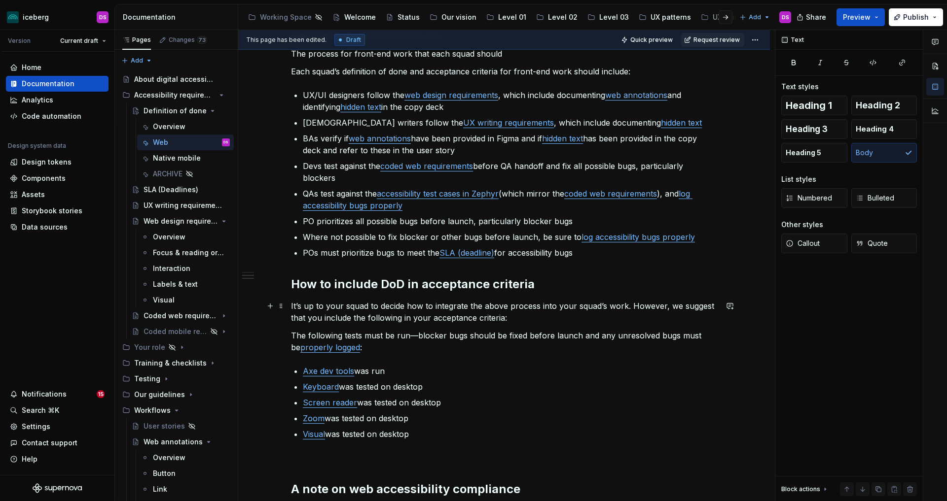
click at [522, 312] on p "It’s up to your squad to decide how to integrate the above process into your sq…" at bounding box center [504, 312] width 426 height 24
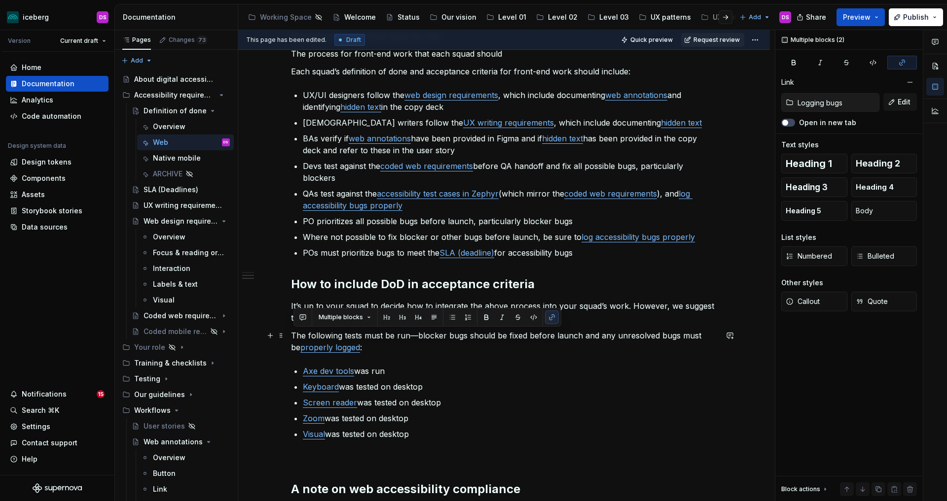
drag, startPoint x: 427, startPoint y: 433, endPoint x: 291, endPoint y: 338, distance: 165.6
click at [291, 338] on div "Web DoD for new work Required to test on all new work as of the beginning of PI…" at bounding box center [503, 346] width 531 height 796
click at [358, 317] on span "Multiple blocks" at bounding box center [340, 318] width 44 height 8
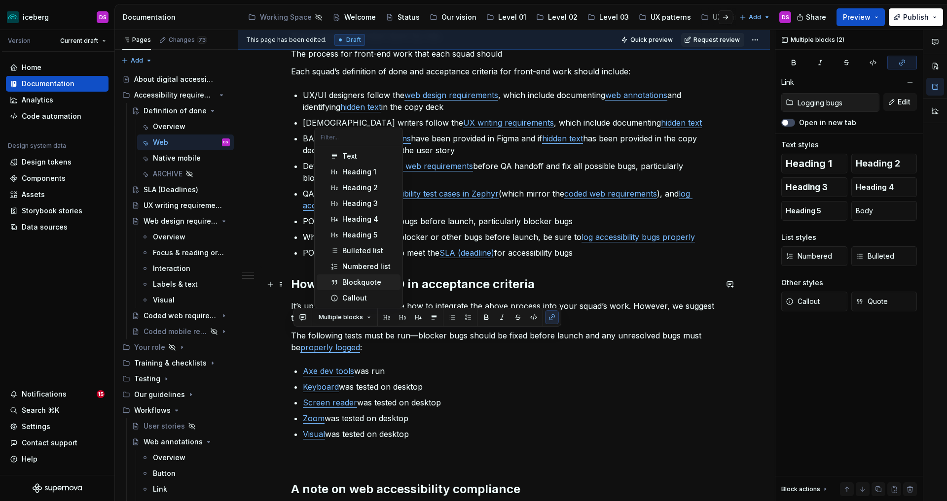
click at [367, 282] on div "Blockquote" at bounding box center [361, 283] width 39 height 10
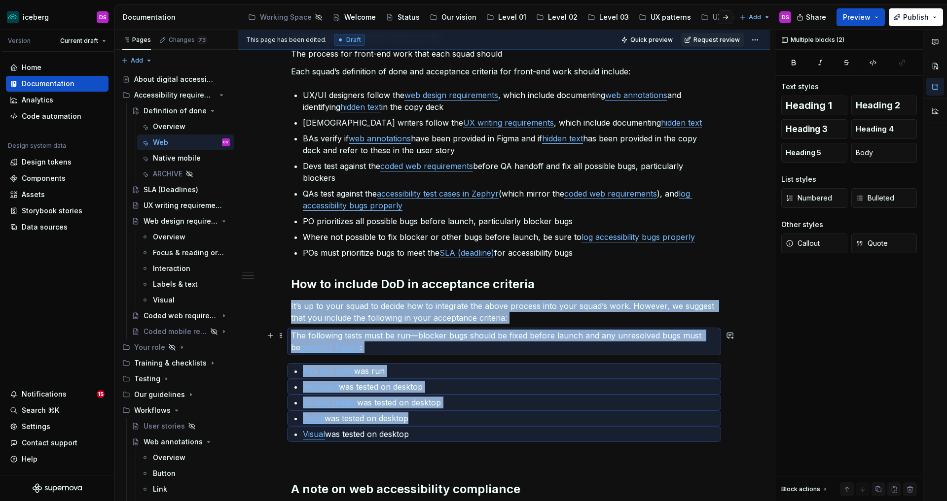
click at [481, 353] on p "The following tests must be run—blocker bugs should be fixed before launch and …" at bounding box center [504, 342] width 426 height 24
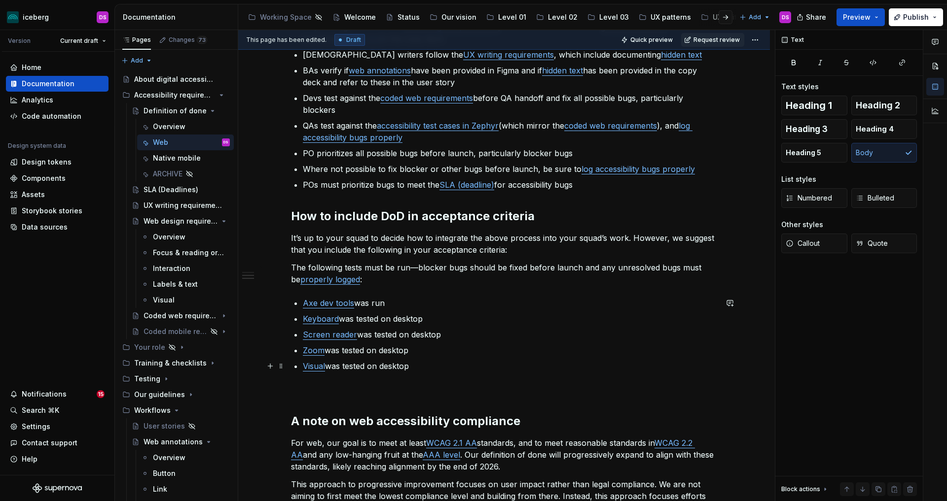
scroll to position [296, 0]
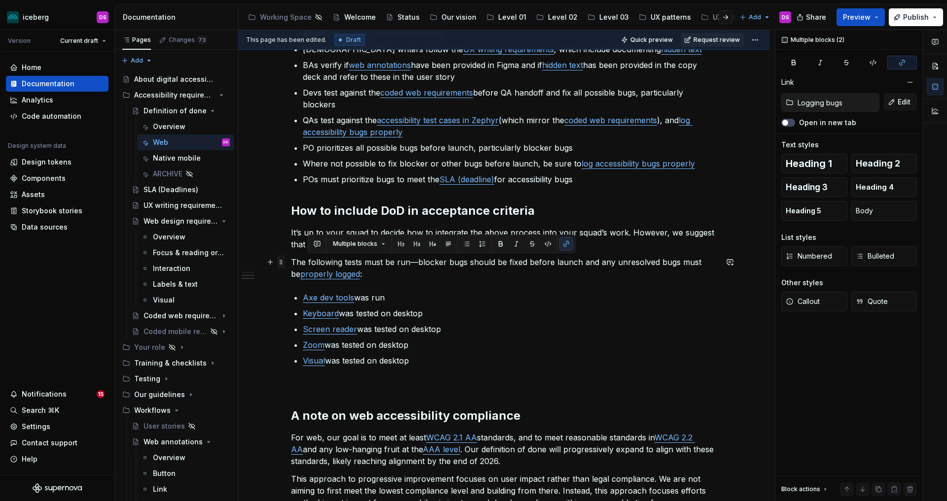
drag, startPoint x: 438, startPoint y: 363, endPoint x: 286, endPoint y: 261, distance: 182.3
click at [291, 261] on div "Web DoD for new work Required to test on all new work as of the beginning of PI…" at bounding box center [504, 209] width 426 height 622
click at [525, 350] on p "Zoom was tested on desktop" at bounding box center [510, 345] width 414 height 12
drag, startPoint x: 294, startPoint y: 264, endPoint x: 415, endPoint y: 357, distance: 152.5
click at [415, 357] on div "Web DoD for new work Required to test on all new work as of the beginning of PI…" at bounding box center [504, 203] width 426 height 610
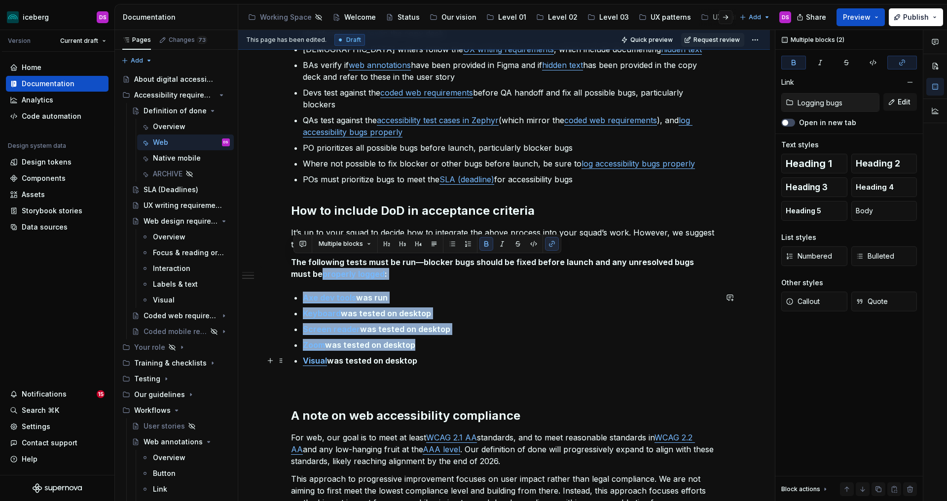
click at [463, 355] on p "Visual was tested on desktop" at bounding box center [510, 361] width 414 height 12
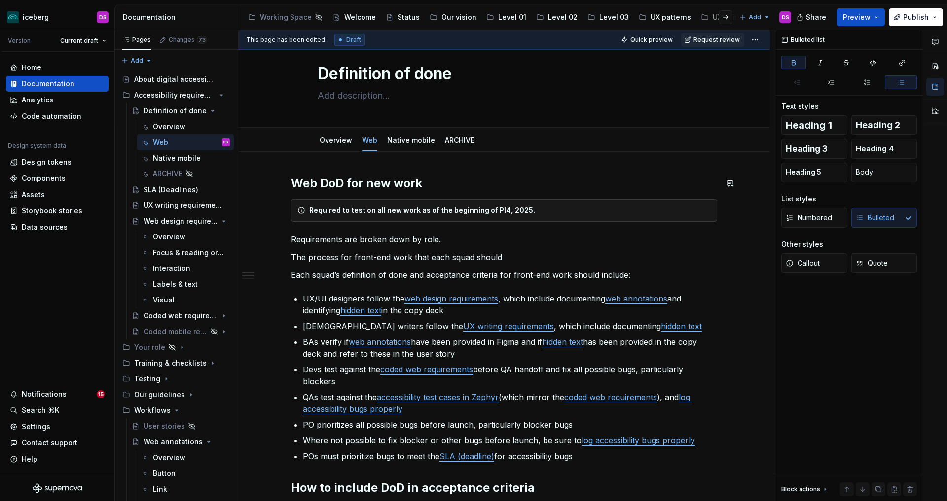
scroll to position [18, 0]
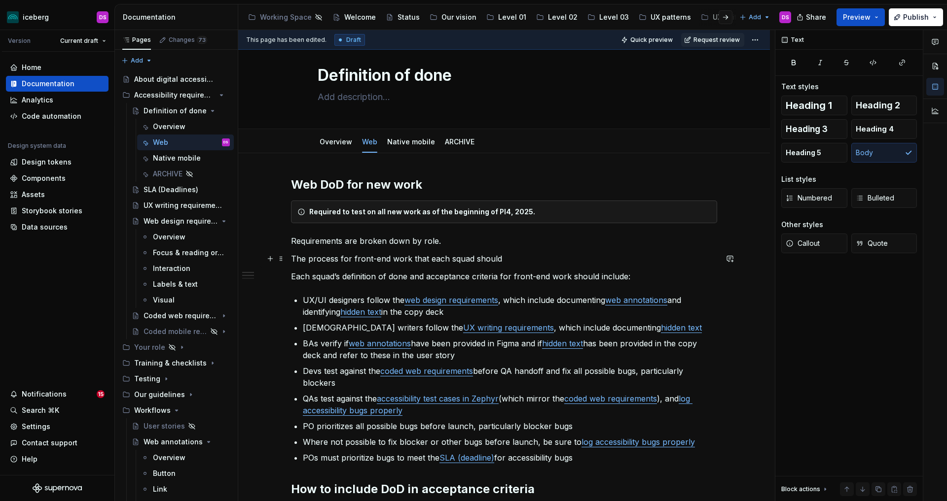
click at [519, 259] on p "The process for front-end work that each squad should" at bounding box center [504, 259] width 426 height 12
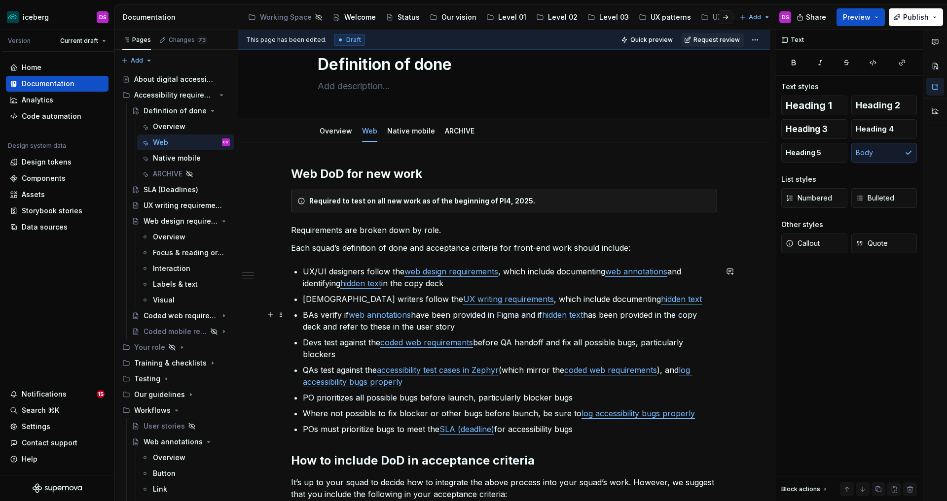
scroll to position [24, 0]
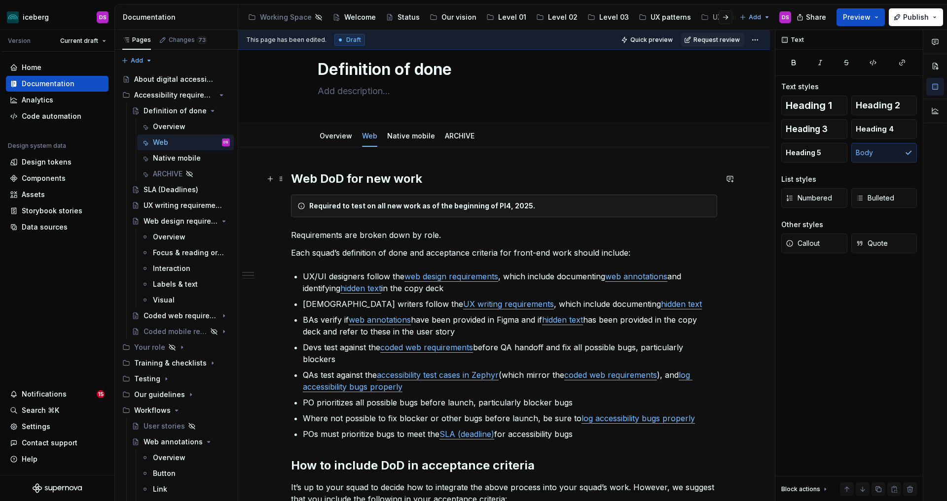
click at [424, 181] on h2 "Web DoD for new work" at bounding box center [504, 179] width 426 height 16
click at [600, 252] on p "Each squad’s definition of done and acceptance criteria for front-end work shou…" at bounding box center [504, 253] width 426 height 12
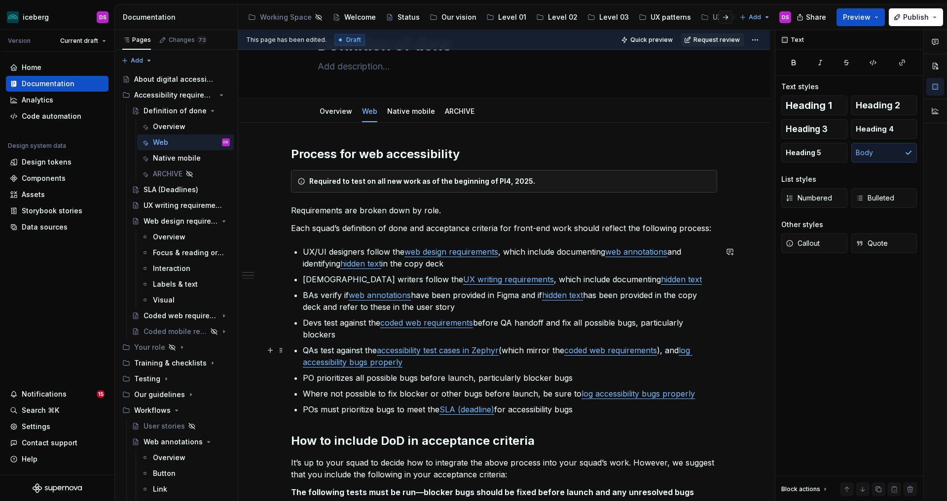
scroll to position [52, 0]
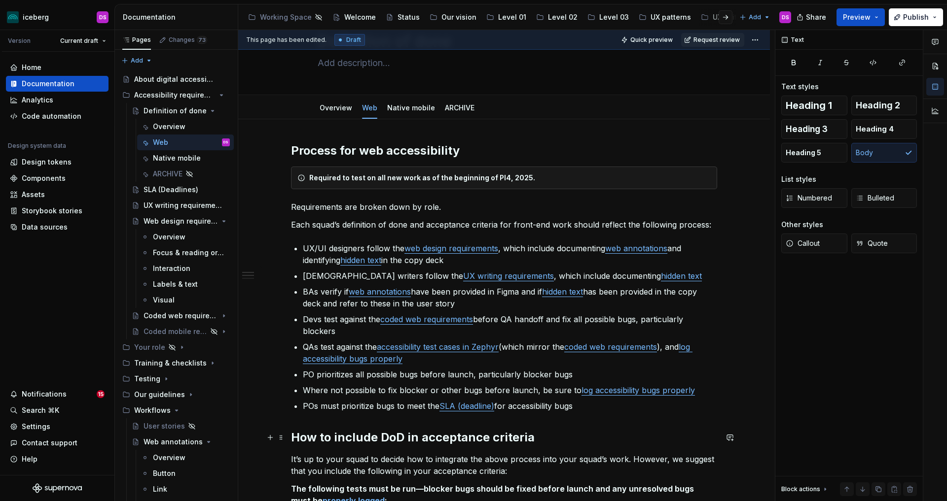
click at [428, 440] on h2 "How to include DoD in acceptance criteria" at bounding box center [504, 438] width 426 height 16
click at [629, 460] on p "It’s up to your squad to decide how to integrate the above process into your sq…" at bounding box center [504, 466] width 426 height 24
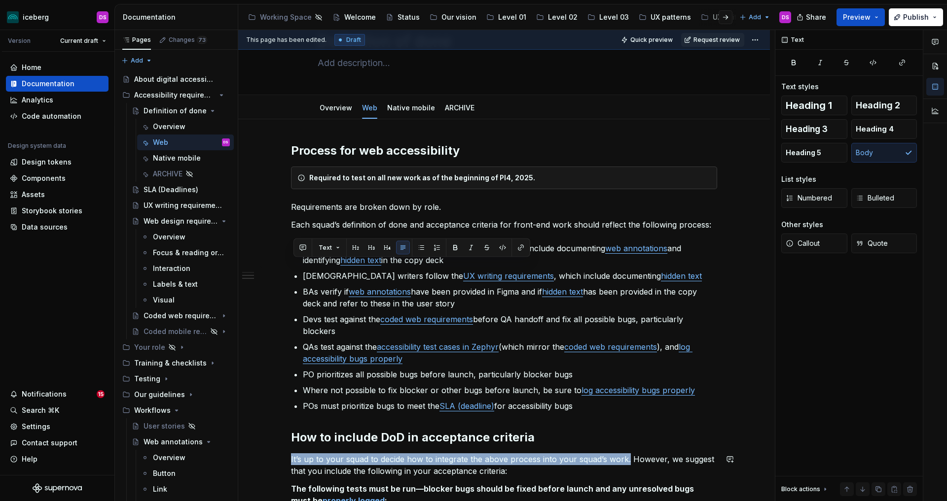
scroll to position [245, 0]
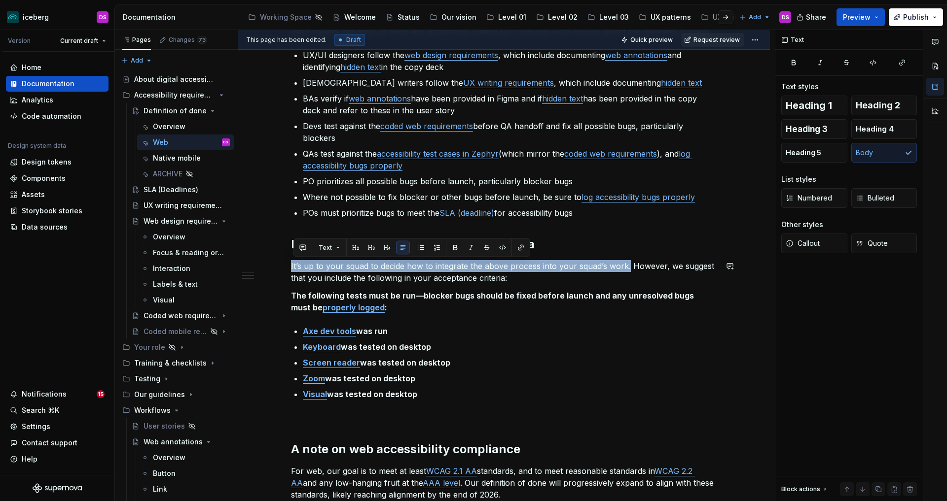
copy p "It’s up to your squad to decide how to integrate the above process into your sq…"
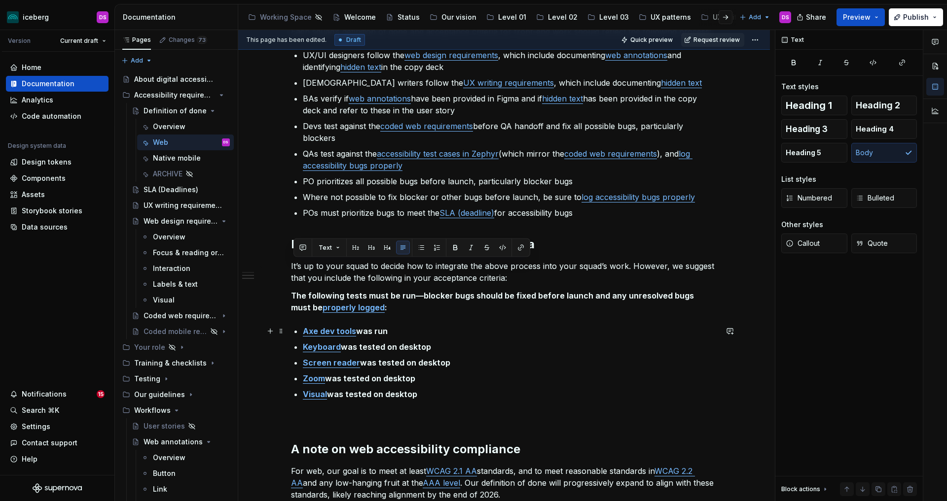
click at [617, 326] on p "Axe dev tools was run" at bounding box center [510, 331] width 414 height 12
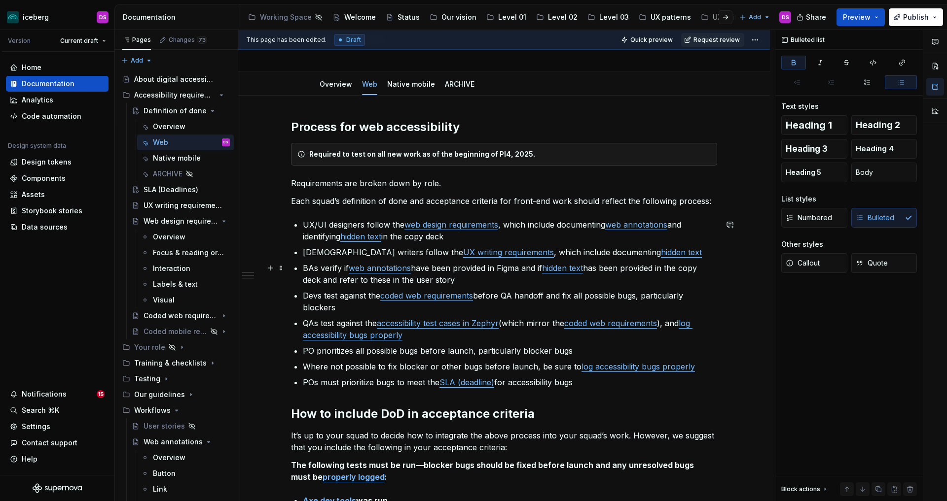
scroll to position [58, 0]
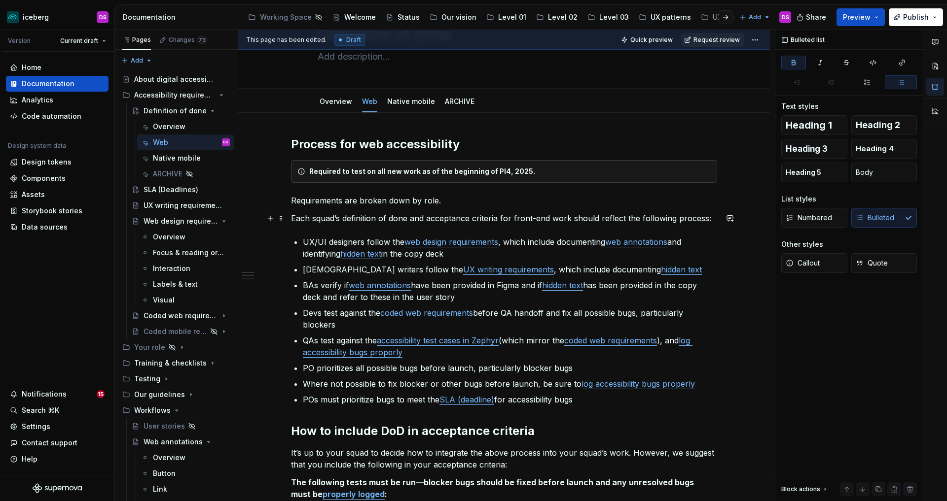
click at [294, 220] on p "Each squad’s definition of done and acceptance criteria for front-end work shou…" at bounding box center [504, 218] width 426 height 12
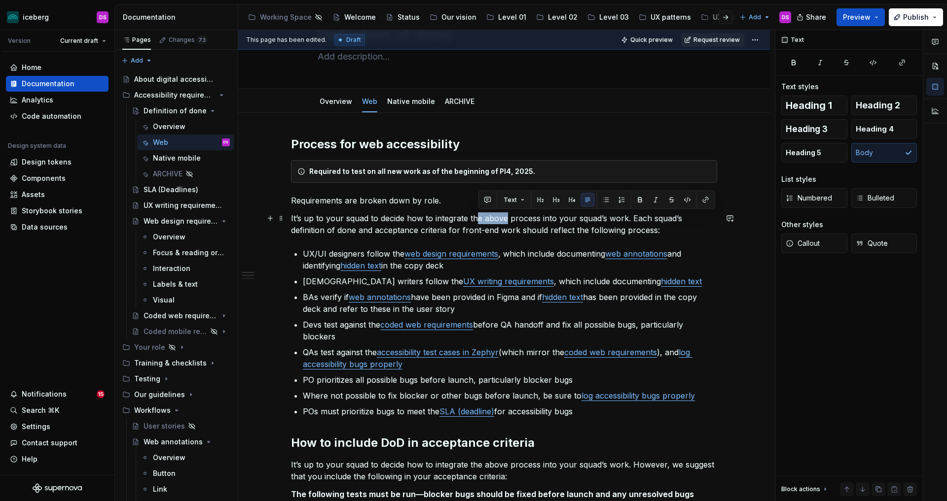
drag, startPoint x: 506, startPoint y: 216, endPoint x: 480, endPoint y: 219, distance: 25.8
click at [480, 219] on p "It’s up to your squad to decide how to integrate the above process into your sq…" at bounding box center [504, 224] width 426 height 24
click at [606, 218] on p "It’s up to your squad to decide how to integrate this process into your squad’s…" at bounding box center [504, 224] width 426 height 24
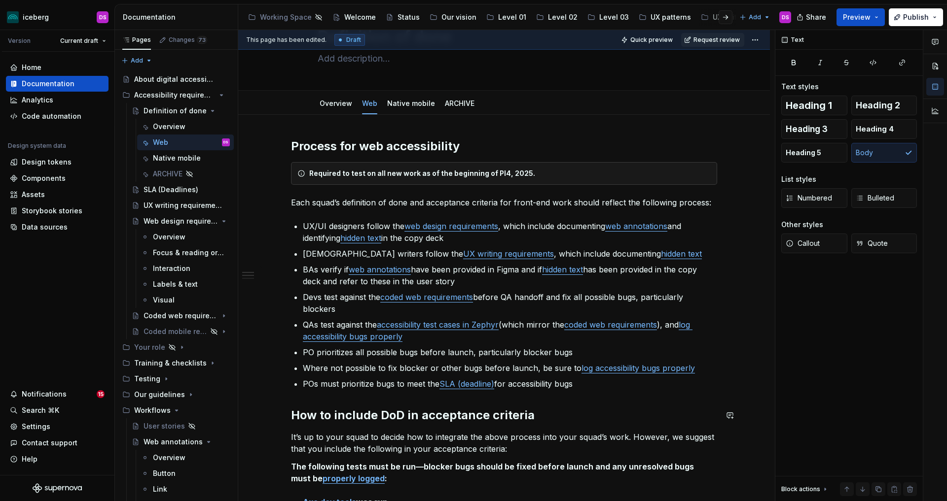
scroll to position [57, 0]
click at [294, 146] on h2 "Process for web accessibility" at bounding box center [504, 146] width 426 height 16
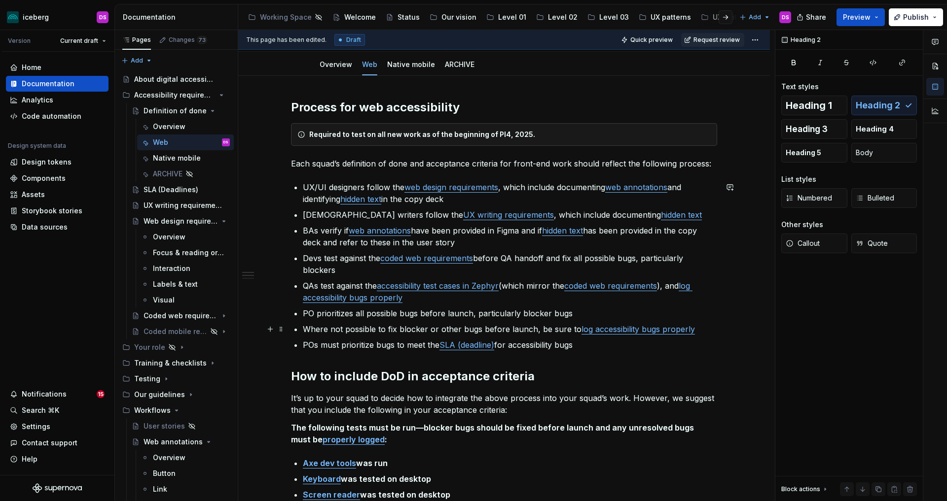
scroll to position [98, 0]
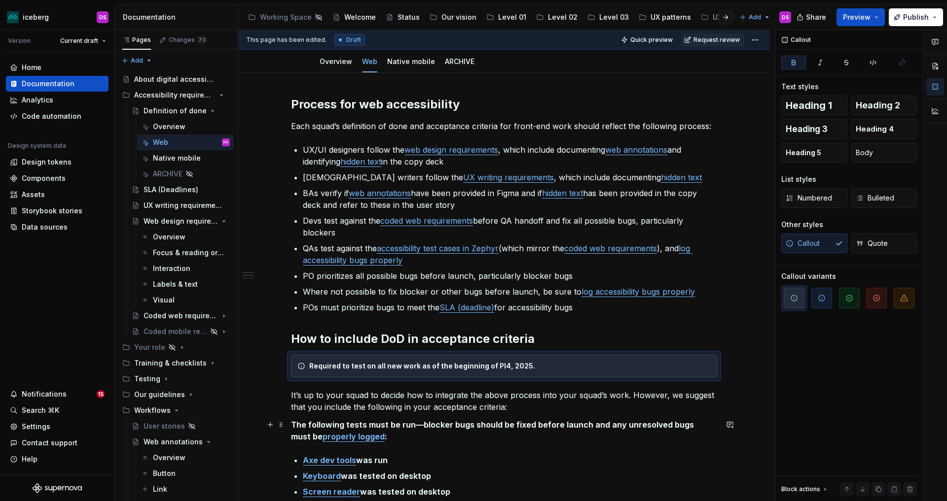
click at [519, 429] on p "The following tests must be run—blocker bugs should be fixed before launch and …" at bounding box center [504, 431] width 426 height 24
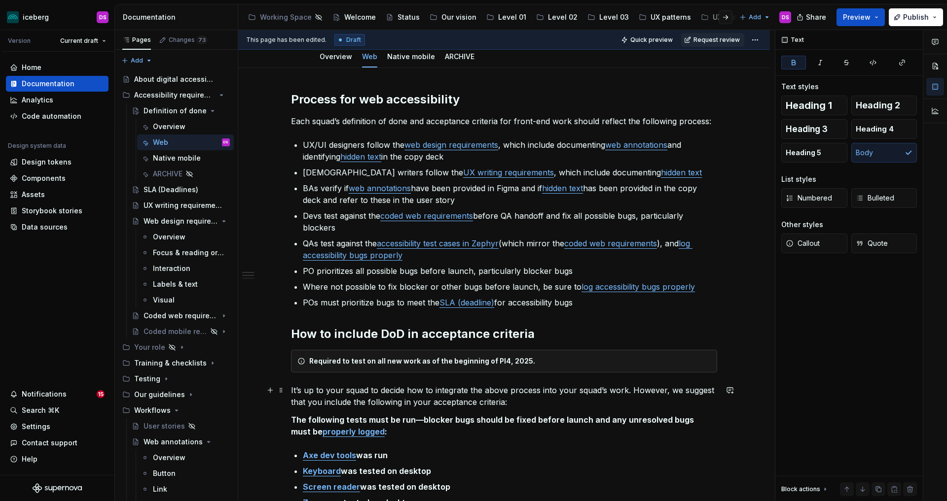
scroll to position [104, 0]
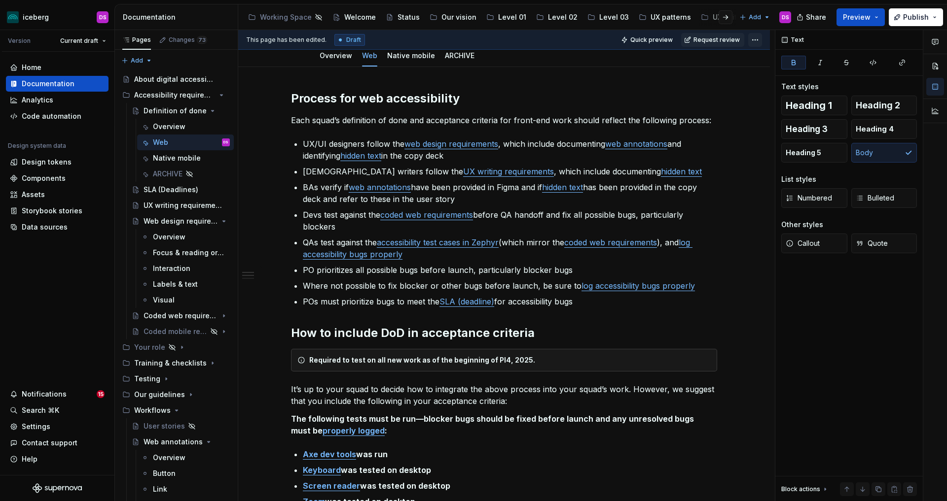
click at [763, 35] on html "iceberg DS Version Current draft Home Documentation Analytics Code automation D…" at bounding box center [473, 250] width 947 height 501
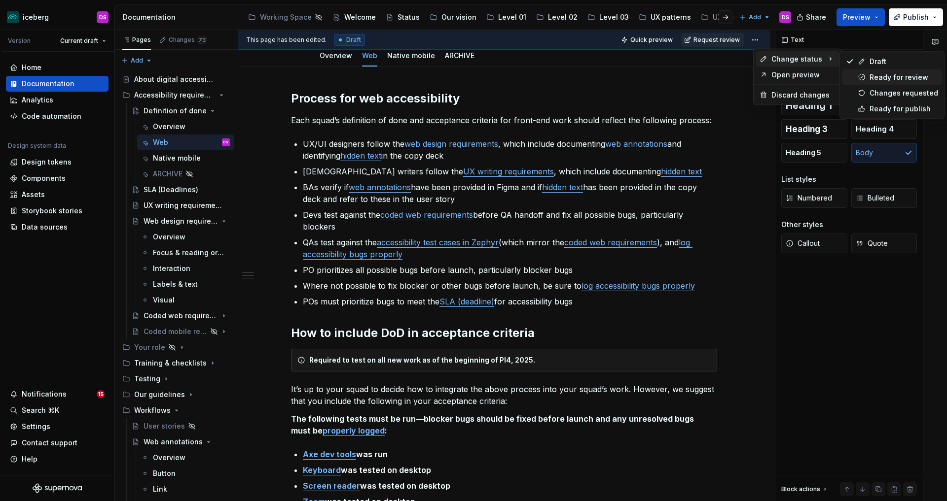
click at [907, 76] on div "Ready for review" at bounding box center [903, 77] width 69 height 10
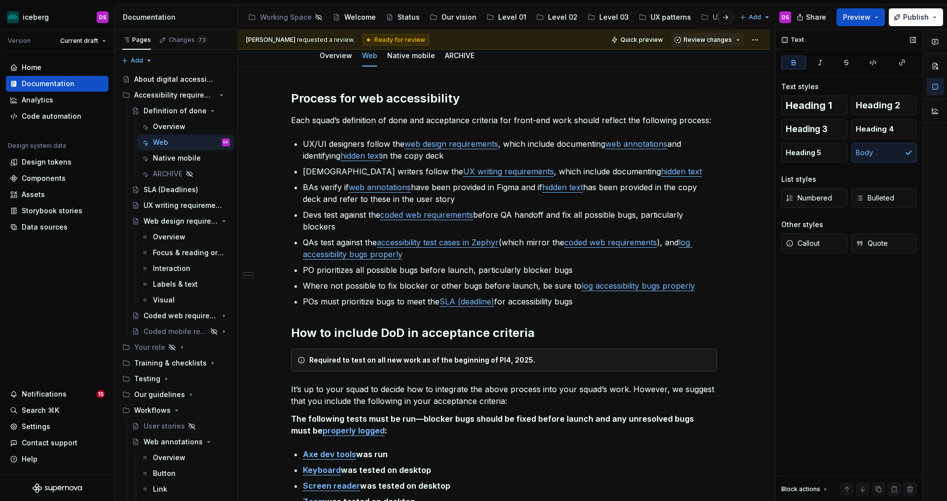
scroll to position [0, 0]
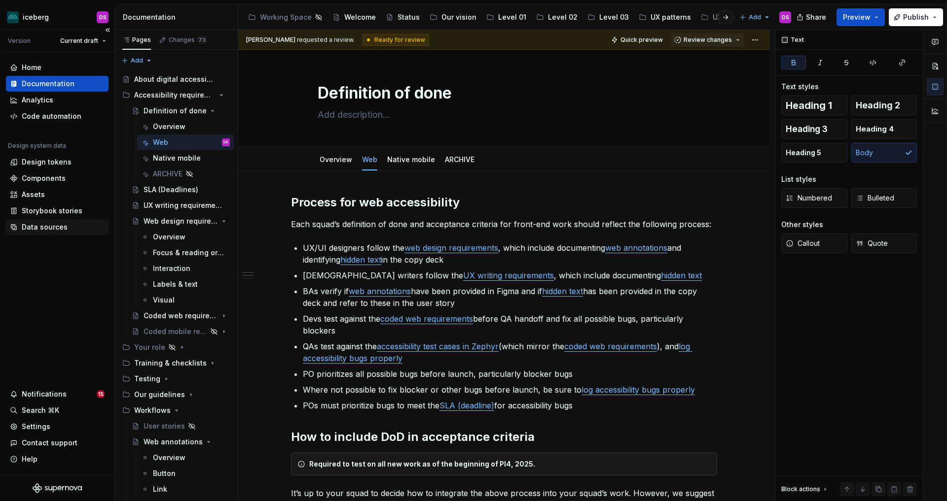
type textarea "*"
